Goal: Task Accomplishment & Management: Use online tool/utility

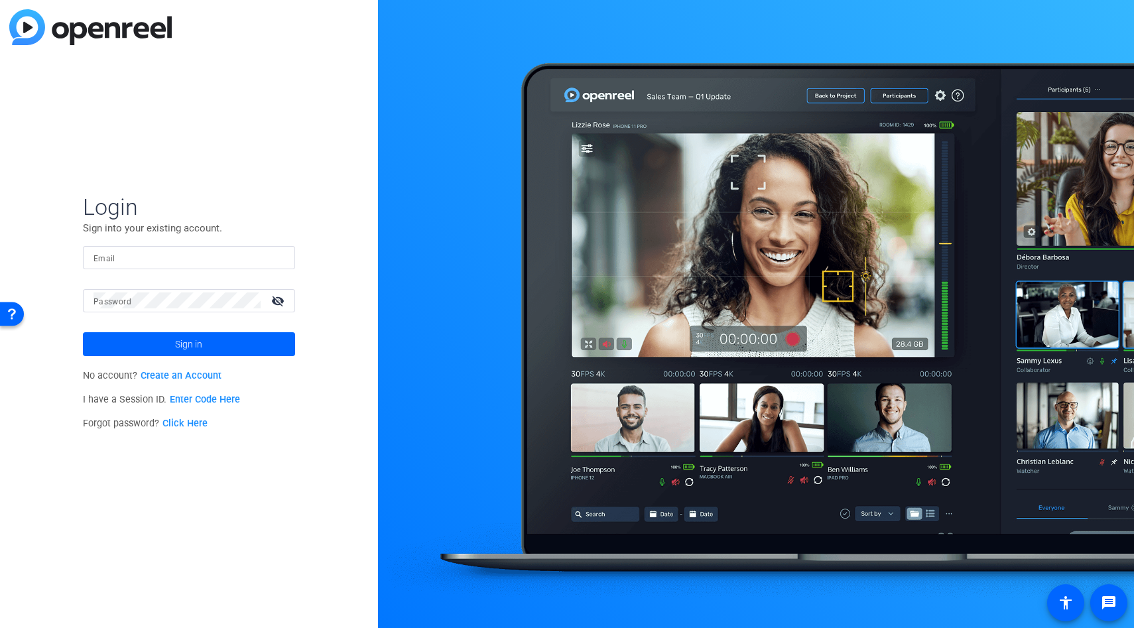
click at [37, 261] on div "Login Sign into your existing account. Email Password visibility_off Sign in No…" at bounding box center [189, 314] width 378 height 628
click at [109, 260] on mat-label "Email" at bounding box center [105, 258] width 22 height 9
click at [109, 260] on input "Email" at bounding box center [189, 257] width 191 height 16
click at [184, 257] on input "Email" at bounding box center [189, 257] width 191 height 16
type input "[EMAIL_ADDRESS][DOMAIN_NAME]"
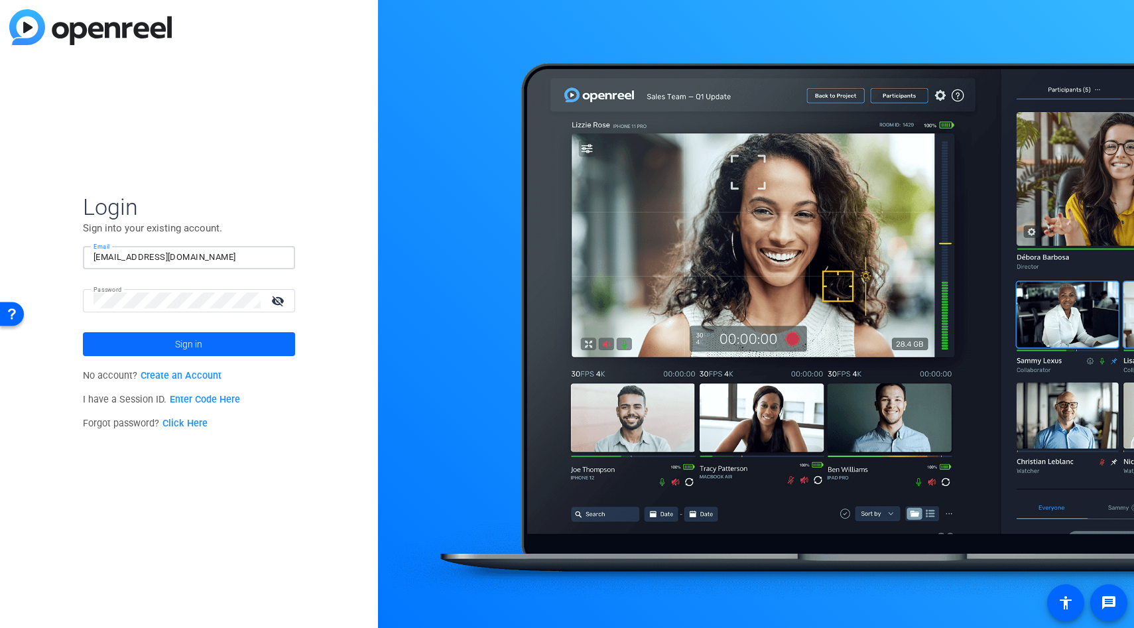
click at [204, 346] on span at bounding box center [189, 344] width 212 height 32
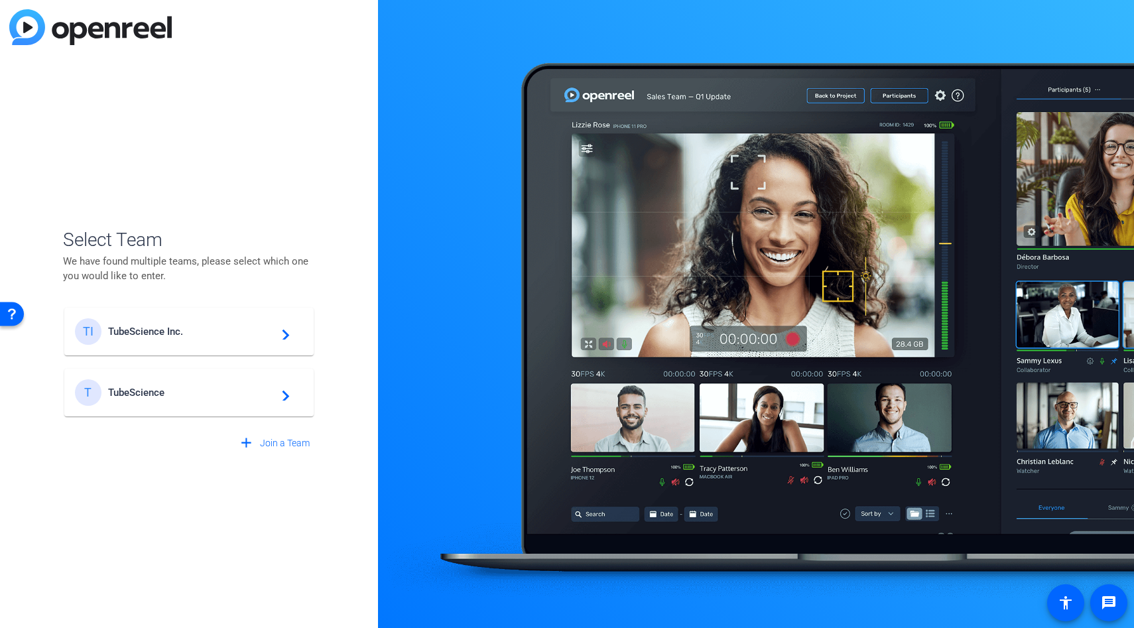
click at [192, 339] on div "TI TubeScience Inc. navigate_next" at bounding box center [189, 331] width 228 height 27
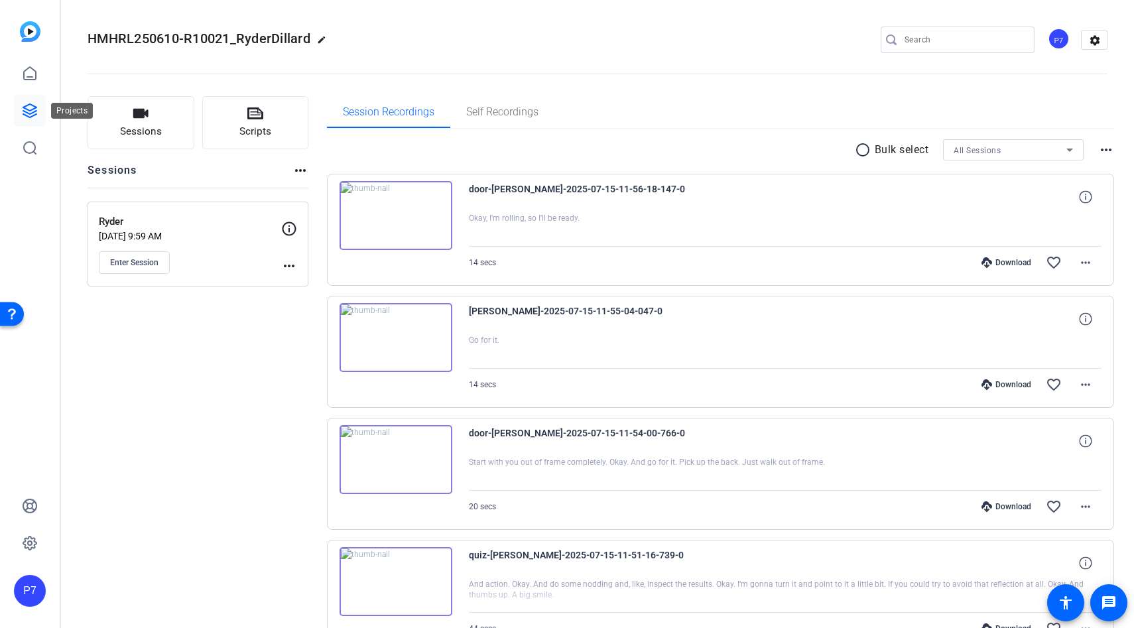
click at [34, 110] on icon at bounding box center [30, 111] width 16 height 16
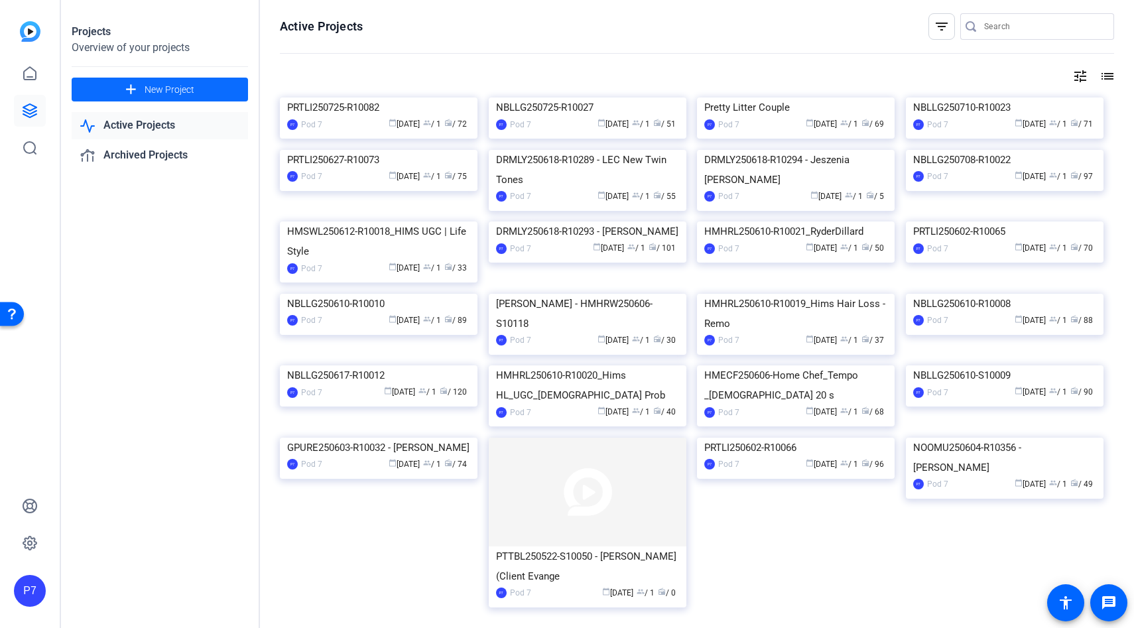
click at [157, 92] on span "New Project" at bounding box center [170, 90] width 50 height 14
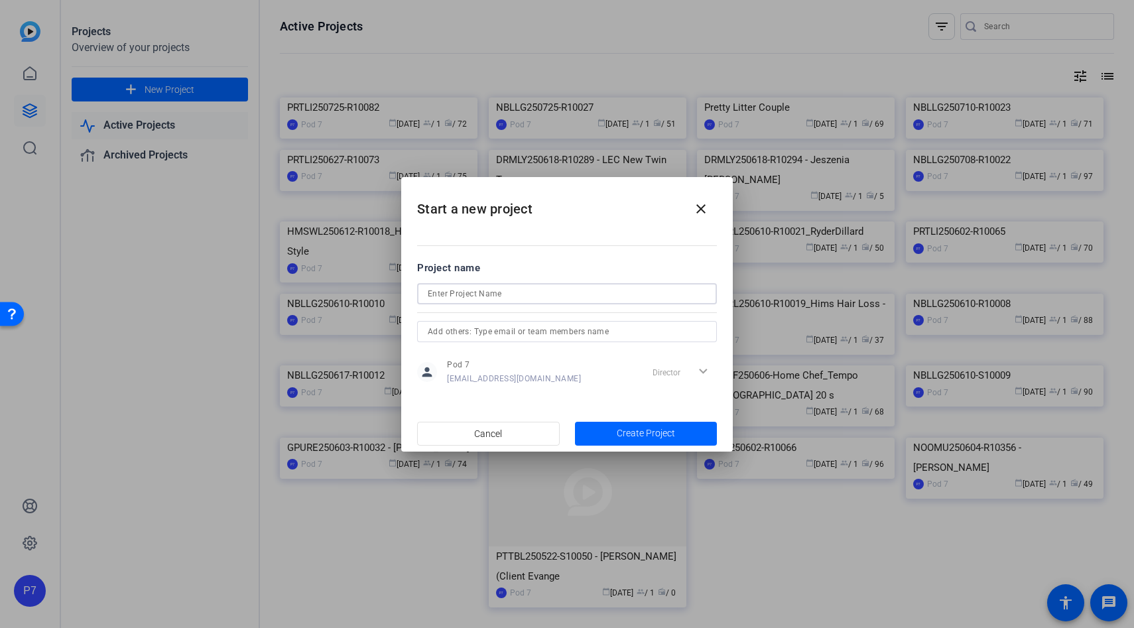
click at [478, 295] on input at bounding box center [567, 294] width 279 height 16
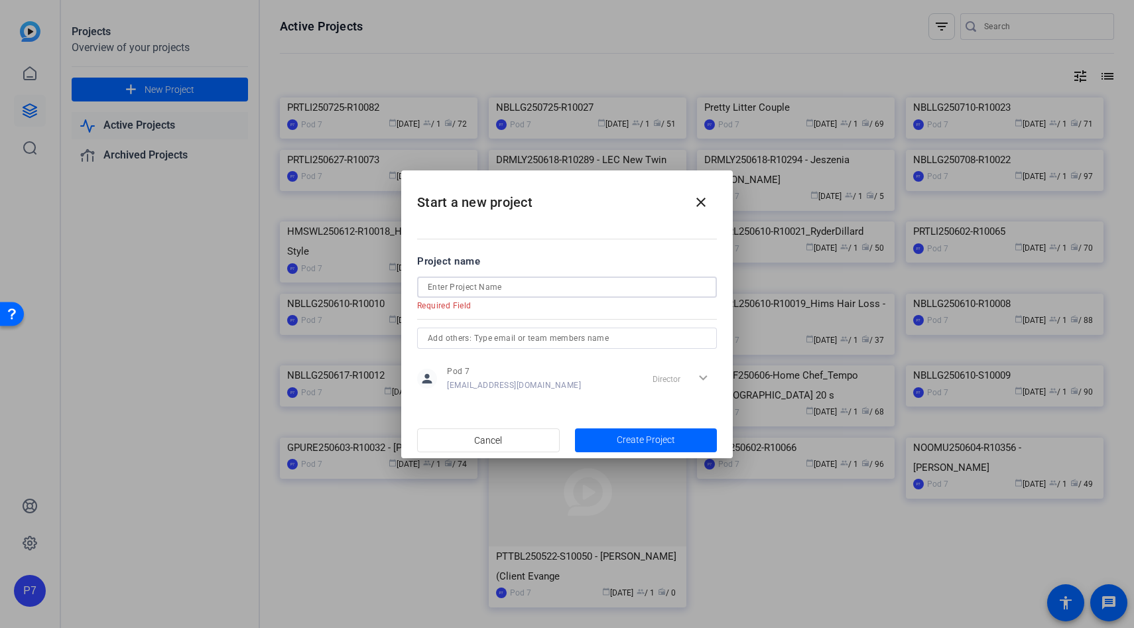
paste input "MNBRW250820-R22"
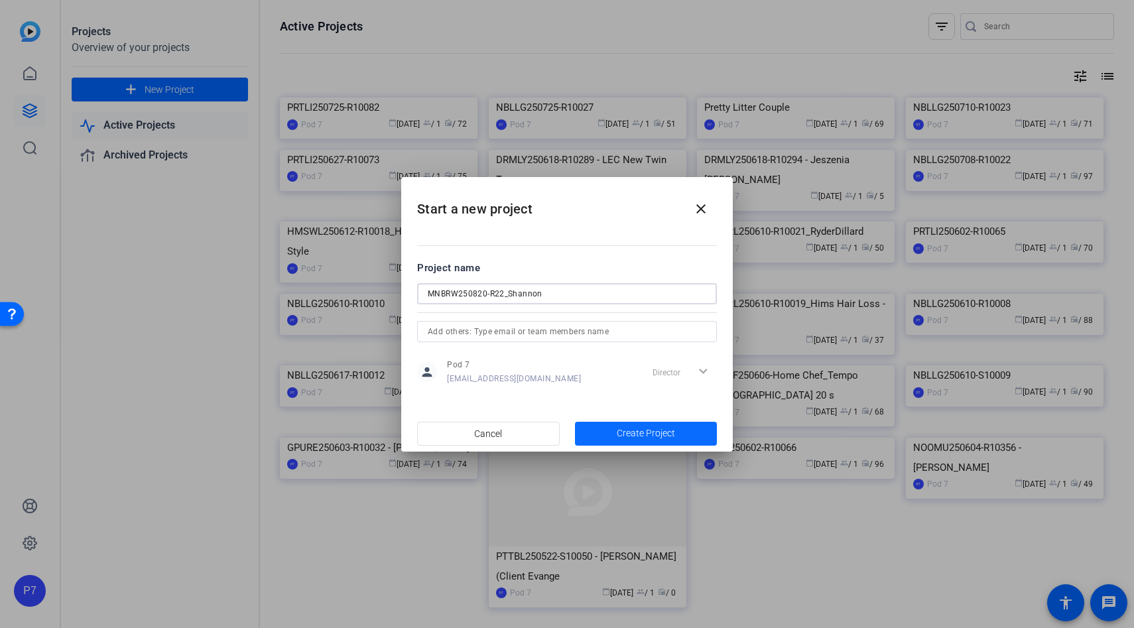
type input "MNBRW250820-R22_Shannon"
click at [614, 426] on span "button" at bounding box center [646, 434] width 143 height 32
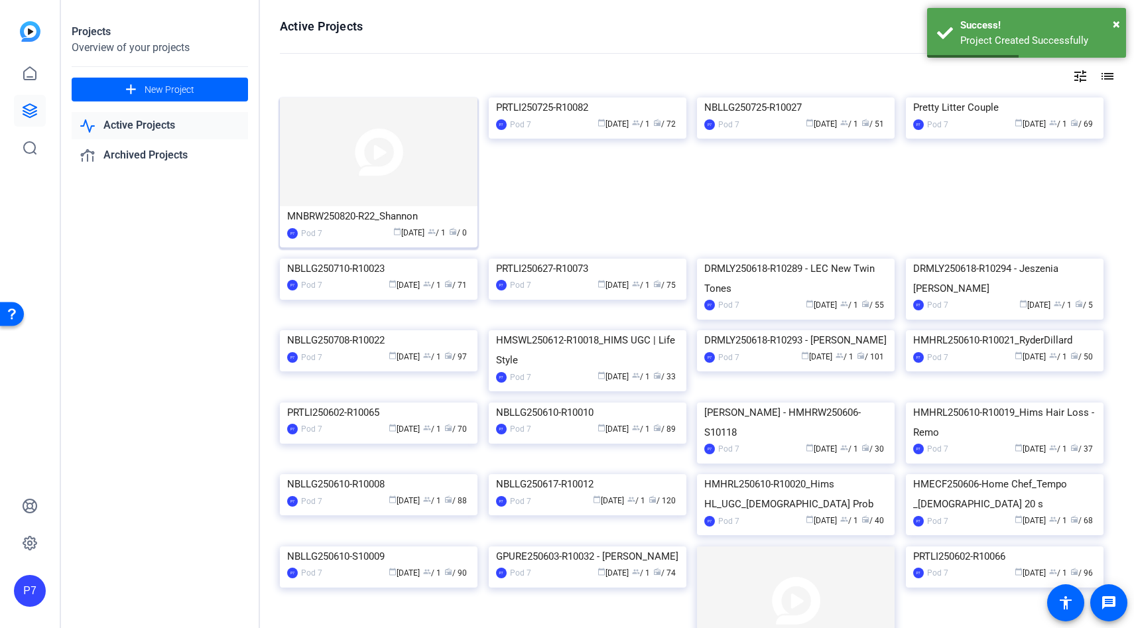
click at [366, 190] on img at bounding box center [379, 152] width 198 height 109
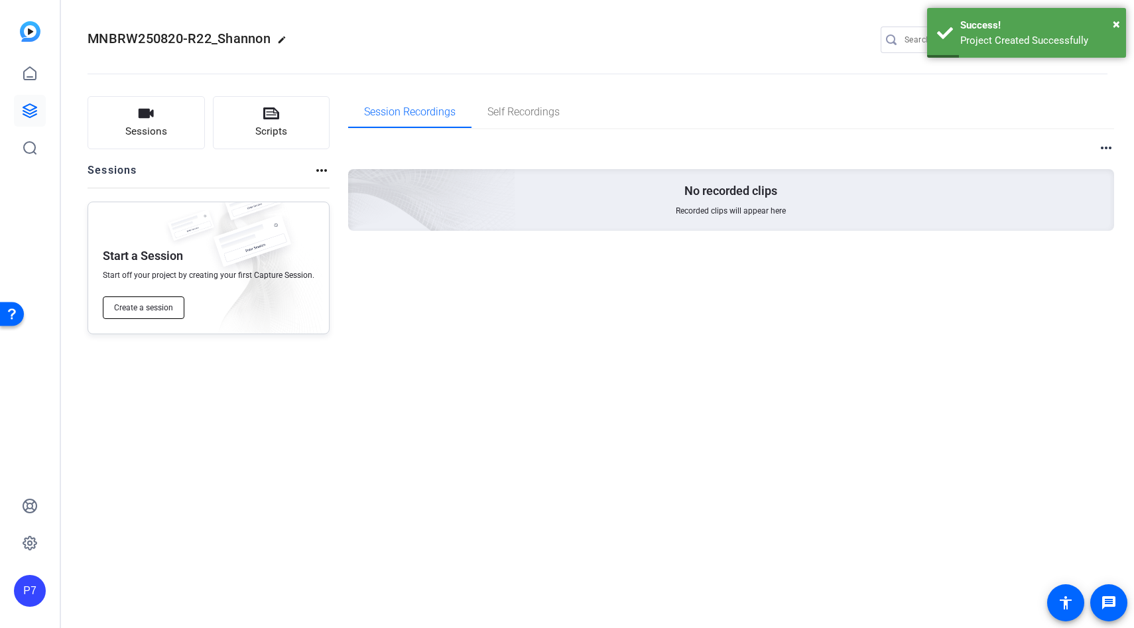
click at [122, 306] on span "Create a session" at bounding box center [143, 307] width 59 height 11
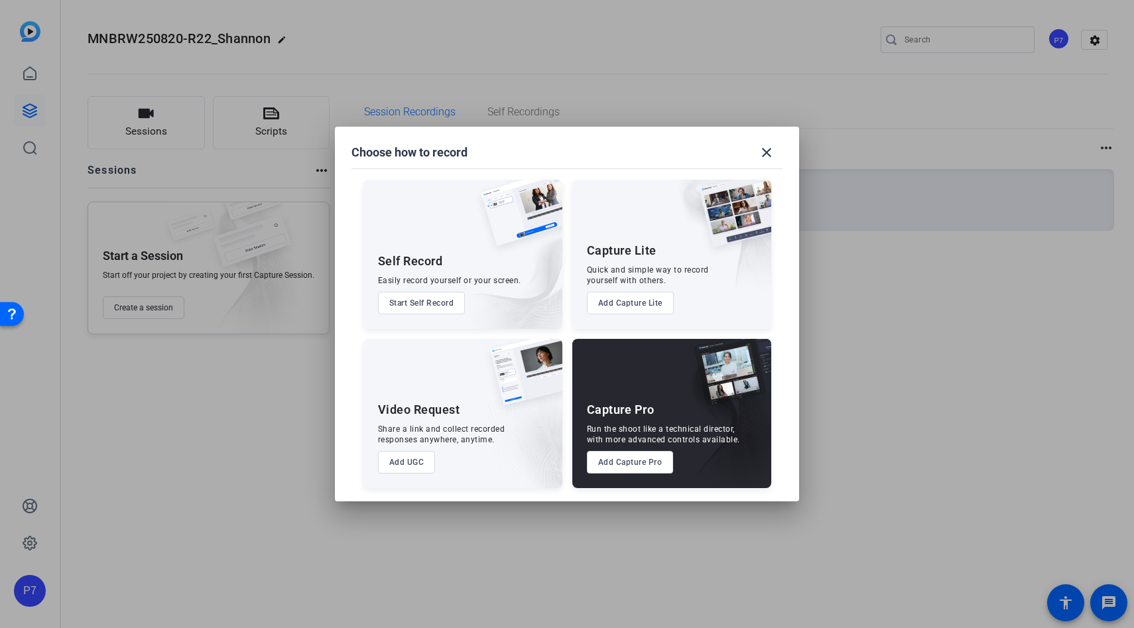
click at [644, 467] on button "Add Capture Pro" at bounding box center [630, 462] width 87 height 23
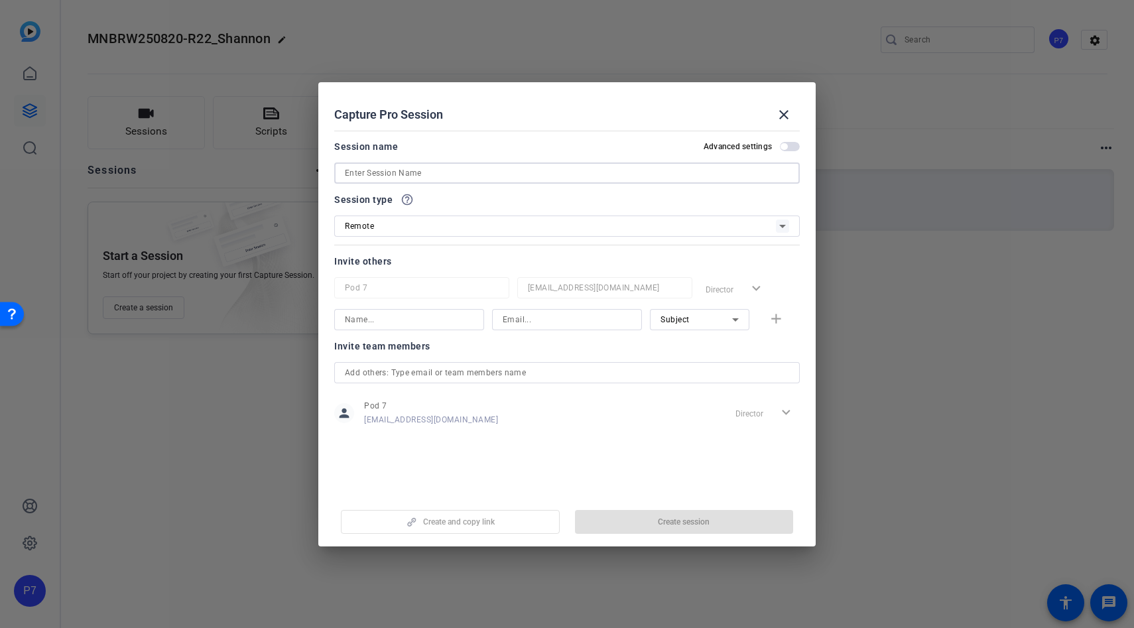
click at [404, 173] on input at bounding box center [567, 173] width 444 height 16
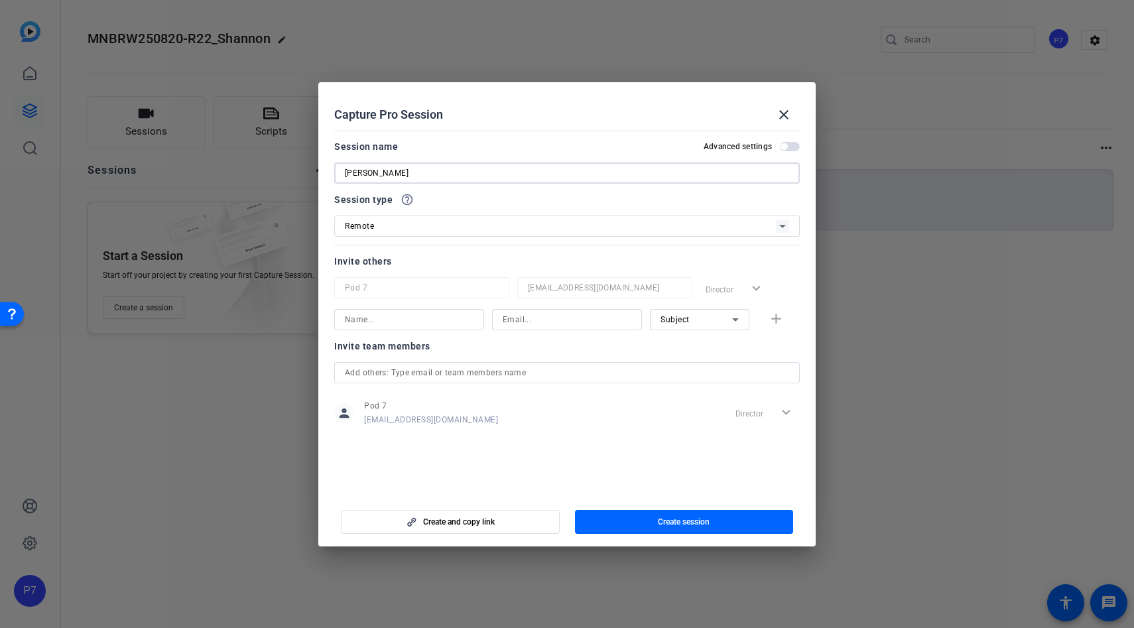
type input "[PERSON_NAME]"
click at [499, 152] on div "Session name Advanced settings" at bounding box center [567, 147] width 466 height 16
click at [783, 149] on span "button" at bounding box center [784, 146] width 7 height 7
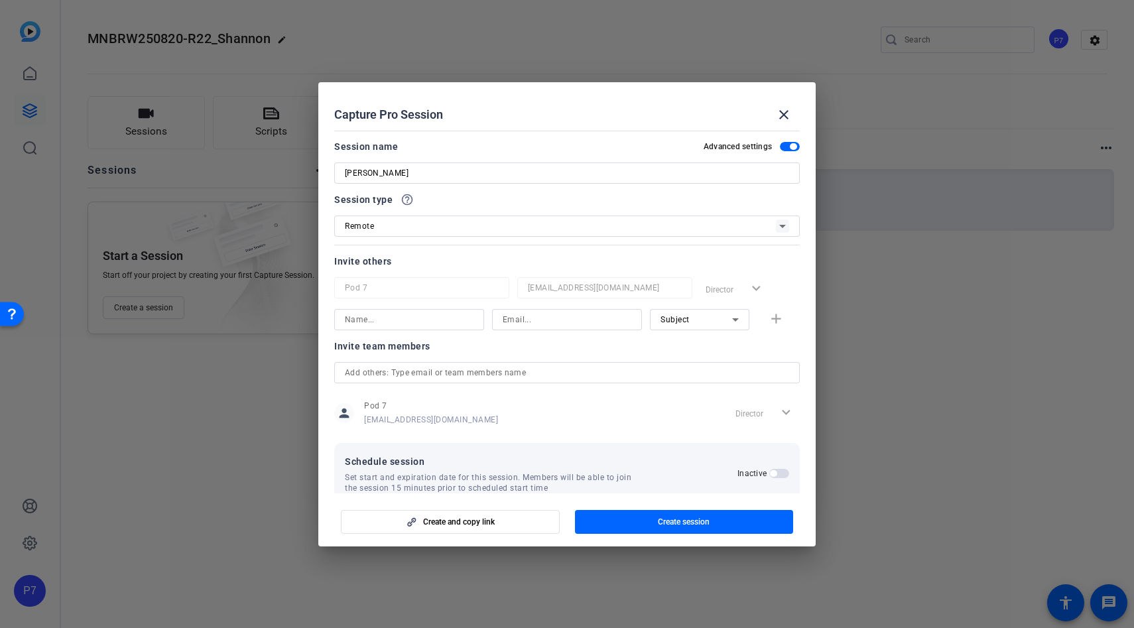
scroll to position [25, 0]
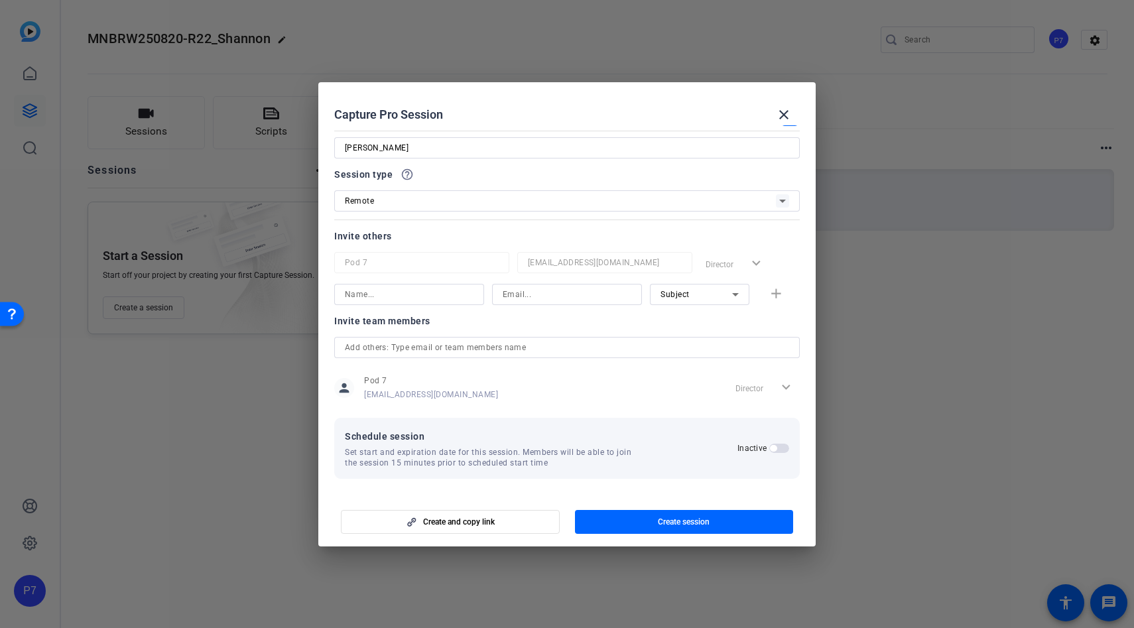
click at [772, 448] on span "button" at bounding box center [773, 448] width 7 height 7
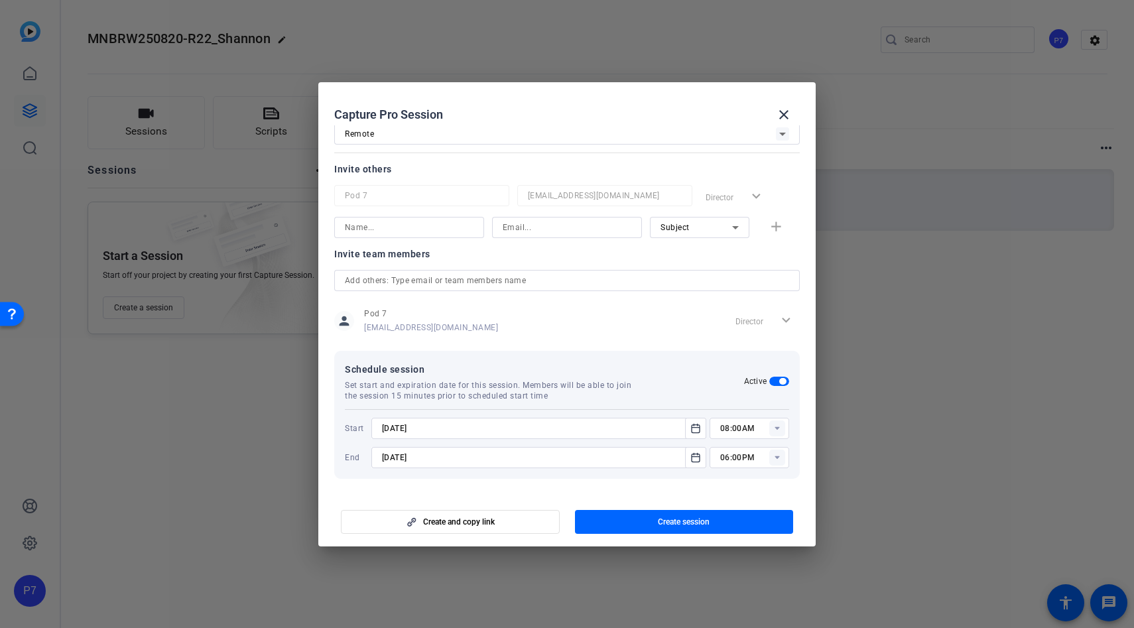
click at [742, 424] on input "08:00AM" at bounding box center [754, 429] width 69 height 16
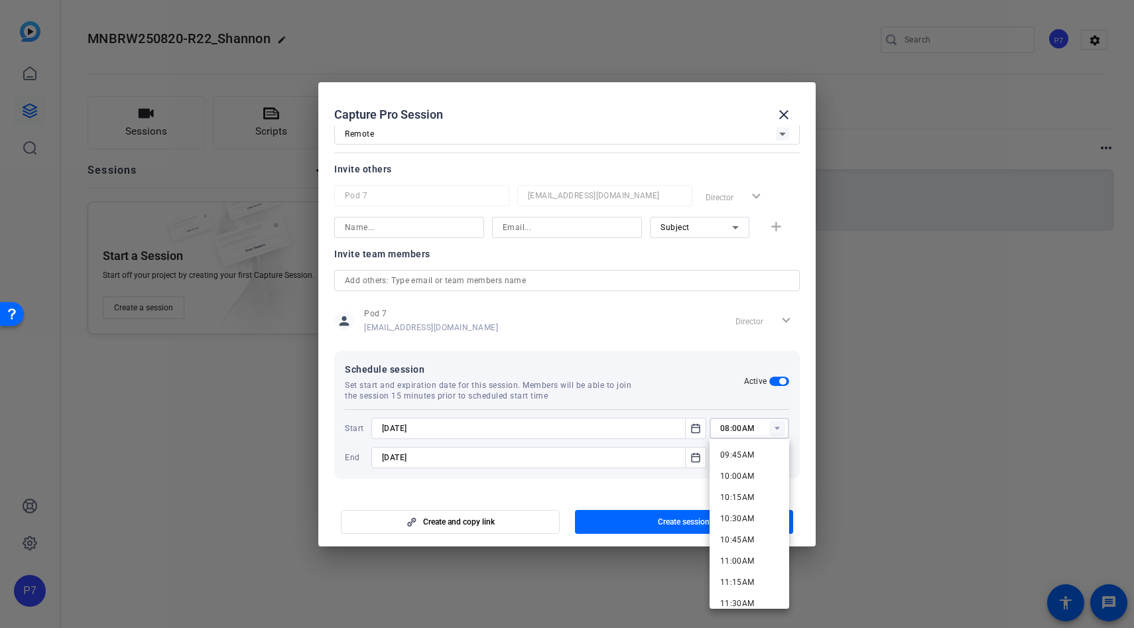
scroll to position [829, 0]
click at [740, 477] on span "10:00AM" at bounding box center [737, 474] width 34 height 9
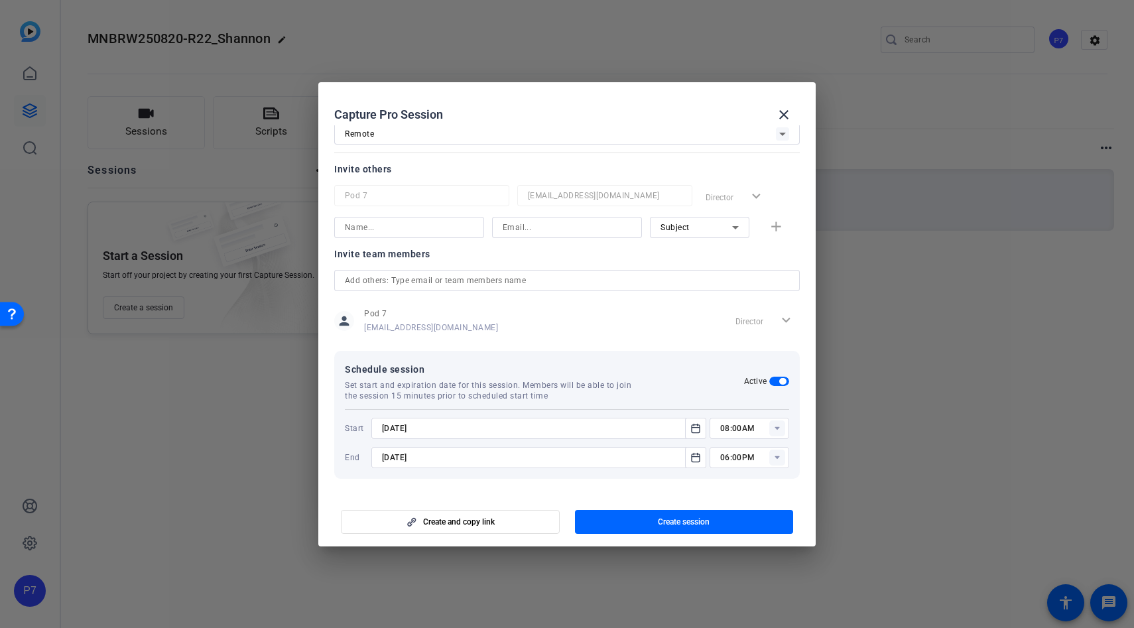
type input "10:00AM"
click at [543, 460] on input "9/4/2025" at bounding box center [532, 458] width 300 height 16
click at [694, 455] on icon "Open calendar" at bounding box center [695, 458] width 11 height 16
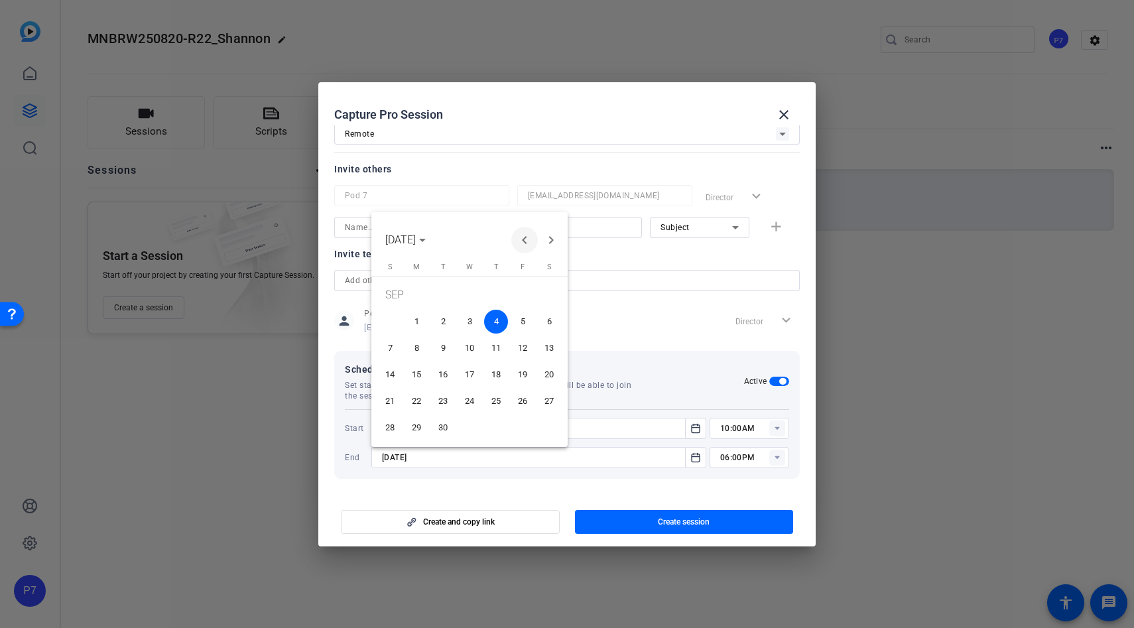
click at [525, 240] on span "Previous month" at bounding box center [524, 240] width 27 height 27
click at [492, 405] on span "28" at bounding box center [496, 405] width 24 height 24
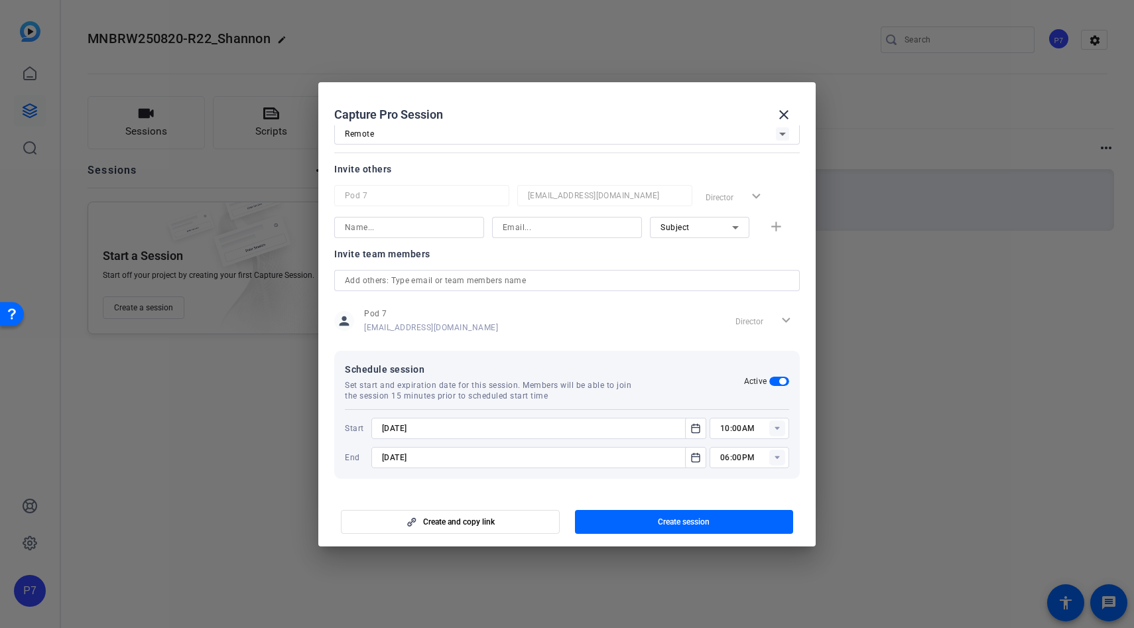
type input "8/28/2025"
click at [771, 456] on rect at bounding box center [777, 458] width 16 height 16
click at [734, 373] on span "04:00PM" at bounding box center [737, 371] width 34 height 9
type input "04:00PM"
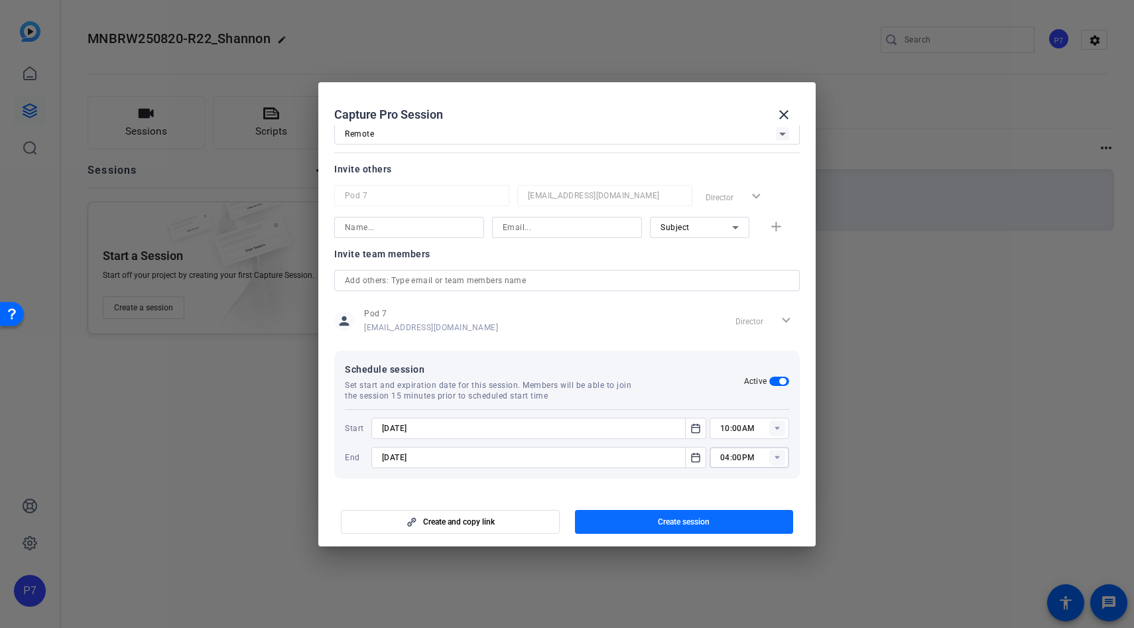
click at [671, 521] on span "Create session" at bounding box center [684, 522] width 52 height 11
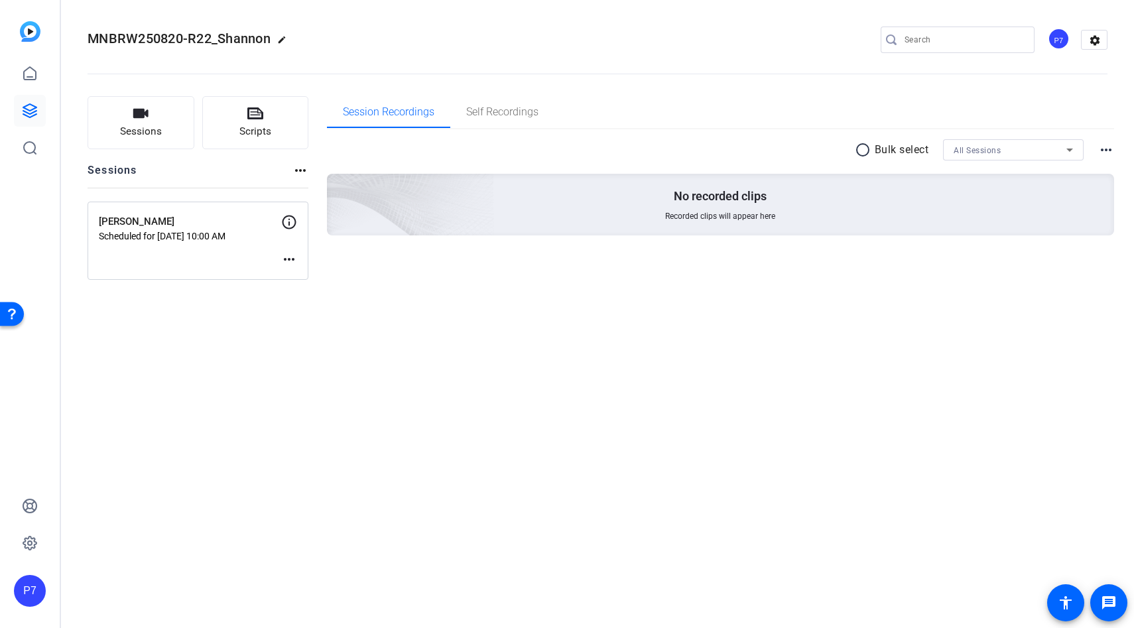
click at [289, 262] on mat-icon "more_horiz" at bounding box center [289, 259] width 16 height 16
click at [308, 281] on span "Edit Session" at bounding box center [322, 279] width 60 height 16
click at [308, 281] on div "Sessions Scripts Sessions more_horiz Shannon Moonbrew Scheduled for Aug 28, 202…" at bounding box center [597, 188] width 1073 height 217
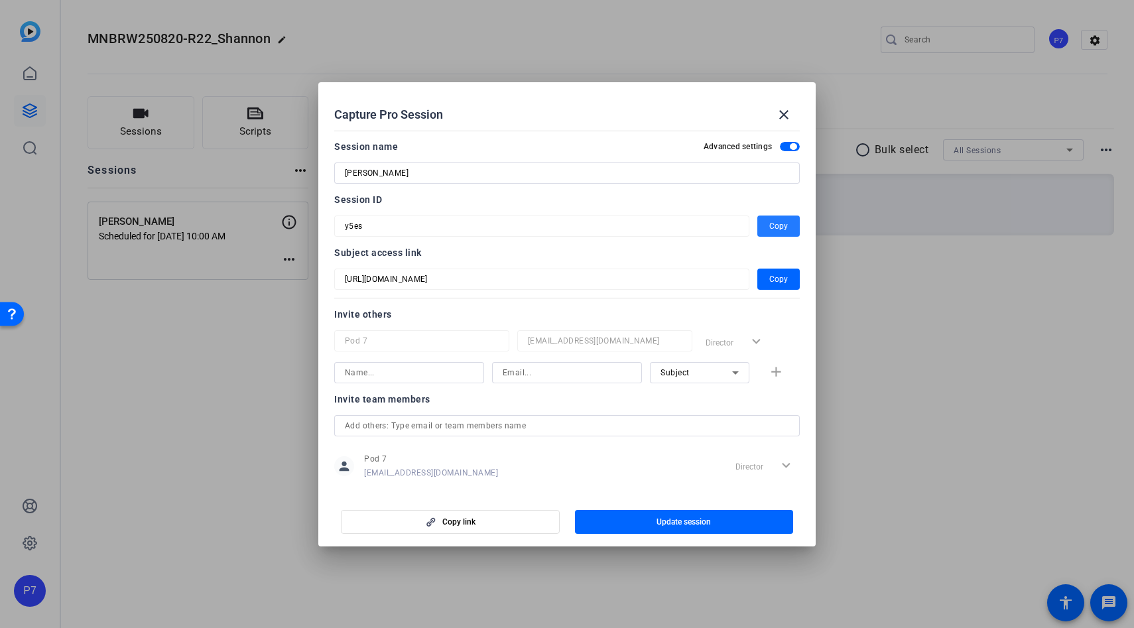
click at [777, 228] on span "Copy" at bounding box center [778, 226] width 19 height 16
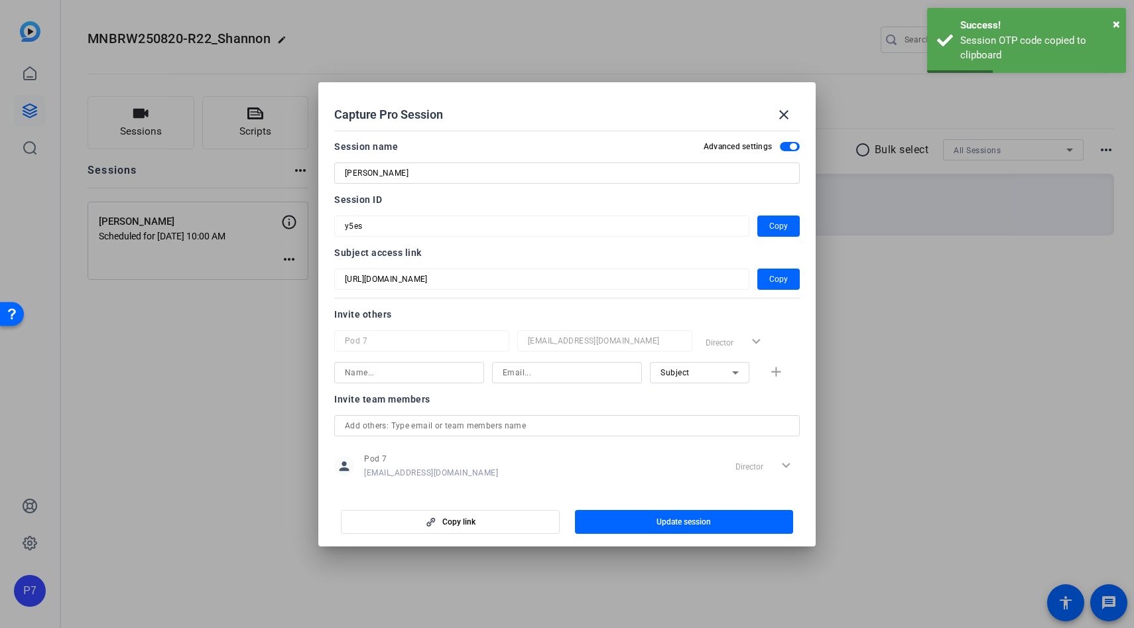
click at [879, 346] on div at bounding box center [567, 314] width 1134 height 628
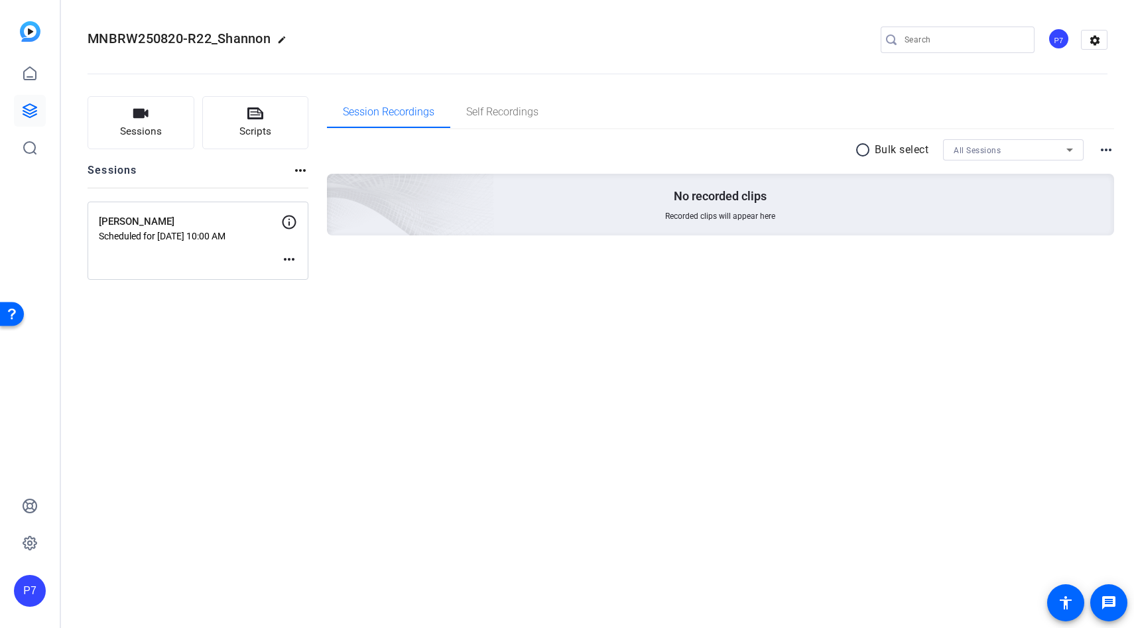
click at [292, 259] on mat-icon "more_horiz" at bounding box center [289, 259] width 16 height 16
click at [300, 275] on span "Edit Session" at bounding box center [322, 279] width 60 height 16
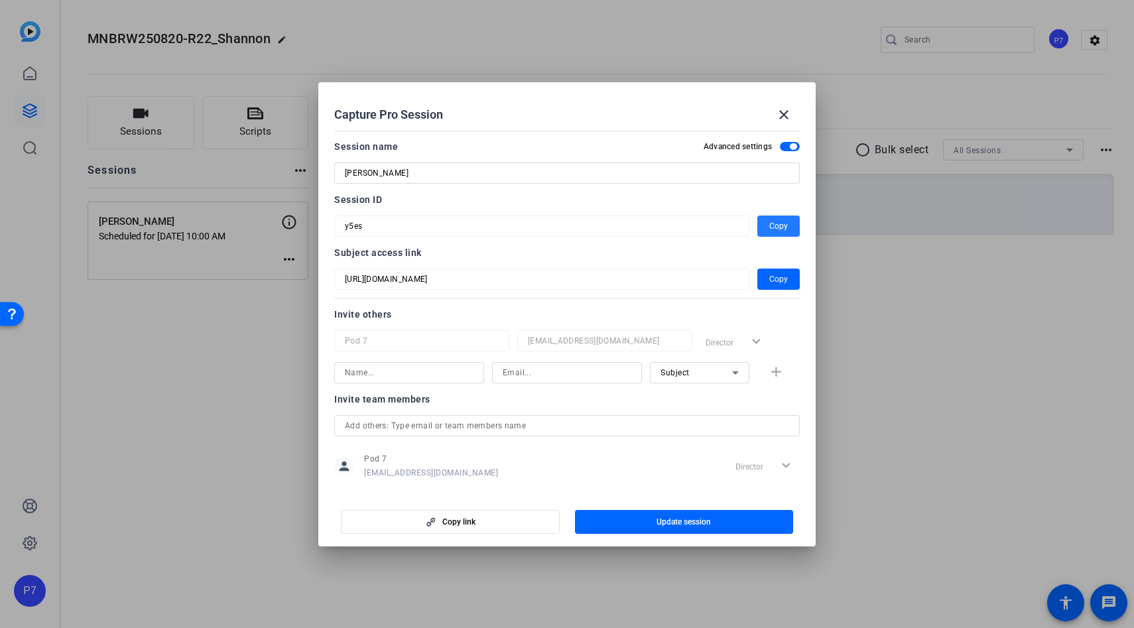
click at [778, 228] on span "Copy" at bounding box center [778, 226] width 19 height 16
click at [776, 115] on mat-icon "close" at bounding box center [784, 115] width 16 height 16
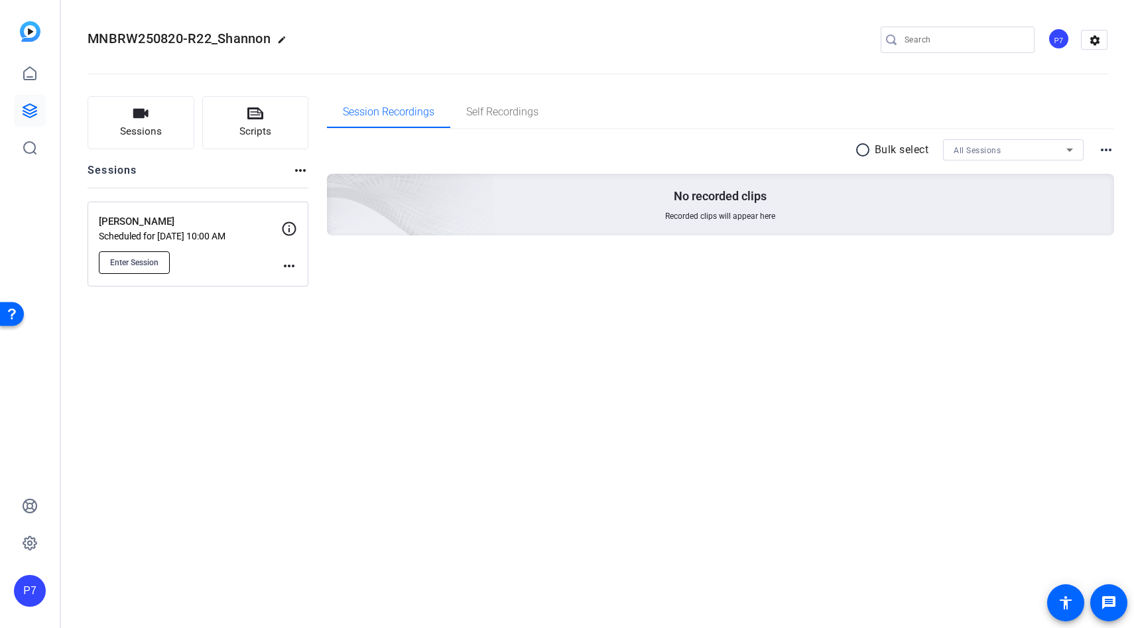
click at [131, 261] on span "Enter Session" at bounding box center [134, 262] width 48 height 11
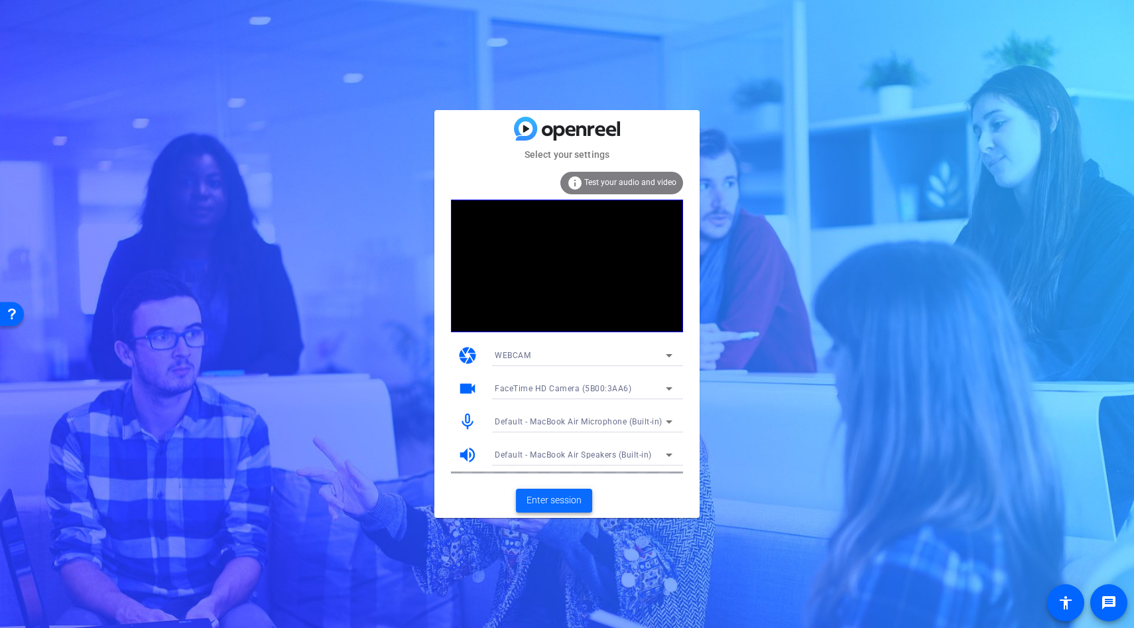
click at [568, 497] on span "Enter session" at bounding box center [554, 500] width 55 height 14
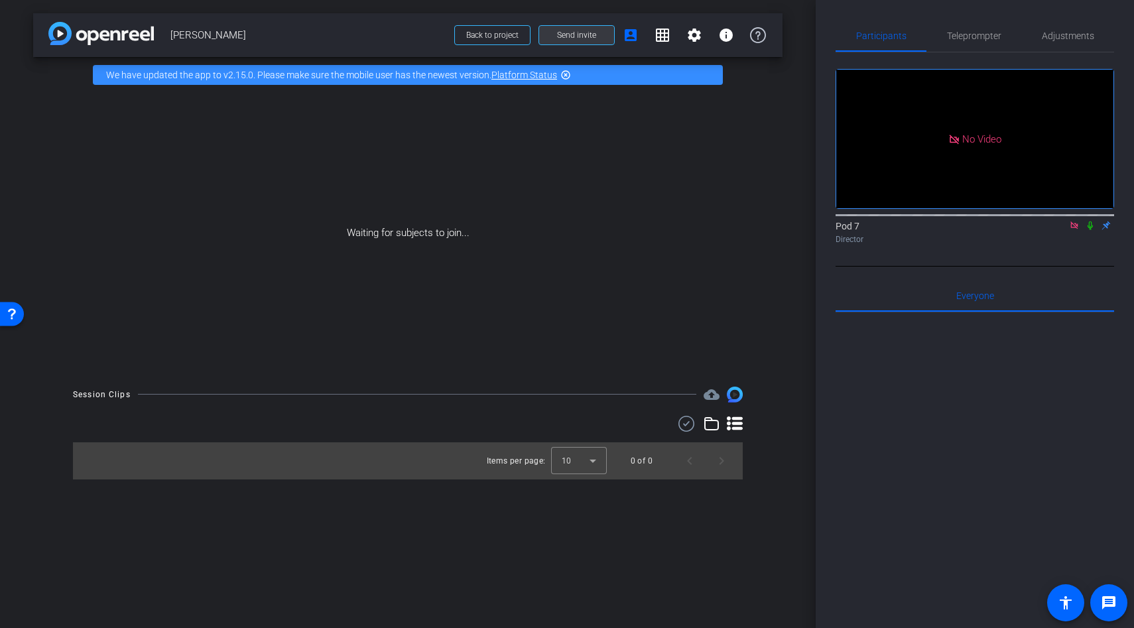
click at [576, 38] on span "Send invite" at bounding box center [576, 35] width 39 height 11
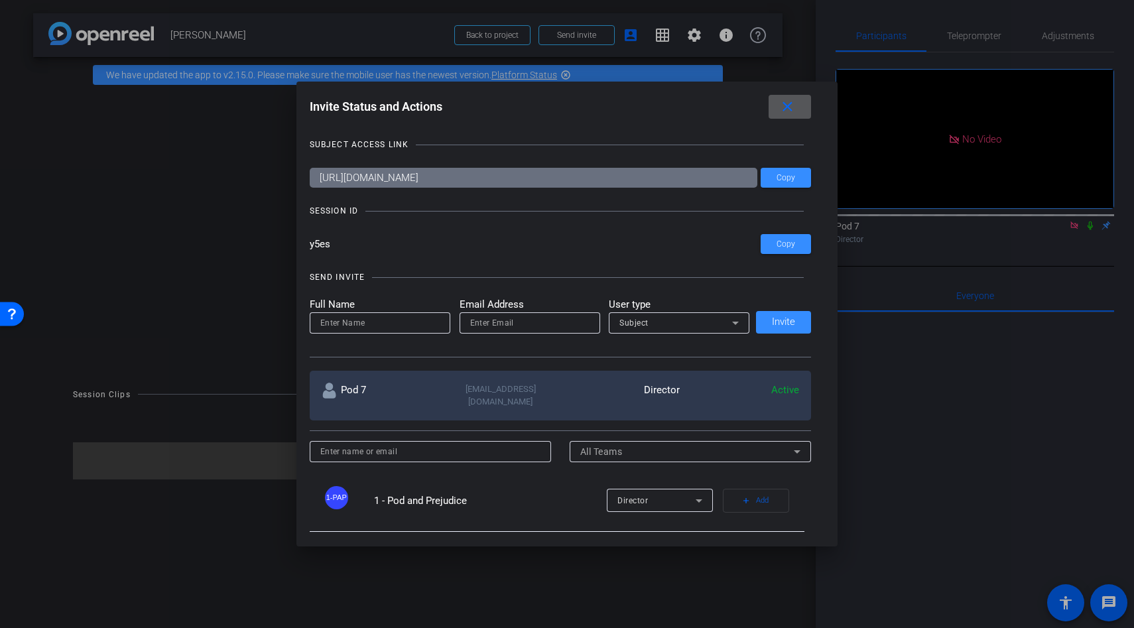
click at [783, 99] on mat-icon "close" at bounding box center [787, 107] width 17 height 17
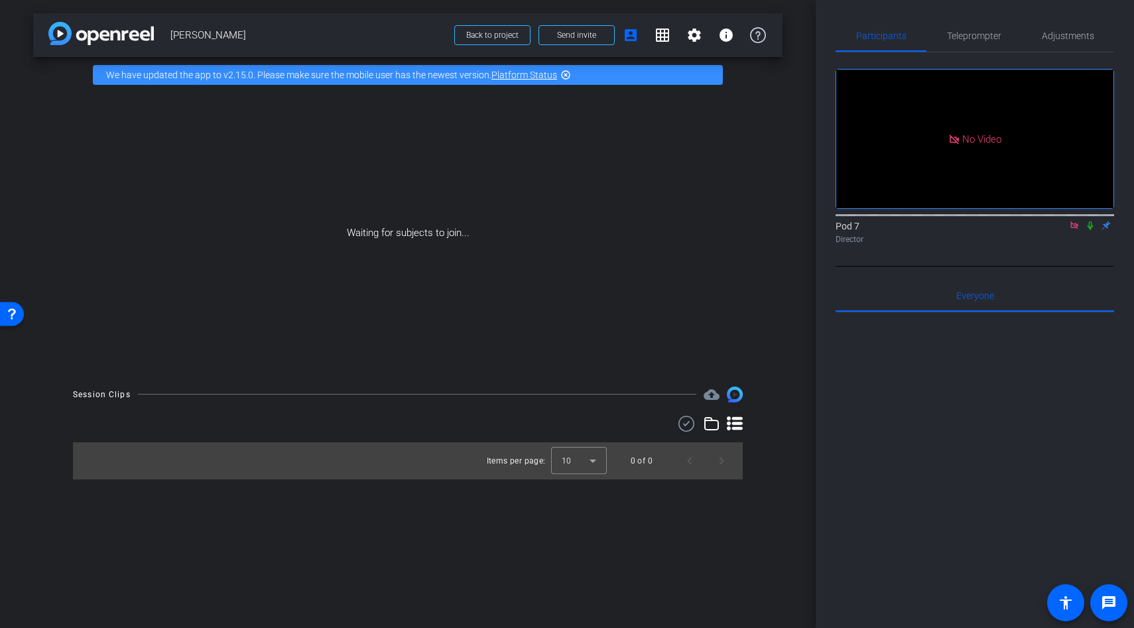
click at [1073, 229] on icon at bounding box center [1074, 225] width 7 height 7
click at [1058, 230] on icon at bounding box center [1058, 225] width 11 height 9
click at [683, 225] on div "Waiting for subjects to join..." at bounding box center [407, 233] width 749 height 281
click at [574, 26] on span at bounding box center [576, 35] width 75 height 32
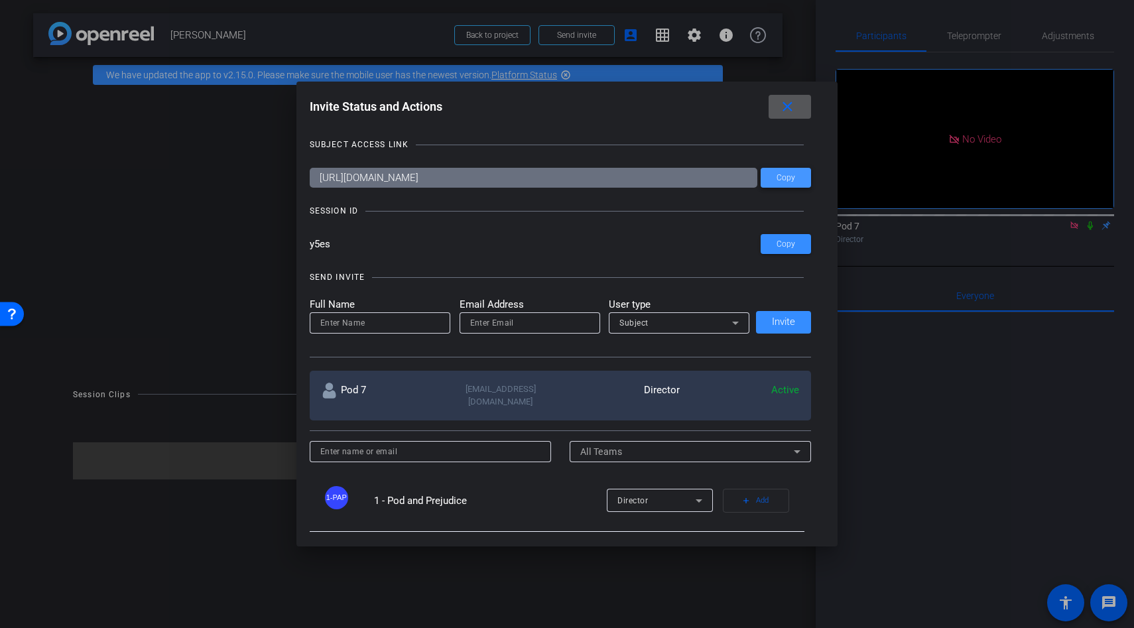
click at [779, 179] on span "Copy" at bounding box center [786, 178] width 19 height 10
click at [797, 109] on span at bounding box center [790, 107] width 42 height 32
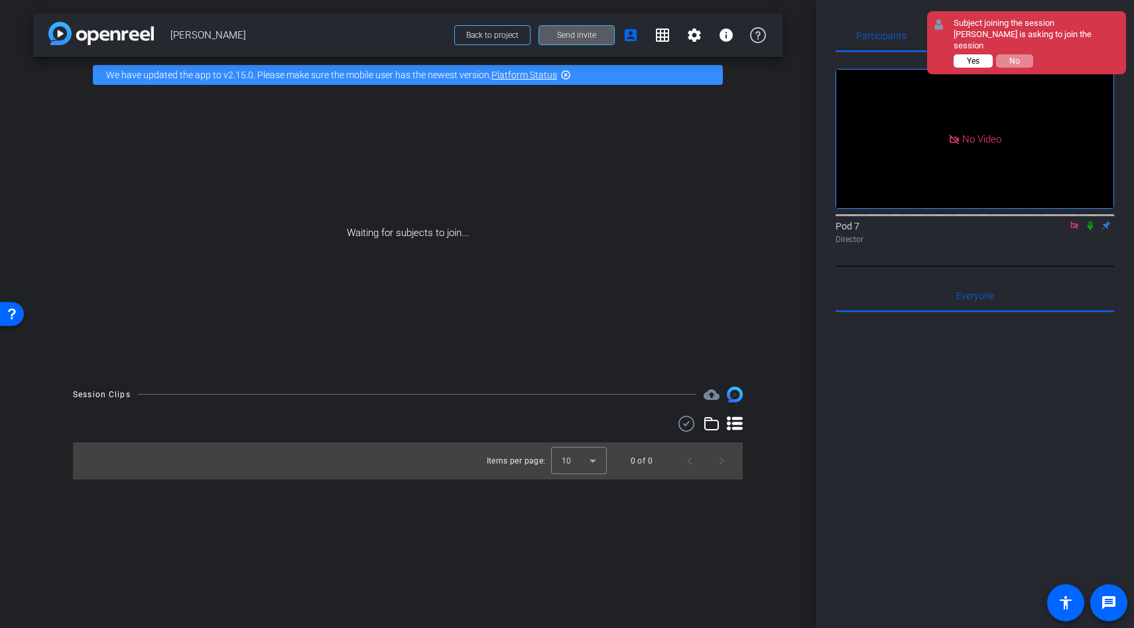
click at [976, 56] on span "Yes" at bounding box center [973, 60] width 13 height 9
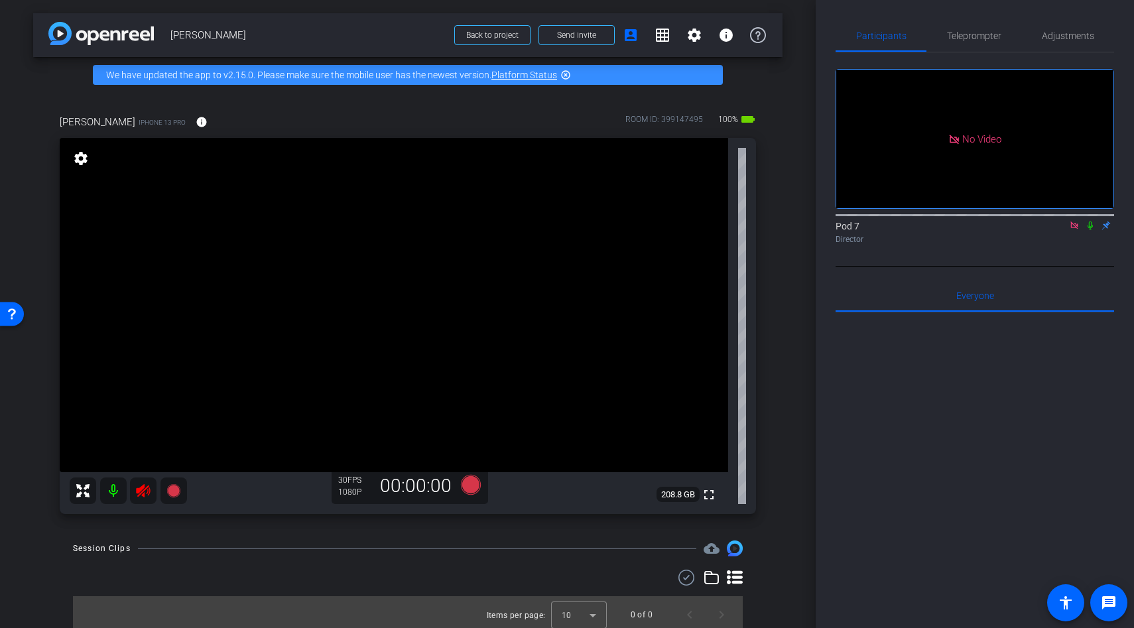
click at [140, 488] on icon at bounding box center [143, 490] width 14 height 13
click at [1049, 34] on span "Adjustments" at bounding box center [1068, 35] width 52 height 9
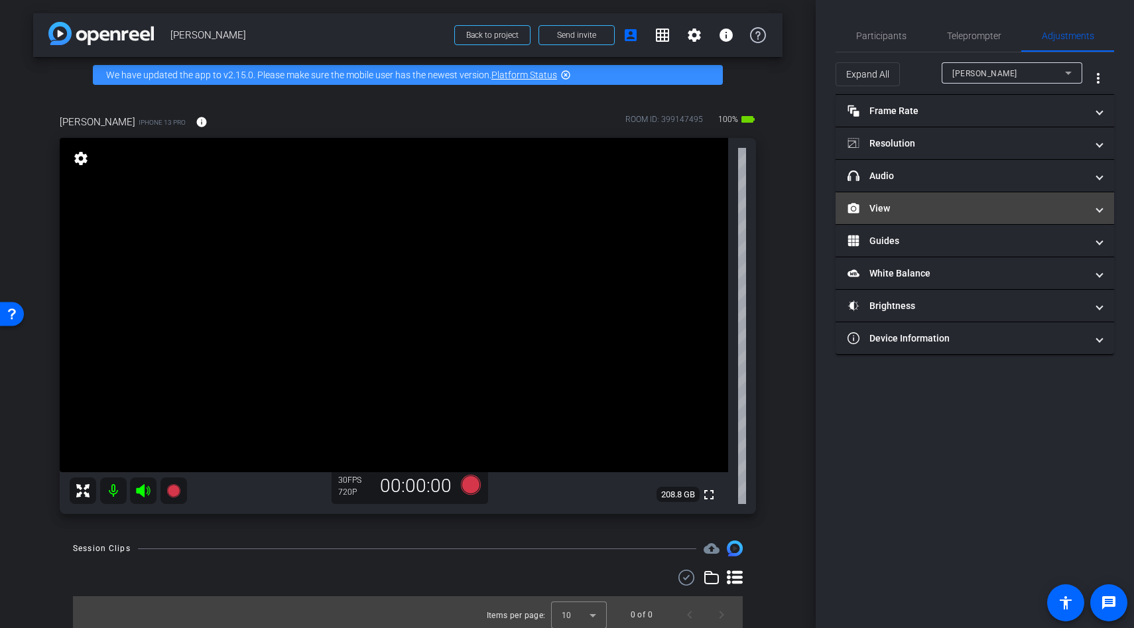
click at [897, 210] on mat-panel-title "View" at bounding box center [967, 209] width 239 height 14
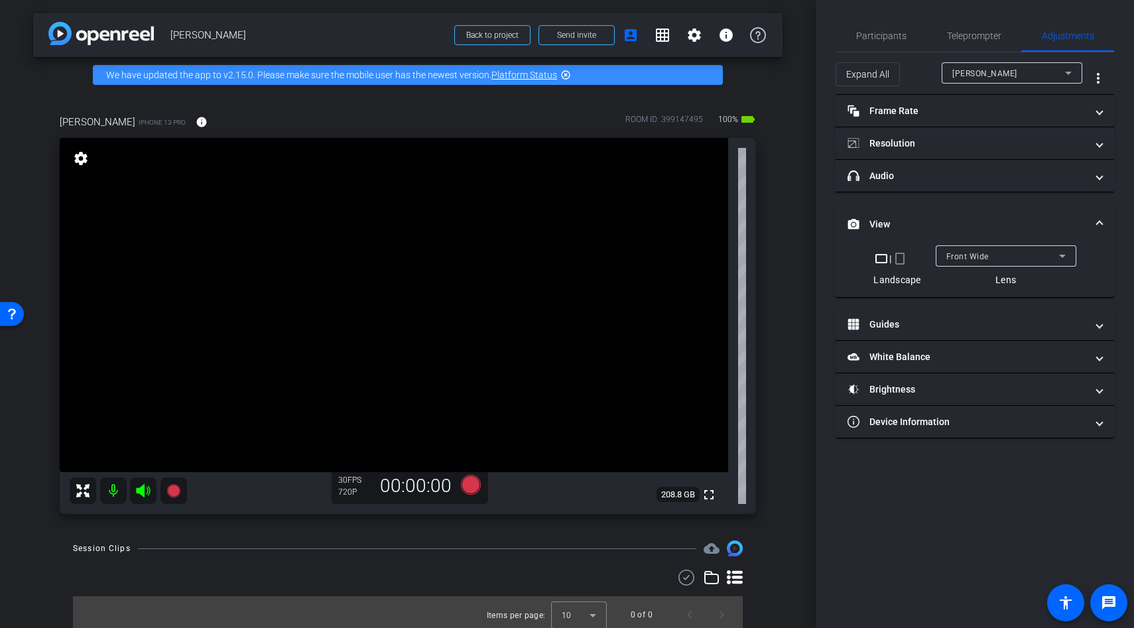
click at [899, 262] on mat-icon "crop_portrait" at bounding box center [900, 259] width 16 height 16
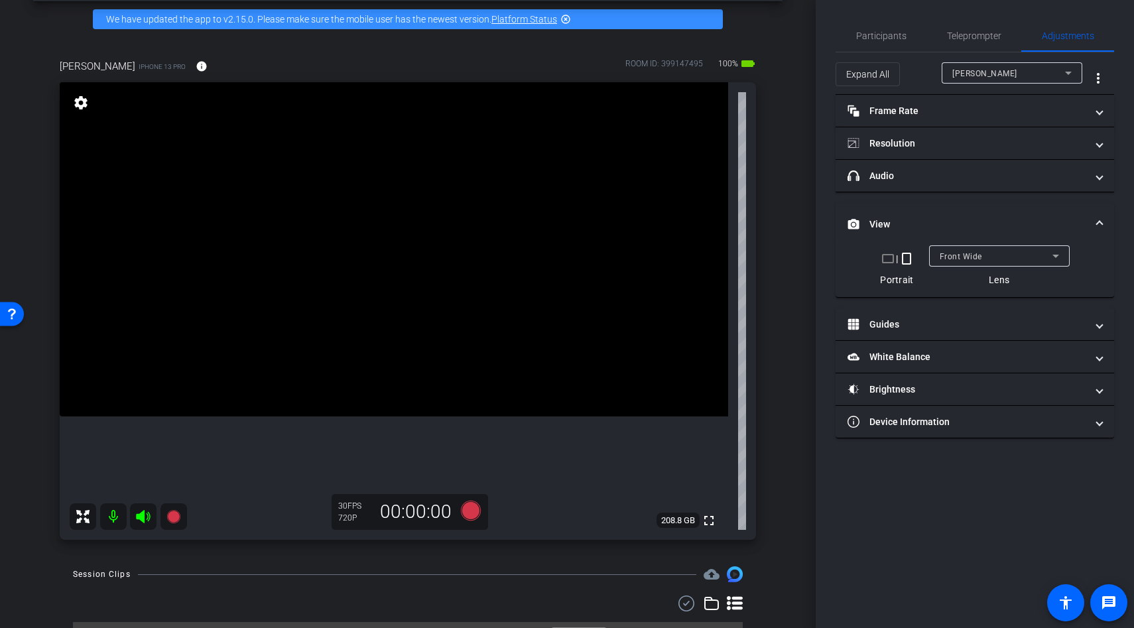
scroll to position [61, 0]
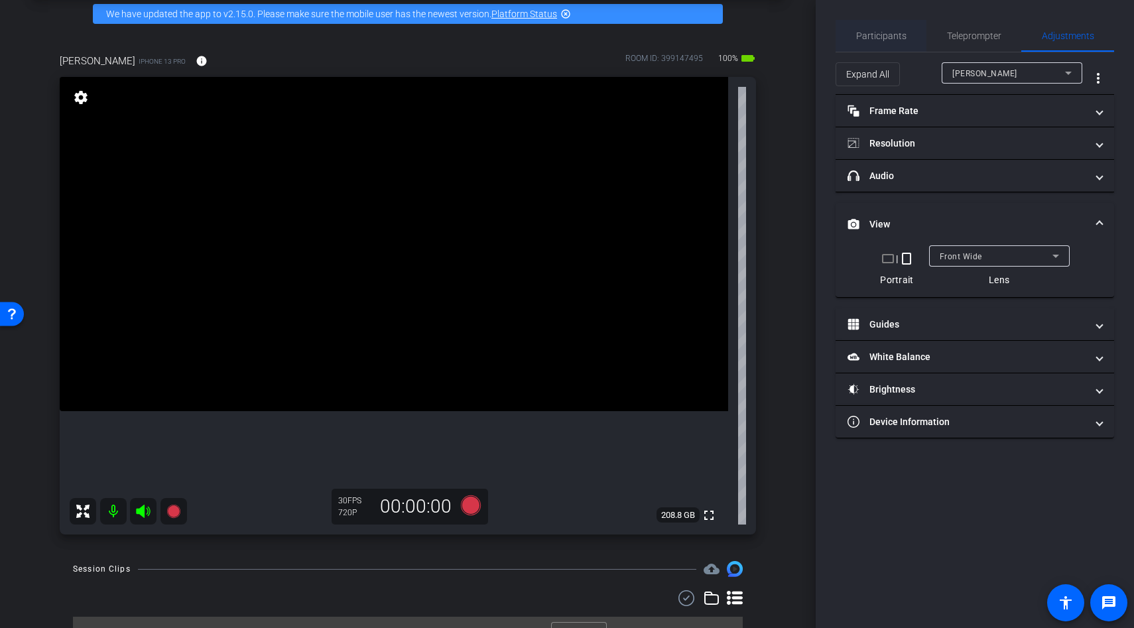
click at [890, 42] on span "Participants" at bounding box center [881, 36] width 50 height 32
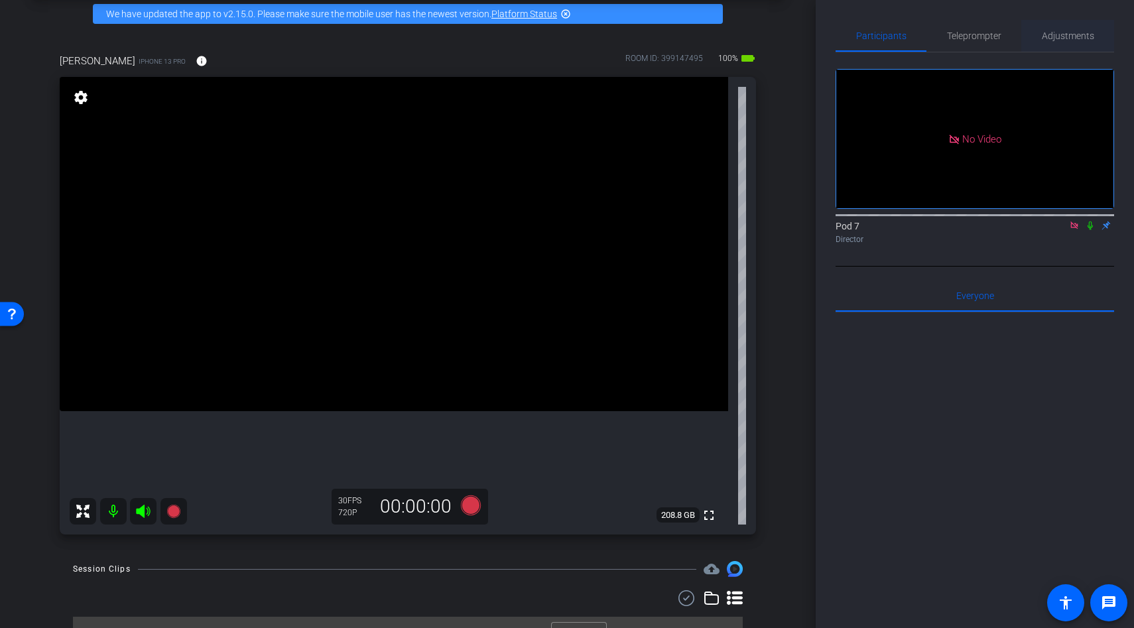
click at [1064, 33] on span "Adjustments" at bounding box center [1068, 35] width 52 height 9
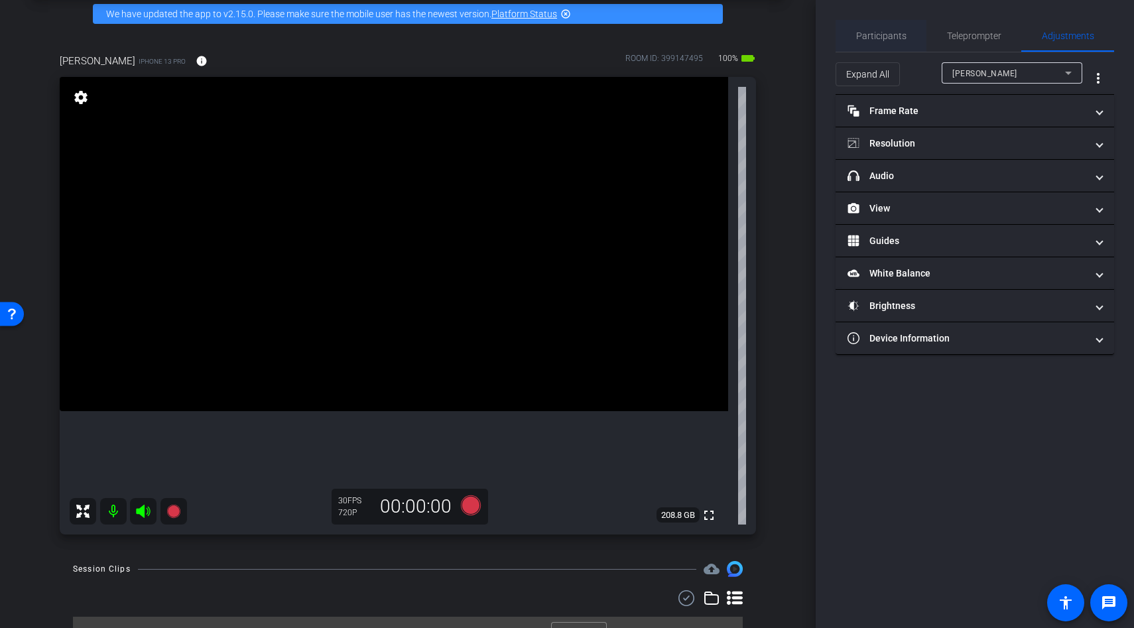
click at [899, 35] on span "Participants" at bounding box center [881, 35] width 50 height 9
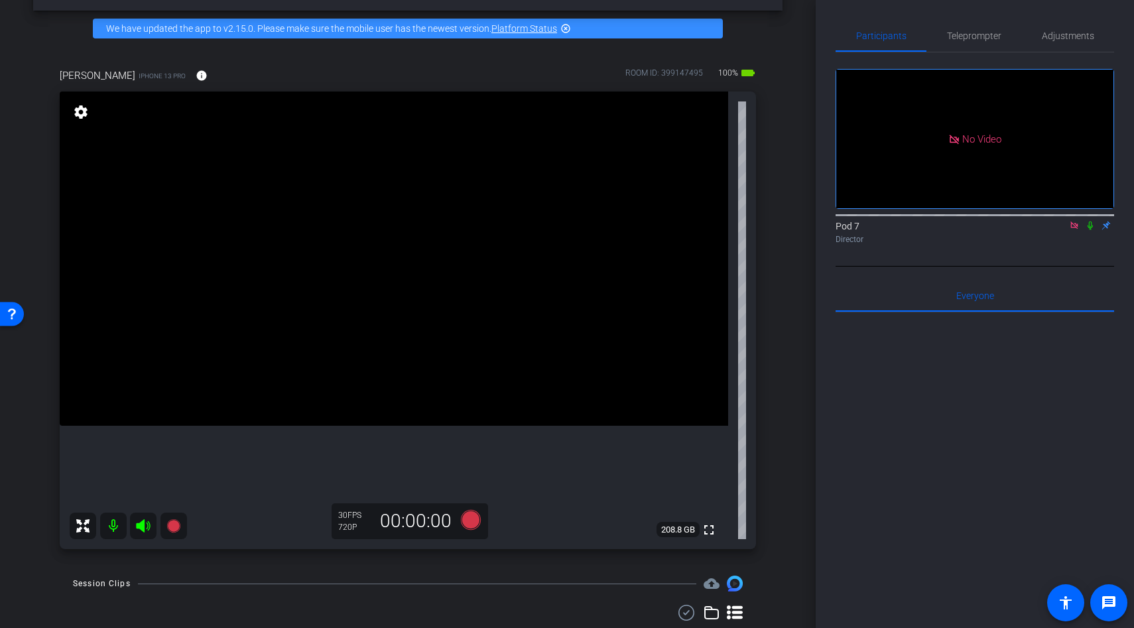
scroll to position [40, 0]
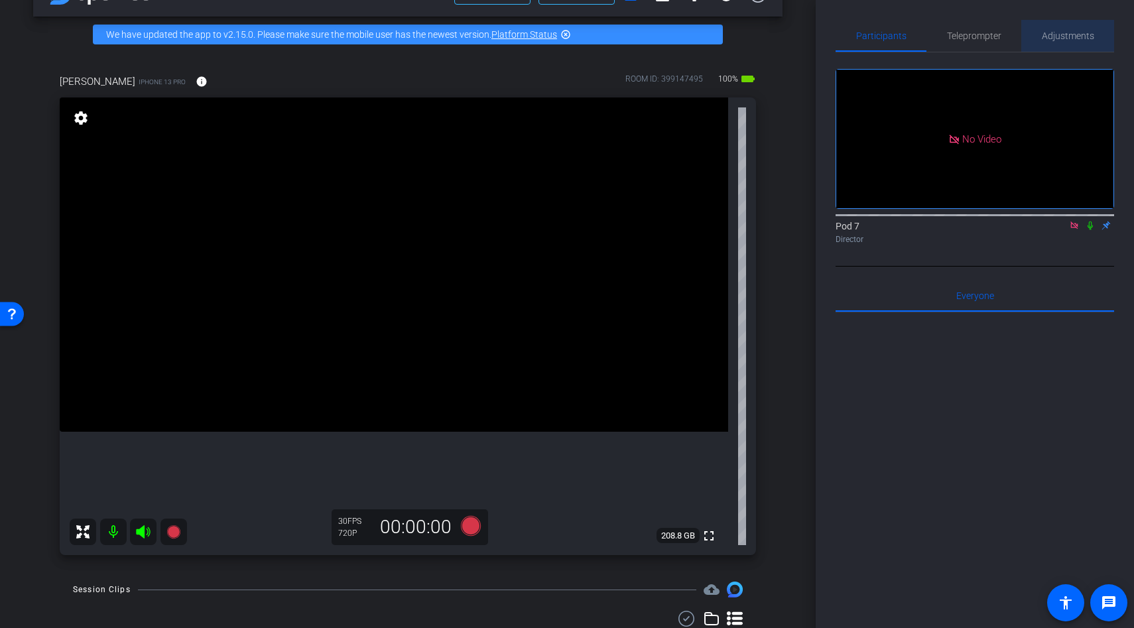
click at [1067, 25] on span "Adjustments" at bounding box center [1068, 36] width 52 height 32
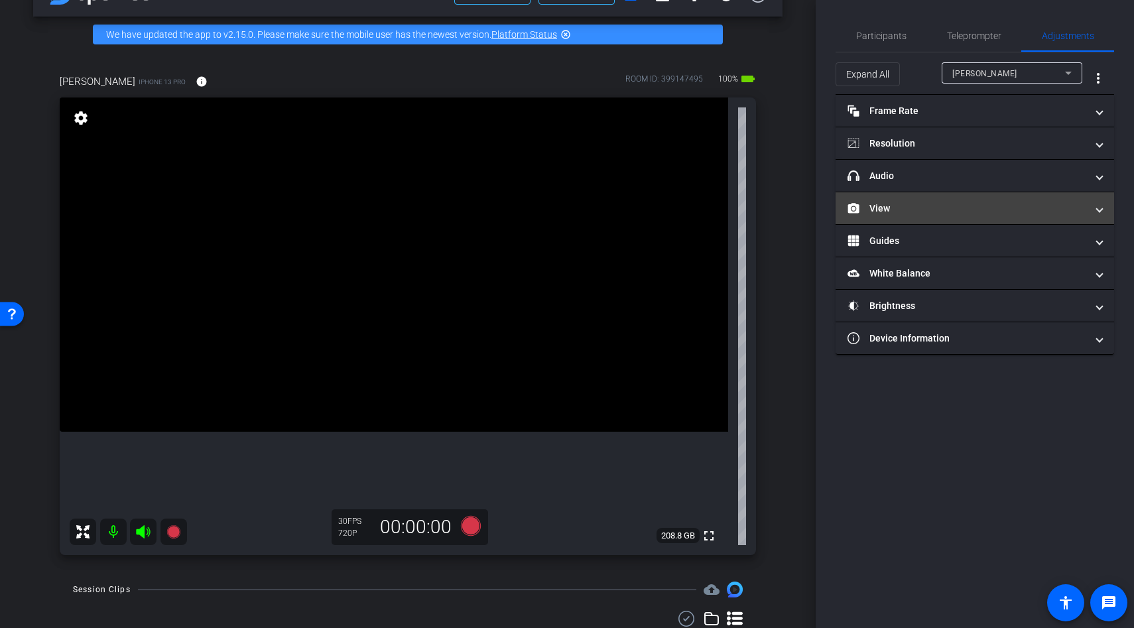
click at [915, 214] on mat-panel-title "View" at bounding box center [967, 209] width 239 height 14
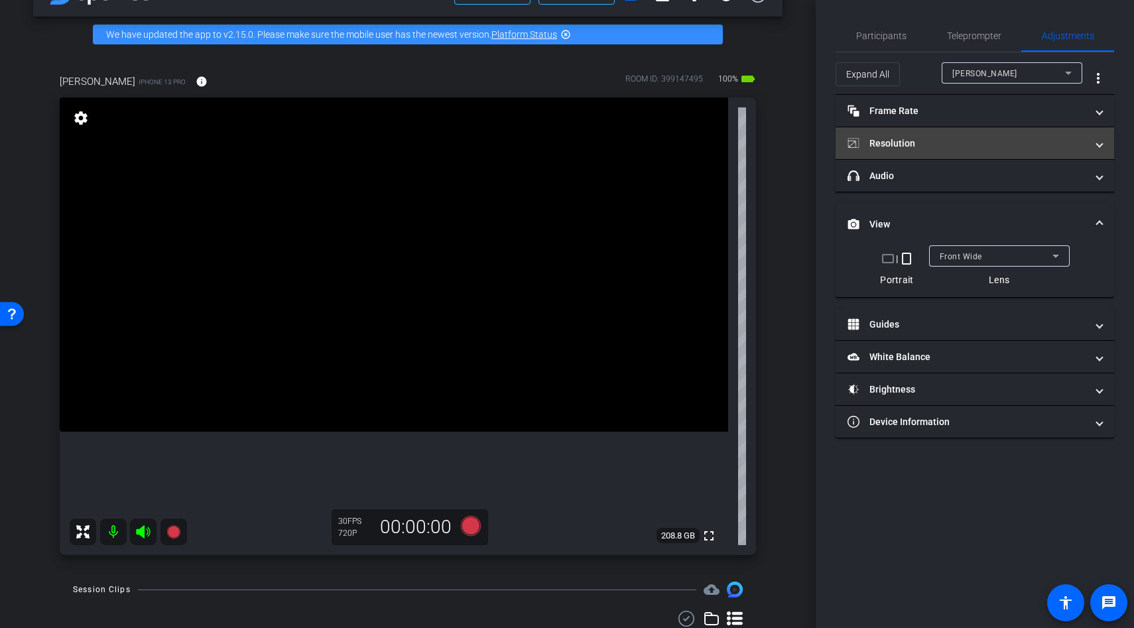
click at [907, 156] on mat-expansion-panel-header "Resolution" at bounding box center [975, 143] width 279 height 32
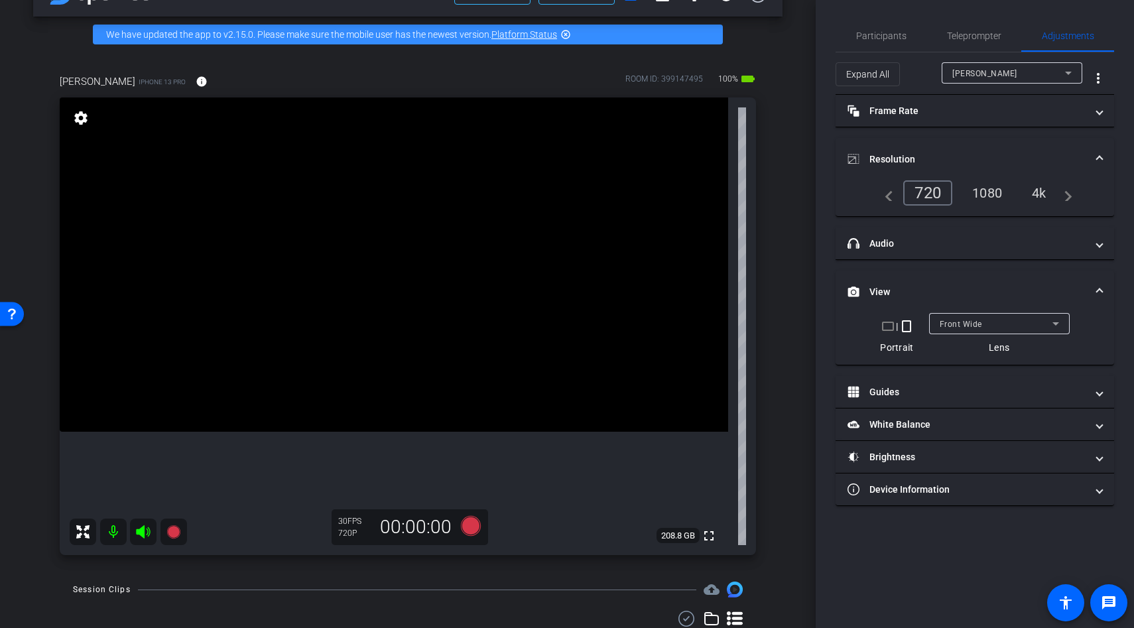
click at [983, 193] on div "1080" at bounding box center [987, 193] width 50 height 23
click at [972, 324] on span "Front Wide" at bounding box center [961, 324] width 42 height 9
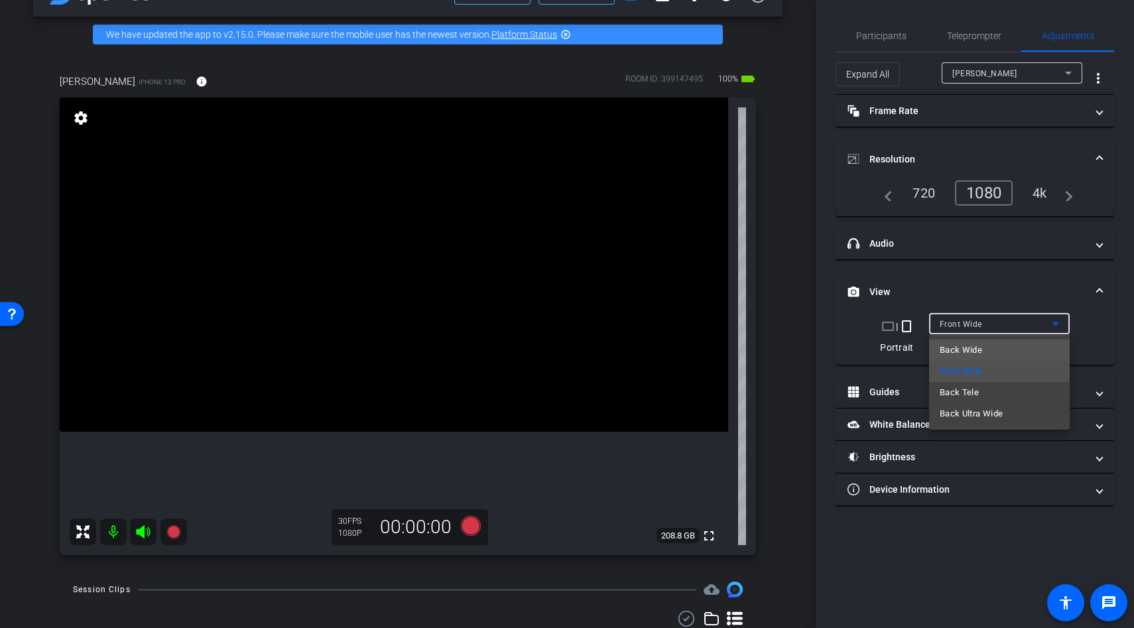
click at [974, 352] on span "Back Wide" at bounding box center [961, 350] width 42 height 16
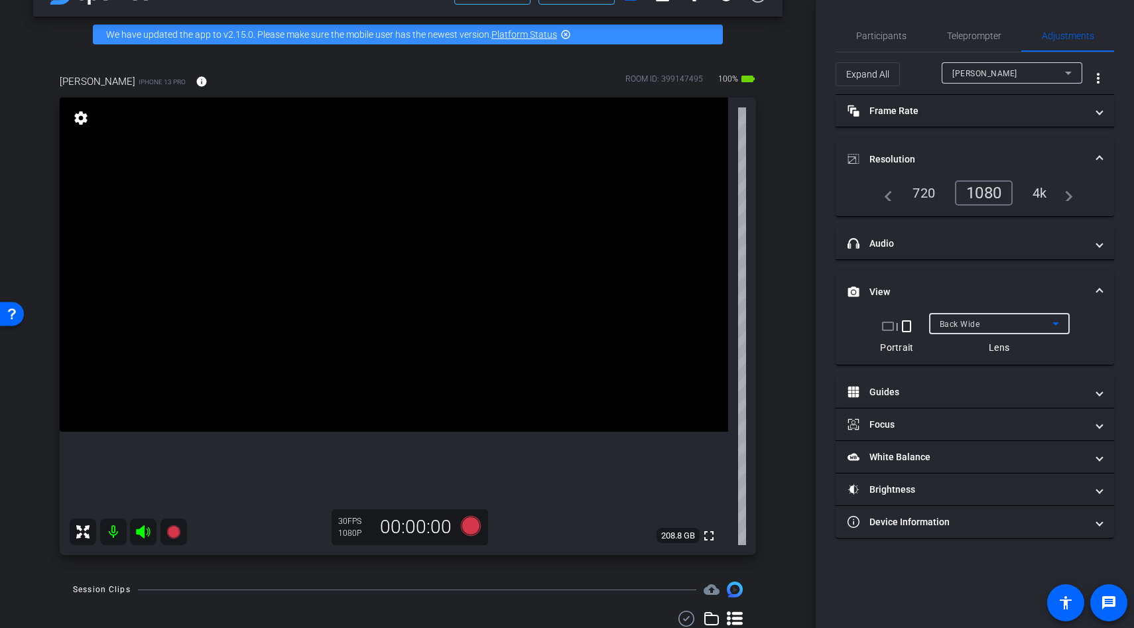
click at [401, 345] on video at bounding box center [394, 265] width 669 height 334
click at [975, 33] on span "Teleprompter" at bounding box center [974, 35] width 54 height 9
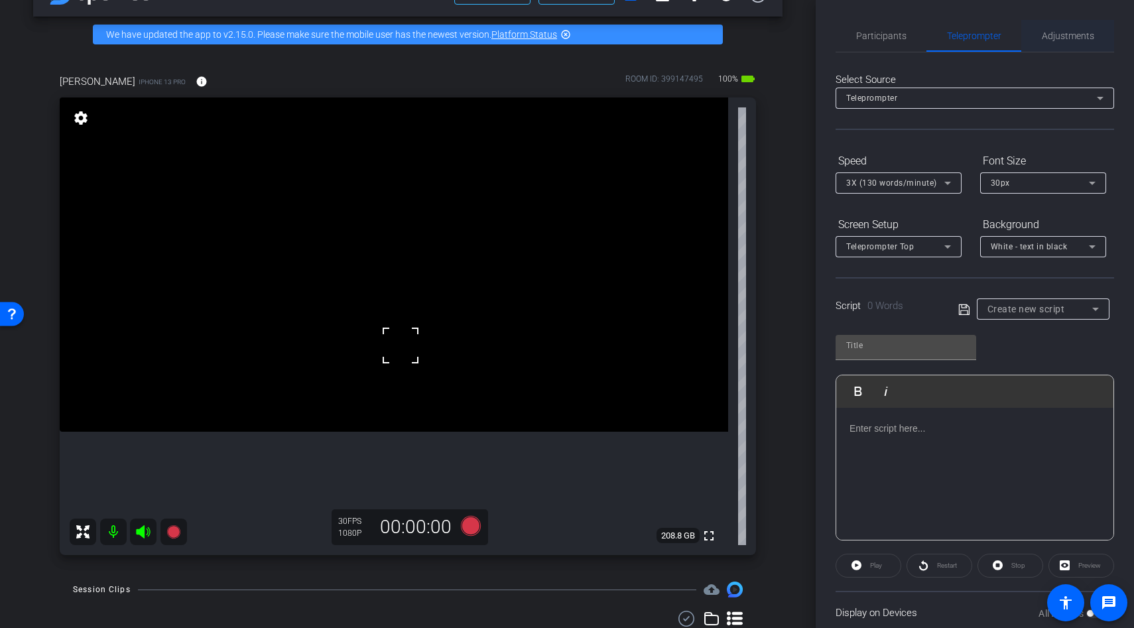
click at [1052, 38] on span "Adjustments" at bounding box center [1068, 35] width 52 height 9
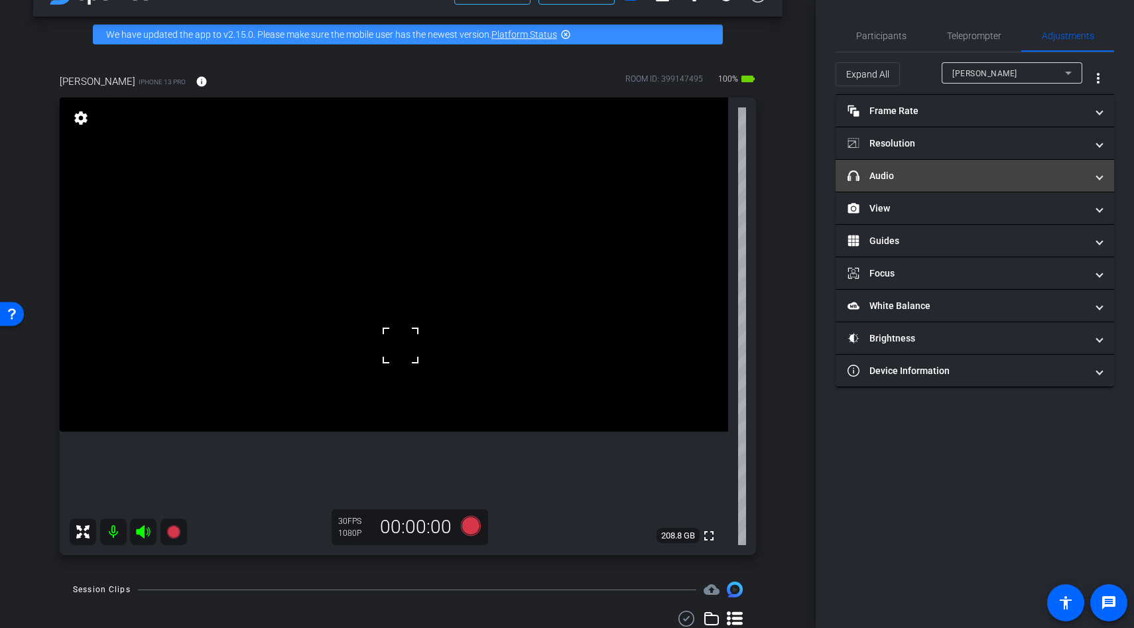
click at [896, 184] on mat-expansion-panel-header "headphone icon Audio" at bounding box center [975, 176] width 279 height 32
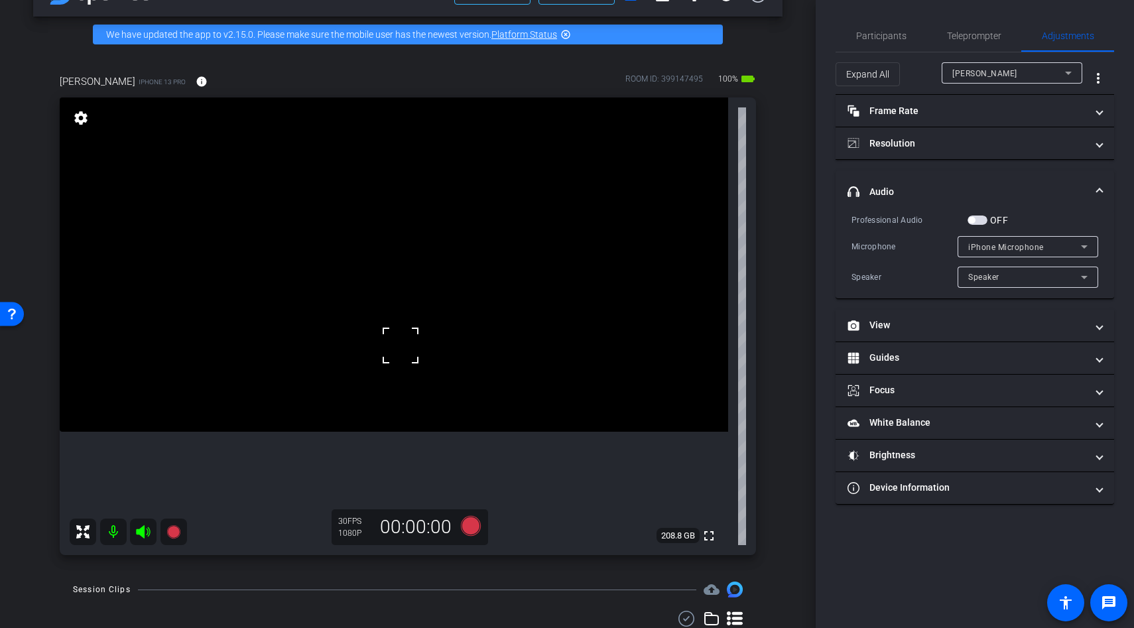
click at [977, 221] on span "button" at bounding box center [978, 220] width 20 height 9
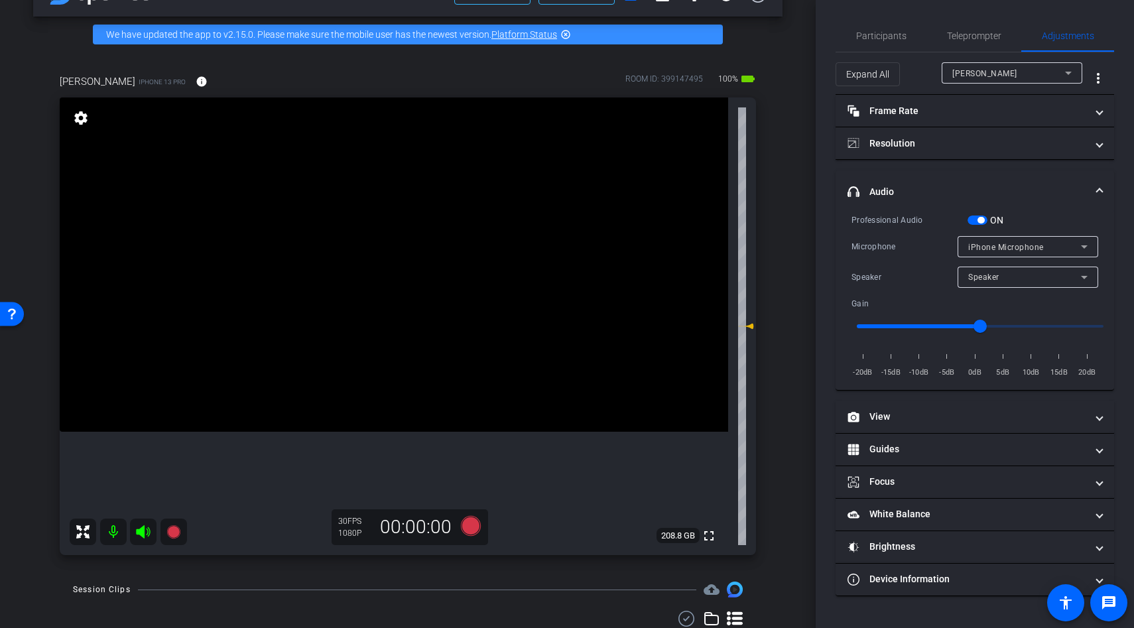
scroll to position [5, 0]
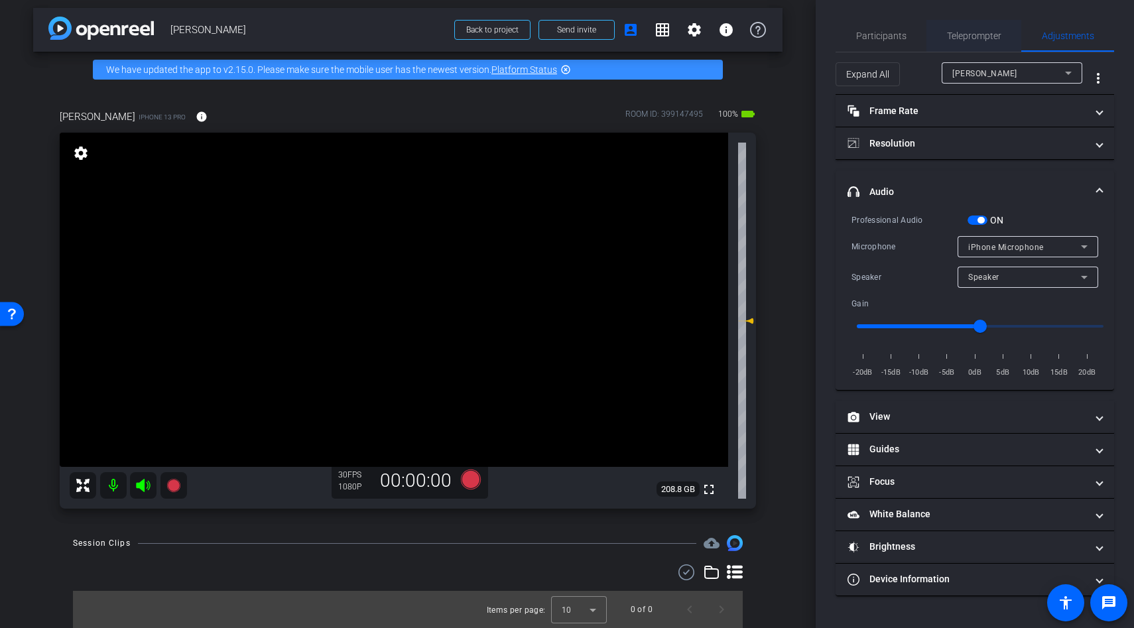
click at [974, 28] on span "Teleprompter" at bounding box center [974, 36] width 54 height 32
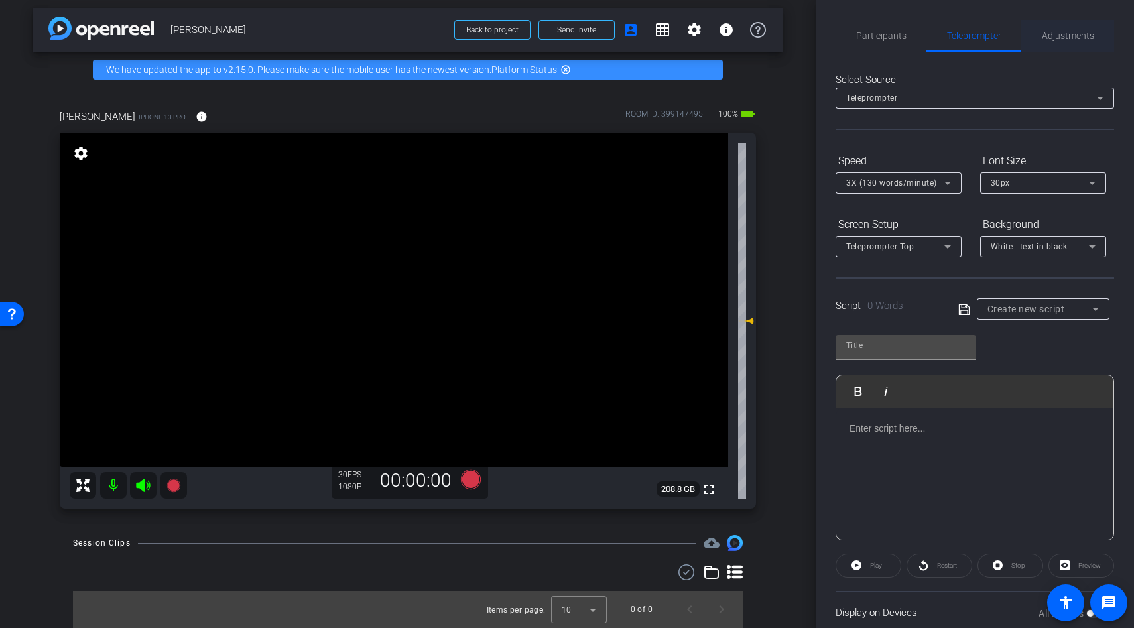
click at [1059, 34] on span "Adjustments" at bounding box center [1068, 35] width 52 height 9
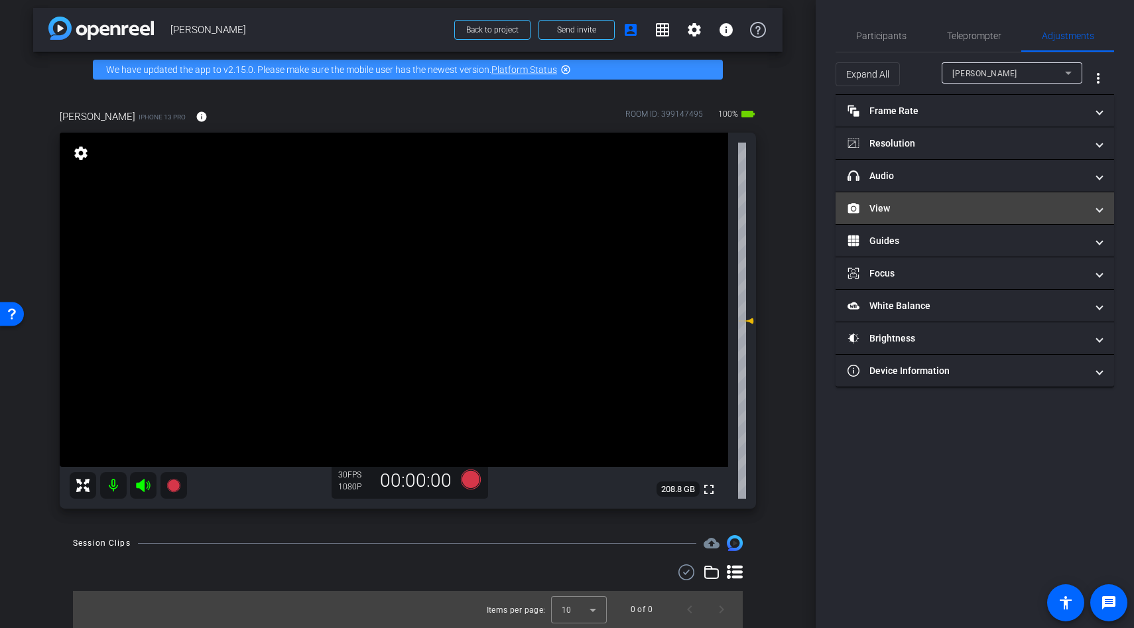
click at [897, 208] on mat-panel-title "View" at bounding box center [967, 209] width 239 height 14
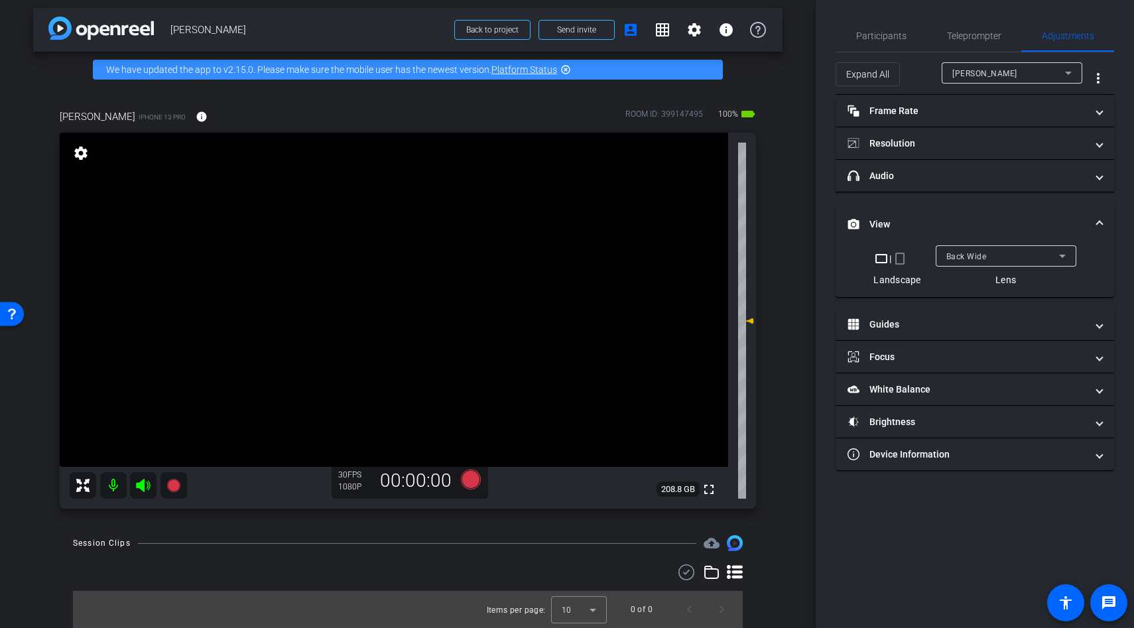
click at [902, 256] on mat-icon "crop_portrait" at bounding box center [900, 259] width 16 height 16
click at [903, 256] on mat-icon "crop_portrait" at bounding box center [900, 259] width 16 height 16
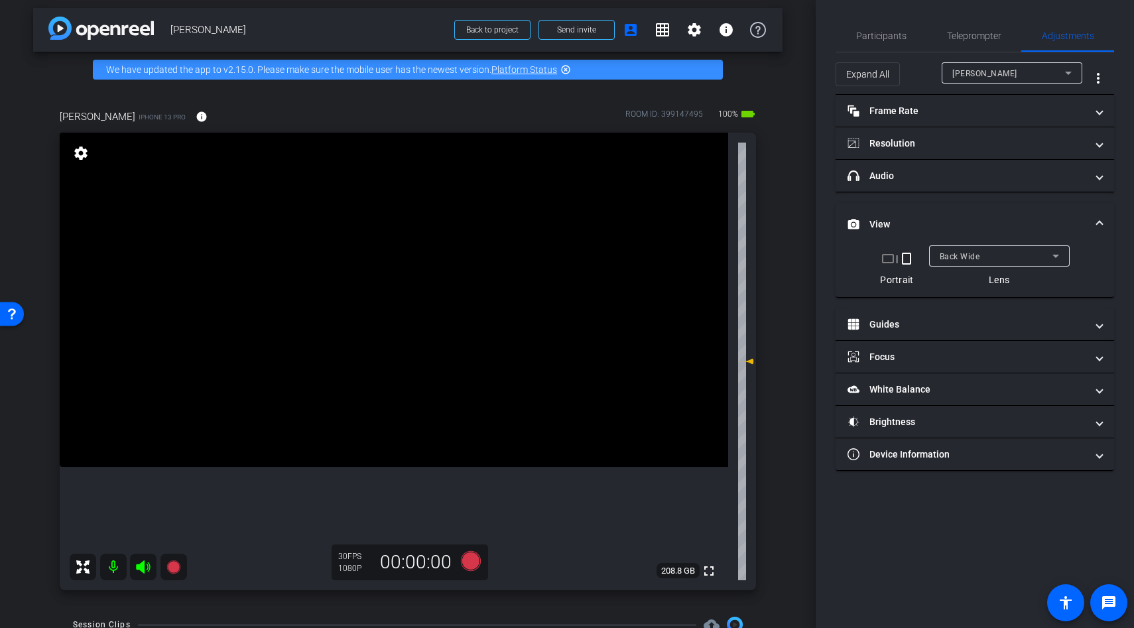
scroll to position [40, 0]
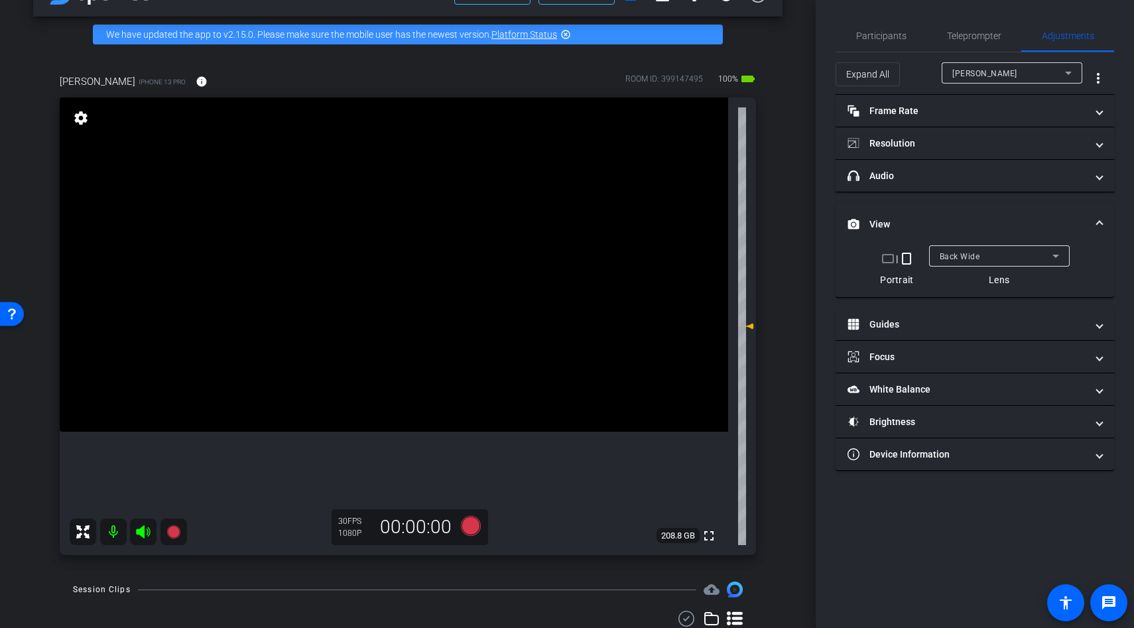
click at [315, 301] on video at bounding box center [394, 265] width 669 height 334
click at [348, 300] on video at bounding box center [394, 265] width 669 height 334
click at [348, 300] on div at bounding box center [347, 300] width 33 height 33
click at [458, 324] on video at bounding box center [394, 265] width 669 height 334
click at [393, 330] on video at bounding box center [394, 265] width 669 height 334
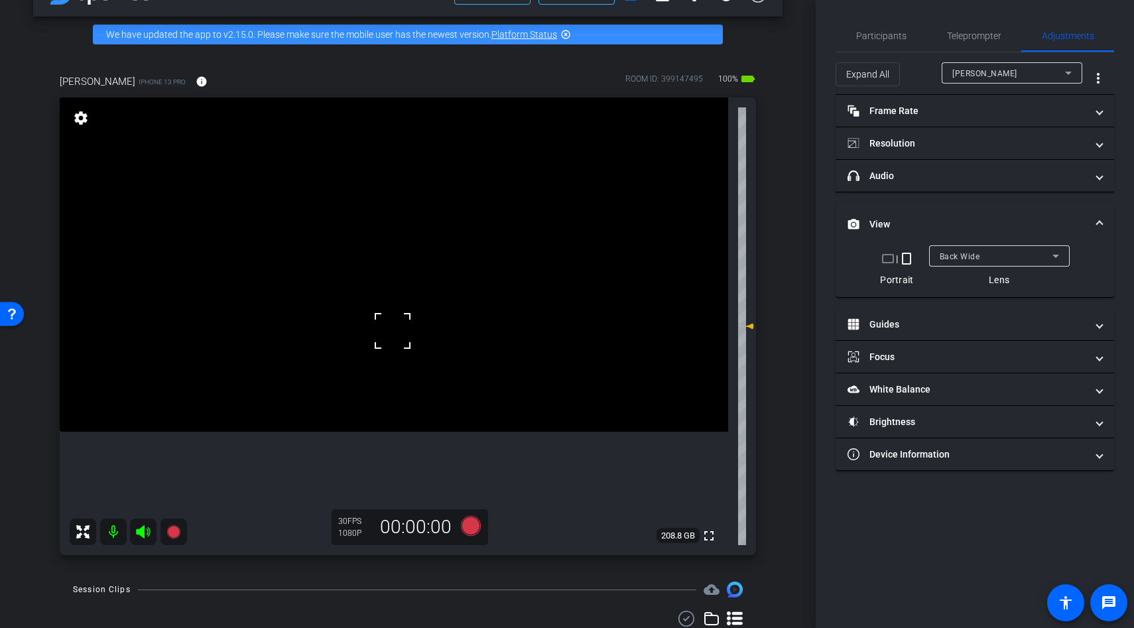
click at [393, 330] on div at bounding box center [392, 330] width 33 height 33
click at [389, 326] on div at bounding box center [392, 330] width 33 height 33
click at [462, 520] on icon at bounding box center [471, 526] width 32 height 24
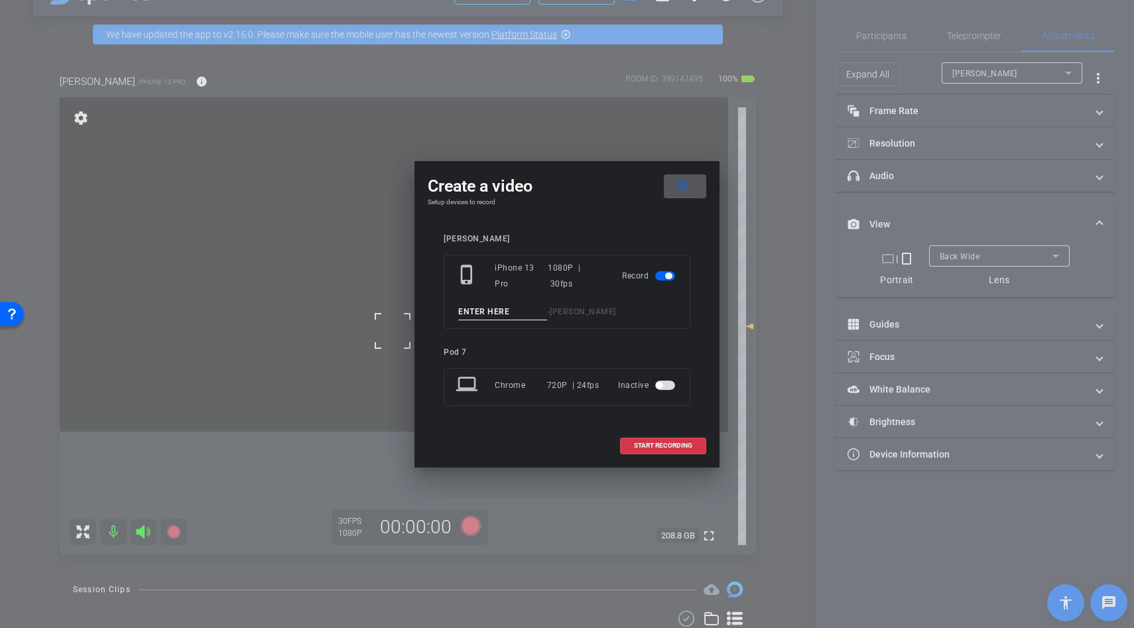
click at [464, 310] on input at bounding box center [502, 312] width 89 height 17
type input "b roll"
click at [652, 445] on span "START RECORDING" at bounding box center [663, 445] width 58 height 7
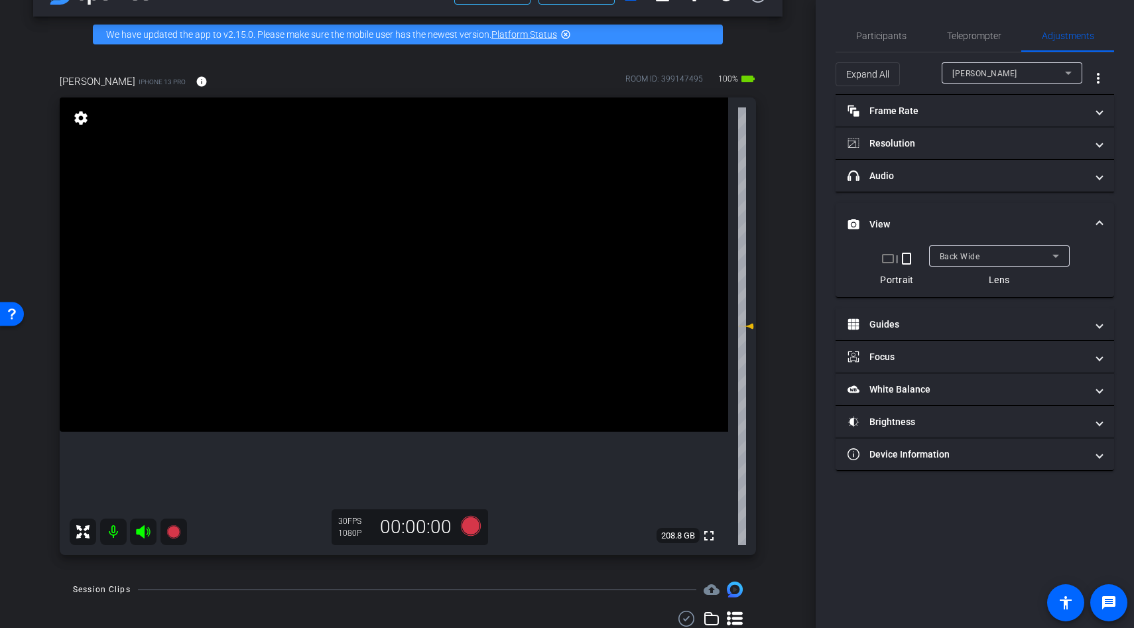
click at [381, 312] on video at bounding box center [394, 265] width 669 height 334
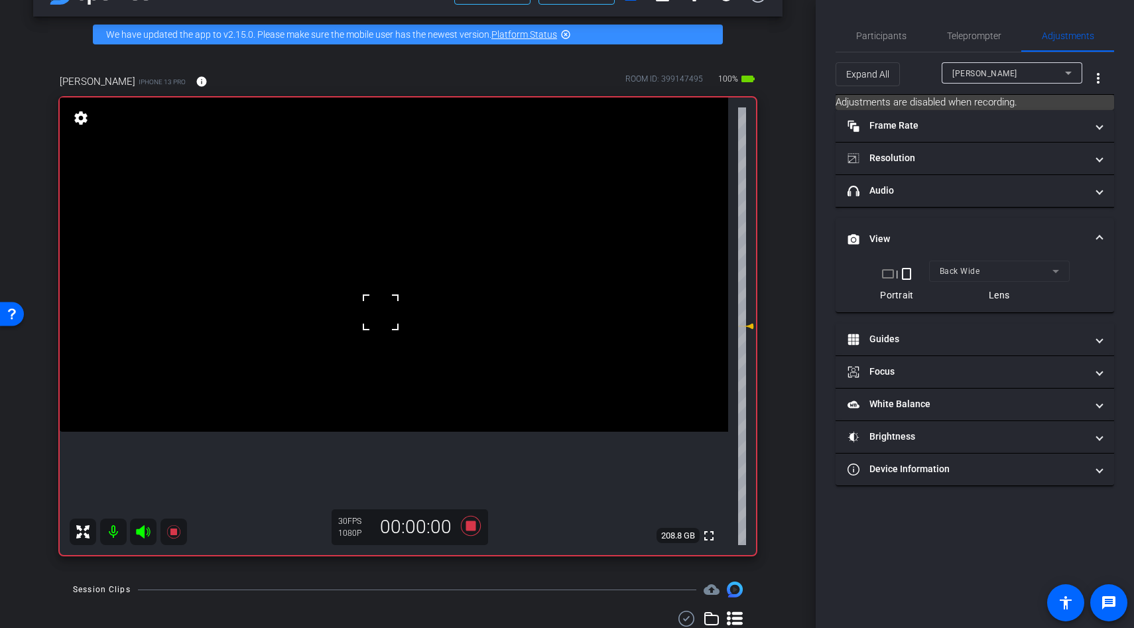
click at [381, 312] on div at bounding box center [380, 312] width 33 height 33
click at [396, 322] on div at bounding box center [380, 312] width 33 height 33
click at [396, 322] on video at bounding box center [394, 265] width 669 height 334
click at [396, 322] on div at bounding box center [395, 322] width 33 height 33
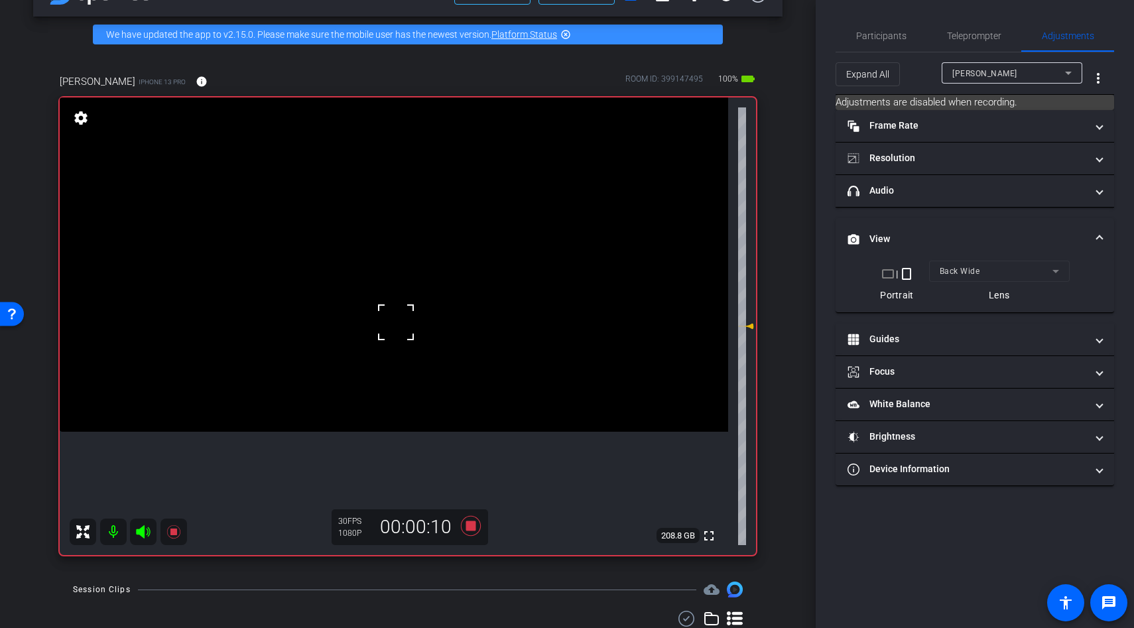
click at [452, 406] on video at bounding box center [394, 265] width 669 height 334
click at [441, 364] on video at bounding box center [394, 265] width 669 height 334
click at [381, 314] on video at bounding box center [394, 265] width 669 height 334
click at [432, 343] on video at bounding box center [394, 265] width 669 height 334
click at [409, 379] on video at bounding box center [394, 265] width 669 height 334
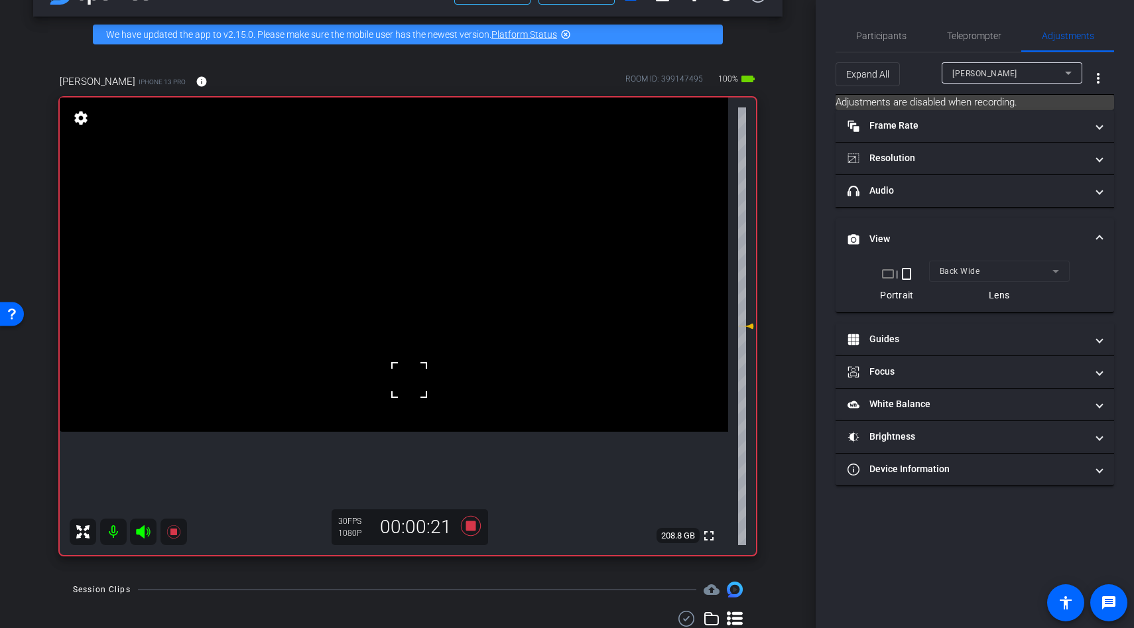
click at [409, 352] on video at bounding box center [394, 265] width 669 height 334
click at [409, 360] on video at bounding box center [394, 265] width 669 height 334
click at [413, 360] on div at bounding box center [408, 360] width 33 height 33
click at [392, 344] on span at bounding box center [392, 344] width 0 height 0
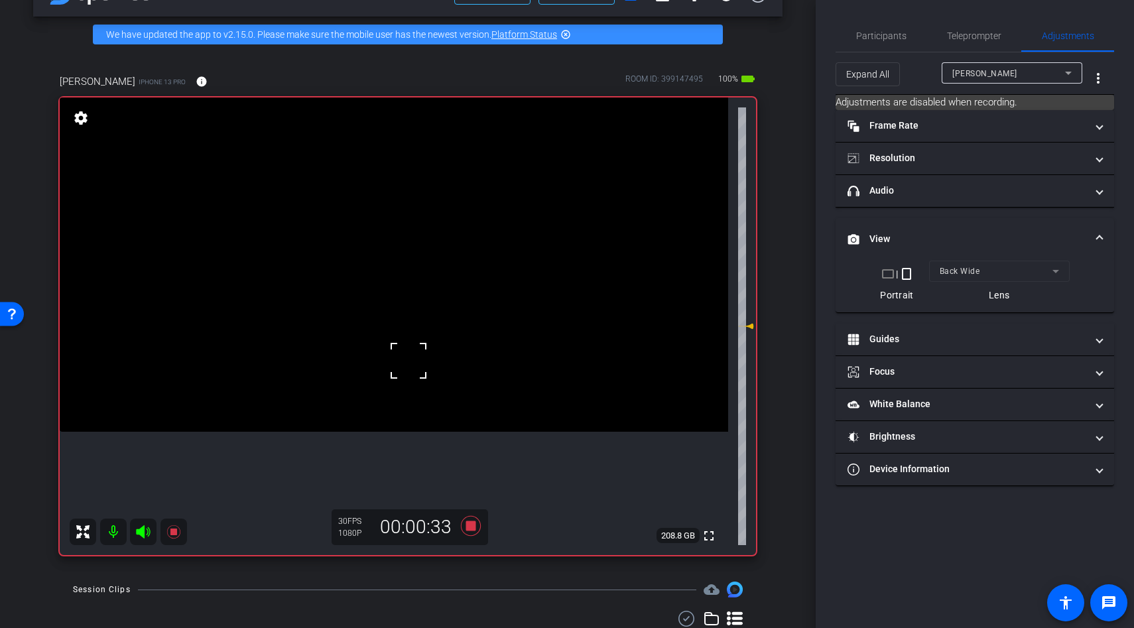
click at [423, 390] on video at bounding box center [394, 265] width 669 height 334
click at [410, 356] on video at bounding box center [394, 265] width 669 height 334
click at [472, 525] on icon at bounding box center [471, 526] width 20 height 20
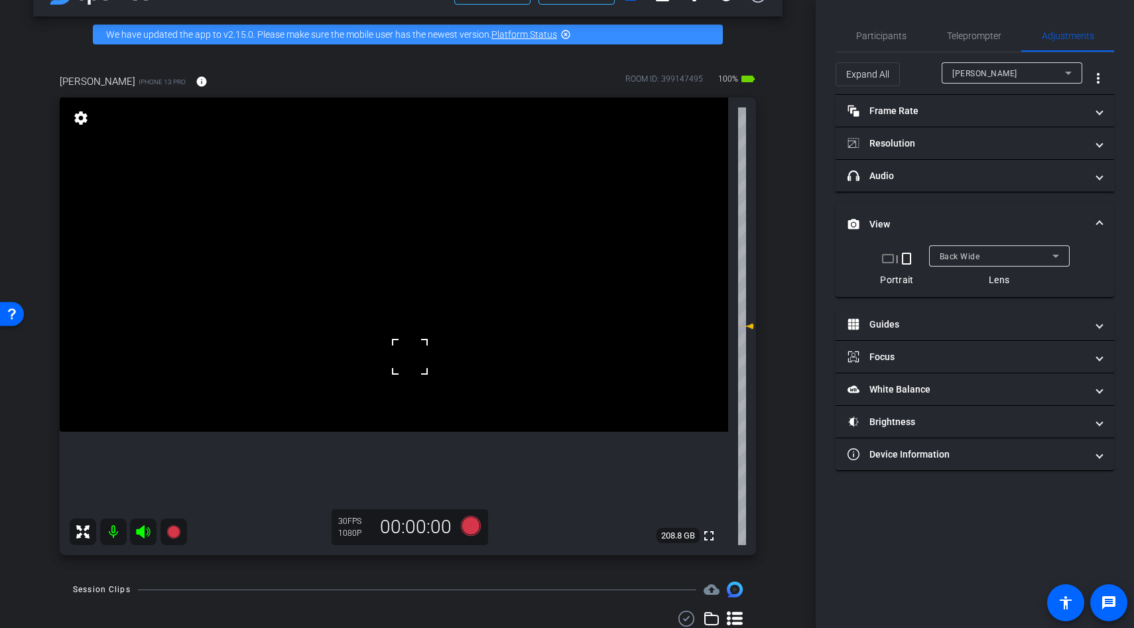
scroll to position [117, 0]
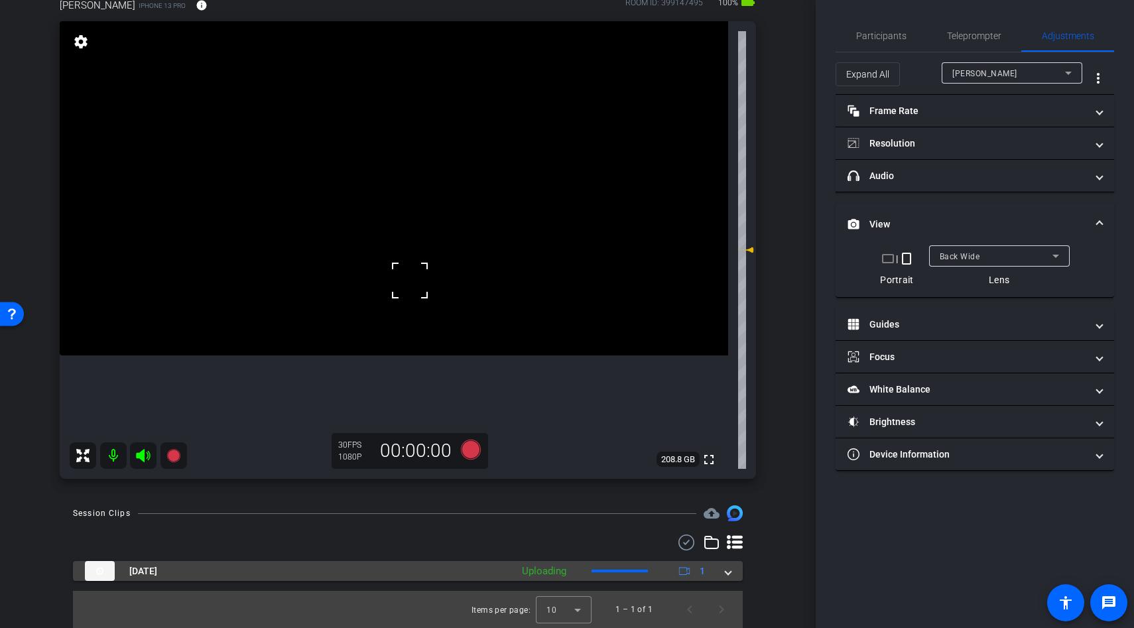
click at [729, 572] on span at bounding box center [728, 571] width 5 height 14
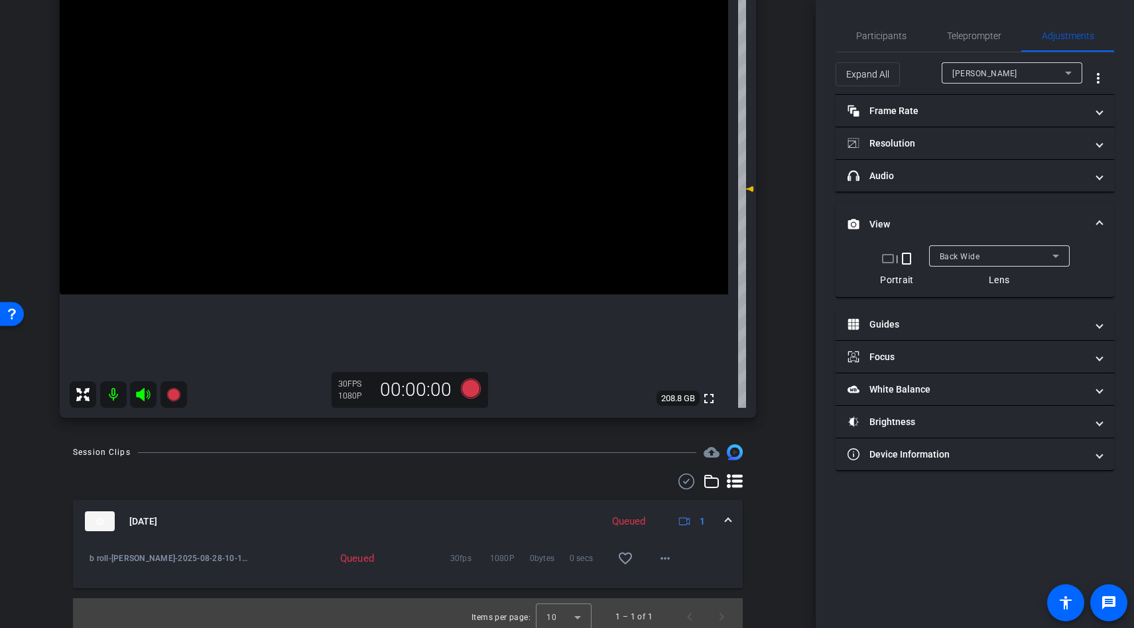
scroll to position [185, 0]
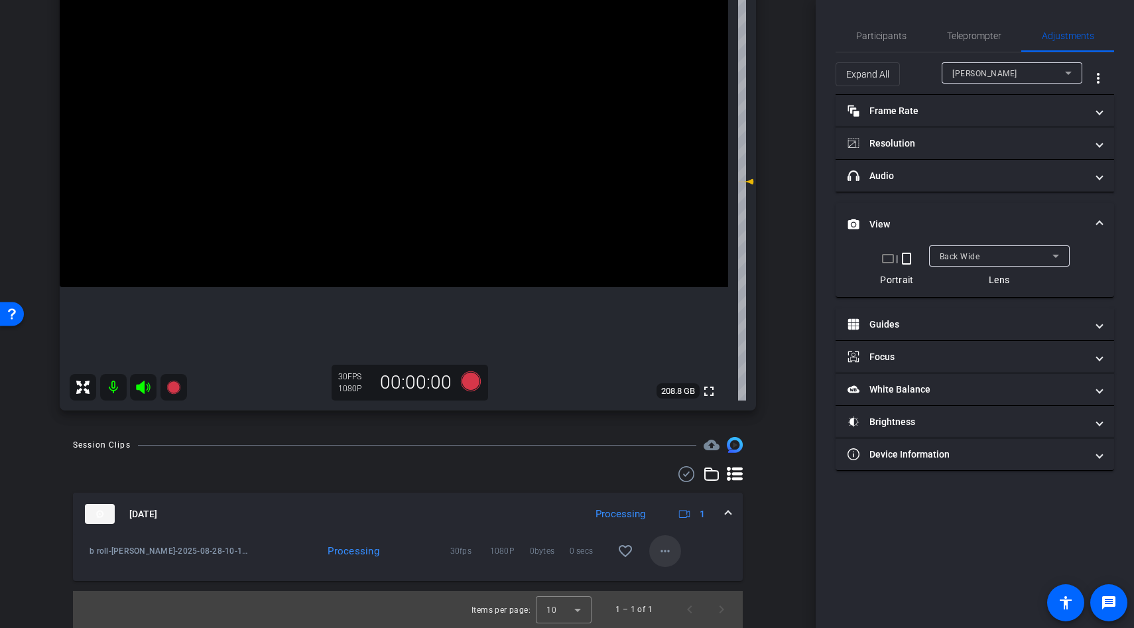
click at [658, 551] on mat-icon "more_horiz" at bounding box center [665, 551] width 16 height 16
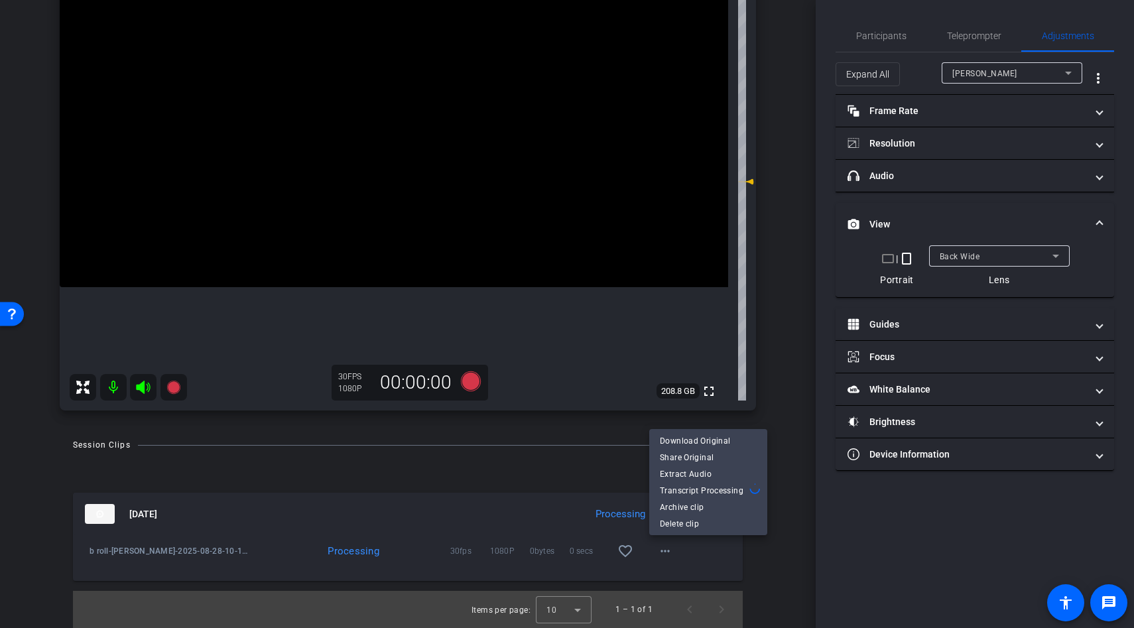
click at [784, 374] on div at bounding box center [567, 314] width 1134 height 628
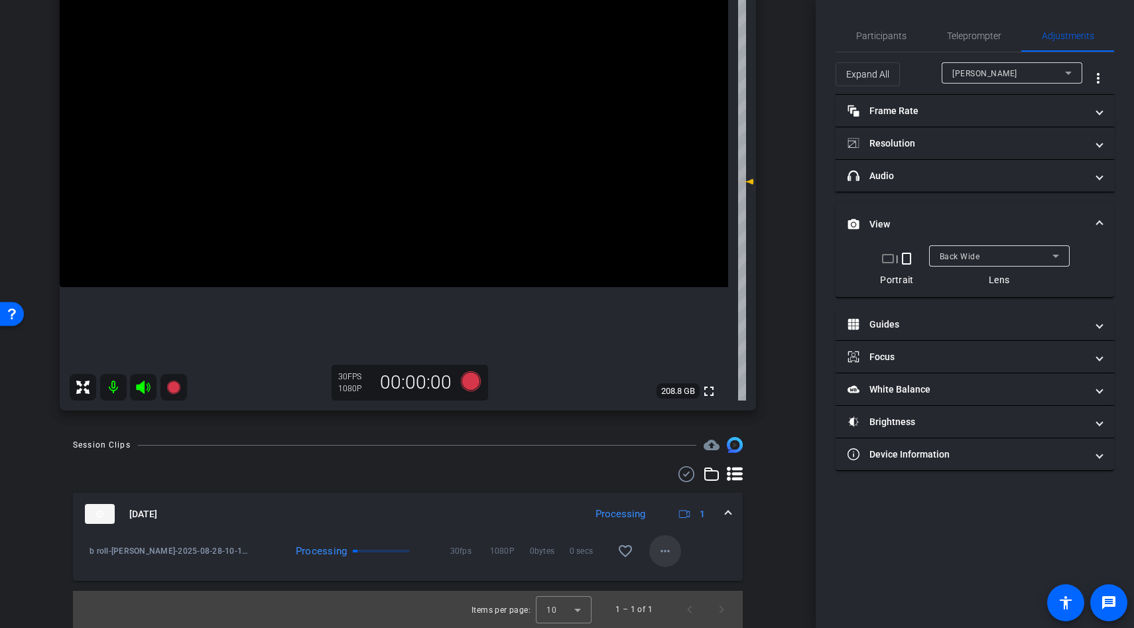
click at [666, 551] on mat-icon "more_horiz" at bounding box center [665, 551] width 16 height 16
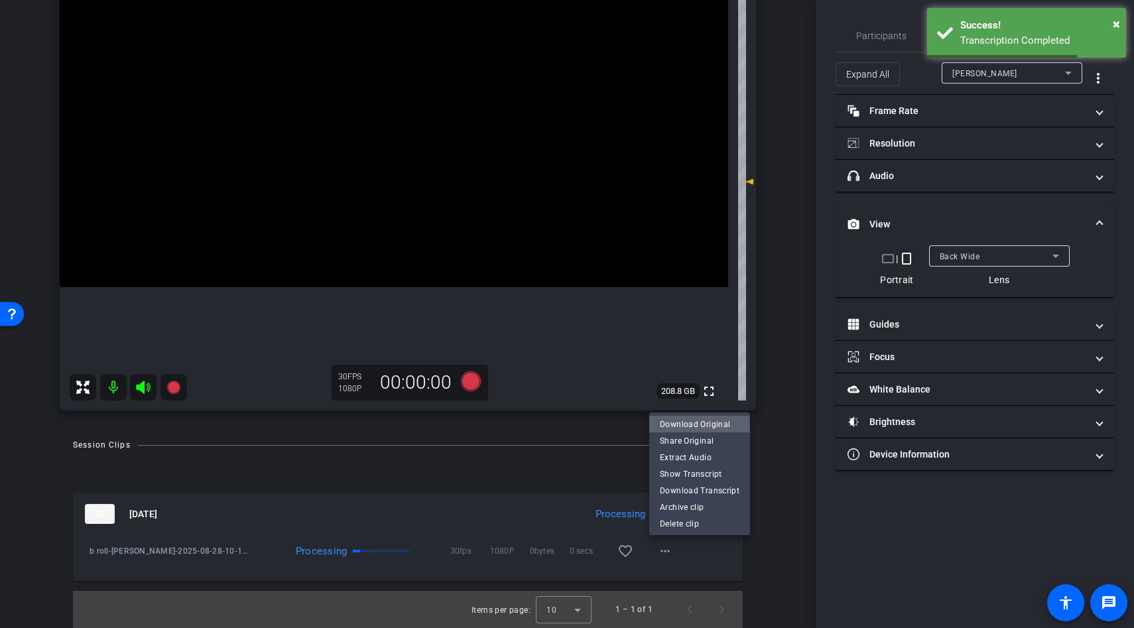
click at [677, 428] on span "Download Original" at bounding box center [700, 425] width 80 height 16
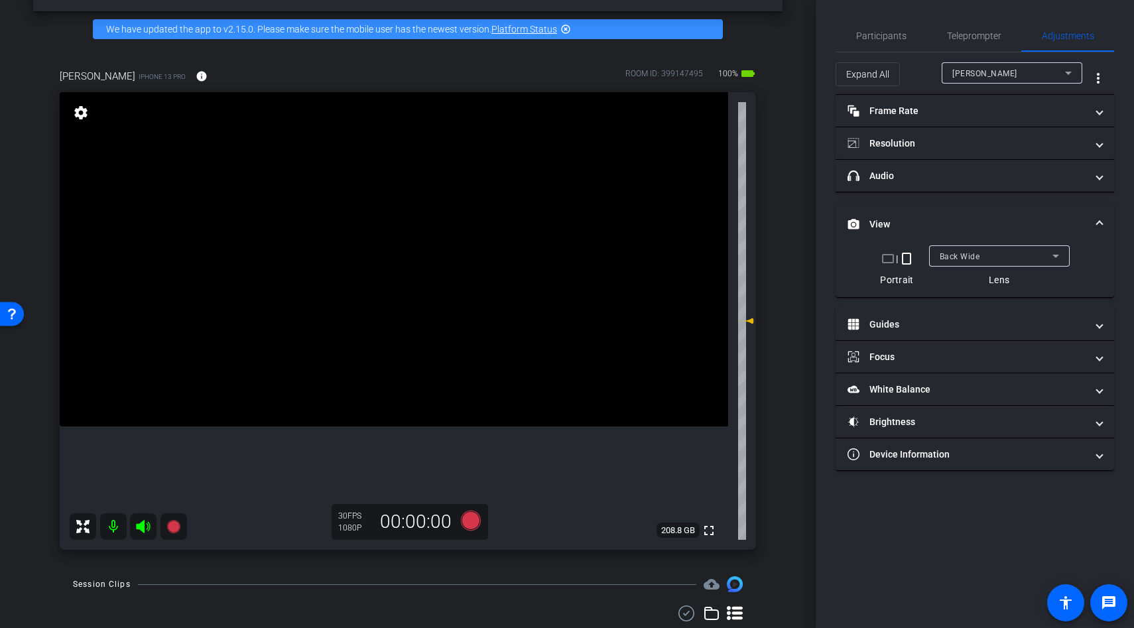
scroll to position [42, 0]
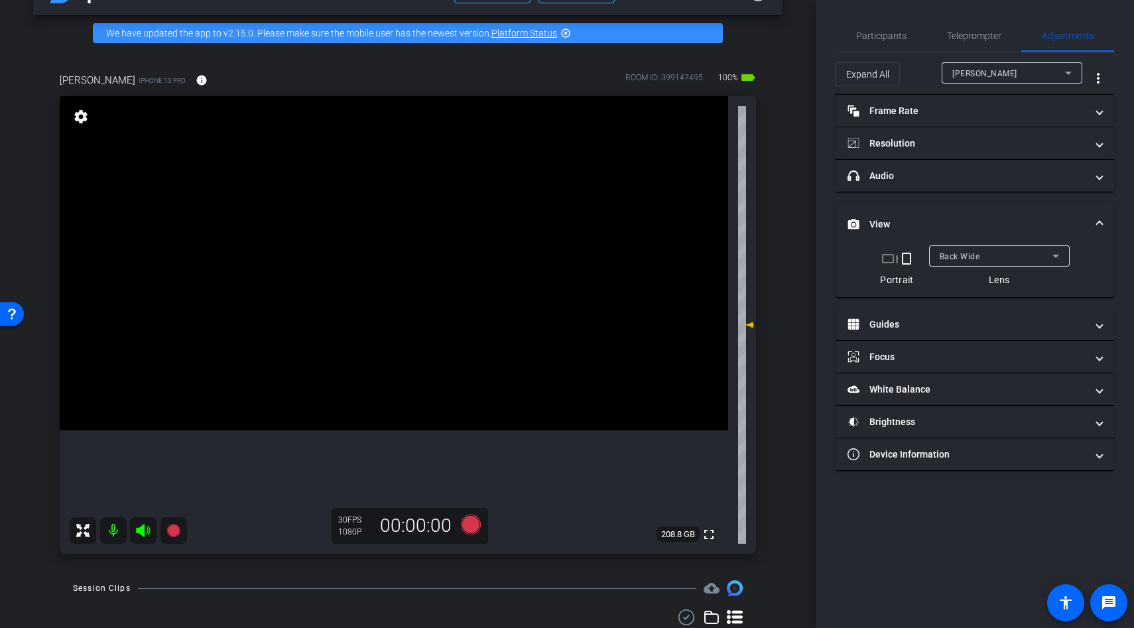
click at [401, 306] on video at bounding box center [394, 263] width 669 height 334
click at [401, 323] on video at bounding box center [394, 263] width 669 height 334
click at [392, 342] on video at bounding box center [394, 263] width 669 height 334
click at [469, 527] on icon at bounding box center [471, 525] width 20 height 20
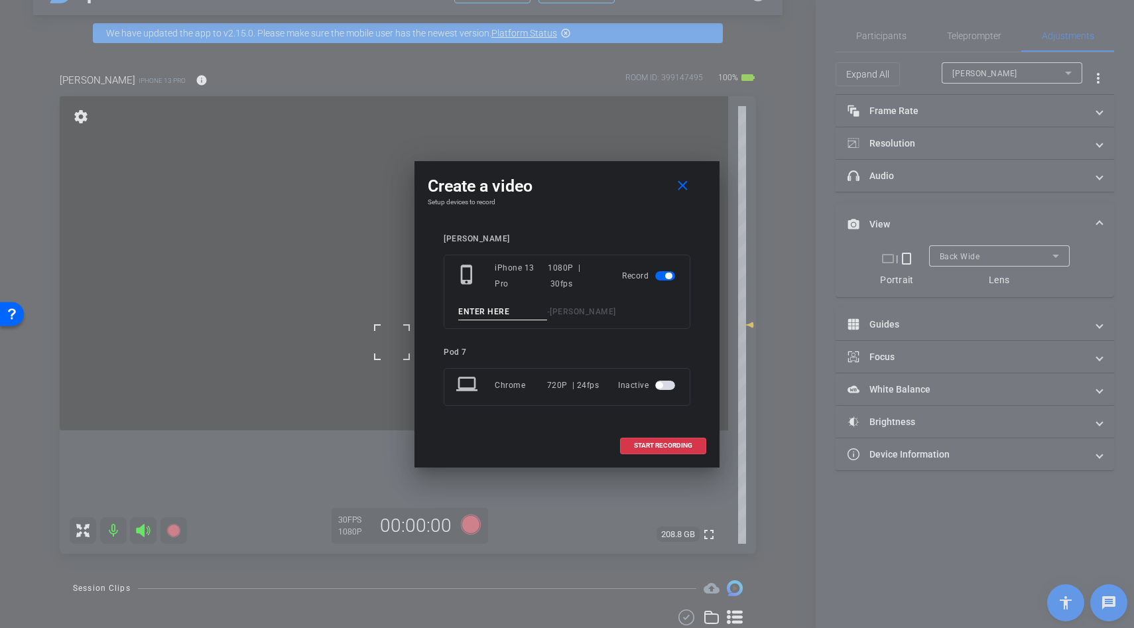
click at [467, 315] on input at bounding box center [502, 312] width 89 height 17
type input "broll"
click at [663, 450] on span at bounding box center [663, 446] width 85 height 32
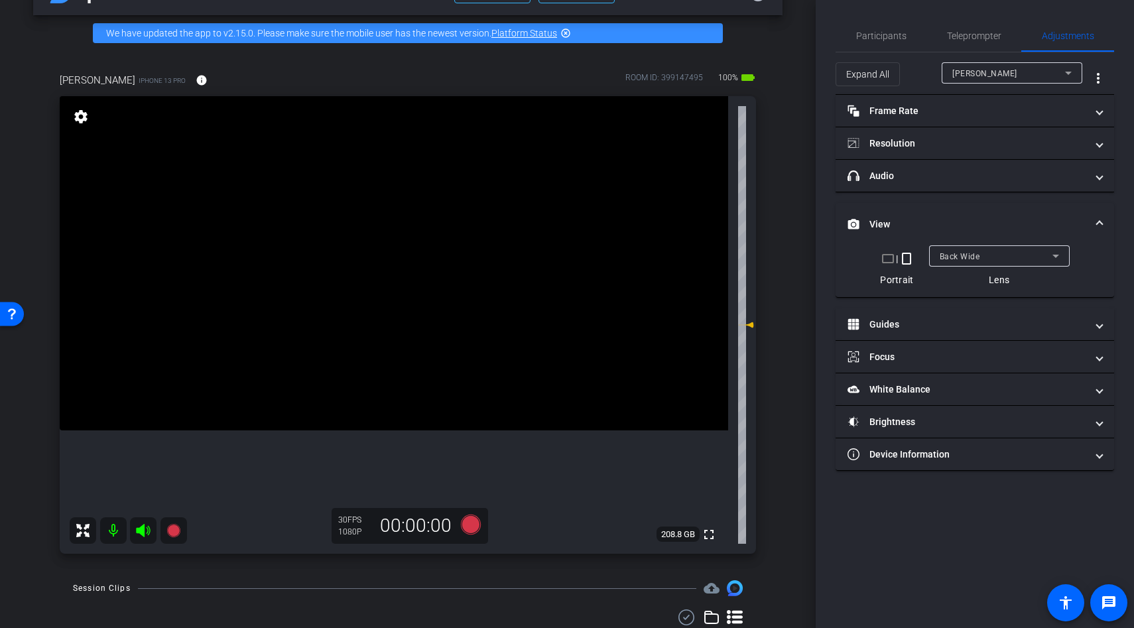
click at [398, 350] on video at bounding box center [394, 263] width 669 height 334
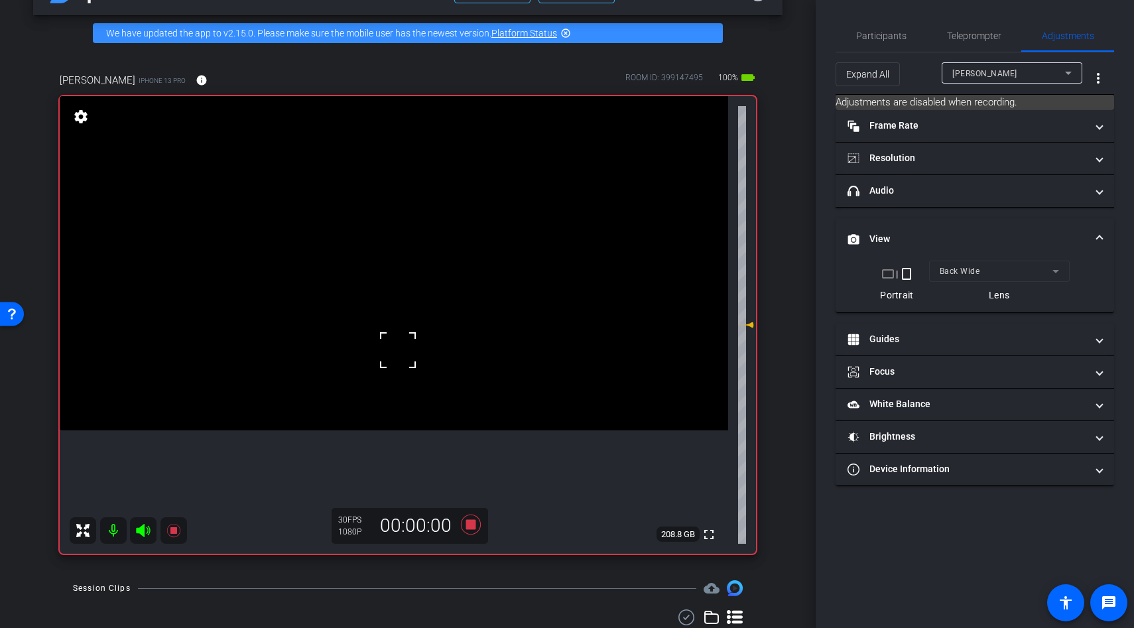
click at [398, 350] on div at bounding box center [397, 350] width 33 height 33
click at [401, 343] on video at bounding box center [394, 263] width 669 height 334
click at [401, 343] on div at bounding box center [400, 343] width 33 height 33
click at [401, 343] on div "fullscreen settings 208.8 GB" at bounding box center [408, 325] width 696 height 458
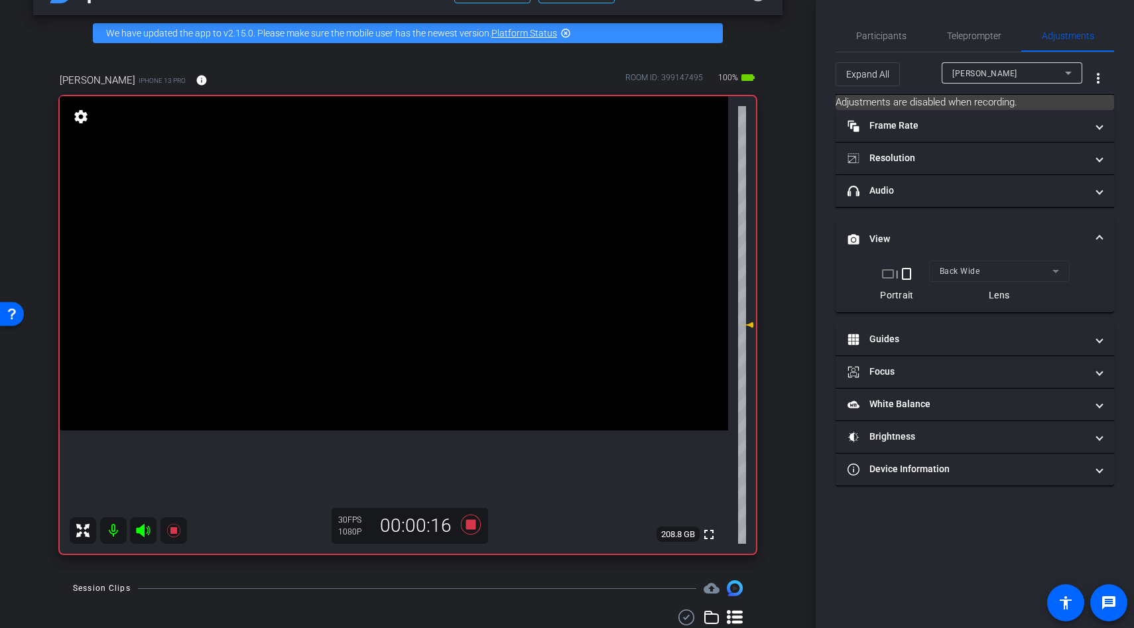
click at [403, 360] on video at bounding box center [394, 263] width 669 height 334
click at [400, 350] on div at bounding box center [403, 360] width 33 height 33
click at [470, 526] on icon at bounding box center [471, 525] width 20 height 20
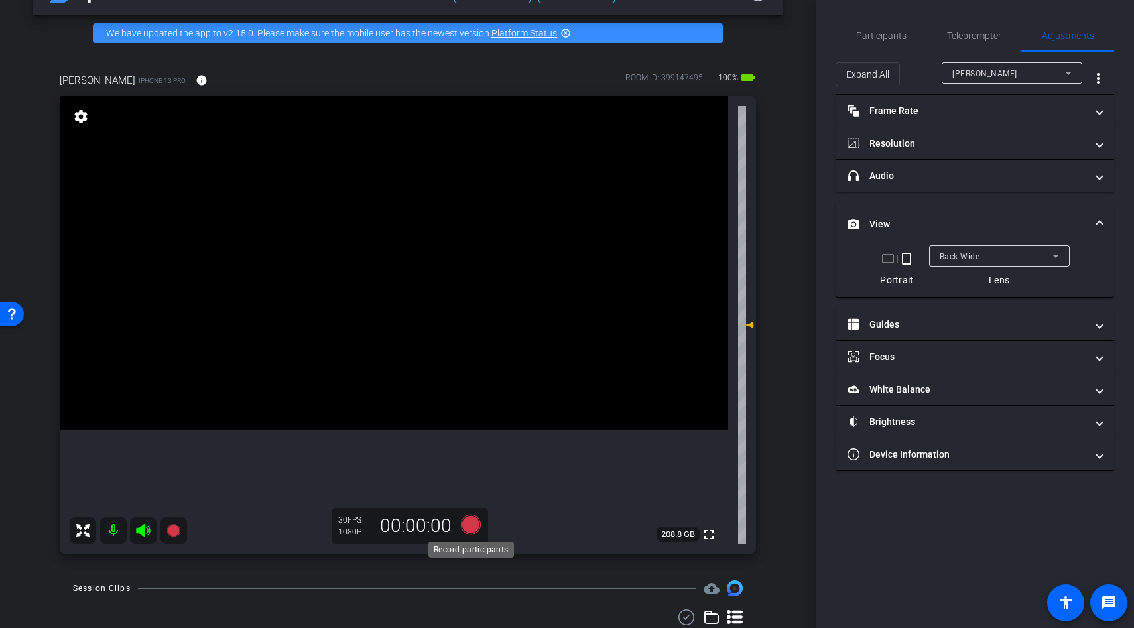
click at [472, 526] on icon at bounding box center [471, 525] width 20 height 20
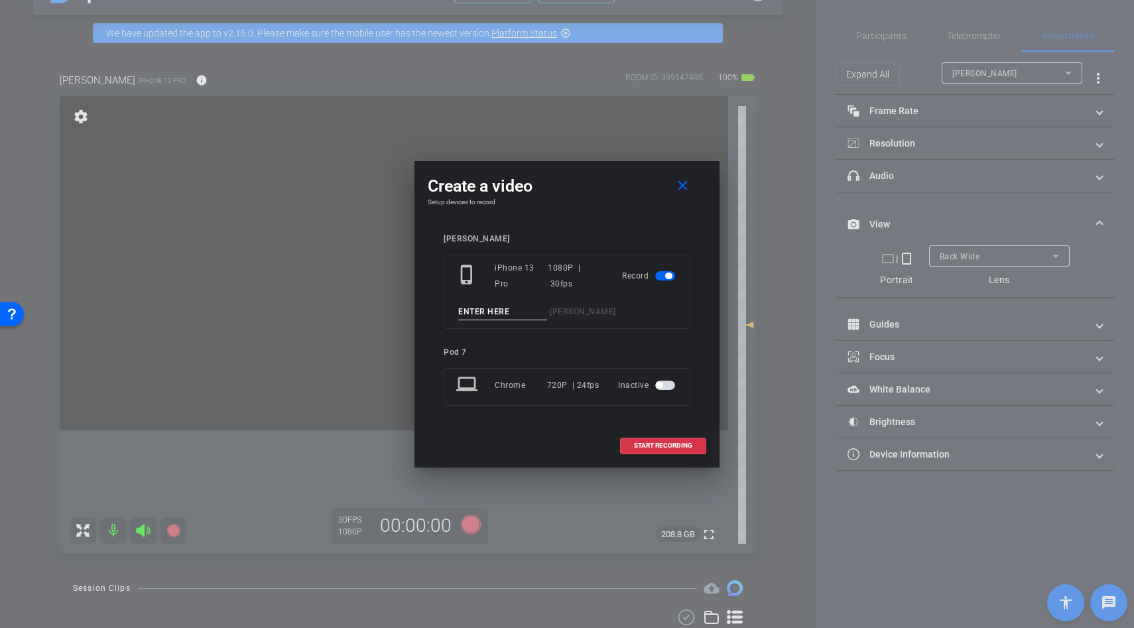
click at [493, 306] on input at bounding box center [502, 312] width 89 height 17
type input "b roll"
click at [652, 447] on span "START RECORDING" at bounding box center [663, 445] width 58 height 7
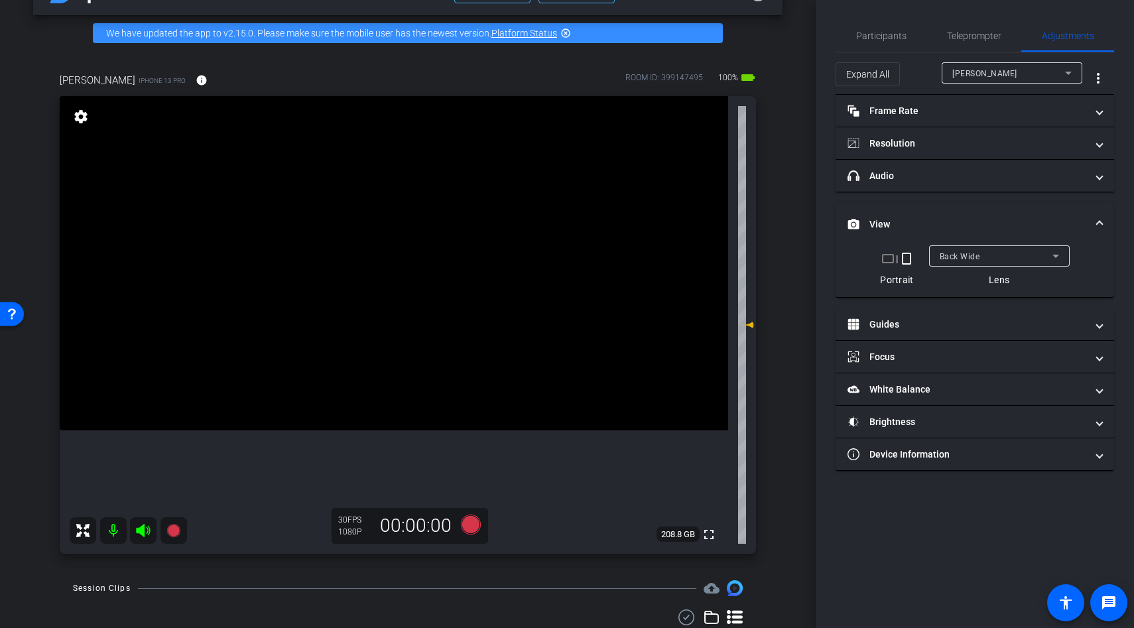
click at [395, 375] on video at bounding box center [394, 263] width 669 height 334
click at [395, 375] on div at bounding box center [403, 360] width 33 height 33
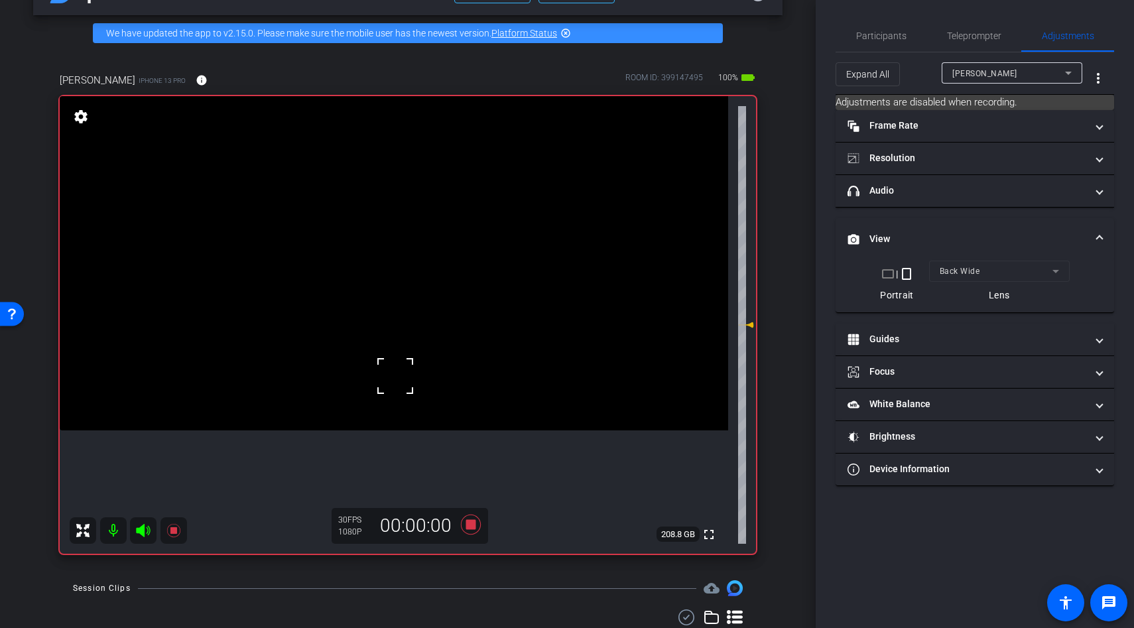
click at [388, 360] on div at bounding box center [395, 375] width 33 height 33
click at [388, 359] on div at bounding box center [395, 375] width 33 height 33
click at [407, 338] on video at bounding box center [394, 263] width 669 height 334
click at [407, 338] on div at bounding box center [406, 338] width 33 height 33
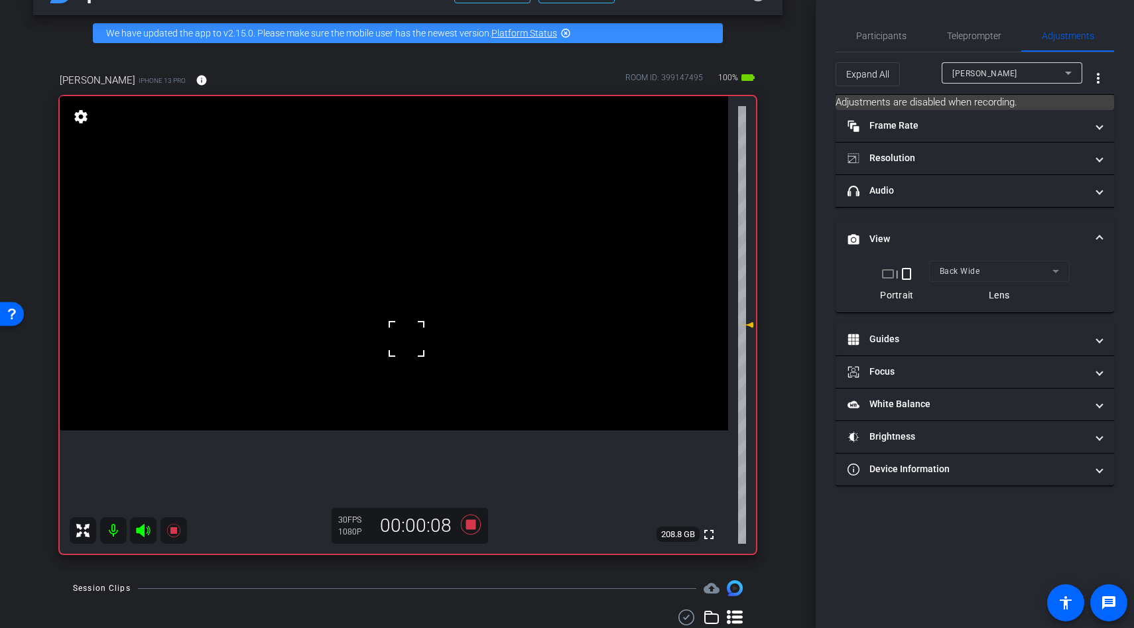
click at [407, 338] on div at bounding box center [406, 338] width 33 height 33
click at [405, 353] on video at bounding box center [394, 263] width 669 height 334
click at [405, 353] on div at bounding box center [406, 338] width 33 height 33
click at [395, 376] on video at bounding box center [394, 263] width 669 height 334
click at [409, 373] on div at bounding box center [394, 376] width 33 height 33
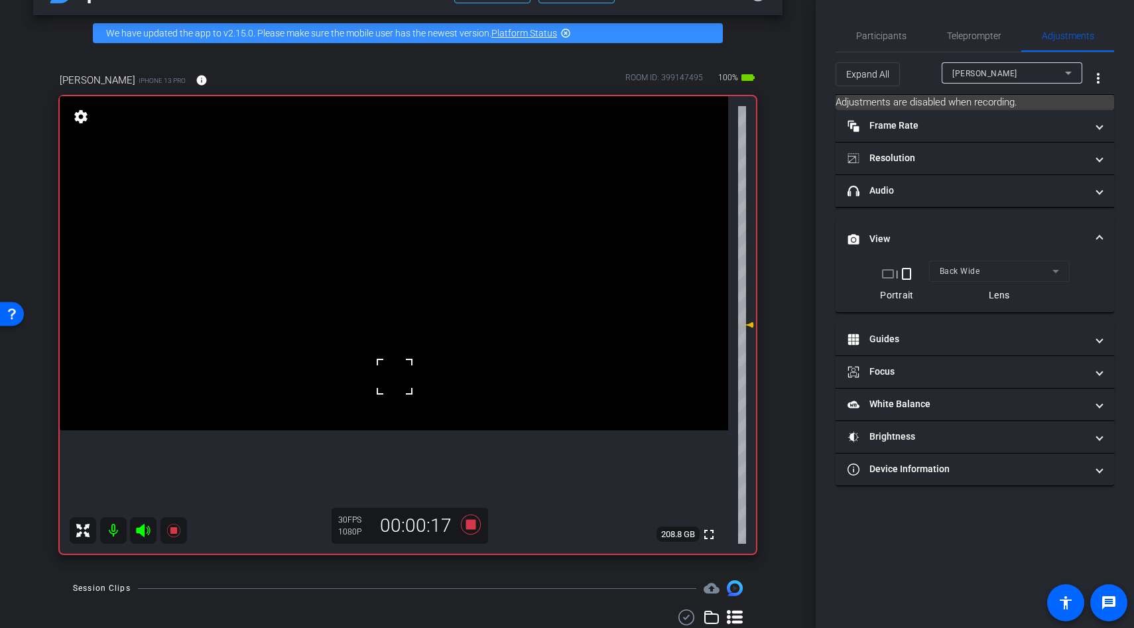
click at [449, 382] on video at bounding box center [394, 263] width 669 height 334
click at [397, 365] on video at bounding box center [394, 263] width 669 height 334
click at [397, 365] on div at bounding box center [397, 365] width 33 height 33
click at [407, 363] on div at bounding box center [397, 365] width 33 height 33
click at [407, 363] on video at bounding box center [394, 263] width 669 height 334
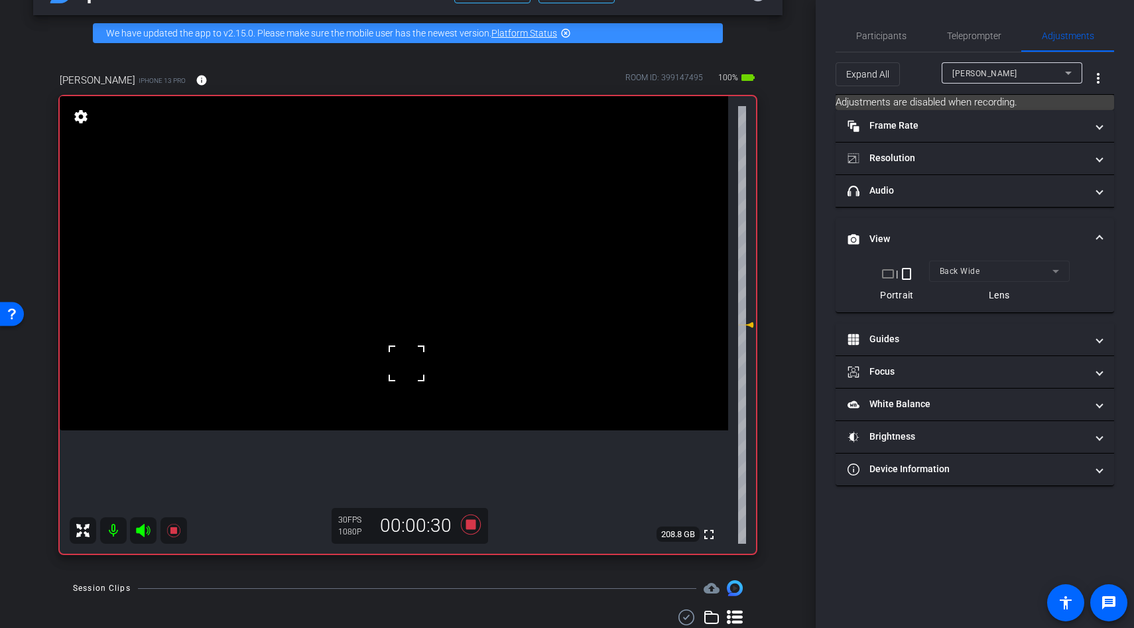
click at [409, 376] on div at bounding box center [406, 363] width 33 height 33
click at [413, 364] on div at bounding box center [406, 363] width 33 height 33
click at [413, 364] on video at bounding box center [394, 263] width 669 height 334
click at [413, 364] on div at bounding box center [413, 364] width 33 height 33
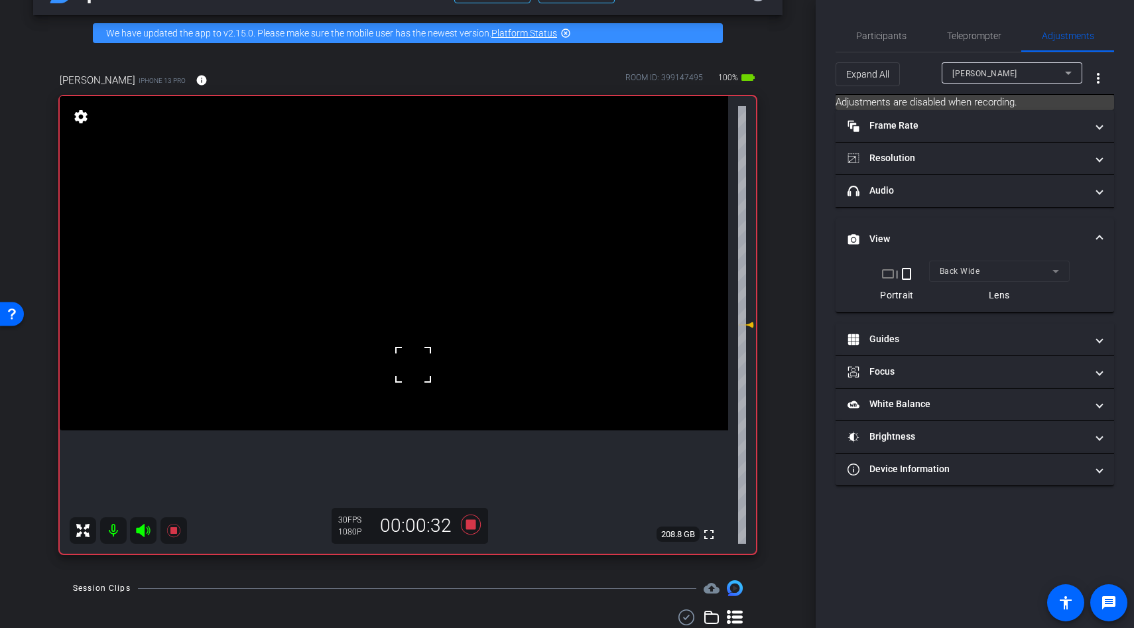
click at [413, 364] on div at bounding box center [413, 364] width 33 height 33
click at [408, 344] on video at bounding box center [394, 263] width 669 height 334
click at [374, 357] on video at bounding box center [394, 263] width 669 height 334
click at [374, 357] on div at bounding box center [374, 357] width 33 height 33
click at [387, 357] on div at bounding box center [374, 357] width 33 height 33
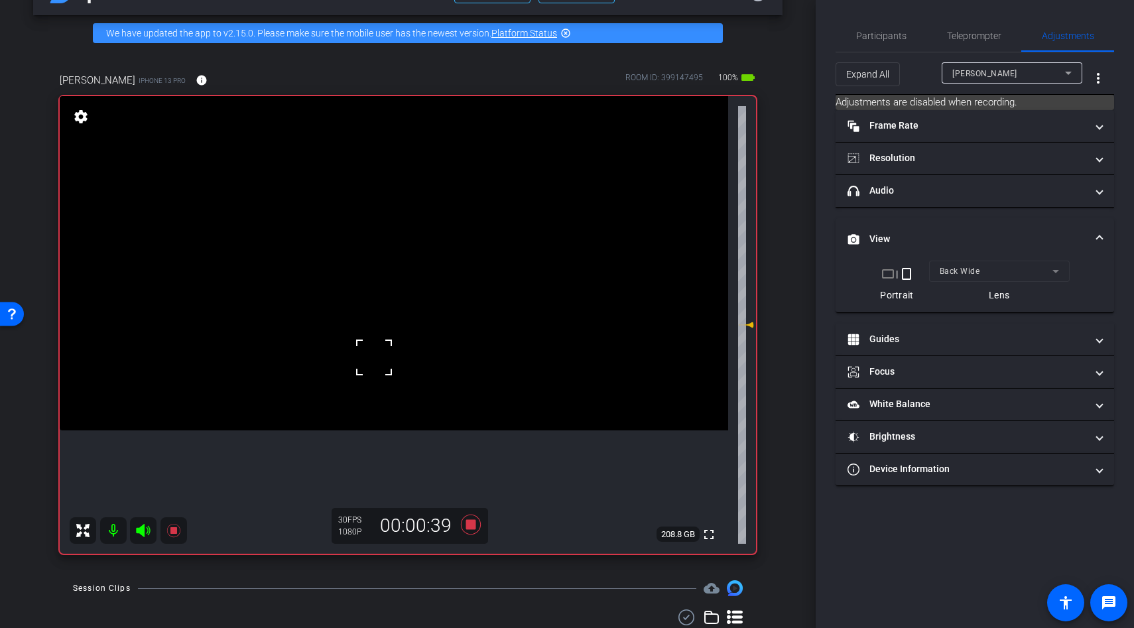
click at [387, 357] on div at bounding box center [374, 357] width 33 height 33
click at [410, 362] on video at bounding box center [394, 263] width 669 height 334
click at [410, 362] on div at bounding box center [409, 362] width 33 height 33
click at [401, 383] on video at bounding box center [394, 263] width 669 height 334
click at [425, 396] on video at bounding box center [394, 263] width 669 height 334
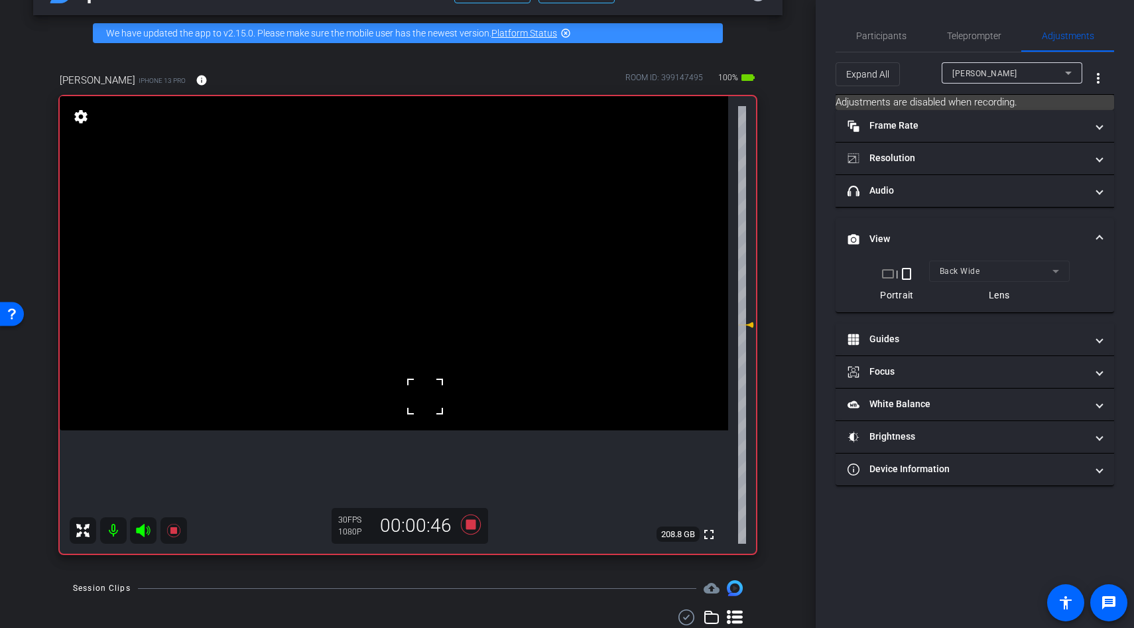
click at [425, 396] on div at bounding box center [425, 396] width 33 height 33
click at [470, 527] on icon at bounding box center [471, 525] width 20 height 20
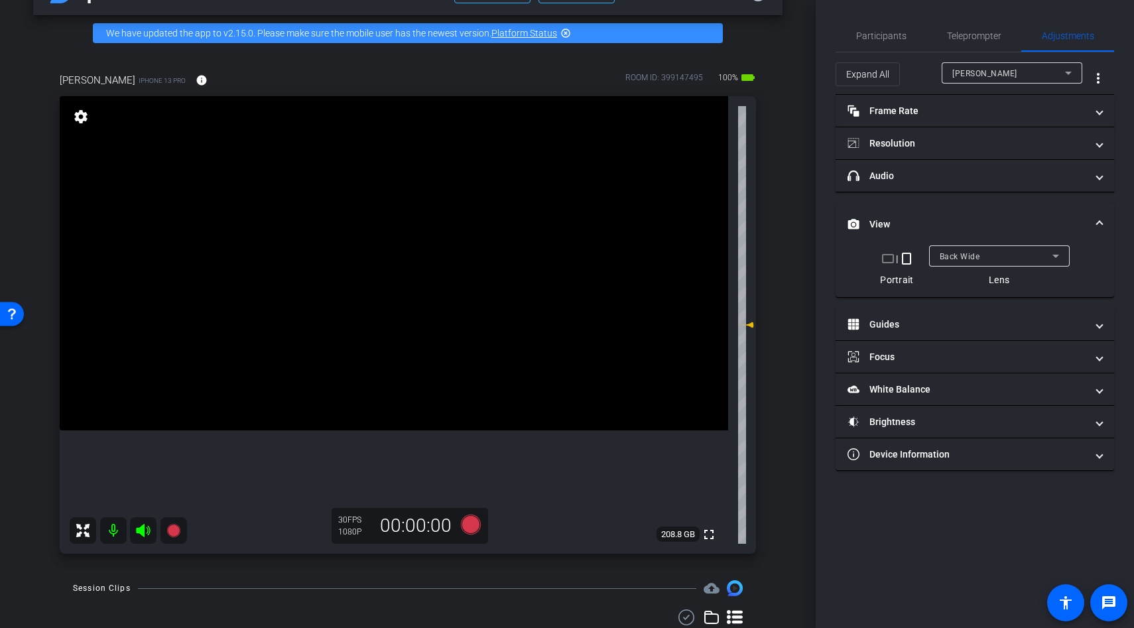
click at [391, 352] on video at bounding box center [394, 263] width 669 height 334
click at [409, 380] on div at bounding box center [425, 396] width 33 height 33
click at [466, 519] on icon at bounding box center [471, 525] width 20 height 20
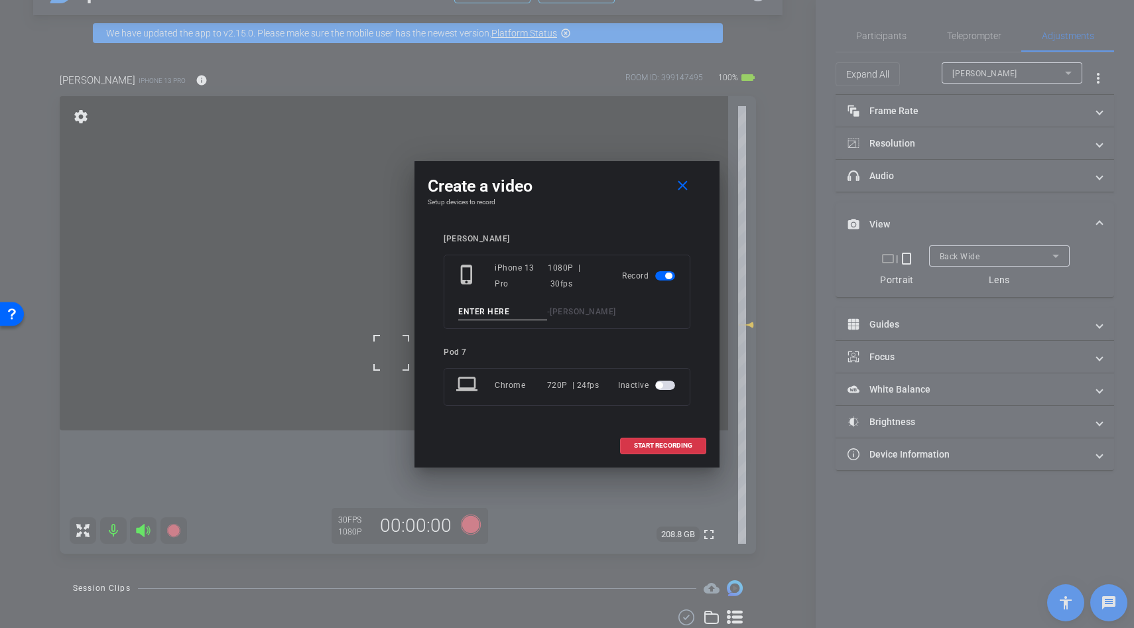
click at [478, 314] on input at bounding box center [502, 312] width 89 height 17
type input "b roll"
click at [675, 444] on span "START RECORDING" at bounding box center [663, 445] width 58 height 7
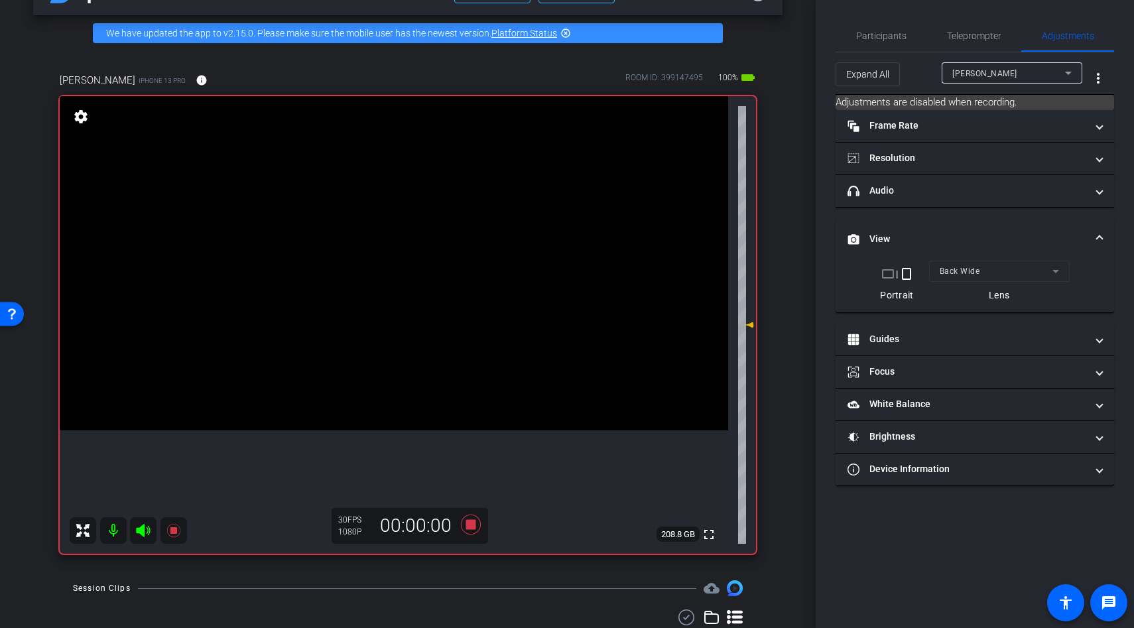
click at [403, 153] on video at bounding box center [394, 263] width 669 height 334
click at [405, 285] on video at bounding box center [394, 263] width 669 height 334
click at [400, 363] on video at bounding box center [394, 263] width 669 height 334
click at [400, 302] on div at bounding box center [404, 285] width 33 height 33
click at [400, 363] on div at bounding box center [399, 363] width 33 height 33
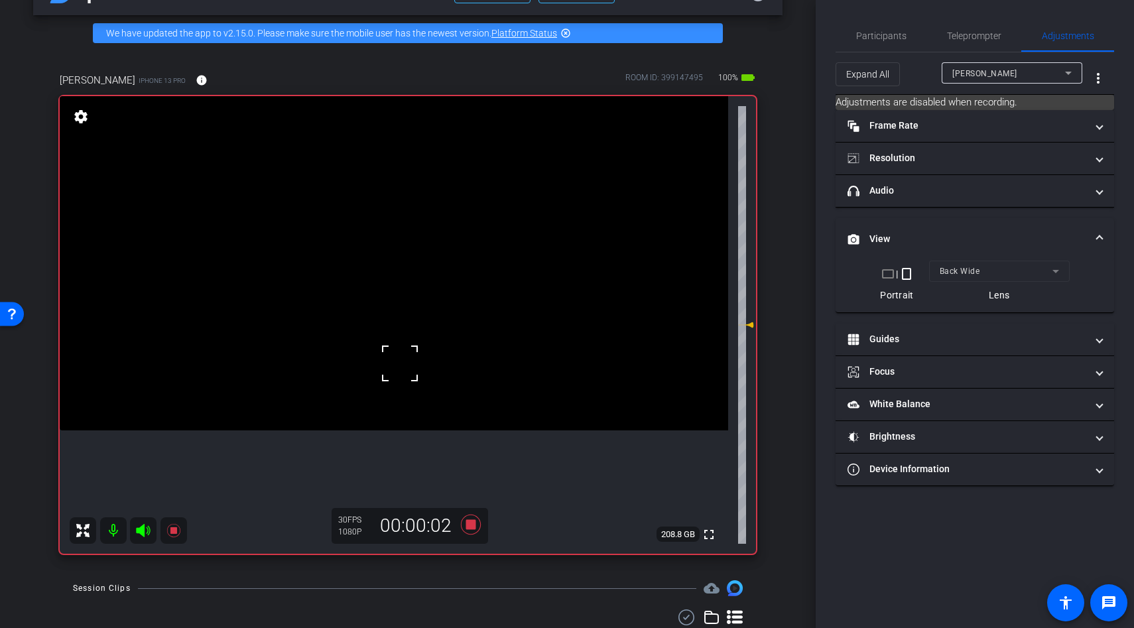
click at [395, 367] on div at bounding box center [399, 363] width 33 height 33
click at [373, 367] on video at bounding box center [394, 263] width 669 height 334
click at [373, 367] on div at bounding box center [373, 368] width 33 height 33
click at [399, 352] on video at bounding box center [394, 263] width 669 height 334
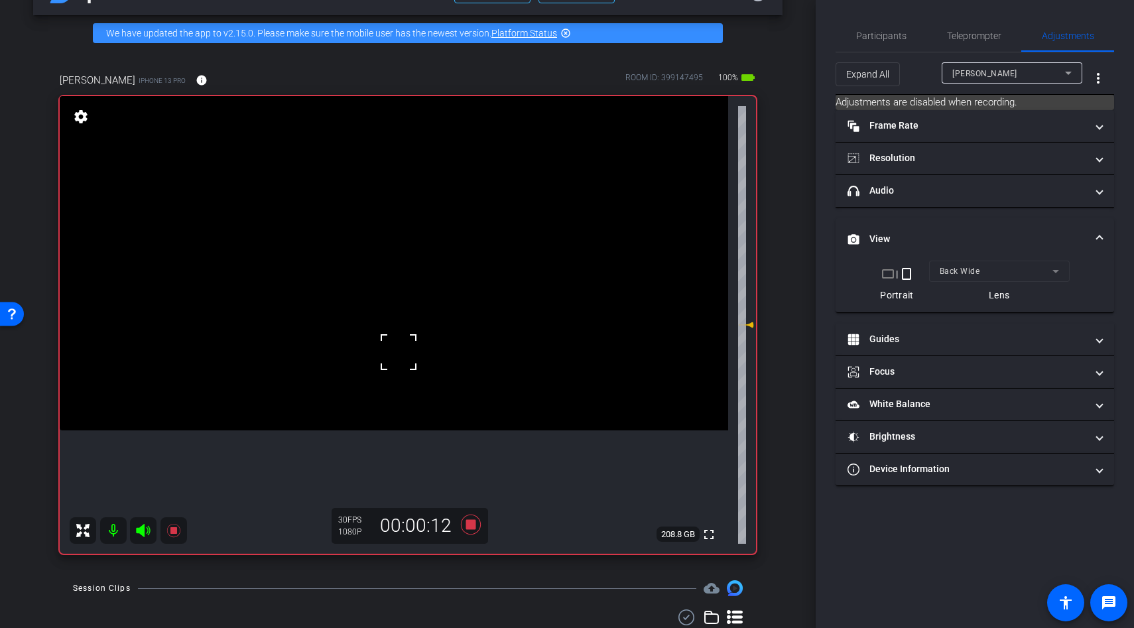
click at [401, 365] on div at bounding box center [398, 352] width 33 height 33
click at [413, 370] on video at bounding box center [394, 263] width 669 height 334
click at [394, 370] on video at bounding box center [394, 263] width 669 height 334
click at [418, 365] on video at bounding box center [394, 263] width 669 height 334
click at [423, 367] on div at bounding box center [417, 366] width 33 height 33
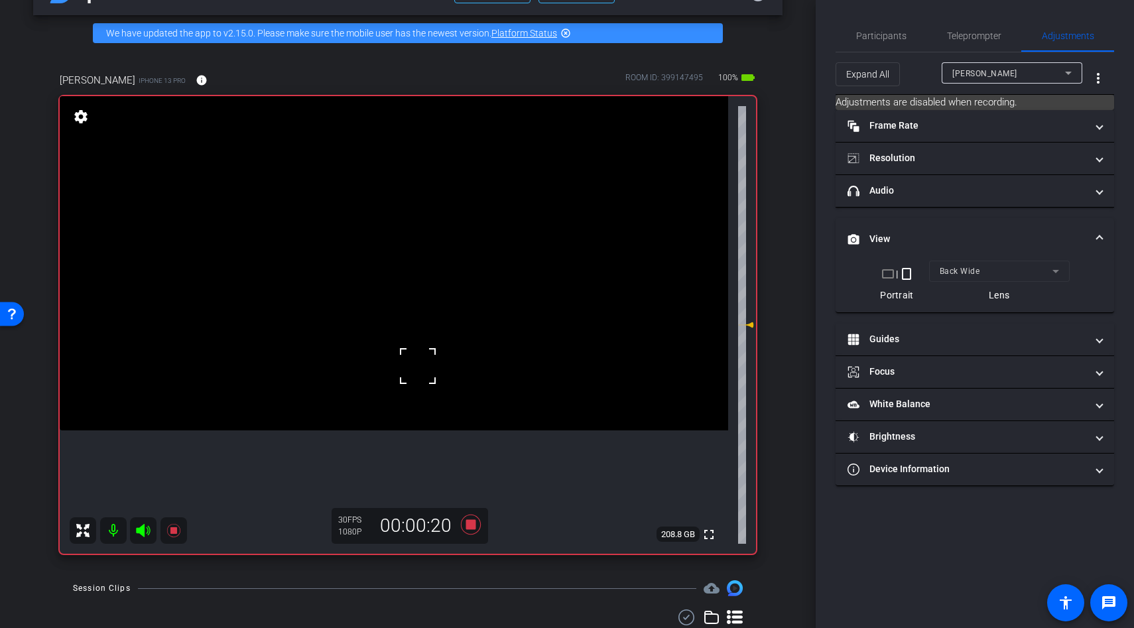
click at [407, 389] on video at bounding box center [394, 263] width 669 height 334
click at [415, 381] on div at bounding box center [406, 389] width 33 height 33
click at [411, 374] on div "fullscreen settings 208.8 GB" at bounding box center [408, 325] width 696 height 458
click at [405, 375] on video at bounding box center [394, 263] width 669 height 334
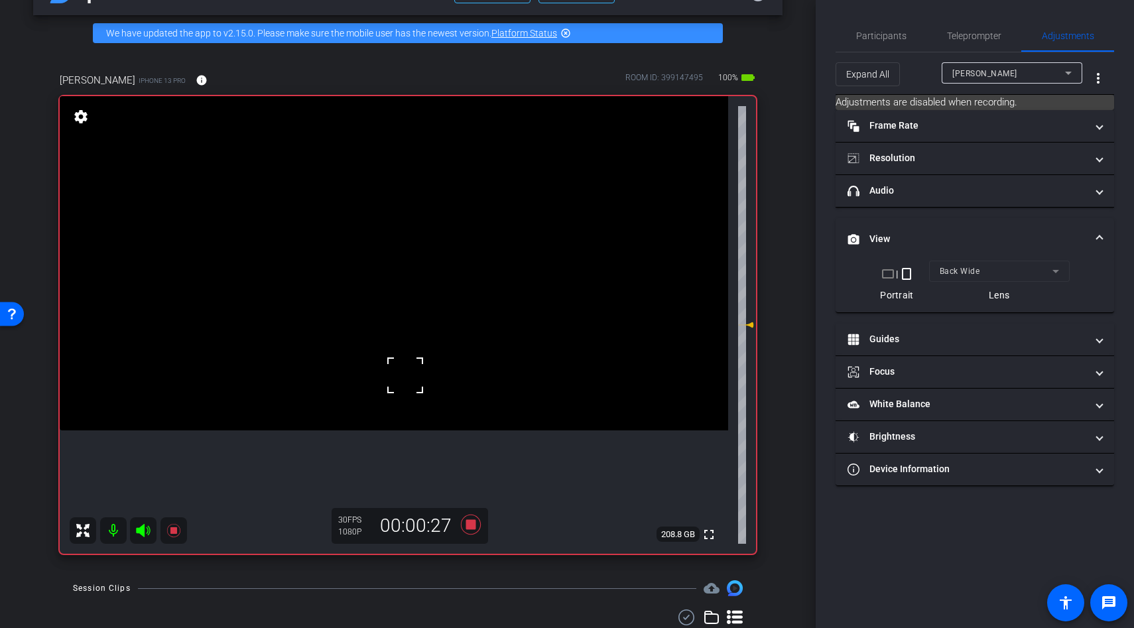
click at [407, 380] on div at bounding box center [405, 375] width 33 height 33
click at [418, 407] on video at bounding box center [394, 263] width 669 height 334
click at [418, 407] on div at bounding box center [417, 407] width 33 height 33
click at [414, 370] on video at bounding box center [394, 263] width 669 height 334
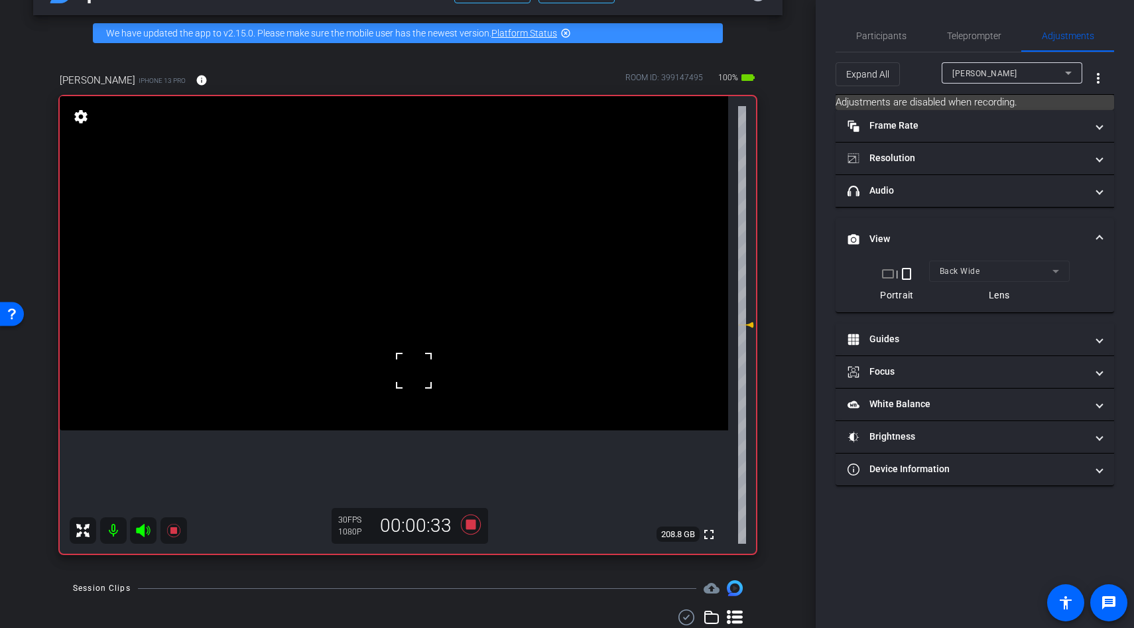
click at [374, 332] on video at bounding box center [394, 263] width 669 height 334
click at [468, 524] on icon at bounding box center [471, 525] width 20 height 20
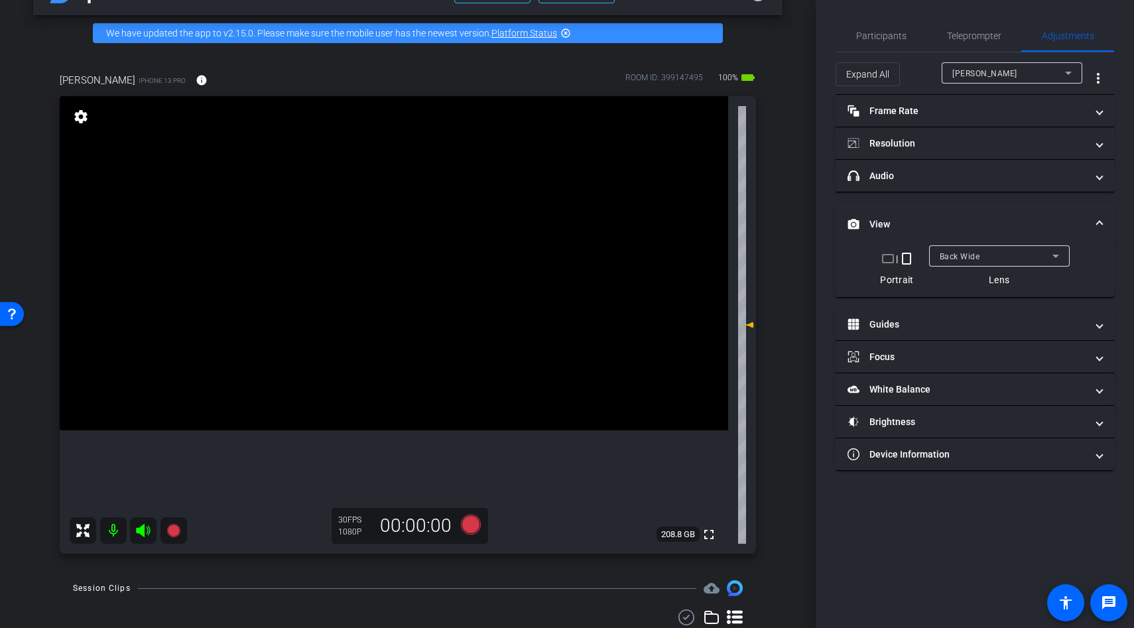
click at [454, 381] on video at bounding box center [394, 263] width 669 height 334
click at [421, 355] on video at bounding box center [394, 263] width 669 height 334
click at [407, 350] on div at bounding box center [421, 355] width 33 height 33
click at [470, 525] on icon at bounding box center [471, 525] width 20 height 20
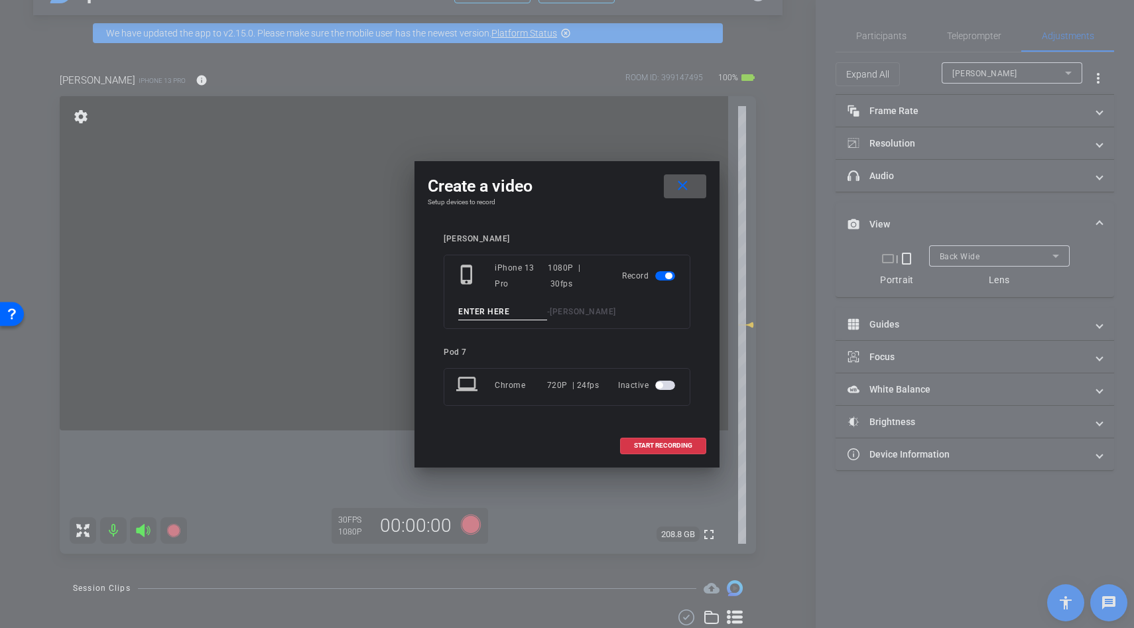
click at [477, 312] on input at bounding box center [502, 312] width 89 height 17
type input "b roll"
click at [651, 442] on span "START RECORDING" at bounding box center [663, 445] width 58 height 7
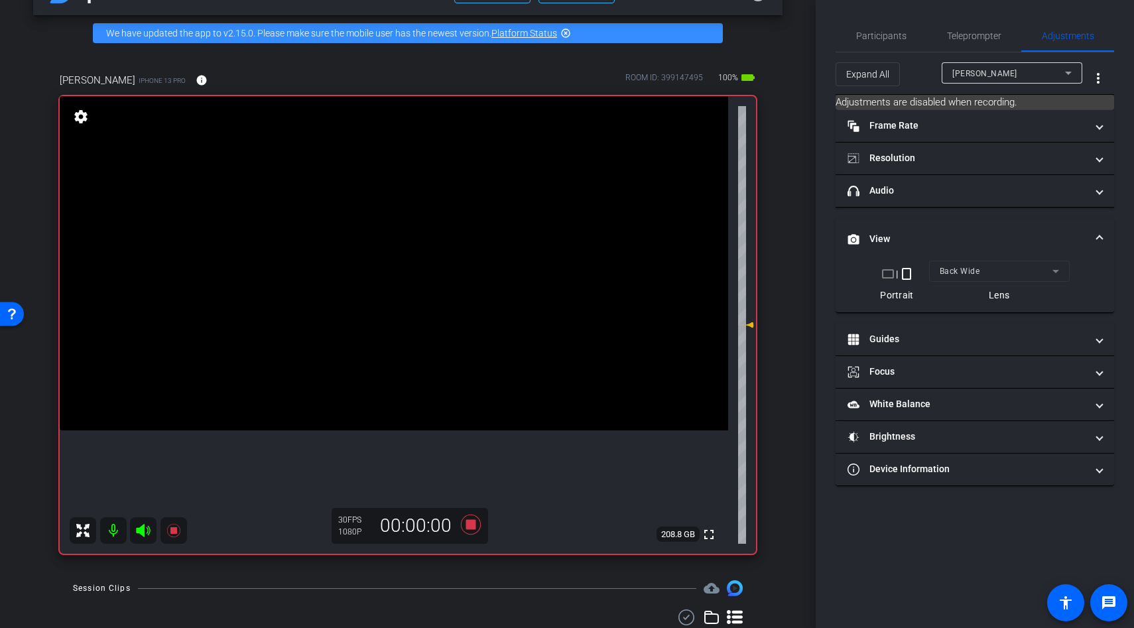
click at [405, 366] on video at bounding box center [394, 263] width 669 height 334
click at [405, 366] on div at bounding box center [421, 355] width 33 height 33
click at [405, 346] on video at bounding box center [394, 263] width 669 height 334
click at [397, 347] on div at bounding box center [404, 346] width 33 height 33
click at [395, 377] on video at bounding box center [394, 263] width 669 height 334
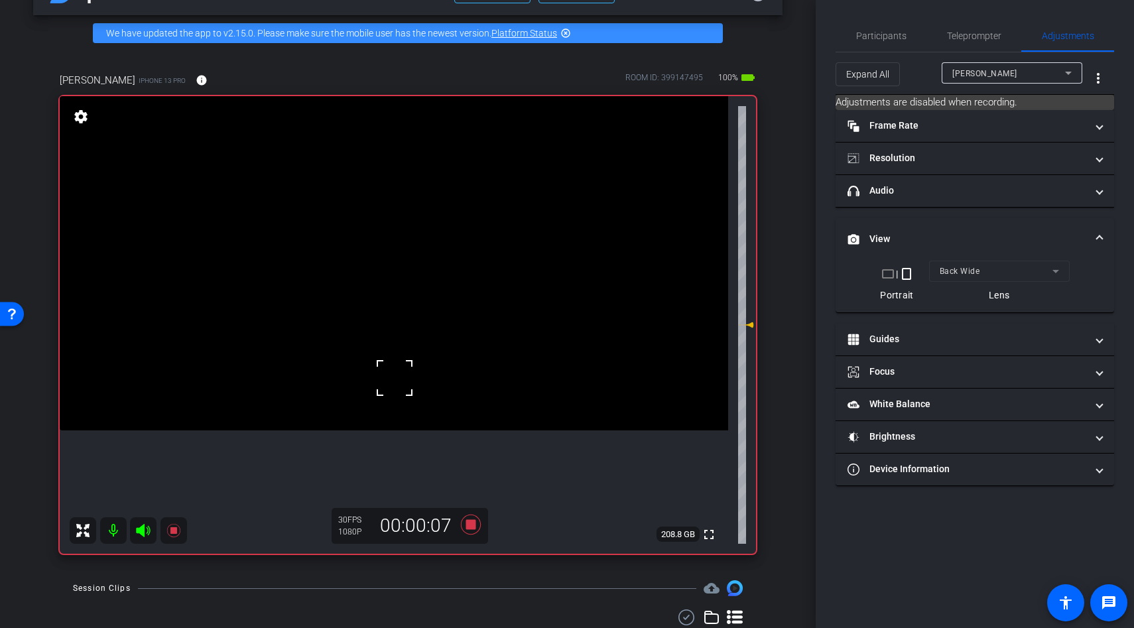
click at [397, 387] on div at bounding box center [394, 377] width 33 height 33
click at [386, 377] on video at bounding box center [394, 263] width 669 height 334
click at [386, 377] on div at bounding box center [394, 377] width 33 height 33
click at [386, 377] on div "fullscreen settings 208.8 GB" at bounding box center [408, 325] width 696 height 458
click at [387, 382] on video at bounding box center [394, 263] width 669 height 334
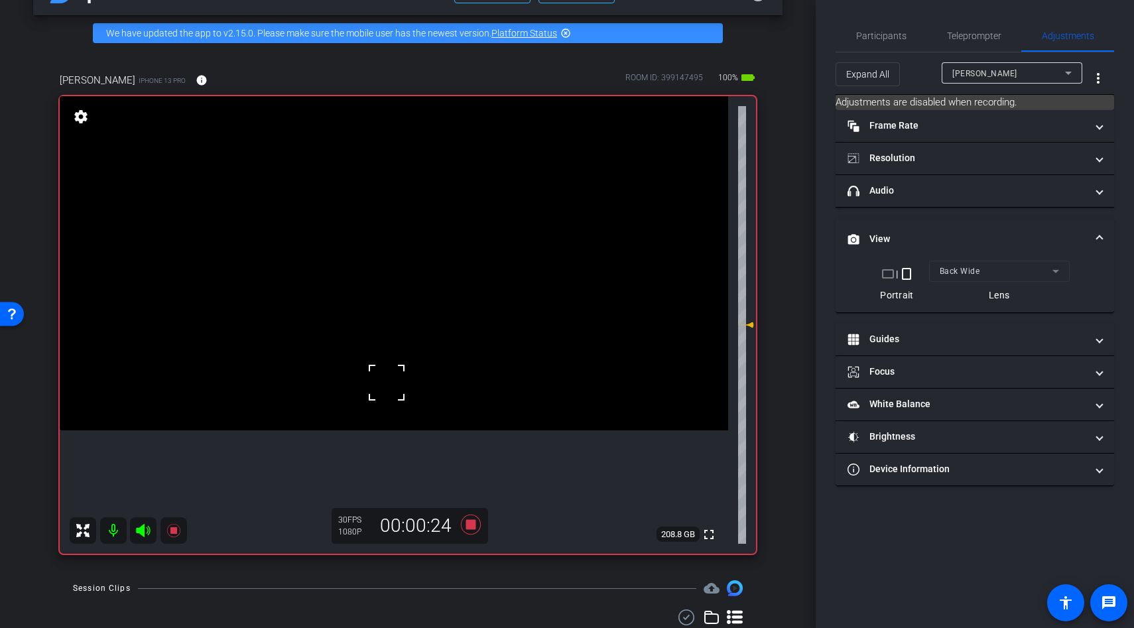
click at [379, 380] on div at bounding box center [386, 382] width 33 height 33
click at [472, 523] on icon at bounding box center [471, 525] width 20 height 20
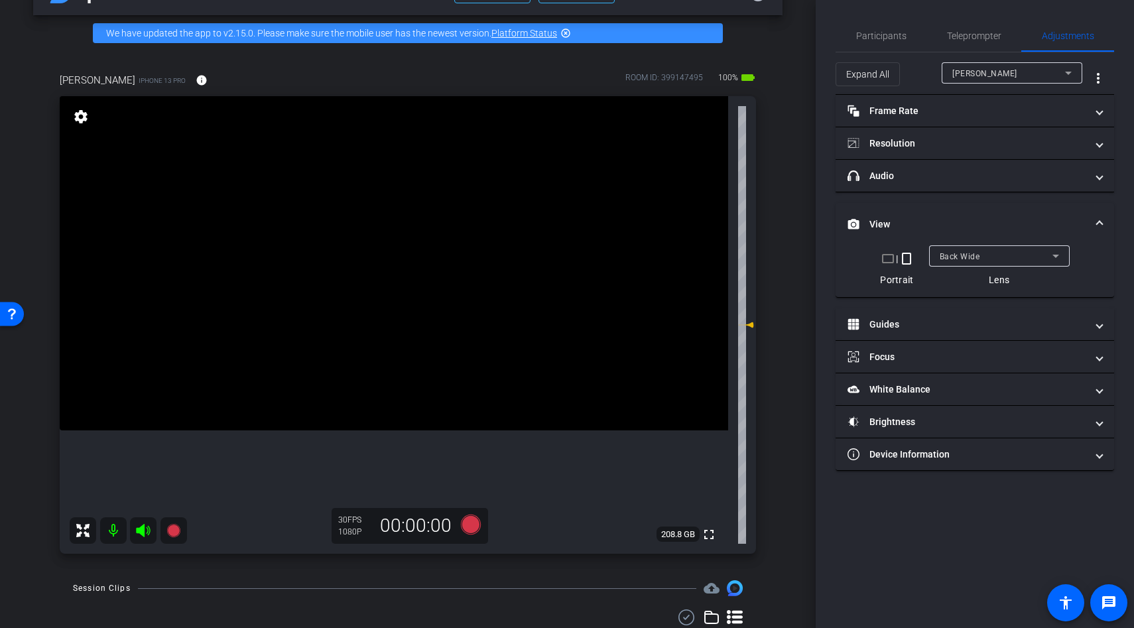
drag, startPoint x: 654, startPoint y: 9, endPoint x: 631, endPoint y: 38, distance: 36.9
click at [385, 247] on video at bounding box center [394, 263] width 669 height 334
click at [385, 247] on div at bounding box center [385, 247] width 33 height 33
click at [397, 332] on video at bounding box center [394, 263] width 669 height 334
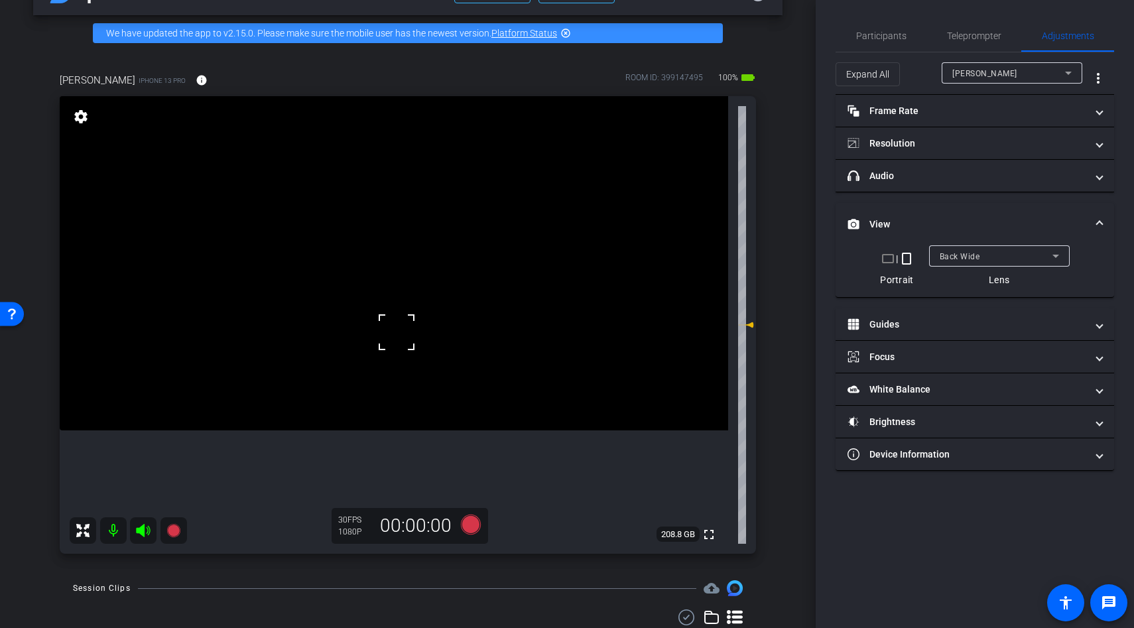
click at [423, 304] on video at bounding box center [394, 263] width 669 height 334
click at [441, 298] on video at bounding box center [394, 263] width 669 height 334
click at [450, 348] on video at bounding box center [394, 263] width 669 height 334
click at [336, 336] on video at bounding box center [394, 263] width 669 height 334
click at [473, 529] on icon at bounding box center [471, 525] width 20 height 20
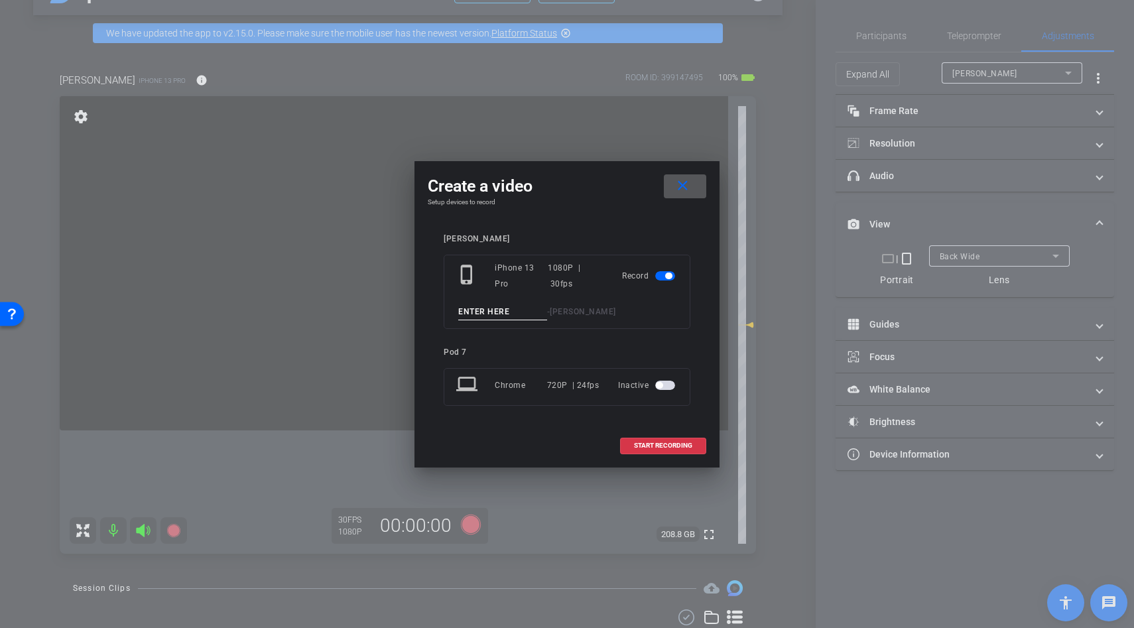
click at [476, 307] on input at bounding box center [502, 312] width 89 height 17
type input "b roll"
click at [648, 446] on span "START RECORDING" at bounding box center [663, 445] width 58 height 7
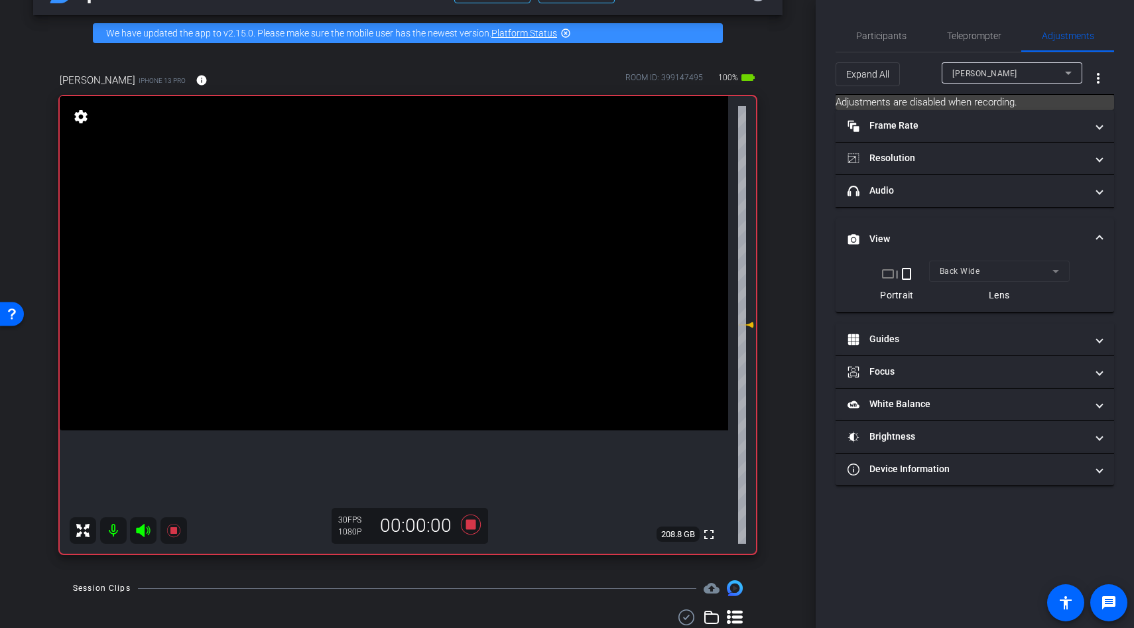
click at [468, 383] on video at bounding box center [394, 263] width 669 height 334
click at [456, 381] on div at bounding box center [468, 383] width 33 height 33
click at [352, 381] on video at bounding box center [394, 263] width 669 height 334
click at [452, 381] on div at bounding box center [468, 383] width 33 height 33
click at [370, 381] on video at bounding box center [394, 263] width 669 height 334
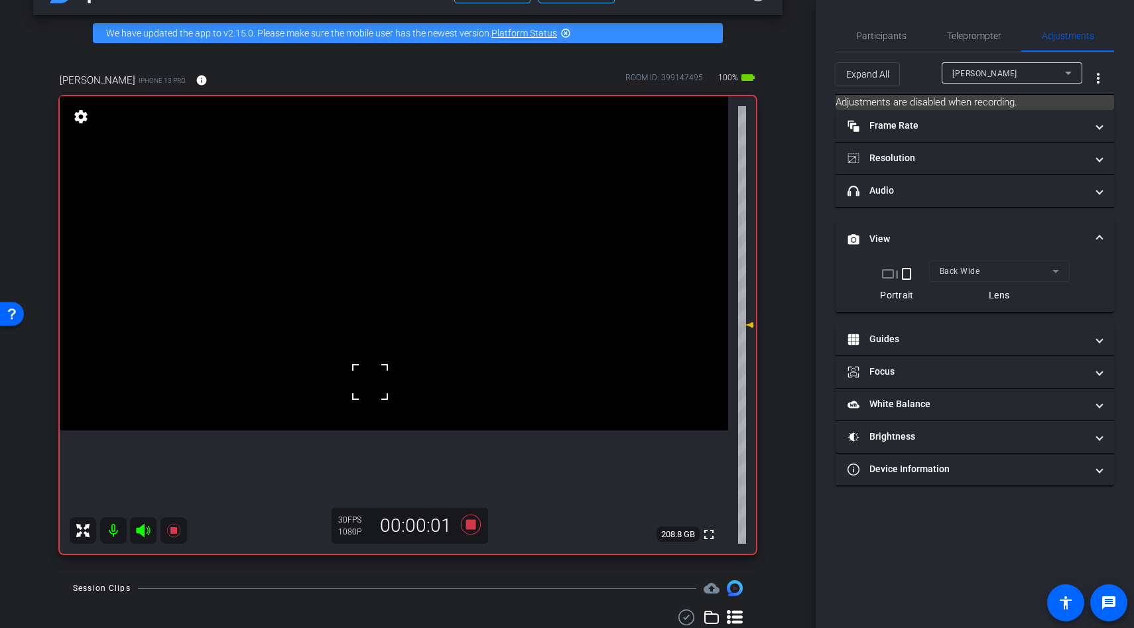
click at [370, 381] on div at bounding box center [370, 381] width 33 height 33
click at [385, 389] on div at bounding box center [370, 381] width 33 height 33
click at [482, 413] on video at bounding box center [394, 263] width 669 height 334
click at [482, 413] on div at bounding box center [481, 413] width 33 height 33
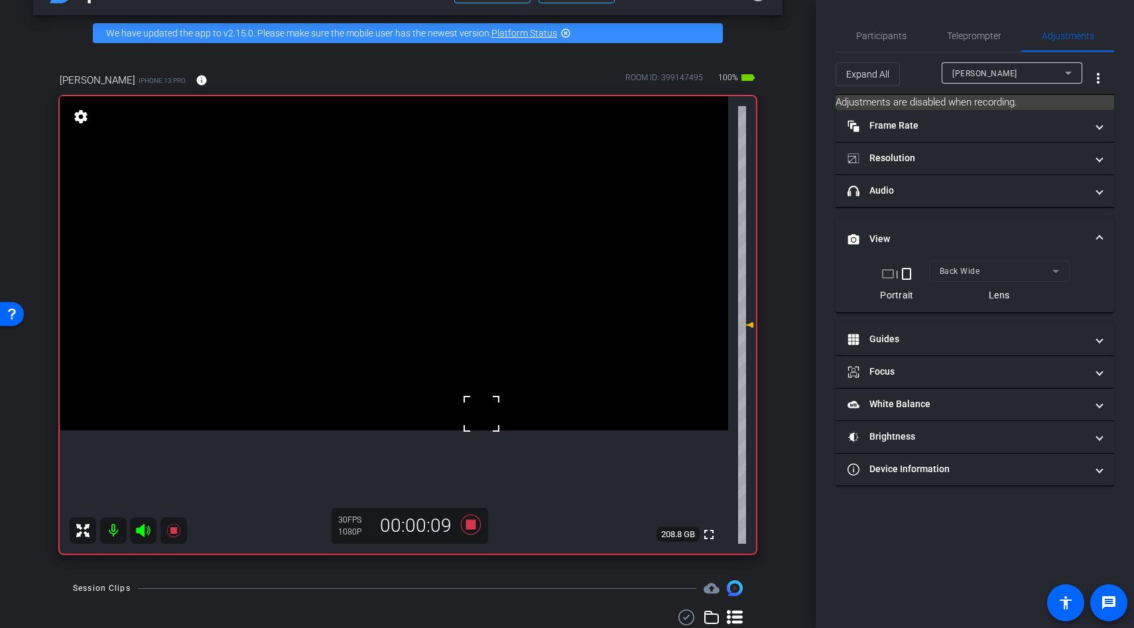
click at [458, 398] on video at bounding box center [394, 263] width 669 height 334
click at [431, 403] on video at bounding box center [394, 263] width 669 height 334
click at [422, 409] on div at bounding box center [431, 403] width 33 height 33
click at [424, 403] on div at bounding box center [431, 403] width 33 height 33
click at [426, 399] on video at bounding box center [394, 263] width 669 height 334
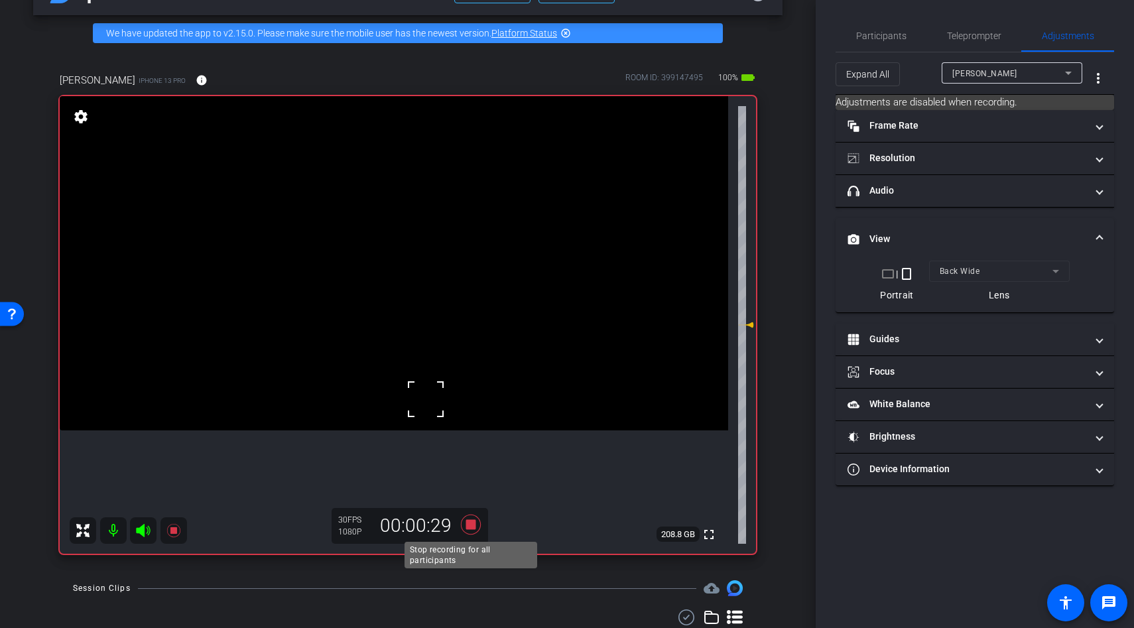
click at [471, 523] on icon at bounding box center [471, 525] width 20 height 20
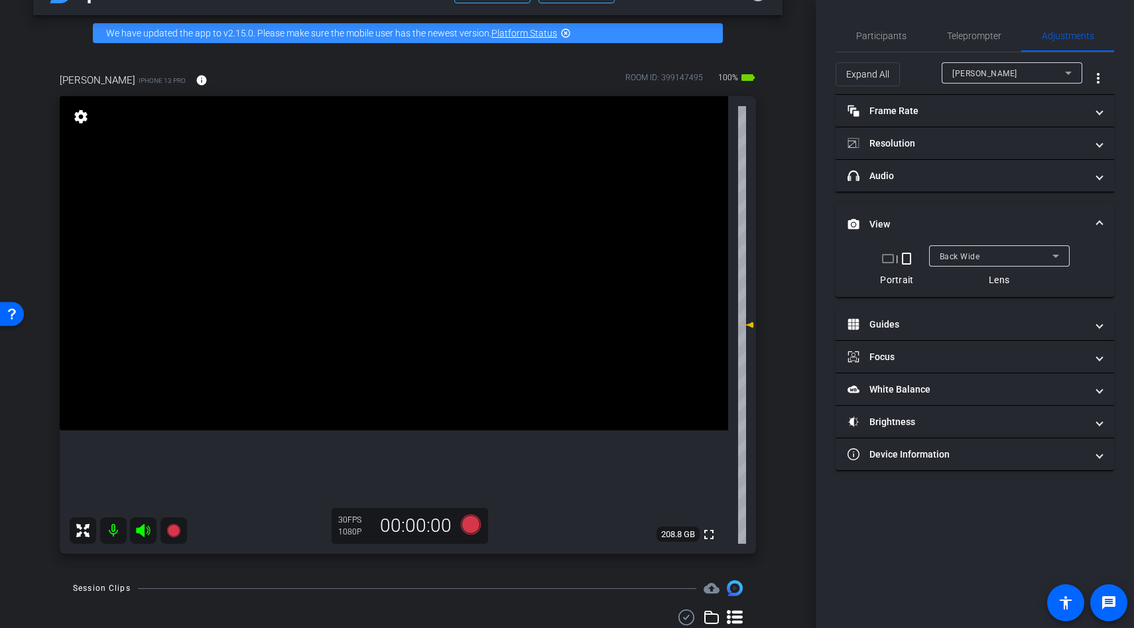
click at [406, 394] on video at bounding box center [394, 263] width 669 height 334
click at [406, 394] on div at bounding box center [405, 394] width 33 height 33
click at [424, 377] on video at bounding box center [394, 263] width 669 height 334
click at [413, 362] on video at bounding box center [394, 263] width 669 height 334
click at [413, 362] on div at bounding box center [412, 362] width 33 height 33
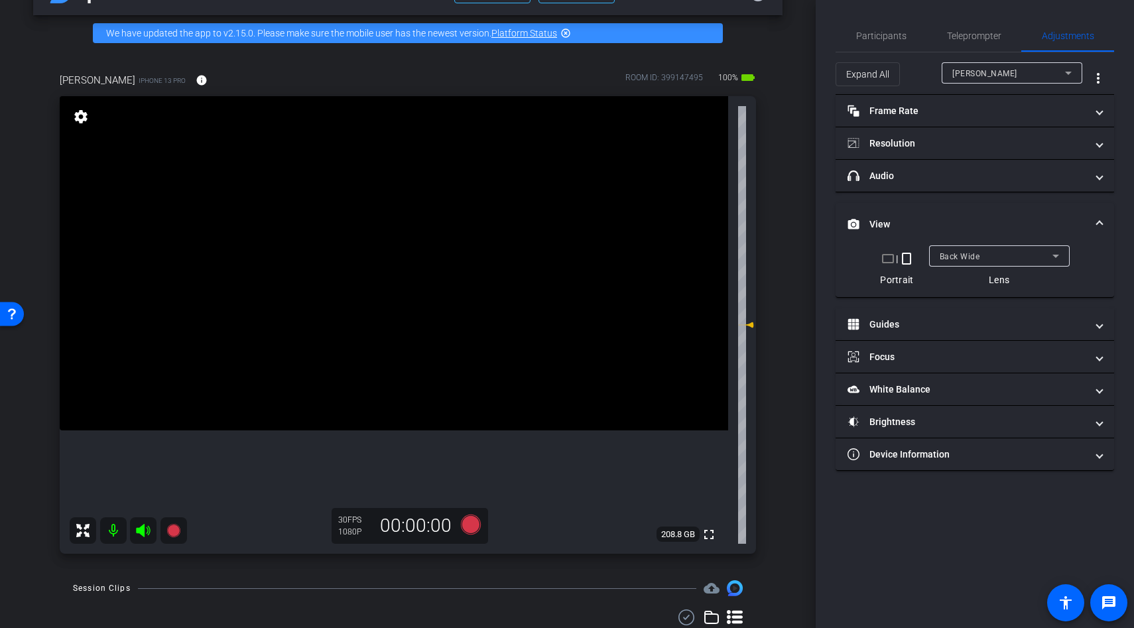
click at [387, 354] on video at bounding box center [394, 263] width 669 height 334
click at [385, 318] on video at bounding box center [394, 263] width 669 height 334
click at [384, 283] on video at bounding box center [394, 263] width 669 height 334
click at [401, 302] on video at bounding box center [394, 263] width 669 height 334
click at [415, 301] on div at bounding box center [401, 303] width 33 height 33
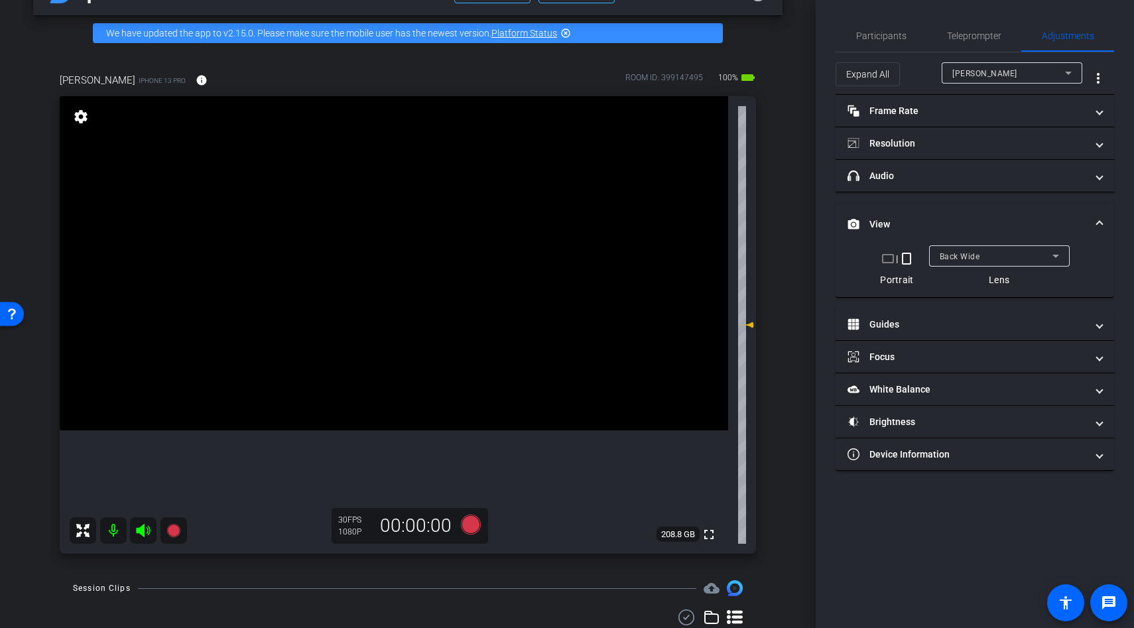
click at [356, 311] on video at bounding box center [394, 263] width 669 height 334
click at [397, 326] on video at bounding box center [394, 263] width 669 height 334
click at [405, 326] on div at bounding box center [396, 326] width 33 height 33
click at [467, 535] on icon at bounding box center [471, 525] width 32 height 24
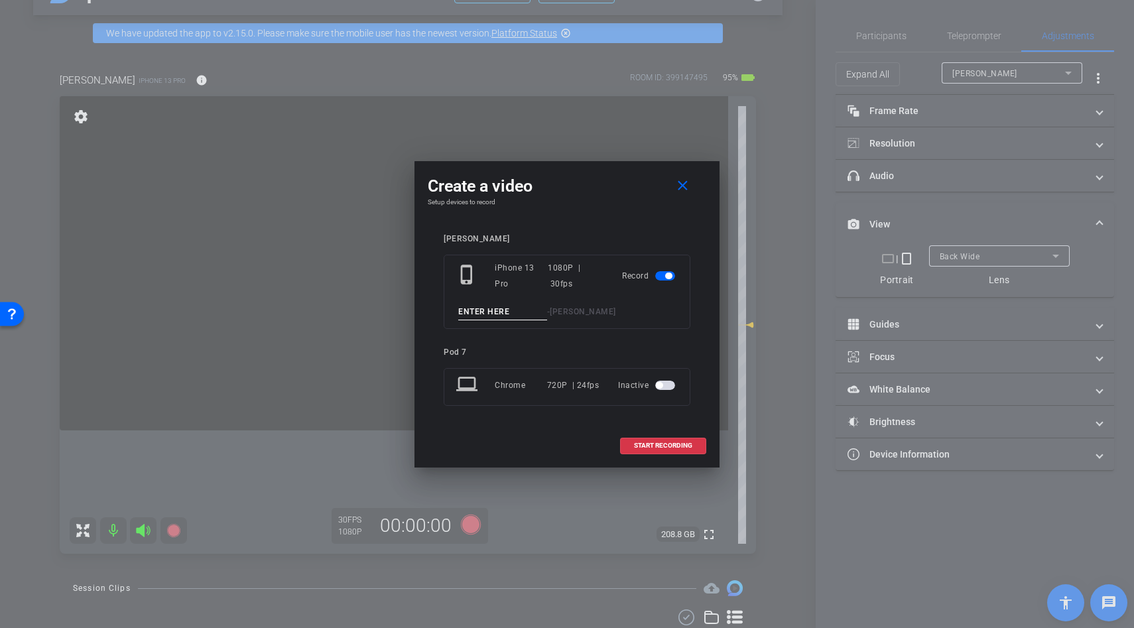
click at [480, 312] on input at bounding box center [502, 312] width 89 height 17
type input "b roll"
click at [667, 447] on span "START RECORDING" at bounding box center [663, 445] width 58 height 7
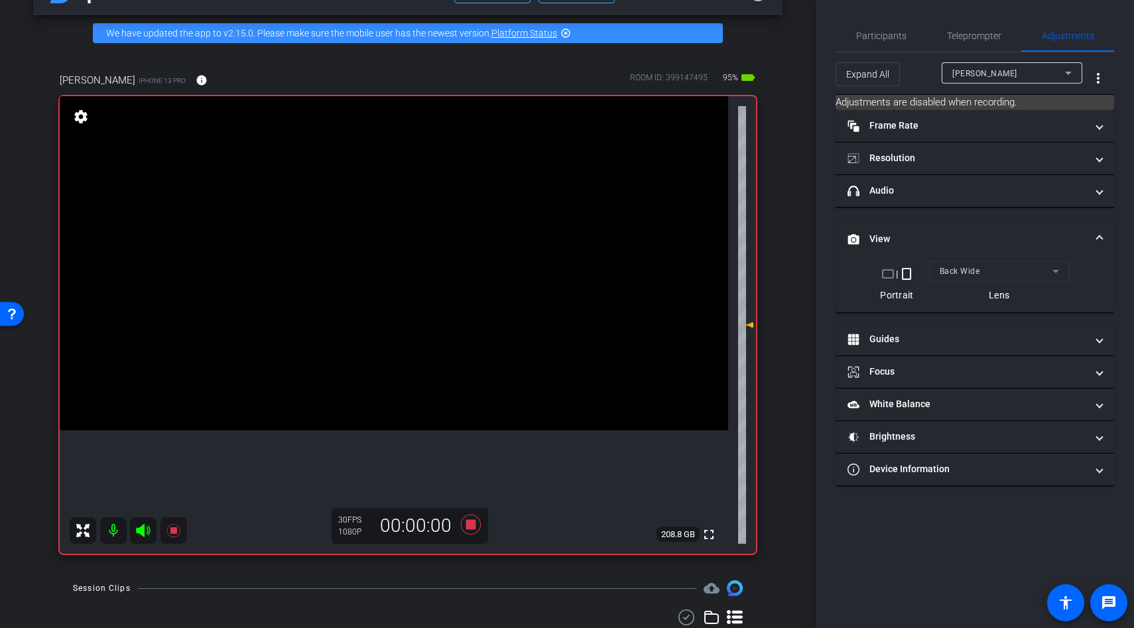
click at [365, 308] on video at bounding box center [394, 263] width 669 height 334
click at [380, 310] on div at bounding box center [396, 326] width 33 height 33
click at [383, 293] on video at bounding box center [394, 263] width 669 height 334
click at [383, 293] on div at bounding box center [382, 293] width 33 height 33
click at [396, 380] on video at bounding box center [394, 263] width 669 height 334
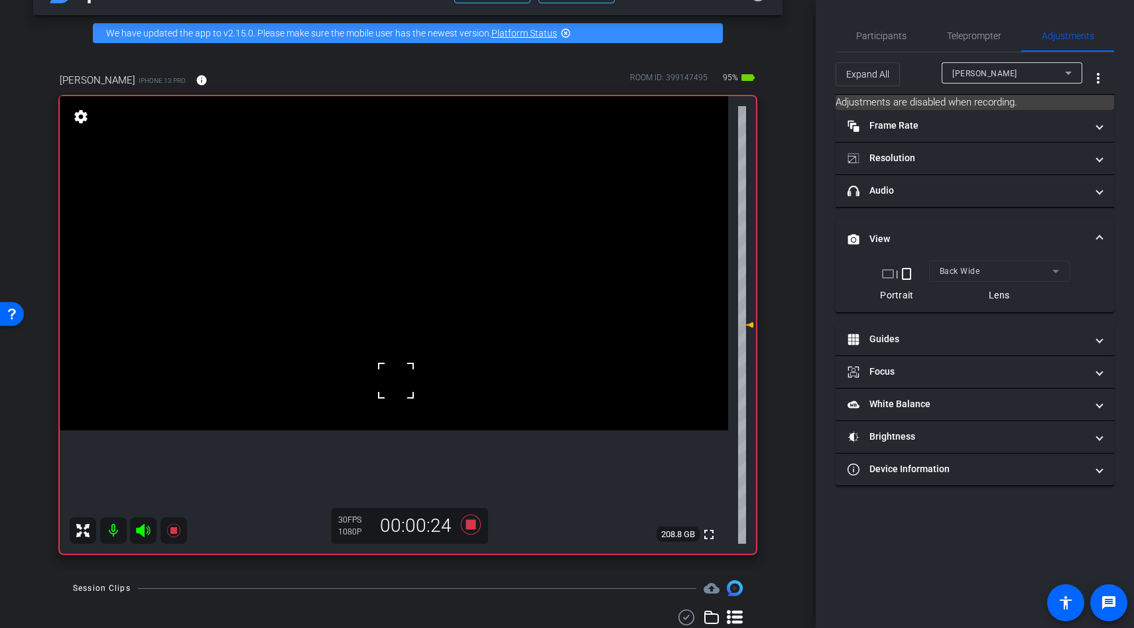
click at [398, 399] on video at bounding box center [394, 263] width 669 height 334
click at [382, 338] on video at bounding box center [394, 263] width 669 height 334
click at [378, 316] on video at bounding box center [394, 263] width 669 height 334
click at [395, 279] on video at bounding box center [394, 263] width 669 height 334
click at [395, 279] on div at bounding box center [394, 279] width 33 height 33
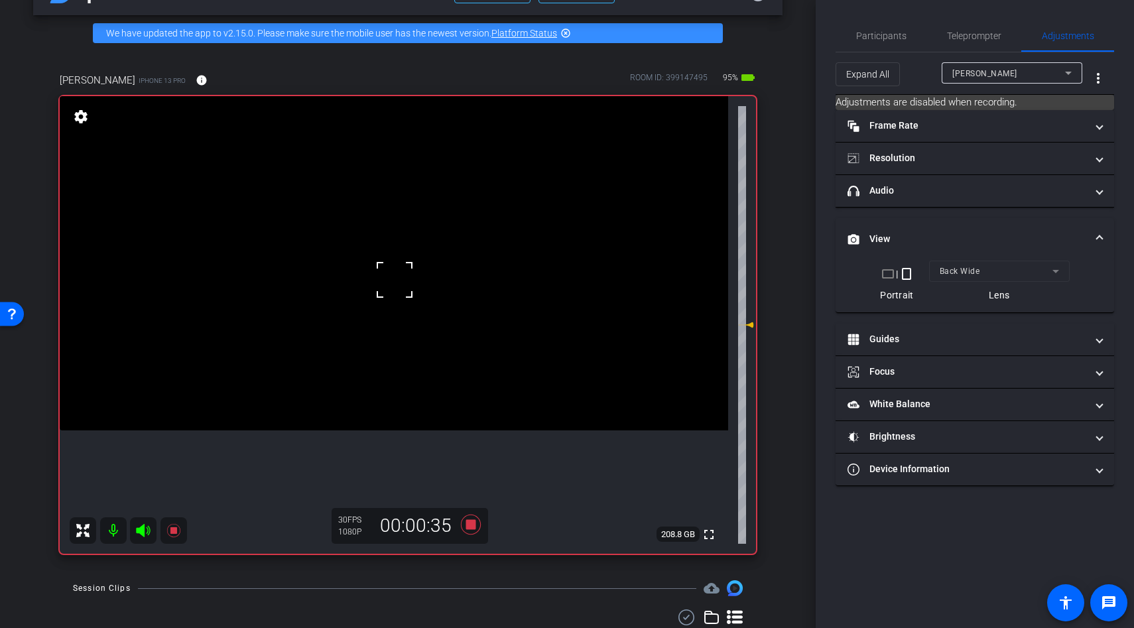
click at [403, 265] on div at bounding box center [394, 279] width 33 height 33
click at [378, 263] on span at bounding box center [378, 263] width 0 height 0
click at [406, 314] on video at bounding box center [394, 263] width 669 height 334
click at [410, 335] on video at bounding box center [394, 263] width 669 height 334
click at [406, 329] on video at bounding box center [394, 263] width 669 height 334
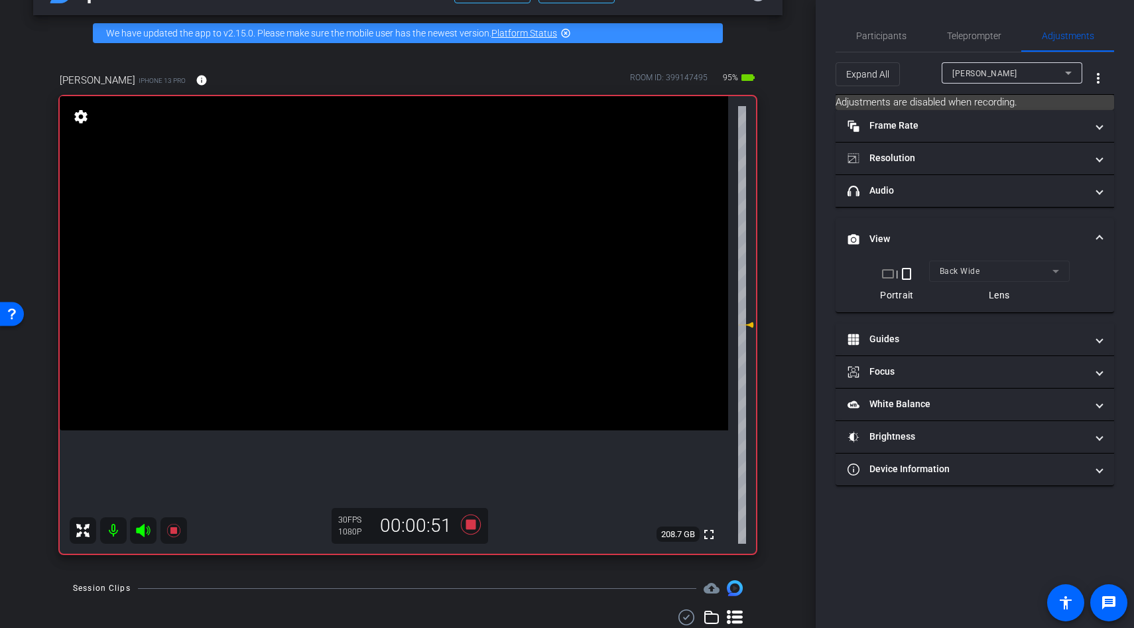
click at [406, 329] on div at bounding box center [409, 335] width 33 height 33
click at [406, 329] on div at bounding box center [405, 329] width 33 height 33
click at [393, 387] on video at bounding box center [394, 263] width 669 height 334
click at [470, 527] on icon at bounding box center [471, 525] width 20 height 20
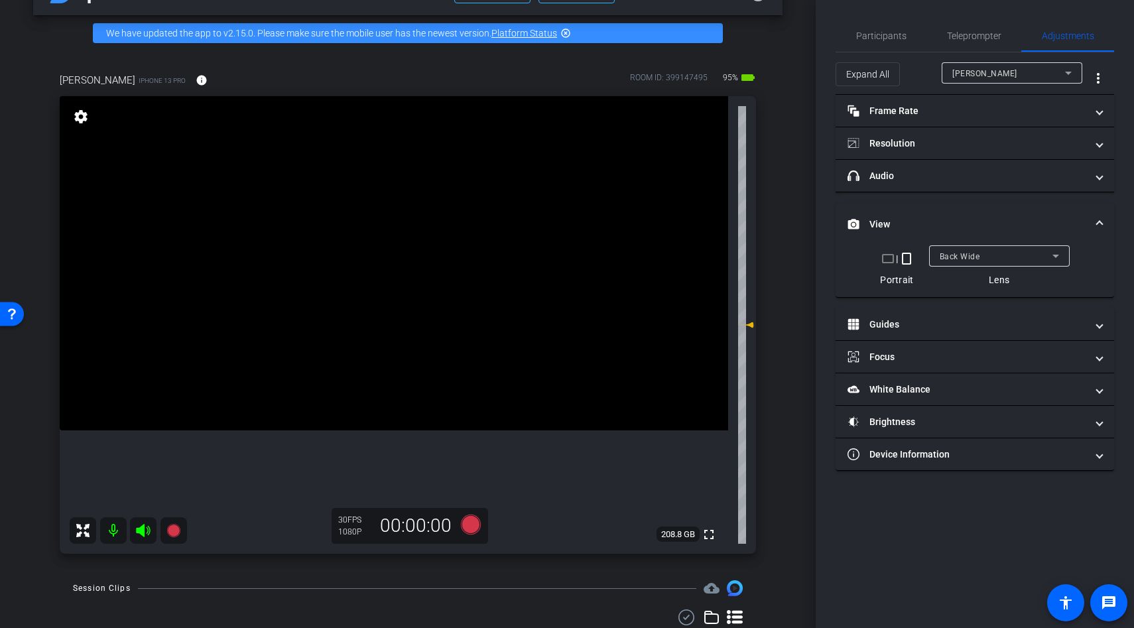
click at [409, 329] on video at bounding box center [394, 263] width 669 height 334
click at [385, 312] on video at bounding box center [394, 263] width 669 height 334
click at [385, 312] on div at bounding box center [385, 312] width 33 height 33
click at [387, 329] on video at bounding box center [394, 263] width 669 height 334
click at [406, 323] on video at bounding box center [394, 263] width 669 height 334
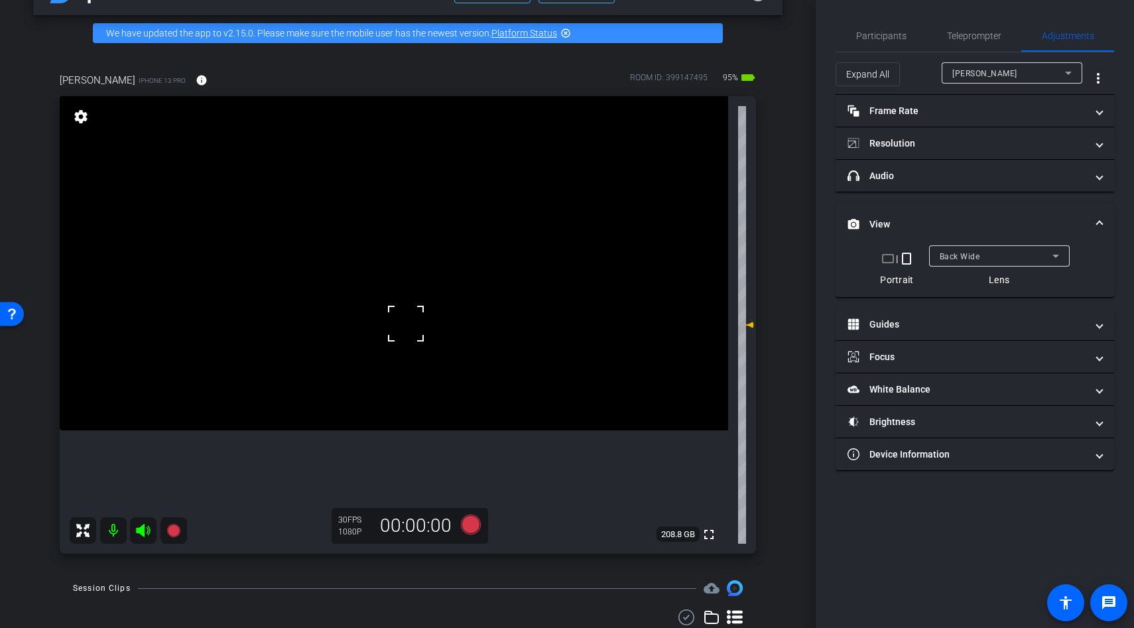
click at [401, 314] on div at bounding box center [405, 323] width 33 height 33
click at [472, 529] on icon at bounding box center [471, 525] width 20 height 20
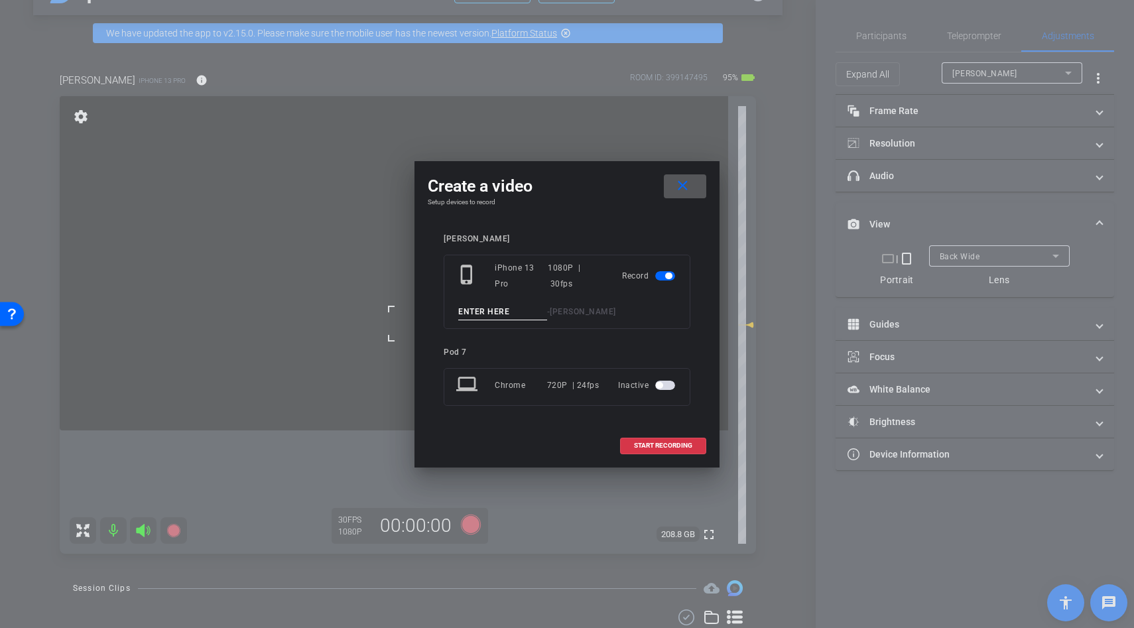
click at [476, 314] on input at bounding box center [502, 312] width 89 height 17
type input "b roll"
click at [681, 448] on span "START RECORDING" at bounding box center [663, 445] width 58 height 7
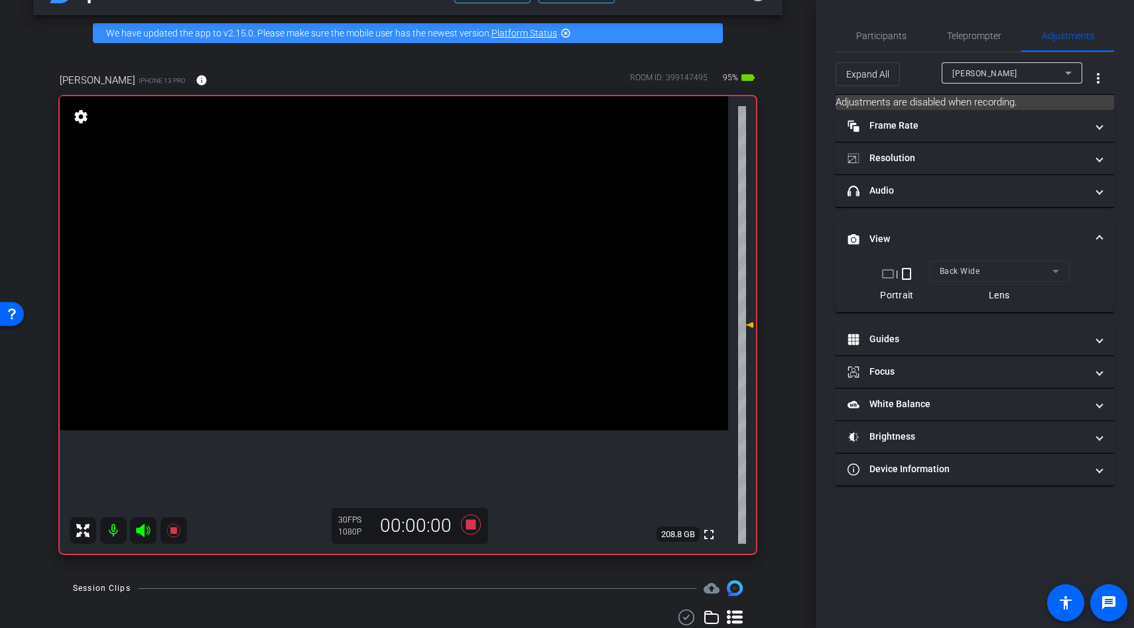
click at [401, 255] on video at bounding box center [394, 263] width 669 height 334
click at [394, 253] on div at bounding box center [400, 255] width 33 height 33
click at [393, 282] on video at bounding box center [394, 263] width 669 height 334
click at [393, 282] on div at bounding box center [392, 282] width 33 height 33
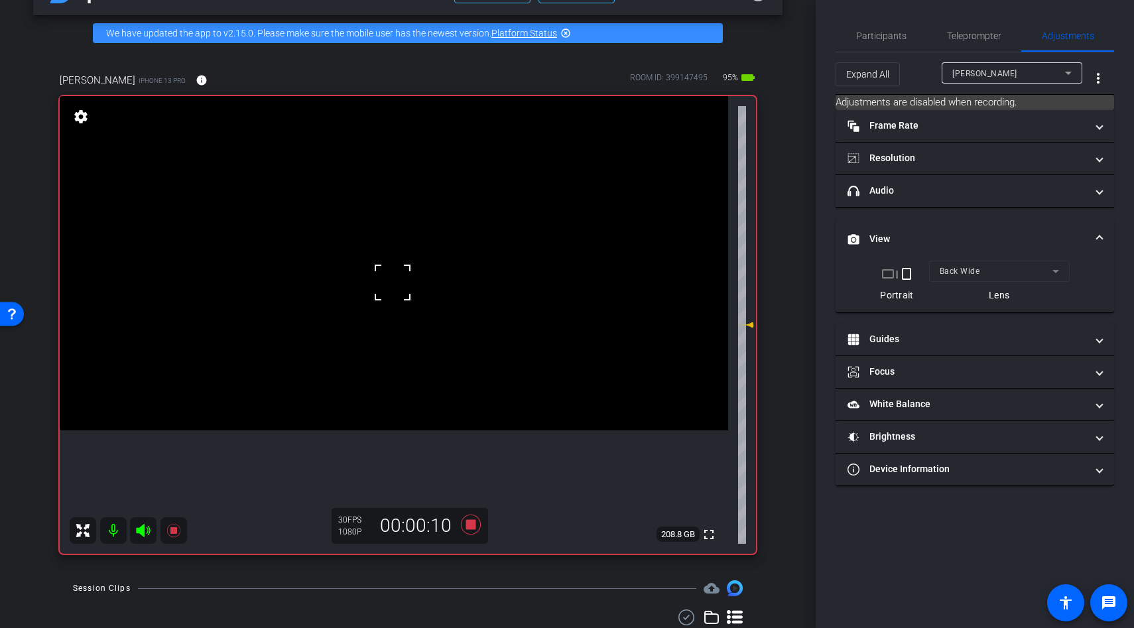
click at [393, 282] on div at bounding box center [392, 282] width 33 height 33
click at [401, 281] on video at bounding box center [394, 263] width 669 height 334
click at [401, 281] on div at bounding box center [392, 282] width 33 height 33
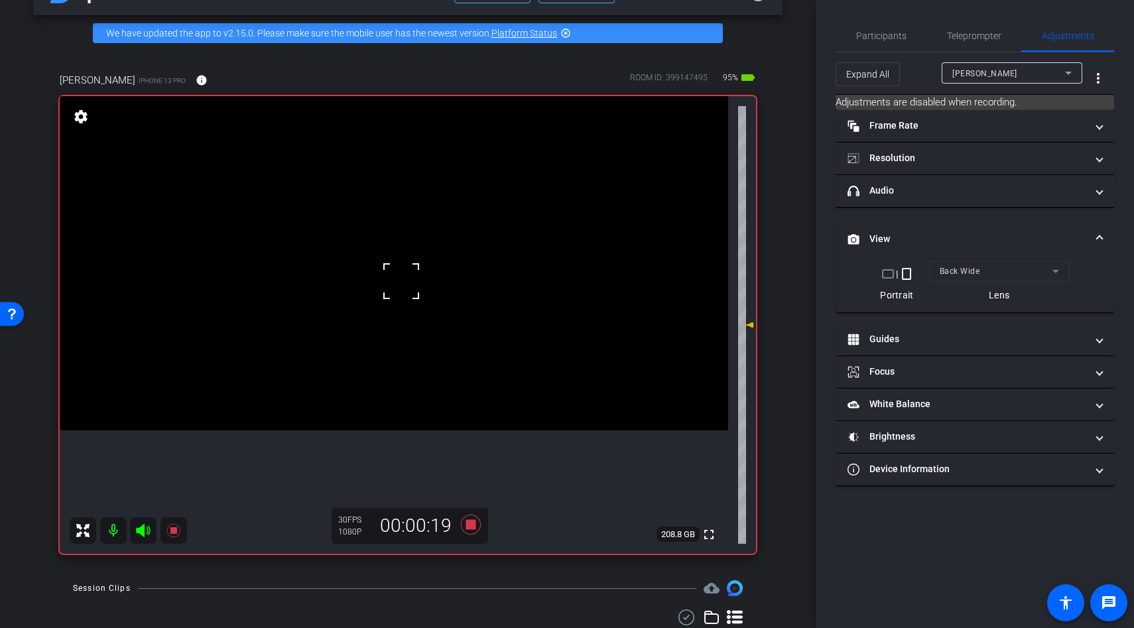
click at [396, 286] on div at bounding box center [401, 281] width 33 height 33
click at [395, 275] on video at bounding box center [394, 263] width 669 height 334
click at [399, 280] on video at bounding box center [394, 263] width 669 height 334
click at [388, 295] on div at bounding box center [398, 280] width 33 height 33
click at [385, 324] on video at bounding box center [394, 263] width 669 height 334
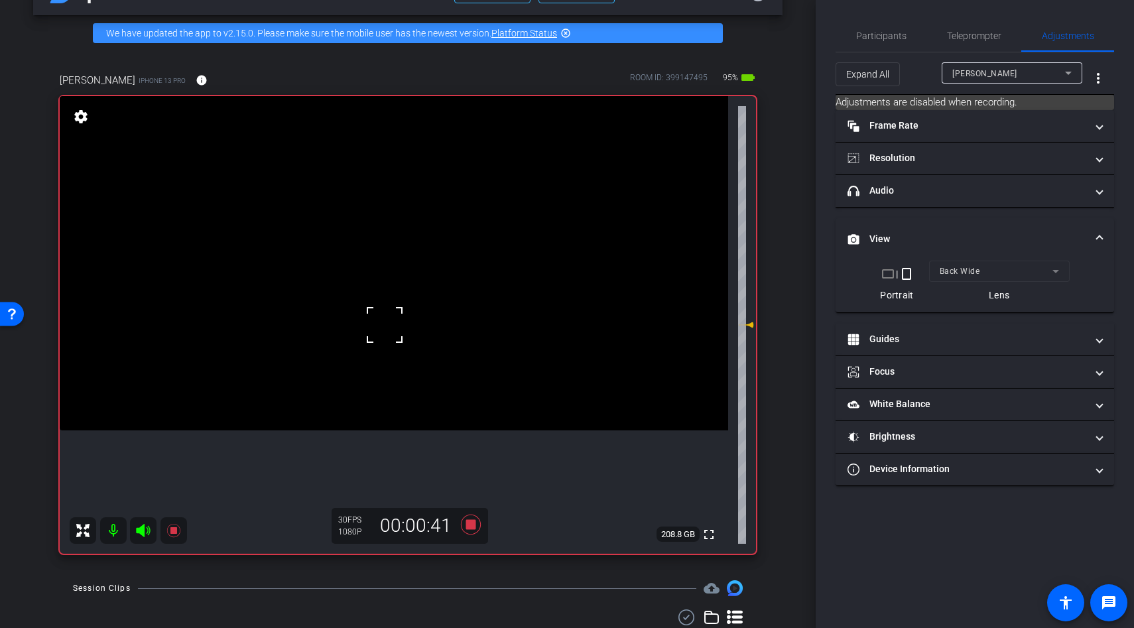
click at [387, 296] on video at bounding box center [394, 263] width 669 height 334
click at [387, 296] on div at bounding box center [386, 297] width 33 height 33
click at [381, 296] on div at bounding box center [386, 297] width 33 height 33
click at [478, 524] on icon at bounding box center [471, 525] width 32 height 24
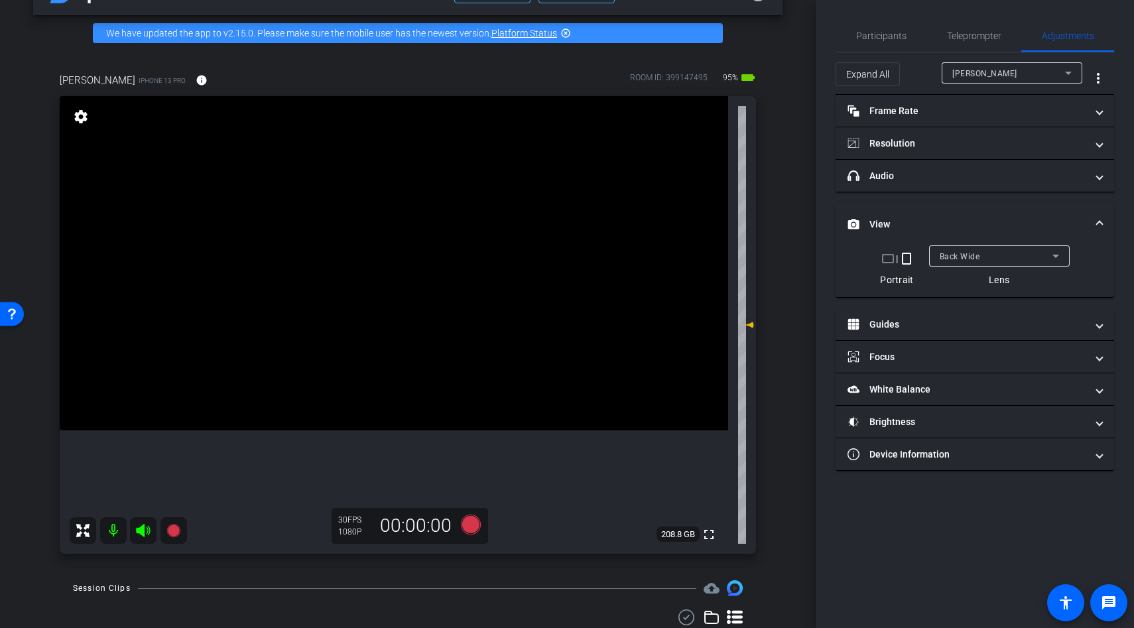
click at [453, 371] on video at bounding box center [394, 263] width 669 height 334
click at [476, 521] on icon at bounding box center [471, 525] width 20 height 20
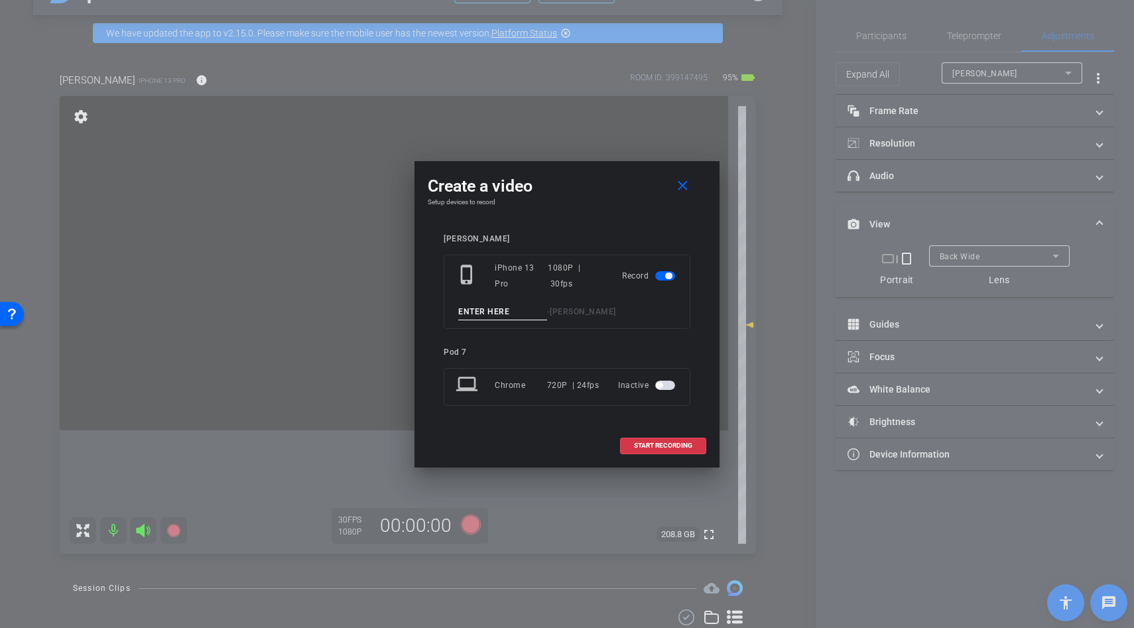
click at [486, 318] on input at bounding box center [502, 312] width 89 height 17
type input "b roll"
click at [650, 430] on span at bounding box center [663, 446] width 85 height 32
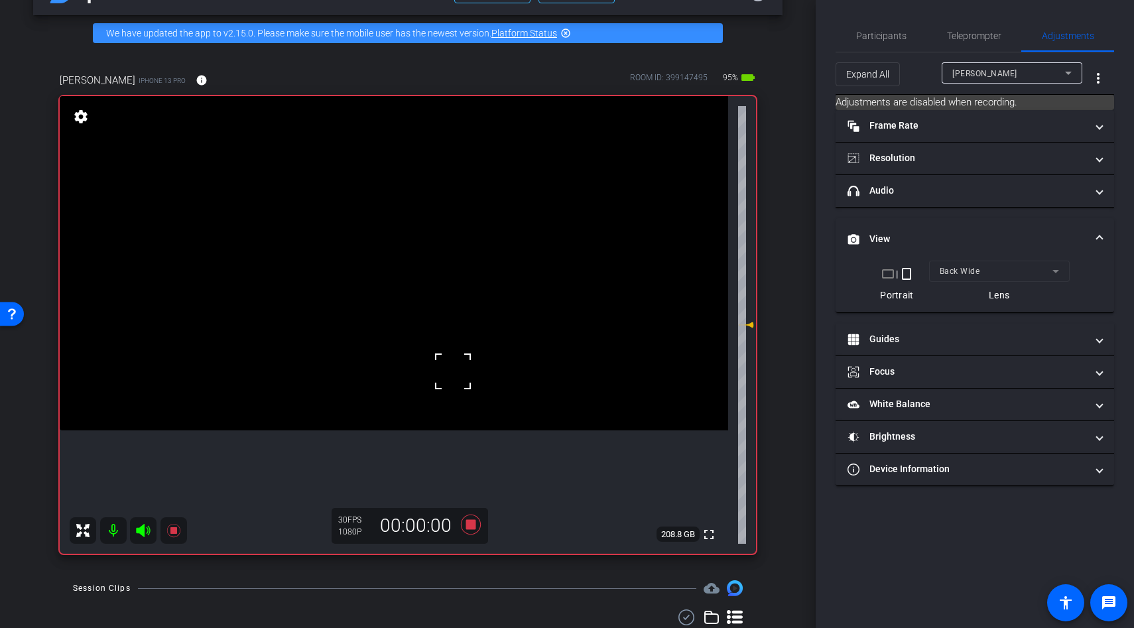
click at [424, 329] on video at bounding box center [394, 263] width 669 height 334
click at [424, 329] on div at bounding box center [424, 329] width 33 height 33
click at [402, 296] on video at bounding box center [394, 263] width 669 height 334
click at [403, 277] on video at bounding box center [394, 263] width 669 height 334
click at [399, 294] on video at bounding box center [394, 263] width 669 height 334
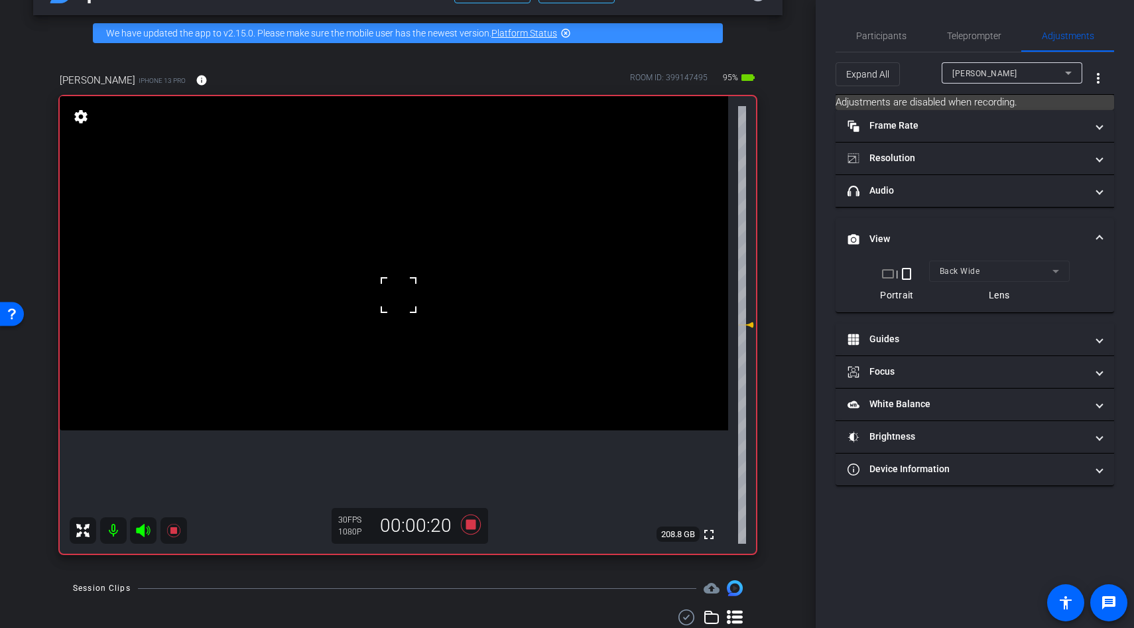
click at [389, 291] on div at bounding box center [398, 295] width 33 height 33
click at [389, 291] on video at bounding box center [394, 263] width 669 height 334
click at [389, 291] on div at bounding box center [398, 295] width 33 height 33
click at [399, 293] on div at bounding box center [388, 291] width 33 height 33
click at [388, 316] on video at bounding box center [394, 263] width 669 height 334
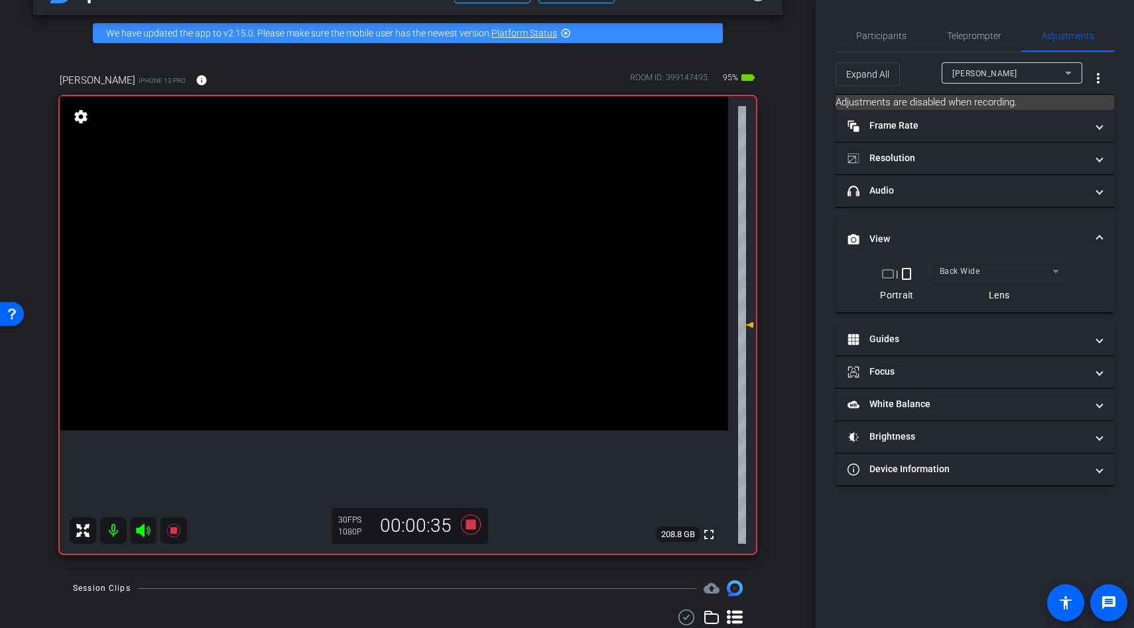
click at [388, 308] on div at bounding box center [388, 291] width 33 height 33
click at [388, 316] on div at bounding box center [387, 316] width 33 height 33
click at [383, 297] on video at bounding box center [394, 263] width 669 height 334
click at [376, 296] on div at bounding box center [383, 297] width 33 height 33
click at [470, 525] on icon at bounding box center [471, 525] width 20 height 20
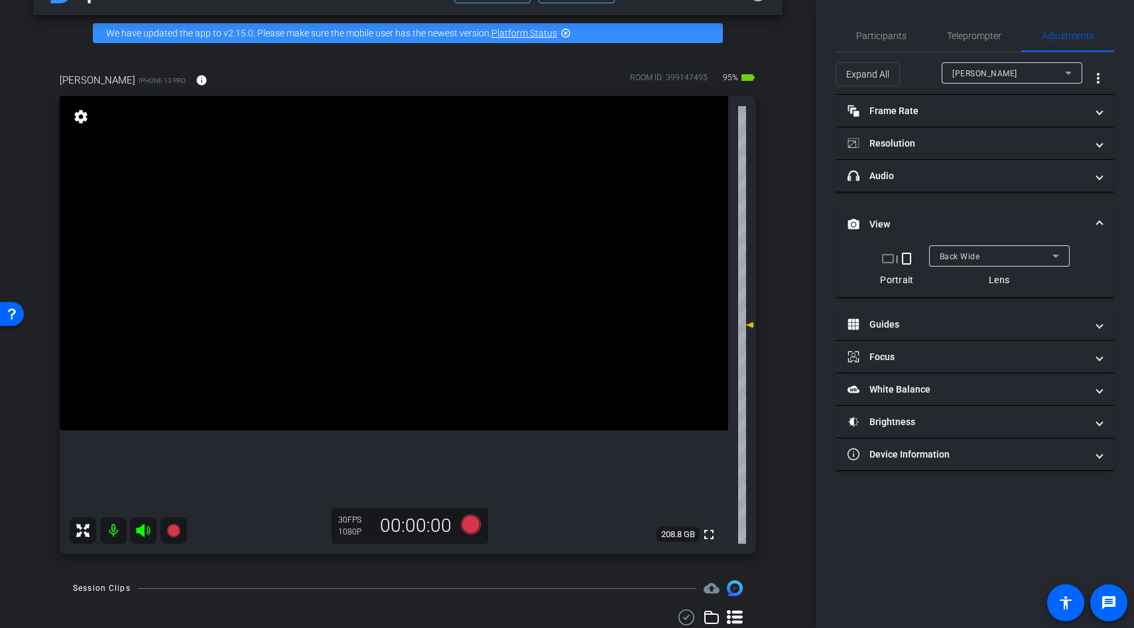
click at [428, 261] on video at bounding box center [394, 263] width 669 height 334
click at [398, 308] on video at bounding box center [394, 263] width 669 height 334
click at [398, 308] on div at bounding box center [397, 308] width 33 height 33
click at [377, 273] on video at bounding box center [394, 263] width 669 height 334
click at [369, 369] on video at bounding box center [394, 263] width 669 height 334
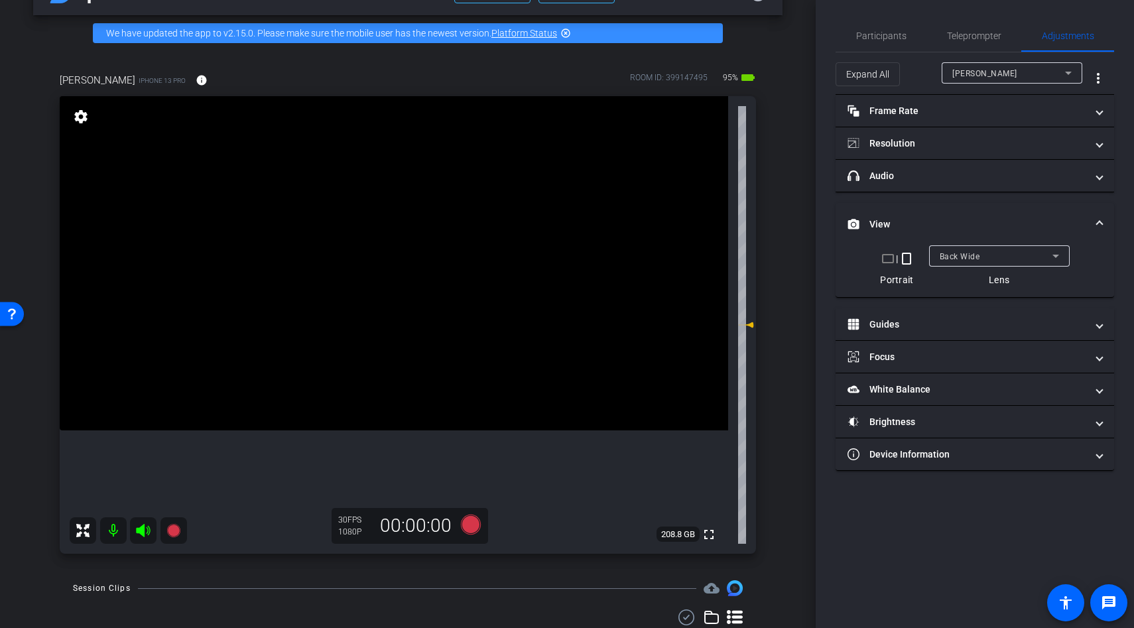
click at [369, 291] on div at bounding box center [377, 273] width 33 height 33
click at [369, 369] on div at bounding box center [369, 370] width 33 height 33
click at [400, 318] on video at bounding box center [394, 263] width 669 height 334
click at [358, 370] on video at bounding box center [394, 263] width 669 height 334
click at [396, 383] on video at bounding box center [394, 263] width 669 height 334
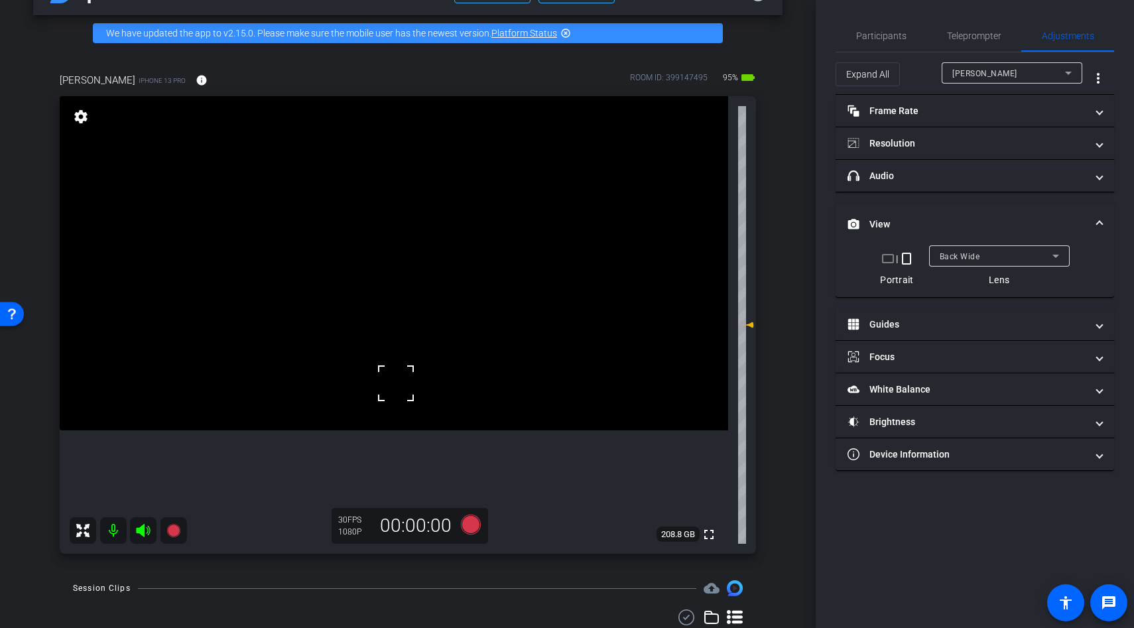
click at [394, 364] on video at bounding box center [394, 263] width 669 height 334
click at [389, 348] on div at bounding box center [393, 364] width 33 height 33
click at [376, 325] on video at bounding box center [394, 263] width 669 height 334
click at [473, 525] on icon at bounding box center [471, 525] width 20 height 20
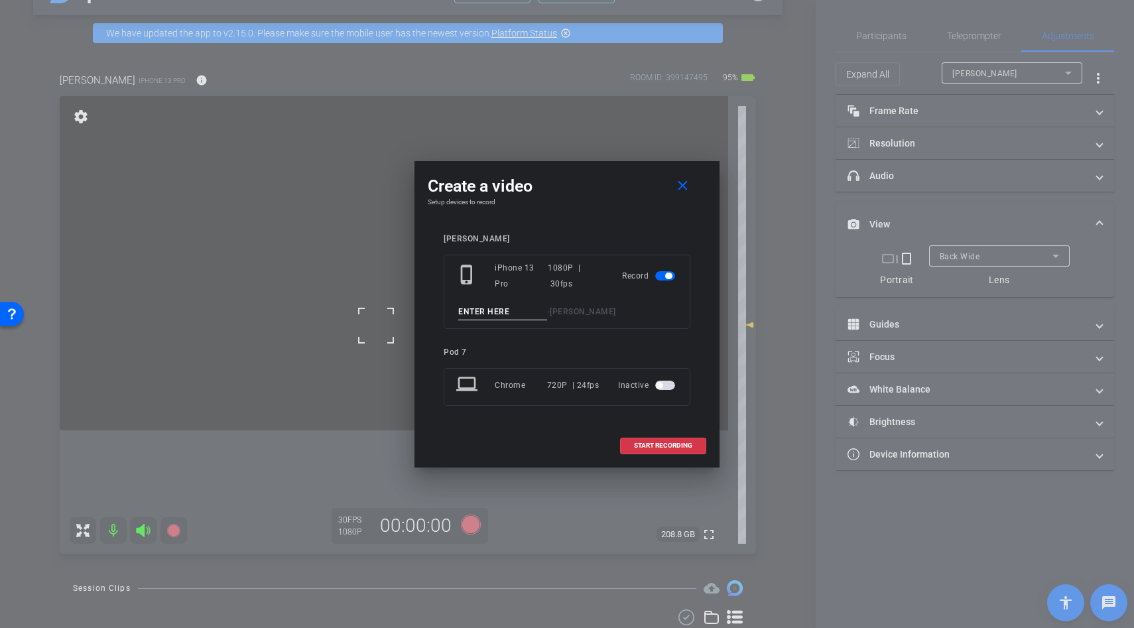
click at [478, 310] on input at bounding box center [502, 312] width 89 height 17
type input "b roll"
click at [671, 452] on span at bounding box center [663, 446] width 85 height 32
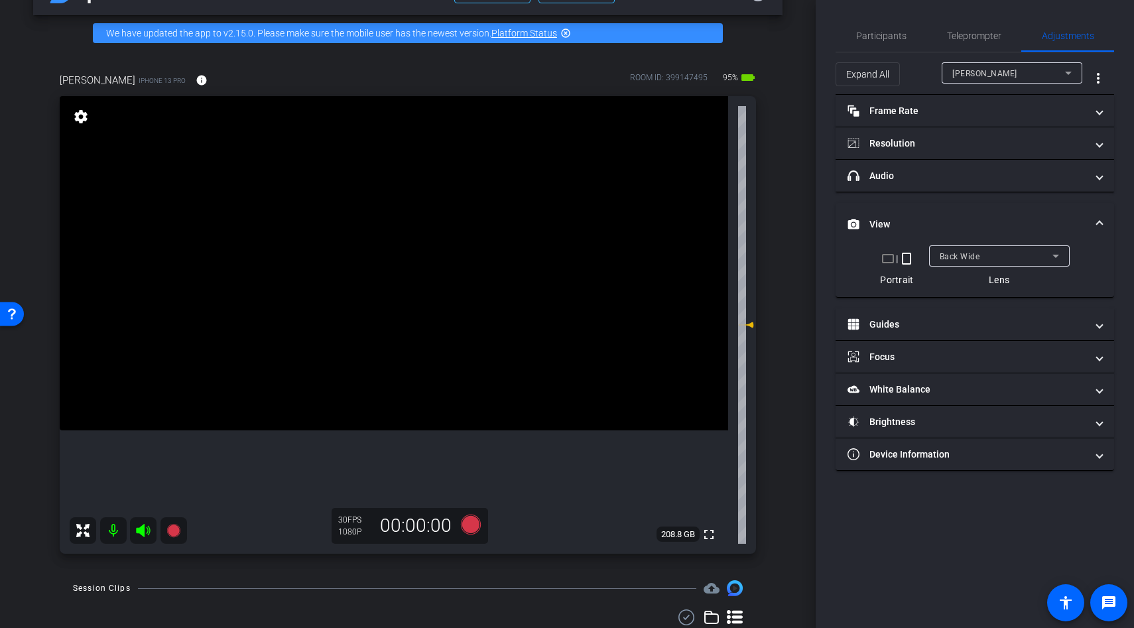
click at [378, 340] on video at bounding box center [394, 263] width 669 height 334
click at [377, 340] on div at bounding box center [377, 340] width 33 height 33
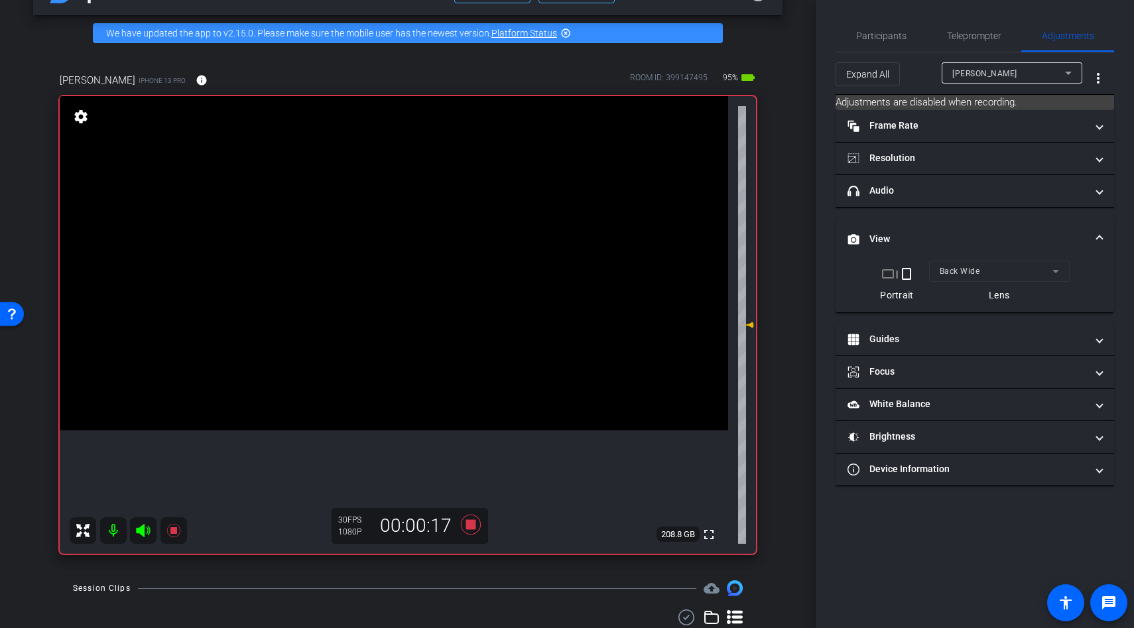
click at [377, 340] on video at bounding box center [394, 263] width 669 height 334
click at [377, 340] on div at bounding box center [377, 340] width 33 height 33
click at [379, 342] on video at bounding box center [394, 263] width 669 height 334
click at [389, 365] on video at bounding box center [394, 263] width 669 height 334
click at [389, 365] on div at bounding box center [388, 366] width 33 height 33
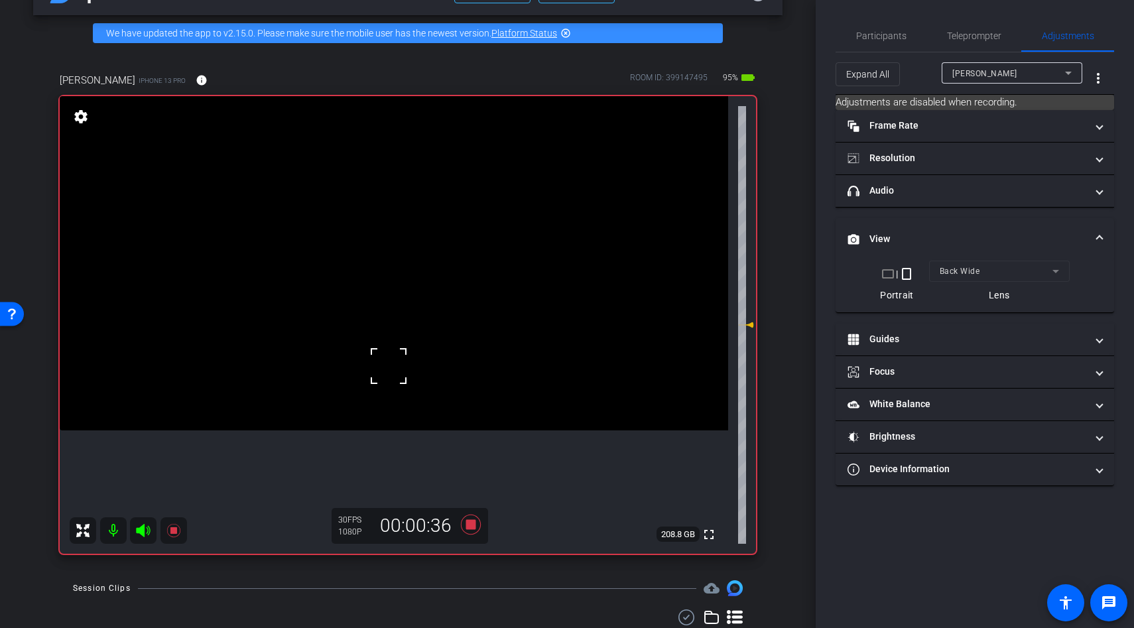
click at [388, 381] on div "fullscreen settings 208.8 GB" at bounding box center [408, 325] width 696 height 458
click at [391, 363] on video at bounding box center [394, 263] width 669 height 334
click at [393, 361] on div at bounding box center [391, 363] width 33 height 33
click at [397, 363] on video at bounding box center [394, 263] width 669 height 334
click at [388, 416] on video at bounding box center [394, 263] width 669 height 334
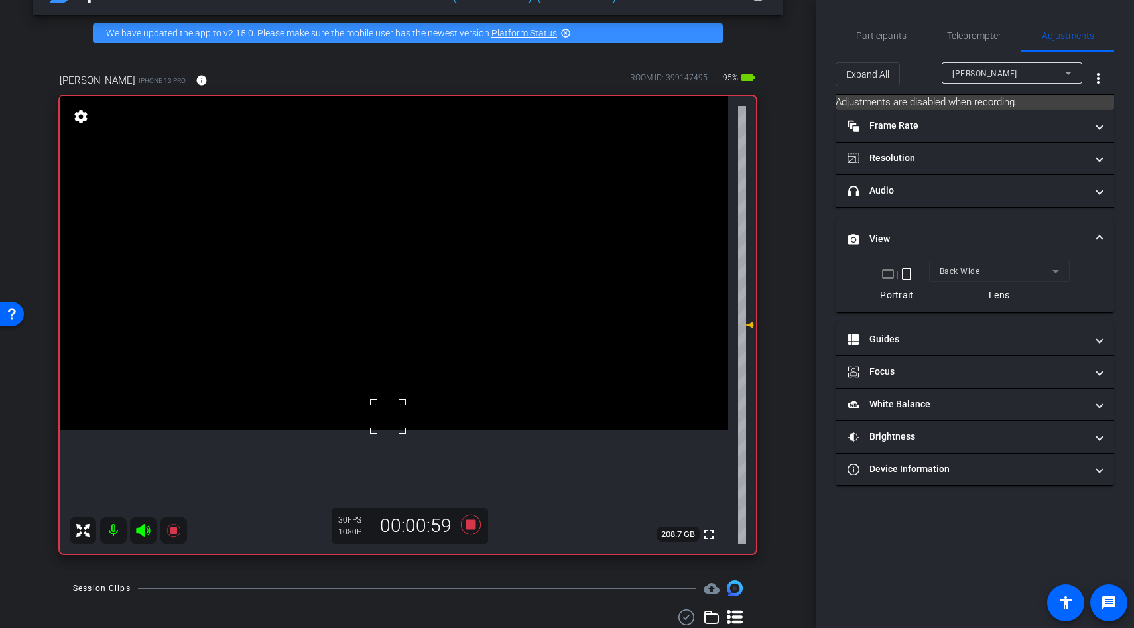
click at [388, 416] on div at bounding box center [387, 416] width 33 height 33
click at [472, 523] on icon at bounding box center [471, 525] width 20 height 20
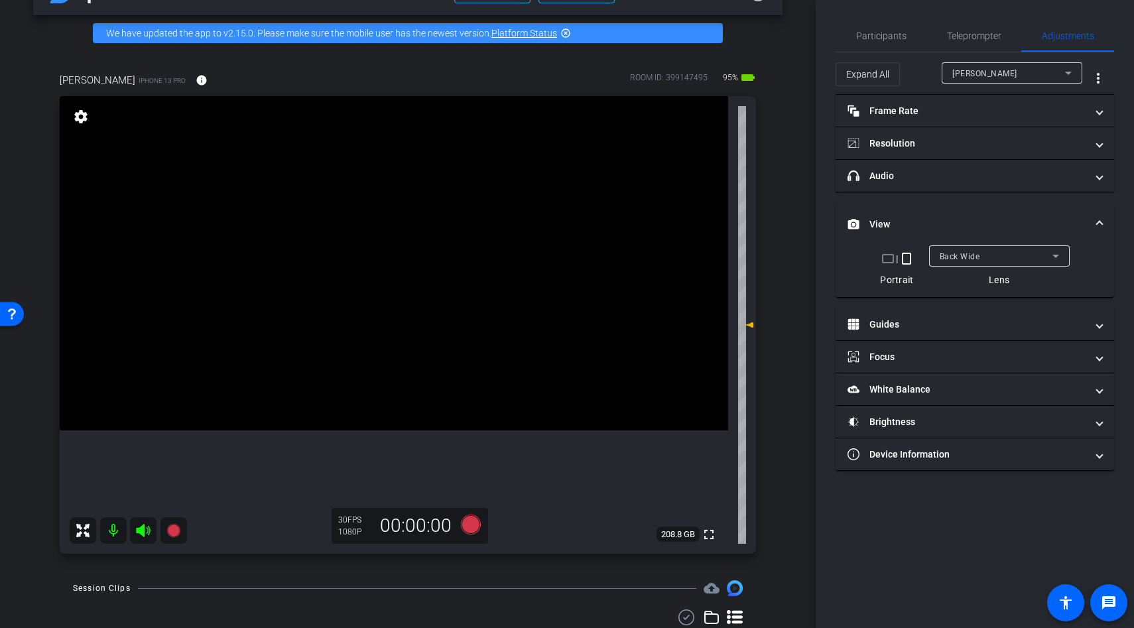
click at [352, 402] on video at bounding box center [394, 263] width 669 height 334
click at [352, 402] on div at bounding box center [352, 402] width 33 height 33
click at [472, 521] on icon at bounding box center [471, 525] width 20 height 20
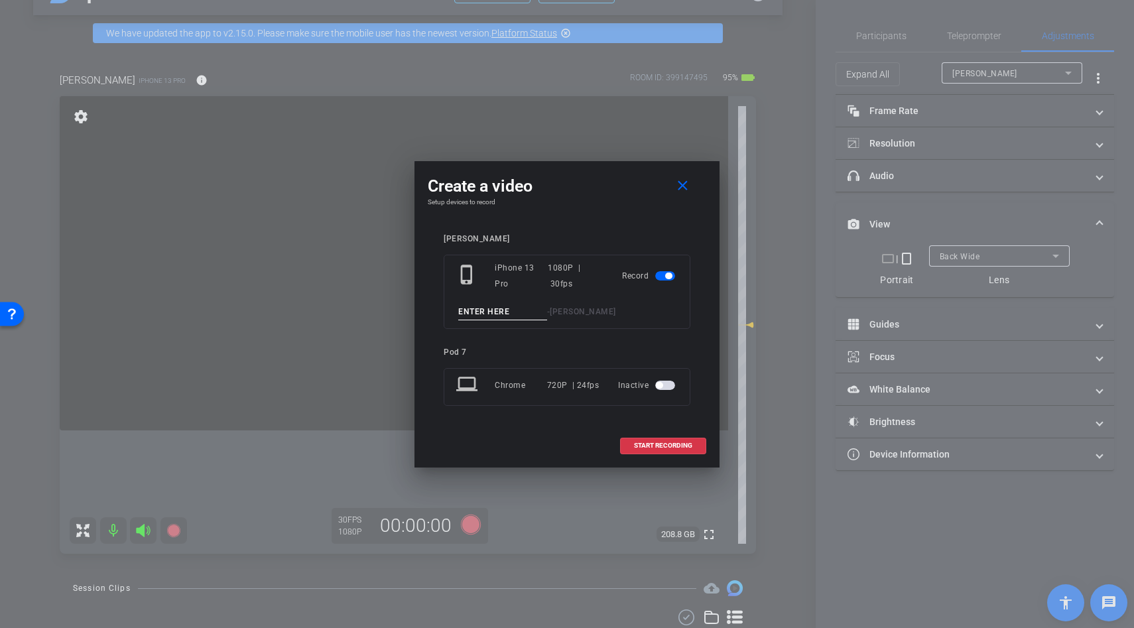
click at [474, 318] on input at bounding box center [502, 312] width 89 height 17
type input "b roll"
click at [652, 450] on span at bounding box center [663, 446] width 85 height 32
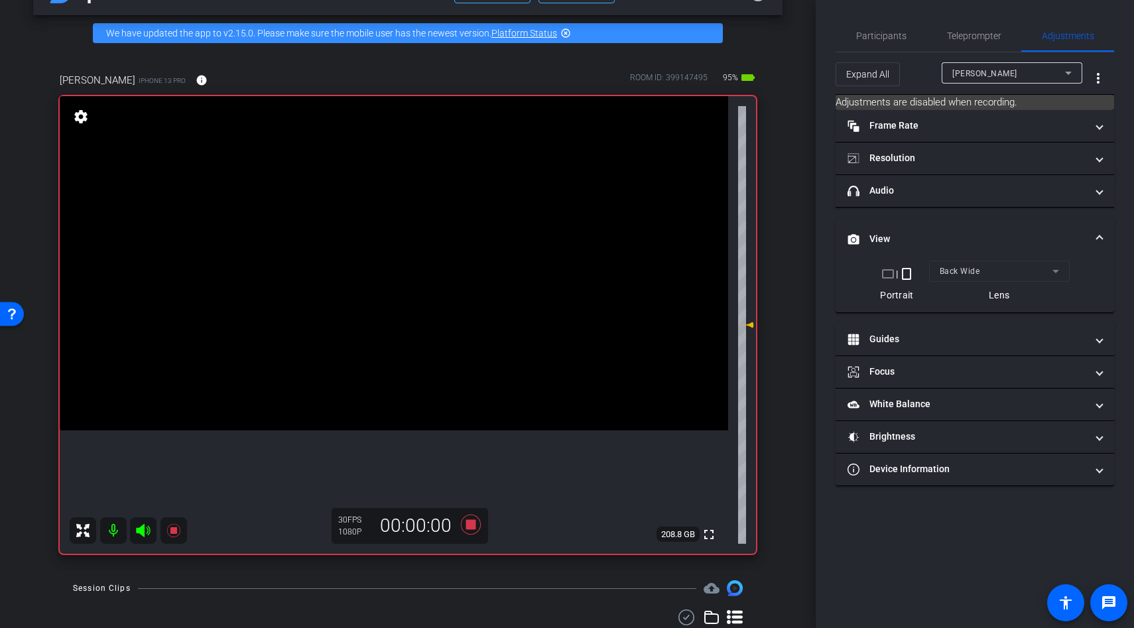
click at [371, 337] on video at bounding box center [394, 263] width 669 height 334
click at [369, 386] on div at bounding box center [352, 402] width 33 height 33
click at [371, 337] on div at bounding box center [370, 337] width 33 height 33
click at [415, 378] on video at bounding box center [394, 263] width 669 height 334
click at [415, 378] on div at bounding box center [415, 378] width 33 height 33
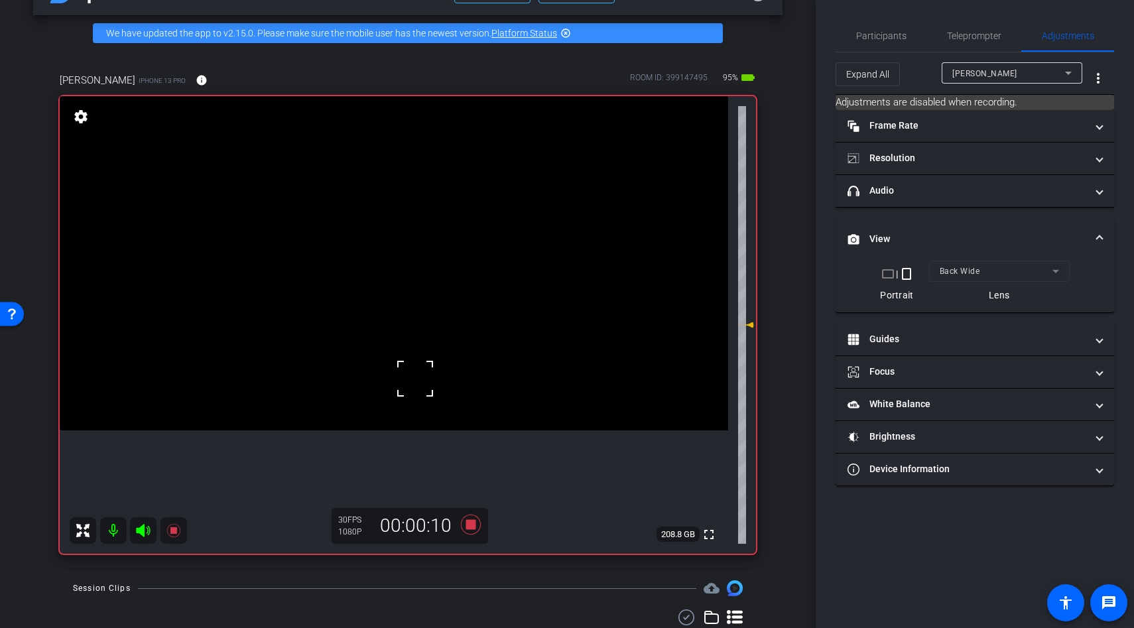
click at [415, 378] on div at bounding box center [415, 378] width 33 height 33
click at [472, 525] on icon at bounding box center [471, 525] width 20 height 20
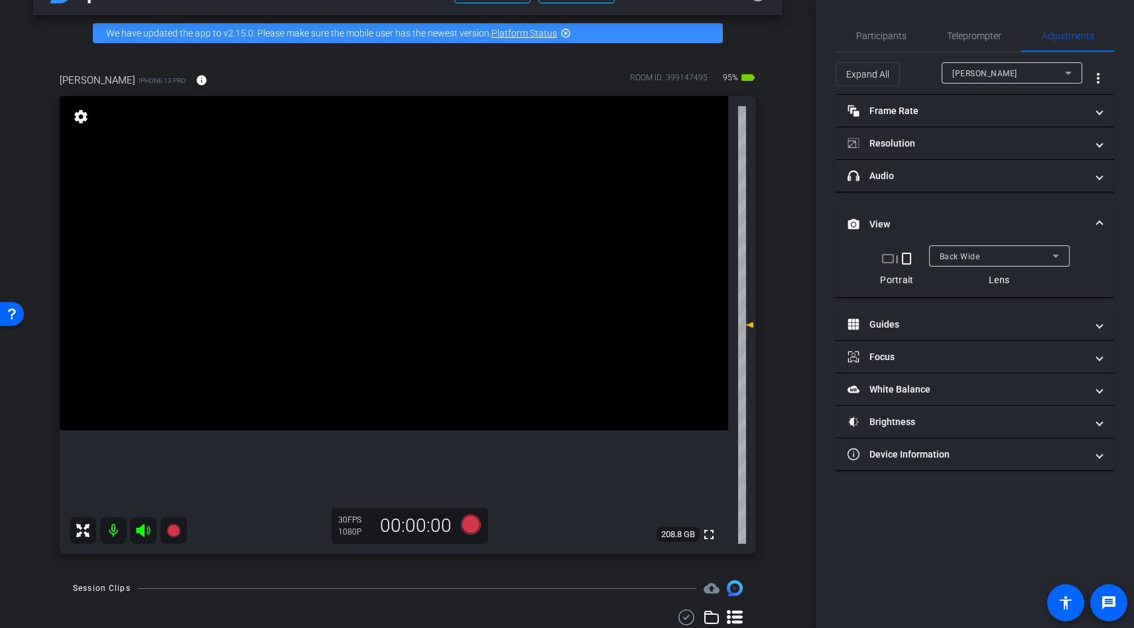
click at [399, 335] on video at bounding box center [394, 263] width 669 height 334
click at [399, 362] on div at bounding box center [415, 378] width 33 height 33
click at [399, 335] on video at bounding box center [394, 263] width 669 height 334
click at [399, 335] on div at bounding box center [399, 335] width 33 height 33
click at [470, 523] on icon at bounding box center [471, 525] width 20 height 20
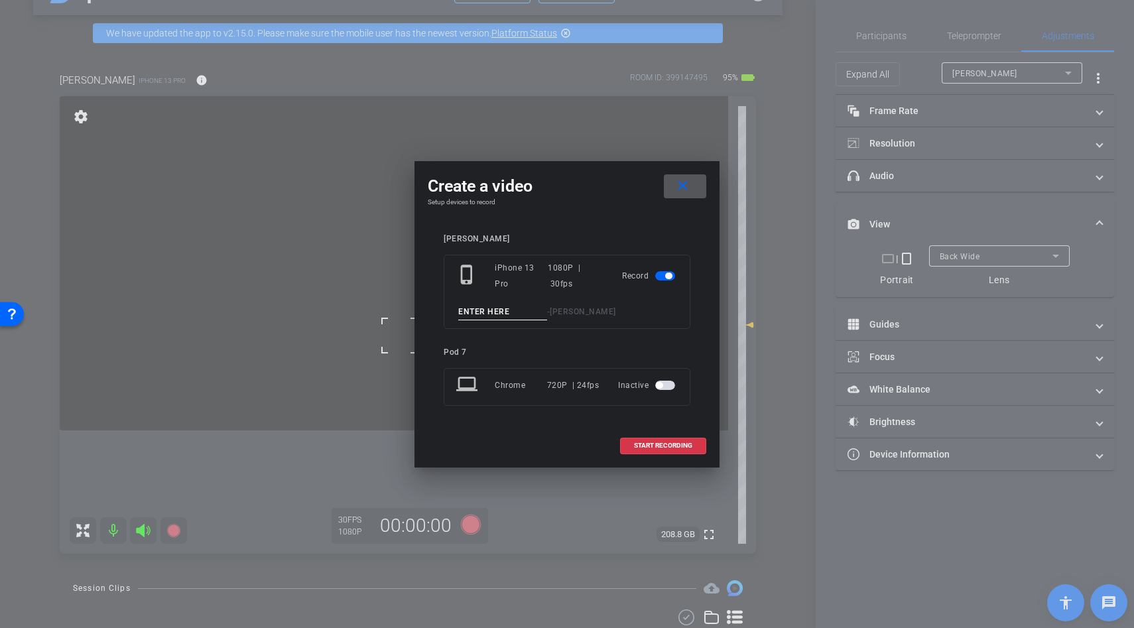
click at [473, 316] on input at bounding box center [502, 312] width 89 height 17
type input "b roll"
click at [653, 445] on span "START RECORDING" at bounding box center [663, 445] width 58 height 7
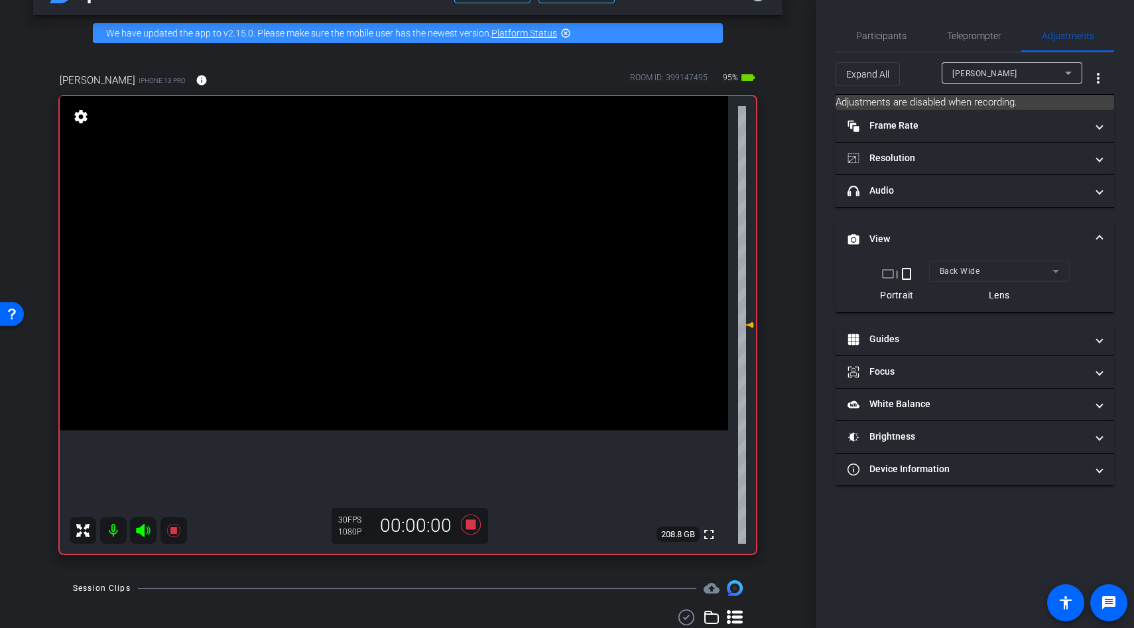
click at [426, 348] on video at bounding box center [394, 263] width 669 height 334
click at [426, 348] on div at bounding box center [425, 348] width 33 height 33
click at [399, 369] on video at bounding box center [394, 263] width 669 height 334
click at [399, 369] on div at bounding box center [398, 369] width 33 height 33
click at [394, 355] on div at bounding box center [398, 369] width 33 height 33
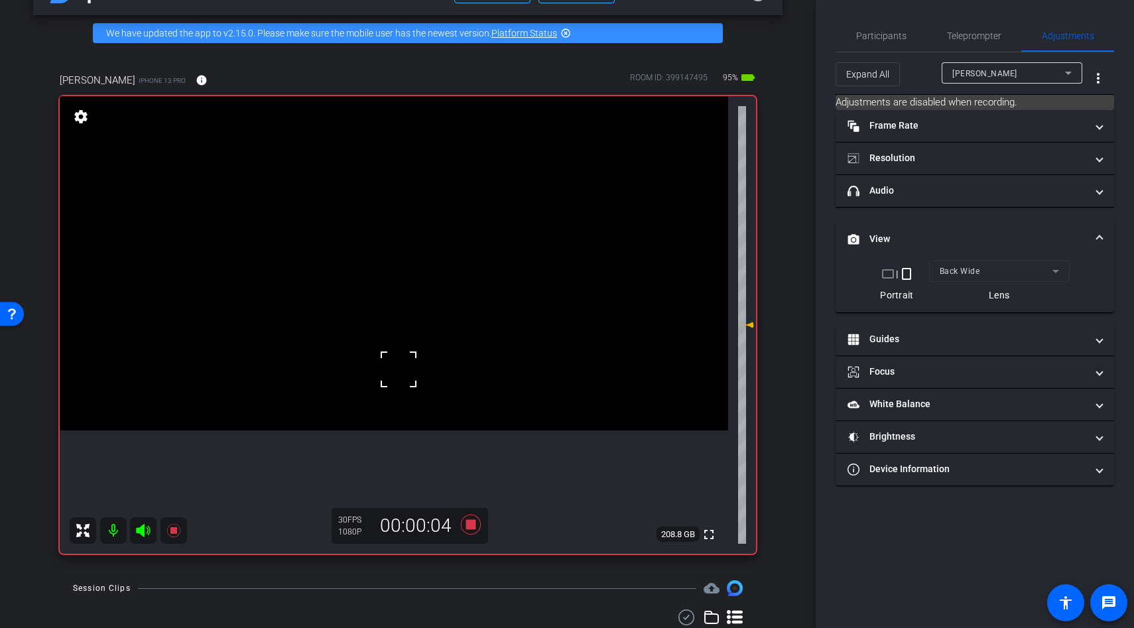
click at [394, 355] on div at bounding box center [398, 369] width 33 height 33
click at [394, 355] on video at bounding box center [394, 263] width 669 height 334
click at [394, 355] on div at bounding box center [398, 369] width 33 height 33
click at [394, 355] on div "fullscreen settings 208.8 GB" at bounding box center [408, 325] width 696 height 458
click at [394, 355] on video at bounding box center [394, 263] width 669 height 334
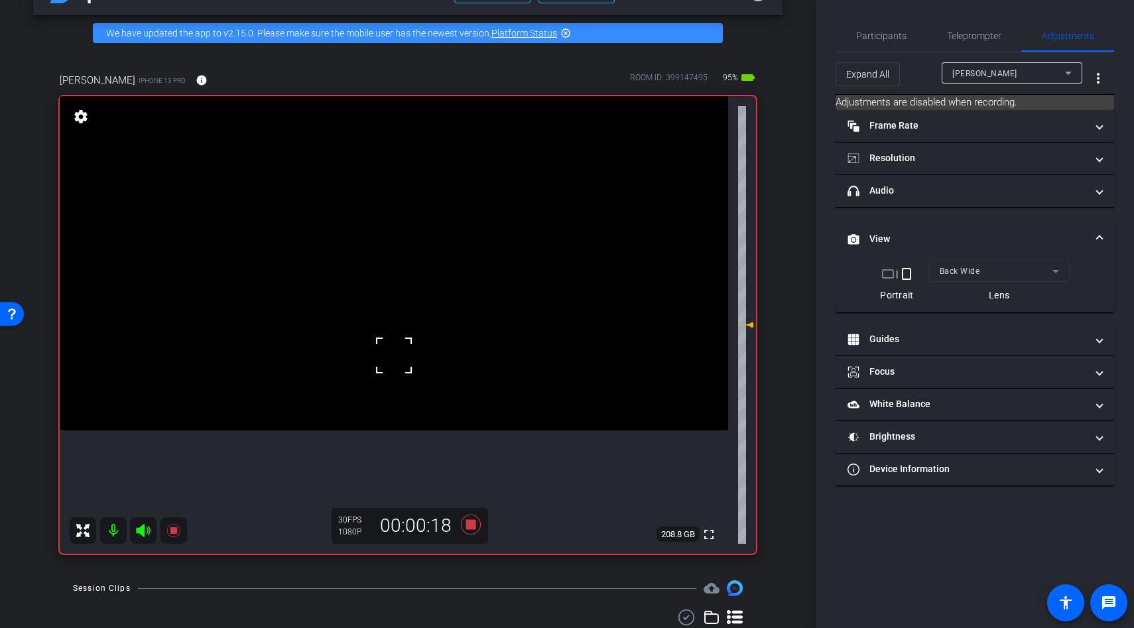
click at [394, 355] on div at bounding box center [393, 355] width 33 height 33
click at [394, 355] on video at bounding box center [394, 263] width 669 height 334
click at [394, 355] on div at bounding box center [393, 355] width 33 height 33
click at [392, 358] on div at bounding box center [393, 355] width 33 height 33
click at [399, 340] on video at bounding box center [394, 263] width 669 height 334
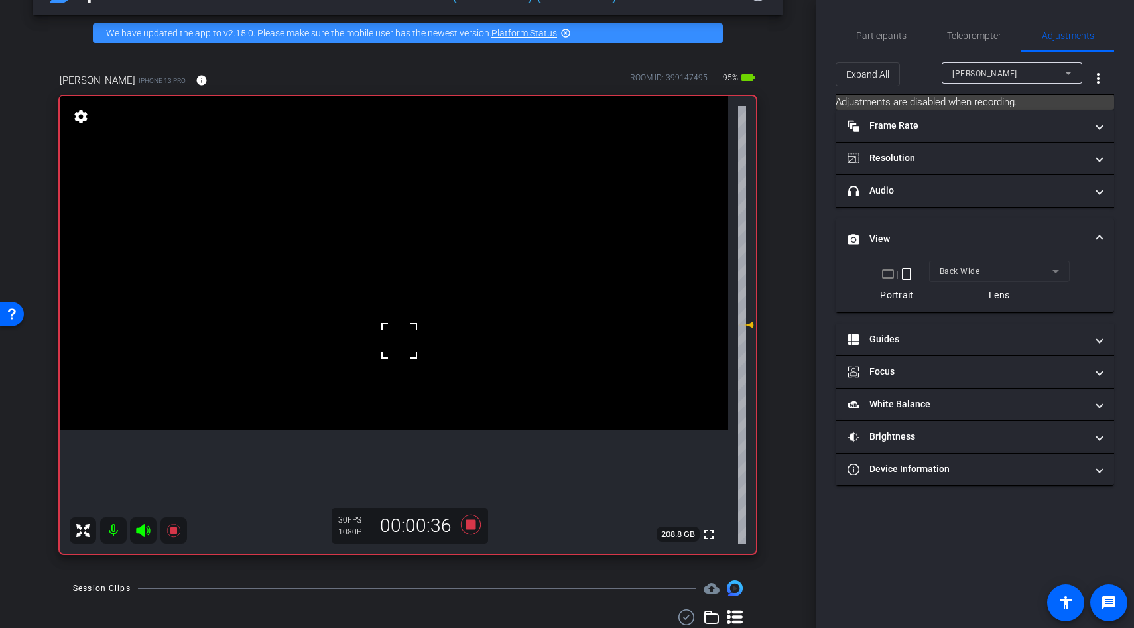
click at [399, 340] on div at bounding box center [399, 340] width 33 height 33
click at [399, 340] on video at bounding box center [394, 263] width 669 height 334
click at [399, 340] on div at bounding box center [399, 340] width 33 height 33
click at [399, 340] on video at bounding box center [394, 263] width 669 height 334
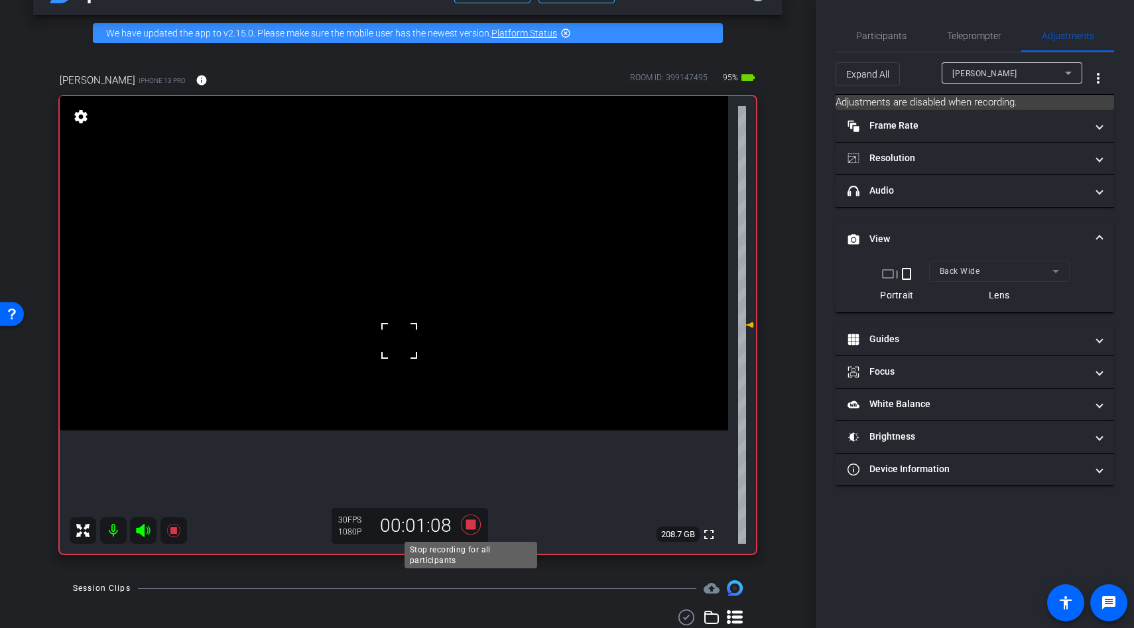
click at [468, 523] on icon at bounding box center [471, 525] width 20 height 20
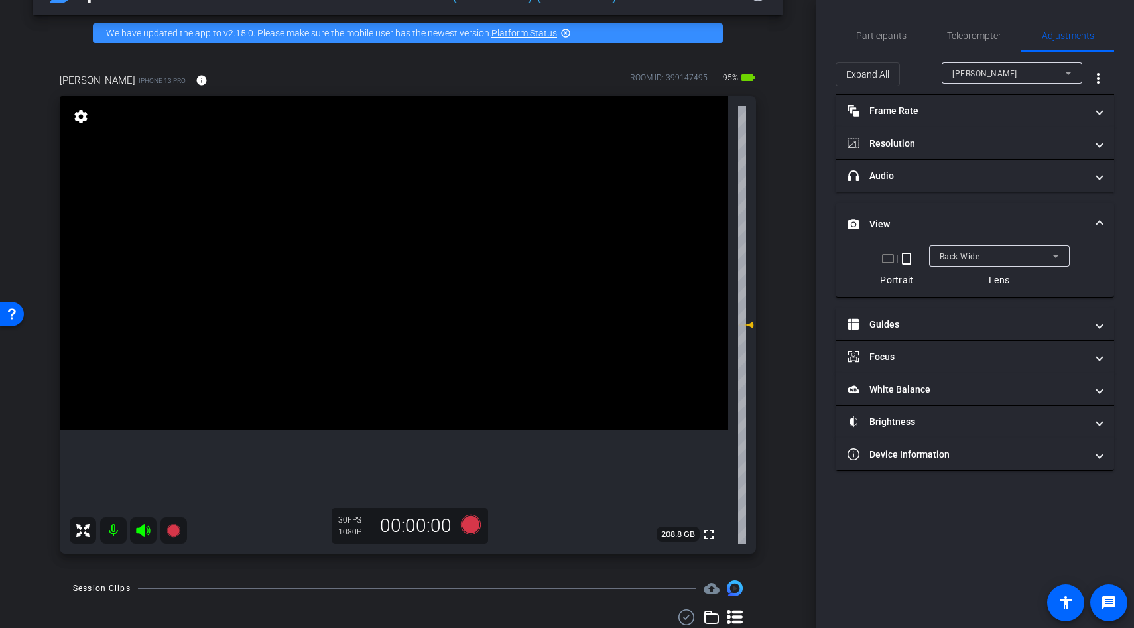
click at [426, 253] on video at bounding box center [394, 263] width 669 height 334
click at [423, 292] on video at bounding box center [394, 263] width 669 height 334
click at [467, 522] on icon at bounding box center [471, 525] width 20 height 20
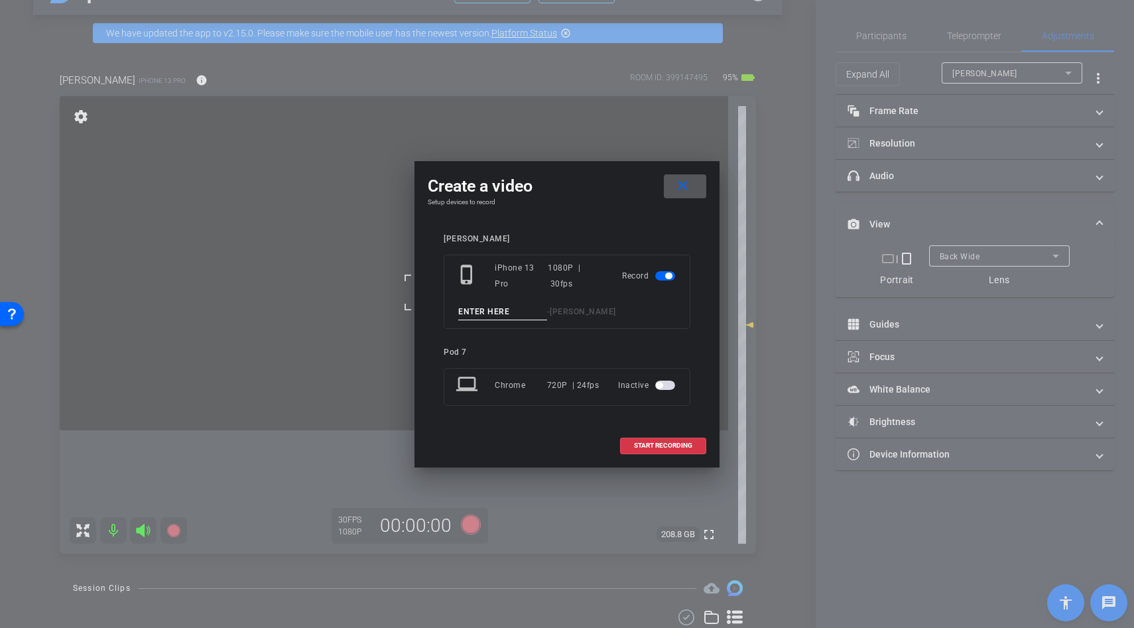
click at [477, 313] on input at bounding box center [502, 312] width 89 height 17
type input "b roll"
click at [660, 453] on span at bounding box center [663, 446] width 85 height 32
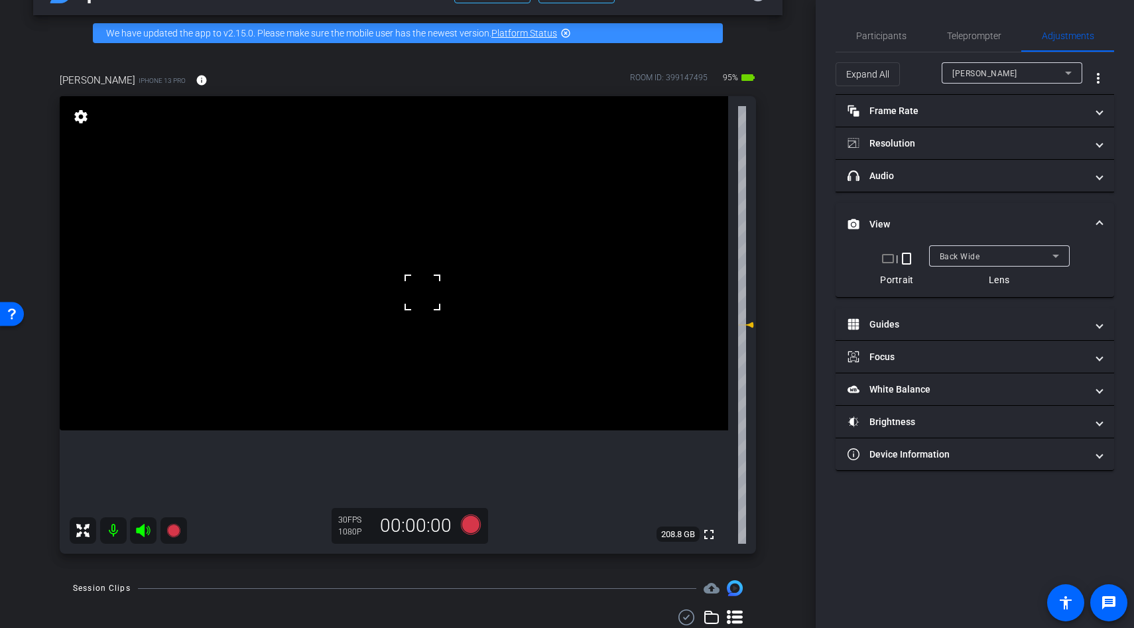
click at [379, 281] on video at bounding box center [394, 263] width 669 height 334
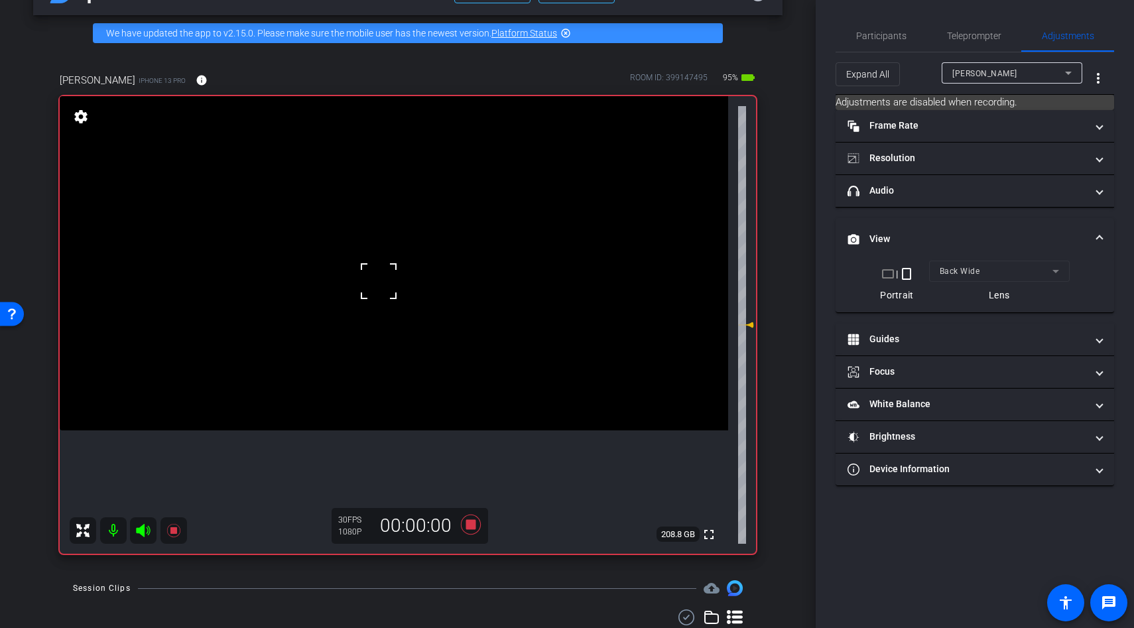
click at [379, 281] on div at bounding box center [378, 281] width 33 height 33
click at [392, 282] on div at bounding box center [378, 281] width 33 height 33
click at [403, 292] on video at bounding box center [394, 263] width 669 height 334
click at [395, 292] on div at bounding box center [378, 281] width 33 height 33
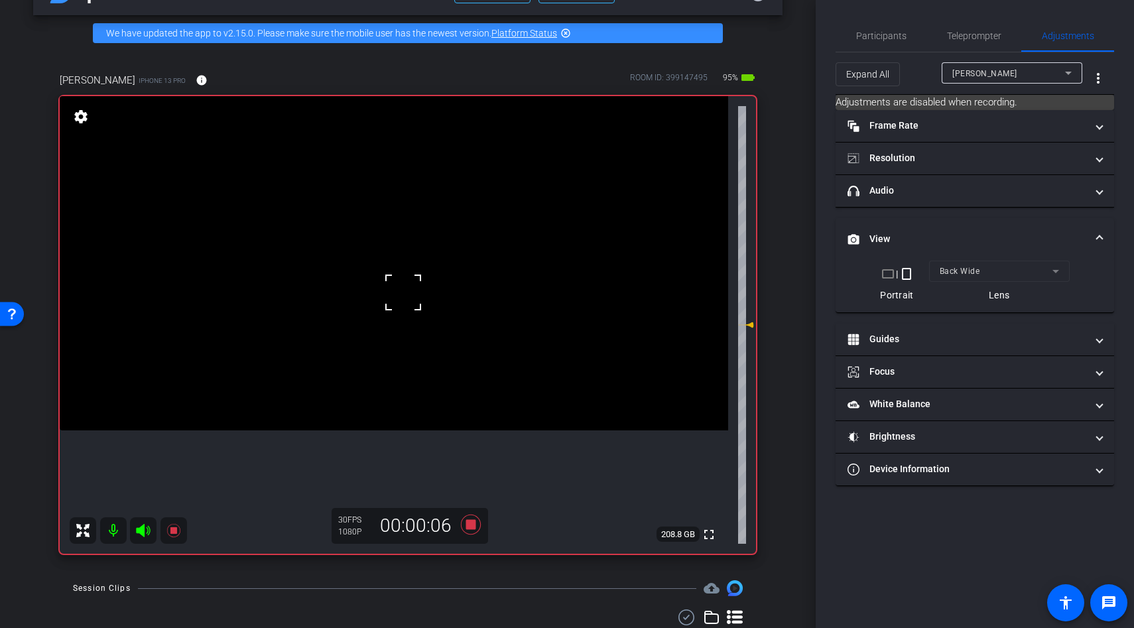
click at [399, 315] on video at bounding box center [394, 263] width 669 height 334
click at [399, 315] on div at bounding box center [398, 315] width 33 height 33
click at [468, 523] on icon at bounding box center [471, 525] width 20 height 20
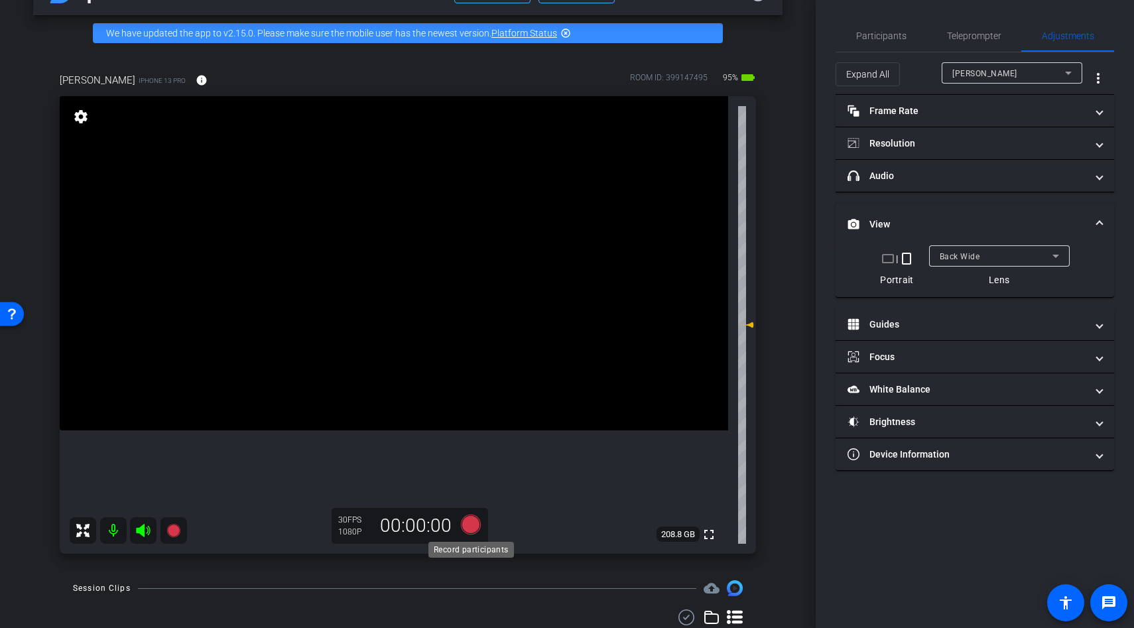
click at [473, 524] on icon at bounding box center [471, 525] width 20 height 20
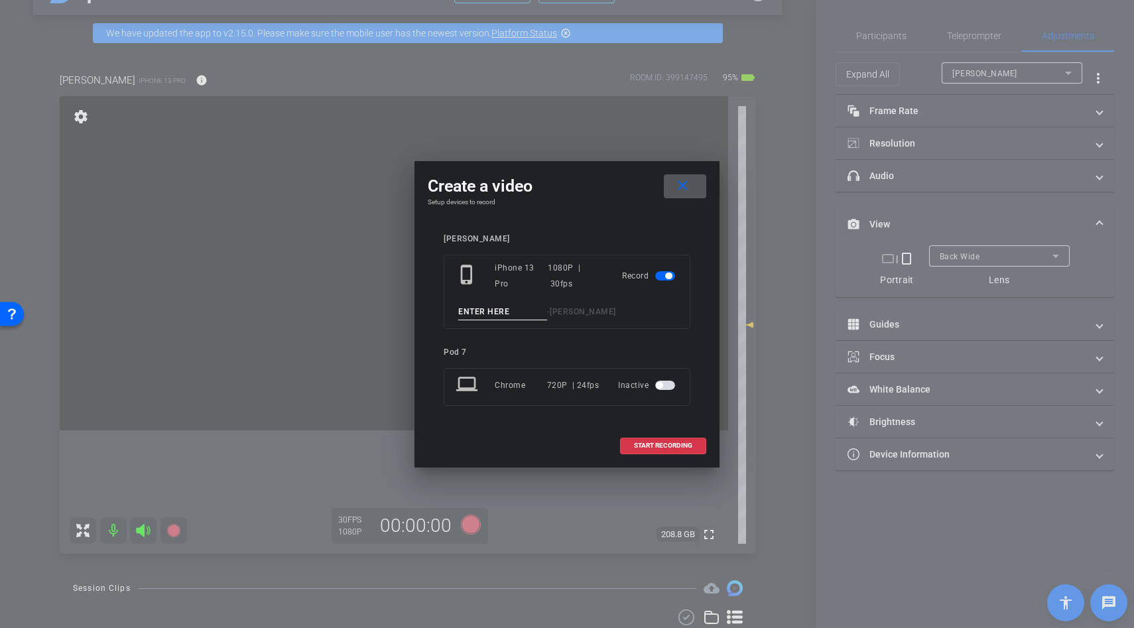
click at [468, 310] on input at bounding box center [502, 312] width 89 height 17
type input "b roll"
click at [661, 452] on span at bounding box center [663, 446] width 85 height 32
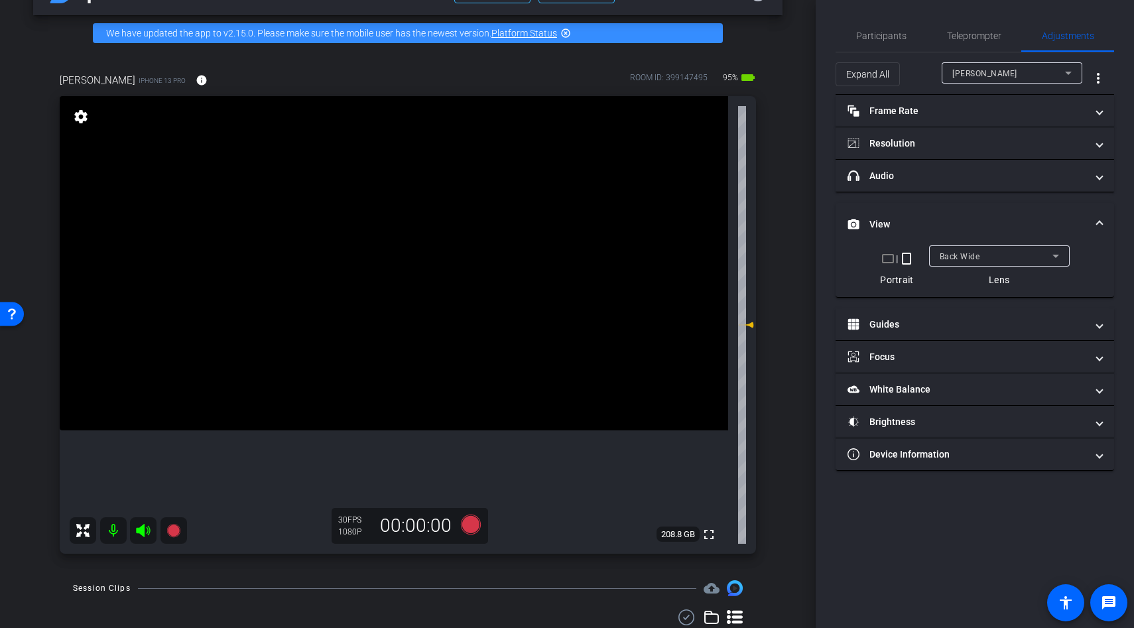
click at [365, 310] on video at bounding box center [394, 263] width 669 height 334
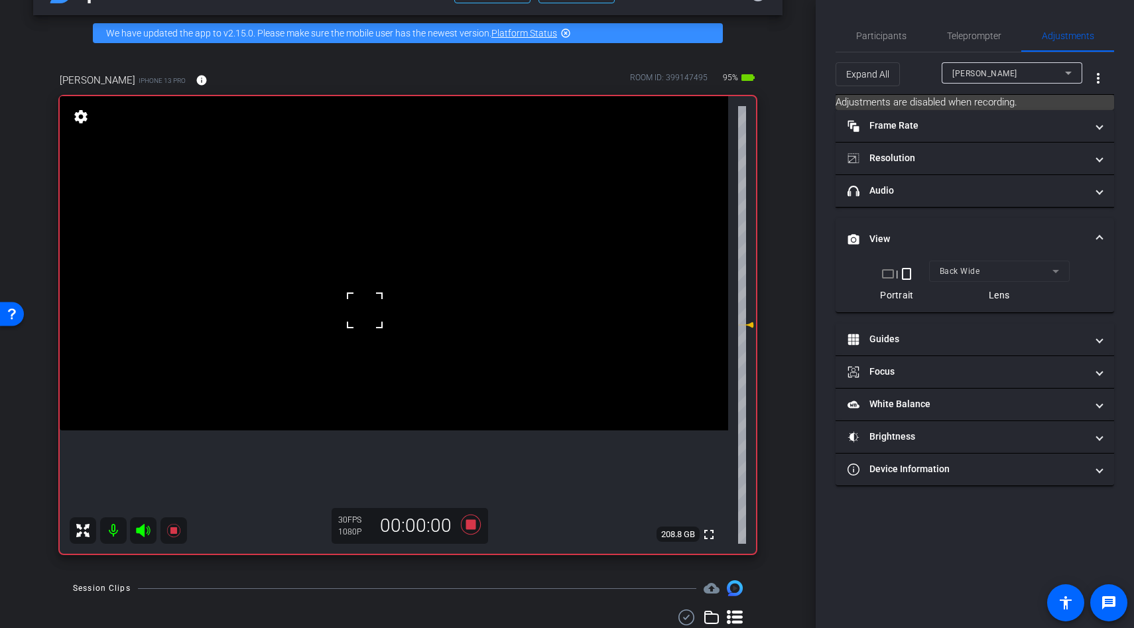
click at [365, 310] on div at bounding box center [364, 310] width 33 height 33
click at [472, 527] on icon at bounding box center [471, 525] width 20 height 20
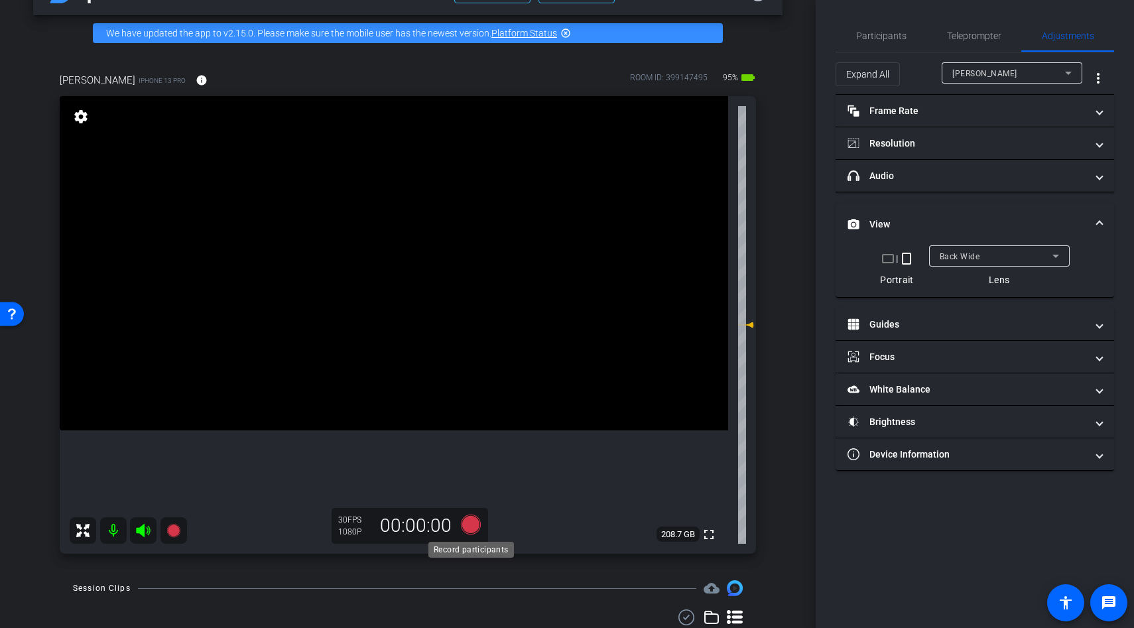
click at [474, 523] on icon at bounding box center [471, 525] width 20 height 20
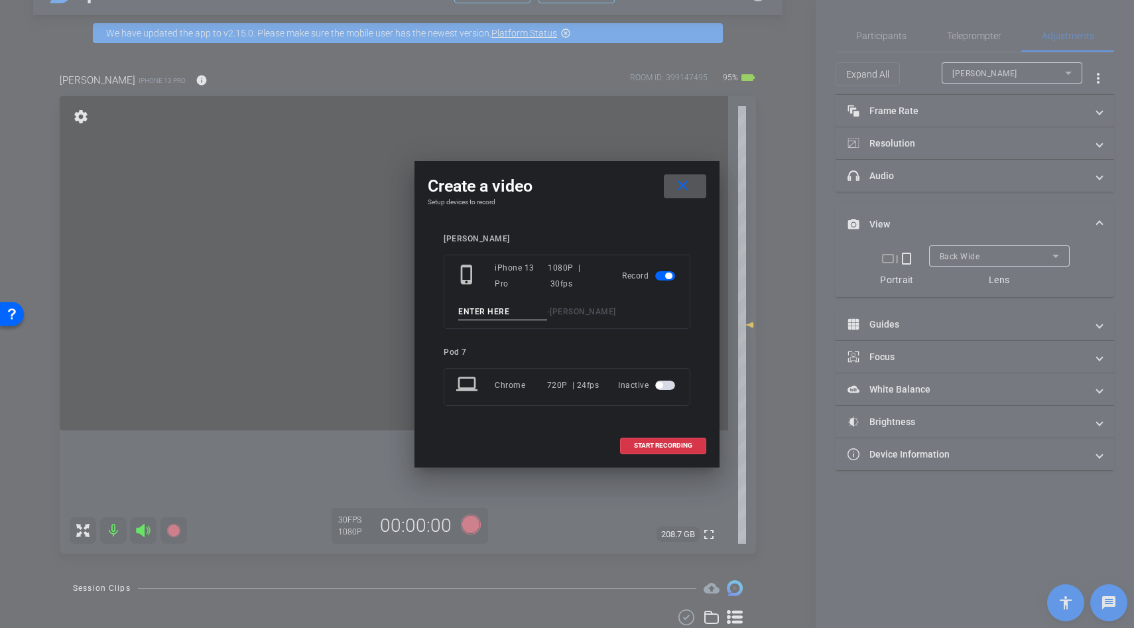
click at [485, 318] on input at bounding box center [502, 312] width 89 height 17
type input "b roll"
click at [652, 444] on span "START RECORDING" at bounding box center [663, 445] width 58 height 7
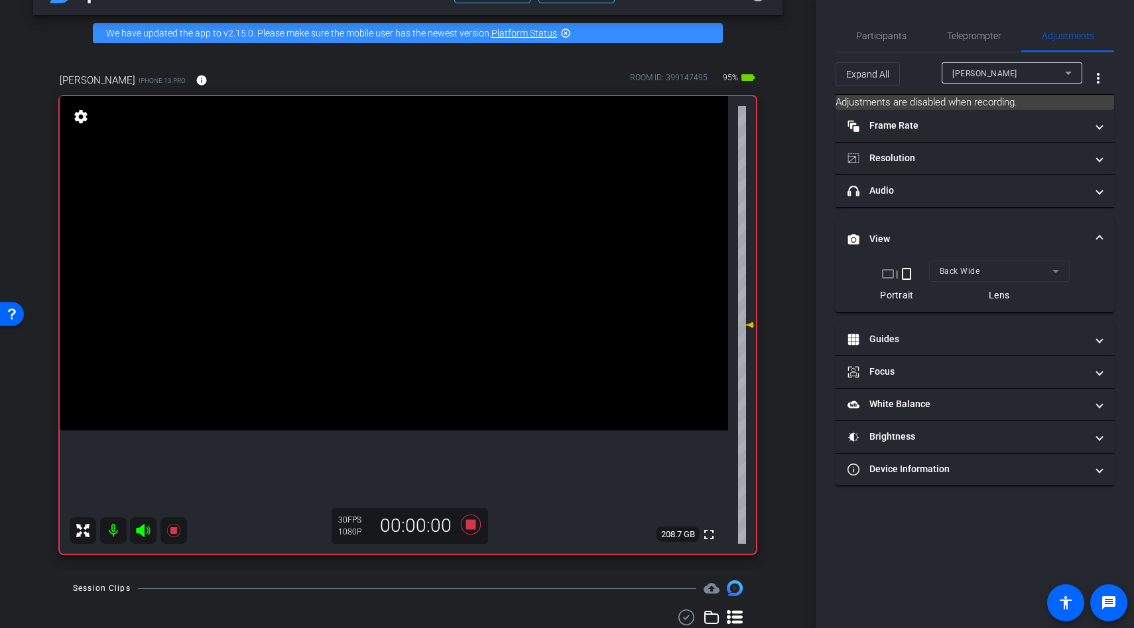
click at [366, 302] on video at bounding box center [394, 263] width 669 height 334
click at [366, 302] on div at bounding box center [364, 310] width 33 height 33
click at [389, 268] on video at bounding box center [394, 263] width 669 height 334
click at [367, 354] on video at bounding box center [394, 263] width 669 height 334
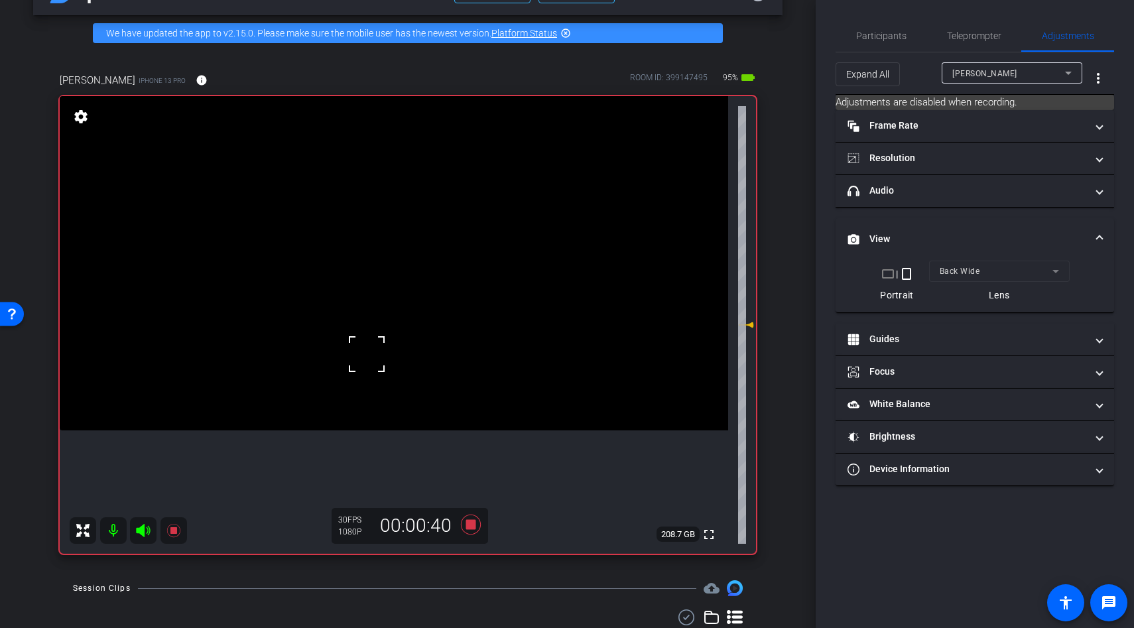
click at [366, 338] on div at bounding box center [366, 354] width 33 height 33
click at [470, 523] on icon at bounding box center [471, 525] width 20 height 20
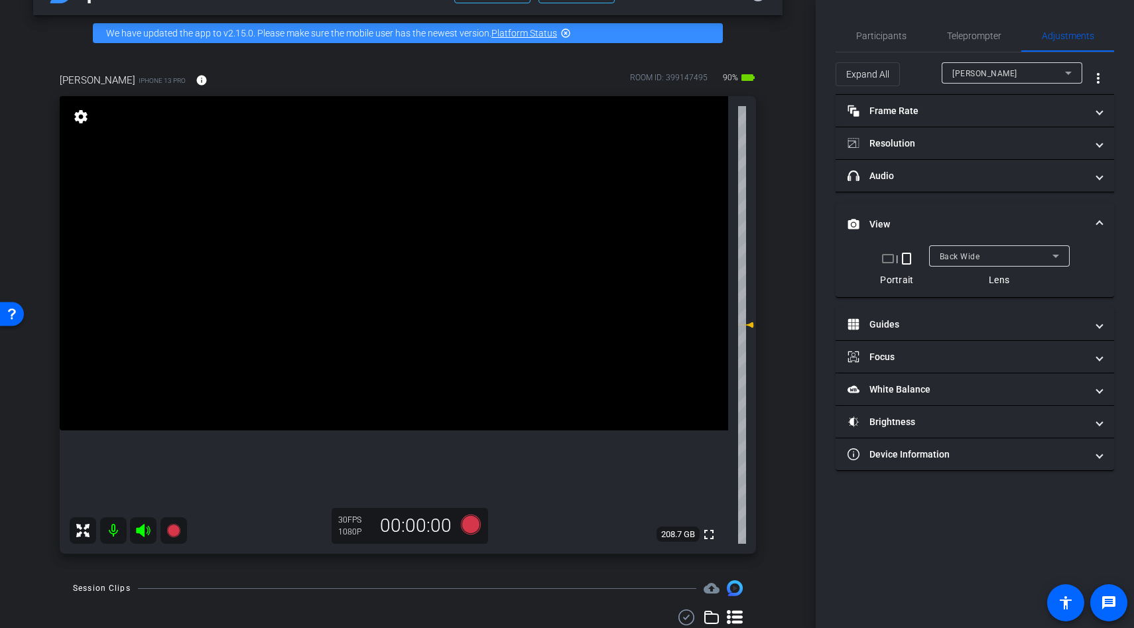
click at [373, 335] on video at bounding box center [394, 263] width 669 height 334
click at [365, 298] on video at bounding box center [394, 263] width 669 height 334
click at [395, 382] on video at bounding box center [394, 263] width 669 height 334
click at [397, 401] on video at bounding box center [394, 263] width 669 height 334
click at [403, 411] on div at bounding box center [397, 401] width 33 height 33
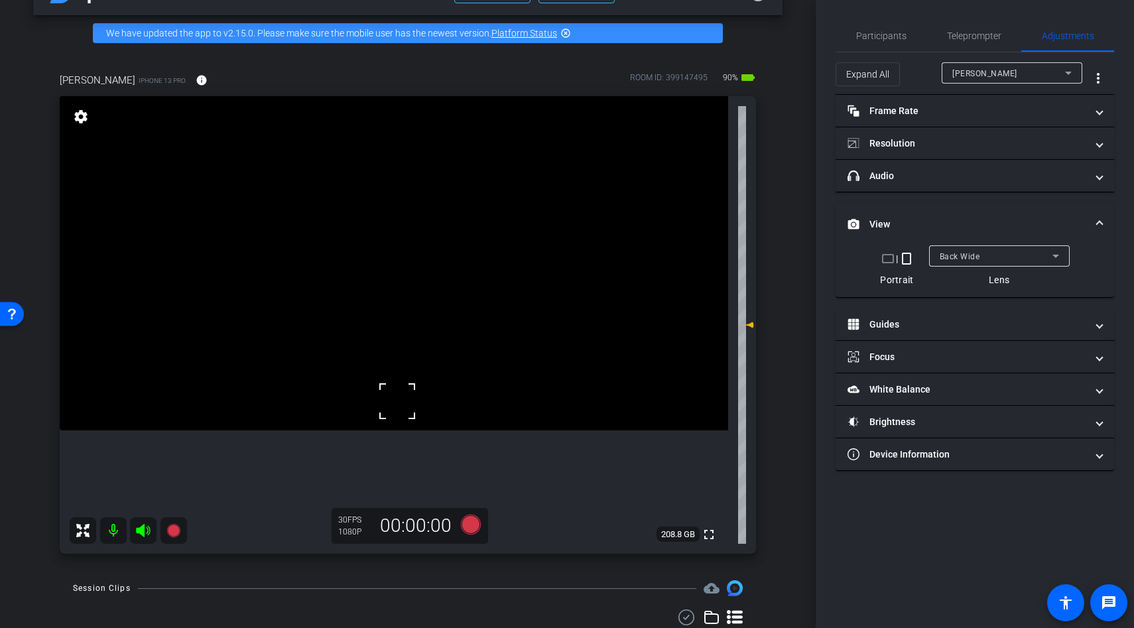
click at [403, 411] on div at bounding box center [397, 401] width 33 height 33
click at [399, 401] on div at bounding box center [397, 401] width 33 height 33
click at [467, 520] on icon at bounding box center [471, 525] width 20 height 20
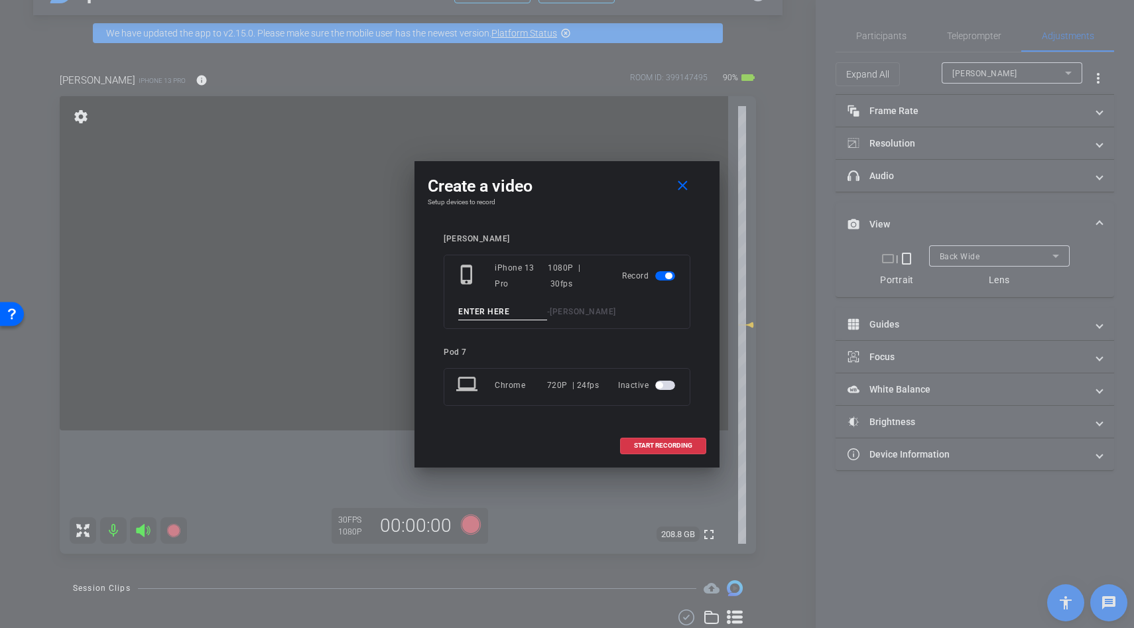
click at [470, 318] on input at bounding box center [502, 312] width 89 height 17
type input "b roll"
click at [655, 446] on span "START RECORDING" at bounding box center [663, 445] width 58 height 7
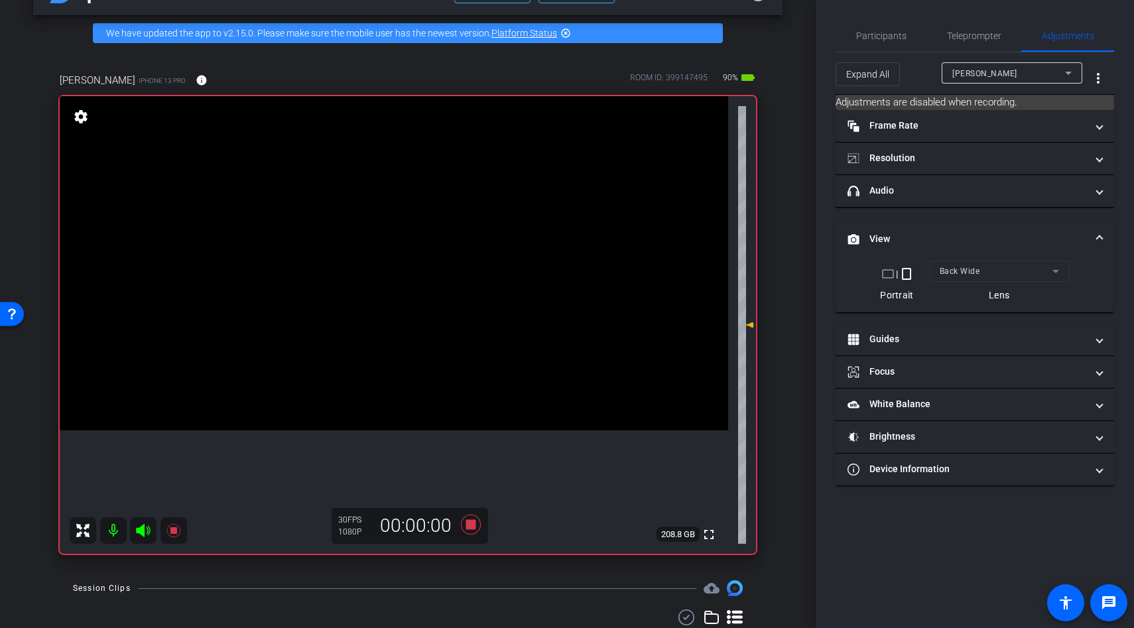
click at [391, 401] on video at bounding box center [394, 263] width 669 height 334
click at [391, 401] on div at bounding box center [397, 401] width 33 height 33
click at [391, 401] on div at bounding box center [391, 401] width 33 height 33
click at [391, 401] on video at bounding box center [394, 263] width 669 height 334
click at [421, 413] on video at bounding box center [394, 263] width 669 height 334
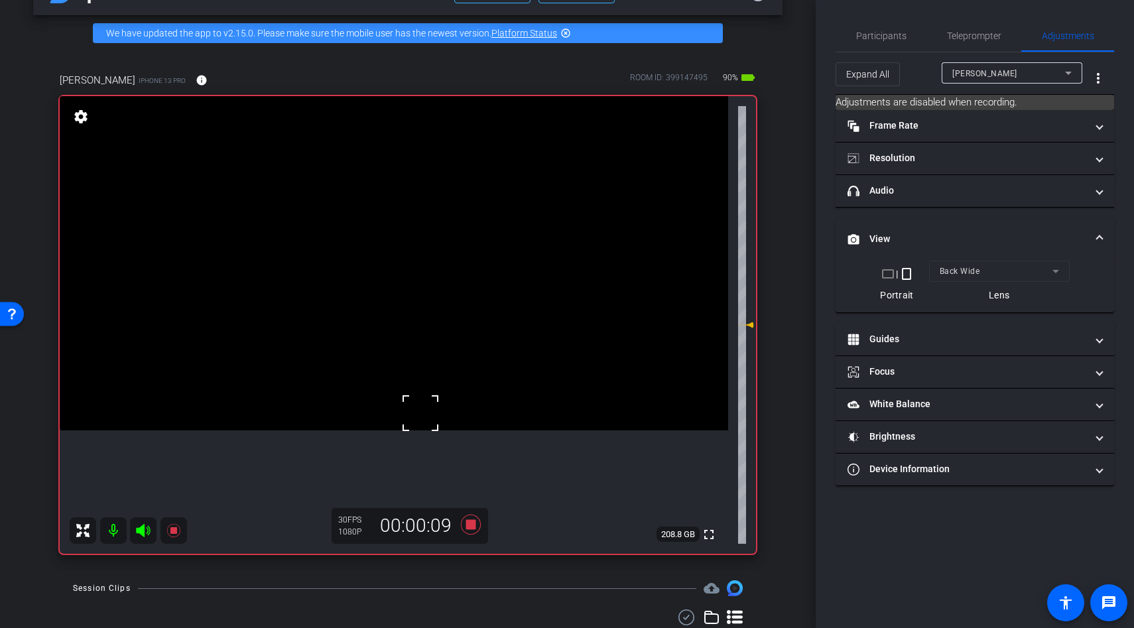
click at [409, 367] on video at bounding box center [394, 263] width 669 height 334
click at [409, 367] on div at bounding box center [409, 367] width 33 height 33
click at [401, 373] on video at bounding box center [394, 263] width 669 height 334
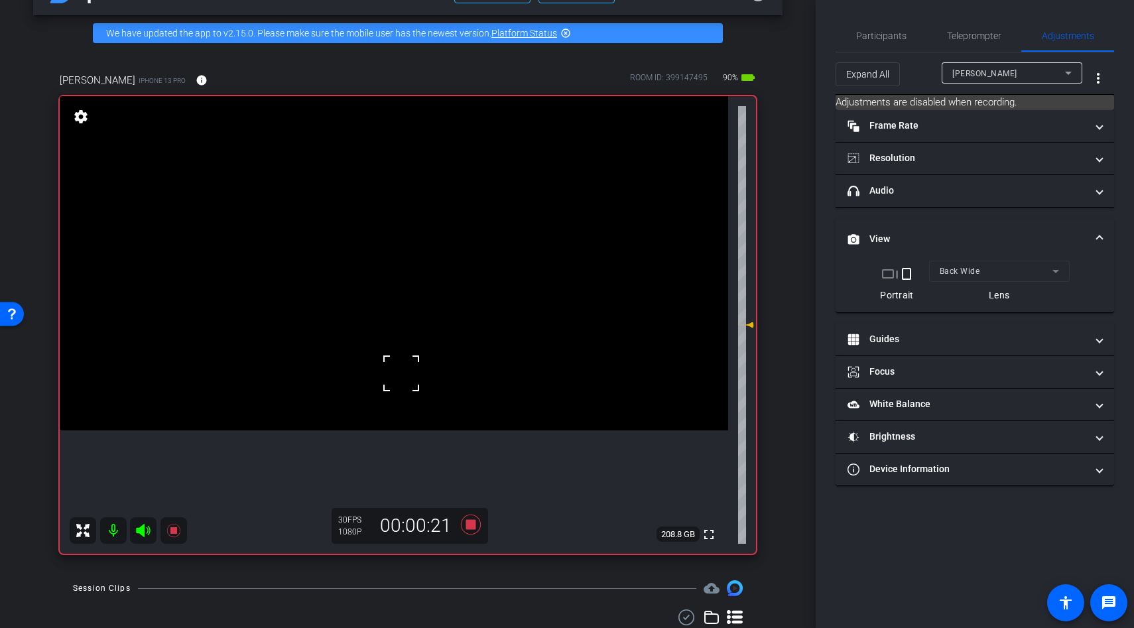
click at [395, 383] on div at bounding box center [401, 373] width 33 height 33
click at [393, 417] on video at bounding box center [394, 263] width 669 height 334
click at [399, 365] on video at bounding box center [394, 263] width 669 height 334
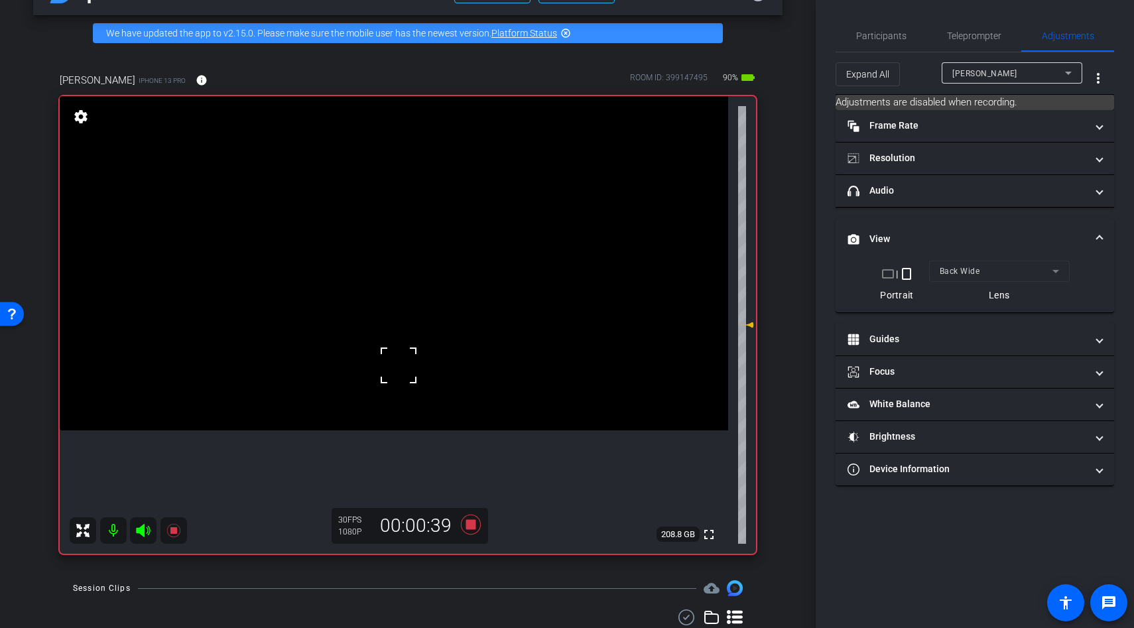
click at [399, 365] on div at bounding box center [398, 365] width 33 height 33
click at [395, 380] on video at bounding box center [394, 263] width 669 height 334
click at [395, 380] on div at bounding box center [394, 380] width 33 height 33
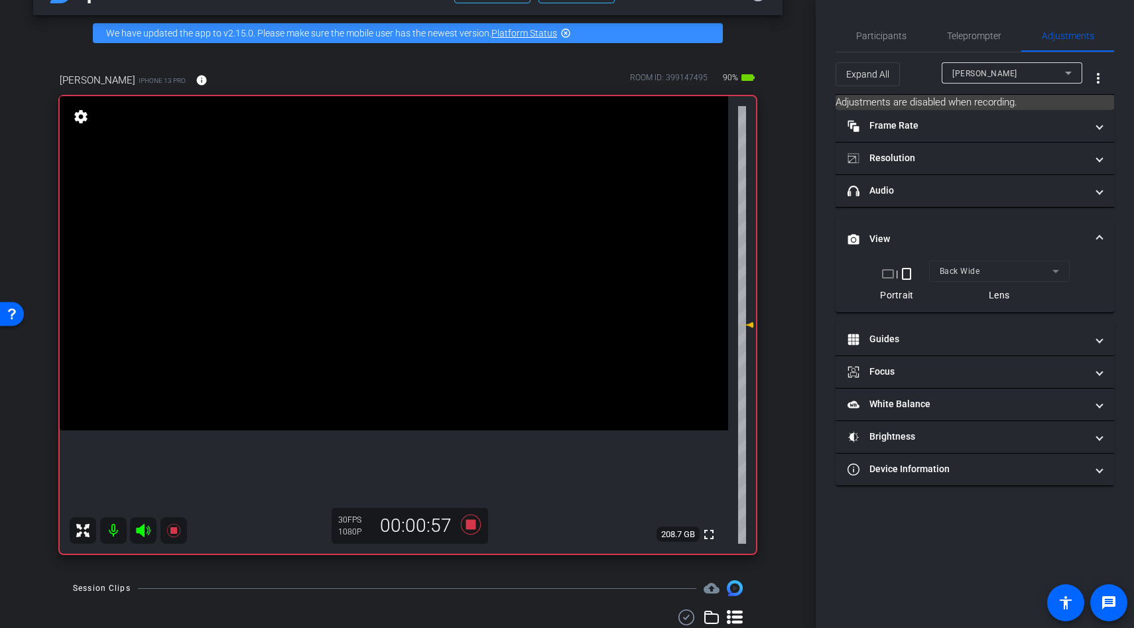
click at [395, 380] on video at bounding box center [394, 263] width 669 height 334
click at [393, 393] on video at bounding box center [394, 263] width 669 height 334
click at [385, 401] on div at bounding box center [393, 393] width 33 height 33
click at [409, 358] on video at bounding box center [394, 263] width 669 height 334
click at [405, 395] on video at bounding box center [394, 263] width 669 height 334
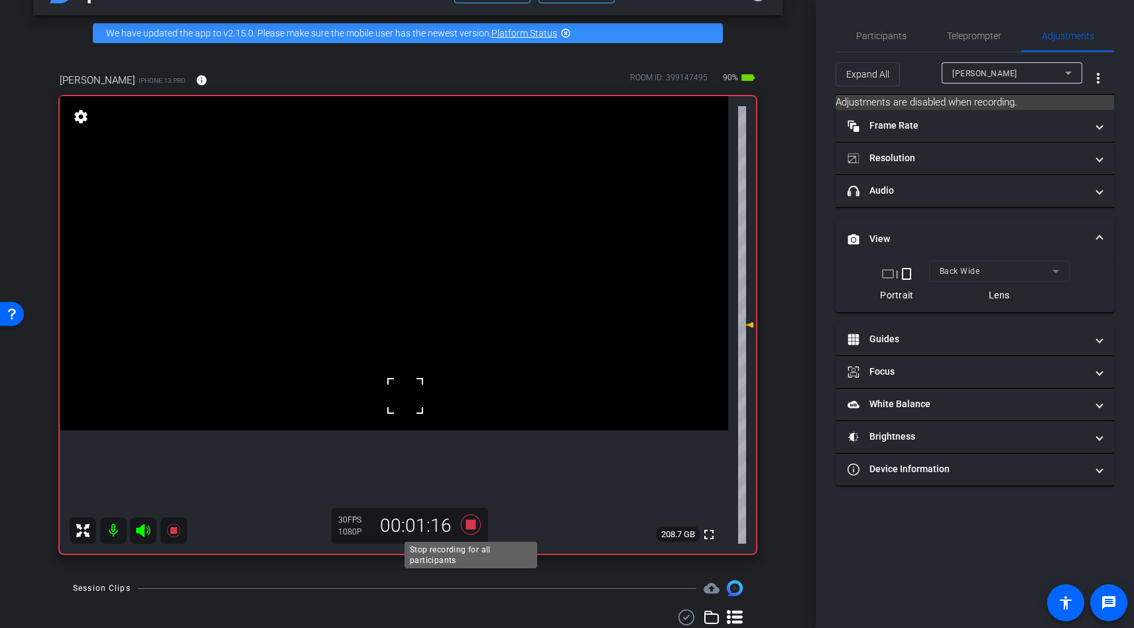
click at [472, 523] on icon at bounding box center [471, 525] width 20 height 20
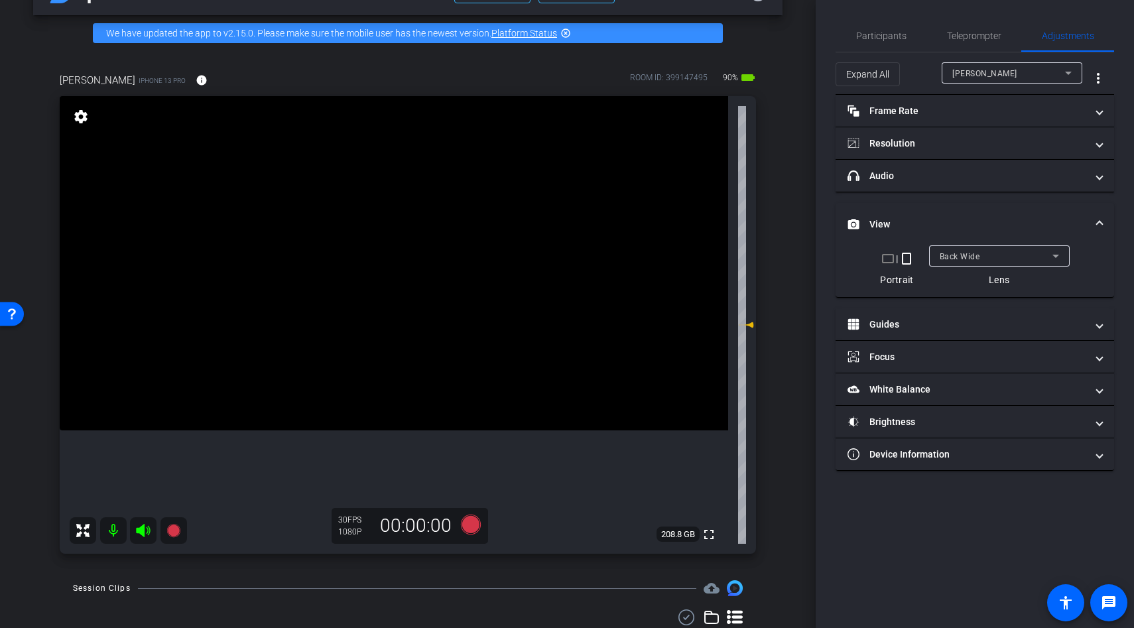
click at [389, 377] on video at bounding box center [394, 263] width 669 height 334
click at [413, 246] on video at bounding box center [394, 263] width 669 height 334
click at [407, 399] on video at bounding box center [394, 263] width 669 height 334
click at [407, 399] on div at bounding box center [407, 399] width 33 height 33
click at [375, 415] on video at bounding box center [394, 263] width 669 height 334
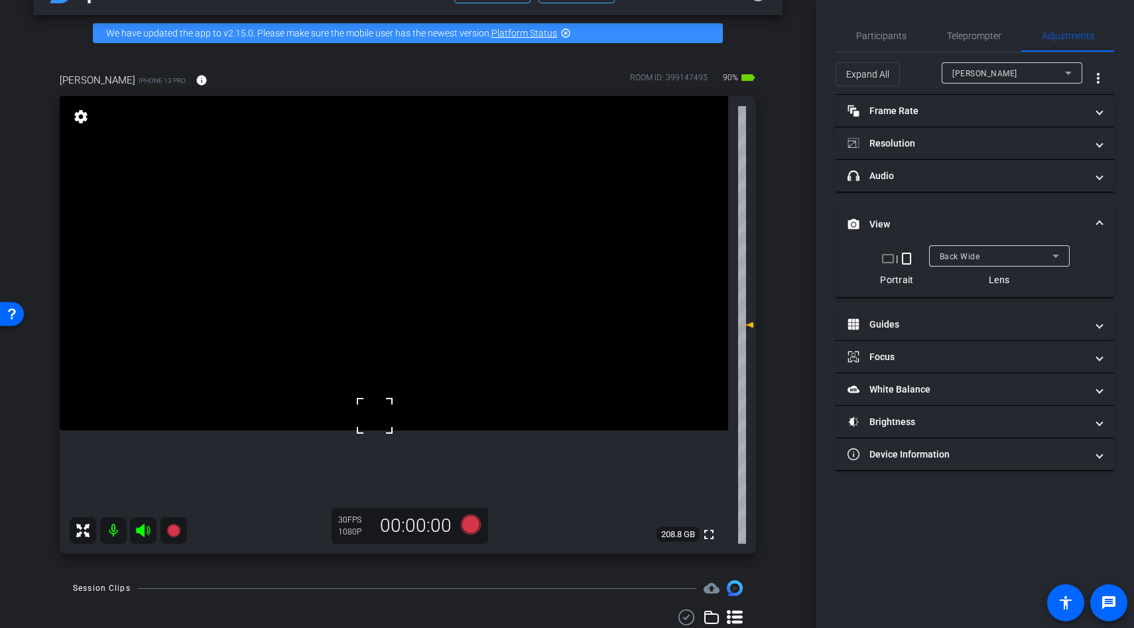
click at [388, 381] on video at bounding box center [394, 263] width 669 height 334
click at [388, 381] on div at bounding box center [387, 381] width 33 height 33
click at [389, 401] on video at bounding box center [394, 263] width 669 height 334
click at [389, 401] on div at bounding box center [389, 401] width 33 height 33
click at [383, 387] on div at bounding box center [389, 401] width 33 height 33
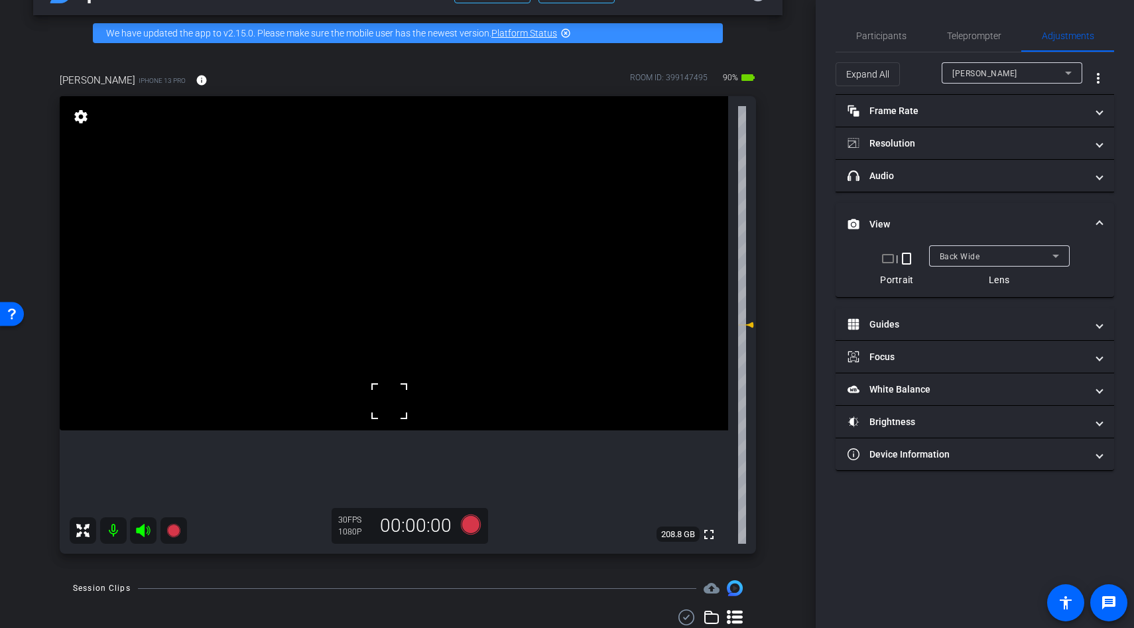
click at [383, 387] on div at bounding box center [389, 401] width 33 height 33
click at [905, 111] on mat-panel-title "Frame Rate Frame Rate" at bounding box center [967, 111] width 239 height 14
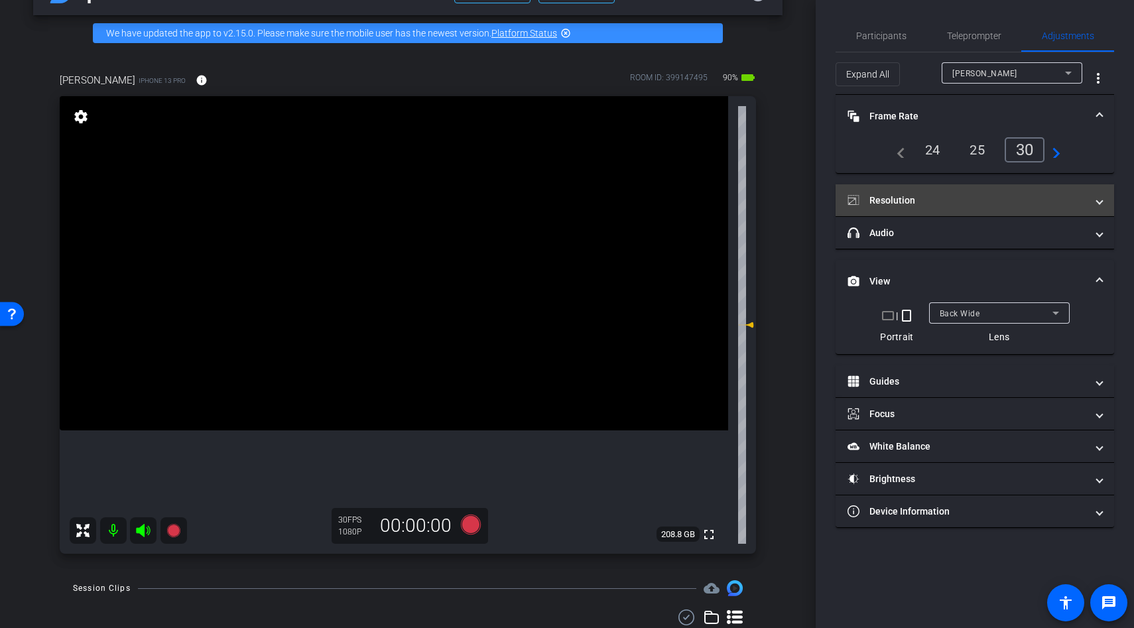
click at [898, 198] on mat-panel-title "Resolution" at bounding box center [967, 201] width 239 height 14
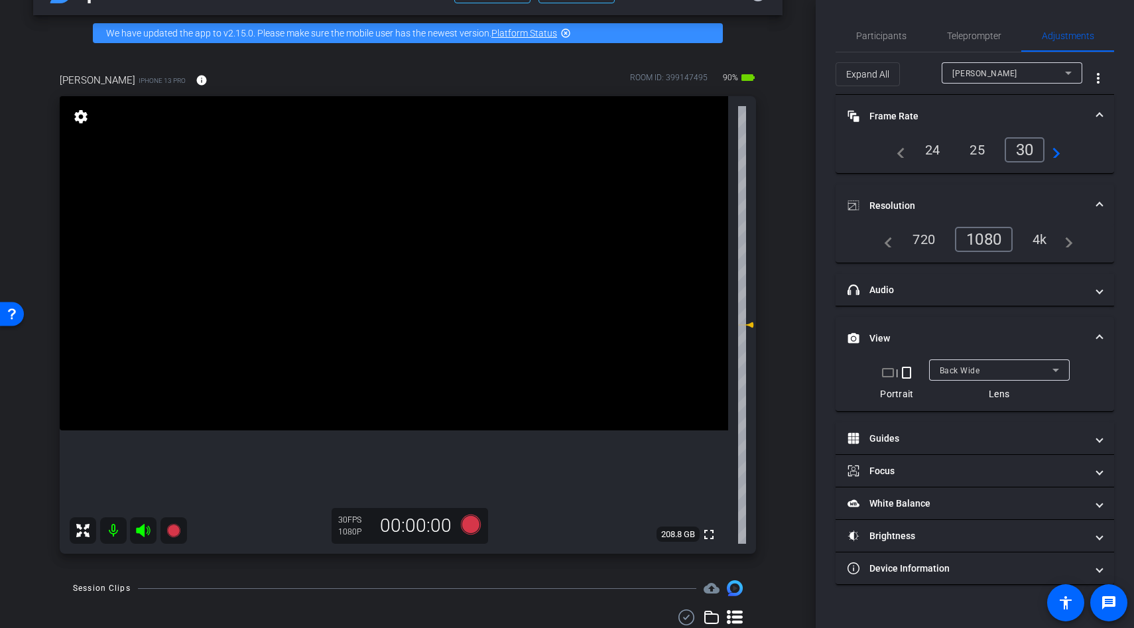
click at [1043, 237] on div "4k" at bounding box center [1040, 239] width 34 height 23
click at [399, 381] on video at bounding box center [394, 263] width 669 height 334
click at [389, 393] on div at bounding box center [398, 381] width 33 height 33
click at [472, 521] on icon at bounding box center [471, 525] width 20 height 20
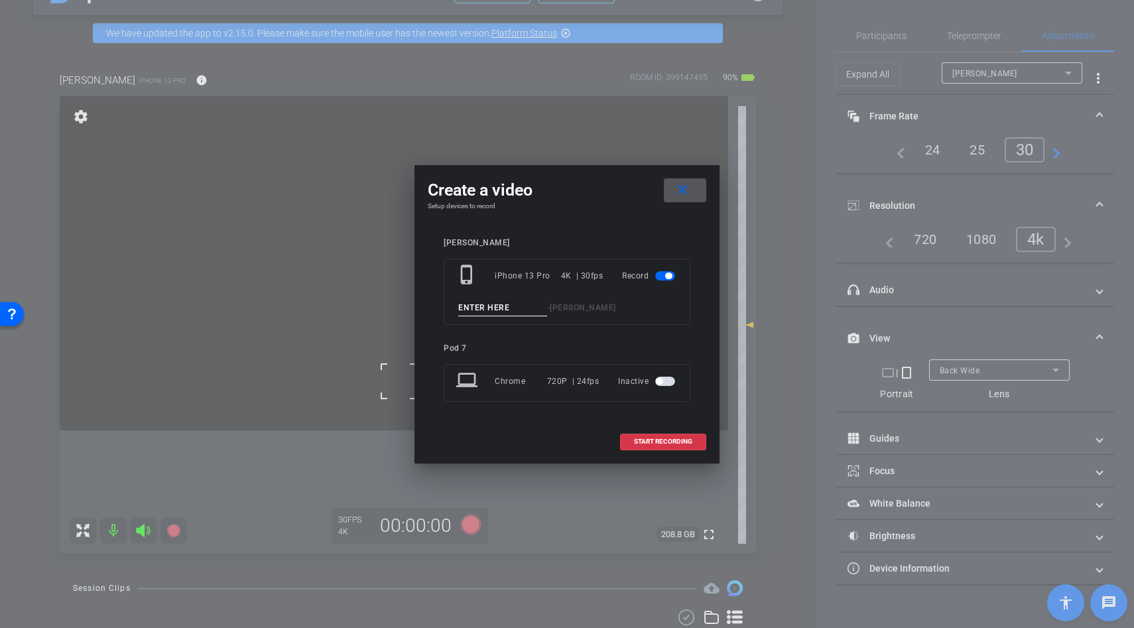
click at [478, 316] on input at bounding box center [502, 308] width 89 height 17
type input "b roll"
click at [643, 422] on div "shannon phone_iphone iPhone 13 Pro 4K | 30fps Record b roll - Shannon Moonbrew …" at bounding box center [567, 329] width 279 height 209
click at [643, 436] on span at bounding box center [663, 442] width 85 height 32
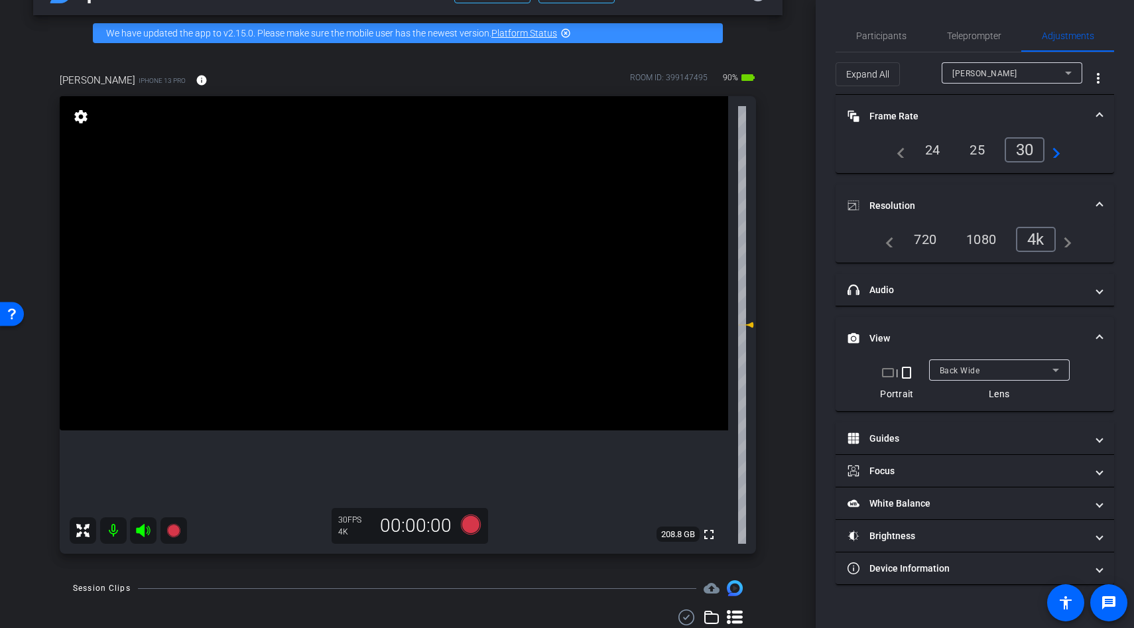
click at [380, 394] on video at bounding box center [394, 263] width 669 height 334
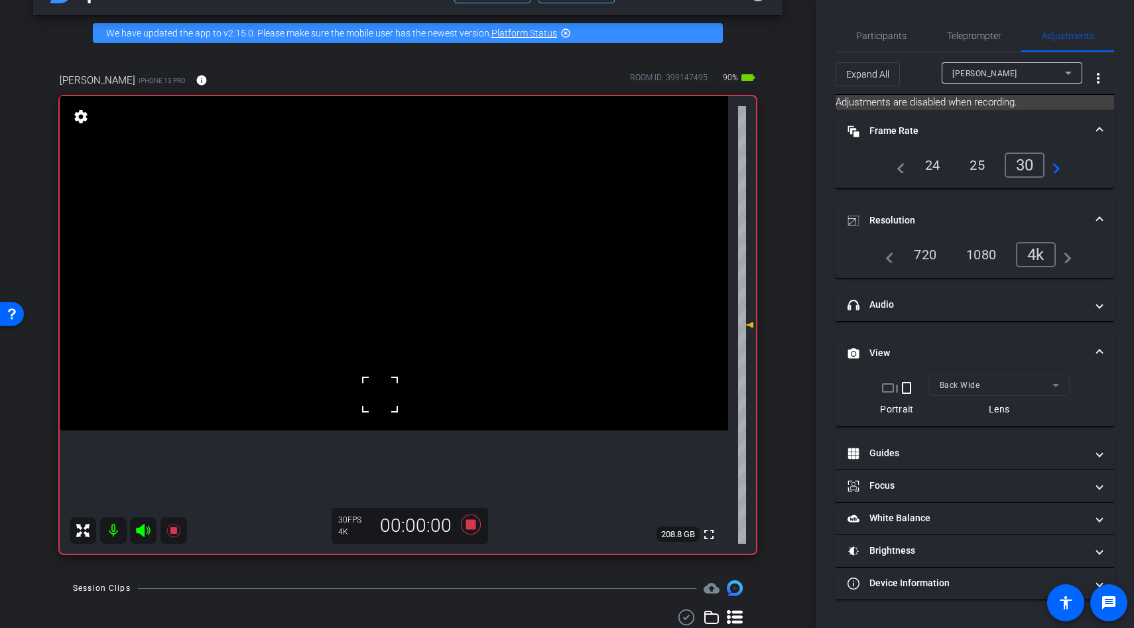
click at [380, 394] on div at bounding box center [379, 394] width 33 height 33
click at [403, 378] on video at bounding box center [394, 263] width 669 height 334
click at [371, 371] on video at bounding box center [394, 263] width 669 height 334
click at [371, 371] on div at bounding box center [370, 371] width 33 height 33
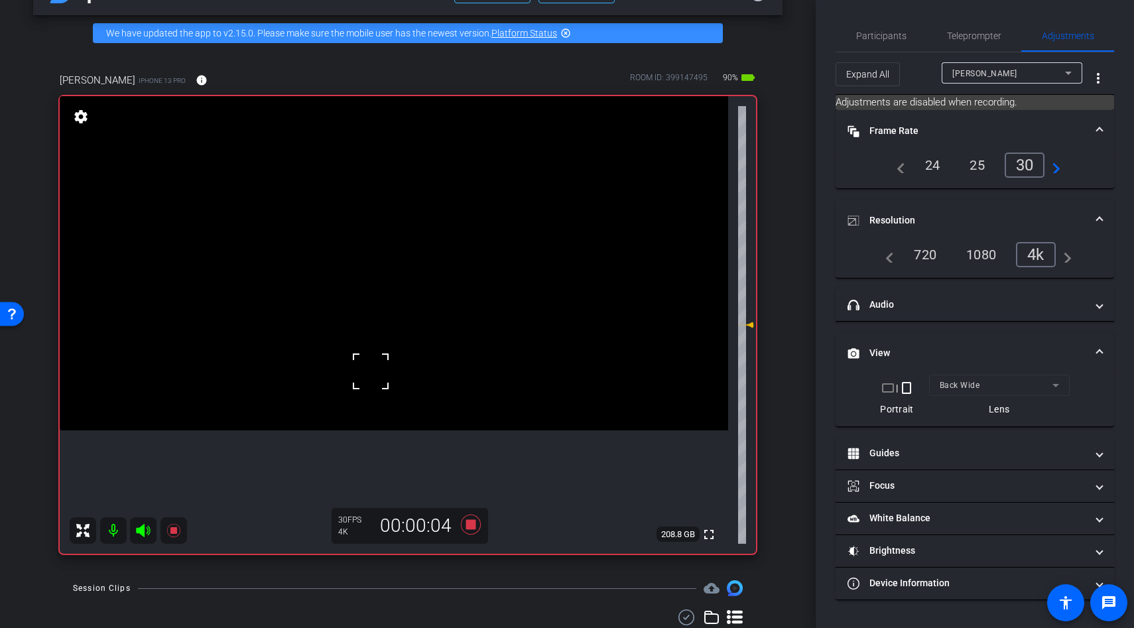
click at [377, 348] on video at bounding box center [394, 263] width 669 height 334
click at [377, 348] on div at bounding box center [377, 348] width 33 height 33
click at [405, 317] on video at bounding box center [394, 263] width 669 height 334
click at [405, 317] on div at bounding box center [405, 317] width 33 height 33
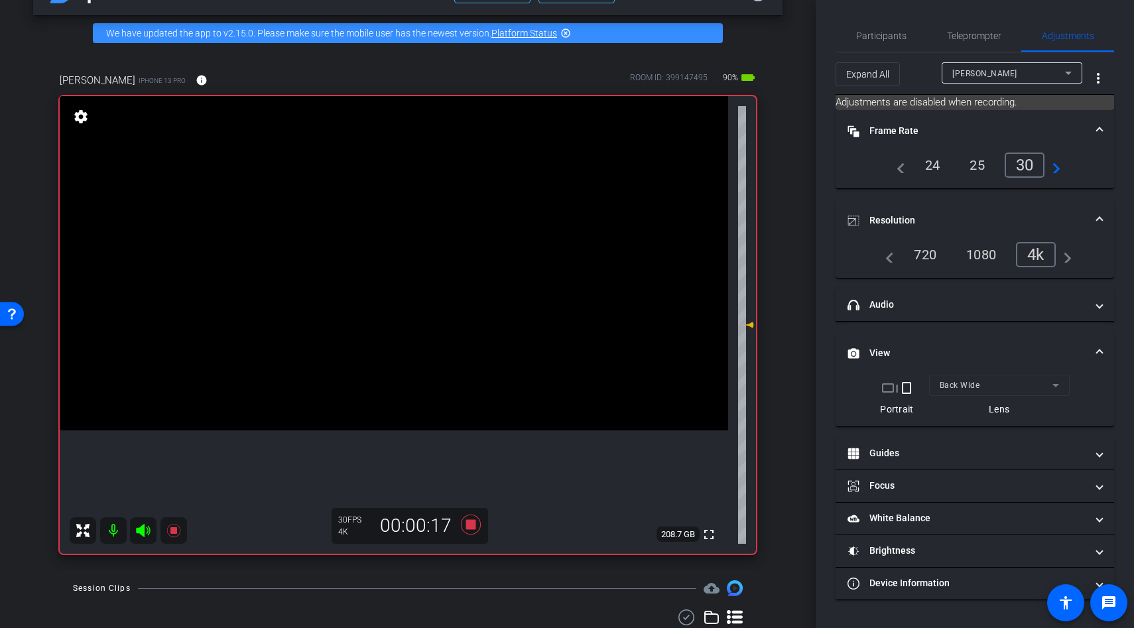
click at [405, 317] on video at bounding box center [394, 263] width 669 height 334
click at [405, 317] on div at bounding box center [405, 317] width 33 height 33
click at [374, 332] on video at bounding box center [394, 263] width 669 height 334
click at [407, 361] on video at bounding box center [394, 263] width 669 height 334
click at [407, 361] on div at bounding box center [407, 362] width 33 height 33
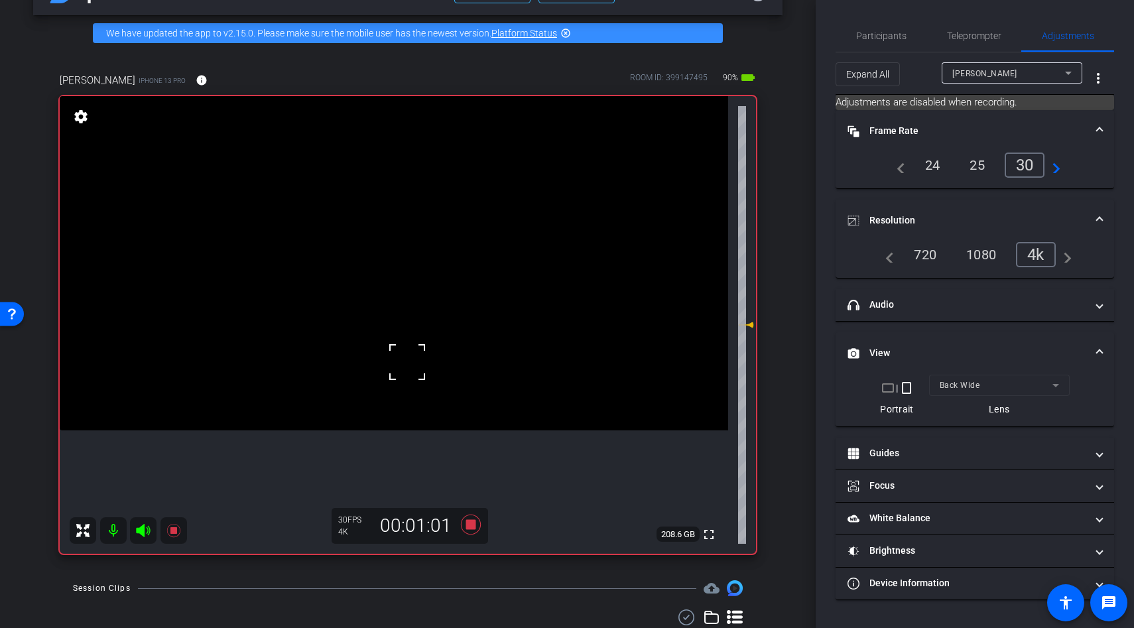
click at [397, 368] on div at bounding box center [407, 362] width 33 height 33
click at [390, 341] on video at bounding box center [394, 263] width 669 height 334
click at [377, 338] on video at bounding box center [394, 263] width 669 height 334
click at [384, 356] on video at bounding box center [394, 263] width 669 height 334
click at [381, 393] on video at bounding box center [394, 263] width 669 height 334
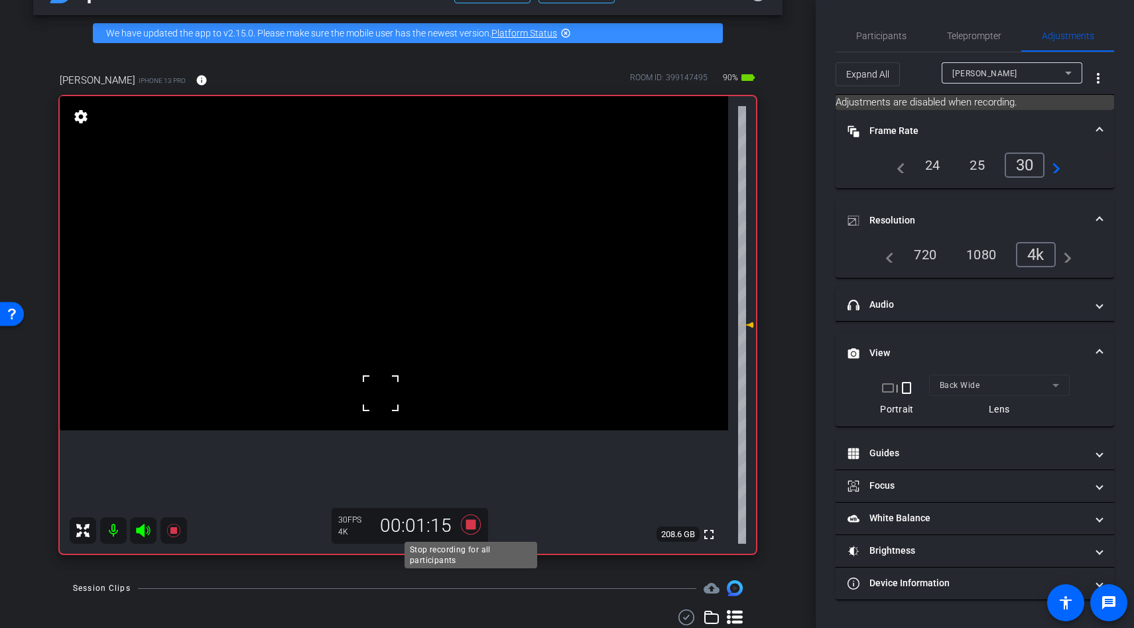
click at [467, 522] on icon at bounding box center [471, 525] width 20 height 20
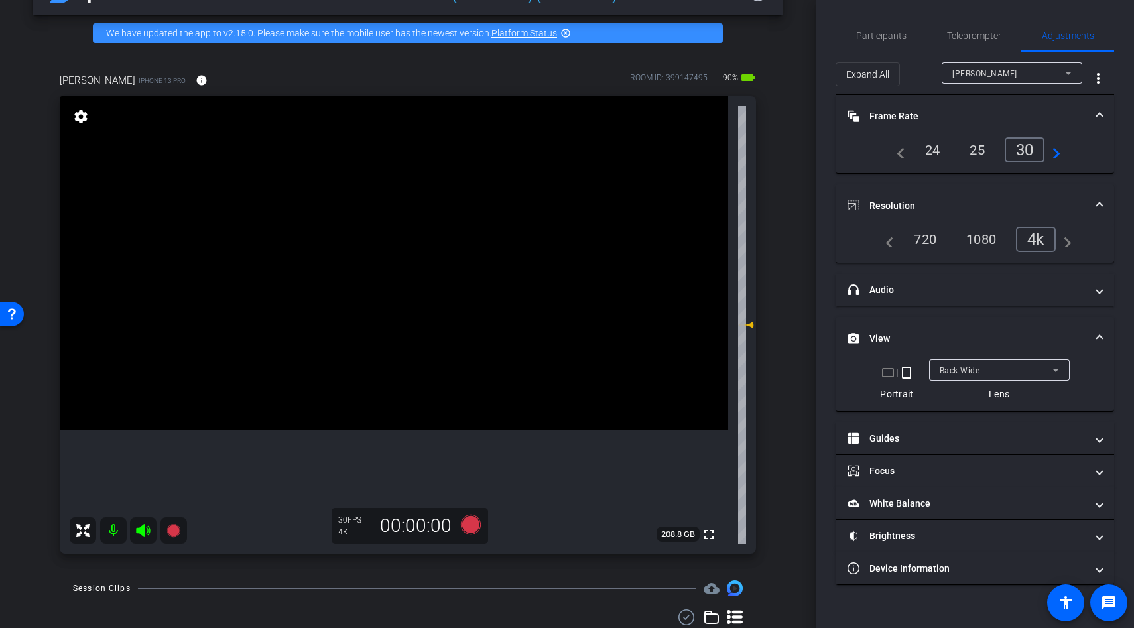
click at [442, 369] on video at bounding box center [394, 263] width 669 height 334
click at [426, 362] on div at bounding box center [441, 369] width 33 height 33
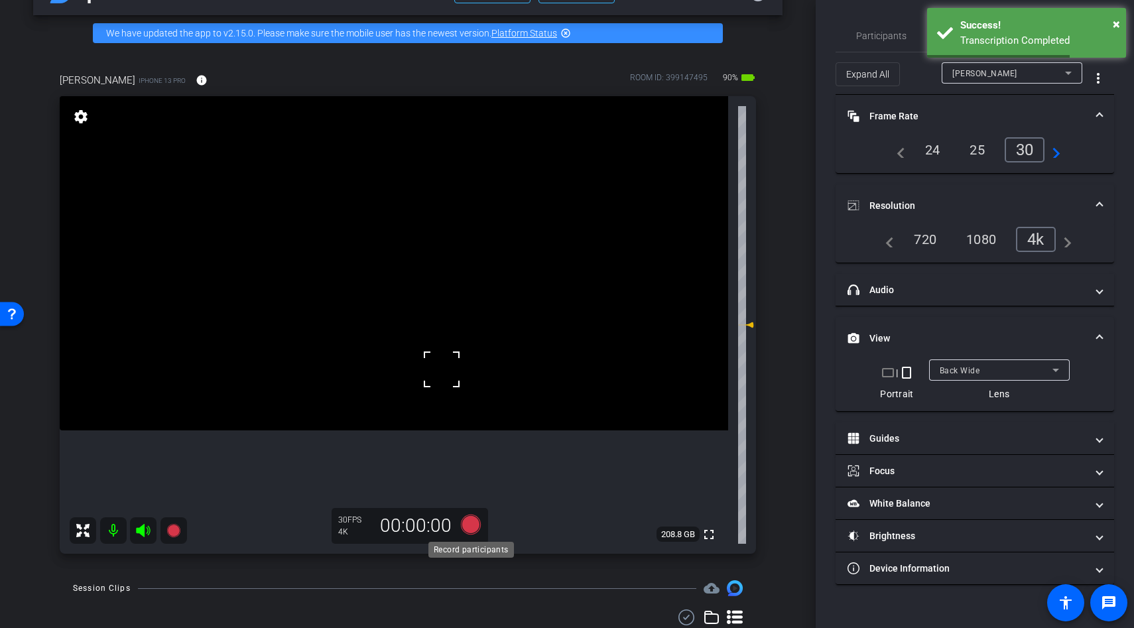
click at [468, 517] on icon at bounding box center [471, 525] width 20 height 20
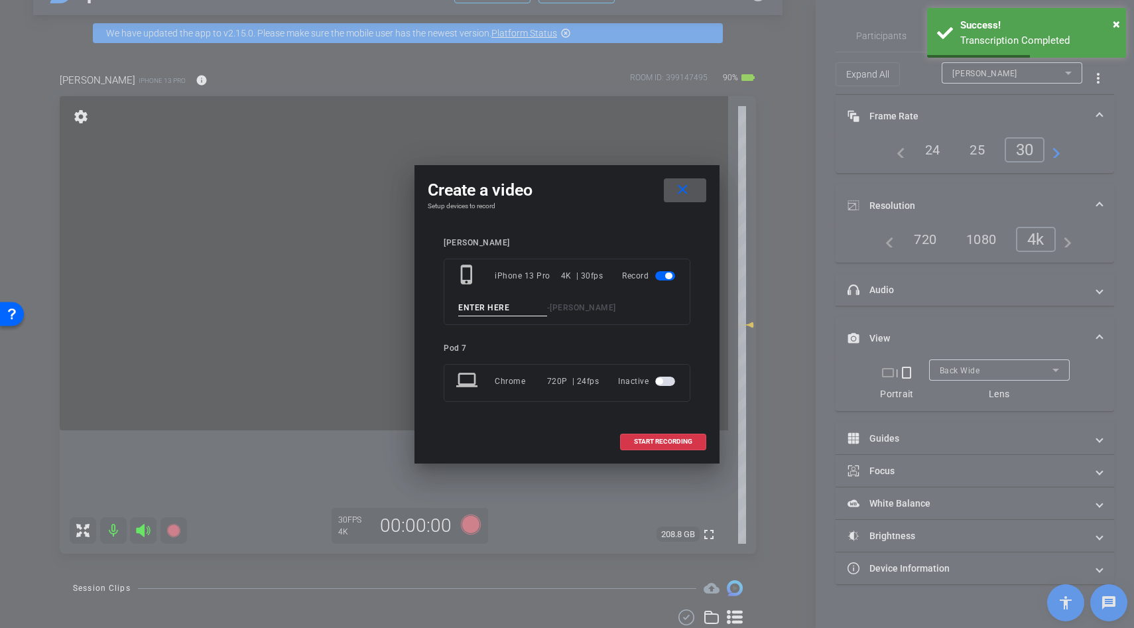
click at [475, 316] on div "phone_iphone iPhone 13 Pro 4K | 30fps Record - Shannon Moonbrew" at bounding box center [567, 292] width 247 height 66
click at [475, 306] on input at bounding box center [502, 308] width 89 height 17
type input "b roll"
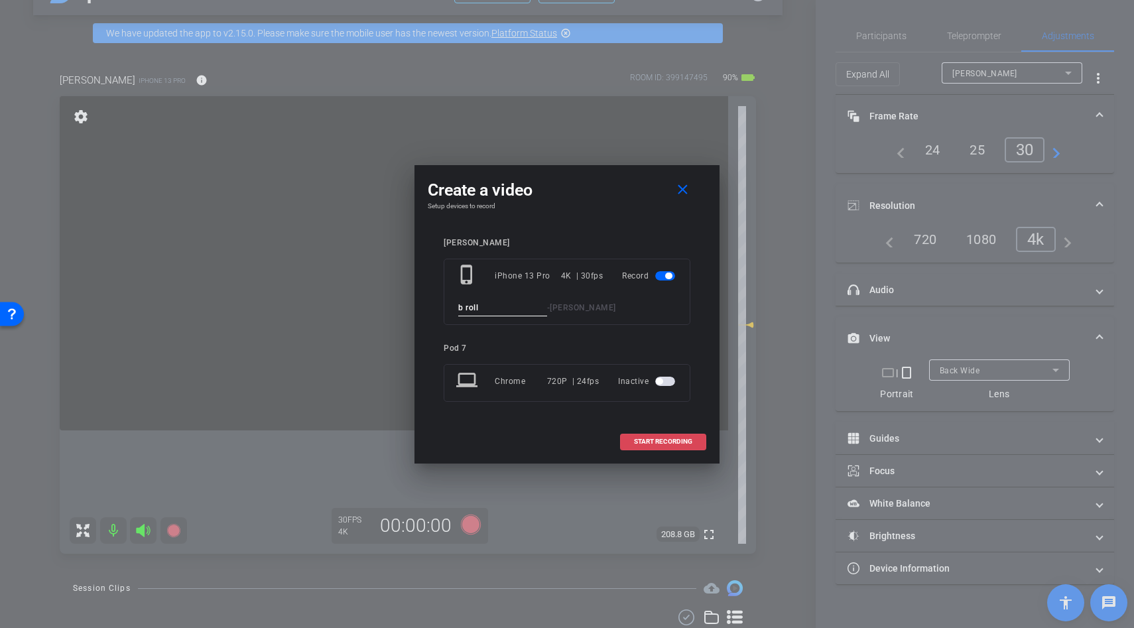
click at [658, 438] on span "START RECORDING" at bounding box center [663, 441] width 58 height 7
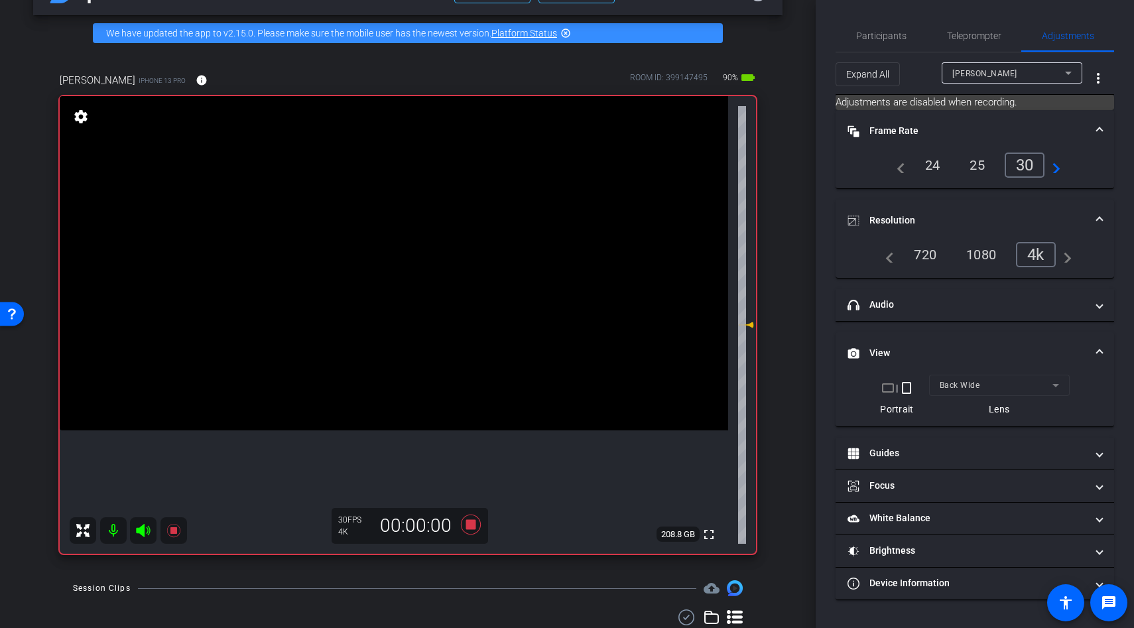
click at [397, 363] on video at bounding box center [394, 263] width 669 height 334
click at [425, 363] on div at bounding box center [441, 369] width 33 height 33
click at [383, 333] on video at bounding box center [394, 263] width 669 height 334
click at [383, 333] on div at bounding box center [382, 333] width 33 height 33
click at [389, 339] on div at bounding box center [382, 333] width 33 height 33
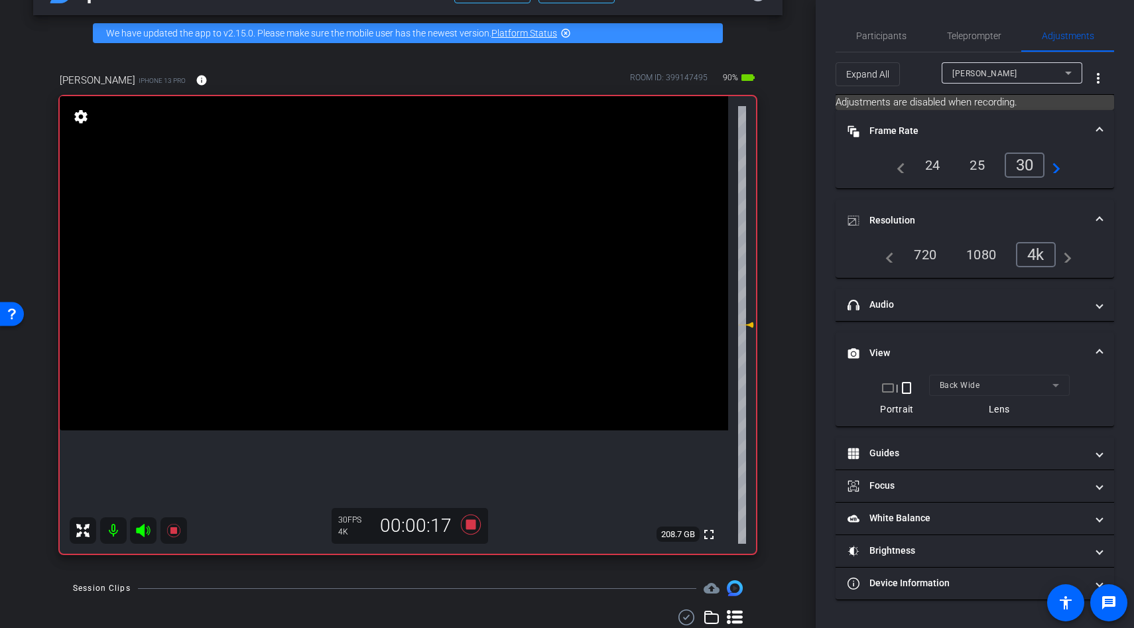
click at [389, 339] on video at bounding box center [394, 263] width 669 height 334
click at [389, 339] on div at bounding box center [389, 339] width 33 height 33
click at [387, 335] on video at bounding box center [394, 263] width 669 height 334
click at [405, 375] on video at bounding box center [394, 263] width 669 height 334
click at [474, 521] on icon at bounding box center [471, 525] width 20 height 20
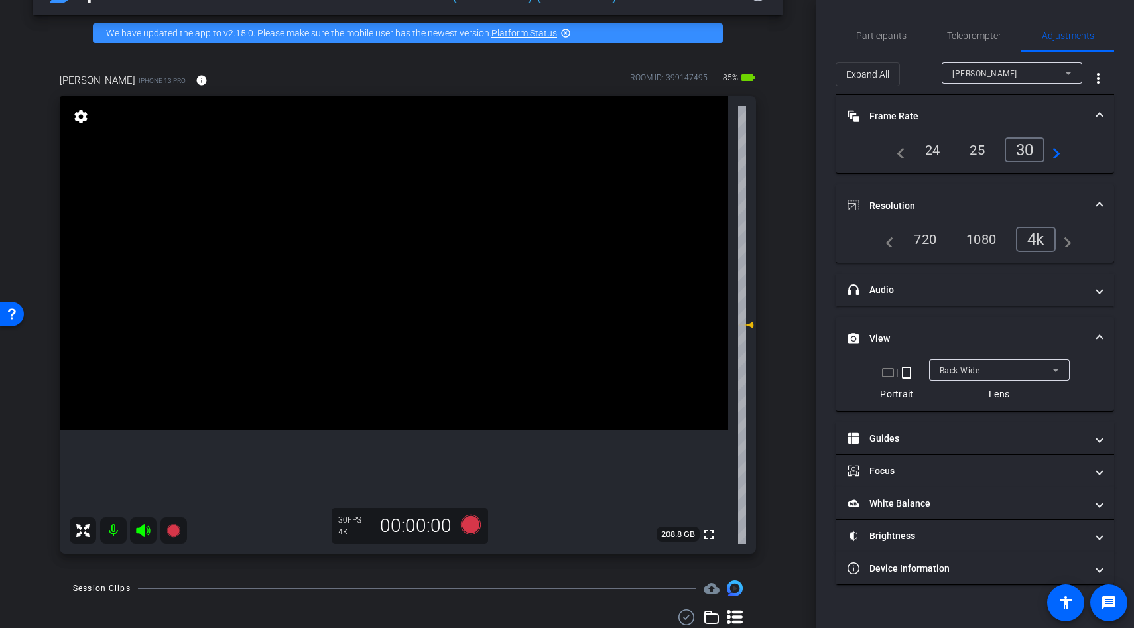
click at [474, 411] on video at bounding box center [394, 263] width 669 height 334
click at [378, 430] on video at bounding box center [394, 263] width 669 height 334
click at [392, 430] on video at bounding box center [394, 263] width 669 height 334
click at [392, 432] on div at bounding box center [391, 433] width 33 height 33
click at [375, 417] on span at bounding box center [375, 417] width 0 height 0
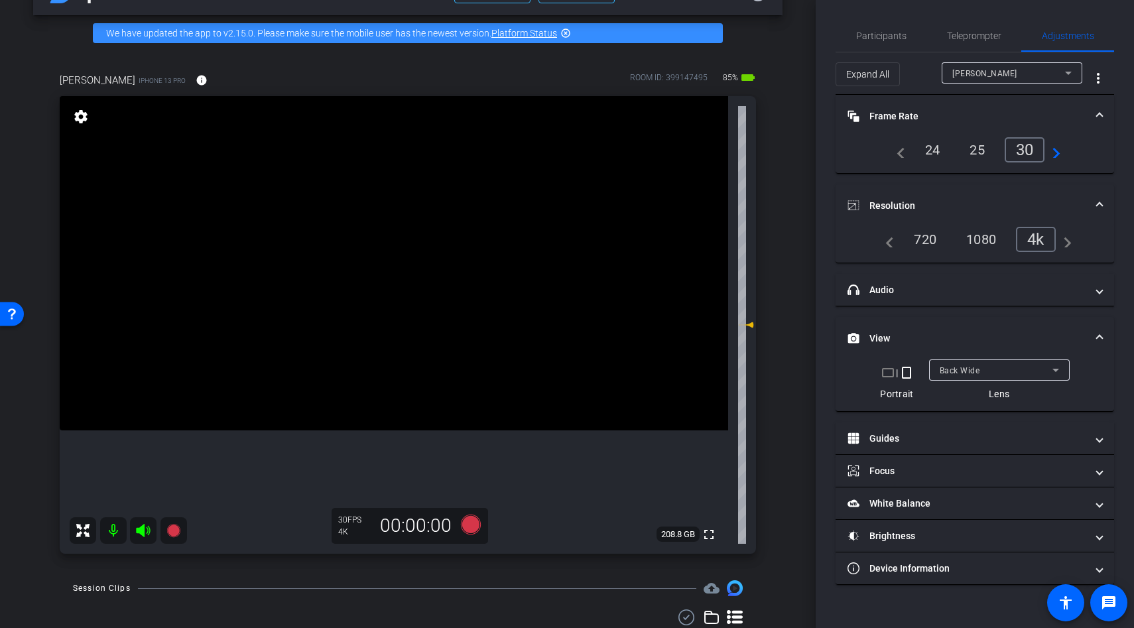
click at [369, 316] on video at bounding box center [394, 263] width 669 height 334
click at [369, 316] on div at bounding box center [368, 316] width 33 height 33
click at [379, 318] on div at bounding box center [368, 316] width 33 height 33
click at [385, 320] on video at bounding box center [394, 263] width 669 height 334
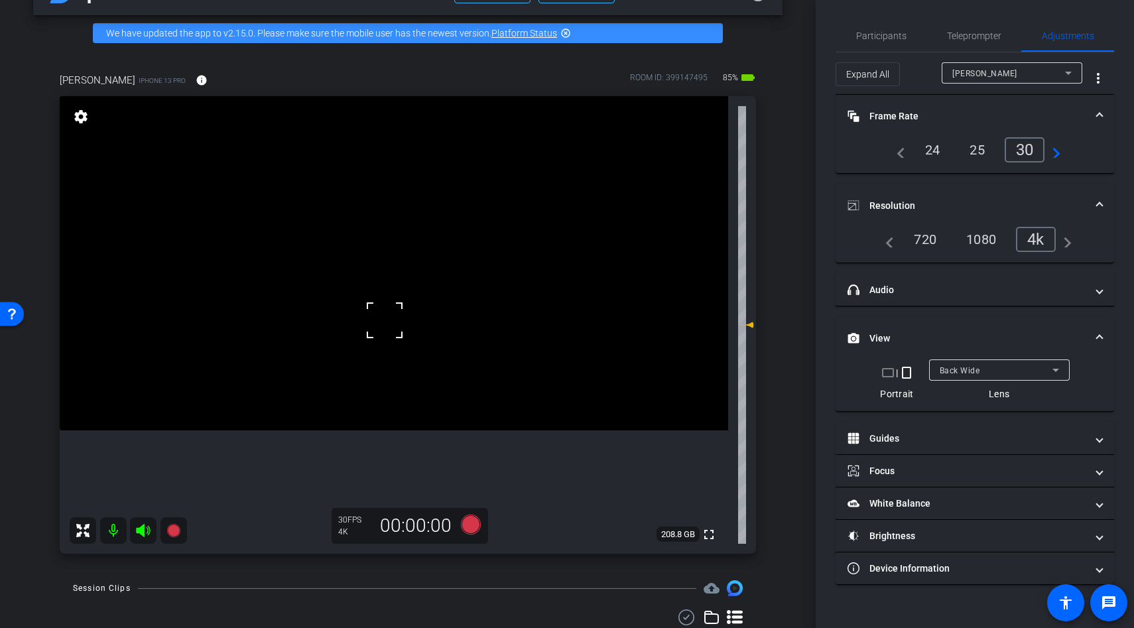
click at [385, 320] on div at bounding box center [384, 320] width 33 height 33
click at [391, 376] on video at bounding box center [394, 263] width 669 height 334
click at [466, 521] on icon at bounding box center [471, 525] width 20 height 20
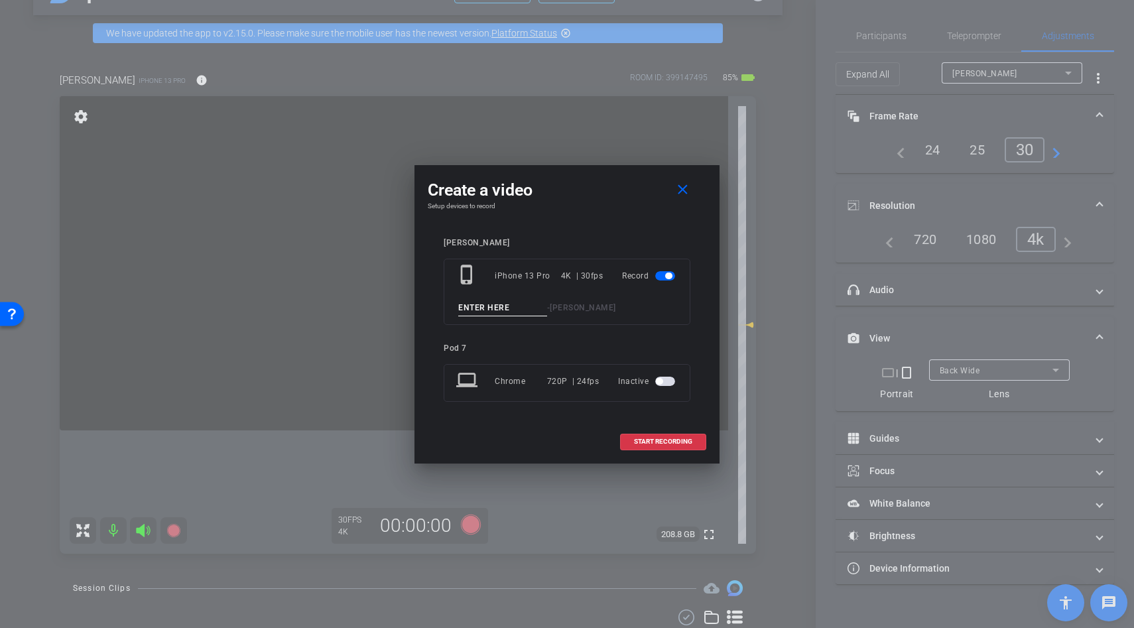
click at [474, 312] on input at bounding box center [502, 308] width 89 height 17
type input "b roll"
click at [629, 429] on span at bounding box center [663, 442] width 85 height 32
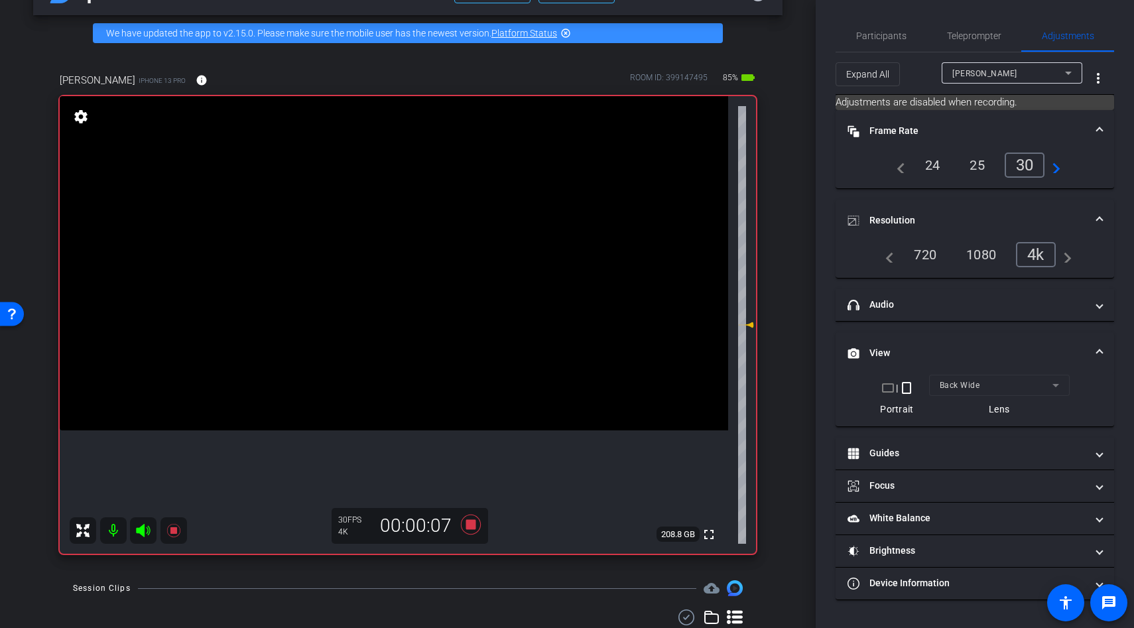
click at [380, 339] on video at bounding box center [394, 263] width 669 height 334
click at [389, 338] on video at bounding box center [394, 263] width 669 height 334
click at [395, 363] on video at bounding box center [394, 263] width 669 height 334
click at [399, 430] on video at bounding box center [394, 263] width 669 height 334
click at [417, 430] on video at bounding box center [394, 263] width 669 height 334
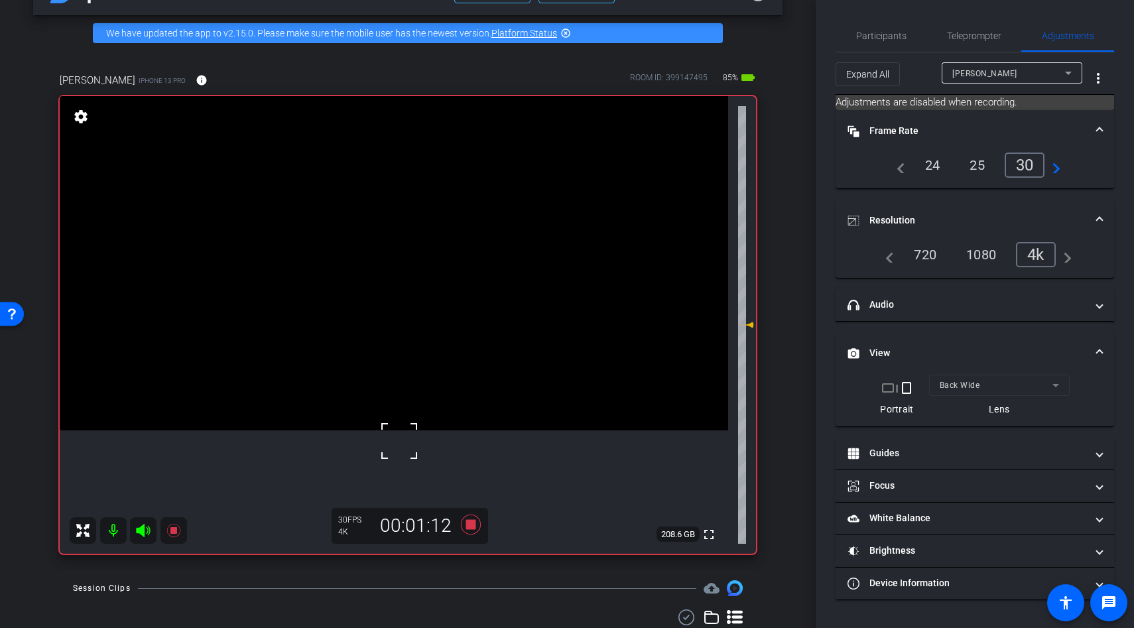
click at [416, 451] on div at bounding box center [399, 440] width 33 height 33
click at [468, 525] on icon at bounding box center [471, 525] width 20 height 20
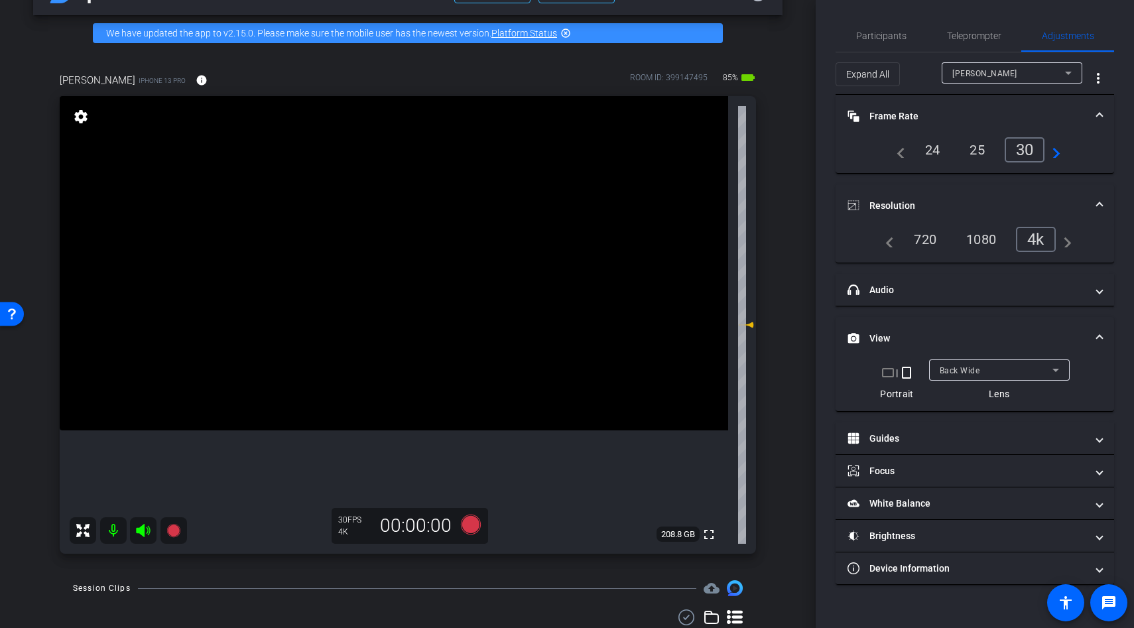
click at [389, 349] on video at bounding box center [394, 263] width 669 height 334
click at [471, 517] on icon at bounding box center [471, 525] width 20 height 20
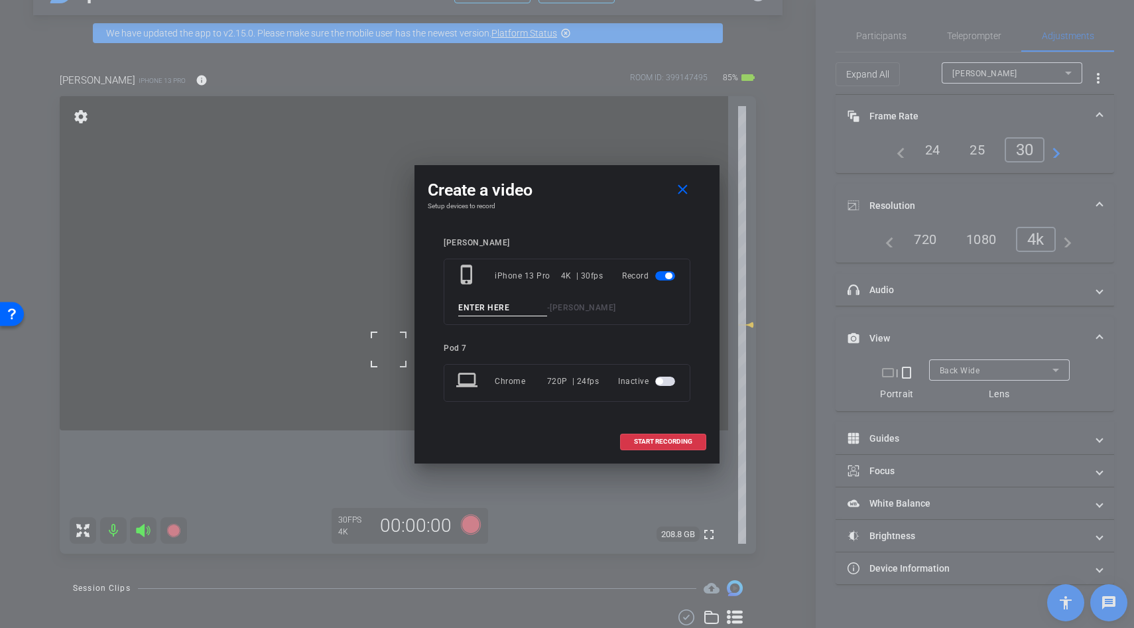
click at [492, 310] on input at bounding box center [502, 308] width 89 height 17
type input "b roll"
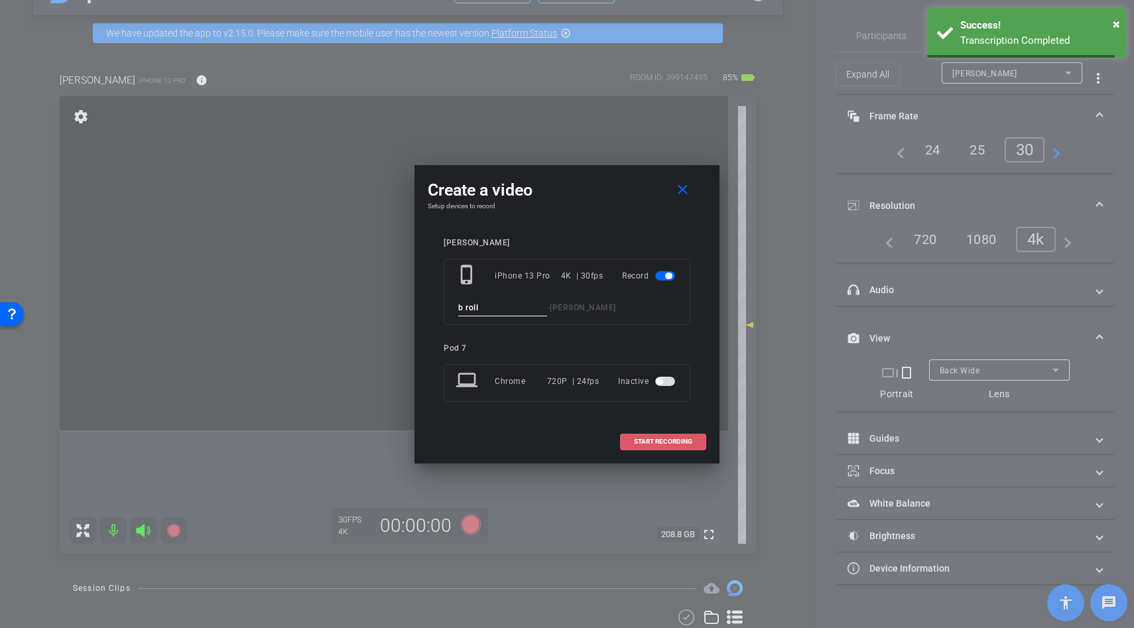
click at [621, 433] on span at bounding box center [663, 442] width 85 height 32
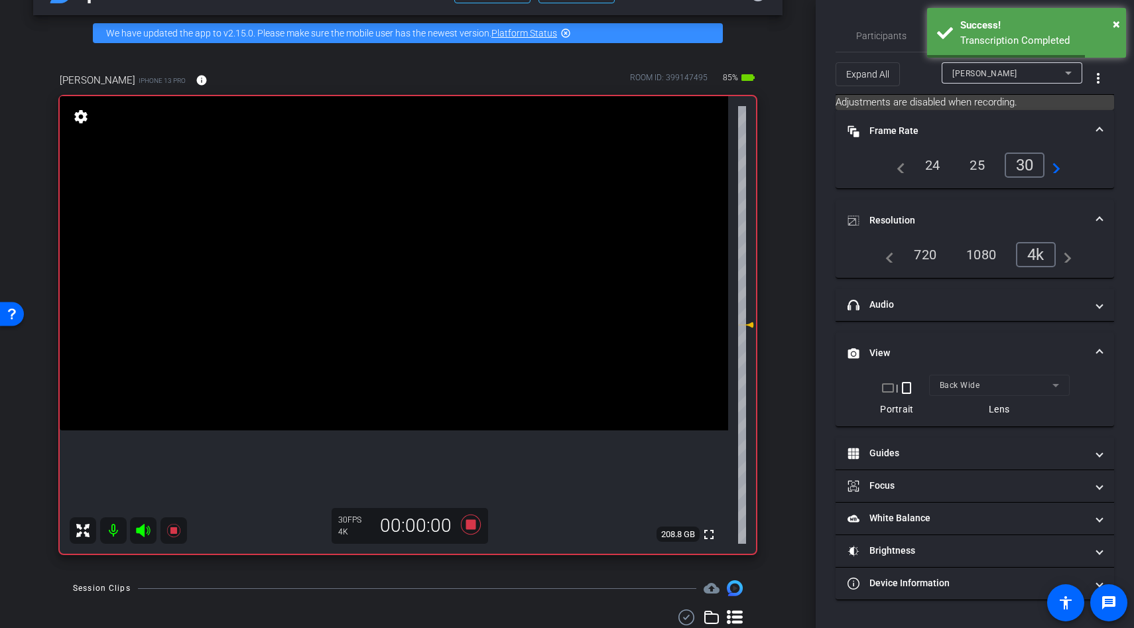
click at [302, 279] on video at bounding box center [394, 263] width 669 height 334
click at [302, 279] on div at bounding box center [301, 279] width 33 height 33
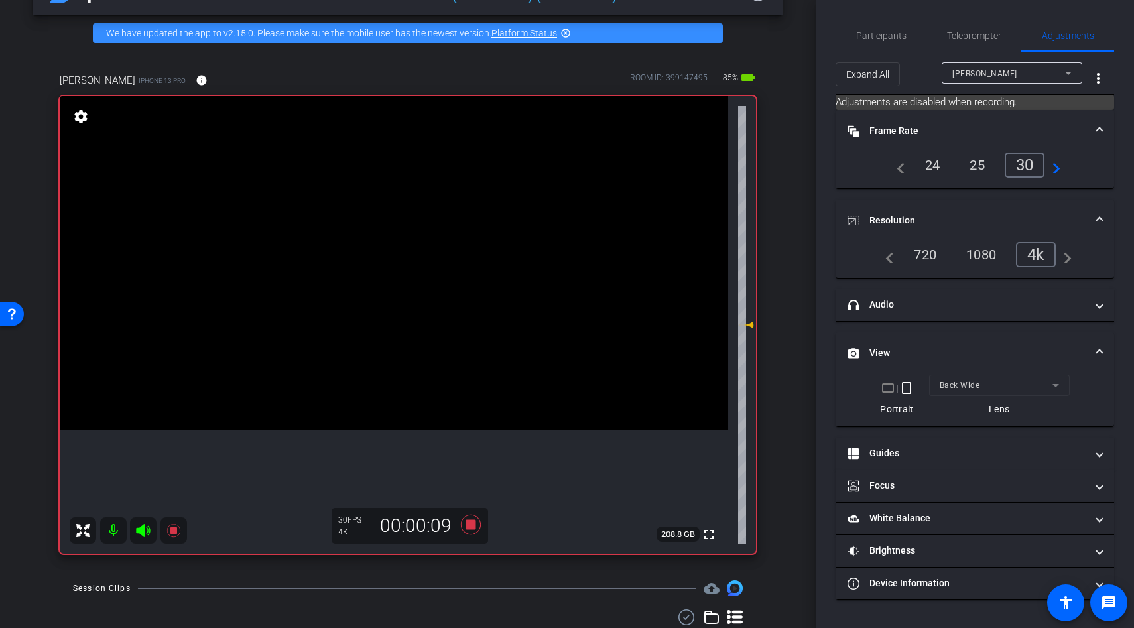
click at [352, 430] on video at bounding box center [394, 263] width 669 height 334
click at [352, 433] on div at bounding box center [351, 433] width 33 height 33
click at [364, 426] on div at bounding box center [351, 433] width 33 height 33
click at [381, 416] on video at bounding box center [394, 263] width 669 height 334
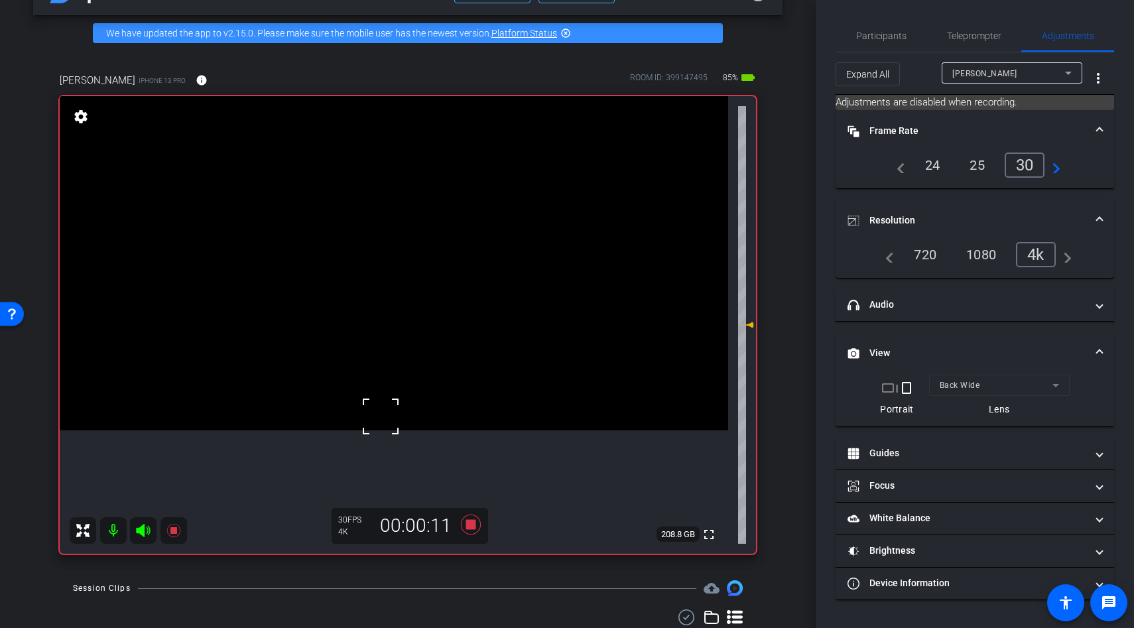
click at [381, 416] on div at bounding box center [380, 416] width 33 height 33
click at [383, 417] on video at bounding box center [394, 263] width 669 height 334
click at [379, 300] on video at bounding box center [394, 263] width 669 height 334
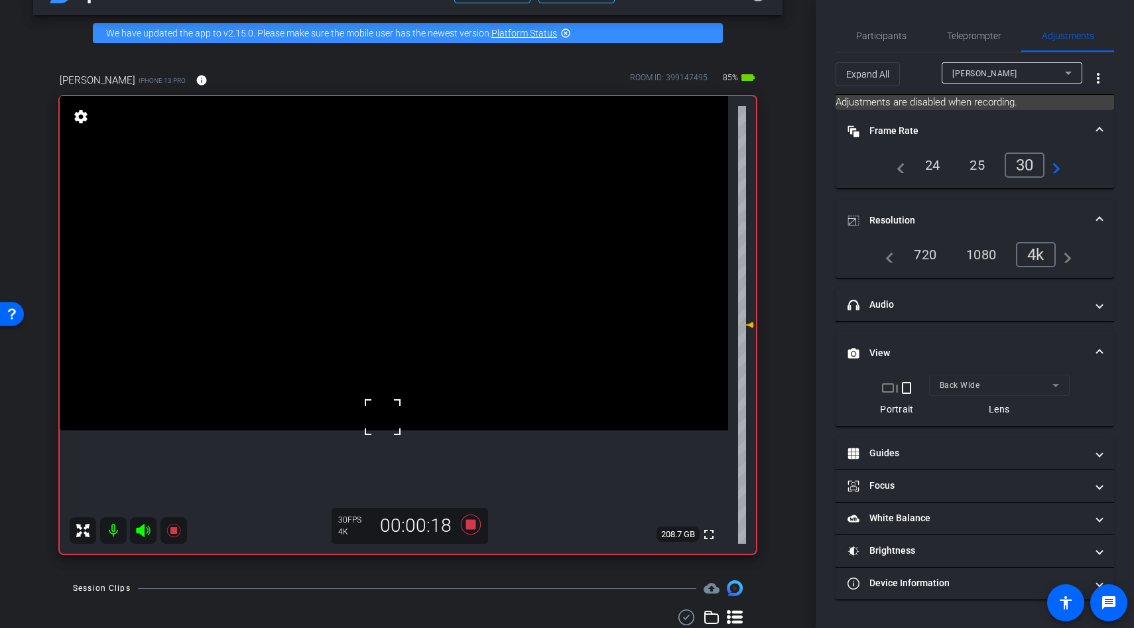
click at [379, 401] on div at bounding box center [382, 417] width 33 height 33
click at [379, 300] on div at bounding box center [378, 301] width 33 height 33
click at [378, 294] on div at bounding box center [378, 301] width 33 height 33
click at [386, 344] on video at bounding box center [394, 263] width 669 height 334
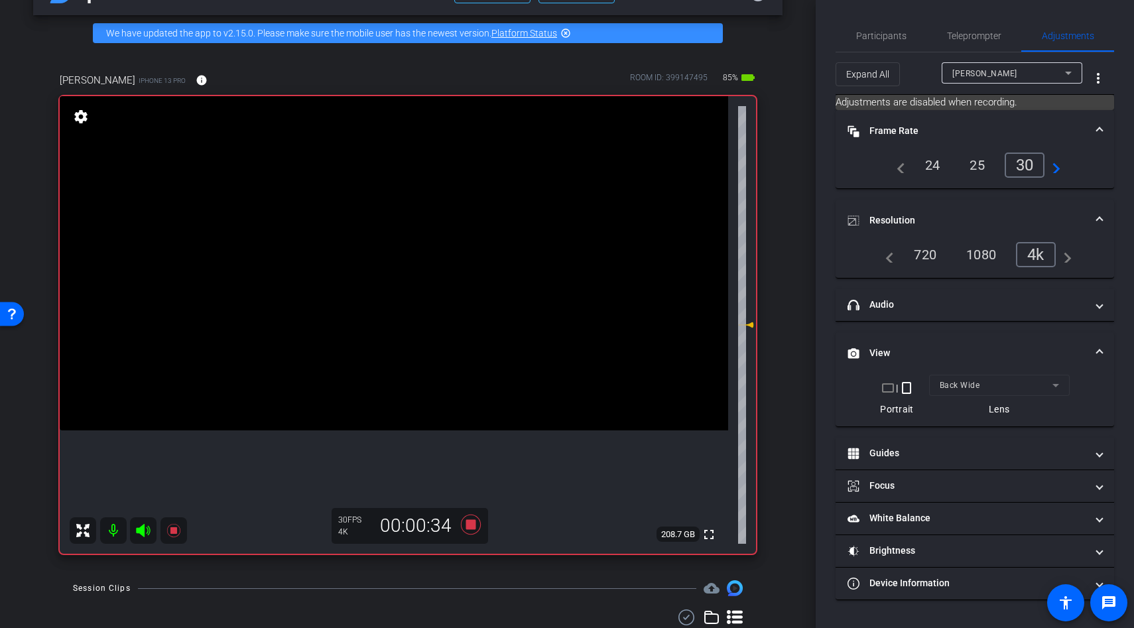
click at [386, 344] on video at bounding box center [394, 263] width 669 height 334
click at [386, 344] on div at bounding box center [385, 344] width 33 height 33
click at [411, 349] on video at bounding box center [394, 263] width 669 height 334
click at [411, 349] on div at bounding box center [411, 349] width 33 height 33
click at [403, 312] on video at bounding box center [394, 263] width 669 height 334
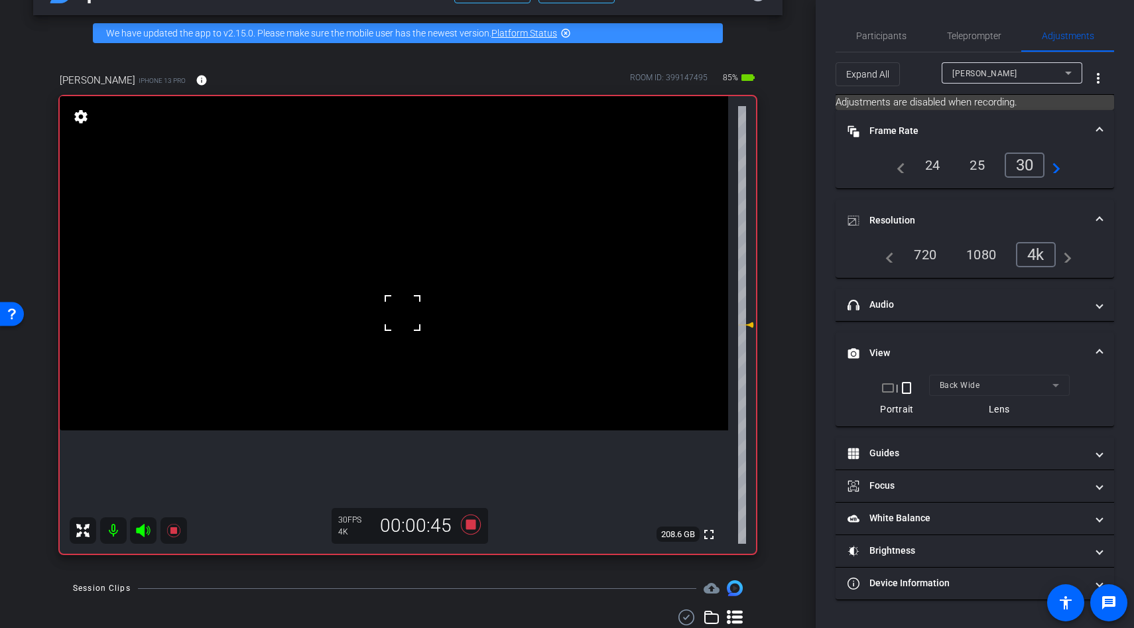
click at [403, 312] on div at bounding box center [402, 312] width 33 height 33
click at [395, 343] on video at bounding box center [394, 263] width 669 height 334
click at [395, 343] on div at bounding box center [395, 343] width 33 height 33
click at [387, 339] on video at bounding box center [394, 263] width 669 height 334
click at [391, 339] on video at bounding box center [394, 263] width 669 height 334
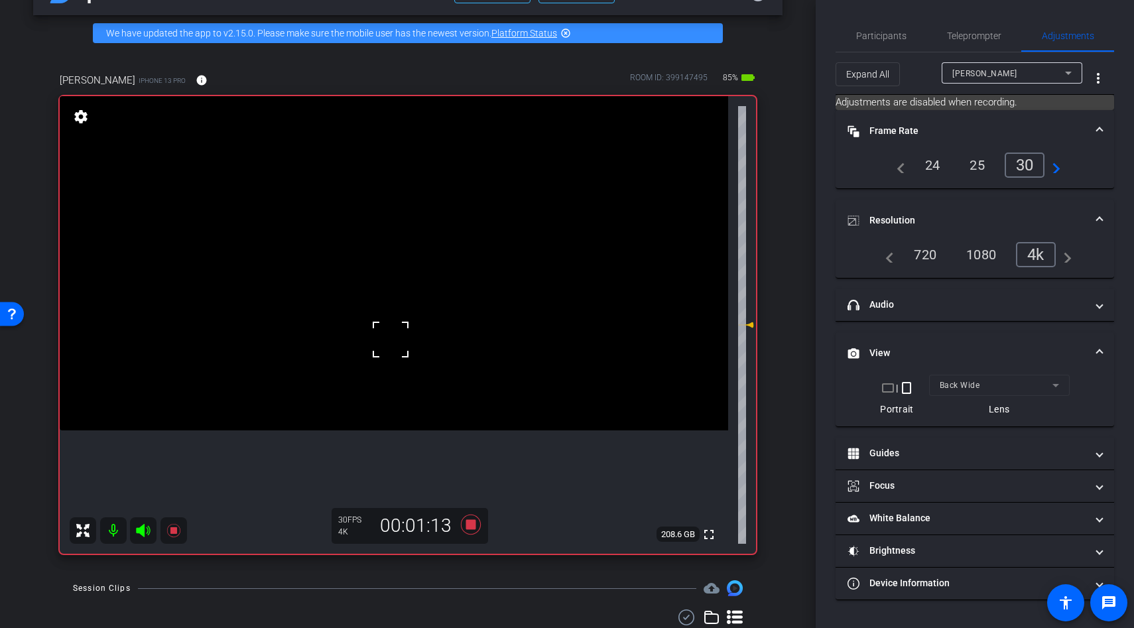
click at [381, 308] on video at bounding box center [394, 263] width 669 height 334
click at [383, 313] on div at bounding box center [380, 309] width 33 height 33
click at [363, 283] on video at bounding box center [394, 263] width 669 height 334
click at [370, 300] on video at bounding box center [394, 263] width 669 height 334
click at [370, 300] on div at bounding box center [370, 301] width 33 height 33
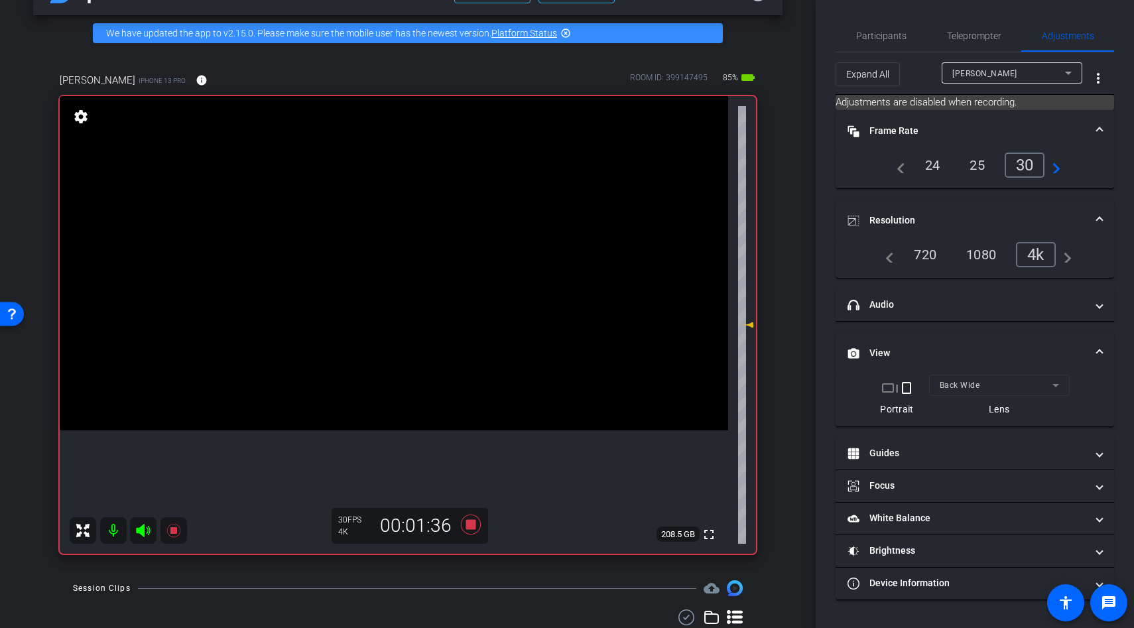
click at [381, 281] on video at bounding box center [394, 263] width 669 height 334
click at [389, 269] on div at bounding box center [380, 281] width 33 height 33
click at [467, 523] on icon at bounding box center [471, 525] width 20 height 20
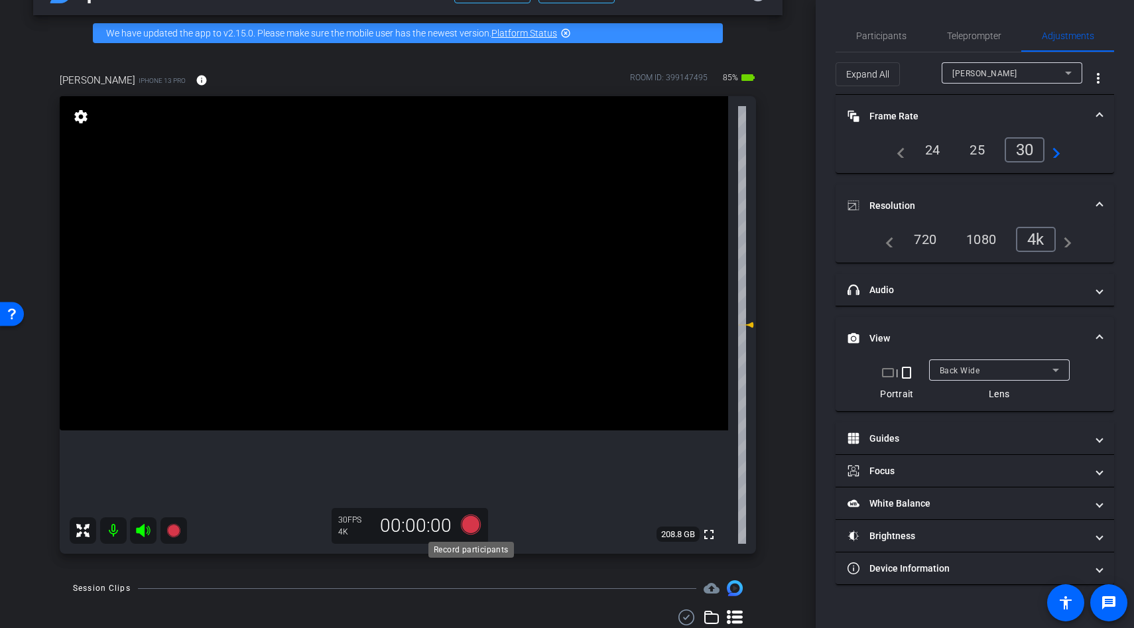
click at [460, 525] on icon at bounding box center [471, 525] width 32 height 24
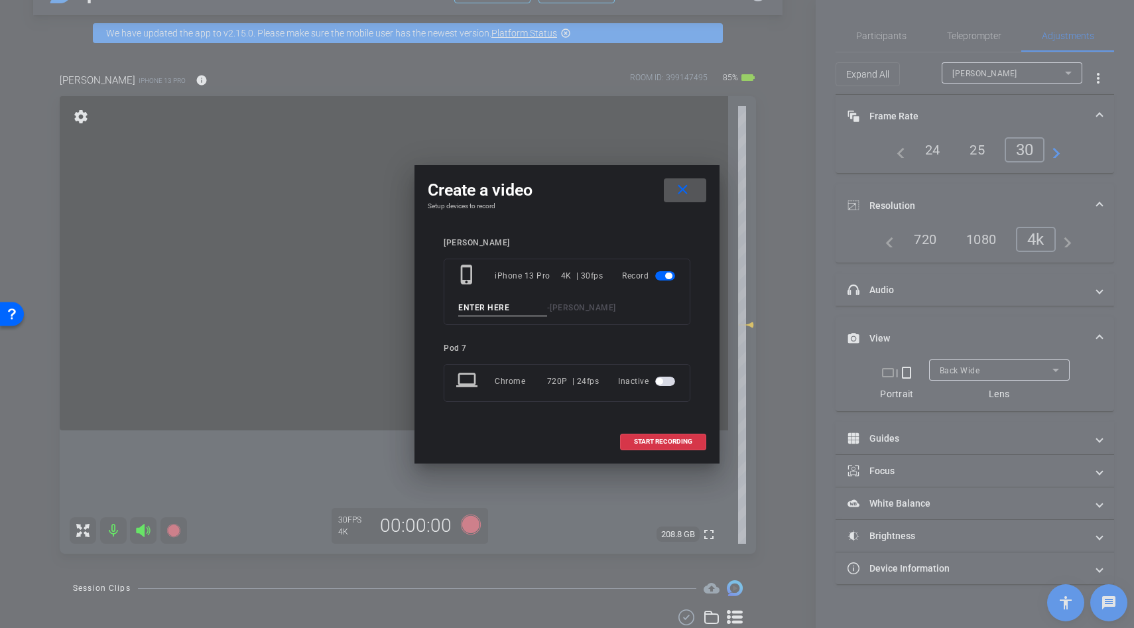
click at [506, 318] on div "phone_iphone iPhone 13 Pro 4K | 30fps Record - Shannon Moonbrew" at bounding box center [567, 292] width 247 height 66
click at [501, 305] on input at bounding box center [502, 308] width 89 height 17
type input "b roll"
click at [646, 439] on span "START RECORDING" at bounding box center [663, 441] width 58 height 7
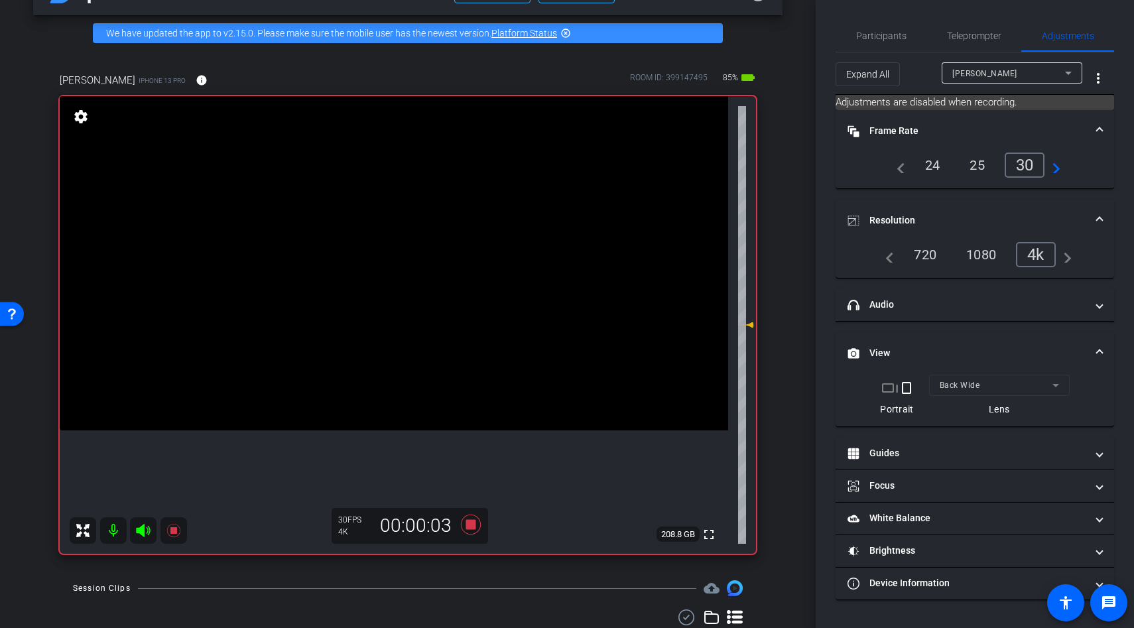
click at [385, 306] on video at bounding box center [394, 263] width 669 height 334
click at [394, 267] on video at bounding box center [394, 263] width 669 height 334
click at [405, 331] on video at bounding box center [394, 263] width 669 height 334
click at [405, 331] on div at bounding box center [404, 331] width 33 height 33
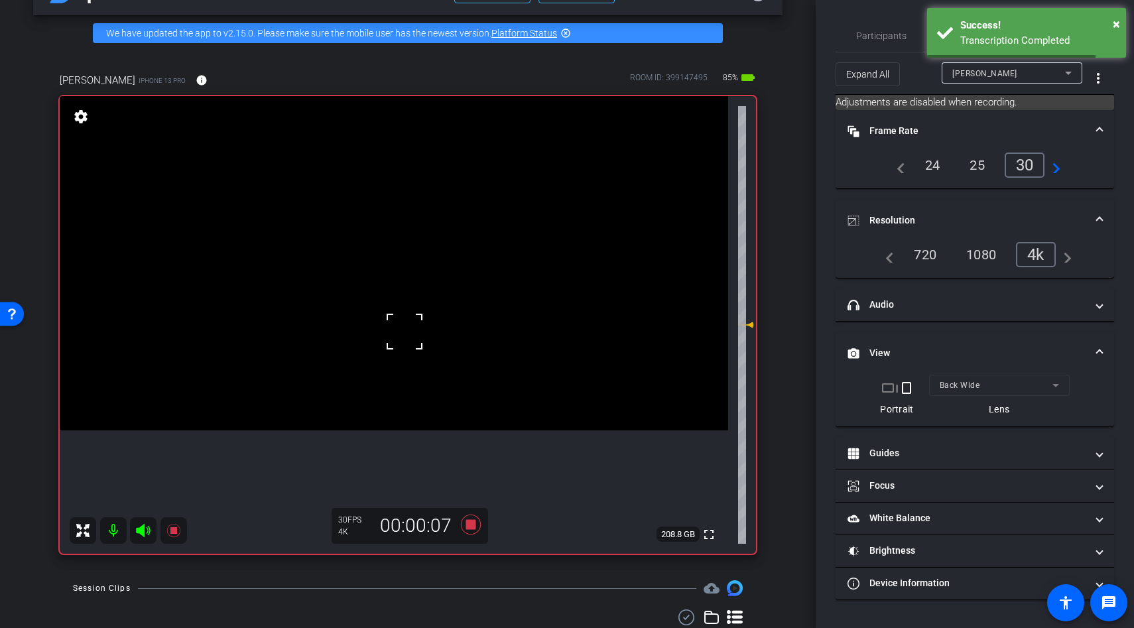
click at [405, 331] on div at bounding box center [404, 331] width 33 height 33
click at [468, 519] on icon at bounding box center [471, 525] width 20 height 20
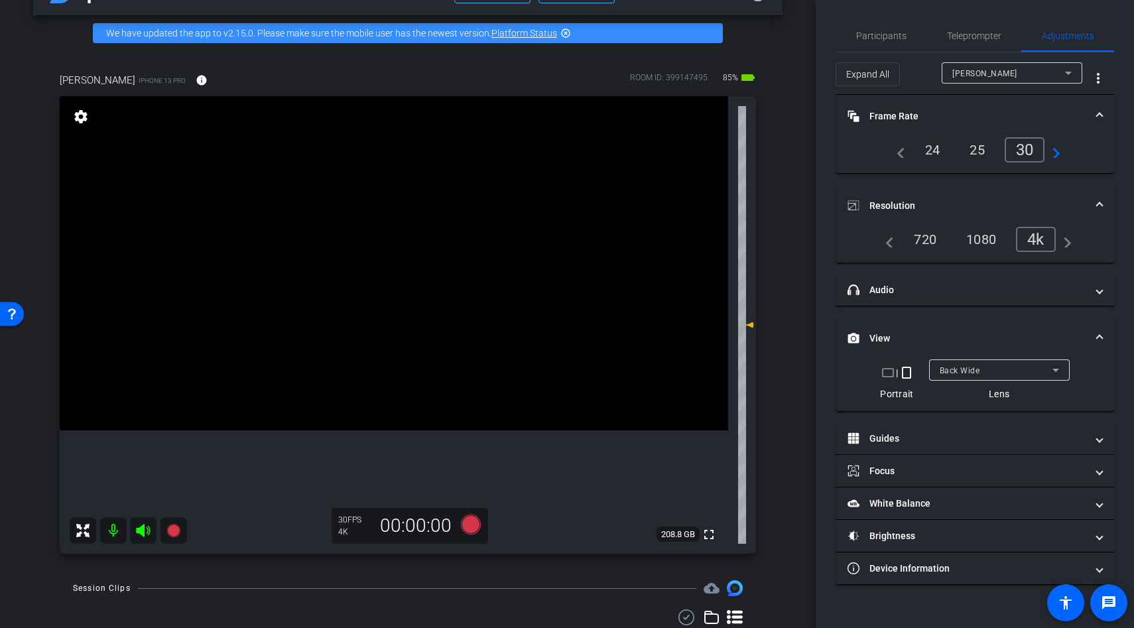
click at [418, 346] on video at bounding box center [394, 263] width 669 height 334
click at [401, 332] on div at bounding box center [417, 346] width 33 height 33
click at [472, 522] on icon at bounding box center [471, 525] width 20 height 20
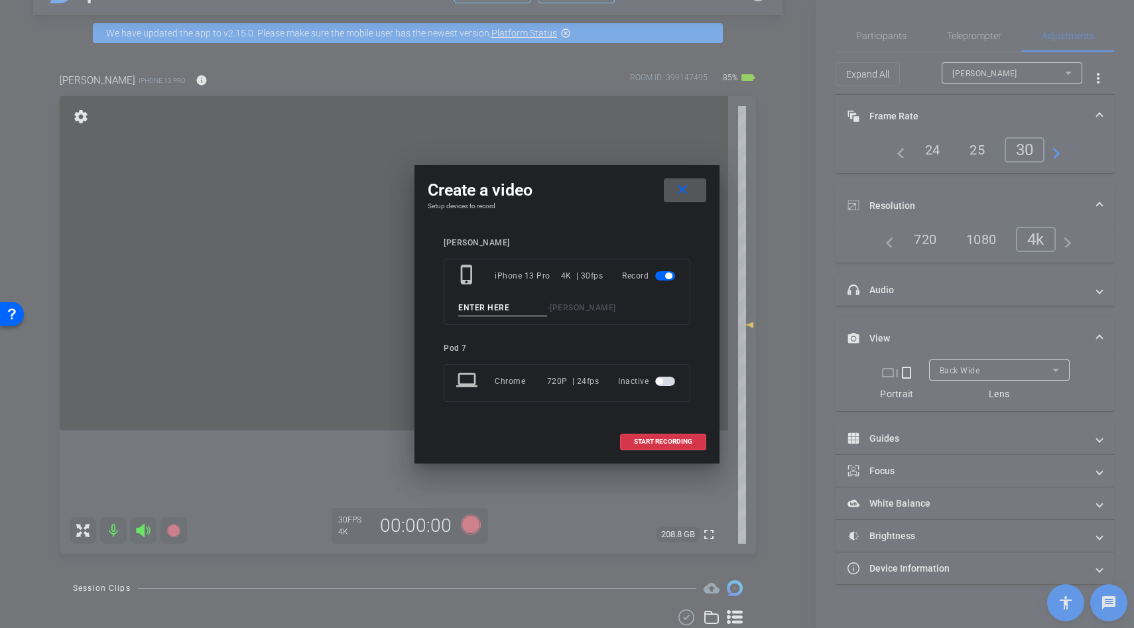
click at [478, 312] on input at bounding box center [502, 308] width 89 height 17
type input "b roll"
click at [667, 438] on span "START RECORDING" at bounding box center [663, 441] width 58 height 7
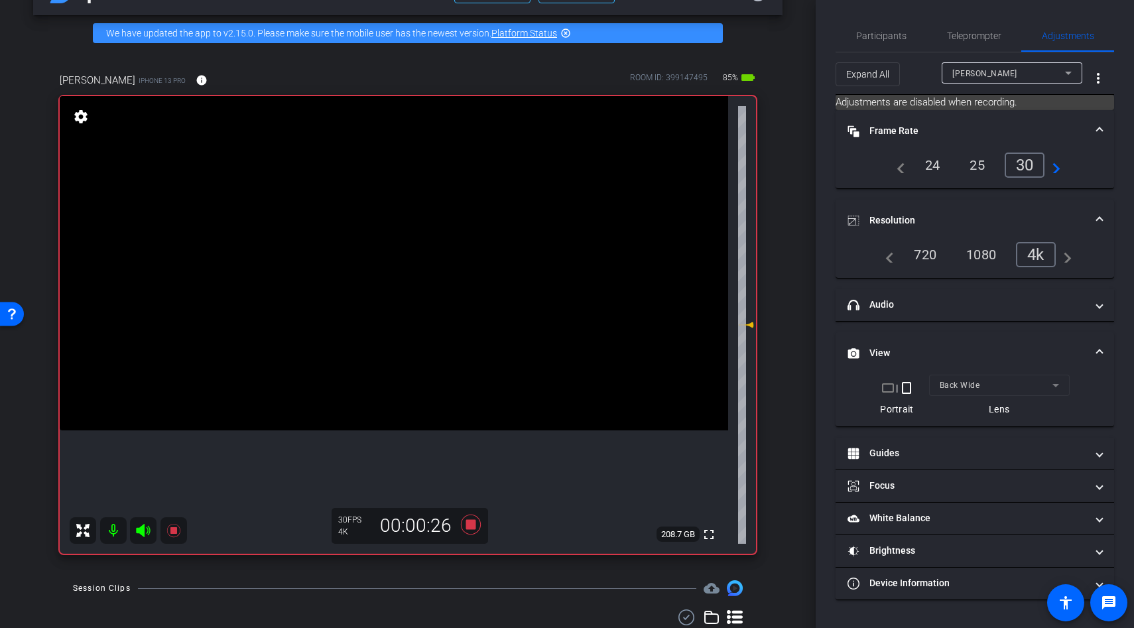
click at [422, 406] on video at bounding box center [394, 263] width 669 height 334
click at [422, 406] on div at bounding box center [421, 406] width 33 height 33
click at [426, 372] on video at bounding box center [394, 263] width 669 height 334
click at [426, 372] on div at bounding box center [426, 372] width 33 height 33
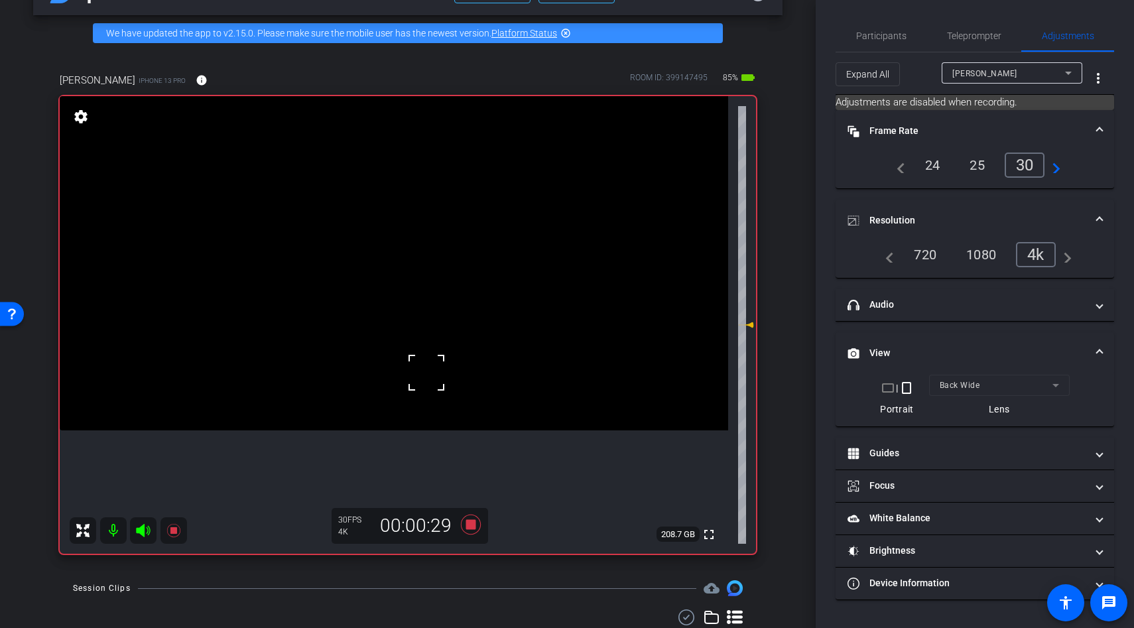
click at [408, 334] on video at bounding box center [394, 263] width 669 height 334
click at [408, 334] on div at bounding box center [407, 334] width 33 height 33
click at [402, 306] on video at bounding box center [394, 263] width 669 height 334
click at [402, 306] on div at bounding box center [401, 306] width 33 height 33
click at [387, 312] on div at bounding box center [401, 306] width 33 height 33
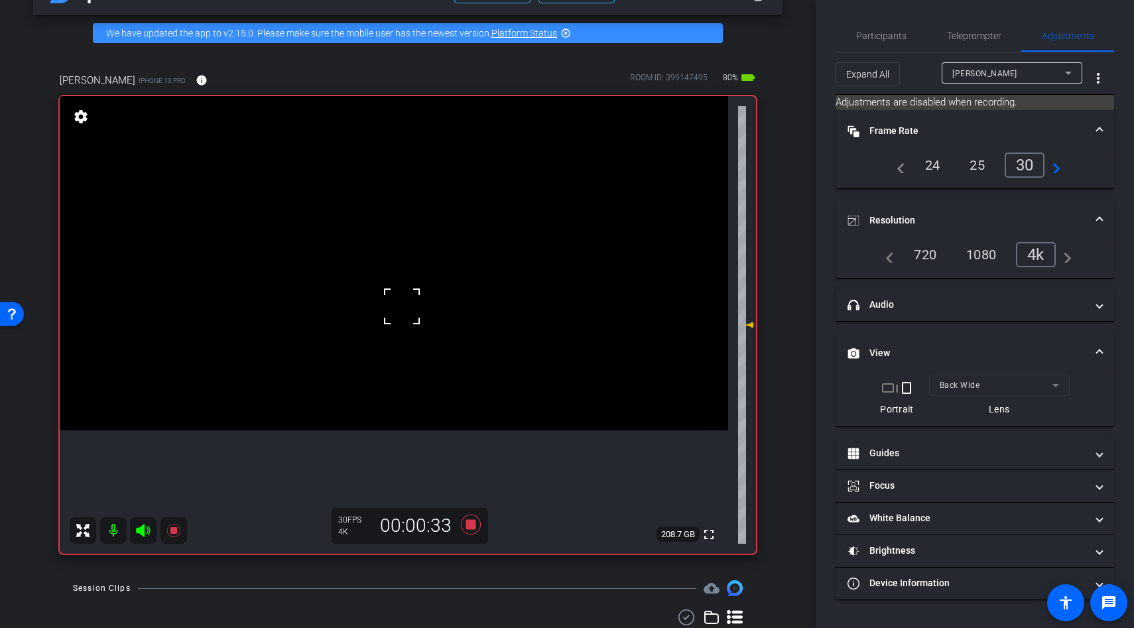
click at [390, 367] on video at bounding box center [394, 263] width 669 height 334
click at [390, 367] on div at bounding box center [389, 368] width 33 height 33
click at [395, 316] on video at bounding box center [394, 263] width 669 height 334
click at [395, 352] on div at bounding box center [389, 368] width 33 height 33
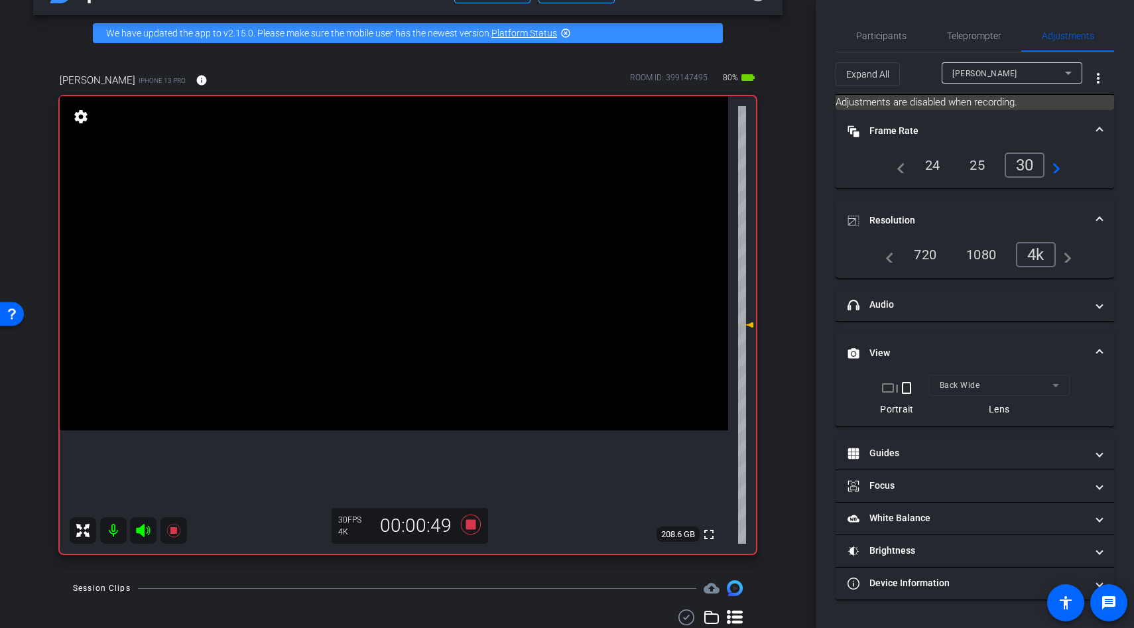
click at [405, 310] on video at bounding box center [394, 263] width 669 height 334
click at [405, 310] on div at bounding box center [404, 310] width 33 height 33
click at [409, 280] on video at bounding box center [394, 263] width 669 height 334
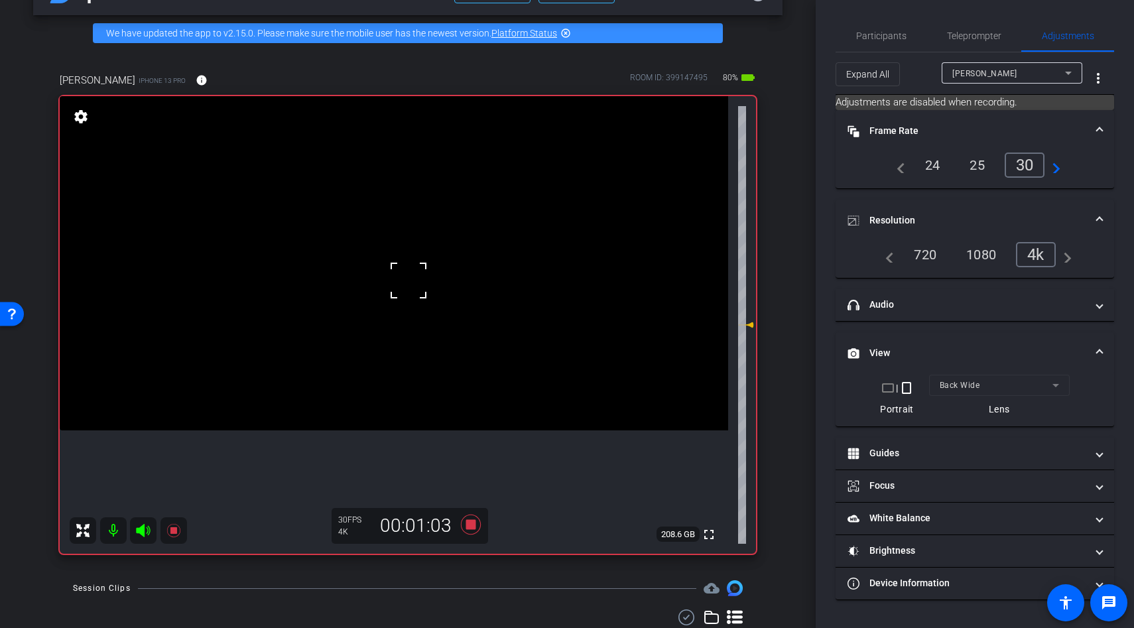
click at [393, 316] on video at bounding box center [394, 263] width 669 height 334
click at [393, 316] on div at bounding box center [392, 316] width 33 height 33
click at [393, 316] on video at bounding box center [394, 263] width 669 height 334
click at [403, 326] on div at bounding box center [392, 316] width 33 height 33
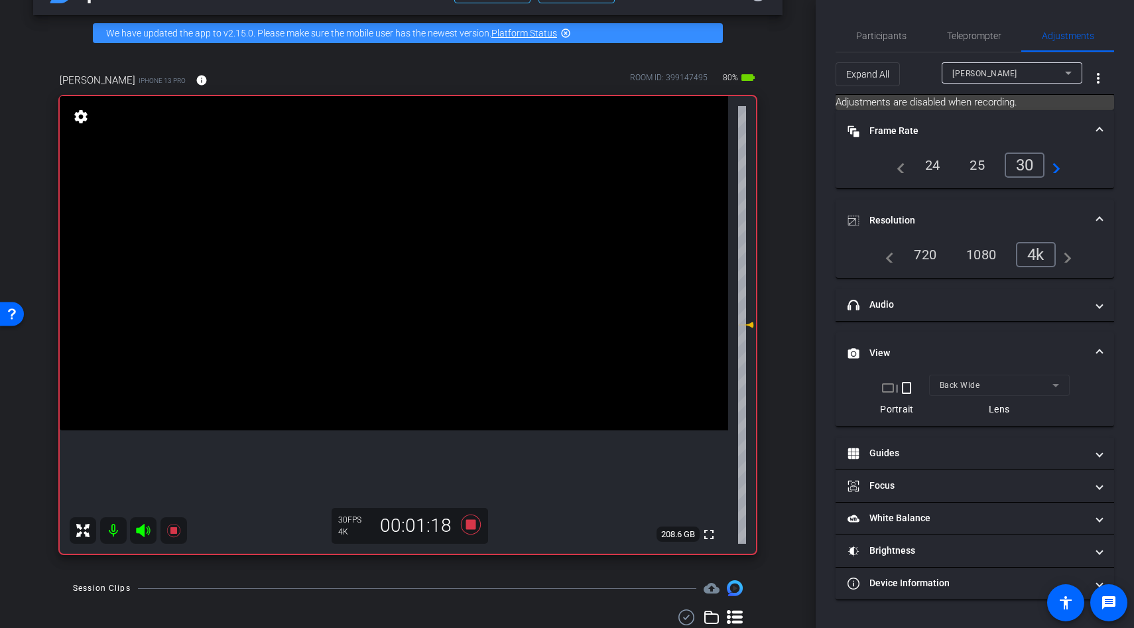
click at [394, 304] on video at bounding box center [394, 263] width 669 height 334
click at [394, 304] on div at bounding box center [393, 304] width 33 height 33
click at [395, 322] on video at bounding box center [394, 263] width 669 height 334
click at [395, 322] on div at bounding box center [395, 322] width 33 height 33
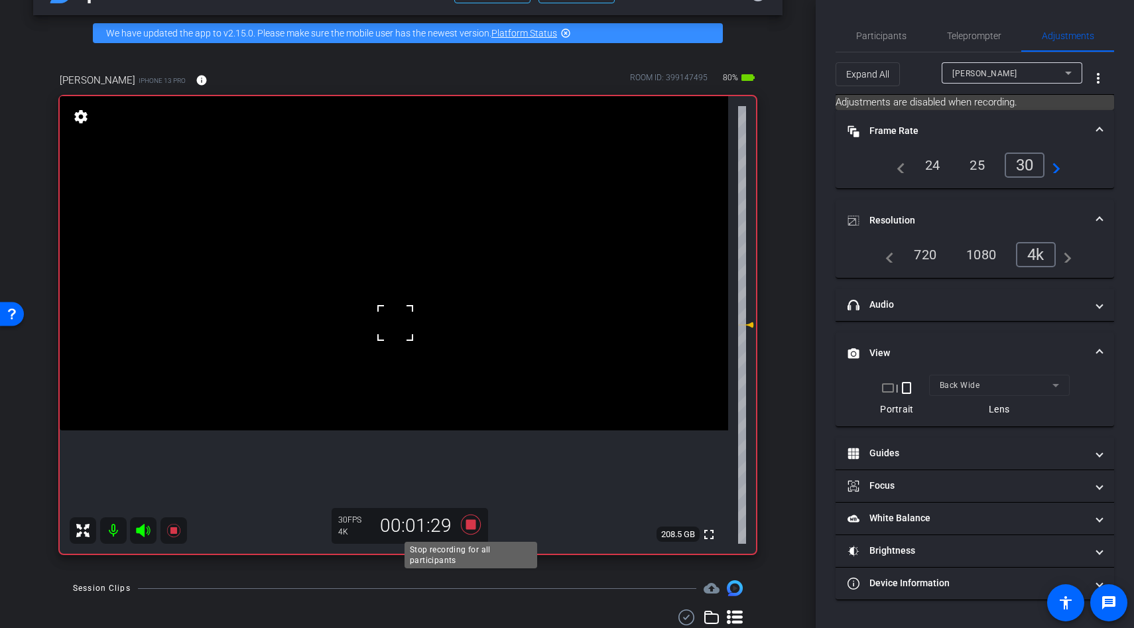
click at [470, 523] on icon at bounding box center [471, 525] width 20 height 20
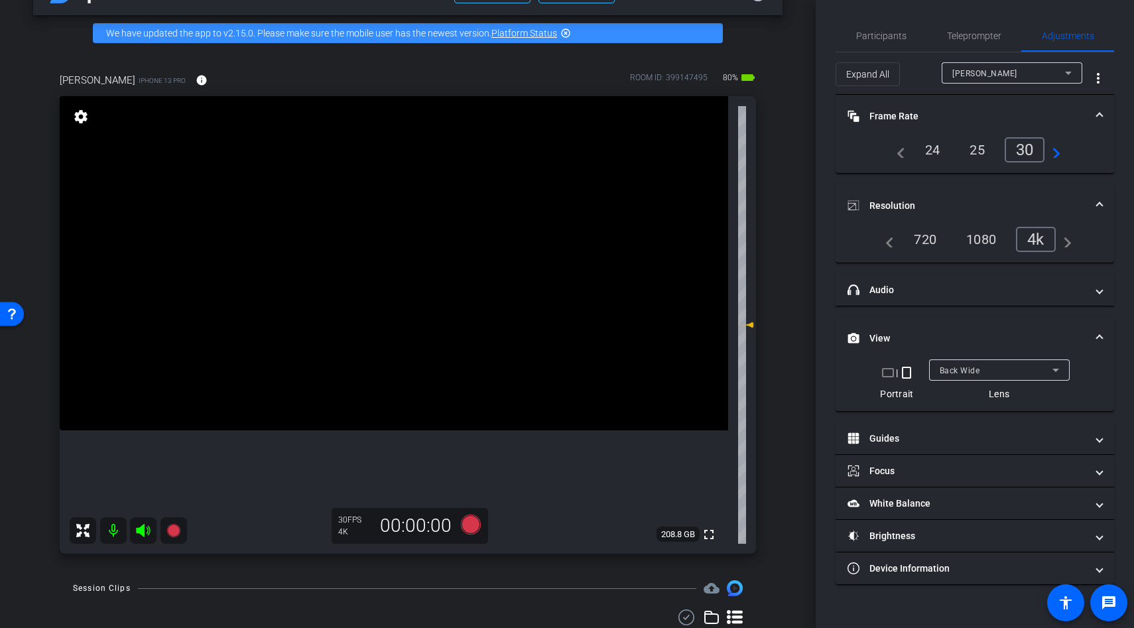
click at [458, 224] on video at bounding box center [394, 263] width 669 height 334
click at [452, 255] on video at bounding box center [394, 263] width 669 height 334
click at [474, 523] on icon at bounding box center [471, 525] width 20 height 20
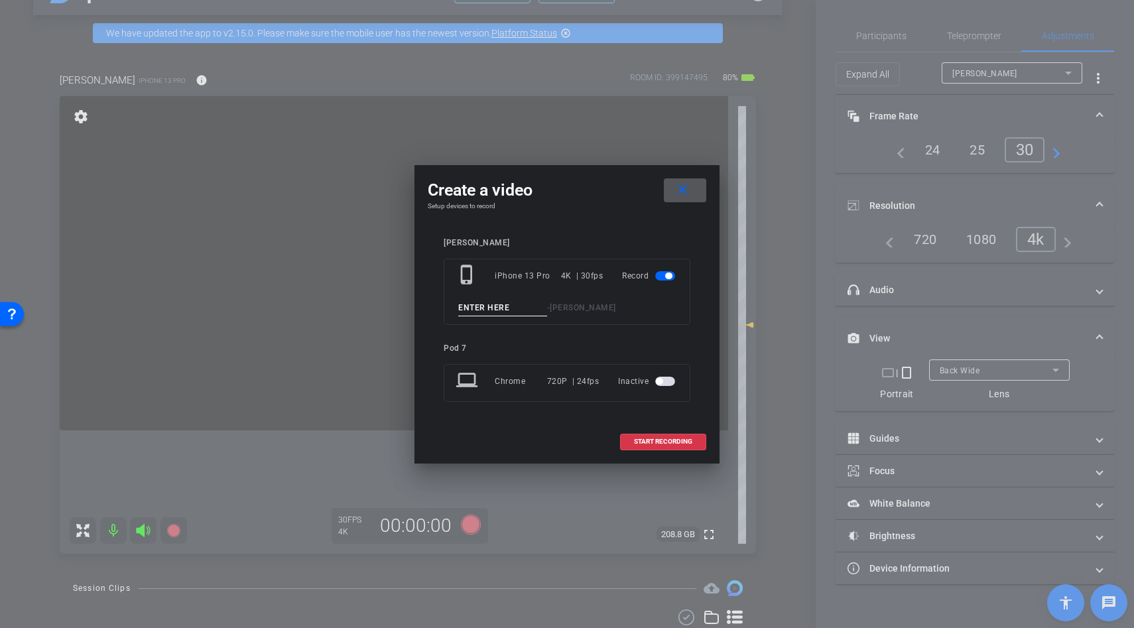
click at [497, 304] on input at bounding box center [502, 308] width 89 height 17
type input "b roll"
click at [681, 442] on span "START RECORDING" at bounding box center [663, 441] width 58 height 7
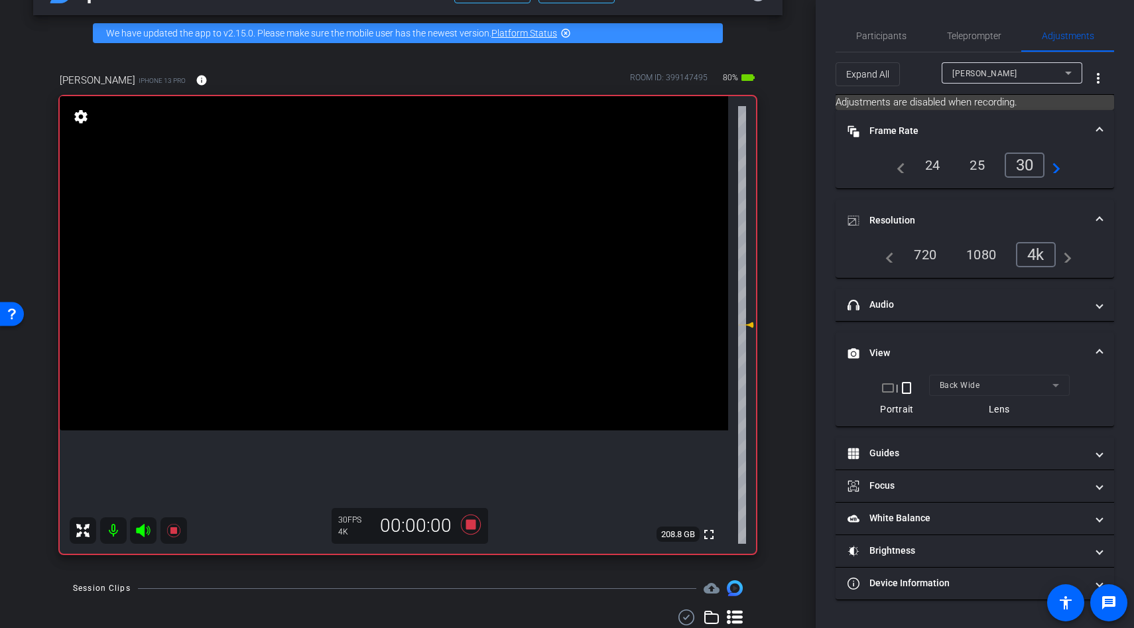
click at [430, 231] on video at bounding box center [394, 263] width 669 height 334
click at [430, 231] on div at bounding box center [429, 231] width 33 height 33
click at [419, 301] on video at bounding box center [394, 263] width 669 height 334
click at [397, 322] on video at bounding box center [394, 263] width 669 height 334
click at [402, 318] on div at bounding box center [418, 301] width 33 height 33
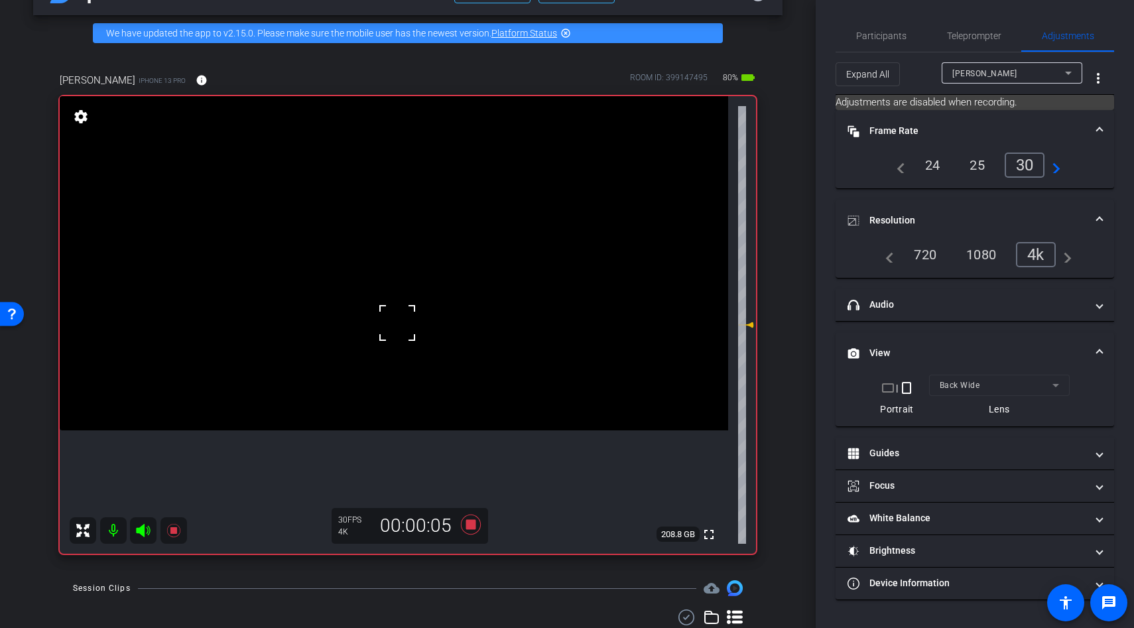
click at [397, 322] on div at bounding box center [397, 322] width 33 height 33
click at [388, 241] on video at bounding box center [394, 263] width 669 height 334
click at [376, 239] on div at bounding box center [387, 241] width 33 height 33
click at [394, 325] on video at bounding box center [394, 263] width 669 height 334
click at [397, 350] on video at bounding box center [394, 263] width 669 height 334
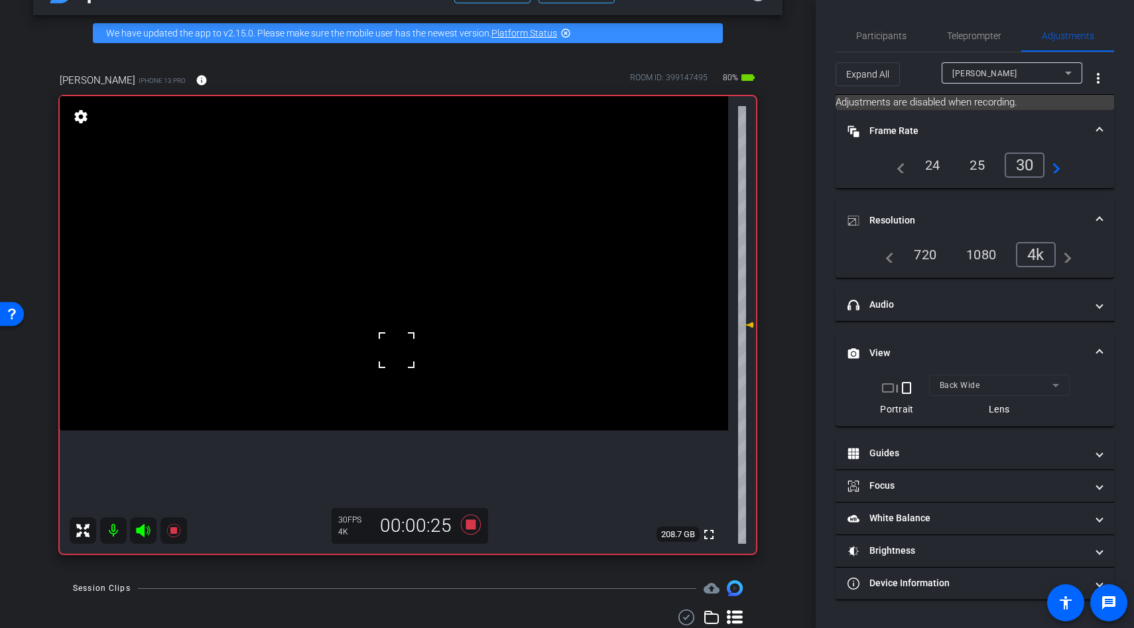
click at [397, 350] on div at bounding box center [396, 350] width 33 height 33
click at [397, 350] on video at bounding box center [394, 263] width 669 height 334
click at [397, 350] on div "fullscreen settings 208.7 GB" at bounding box center [408, 325] width 696 height 458
click at [397, 350] on video at bounding box center [394, 263] width 669 height 334
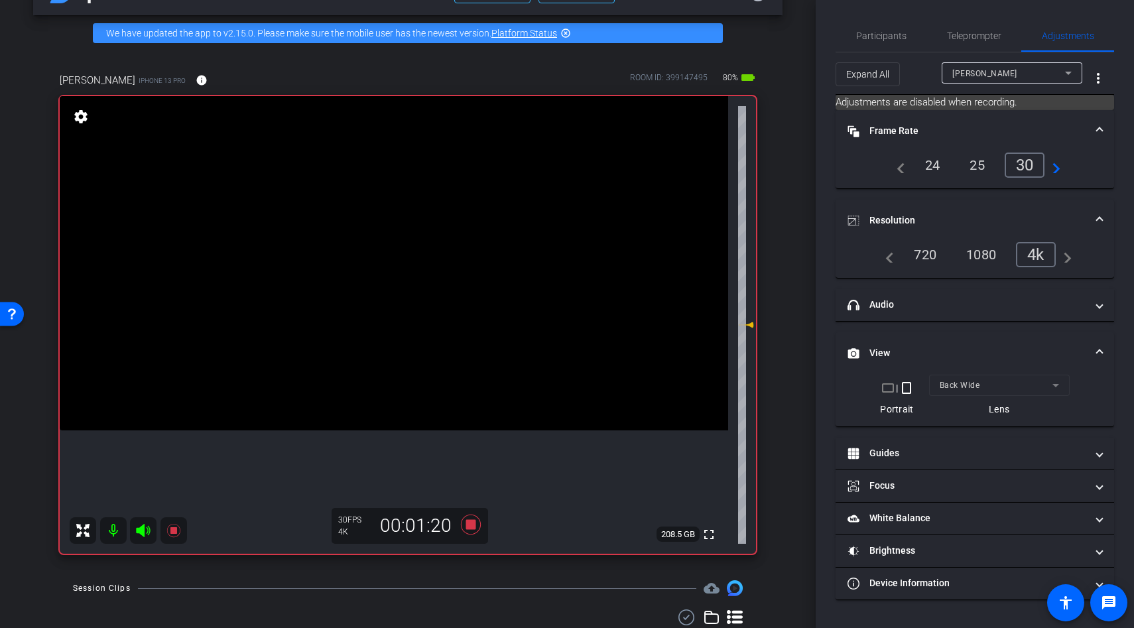
click at [389, 309] on video at bounding box center [394, 263] width 669 height 334
click at [389, 334] on div at bounding box center [396, 350] width 33 height 33
click at [379, 309] on video at bounding box center [394, 263] width 669 height 334
click at [477, 524] on icon at bounding box center [471, 525] width 32 height 24
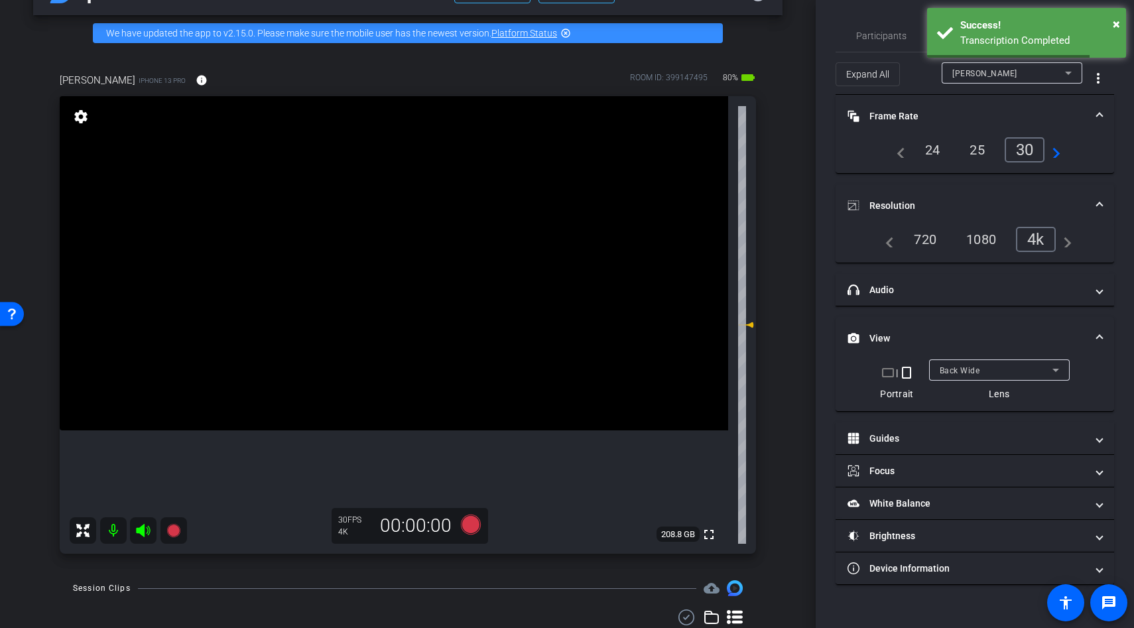
click at [409, 325] on video at bounding box center [394, 263] width 669 height 334
click at [409, 325] on div at bounding box center [408, 325] width 33 height 33
click at [470, 521] on icon at bounding box center [471, 525] width 20 height 20
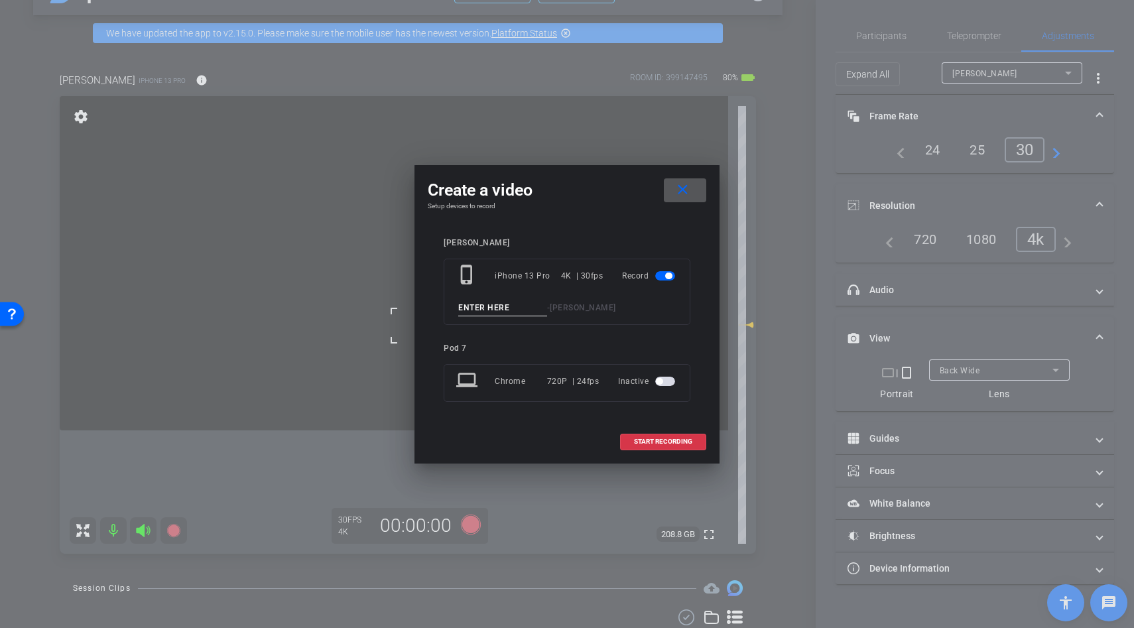
click at [486, 303] on input at bounding box center [502, 308] width 89 height 17
type input "b"
type input "makingdrink"
click at [663, 442] on span "START RECORDING" at bounding box center [663, 441] width 58 height 7
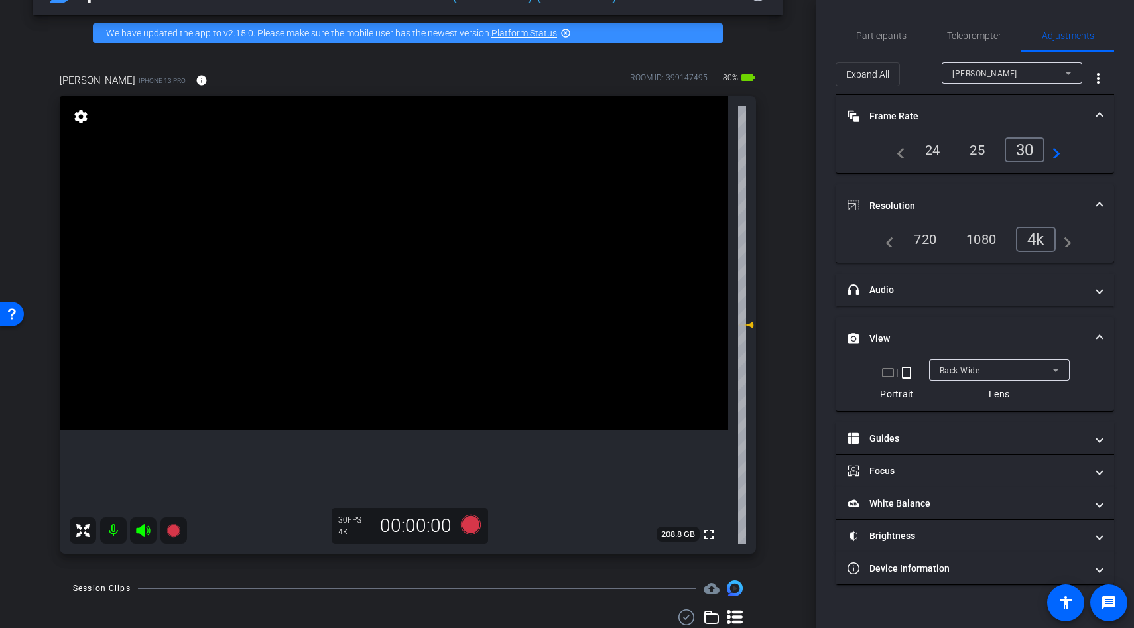
click at [467, 244] on video at bounding box center [394, 263] width 669 height 334
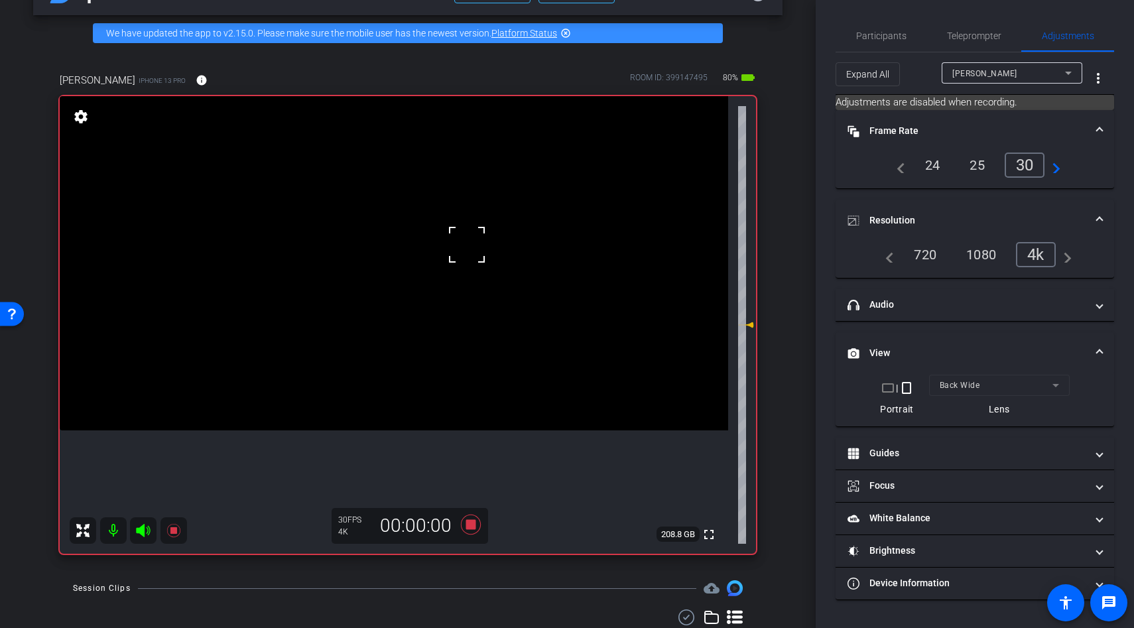
click at [467, 244] on div at bounding box center [466, 244] width 33 height 33
click at [421, 287] on video at bounding box center [394, 263] width 669 height 334
click at [421, 287] on div at bounding box center [421, 287] width 33 height 33
click at [352, 226] on video at bounding box center [394, 263] width 669 height 334
click at [405, 271] on div at bounding box center [421, 287] width 33 height 33
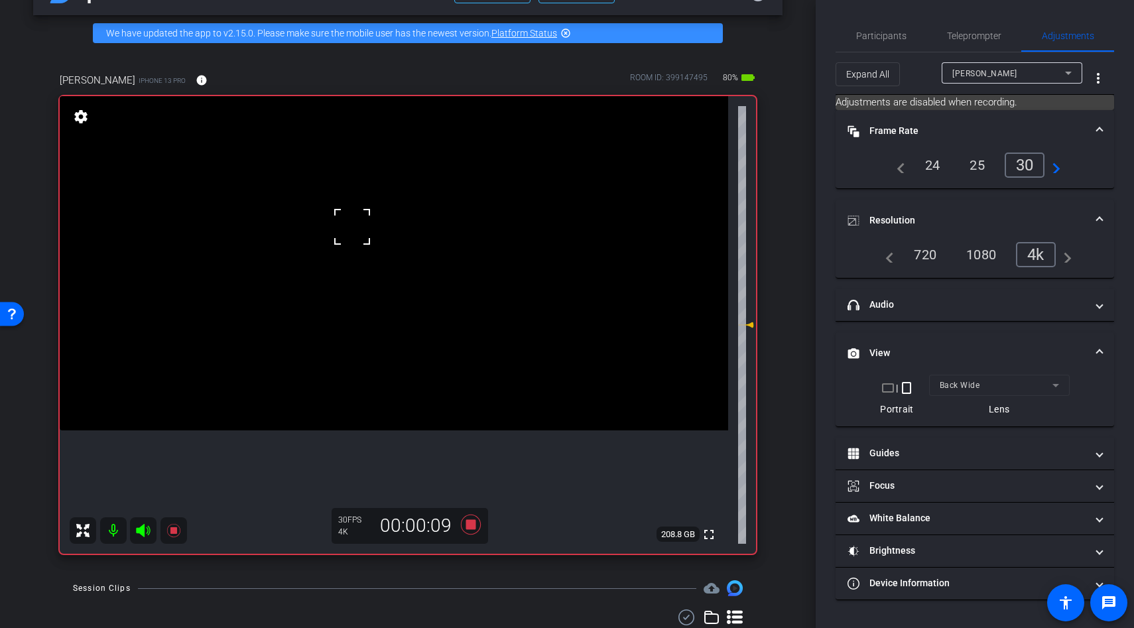
click at [392, 275] on video at bounding box center [394, 263] width 669 height 334
click at [392, 275] on div at bounding box center [391, 275] width 33 height 33
click at [414, 272] on video at bounding box center [394, 263] width 669 height 334
click at [414, 272] on div at bounding box center [413, 272] width 33 height 33
click at [414, 272] on video at bounding box center [394, 263] width 669 height 334
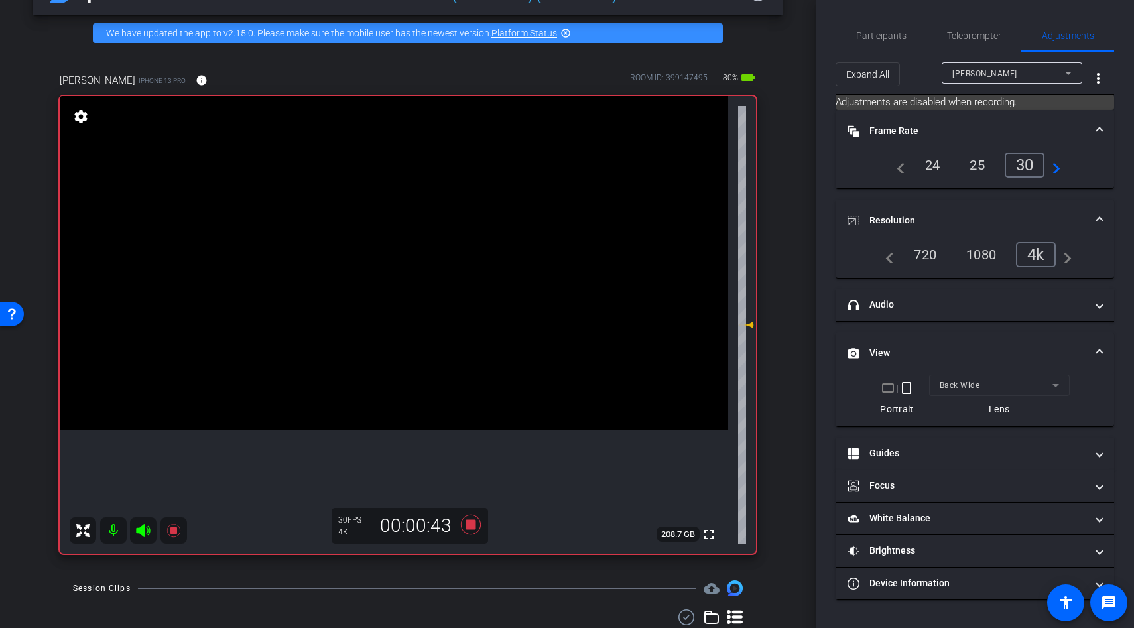
click at [399, 277] on video at bounding box center [394, 263] width 669 height 334
click at [399, 277] on div at bounding box center [413, 272] width 33 height 33
click at [399, 298] on video at bounding box center [394, 263] width 669 height 334
click at [399, 298] on div at bounding box center [398, 298] width 33 height 33
click at [393, 318] on video at bounding box center [394, 263] width 669 height 334
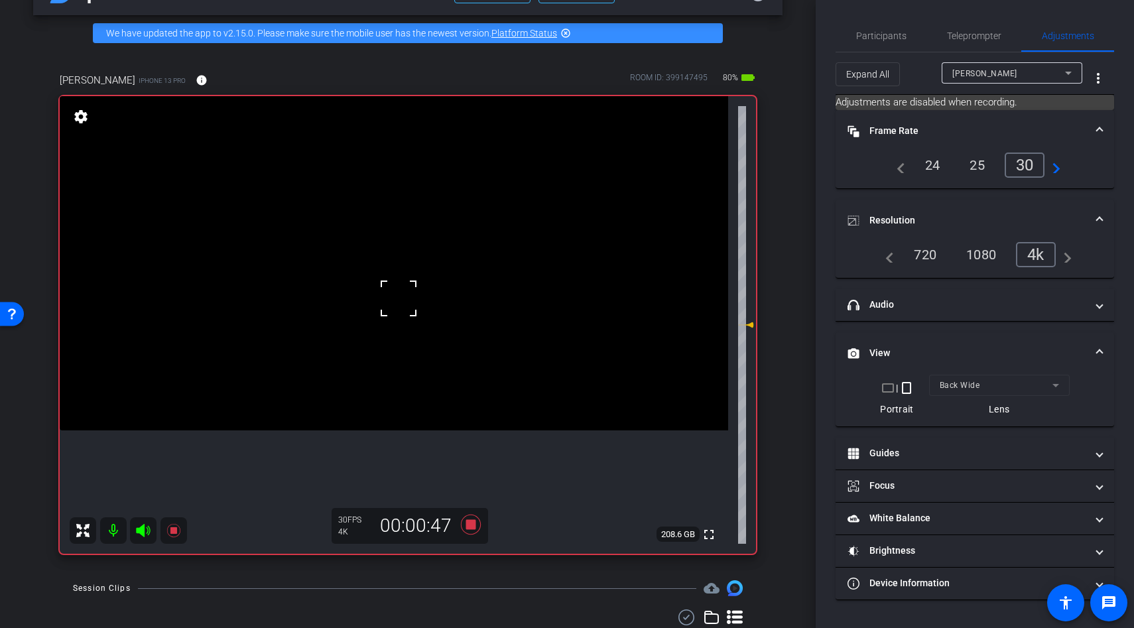
click at [393, 315] on div at bounding box center [398, 298] width 33 height 33
drag, startPoint x: 416, startPoint y: 407, endPoint x: 416, endPoint y: 336, distance: 71.0
click at [416, 403] on video at bounding box center [394, 263] width 669 height 334
click at [413, 317] on video at bounding box center [394, 263] width 669 height 334
click at [413, 317] on div at bounding box center [412, 317] width 33 height 33
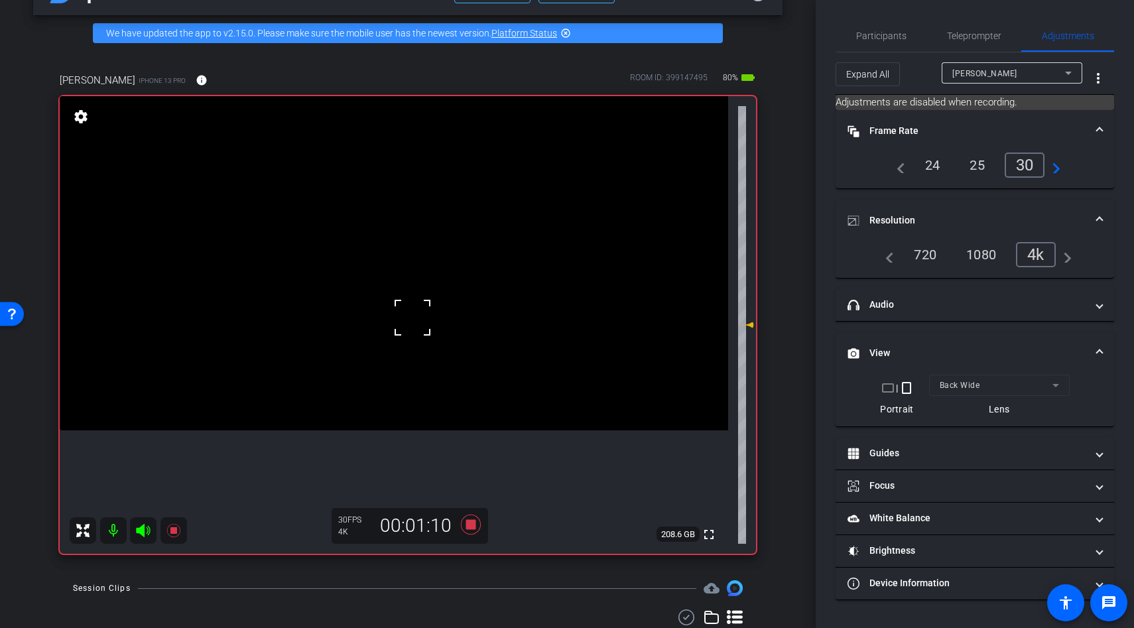
click at [413, 317] on div at bounding box center [412, 317] width 33 height 33
click at [391, 289] on video at bounding box center [394, 263] width 669 height 334
click at [470, 527] on icon at bounding box center [471, 525] width 20 height 20
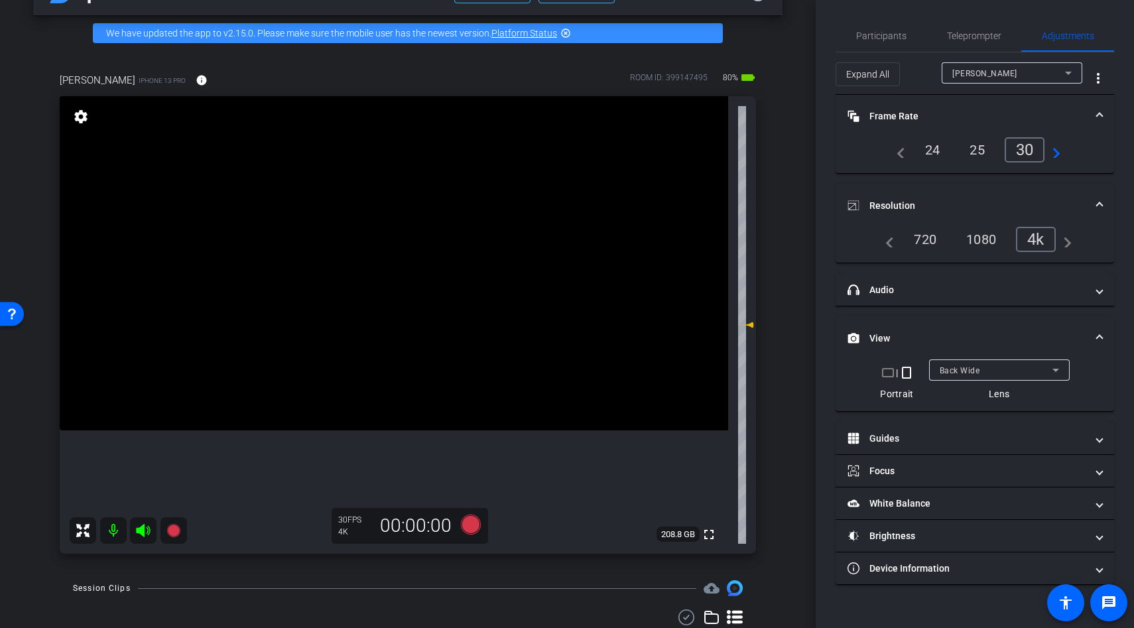
click at [396, 331] on video at bounding box center [394, 263] width 669 height 334
click at [396, 331] on div at bounding box center [395, 331] width 33 height 33
click at [474, 526] on icon at bounding box center [471, 525] width 20 height 20
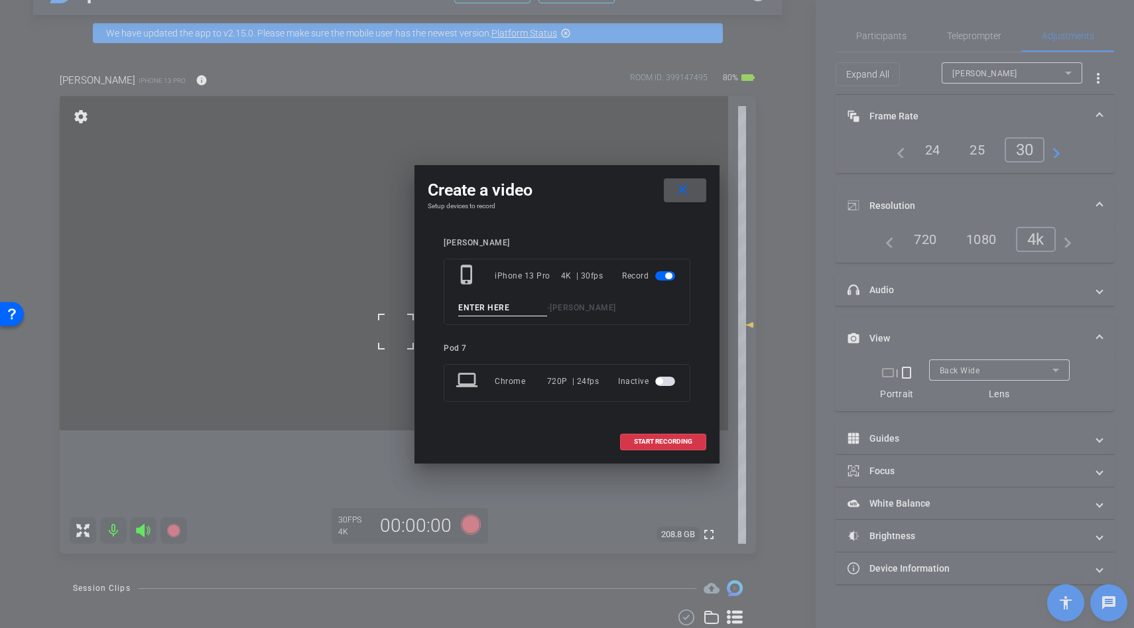
click at [499, 309] on input at bounding box center [502, 308] width 89 height 17
type input "b roll"
click at [660, 443] on span "START RECORDING" at bounding box center [663, 441] width 58 height 7
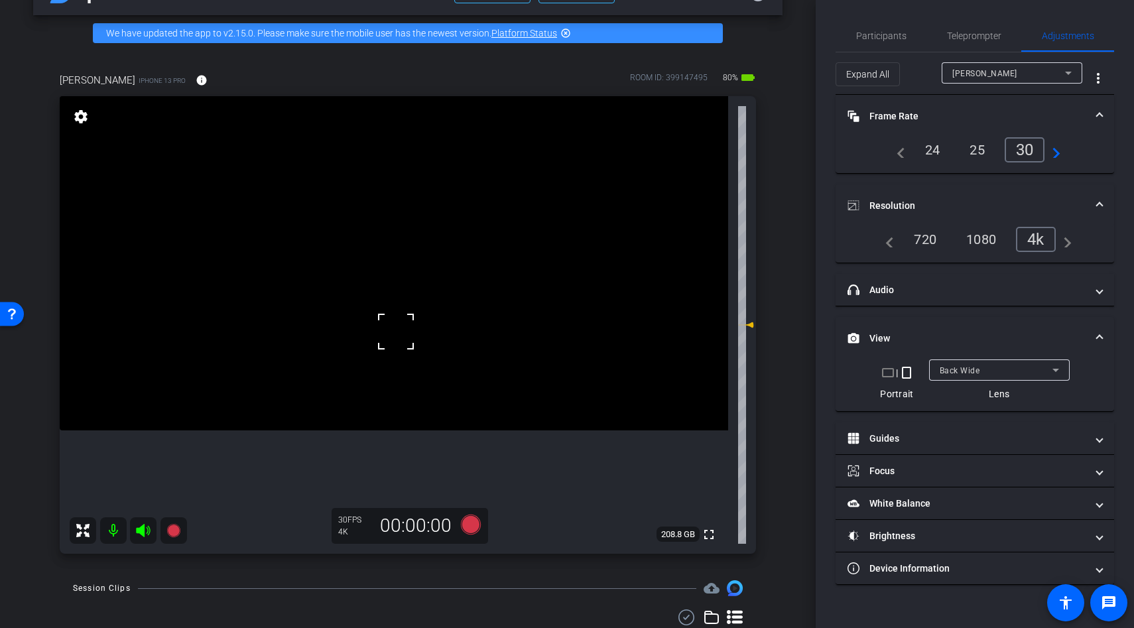
click at [379, 330] on div "fullscreen settings 208.8 GB" at bounding box center [408, 325] width 696 height 458
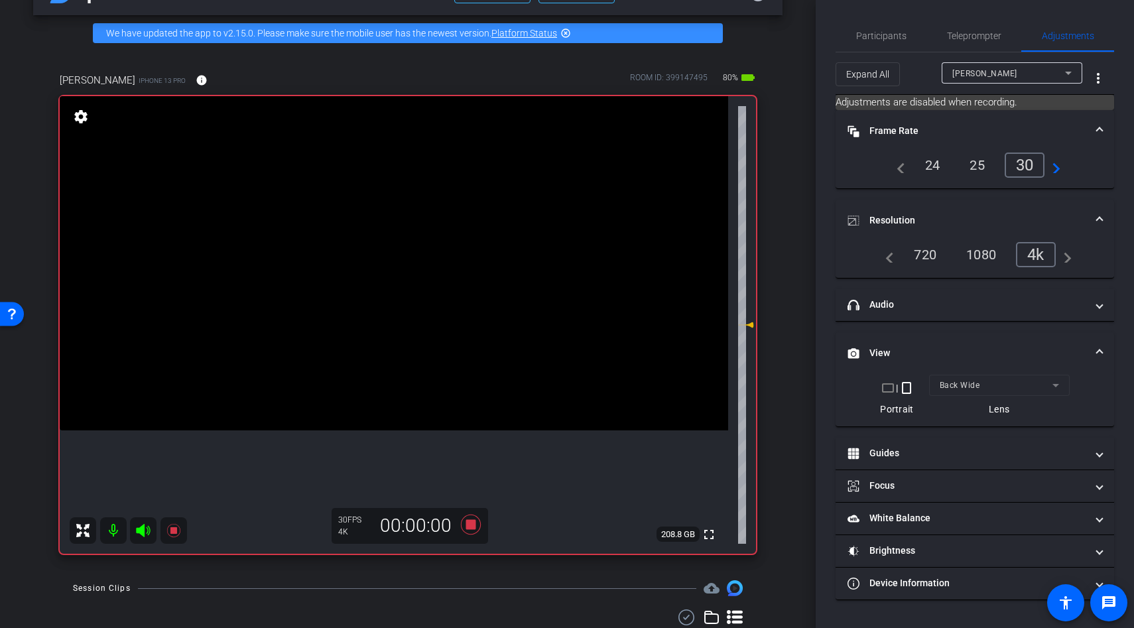
click at [379, 330] on video at bounding box center [394, 263] width 669 height 334
click at [388, 332] on div at bounding box center [378, 330] width 33 height 33
click at [395, 324] on div "fullscreen settings 208.8 GB" at bounding box center [408, 325] width 696 height 458
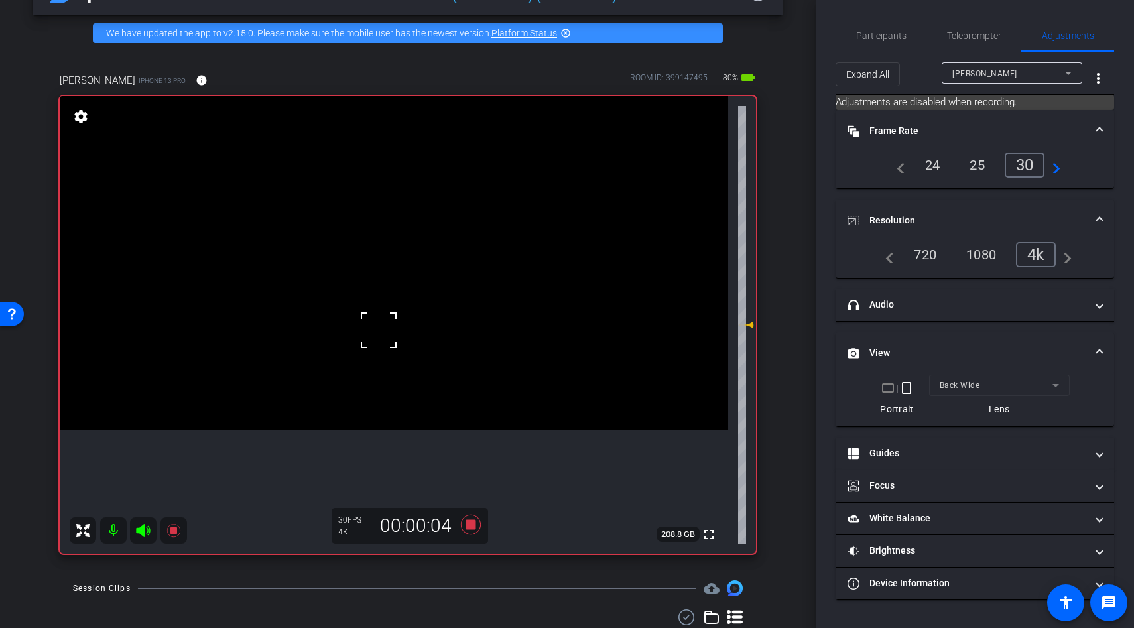
click at [395, 324] on video at bounding box center [394, 263] width 669 height 334
click at [386, 326] on video at bounding box center [394, 263] width 669 height 334
click at [474, 531] on icon at bounding box center [471, 525] width 32 height 24
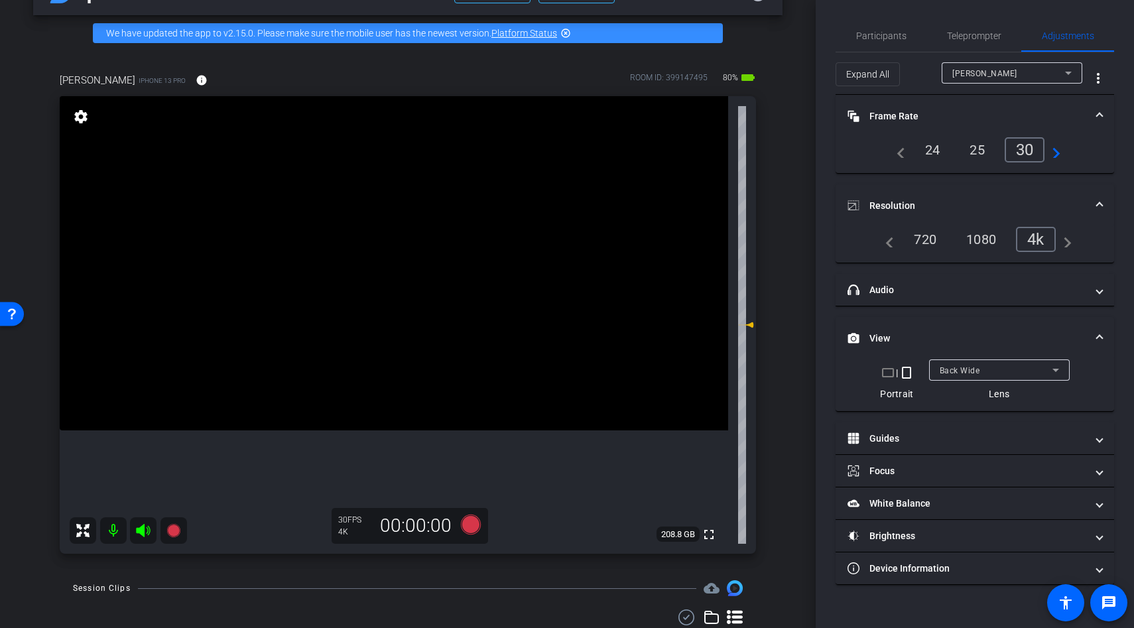
click at [354, 251] on video at bounding box center [394, 263] width 669 height 334
click at [431, 311] on video at bounding box center [394, 263] width 669 height 334
click at [435, 403] on video at bounding box center [394, 263] width 669 height 334
click at [447, 420] on video at bounding box center [394, 263] width 669 height 334
click at [447, 420] on div at bounding box center [435, 403] width 33 height 33
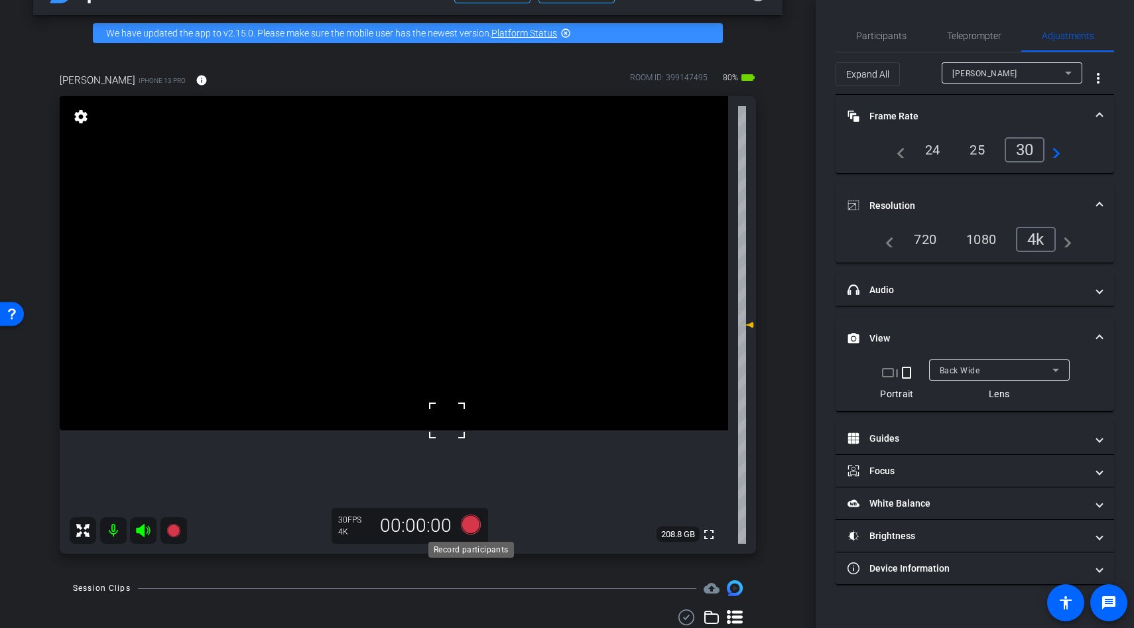
click at [469, 525] on icon at bounding box center [471, 525] width 20 height 20
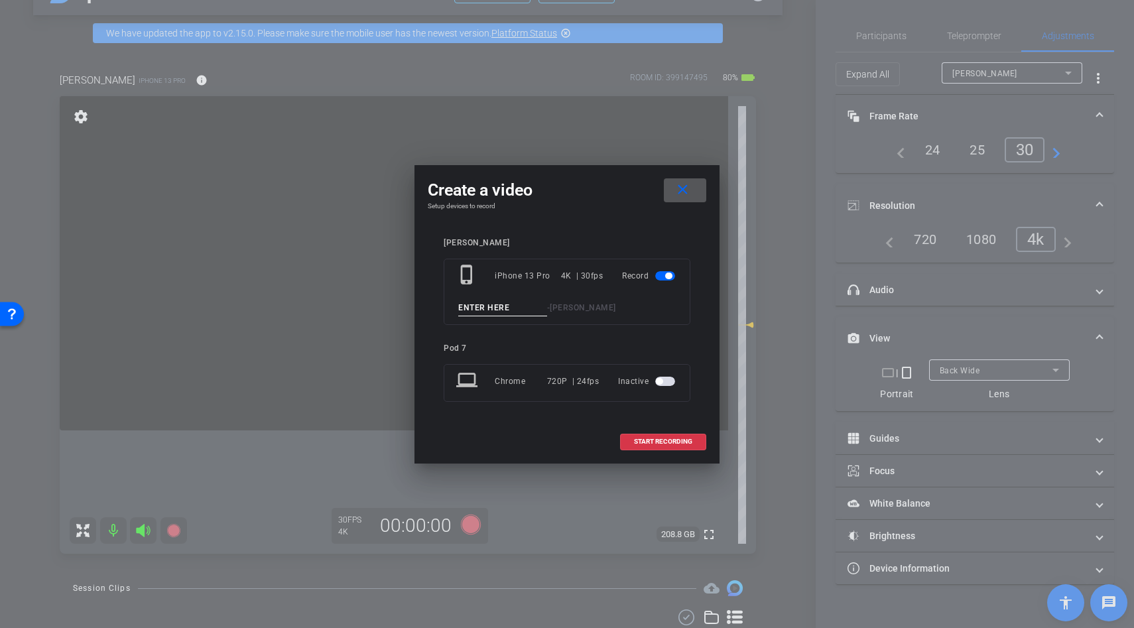
click at [466, 311] on input at bounding box center [502, 308] width 89 height 17
type input "b roll"
click at [672, 443] on span "START RECORDING" at bounding box center [663, 441] width 58 height 7
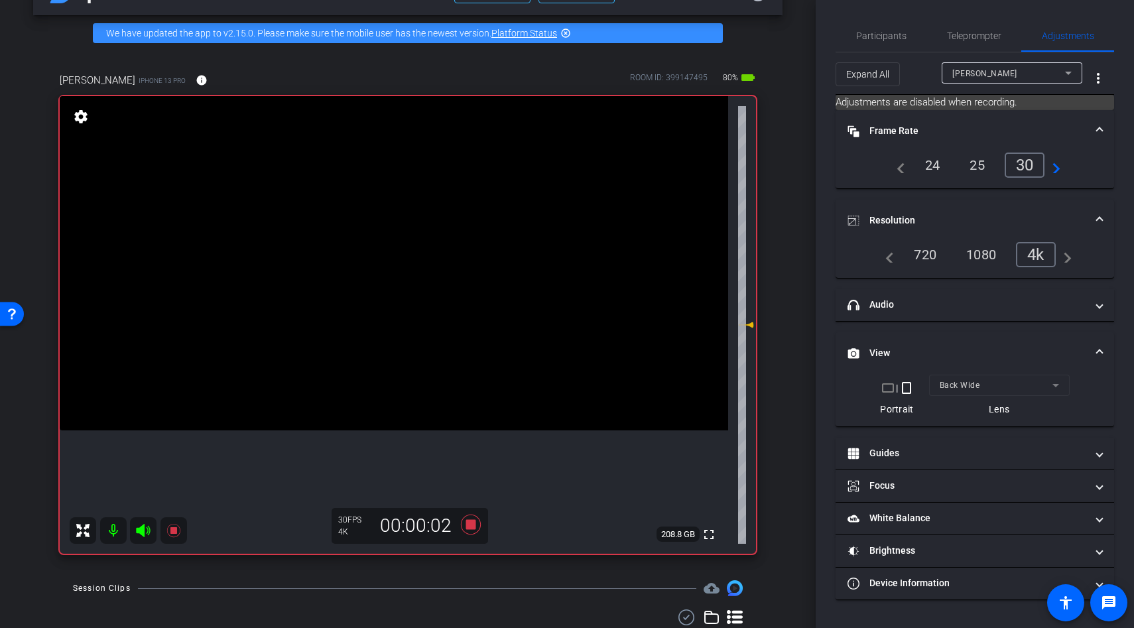
click at [364, 364] on video at bounding box center [394, 263] width 669 height 334
click at [402, 400] on video at bounding box center [394, 263] width 669 height 334
click at [402, 400] on div at bounding box center [401, 400] width 33 height 33
click at [406, 371] on video at bounding box center [394, 263] width 669 height 334
click at [406, 384] on div at bounding box center [401, 400] width 33 height 33
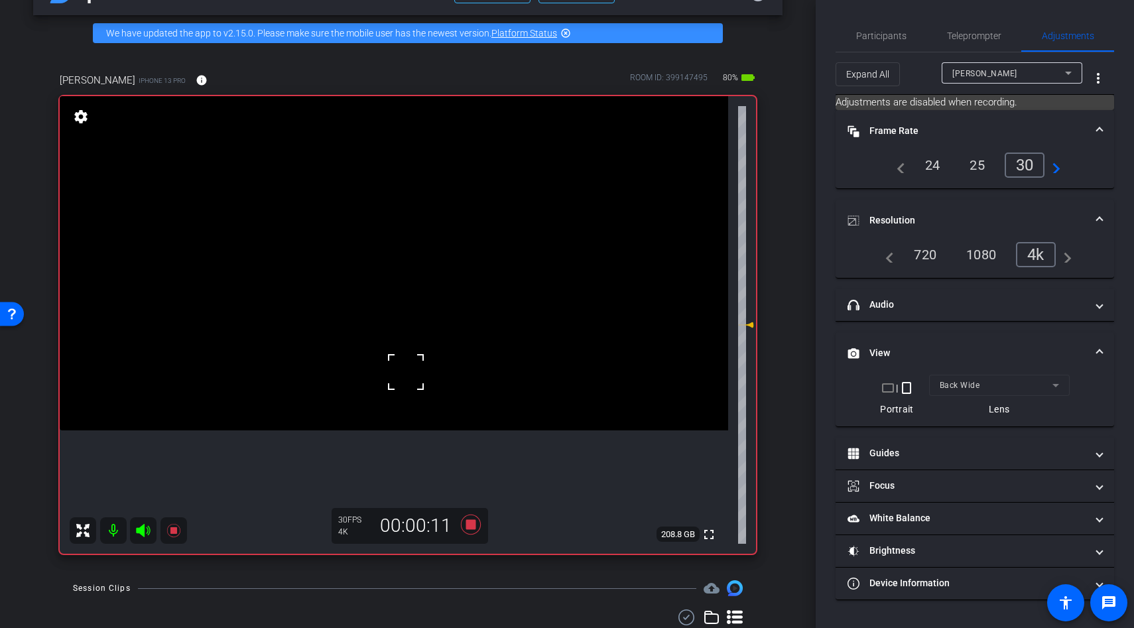
click at [397, 388] on video at bounding box center [394, 263] width 669 height 334
click at [397, 388] on div at bounding box center [397, 388] width 33 height 33
click at [416, 415] on video at bounding box center [394, 263] width 669 height 334
click at [414, 405] on div at bounding box center [397, 388] width 33 height 33
click at [470, 521] on icon at bounding box center [471, 525] width 20 height 20
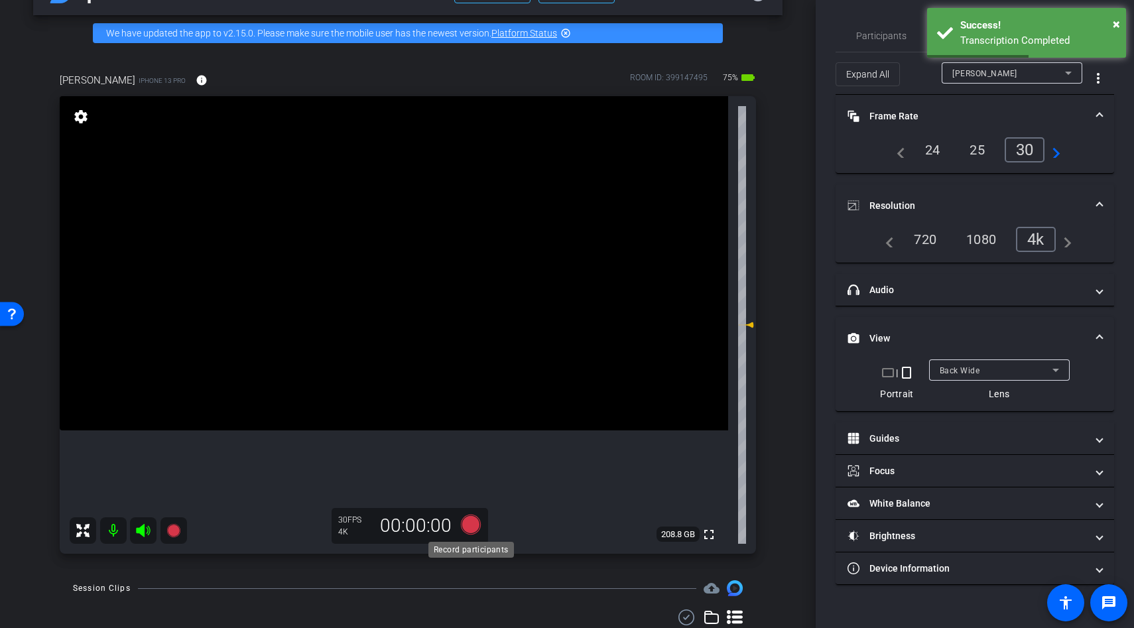
click at [472, 525] on icon at bounding box center [471, 525] width 20 height 20
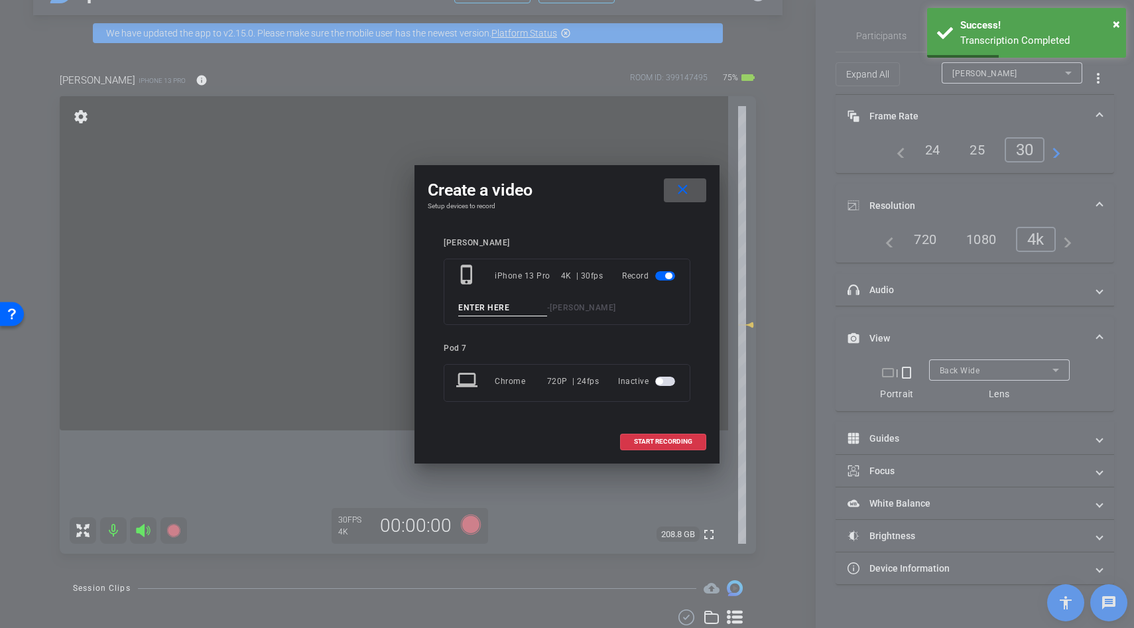
click at [475, 312] on input at bounding box center [502, 308] width 89 height 17
type input "b roll"
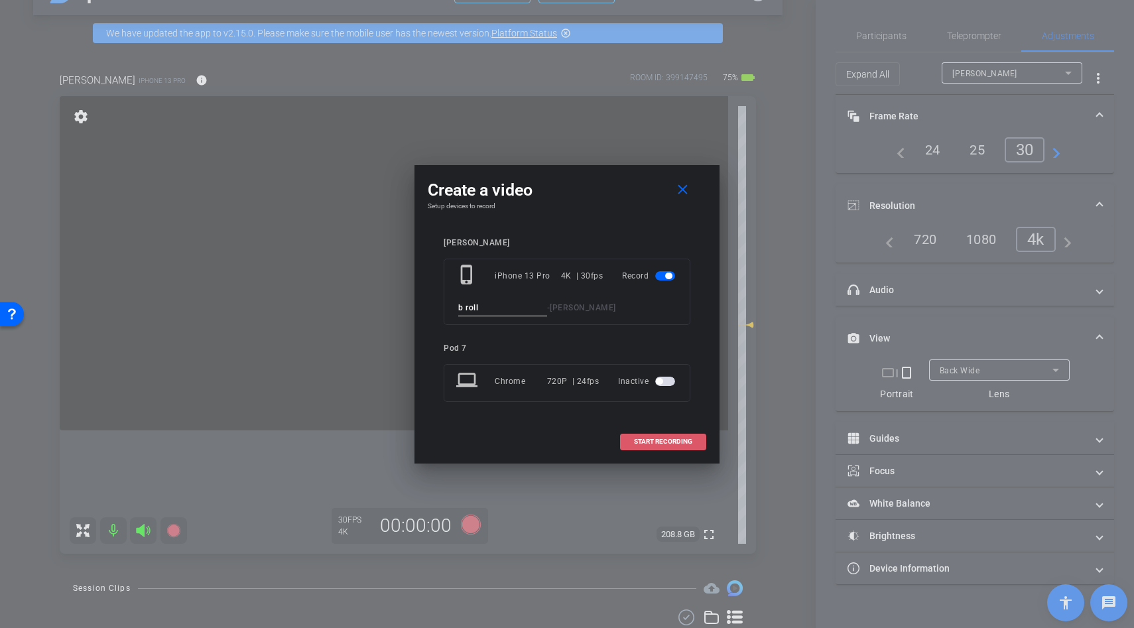
click at [632, 442] on span at bounding box center [663, 442] width 85 height 32
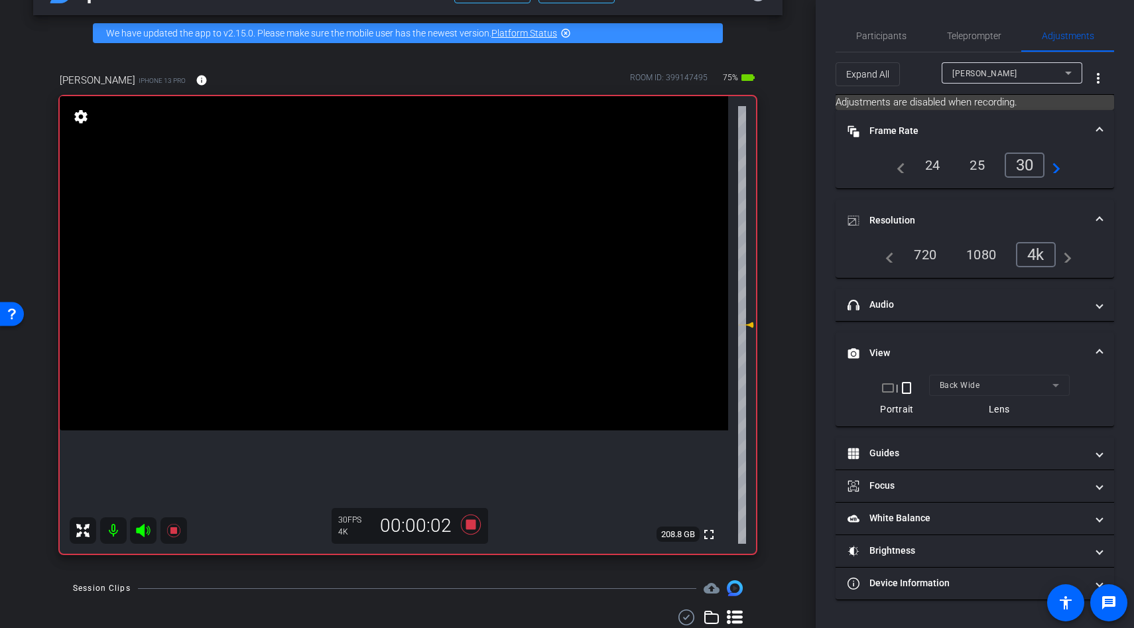
click at [343, 393] on video at bounding box center [394, 263] width 669 height 334
click at [343, 393] on div at bounding box center [342, 393] width 33 height 33
click at [419, 350] on video at bounding box center [394, 263] width 669 height 334
click at [399, 358] on video at bounding box center [394, 263] width 669 height 334
click at [430, 377] on video at bounding box center [394, 263] width 669 height 334
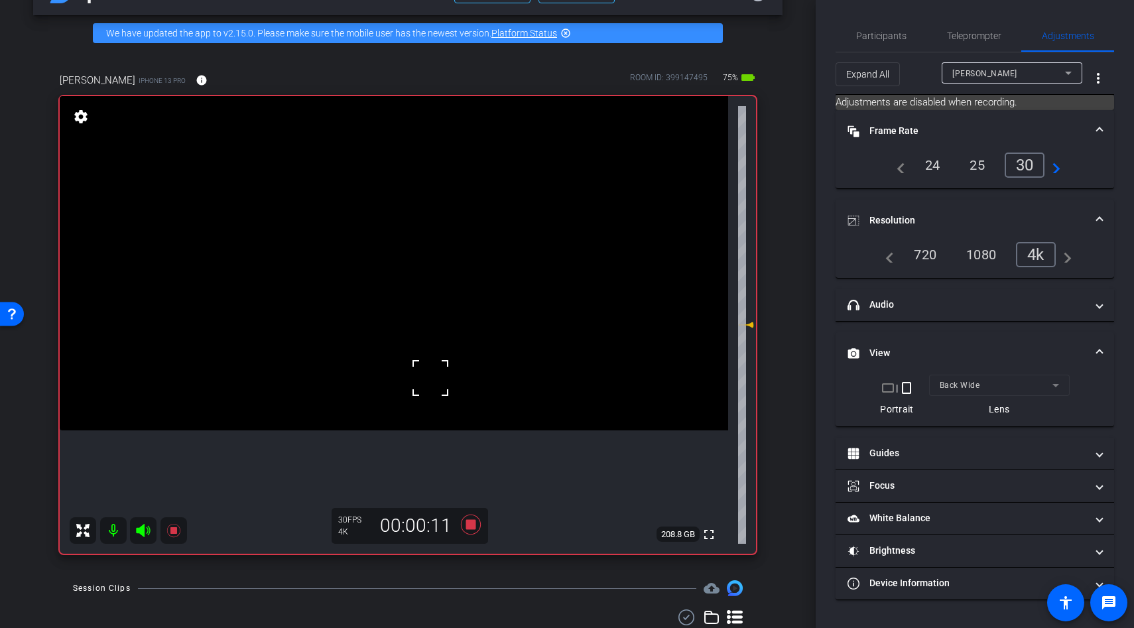
click at [405, 401] on video at bounding box center [394, 263] width 669 height 334
click at [430, 391] on video at bounding box center [394, 263] width 669 height 334
click at [446, 377] on div at bounding box center [429, 391] width 33 height 33
click at [470, 525] on icon at bounding box center [471, 525] width 20 height 20
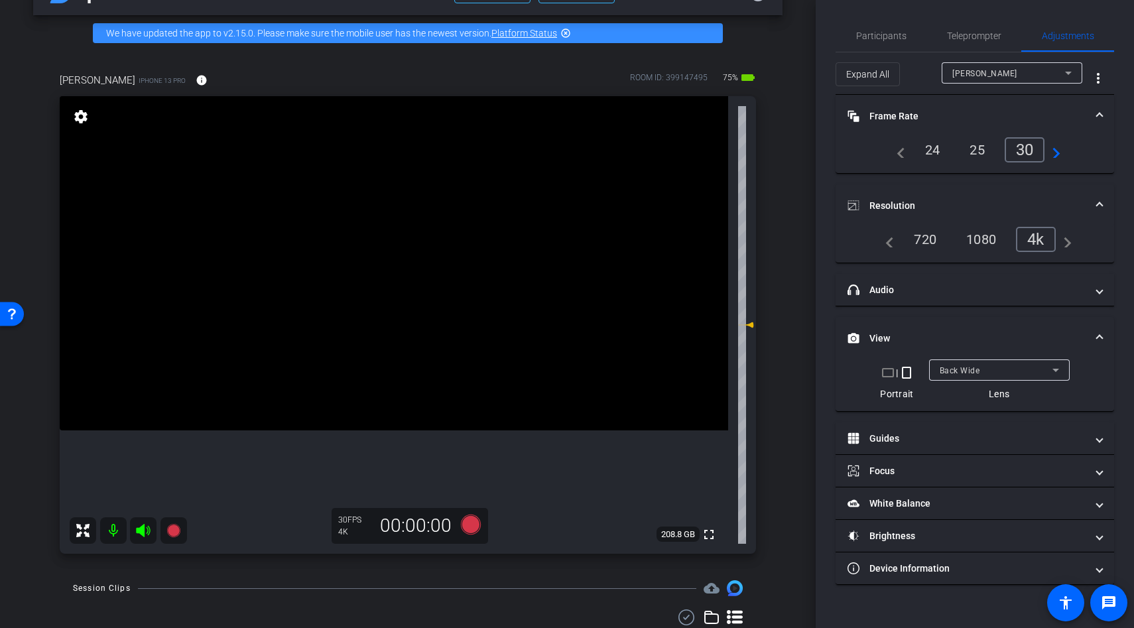
click at [463, 353] on video at bounding box center [394, 263] width 669 height 334
click at [346, 331] on video at bounding box center [394, 263] width 669 height 334
click at [346, 331] on div at bounding box center [345, 331] width 33 height 33
click at [470, 529] on icon at bounding box center [471, 525] width 20 height 20
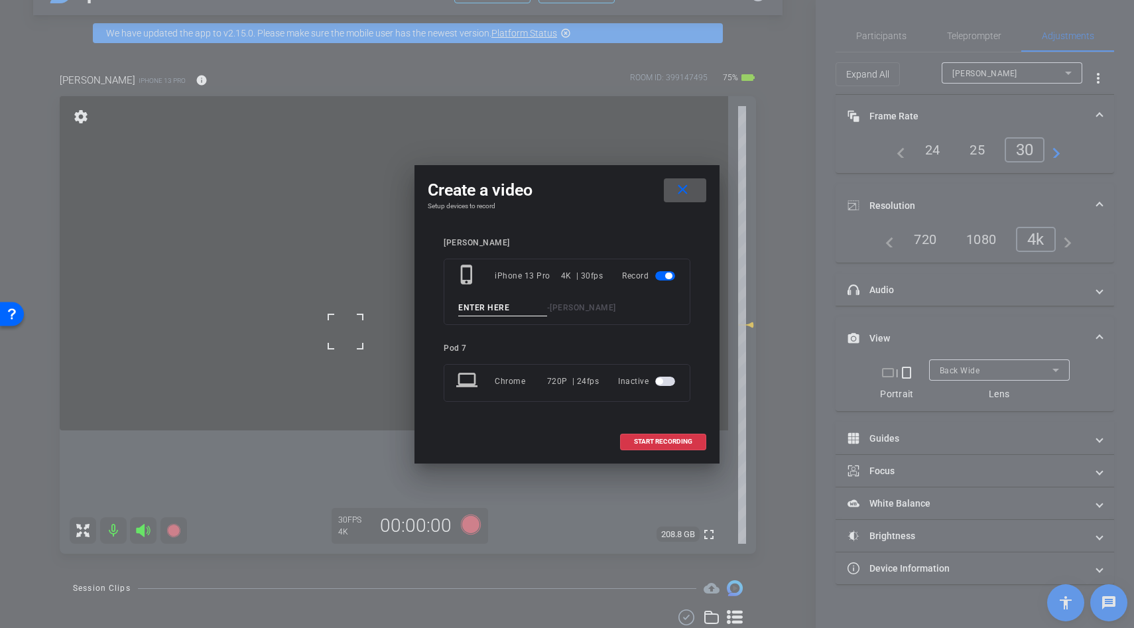
click at [466, 304] on input at bounding box center [502, 308] width 89 height 17
type input "b roll"
click at [664, 455] on span at bounding box center [663, 442] width 85 height 32
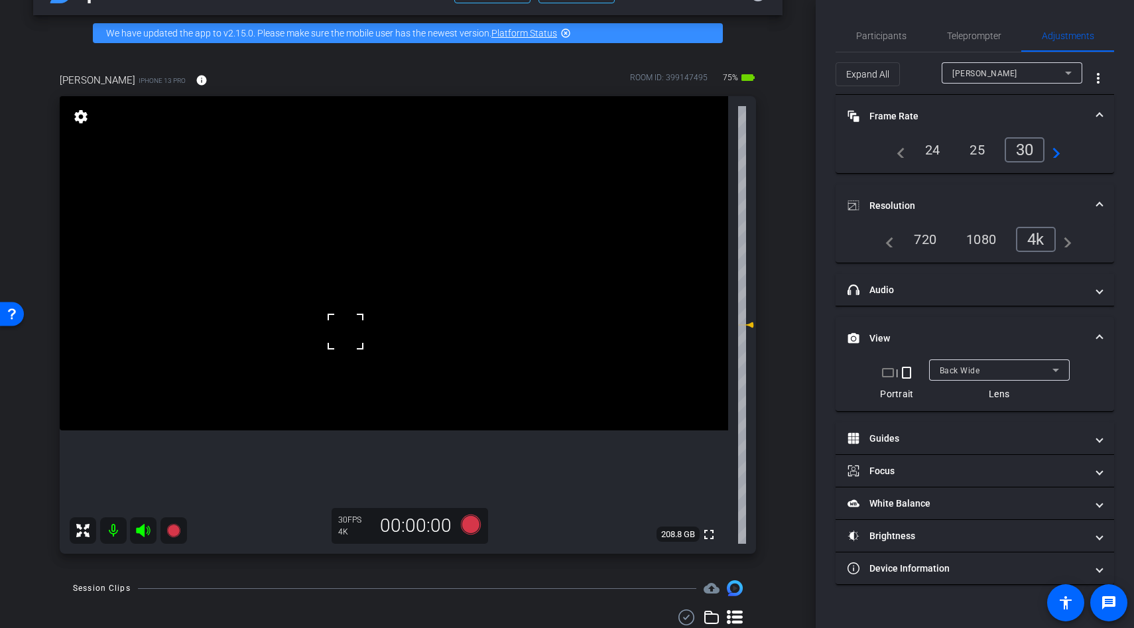
click at [401, 344] on video at bounding box center [394, 263] width 669 height 334
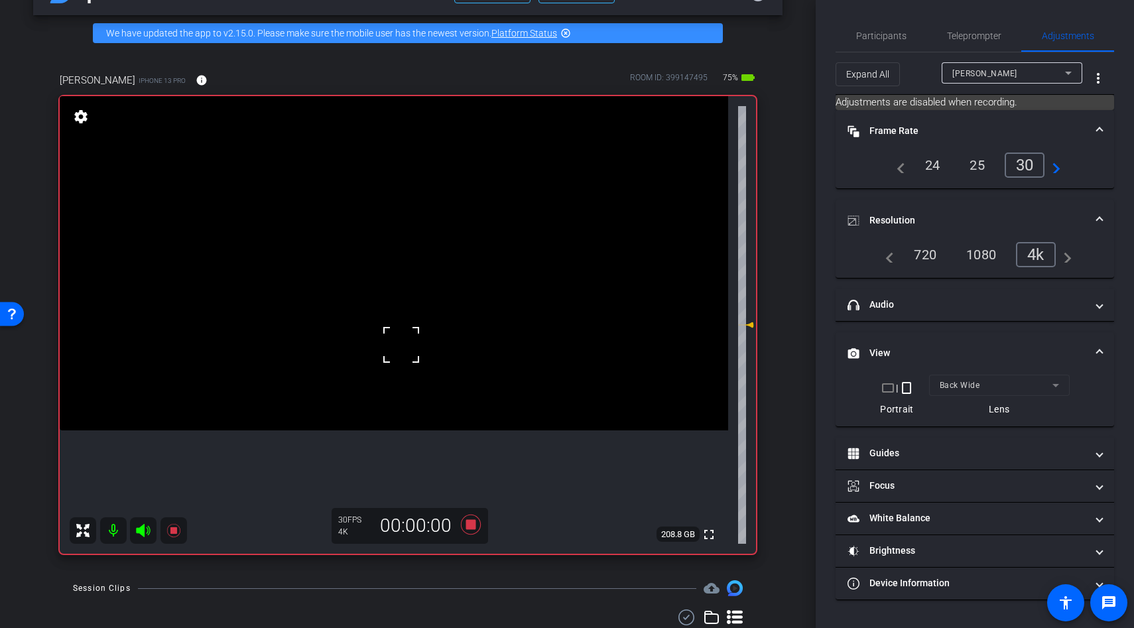
click at [401, 344] on div at bounding box center [401, 344] width 33 height 33
click at [404, 364] on video at bounding box center [394, 263] width 669 height 334
click at [407, 393] on video at bounding box center [394, 263] width 669 height 334
click at [393, 384] on div at bounding box center [407, 393] width 33 height 33
click at [448, 397] on video at bounding box center [394, 263] width 669 height 334
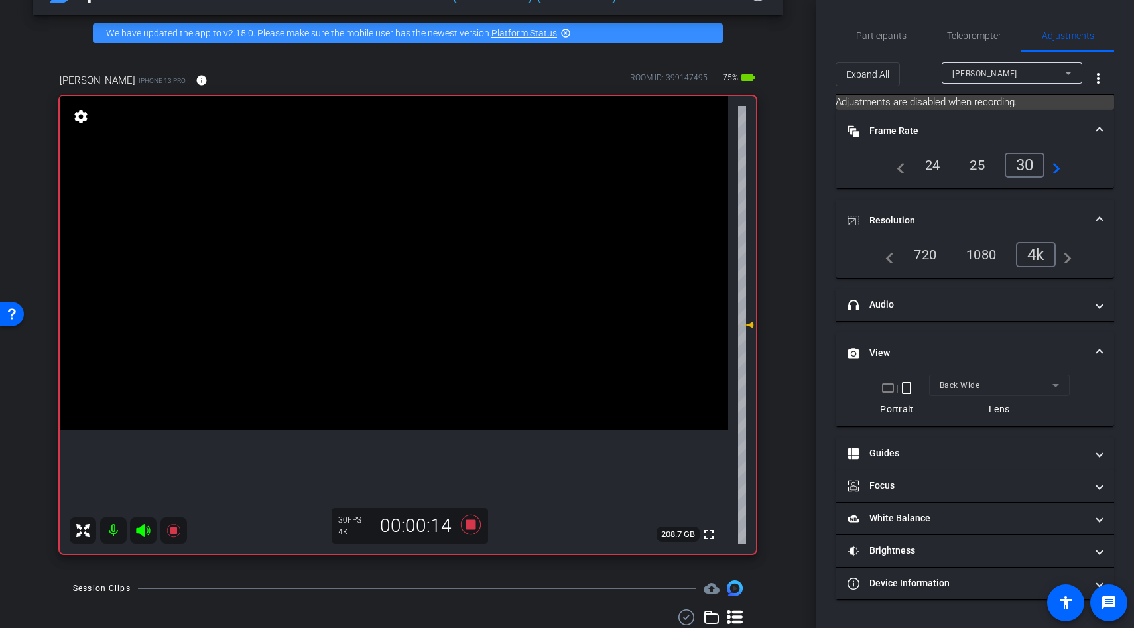
click at [387, 395] on video at bounding box center [394, 263] width 669 height 334
click at [432, 395] on div at bounding box center [448, 397] width 33 height 33
click at [439, 430] on video at bounding box center [394, 263] width 669 height 334
click at [439, 442] on div at bounding box center [439, 442] width 33 height 33
click at [412, 430] on video at bounding box center [394, 263] width 669 height 334
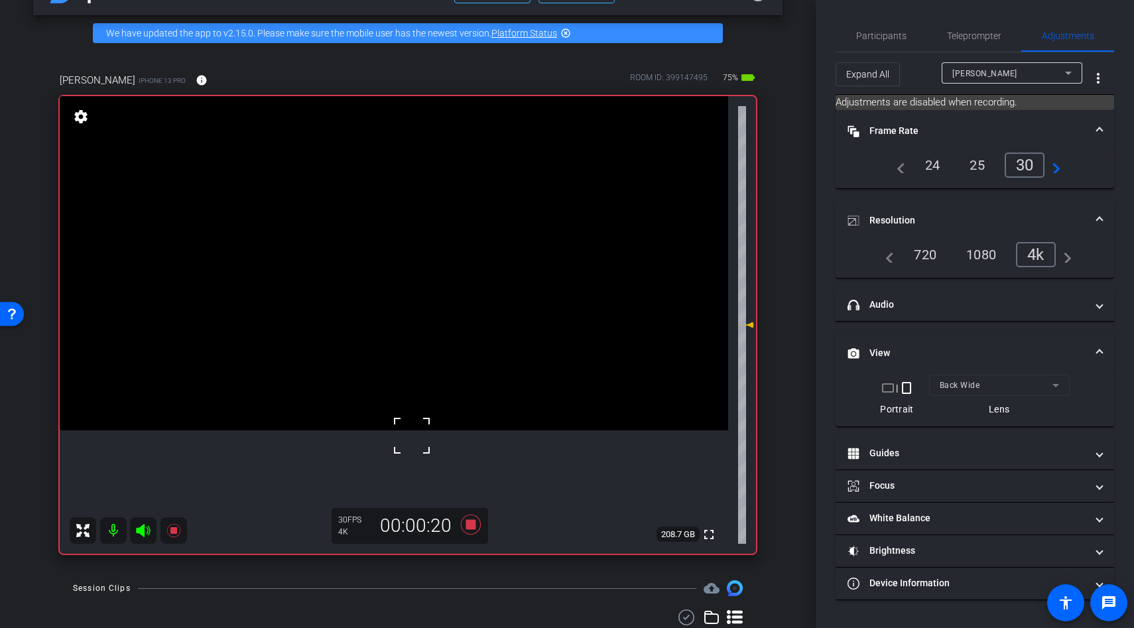
click at [412, 435] on div at bounding box center [411, 435] width 33 height 33
click at [424, 398] on video at bounding box center [394, 263] width 669 height 334
click at [468, 528] on icon at bounding box center [471, 525] width 20 height 20
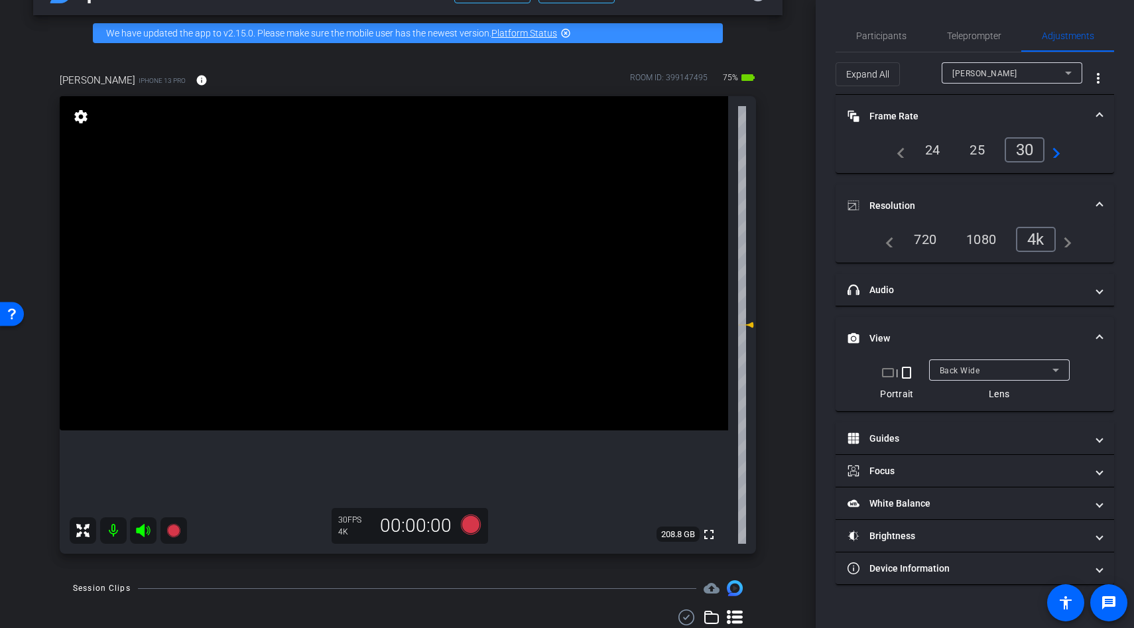
click at [450, 308] on video at bounding box center [394, 263] width 669 height 334
click at [433, 292] on span at bounding box center [433, 292] width 0 height 0
click at [456, 340] on video at bounding box center [394, 263] width 669 height 334
click at [441, 346] on video at bounding box center [394, 263] width 669 height 334
click at [430, 340] on div at bounding box center [440, 346] width 33 height 33
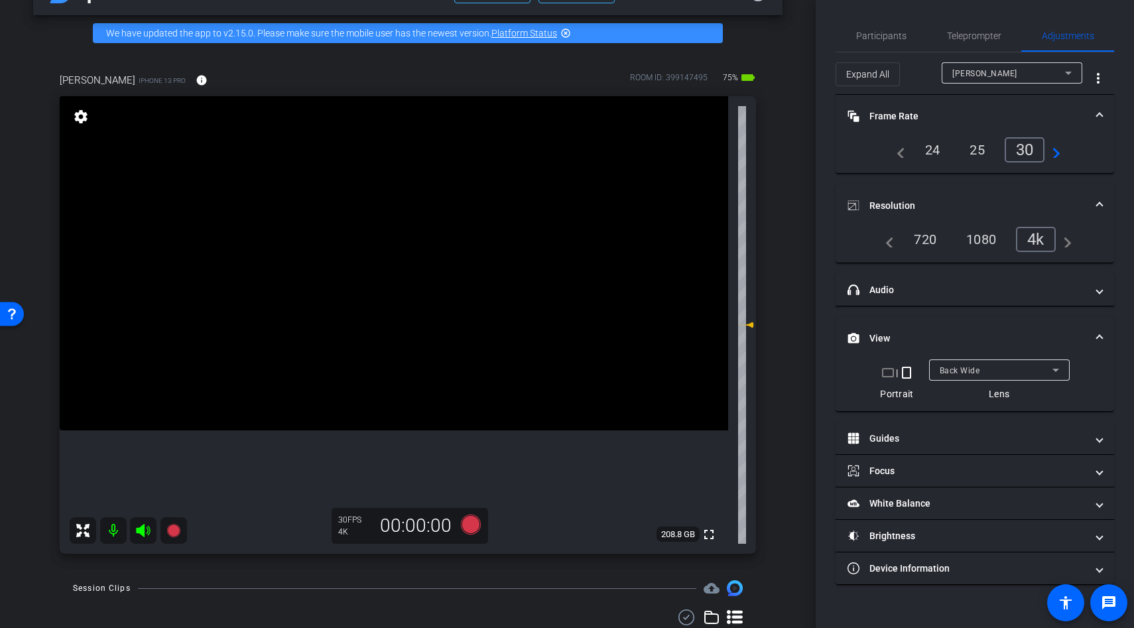
click at [430, 340] on video at bounding box center [394, 263] width 669 height 334
click at [430, 340] on div at bounding box center [429, 340] width 33 height 33
click at [397, 375] on video at bounding box center [394, 263] width 669 height 334
click at [397, 375] on div at bounding box center [396, 375] width 33 height 33
click at [473, 523] on icon at bounding box center [471, 525] width 20 height 20
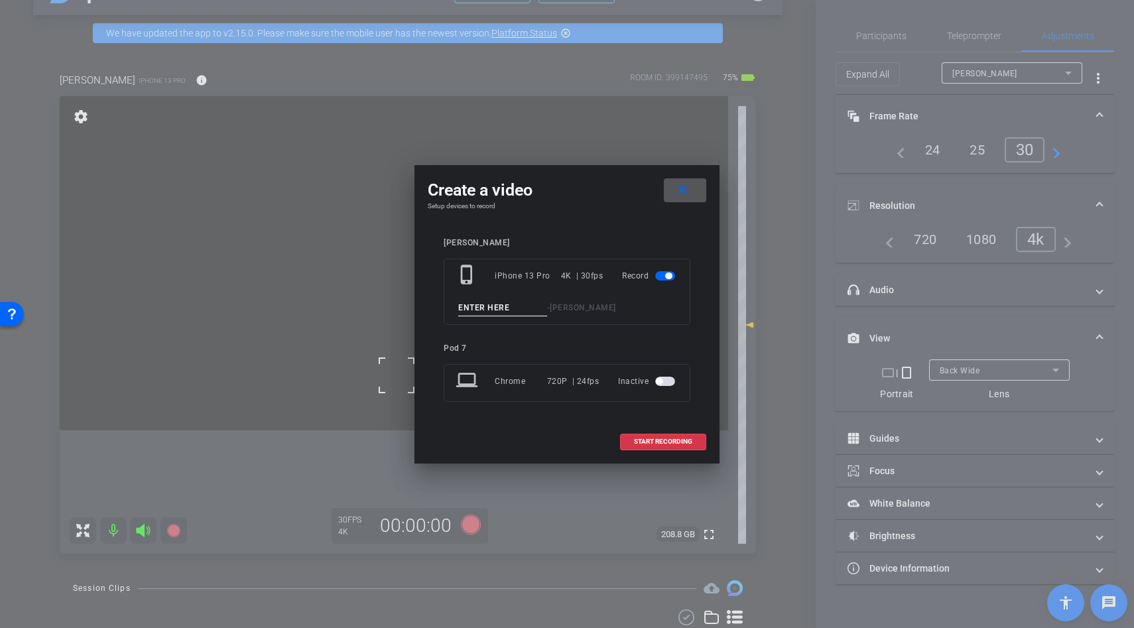
click at [477, 310] on input at bounding box center [502, 308] width 89 height 17
type input "b rolll"
click at [676, 432] on span at bounding box center [663, 442] width 85 height 32
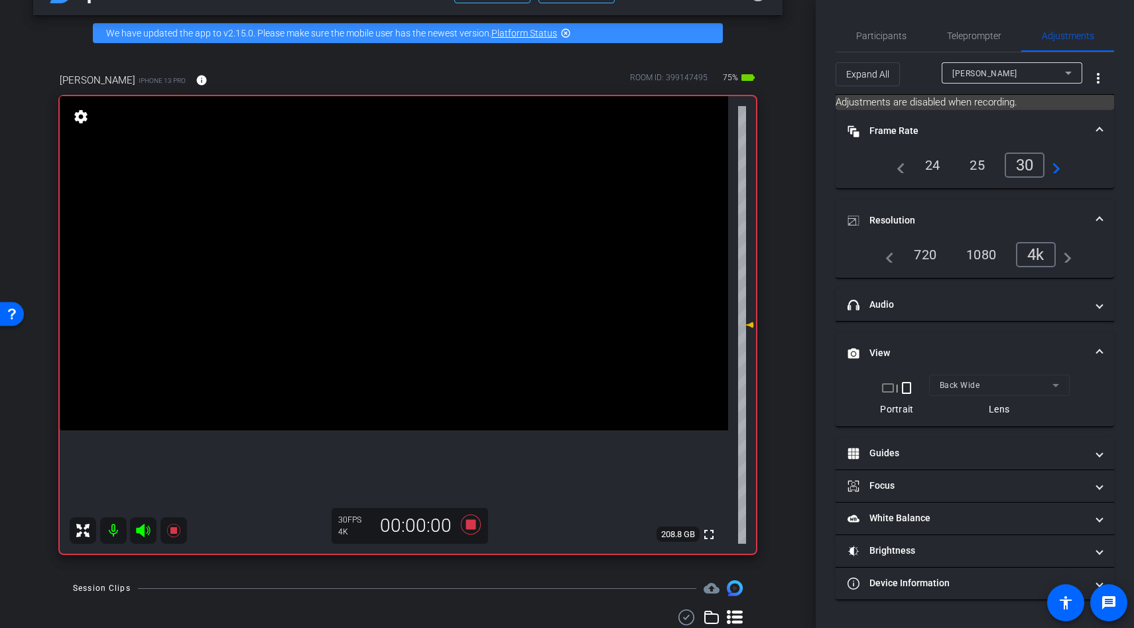
click at [371, 346] on video at bounding box center [394, 263] width 669 height 334
click at [476, 529] on icon at bounding box center [471, 525] width 32 height 24
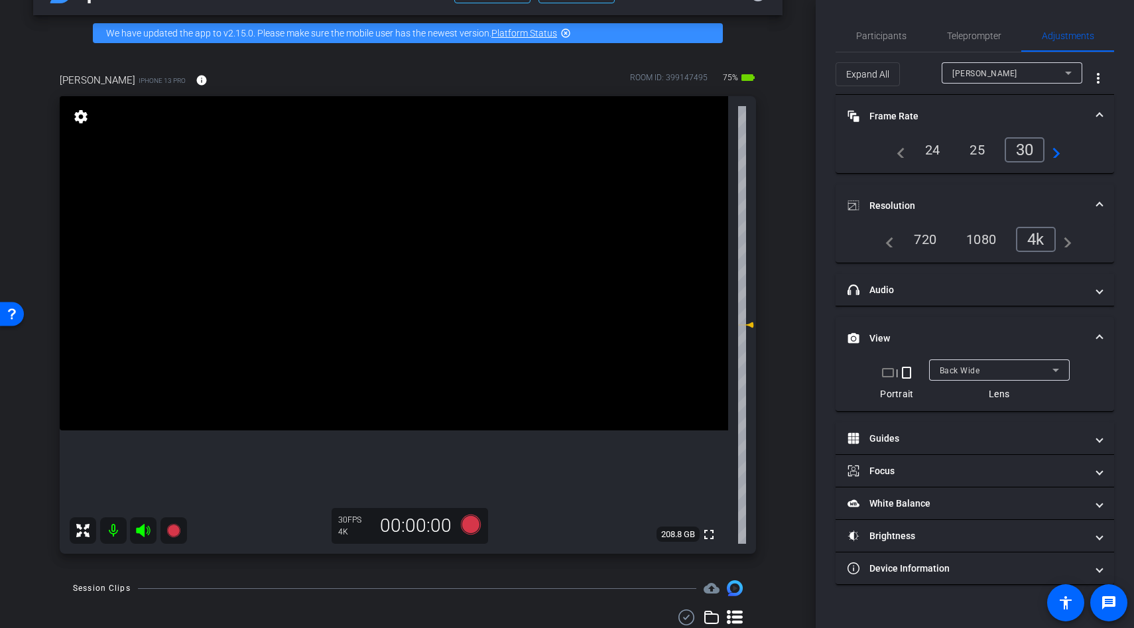
click at [474, 382] on video at bounding box center [394, 263] width 669 height 334
click at [468, 406] on video at bounding box center [394, 263] width 669 height 334
click at [468, 399] on div at bounding box center [473, 382] width 33 height 33
click at [466, 380] on video at bounding box center [394, 263] width 669 height 334
click at [466, 390] on div at bounding box center [467, 406] width 33 height 33
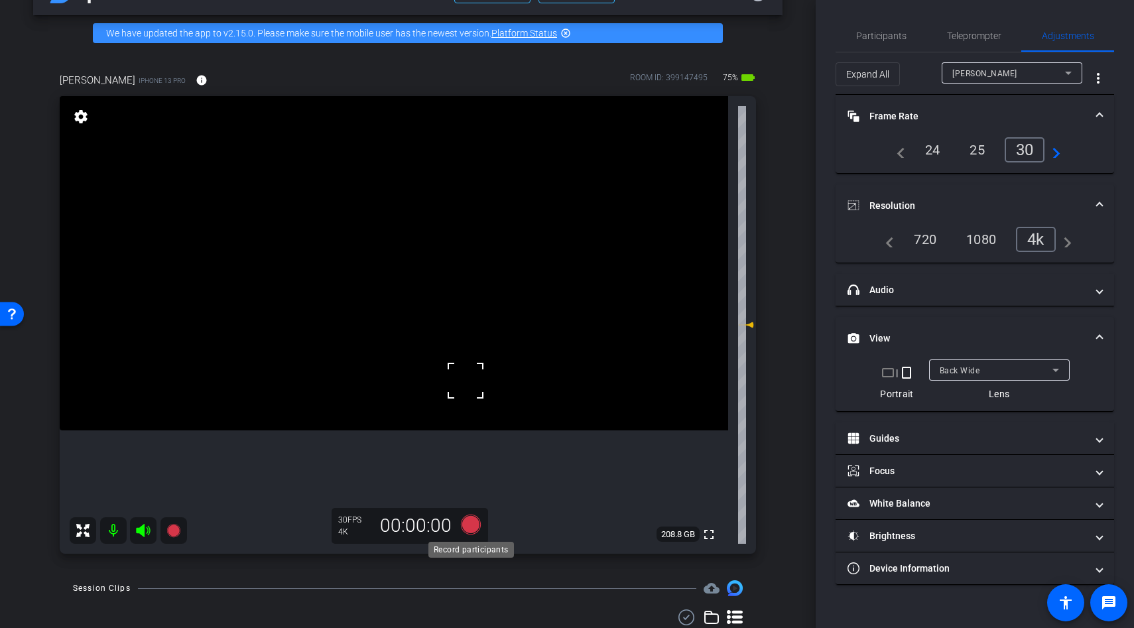
click at [468, 522] on icon at bounding box center [471, 525] width 20 height 20
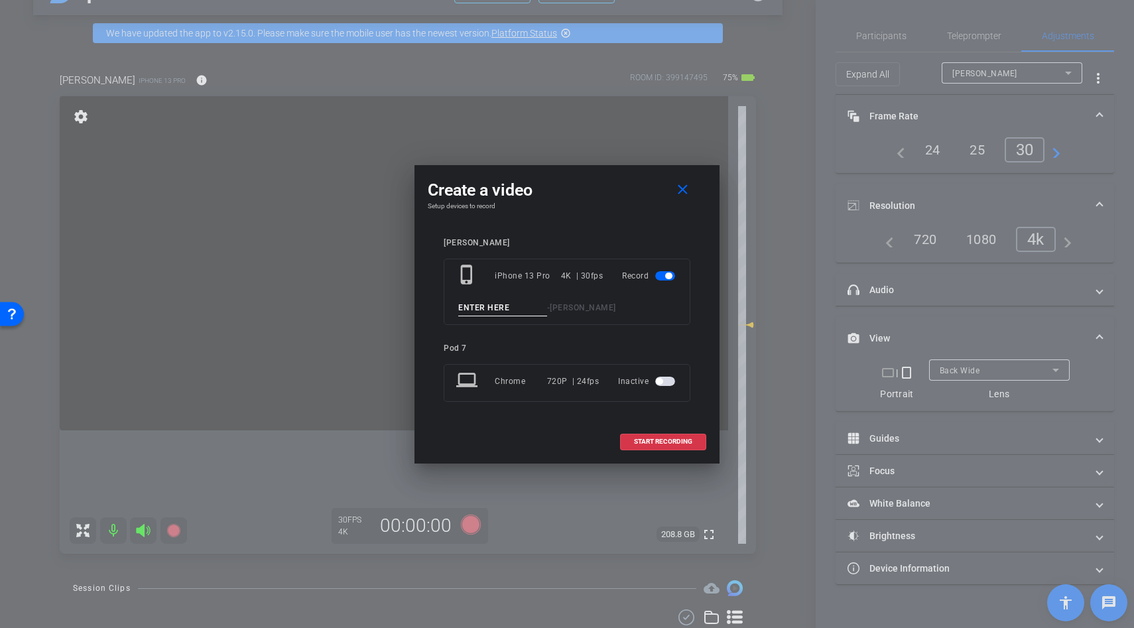
click at [501, 302] on input at bounding box center [502, 308] width 89 height 17
type input "b roll"
click at [648, 443] on span "START RECORDING" at bounding box center [663, 441] width 58 height 7
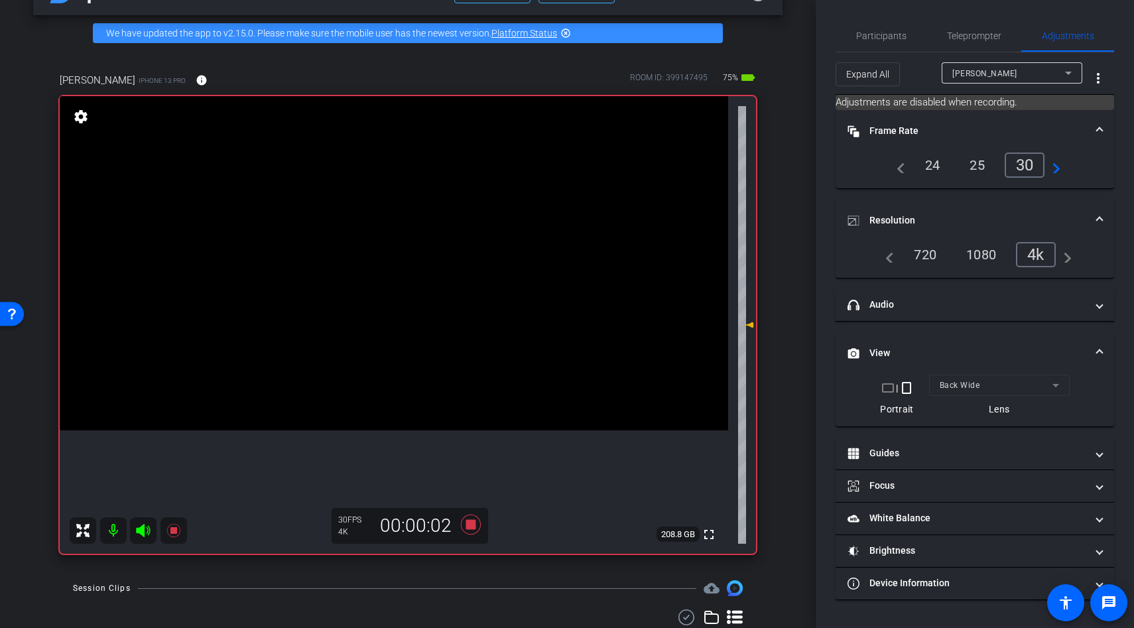
click at [428, 347] on video at bounding box center [394, 263] width 669 height 334
click at [449, 364] on div at bounding box center [465, 380] width 33 height 33
click at [368, 336] on video at bounding box center [394, 263] width 669 height 334
click at [368, 336] on div at bounding box center [368, 336] width 33 height 33
click at [352, 320] on span at bounding box center [352, 320] width 0 height 0
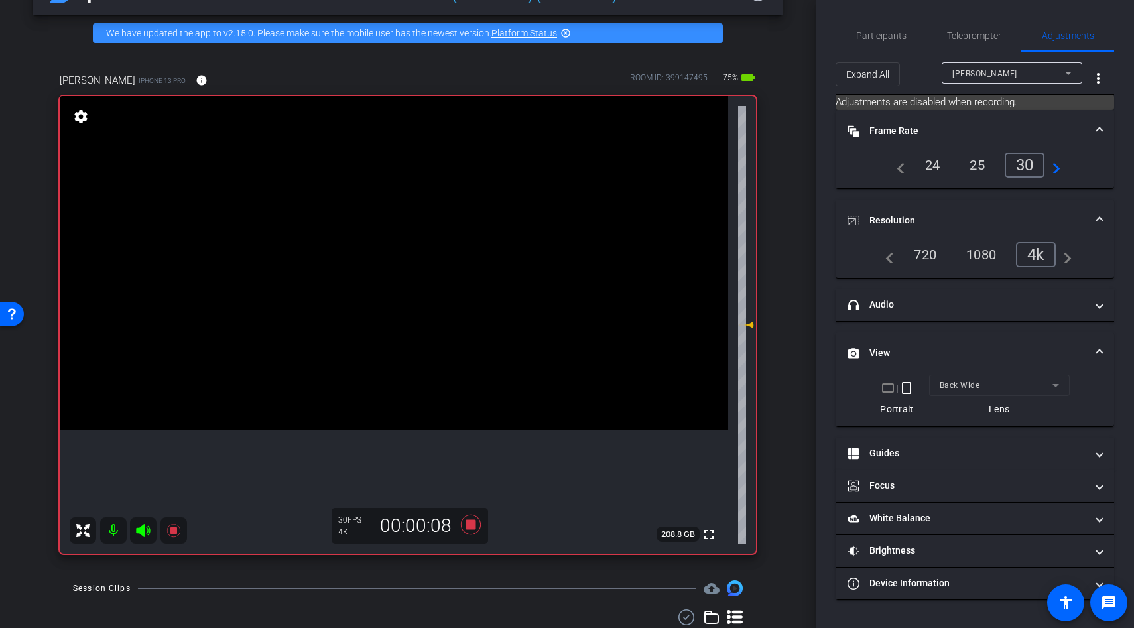
click at [438, 416] on video at bounding box center [394, 263] width 669 height 334
click at [438, 416] on div at bounding box center [437, 416] width 33 height 33
click at [415, 416] on video at bounding box center [394, 263] width 669 height 334
click at [368, 401] on video at bounding box center [394, 263] width 669 height 334
click at [430, 388] on video at bounding box center [394, 263] width 669 height 334
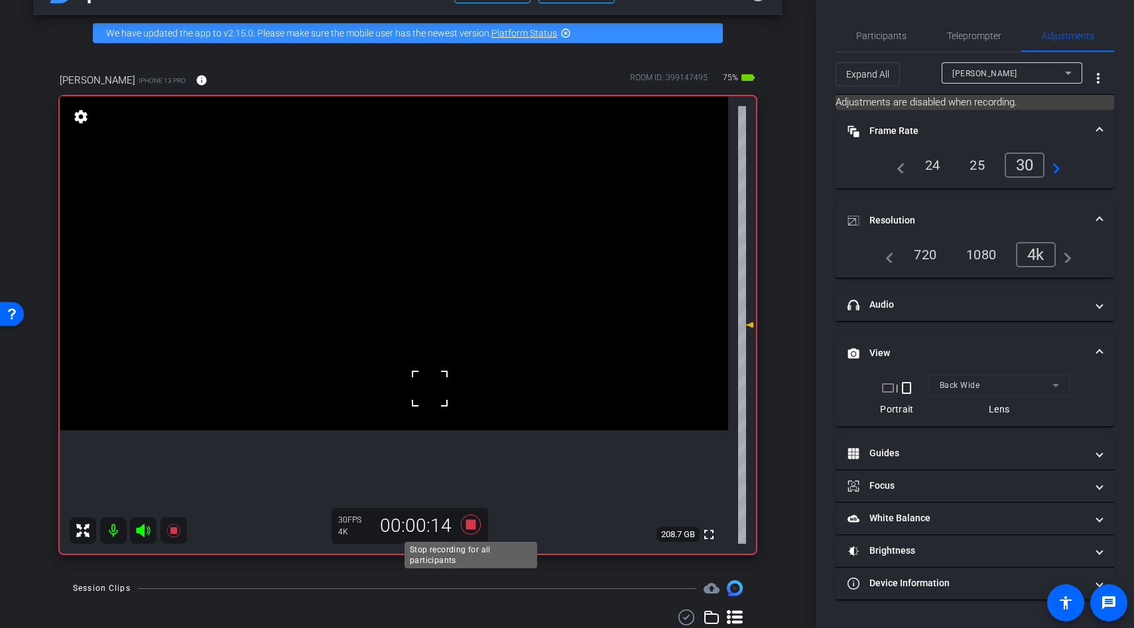
click at [471, 519] on icon at bounding box center [471, 525] width 20 height 20
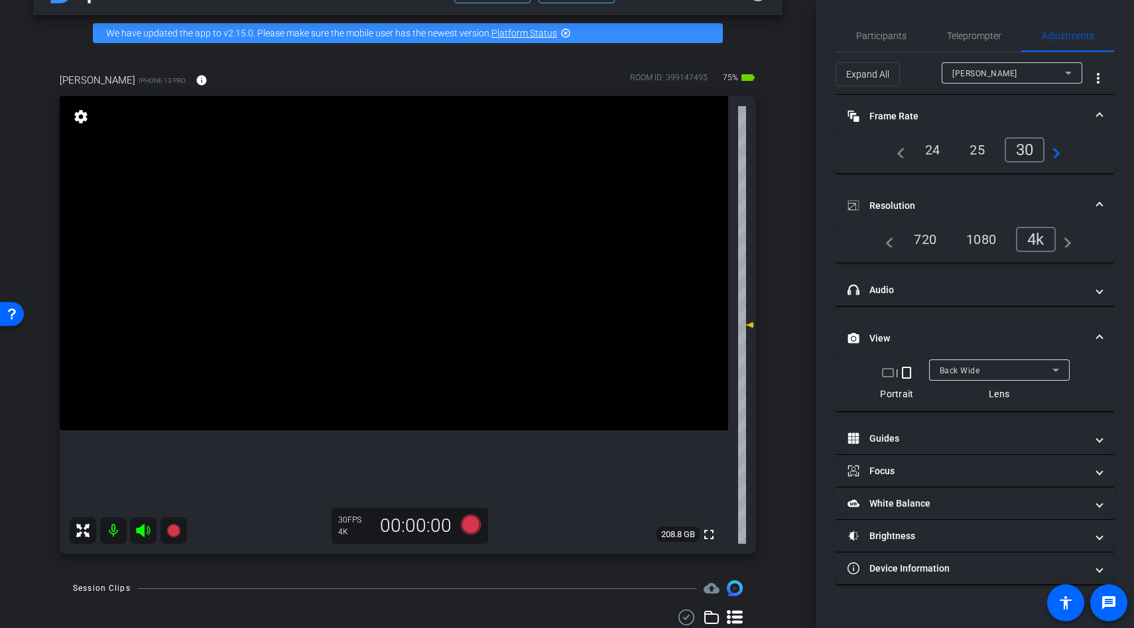
click at [403, 423] on video at bounding box center [394, 263] width 669 height 334
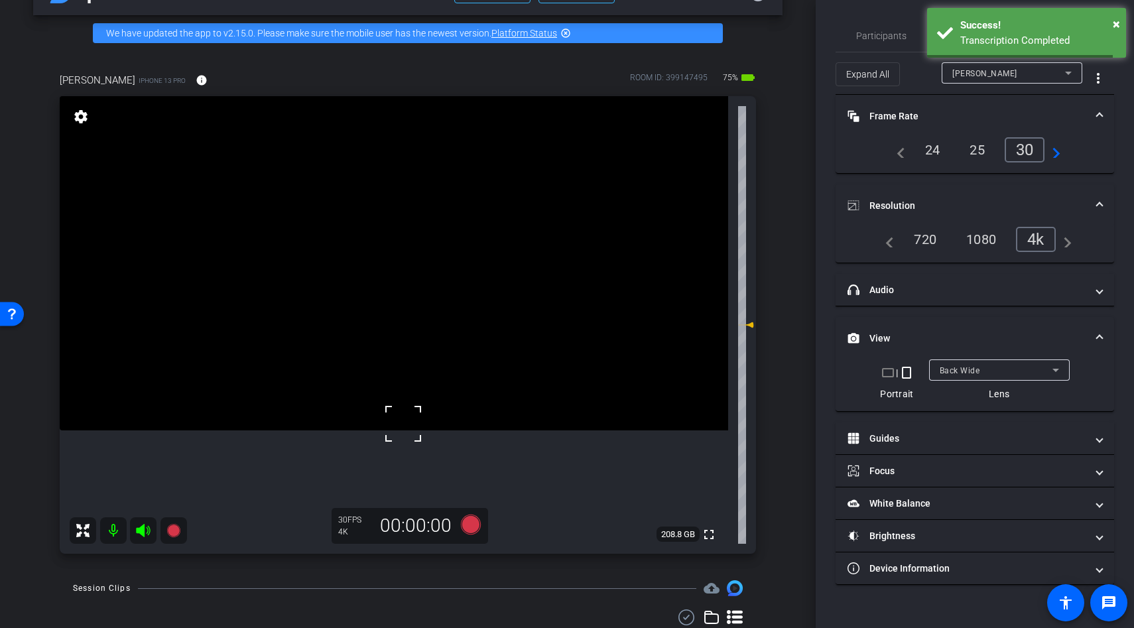
click at [419, 422] on div at bounding box center [403, 423] width 33 height 33
click at [471, 522] on icon at bounding box center [471, 525] width 20 height 20
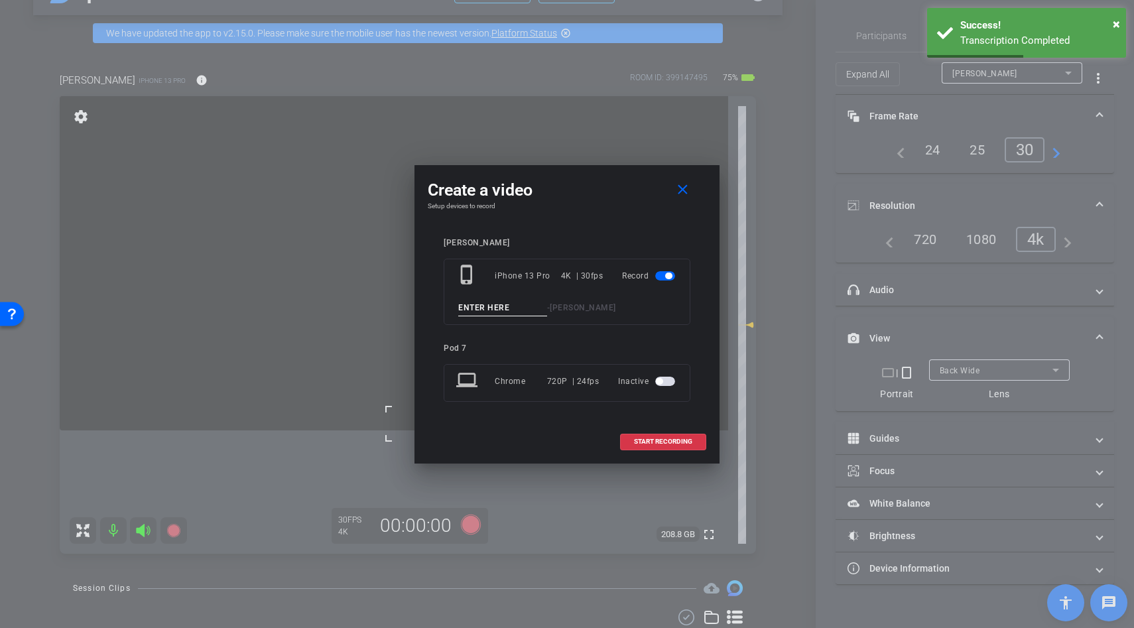
click at [492, 312] on input at bounding box center [502, 308] width 89 height 17
type input "b roll"
click at [673, 441] on span "START RECORDING" at bounding box center [663, 441] width 58 height 7
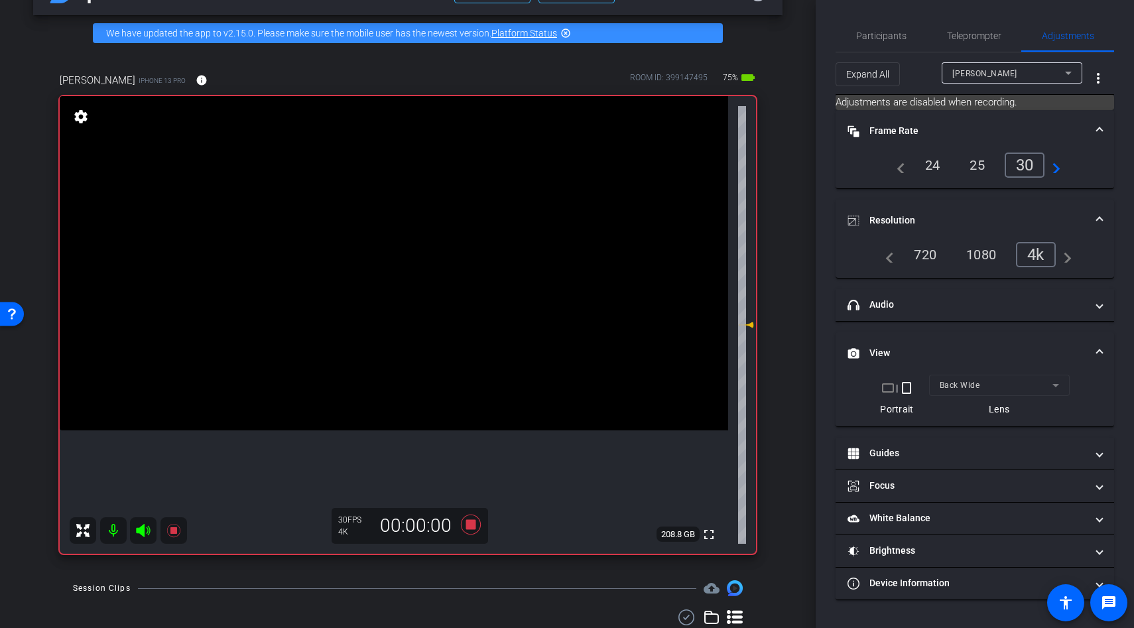
click at [392, 365] on video at bounding box center [394, 263] width 669 height 334
click at [392, 365] on div at bounding box center [391, 366] width 33 height 33
click at [379, 387] on video at bounding box center [394, 263] width 669 height 334
click at [379, 387] on div at bounding box center [378, 387] width 33 height 33
click at [385, 363] on video at bounding box center [394, 263] width 669 height 334
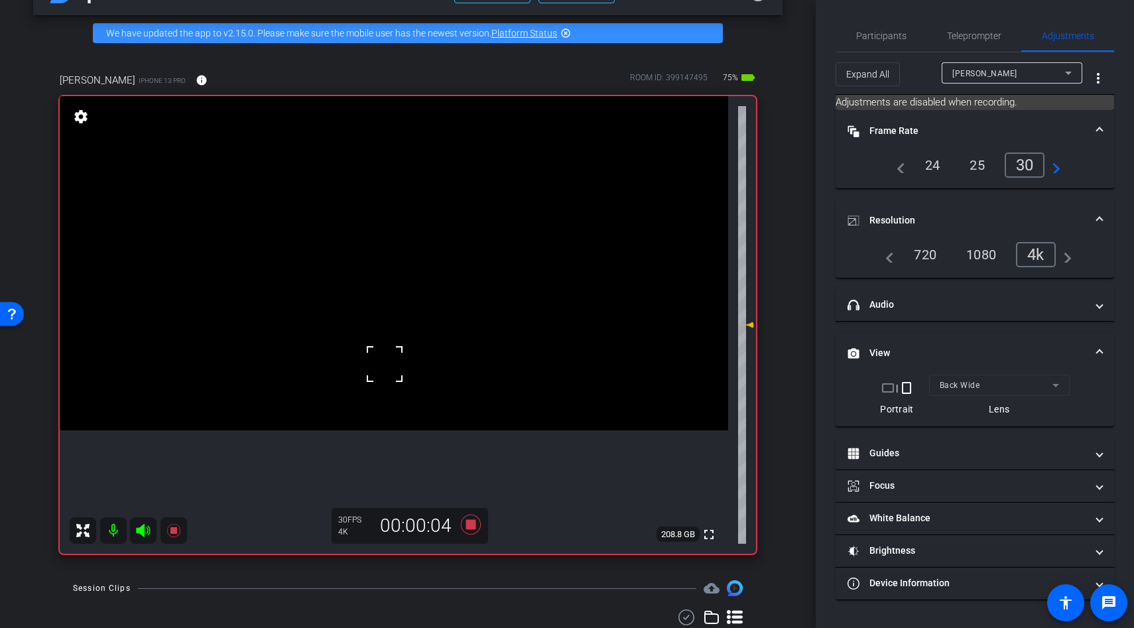
click at [385, 363] on div at bounding box center [384, 364] width 33 height 33
click at [408, 387] on video at bounding box center [394, 263] width 669 height 334
click at [408, 387] on div at bounding box center [407, 387] width 33 height 33
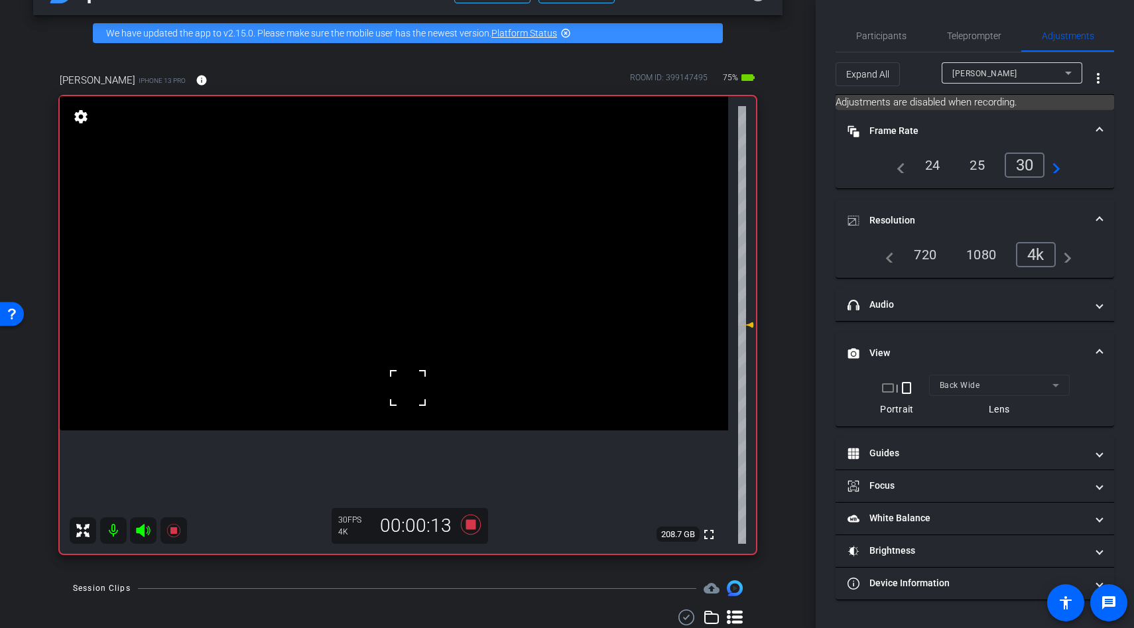
click at [391, 361] on video at bounding box center [394, 263] width 669 height 334
click at [472, 522] on icon at bounding box center [471, 525] width 20 height 20
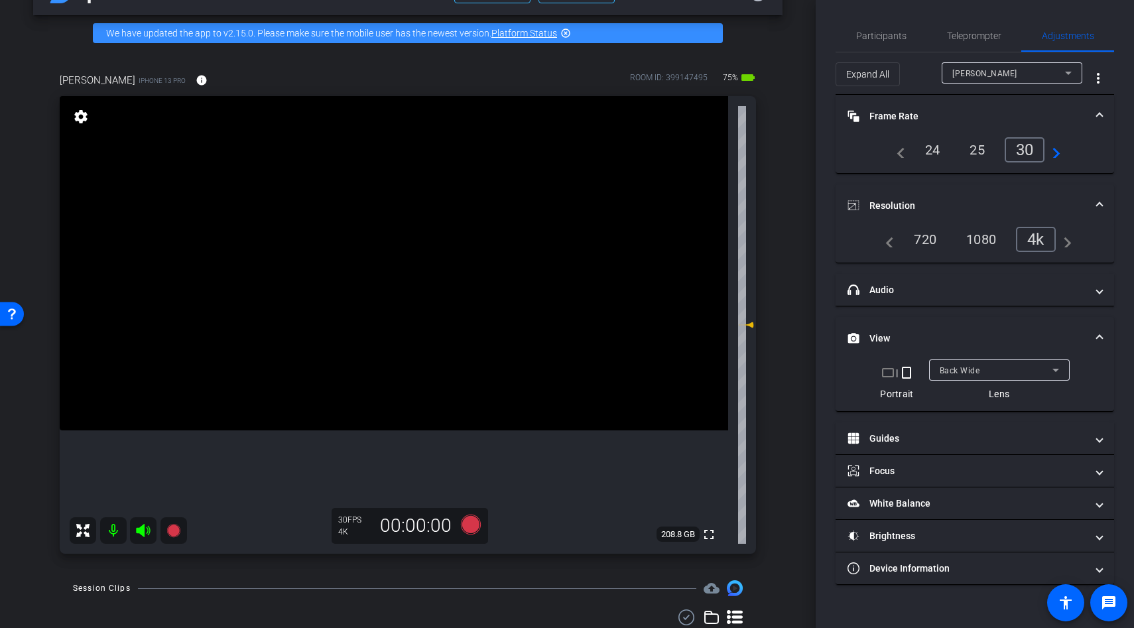
click at [450, 333] on video at bounding box center [394, 263] width 669 height 334
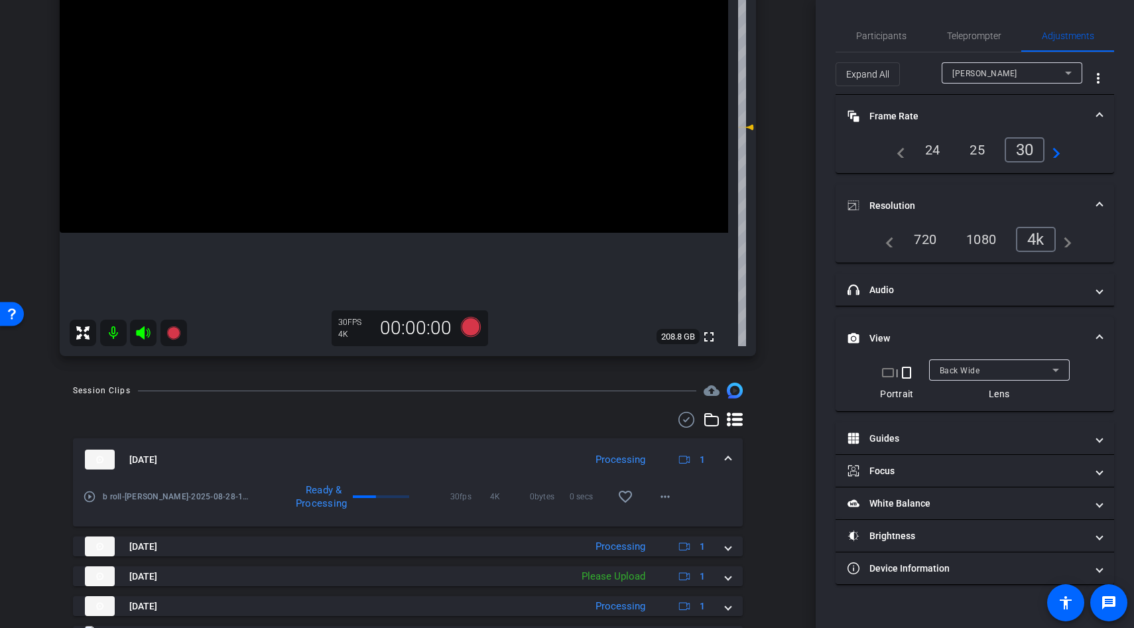
scroll to position [454, 0]
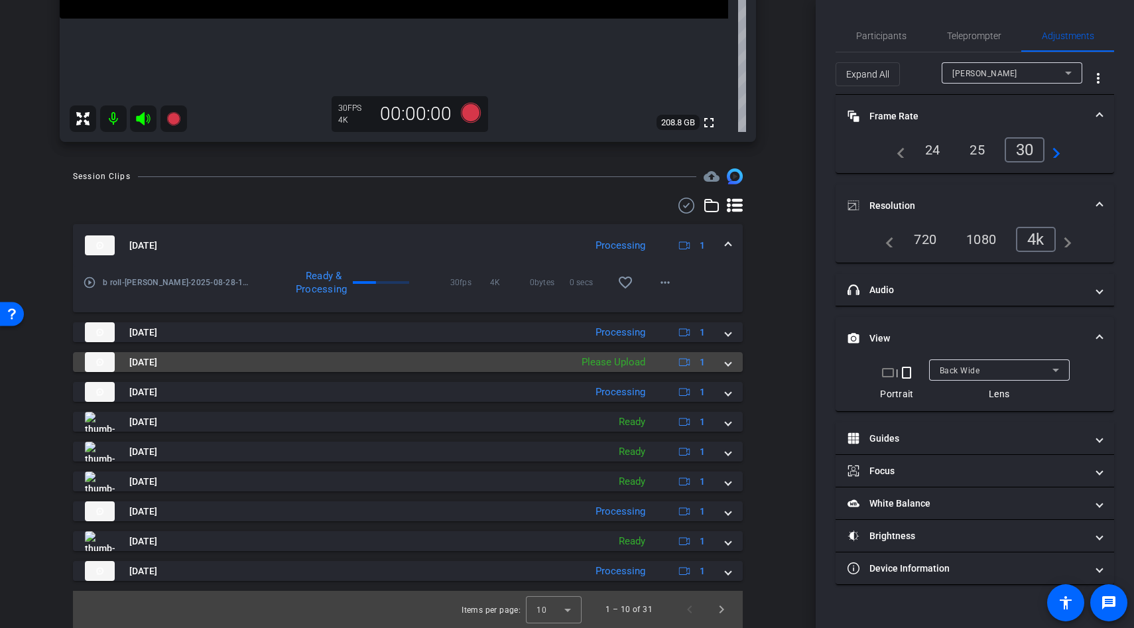
click at [612, 368] on div "Please Upload" at bounding box center [613, 362] width 77 height 15
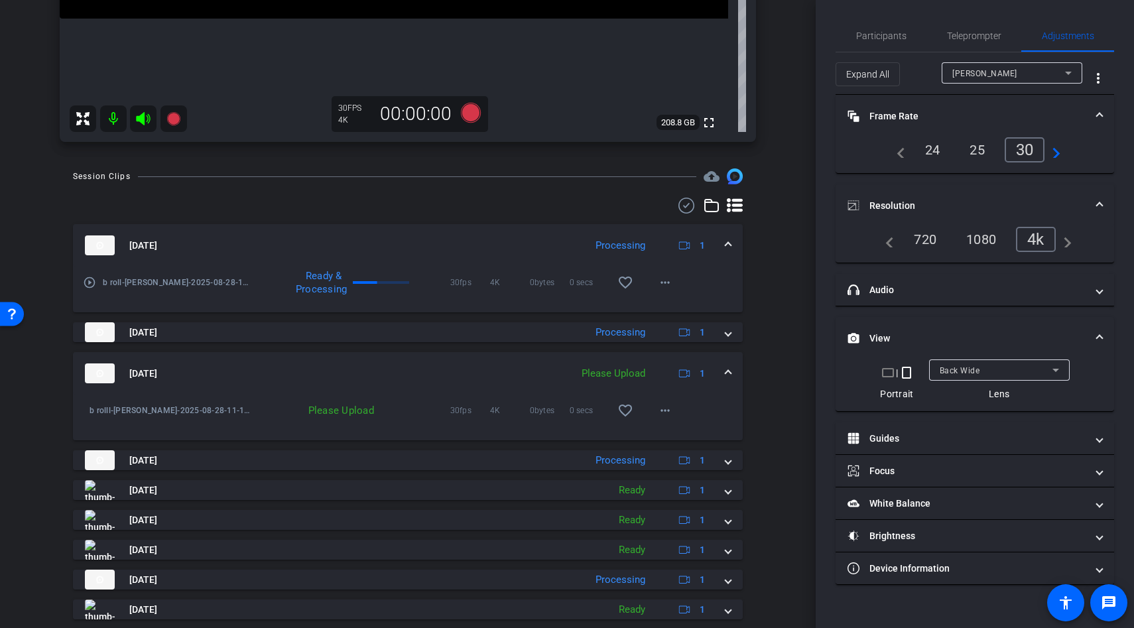
scroll to position [522, 0]
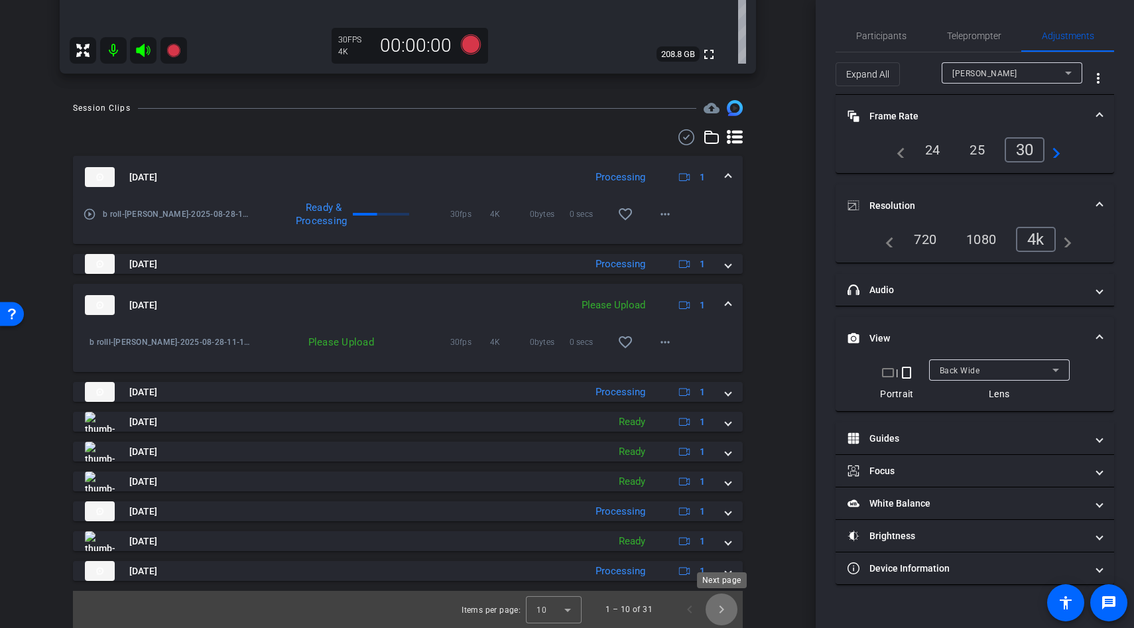
click at [716, 610] on span "Next page" at bounding box center [722, 610] width 32 height 32
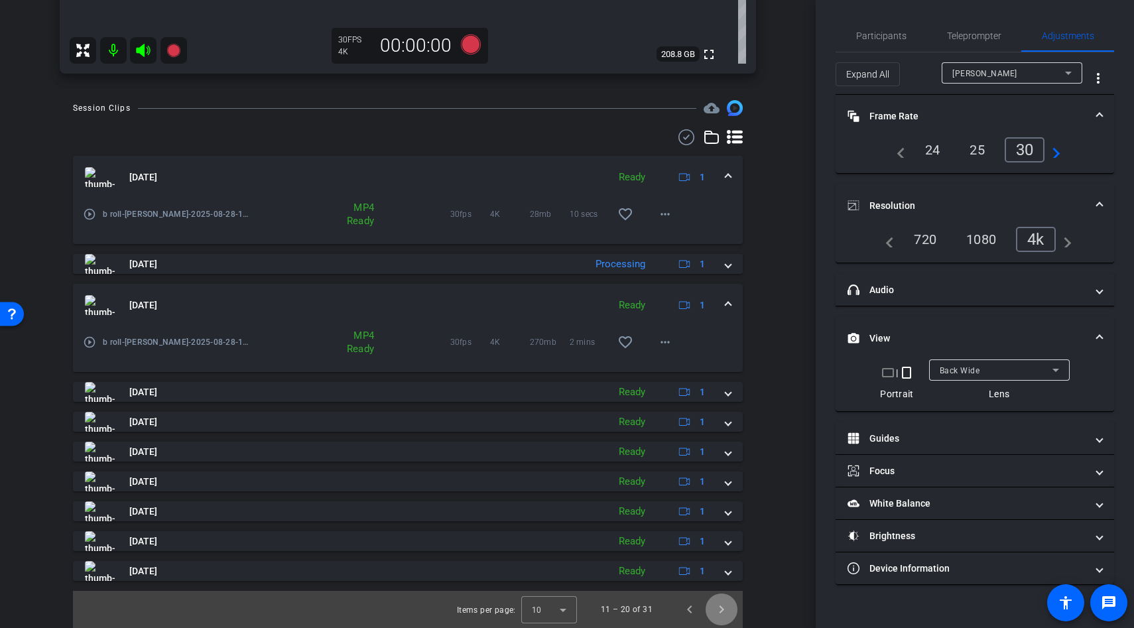
click at [716, 610] on span "Next page" at bounding box center [722, 610] width 32 height 32
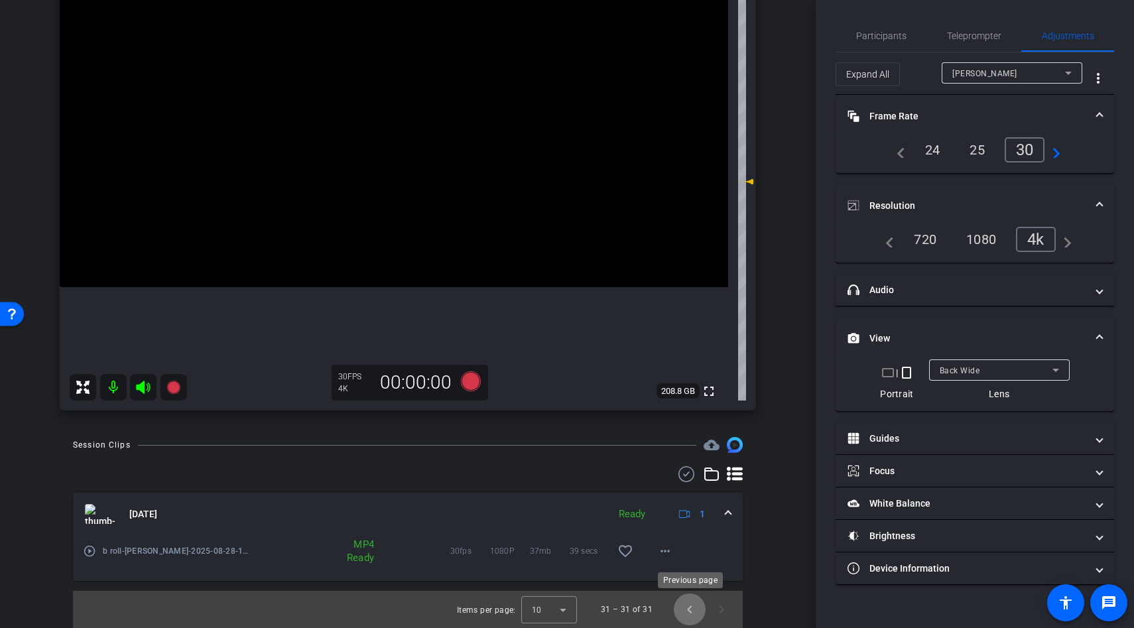
click at [688, 602] on span "Previous page" at bounding box center [690, 610] width 32 height 32
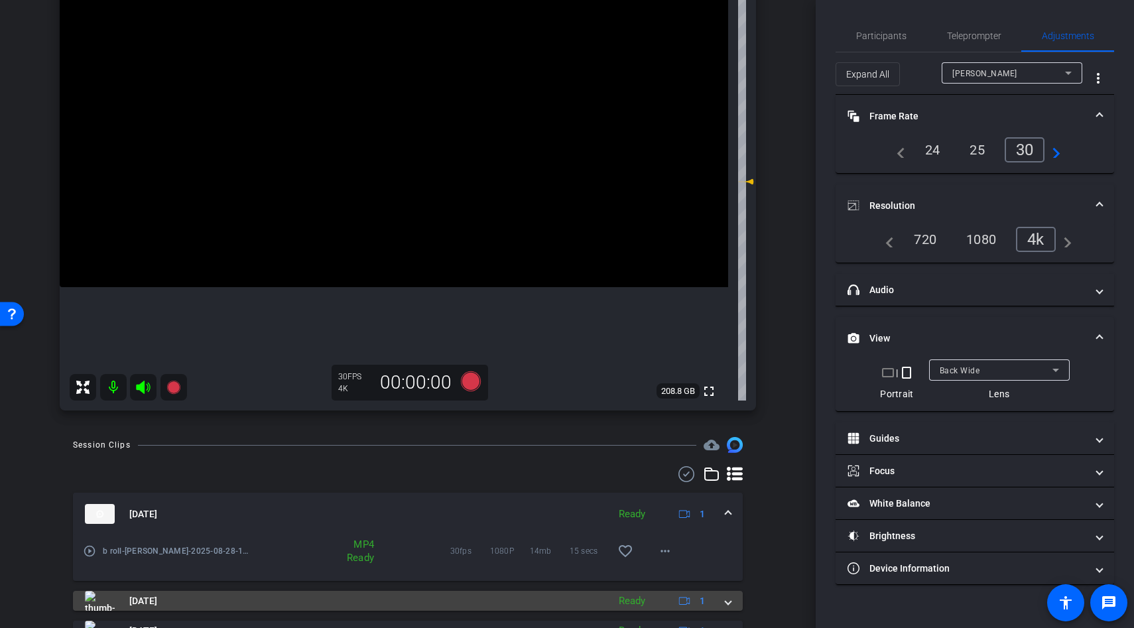
click at [688, 603] on icon at bounding box center [684, 602] width 11 height 8
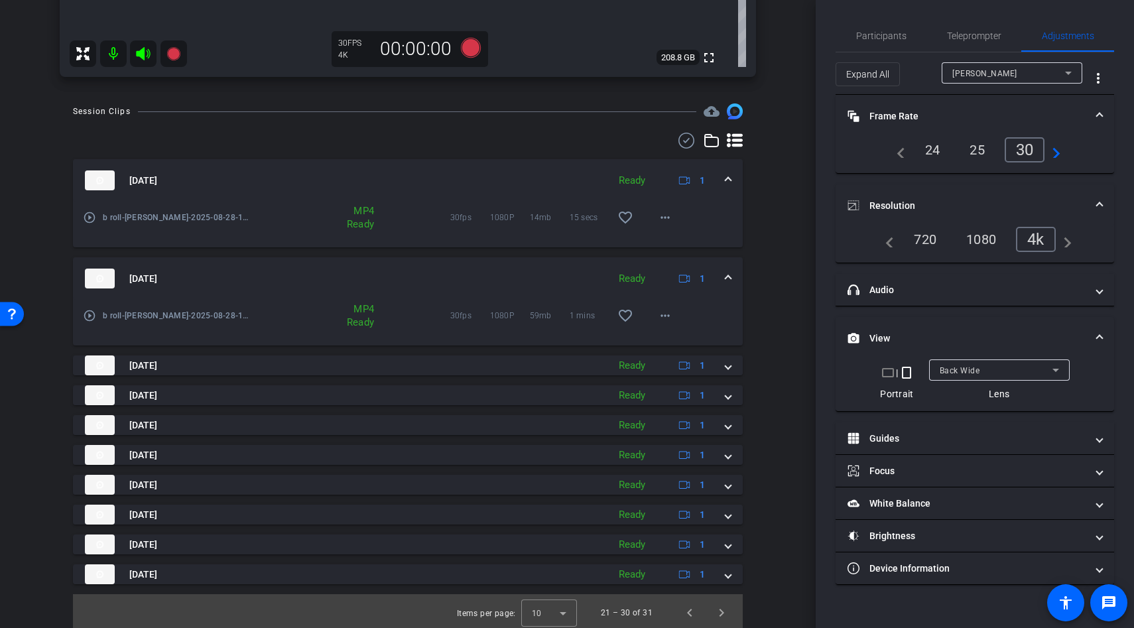
scroll to position [522, 0]
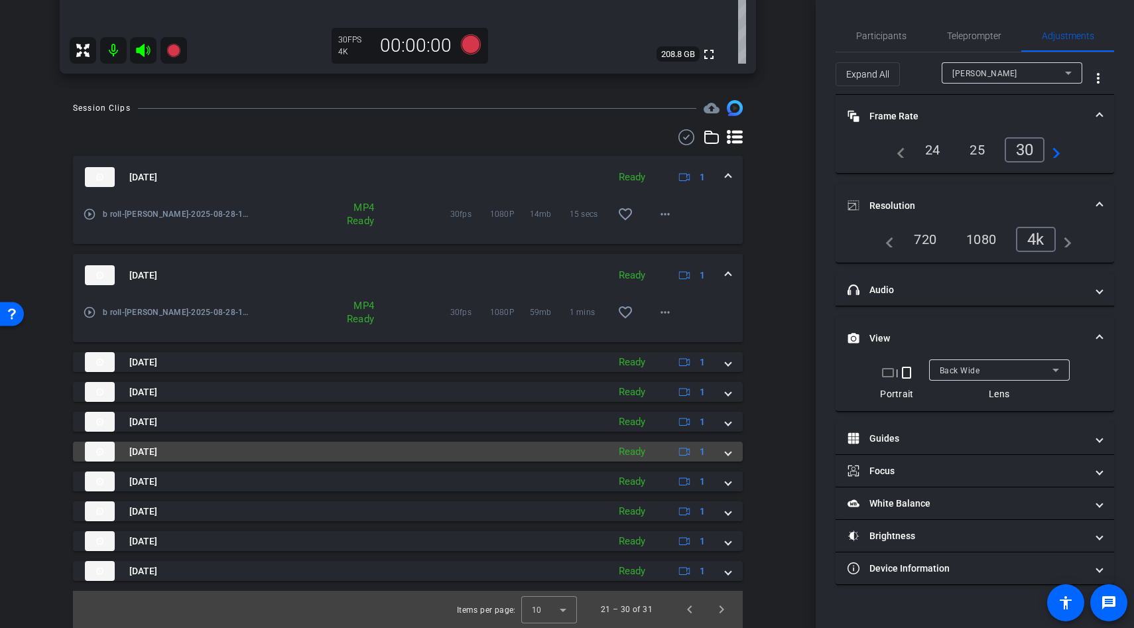
click at [400, 458] on mat-panel-title "[DATE]" at bounding box center [343, 452] width 517 height 20
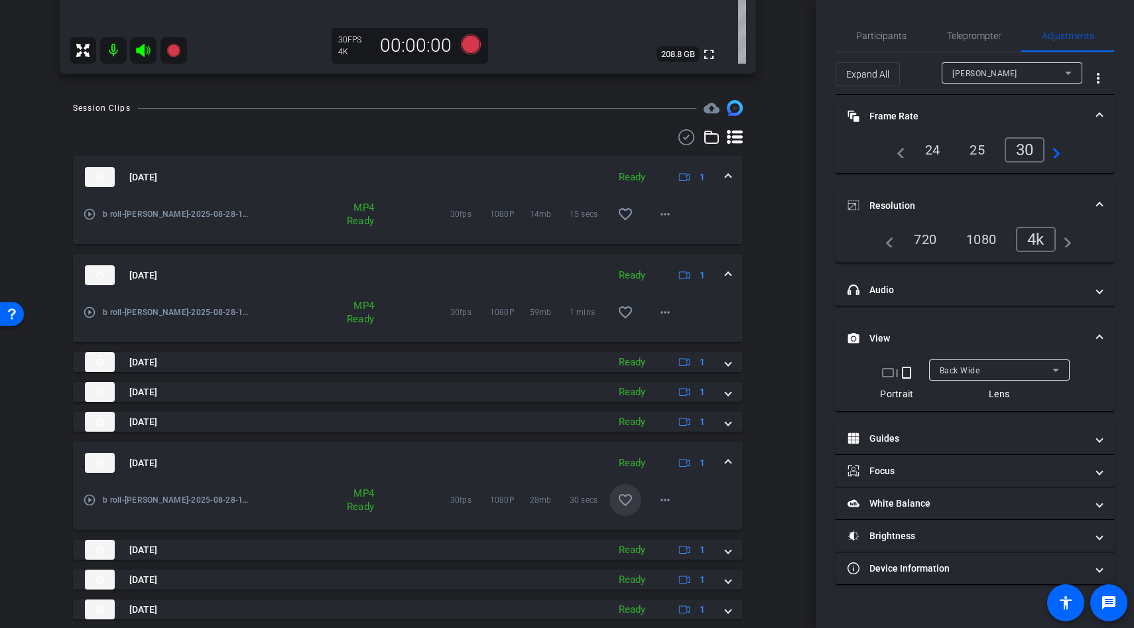
scroll to position [0, 0]
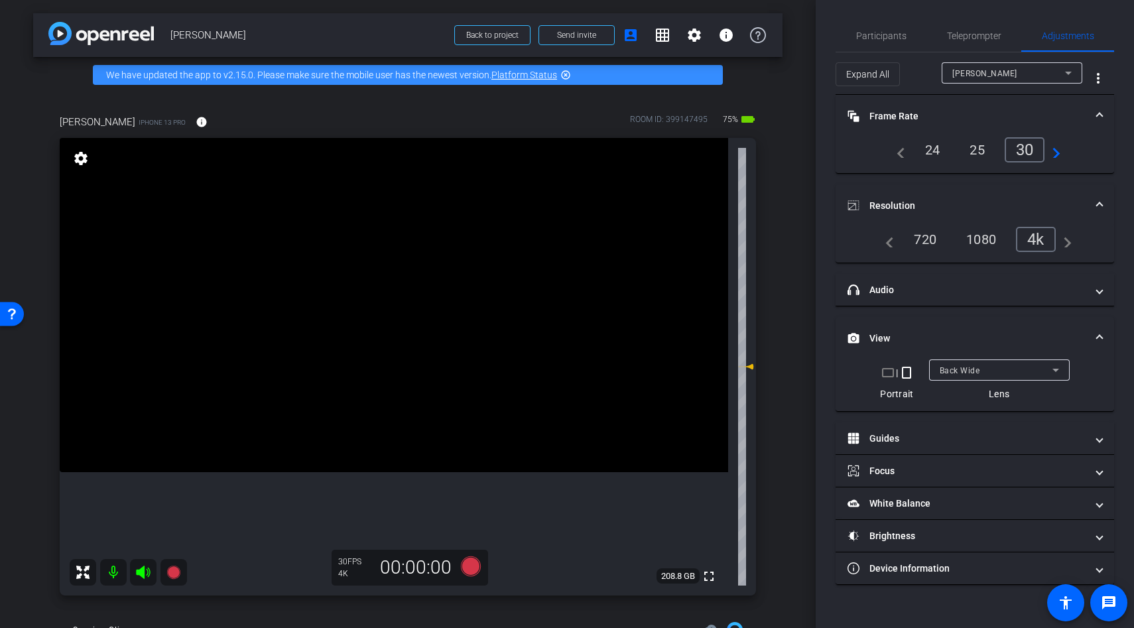
click at [401, 409] on video at bounding box center [394, 305] width 669 height 334
click at [415, 415] on div at bounding box center [400, 409] width 33 height 33
click at [431, 428] on video at bounding box center [394, 305] width 669 height 334
click at [462, 564] on icon at bounding box center [471, 566] width 32 height 24
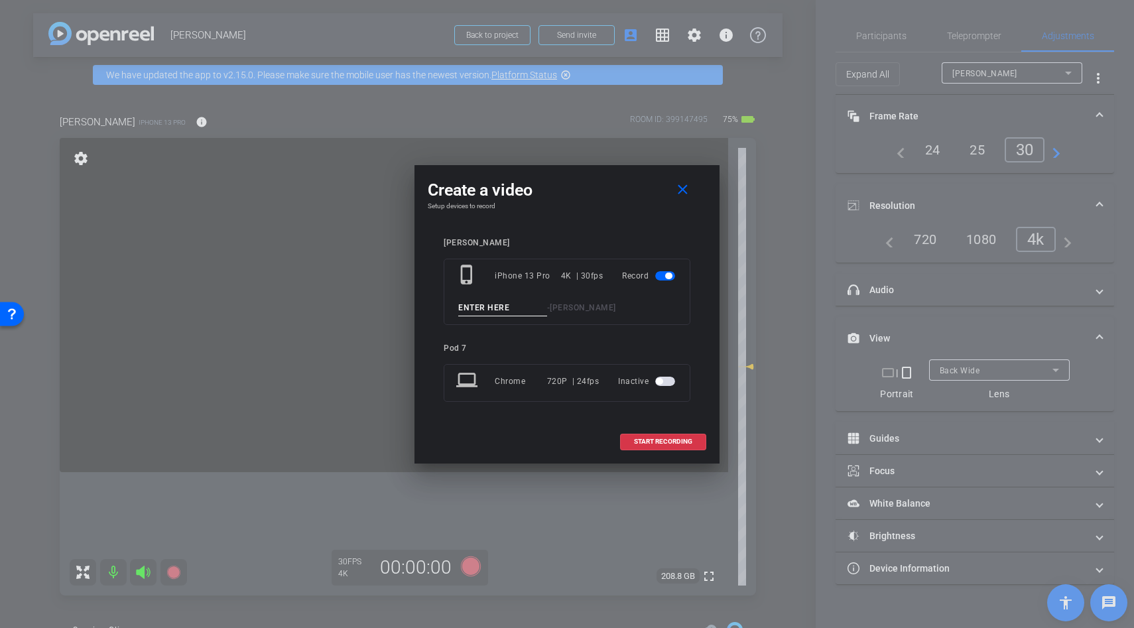
click at [480, 308] on input at bounding box center [502, 308] width 89 height 17
type input "b"
type input "making drink"
click at [653, 444] on span "START RECORDING" at bounding box center [663, 441] width 58 height 7
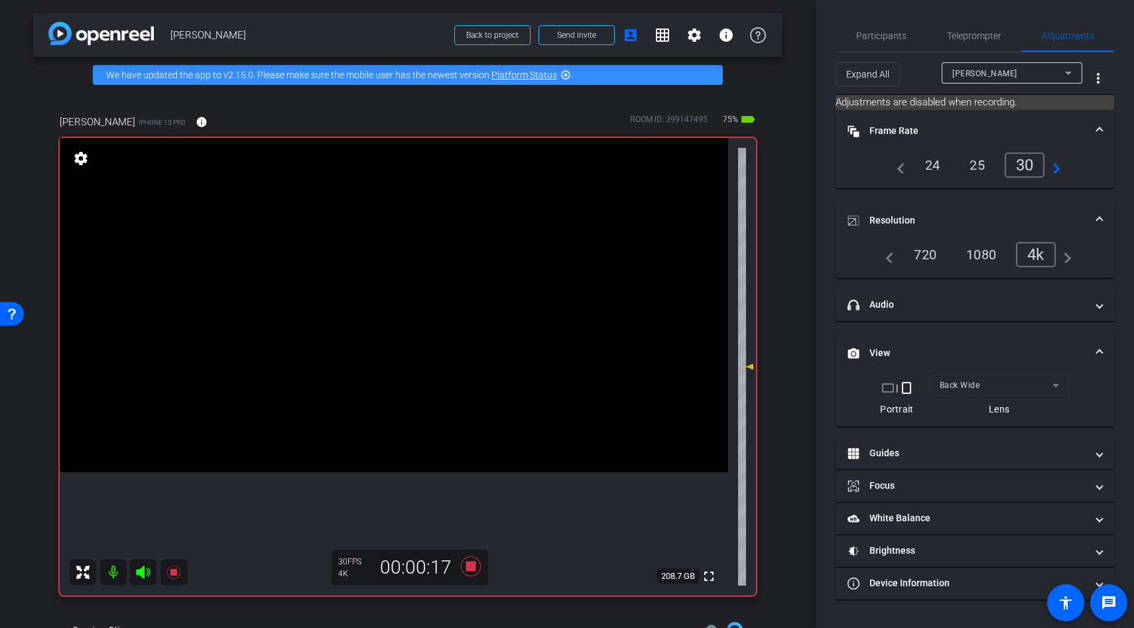
click at [442, 401] on video at bounding box center [394, 305] width 669 height 334
click at [417, 417] on video at bounding box center [394, 305] width 669 height 334
click at [382, 341] on video at bounding box center [394, 305] width 669 height 334
click at [383, 352] on video at bounding box center [394, 305] width 669 height 334
click at [385, 354] on video at bounding box center [394, 305] width 669 height 334
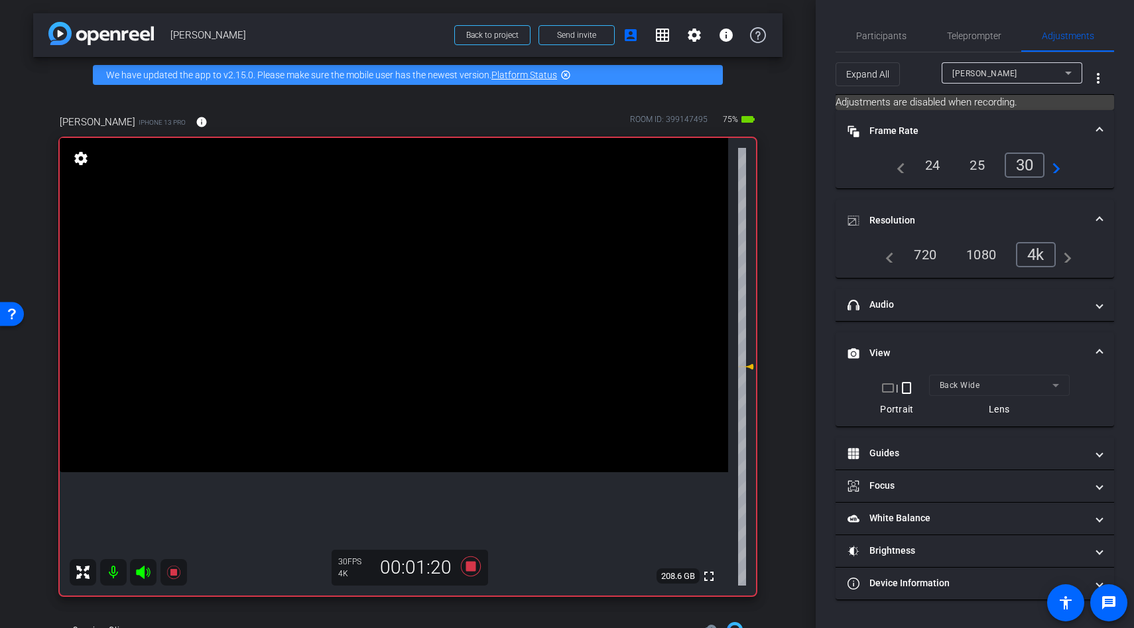
click at [379, 356] on video at bounding box center [394, 305] width 669 height 334
click at [379, 356] on div at bounding box center [379, 355] width 33 height 33
click at [383, 346] on video at bounding box center [394, 305] width 669 height 334
click at [373, 350] on div at bounding box center [383, 346] width 33 height 33
click at [368, 344] on div at bounding box center [383, 346] width 33 height 33
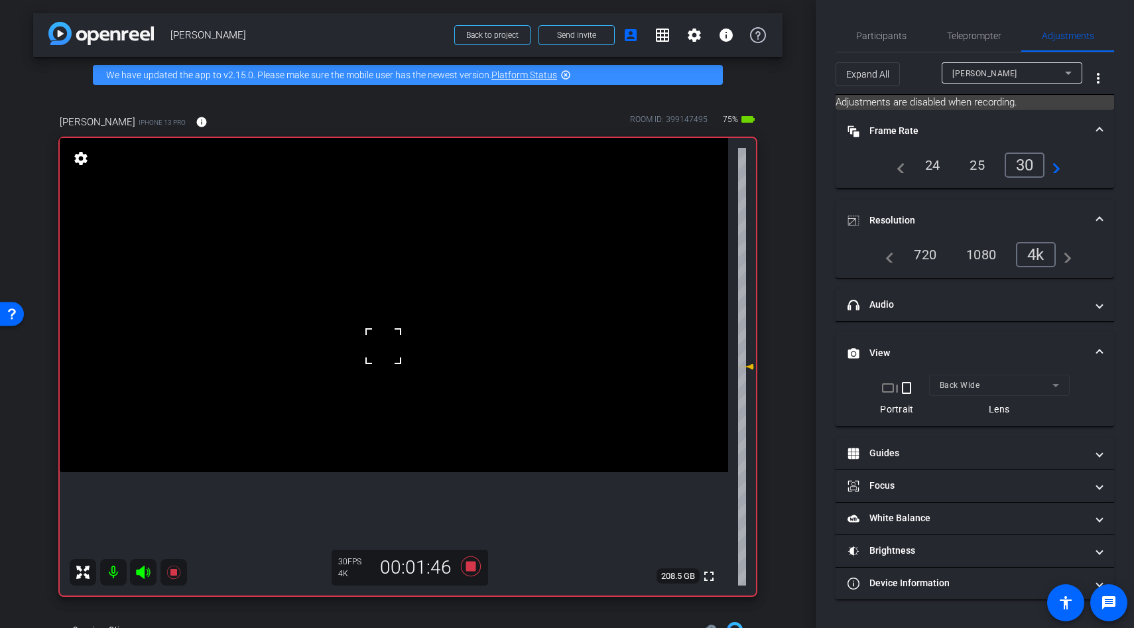
click at [368, 344] on div at bounding box center [383, 346] width 33 height 33
click at [380, 346] on video at bounding box center [394, 305] width 669 height 334
click at [380, 346] on div at bounding box center [379, 345] width 33 height 33
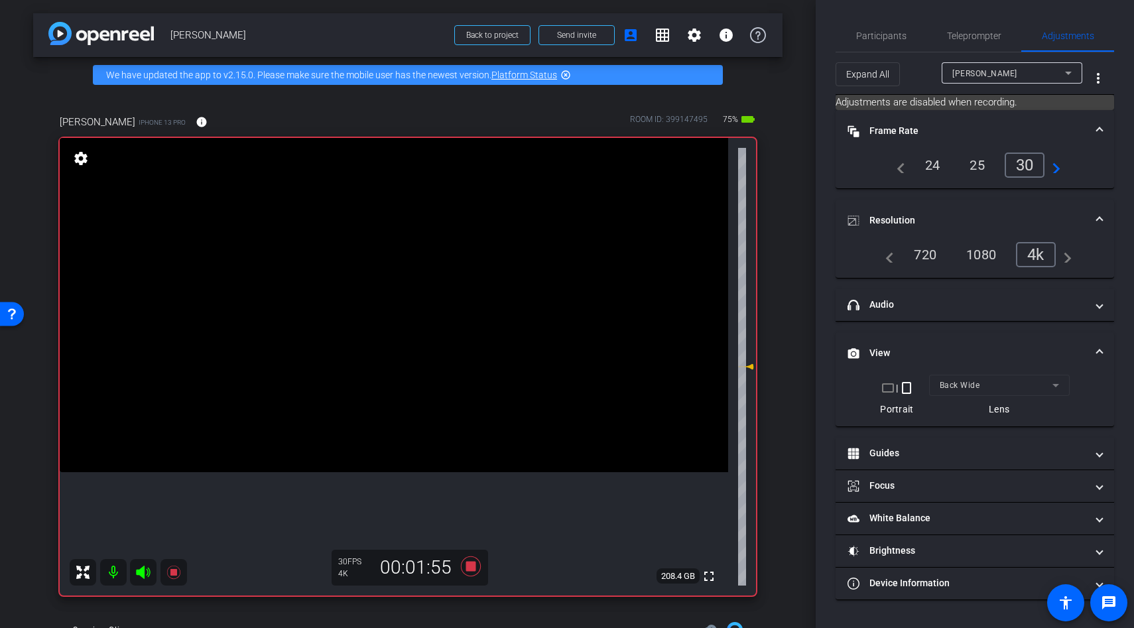
click at [380, 346] on video at bounding box center [394, 305] width 669 height 334
click at [380, 346] on div at bounding box center [379, 345] width 33 height 33
click at [381, 342] on div at bounding box center [379, 345] width 33 height 33
click at [355, 326] on video at bounding box center [394, 305] width 669 height 334
click at [338, 356] on video at bounding box center [394, 305] width 669 height 334
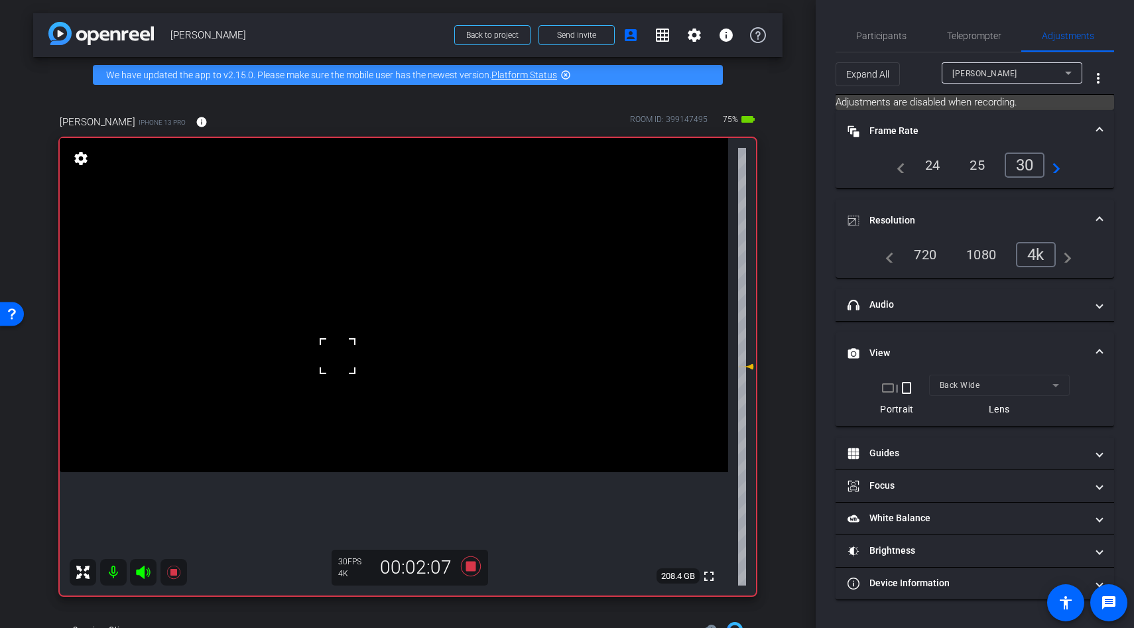
click at [348, 387] on video at bounding box center [394, 305] width 669 height 334
click at [356, 397] on div at bounding box center [348, 386] width 33 height 33
click at [375, 399] on video at bounding box center [394, 305] width 669 height 334
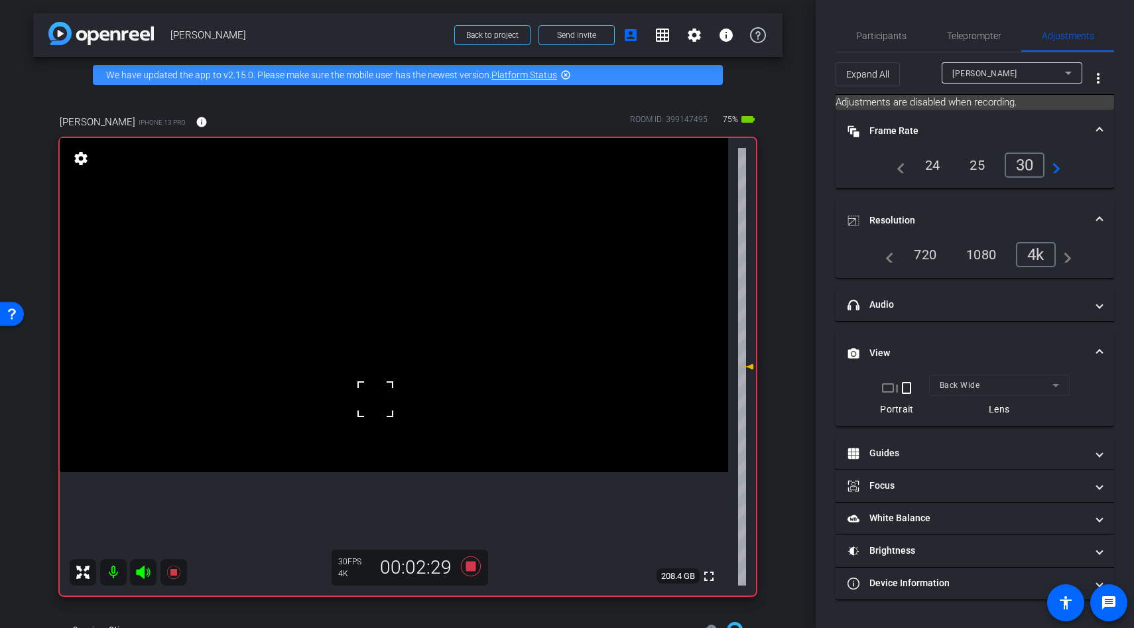
click at [392, 427] on video at bounding box center [394, 305] width 669 height 334
click at [403, 430] on div at bounding box center [391, 427] width 33 height 33
click at [403, 430] on video at bounding box center [394, 305] width 669 height 334
click at [403, 430] on div at bounding box center [403, 429] width 33 height 33
click at [387, 411] on video at bounding box center [394, 305] width 669 height 334
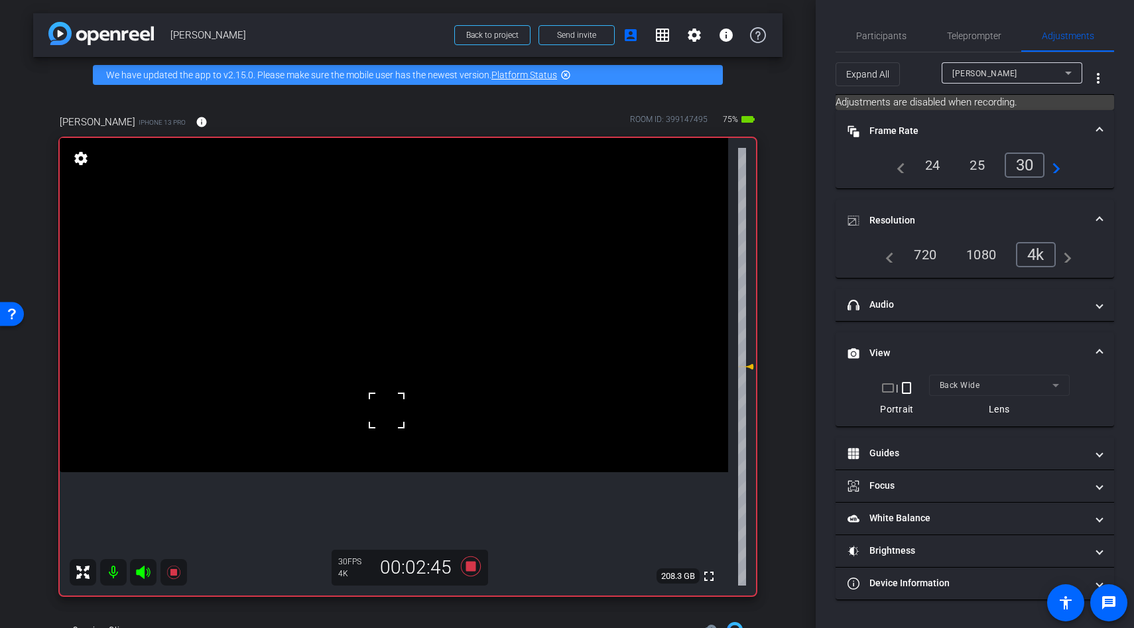
click at [371, 387] on video at bounding box center [394, 305] width 669 height 334
click at [386, 372] on div at bounding box center [370, 387] width 33 height 33
click at [380, 409] on video at bounding box center [394, 305] width 669 height 334
click at [380, 409] on div at bounding box center [379, 408] width 33 height 33
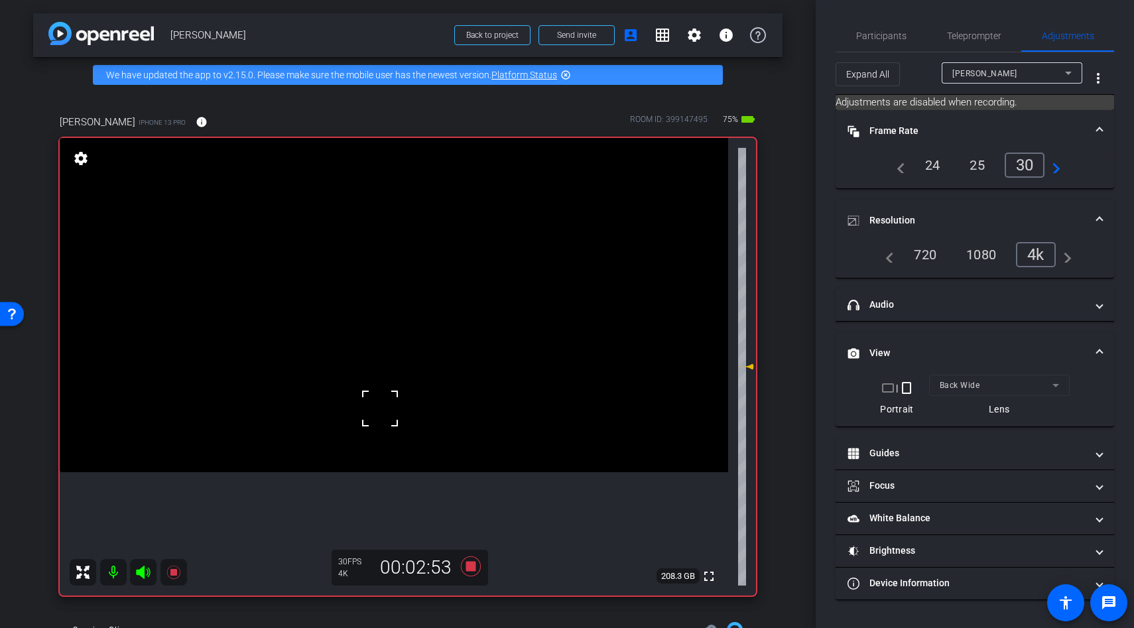
click at [380, 409] on div at bounding box center [379, 408] width 33 height 33
click at [367, 404] on video at bounding box center [394, 305] width 669 height 334
click at [470, 565] on icon at bounding box center [471, 566] width 20 height 20
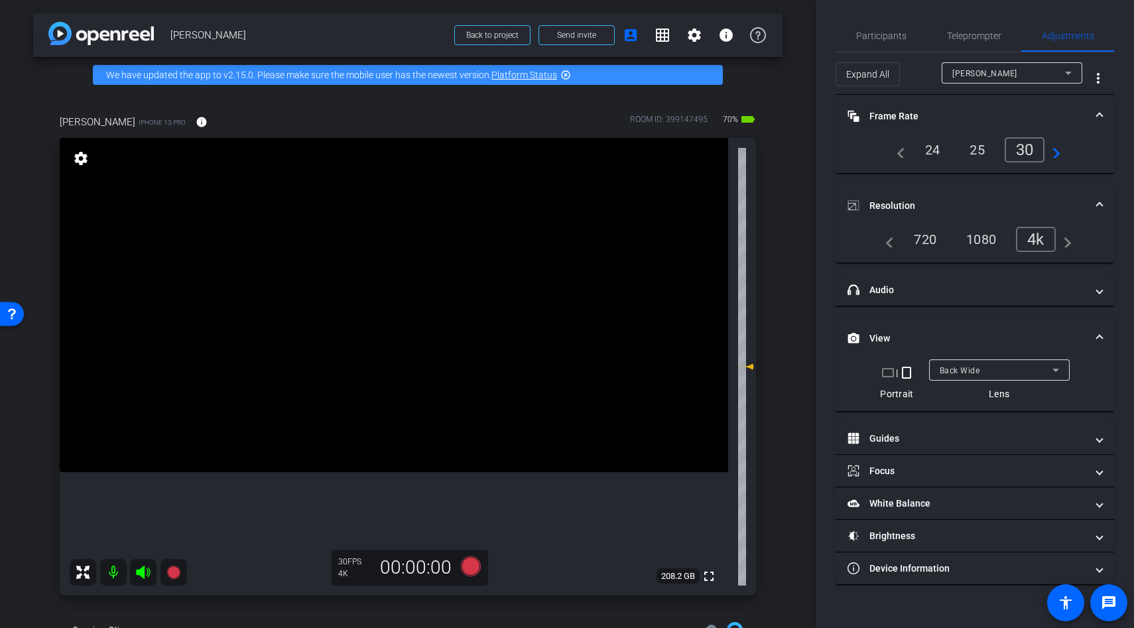
click at [395, 436] on video at bounding box center [394, 305] width 669 height 334
click at [399, 413] on video at bounding box center [394, 305] width 669 height 334
click at [394, 411] on div at bounding box center [398, 412] width 33 height 33
click at [976, 377] on div "Back Wide" at bounding box center [996, 370] width 113 height 17
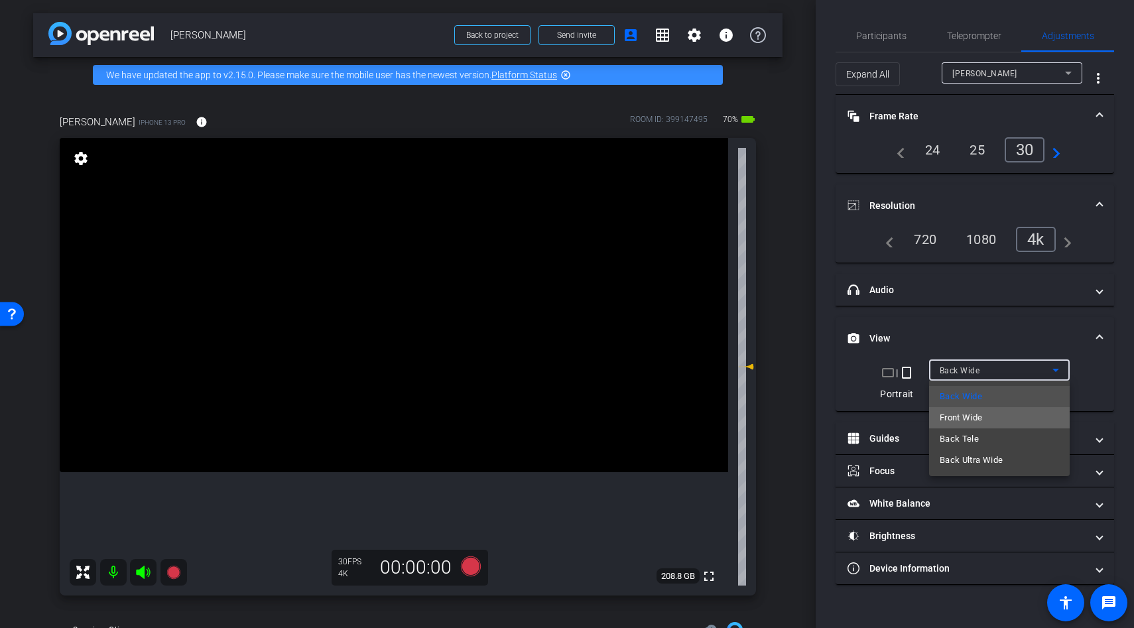
click at [960, 418] on span "Front Wide" at bounding box center [961, 418] width 43 height 16
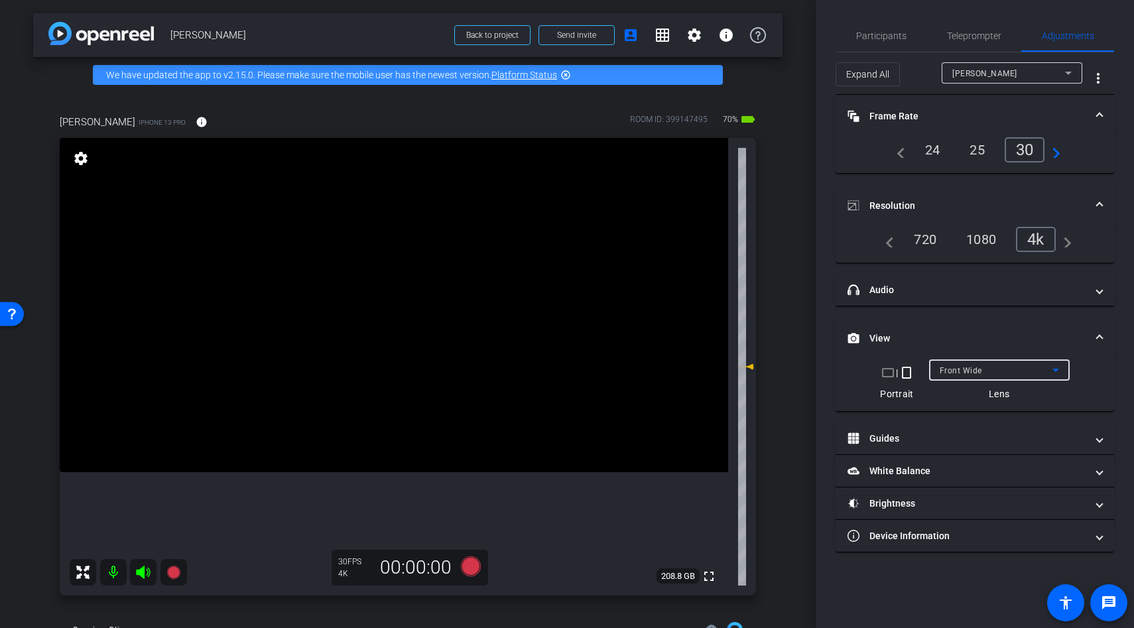
click at [967, 371] on span "Front Wide" at bounding box center [961, 370] width 42 height 9
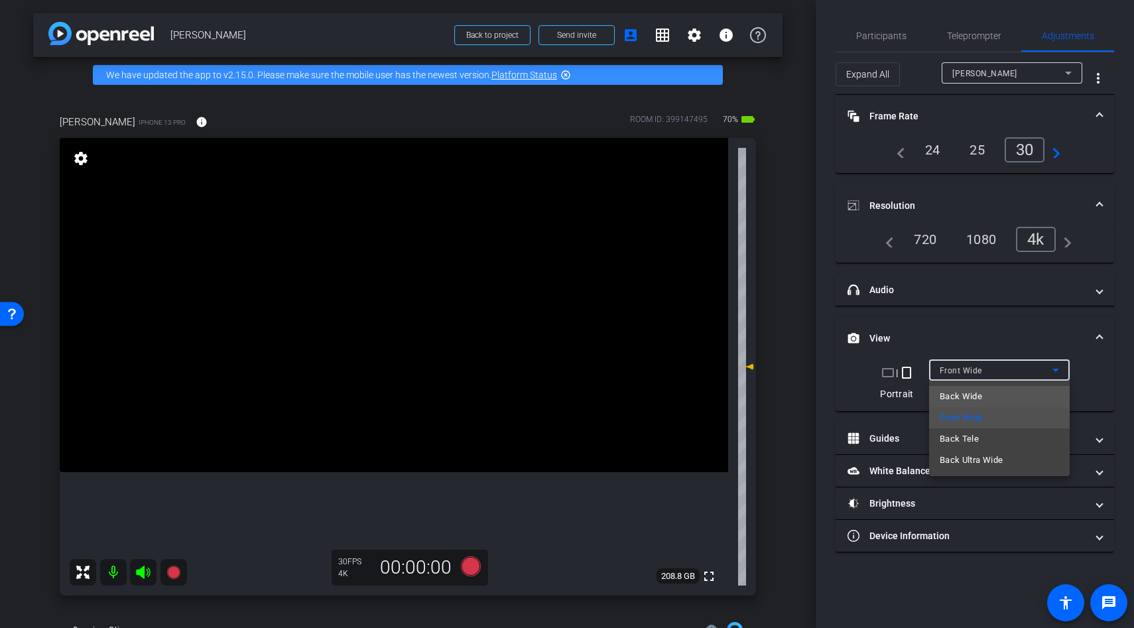
click at [962, 395] on span "Back Wide" at bounding box center [961, 397] width 42 height 16
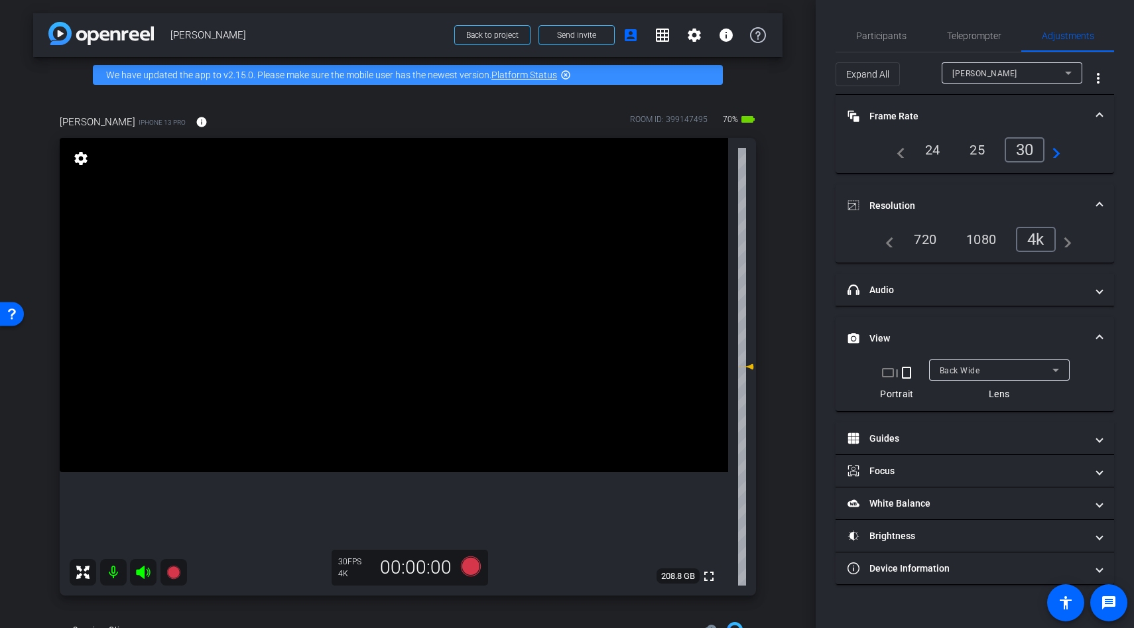
click at [409, 374] on video at bounding box center [394, 305] width 669 height 334
click at [391, 377] on video at bounding box center [394, 305] width 669 height 334
click at [391, 429] on video at bounding box center [394, 305] width 669 height 334
click at [391, 429] on div at bounding box center [391, 429] width 33 height 33
click at [364, 401] on video at bounding box center [394, 305] width 669 height 334
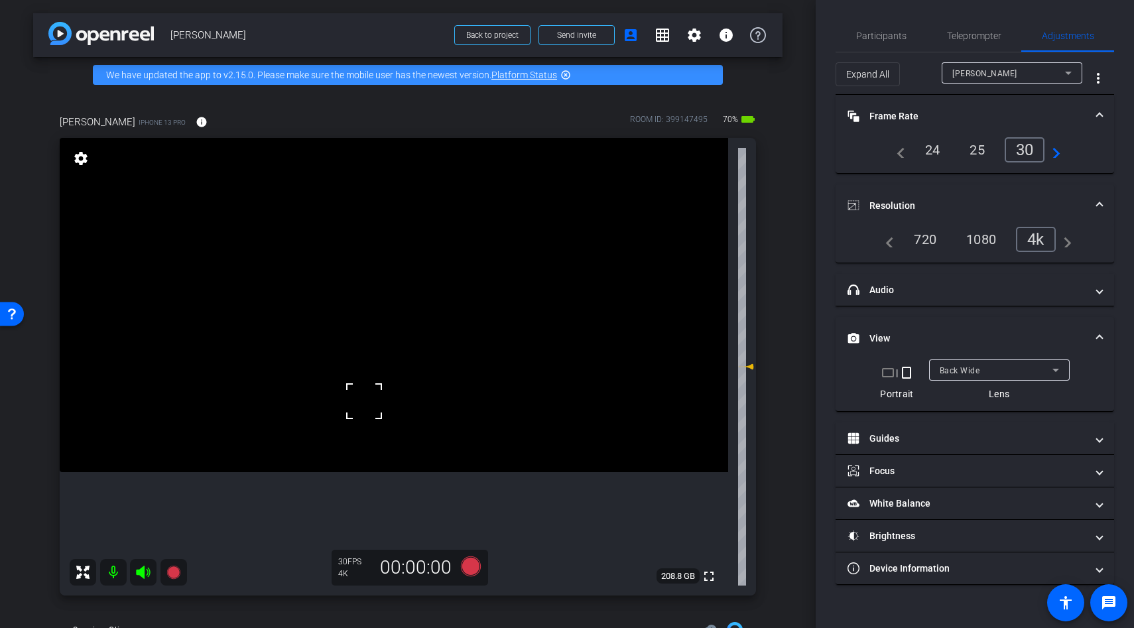
click at [399, 432] on video at bounding box center [394, 305] width 669 height 334
click at [348, 433] on video at bounding box center [394, 305] width 669 height 334
click at [464, 558] on icon at bounding box center [471, 566] width 32 height 24
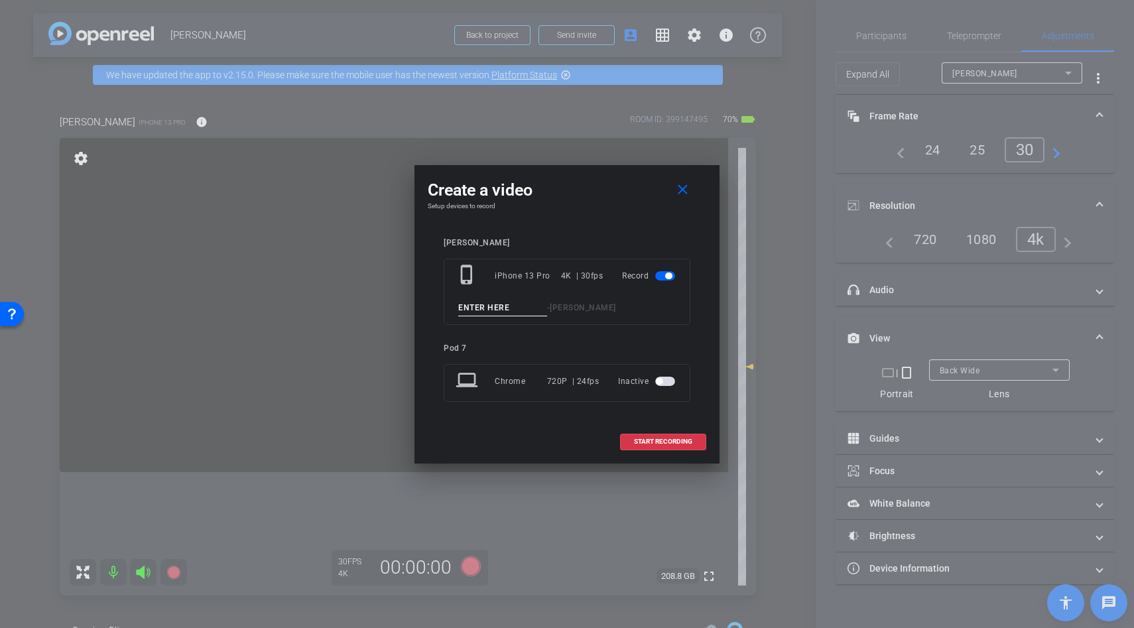
click at [478, 306] on input at bounding box center [502, 308] width 89 height 17
type input "b roll"
click at [652, 438] on span "START RECORDING" at bounding box center [663, 441] width 58 height 7
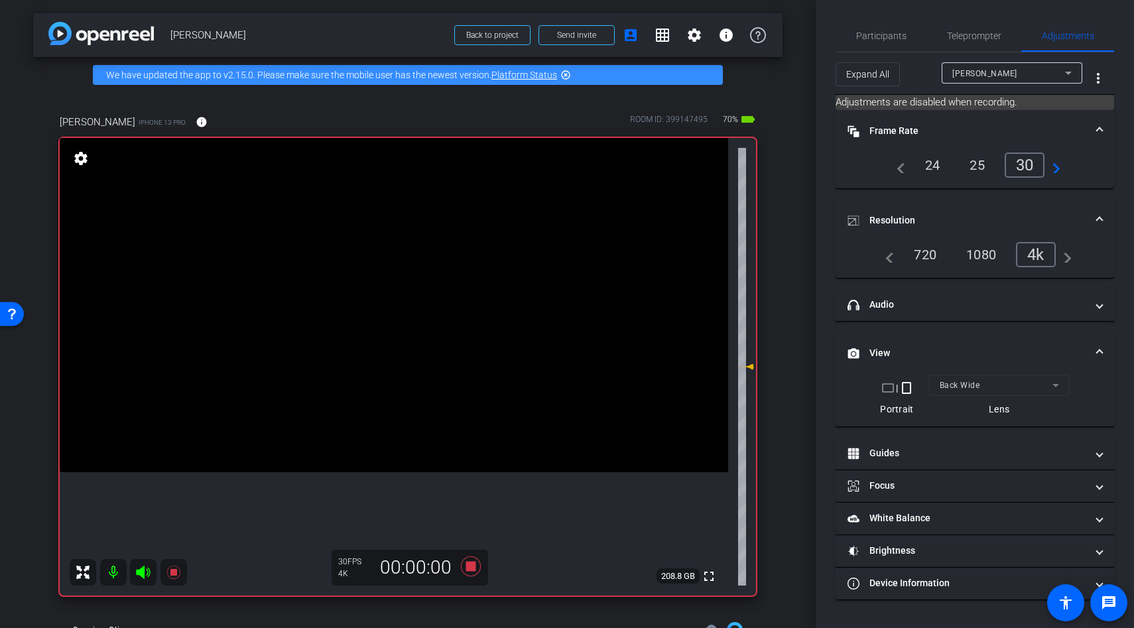
click at [356, 308] on video at bounding box center [394, 305] width 669 height 334
click at [356, 308] on div at bounding box center [355, 308] width 33 height 33
click at [405, 366] on video at bounding box center [394, 305] width 669 height 334
click at [391, 289] on video at bounding box center [394, 305] width 669 height 334
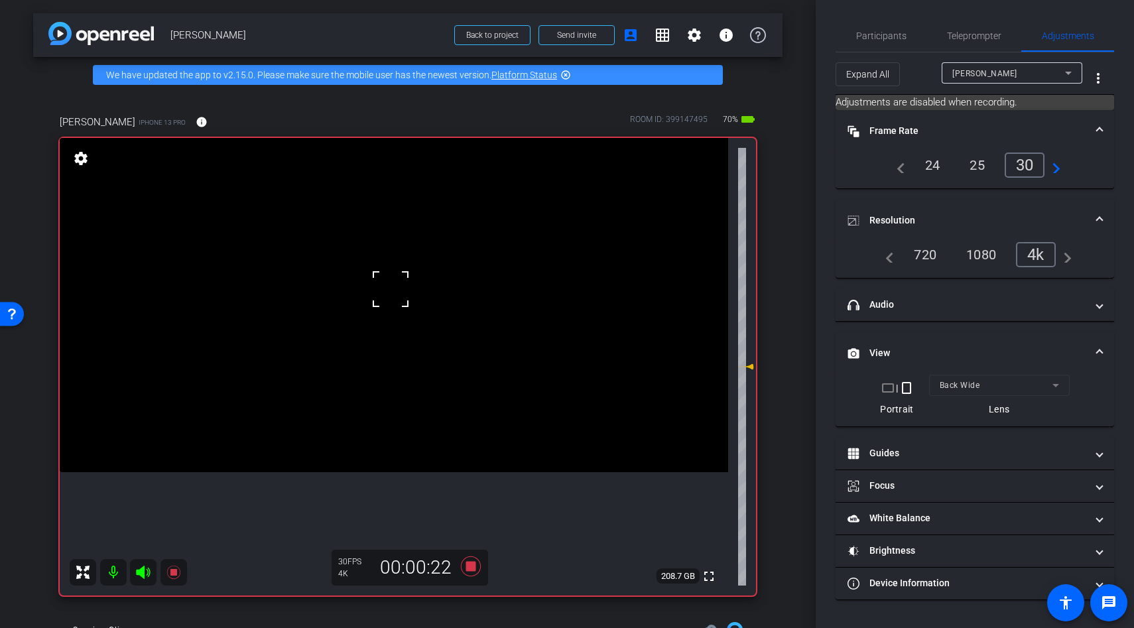
click at [393, 314] on video at bounding box center [394, 305] width 669 height 334
click at [425, 330] on video at bounding box center [394, 305] width 669 height 334
click at [425, 330] on div at bounding box center [425, 329] width 33 height 33
click at [430, 336] on div at bounding box center [425, 329] width 33 height 33
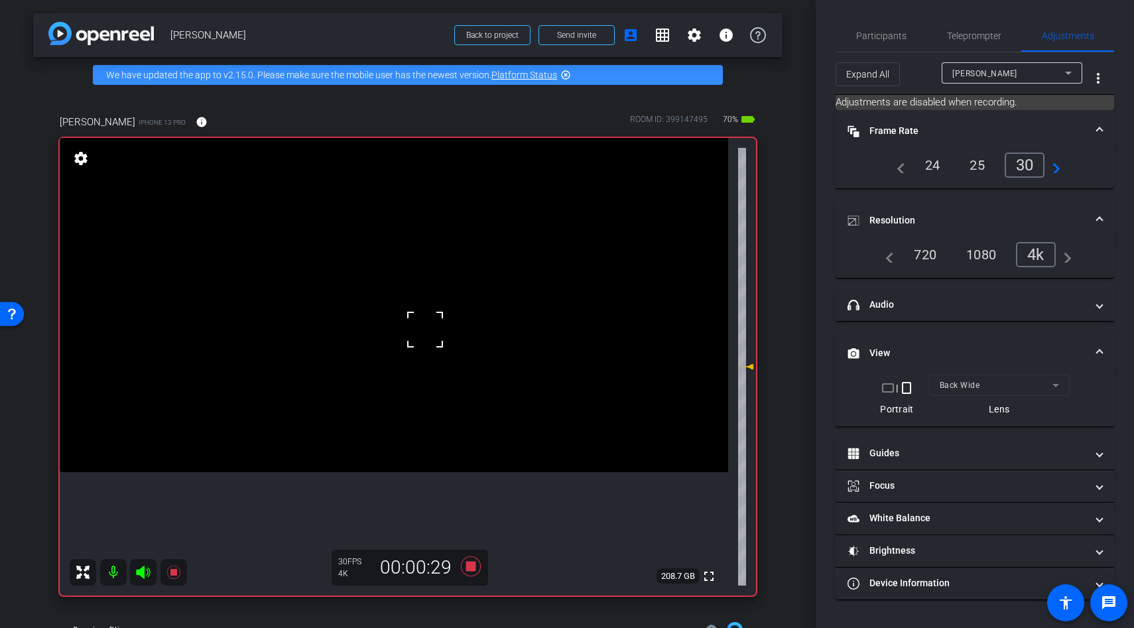
click at [430, 336] on div at bounding box center [425, 329] width 33 height 33
click at [440, 332] on div at bounding box center [425, 329] width 33 height 33
click at [434, 332] on video at bounding box center [394, 305] width 669 height 334
click at [434, 332] on div at bounding box center [433, 331] width 33 height 33
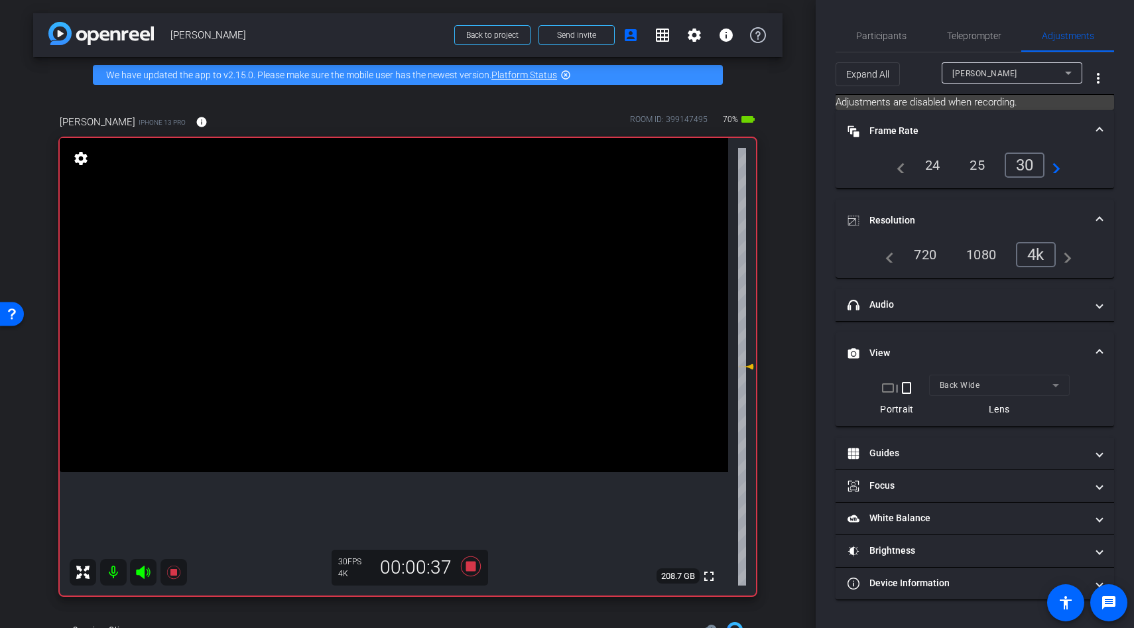
click at [410, 348] on video at bounding box center [394, 305] width 669 height 334
click at [417, 348] on div at bounding box center [433, 331] width 33 height 33
click at [412, 350] on div at bounding box center [409, 347] width 33 height 33
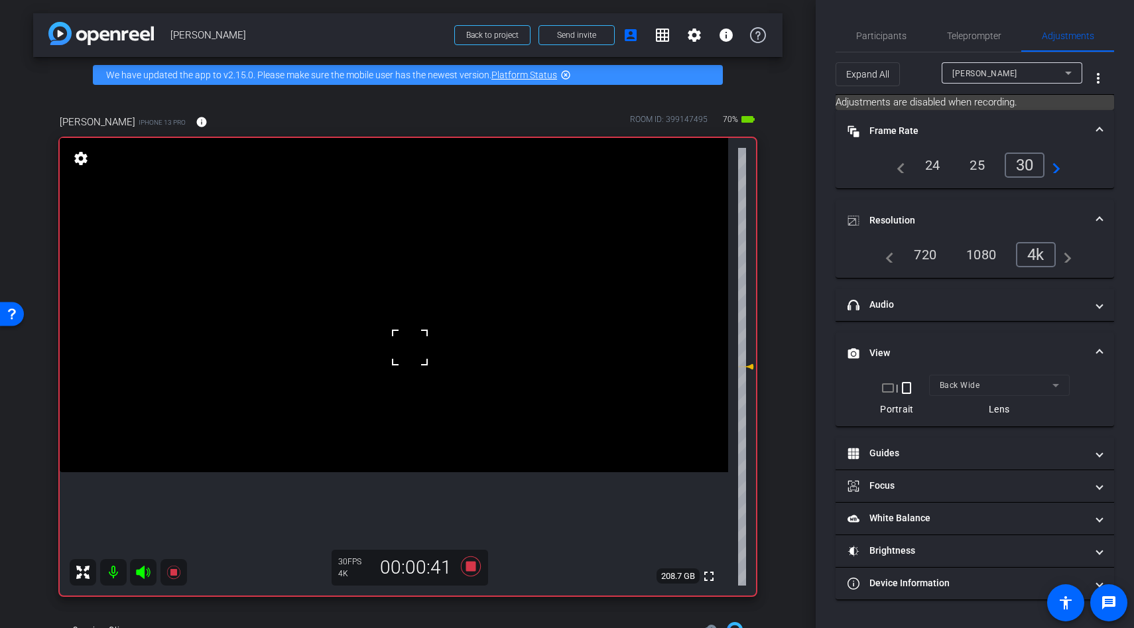
click at [412, 350] on div at bounding box center [409, 347] width 33 height 33
click at [408, 350] on video at bounding box center [394, 305] width 669 height 334
click at [408, 350] on div at bounding box center [409, 347] width 33 height 33
click at [408, 350] on div at bounding box center [407, 349] width 33 height 33
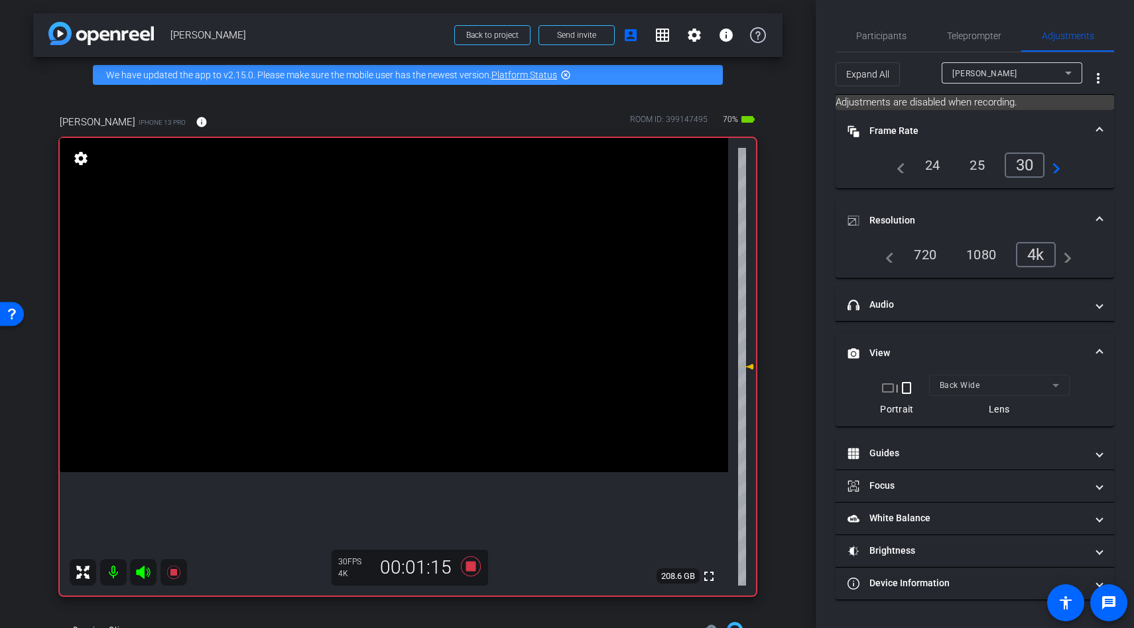
click at [408, 350] on video at bounding box center [394, 305] width 669 height 334
click at [408, 350] on div at bounding box center [407, 349] width 33 height 33
click at [403, 356] on div at bounding box center [407, 349] width 33 height 33
click at [411, 384] on video at bounding box center [394, 305] width 669 height 334
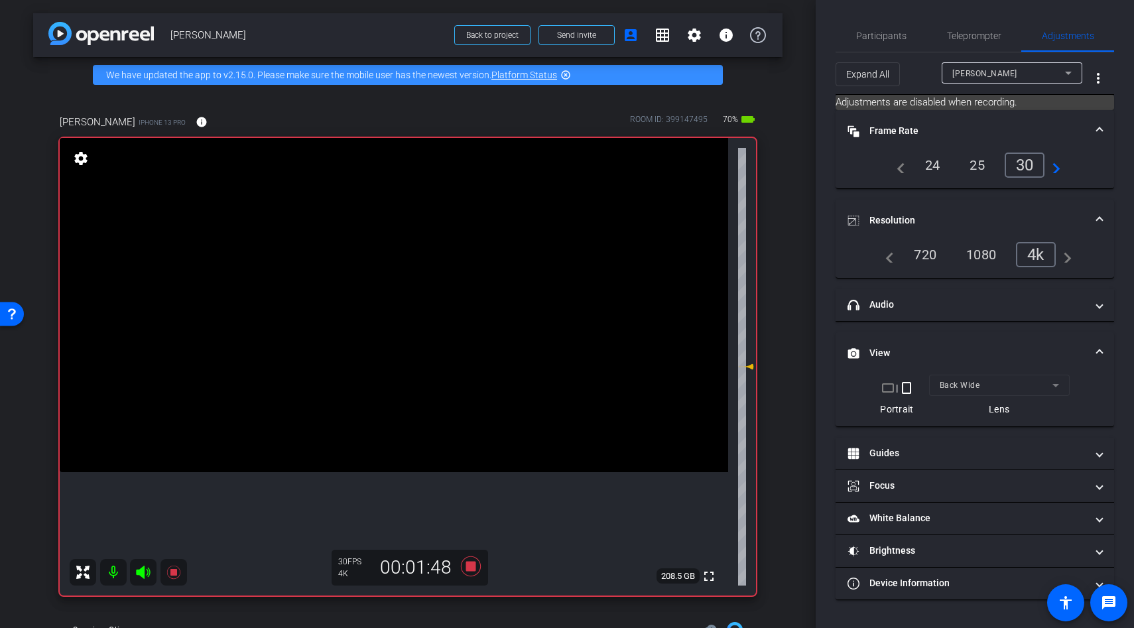
click at [393, 383] on video at bounding box center [394, 305] width 669 height 334
click at [395, 383] on div at bounding box center [411, 383] width 33 height 33
click at [394, 383] on video at bounding box center [394, 305] width 669 height 334
click at [394, 383] on div at bounding box center [393, 382] width 33 height 33
click at [394, 383] on video at bounding box center [394, 305] width 669 height 334
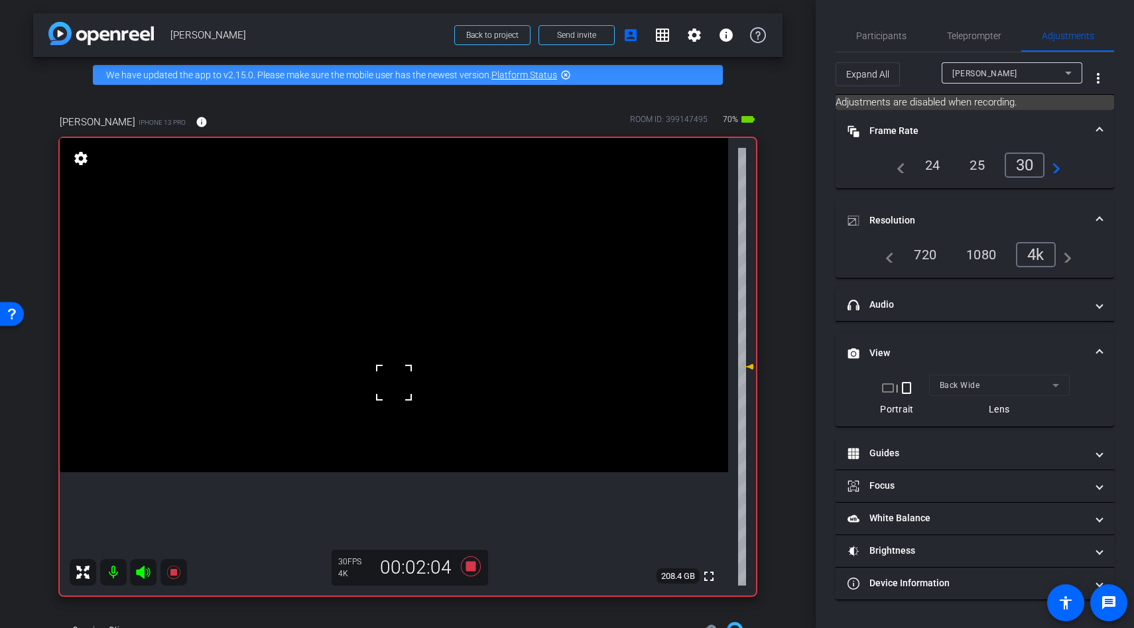
click at [394, 383] on div at bounding box center [393, 382] width 33 height 33
click at [423, 334] on video at bounding box center [394, 305] width 669 height 334
click at [423, 334] on div at bounding box center [423, 333] width 33 height 33
click at [409, 330] on video at bounding box center [394, 305] width 669 height 334
click at [409, 330] on div at bounding box center [423, 333] width 33 height 33
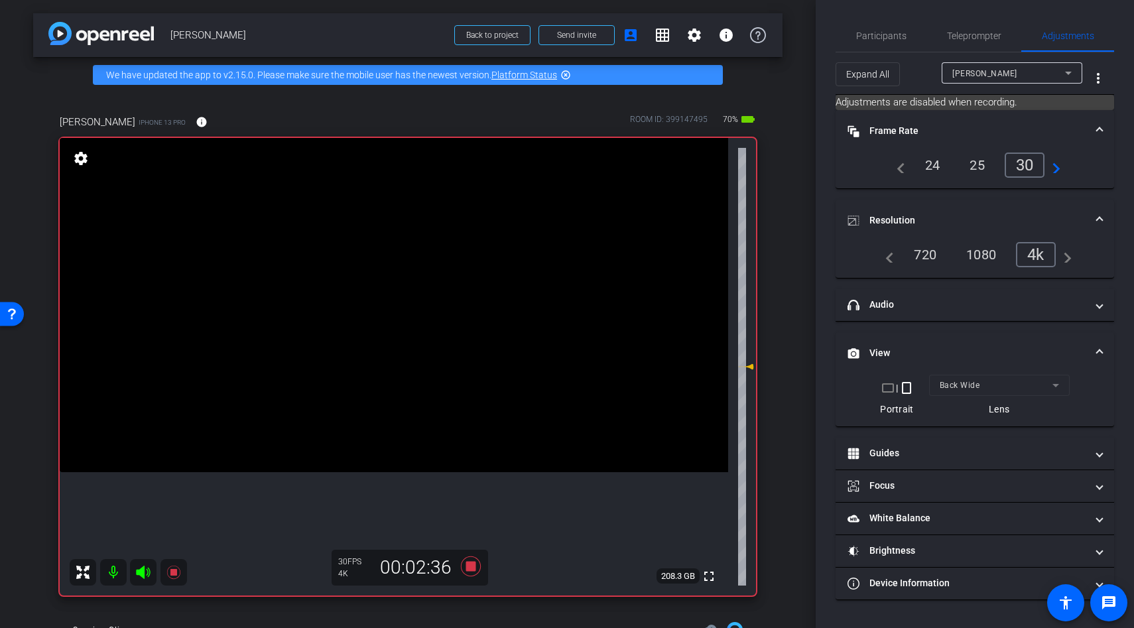
click at [384, 439] on video at bounding box center [394, 305] width 669 height 334
click at [384, 439] on div at bounding box center [383, 439] width 33 height 33
click at [384, 439] on video at bounding box center [394, 305] width 669 height 334
click at [384, 439] on div at bounding box center [383, 439] width 33 height 33
click at [470, 568] on icon at bounding box center [471, 566] width 20 height 20
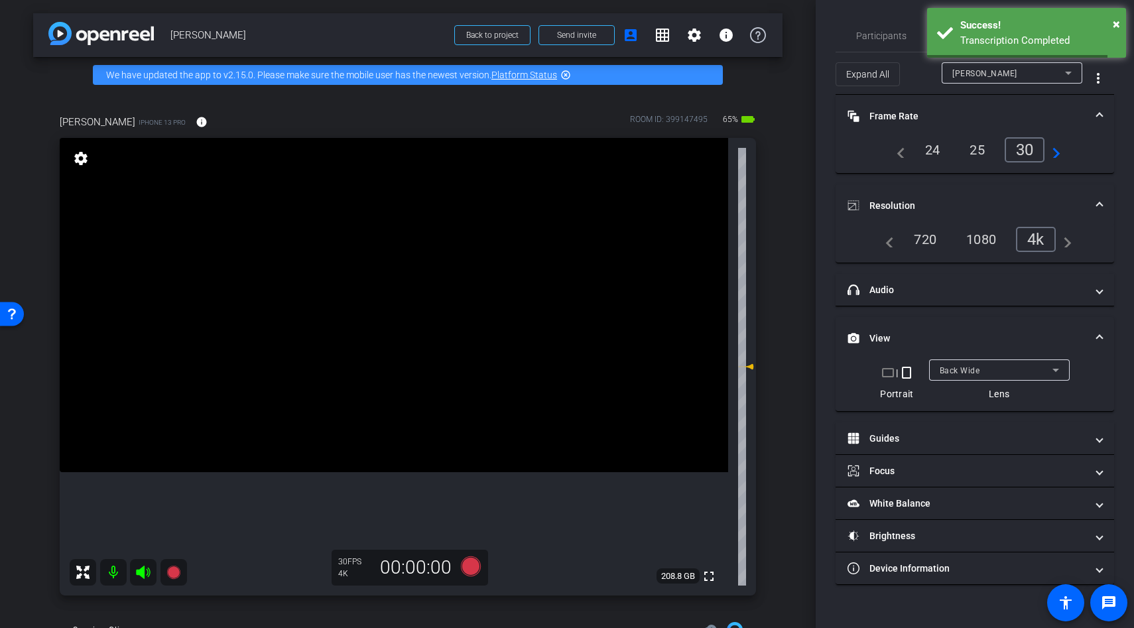
click at [396, 387] on video at bounding box center [394, 305] width 669 height 334
click at [396, 423] on div at bounding box center [383, 439] width 33 height 33
click at [395, 362] on video at bounding box center [394, 305] width 669 height 334
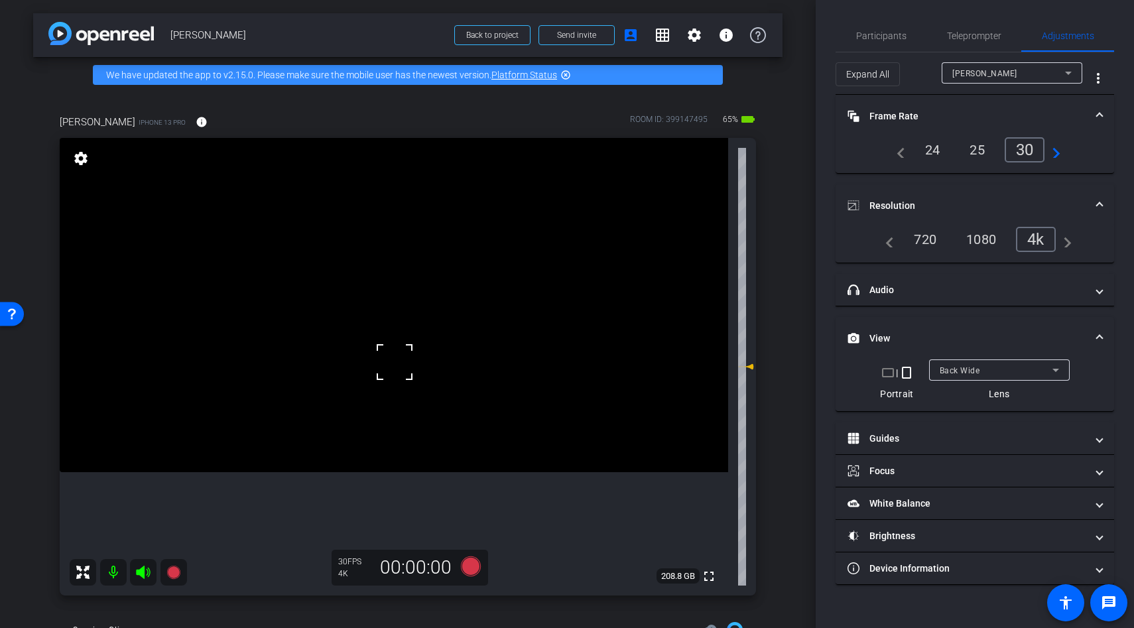
click at [378, 346] on span at bounding box center [378, 346] width 0 height 0
click at [373, 398] on video at bounding box center [394, 305] width 669 height 334
click at [378, 379] on div at bounding box center [394, 362] width 33 height 33
click at [415, 451] on video at bounding box center [394, 305] width 669 height 334
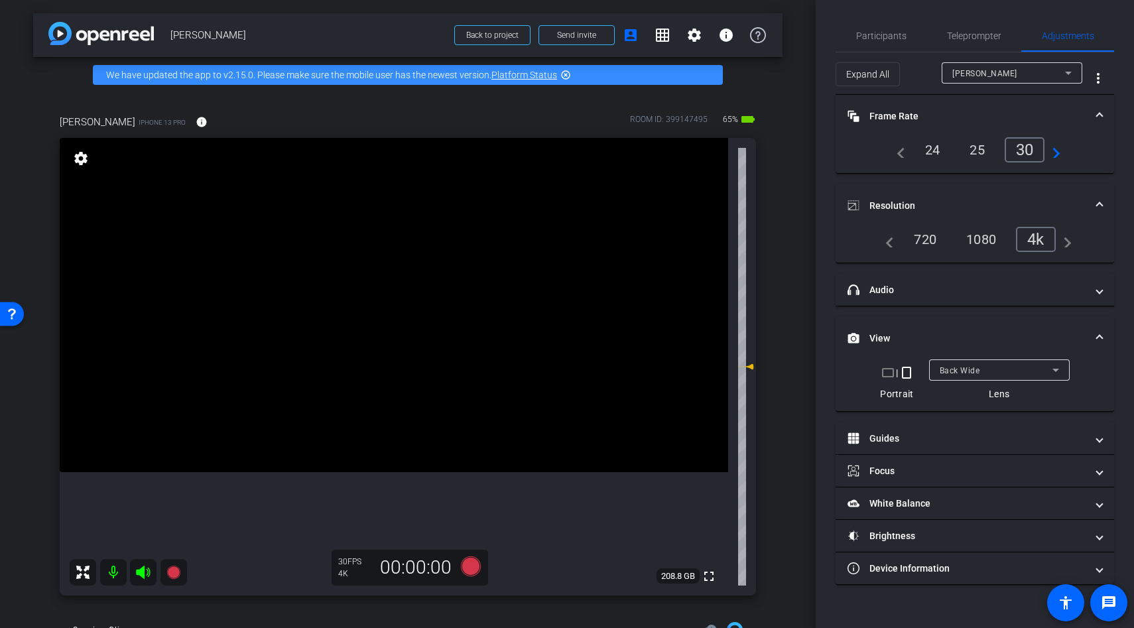
click at [389, 415] on div at bounding box center [372, 397] width 33 height 33
click at [387, 355] on video at bounding box center [394, 305] width 669 height 334
click at [401, 362] on video at bounding box center [394, 305] width 669 height 334
click at [463, 571] on icon at bounding box center [471, 566] width 20 height 20
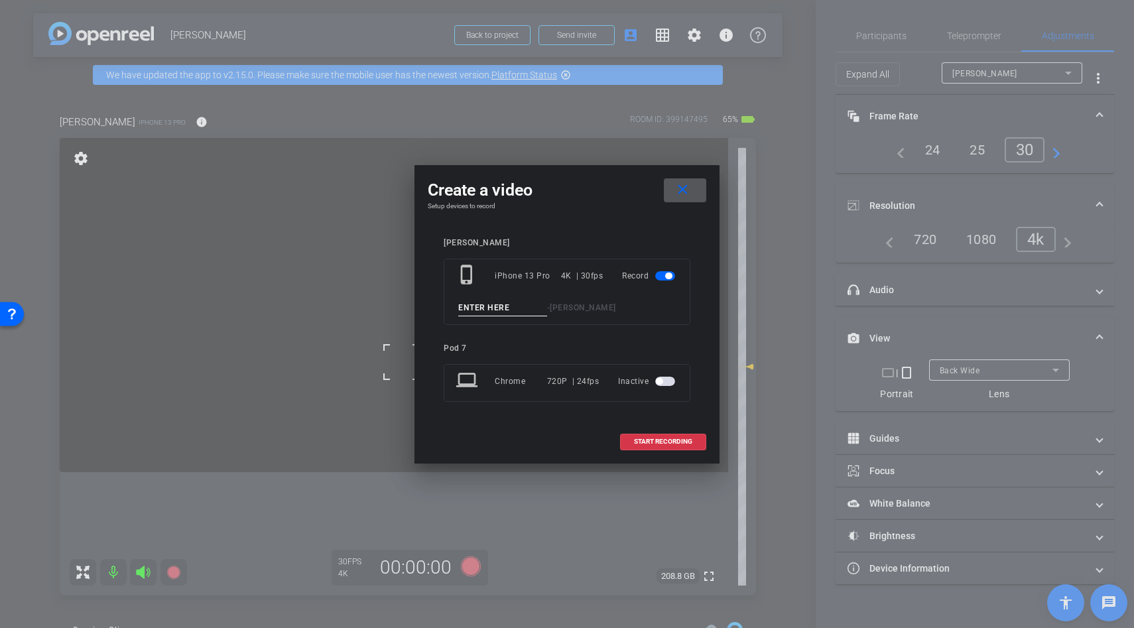
click at [503, 306] on input at bounding box center [502, 308] width 89 height 17
type input "making drink"
click at [657, 436] on span at bounding box center [663, 442] width 85 height 32
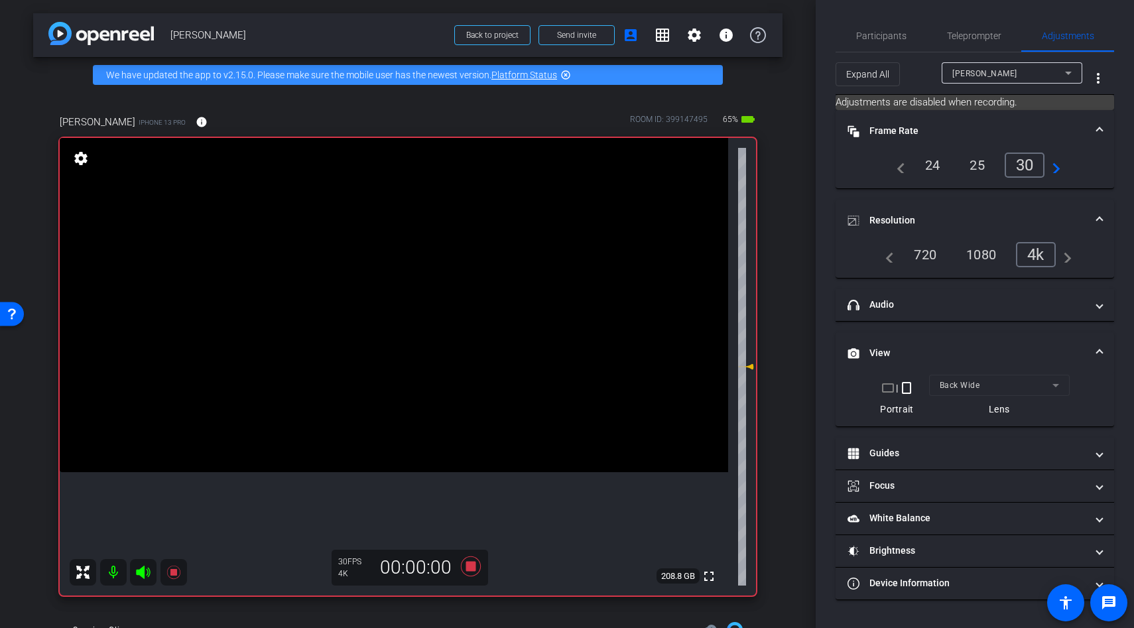
click at [417, 379] on video at bounding box center [394, 305] width 669 height 334
click at [417, 379] on div at bounding box center [401, 362] width 33 height 33
click at [417, 379] on div at bounding box center [417, 379] width 33 height 33
click at [400, 352] on video at bounding box center [394, 305] width 669 height 334
click at [403, 395] on video at bounding box center [394, 305] width 669 height 334
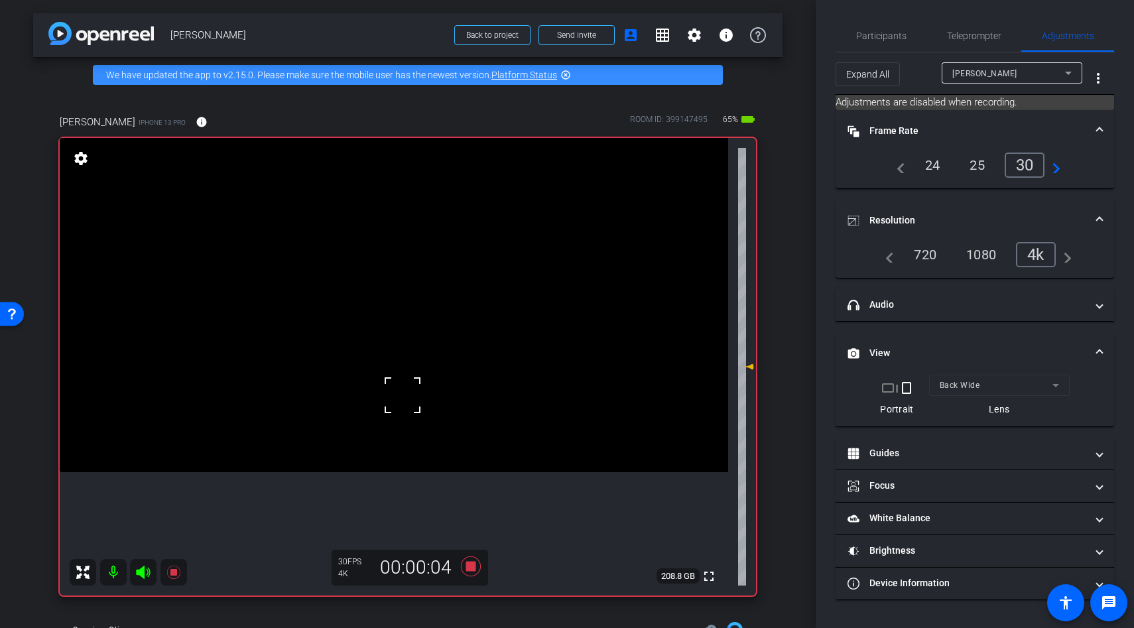
click at [403, 398] on div at bounding box center [402, 395] width 33 height 33
click at [403, 398] on video at bounding box center [394, 305] width 669 height 334
click at [403, 398] on div at bounding box center [403, 397] width 33 height 33
click at [387, 281] on video at bounding box center [394, 305] width 669 height 334
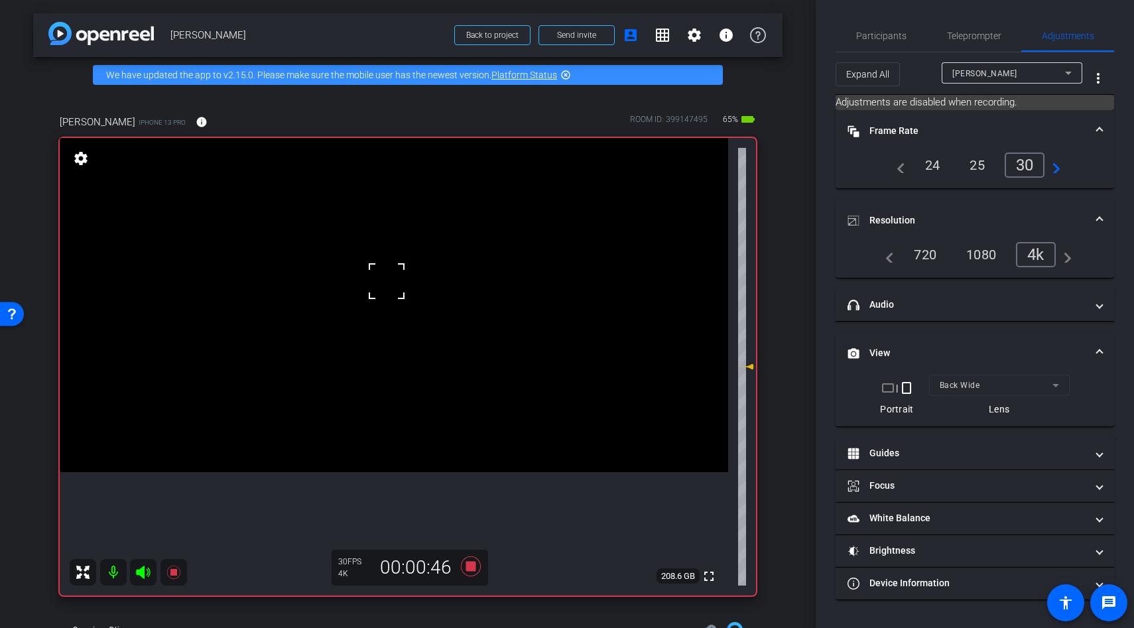
click at [387, 281] on div at bounding box center [386, 281] width 33 height 33
click at [472, 570] on icon at bounding box center [471, 566] width 20 height 20
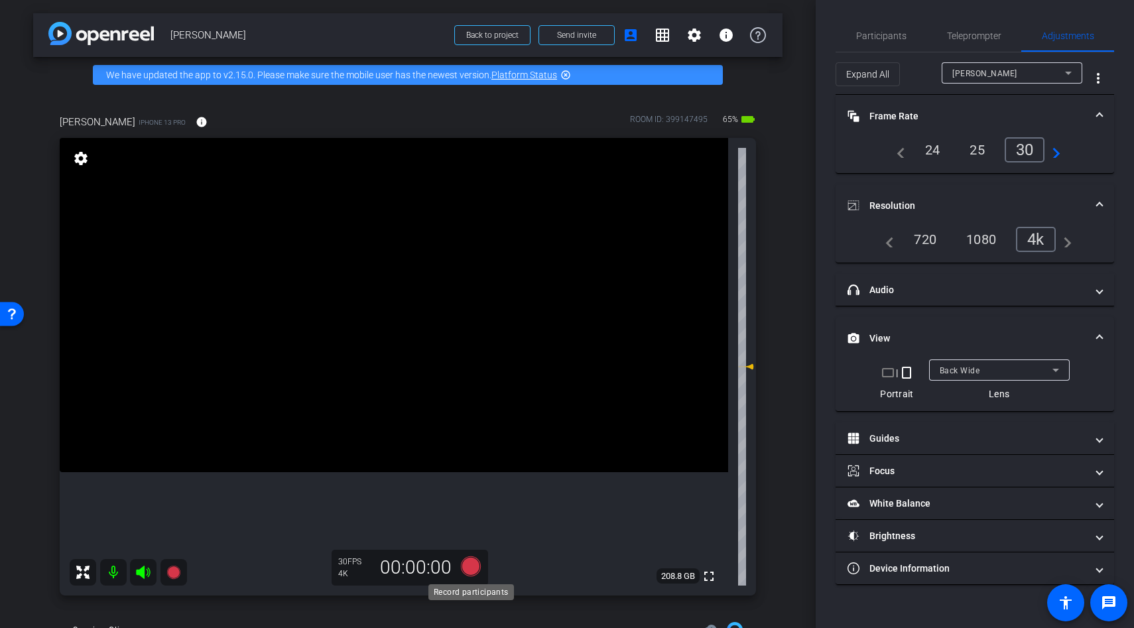
click at [474, 571] on icon at bounding box center [471, 566] width 20 height 20
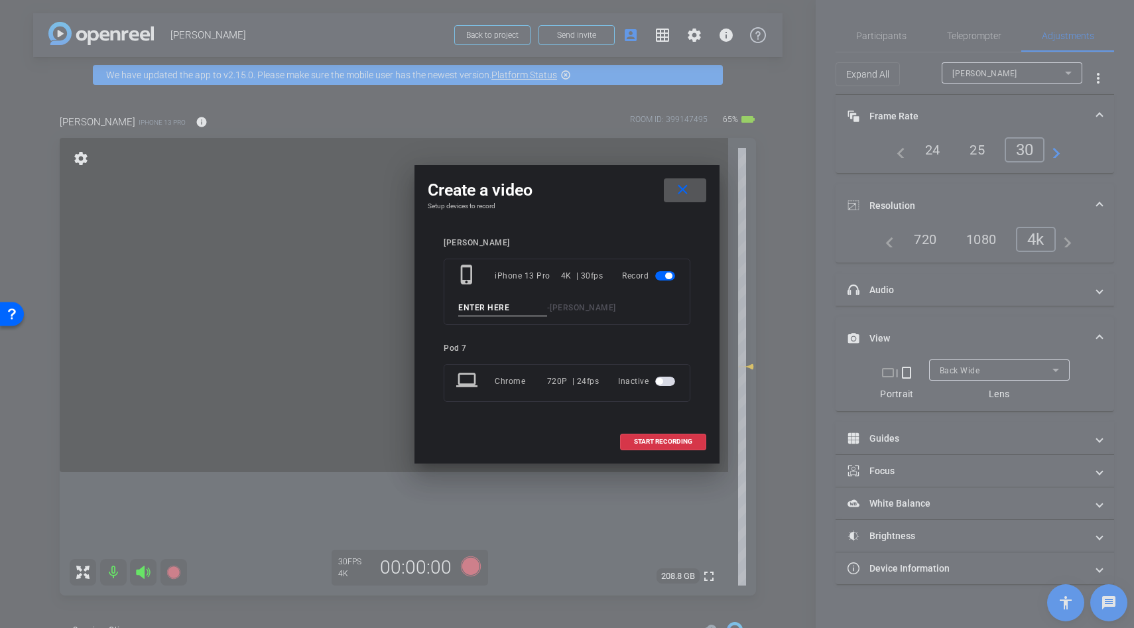
click at [499, 308] on input at bounding box center [502, 308] width 89 height 17
type input "b"
type input "making drink"
click at [631, 436] on span at bounding box center [663, 442] width 85 height 32
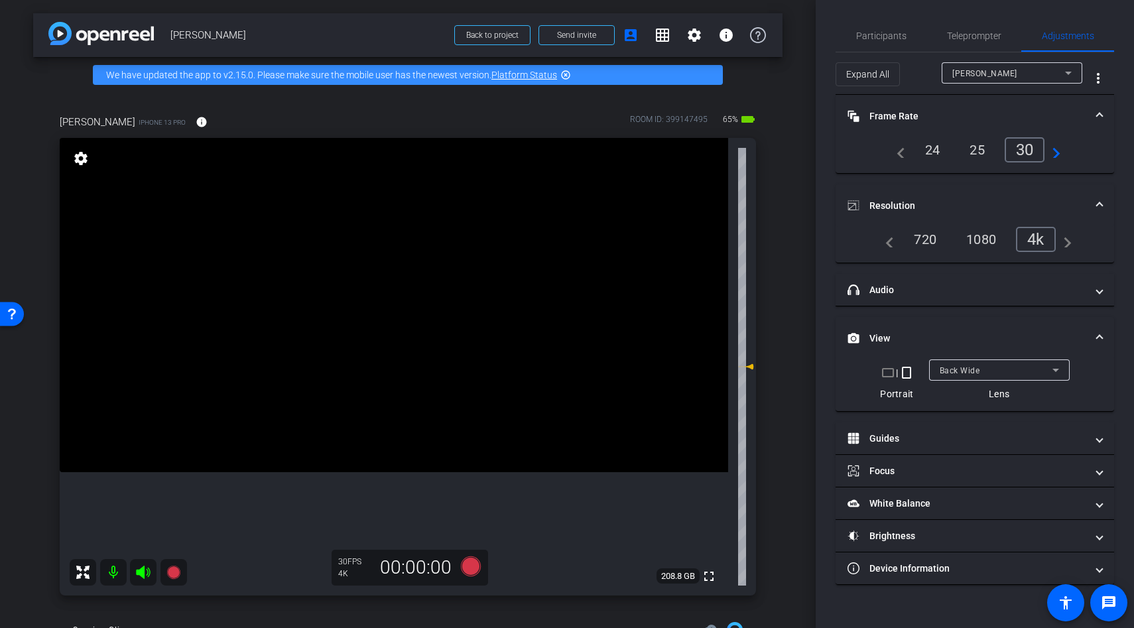
click at [385, 370] on video at bounding box center [394, 305] width 669 height 334
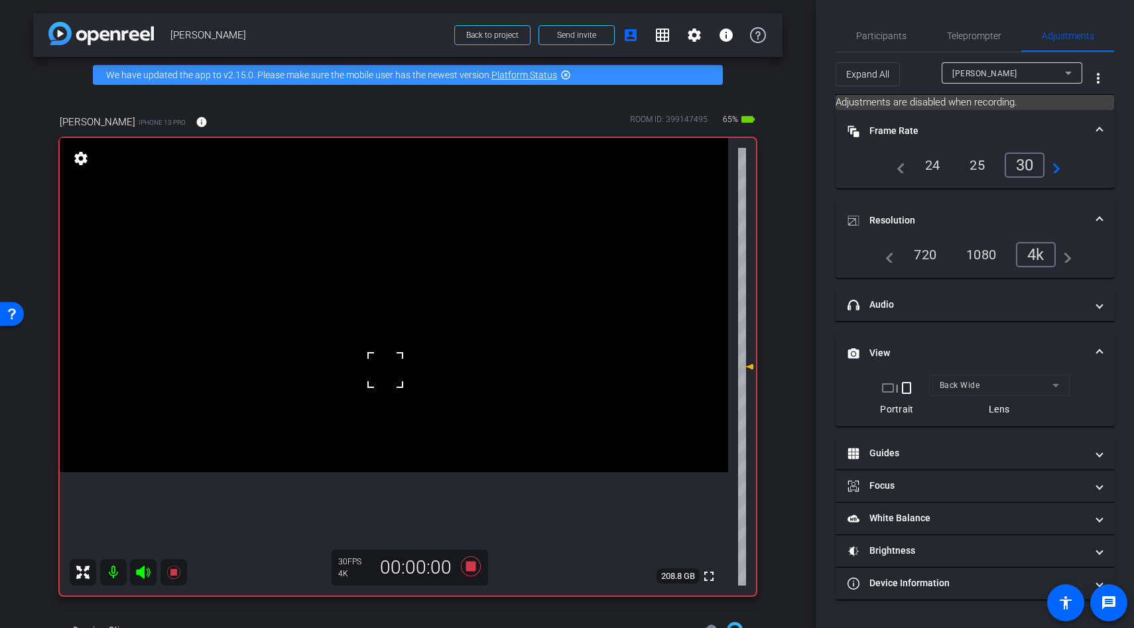
click at [385, 370] on div at bounding box center [385, 370] width 33 height 33
click at [395, 333] on video at bounding box center [394, 305] width 669 height 334
click at [395, 333] on div at bounding box center [394, 332] width 33 height 33
click at [392, 328] on div at bounding box center [394, 332] width 33 height 33
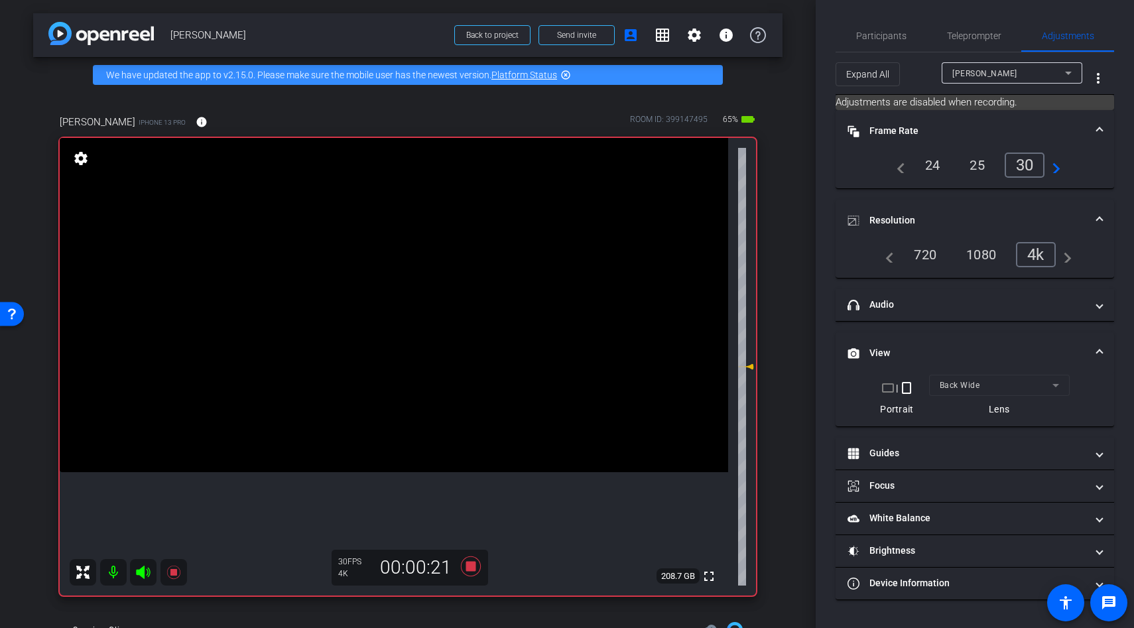
click at [391, 372] on video at bounding box center [394, 305] width 669 height 334
click at [391, 350] on div at bounding box center [394, 332] width 33 height 33
click at [391, 372] on div at bounding box center [391, 372] width 33 height 33
click at [402, 305] on video at bounding box center [394, 305] width 669 height 334
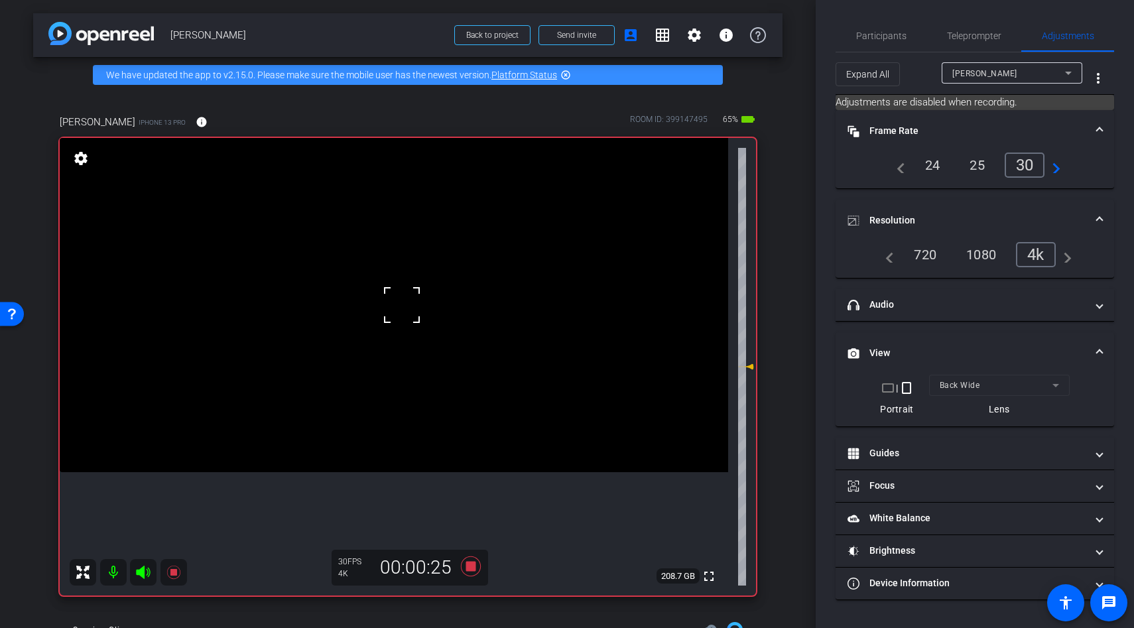
click at [402, 305] on div at bounding box center [401, 305] width 33 height 33
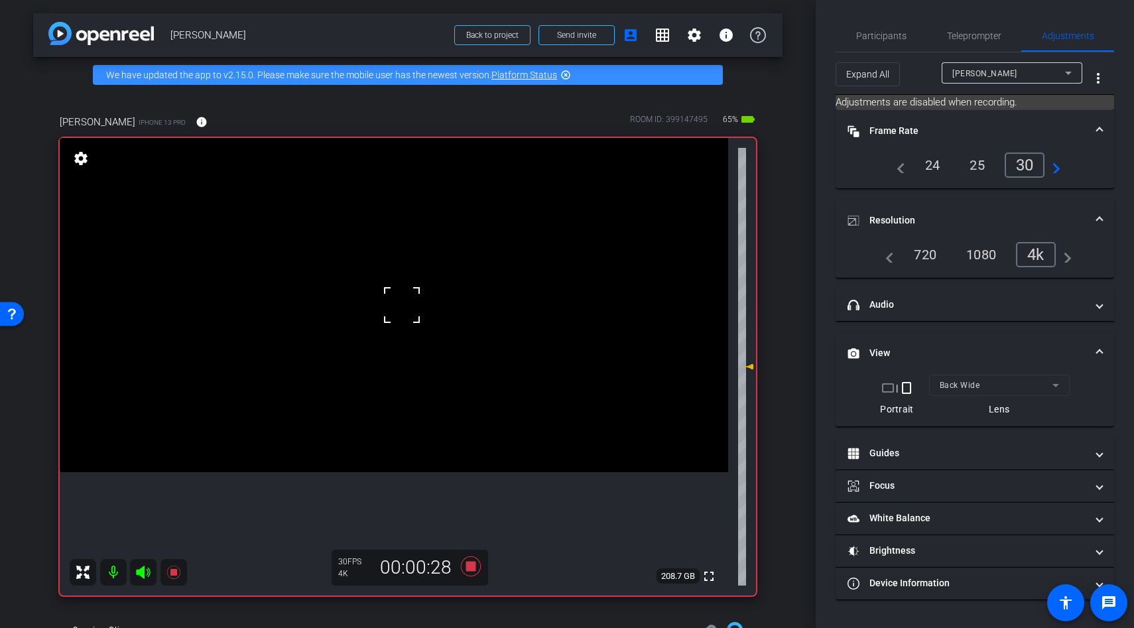
click at [400, 312] on div at bounding box center [401, 305] width 33 height 33
click at [398, 364] on video at bounding box center [394, 305] width 669 height 334
click at [397, 383] on video at bounding box center [394, 305] width 669 height 334
click at [397, 383] on div at bounding box center [396, 383] width 33 height 33
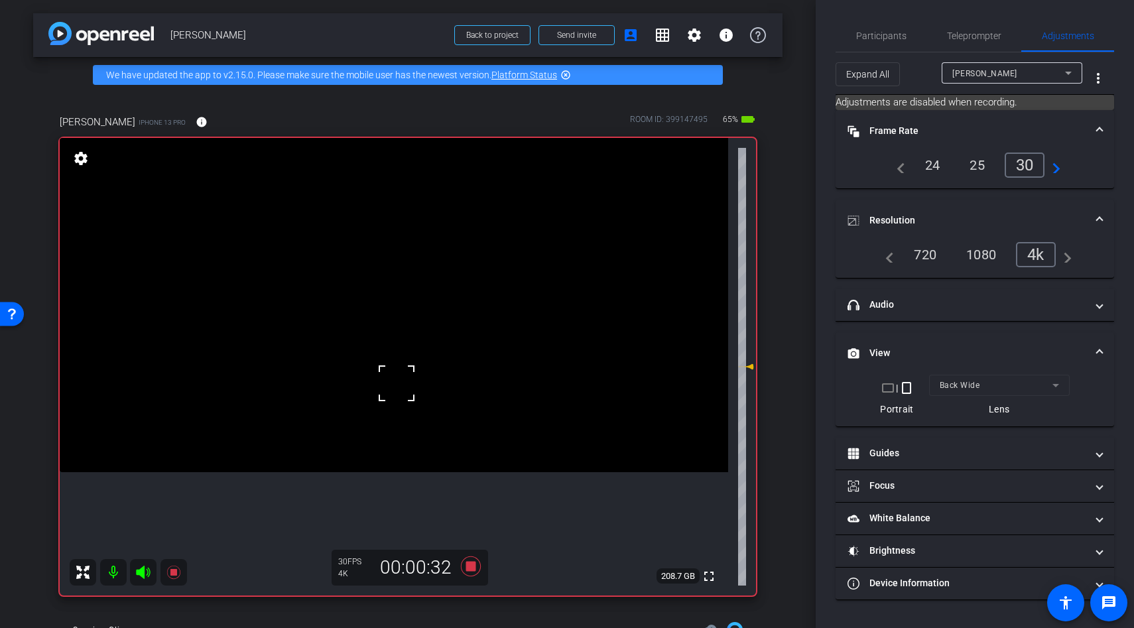
click at [400, 387] on div at bounding box center [396, 383] width 33 height 33
click at [400, 387] on video at bounding box center [394, 305] width 669 height 334
click at [400, 387] on div at bounding box center [399, 387] width 33 height 33
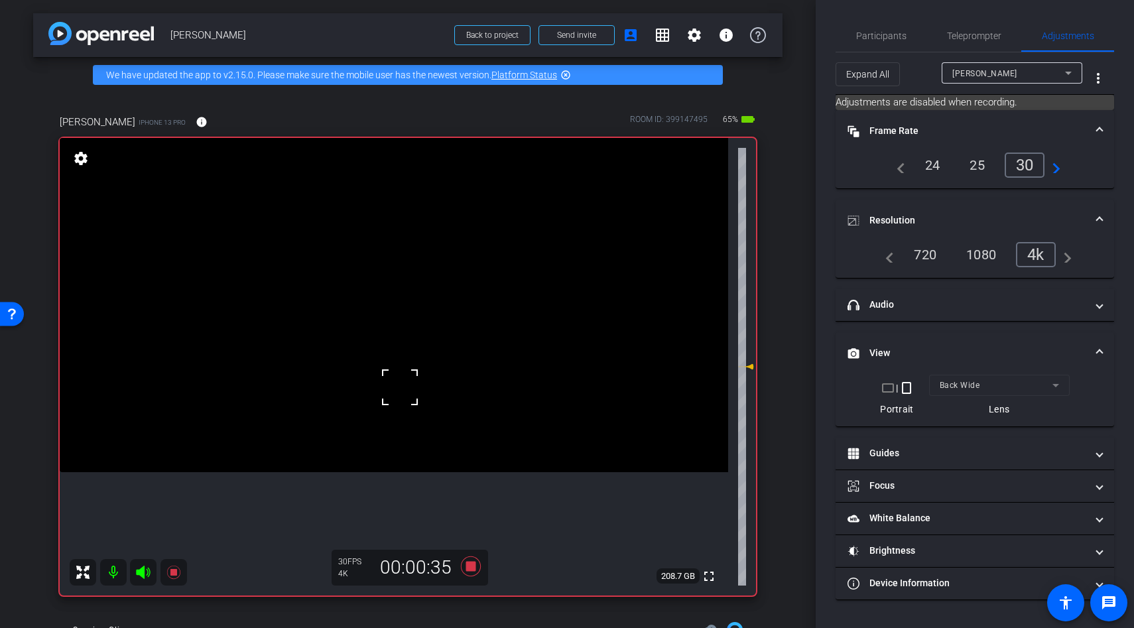
click at [400, 387] on div at bounding box center [399, 387] width 33 height 33
click at [403, 322] on video at bounding box center [394, 305] width 669 height 334
click at [403, 322] on div at bounding box center [403, 321] width 33 height 33
click at [403, 322] on video at bounding box center [394, 305] width 669 height 334
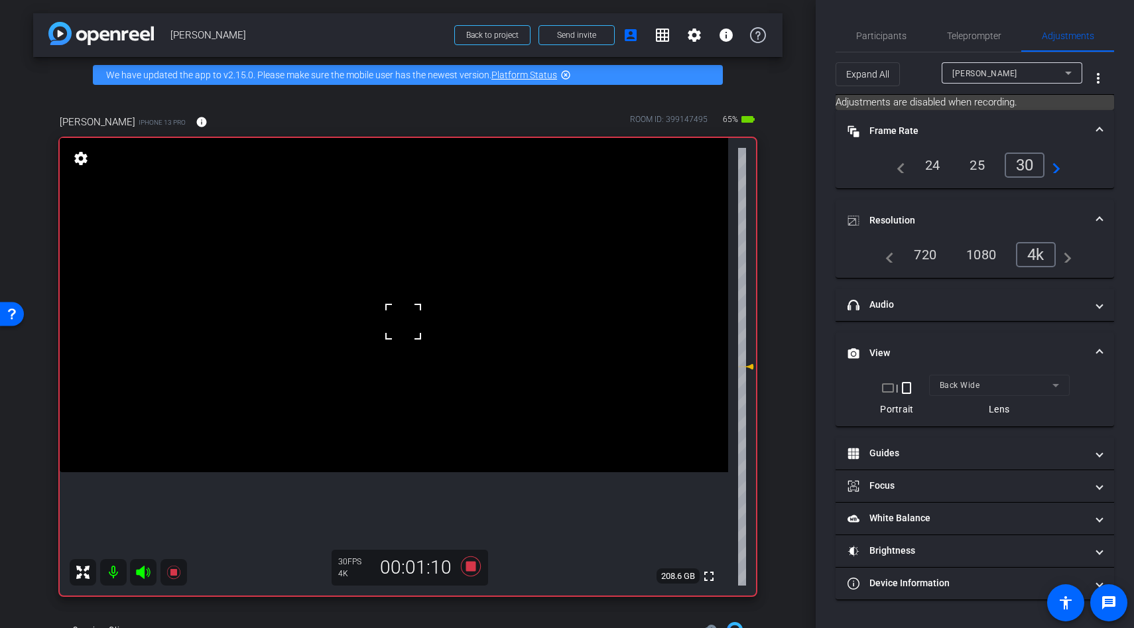
click at [387, 308] on div at bounding box center [403, 321] width 33 height 33
click at [387, 308] on video at bounding box center [394, 305] width 669 height 334
click at [387, 308] on div at bounding box center [386, 308] width 33 height 33
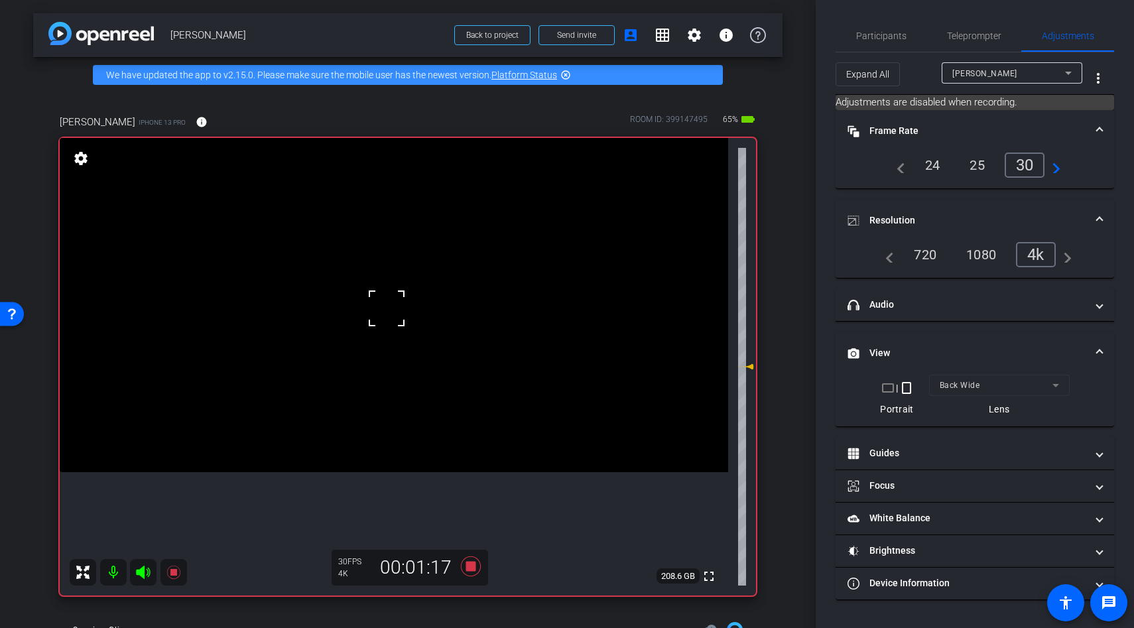
click at [387, 308] on div at bounding box center [386, 308] width 33 height 33
click at [387, 308] on video at bounding box center [394, 305] width 669 height 334
click at [387, 308] on div at bounding box center [386, 308] width 33 height 33
click at [379, 375] on video at bounding box center [394, 305] width 669 height 334
click at [379, 375] on div at bounding box center [379, 374] width 33 height 33
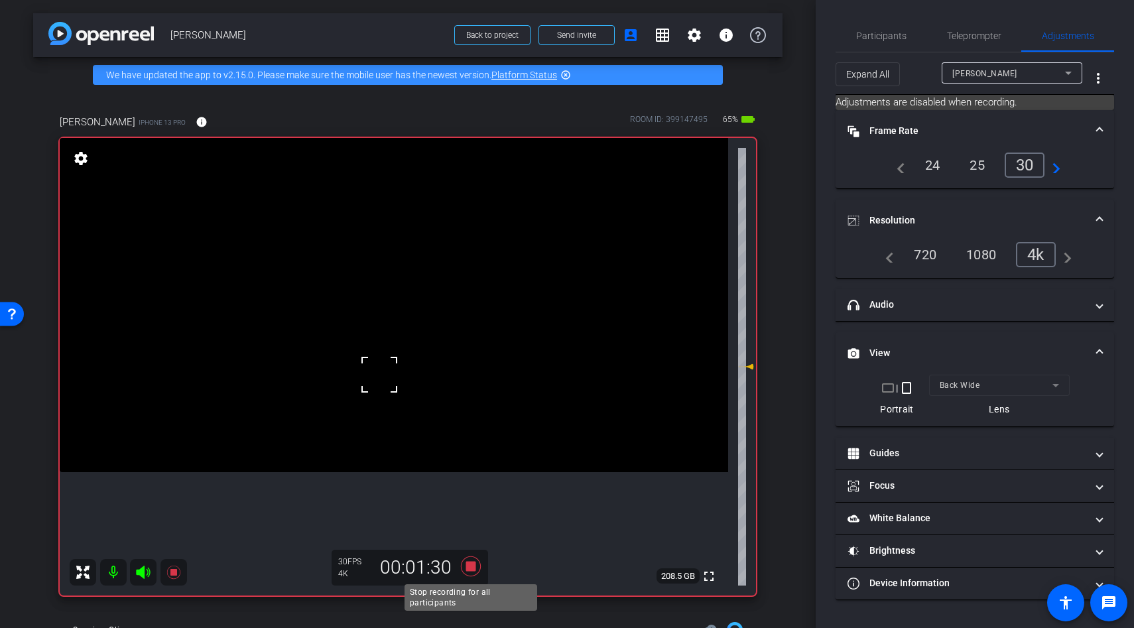
click at [469, 563] on icon at bounding box center [471, 566] width 20 height 20
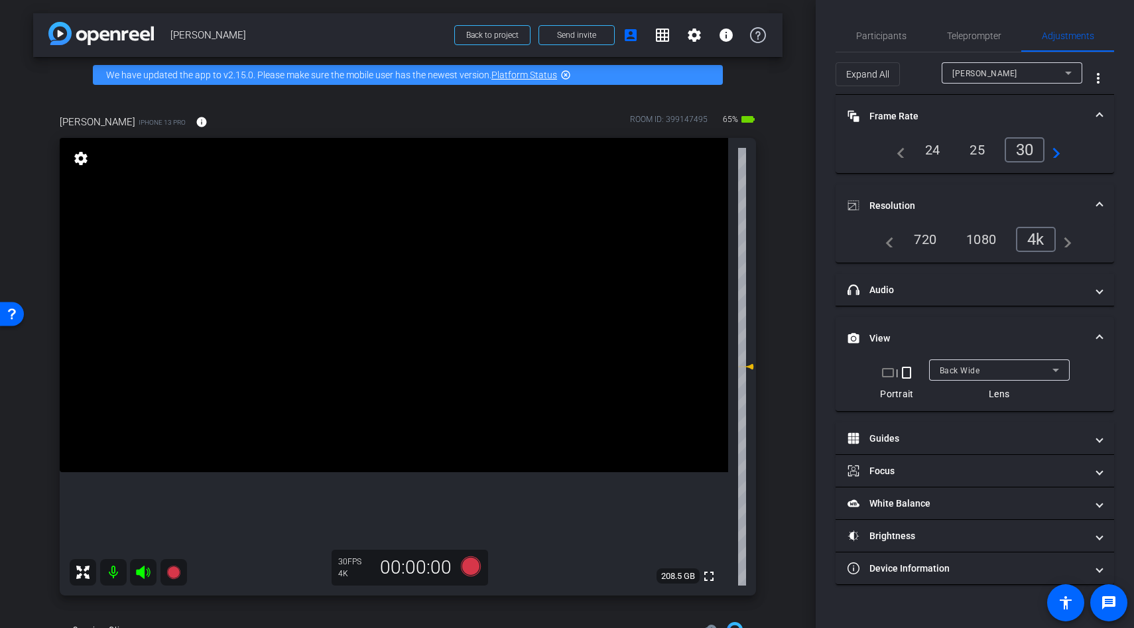
click at [980, 371] on div "Back Wide" at bounding box center [996, 370] width 113 height 17
click at [423, 371] on video at bounding box center [394, 305] width 669 height 334
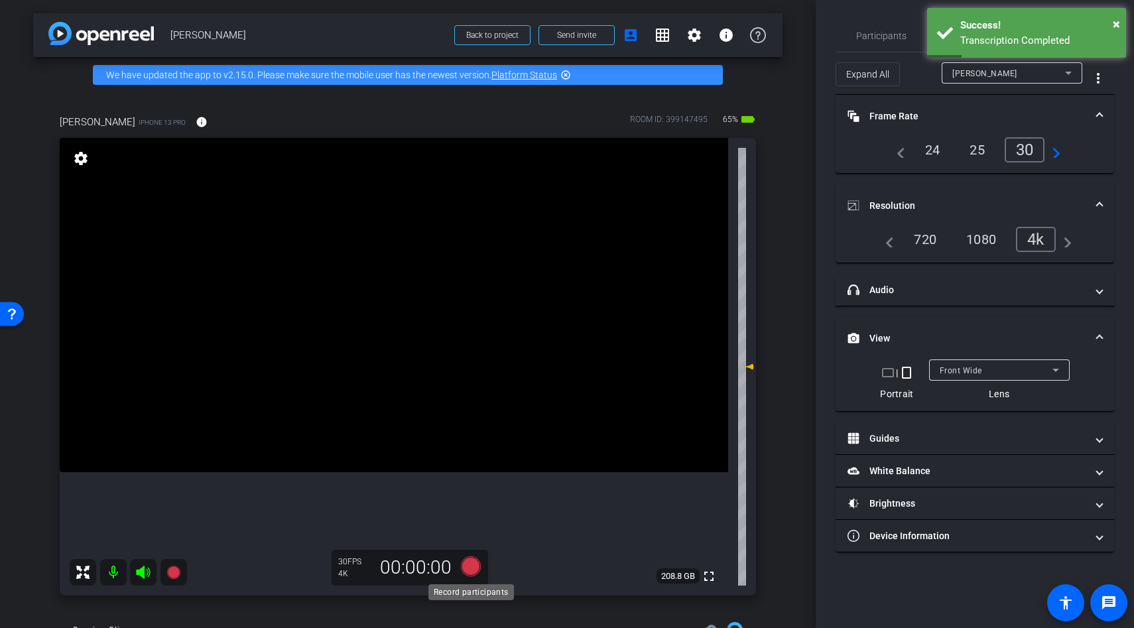
click at [470, 566] on icon at bounding box center [471, 566] width 20 height 20
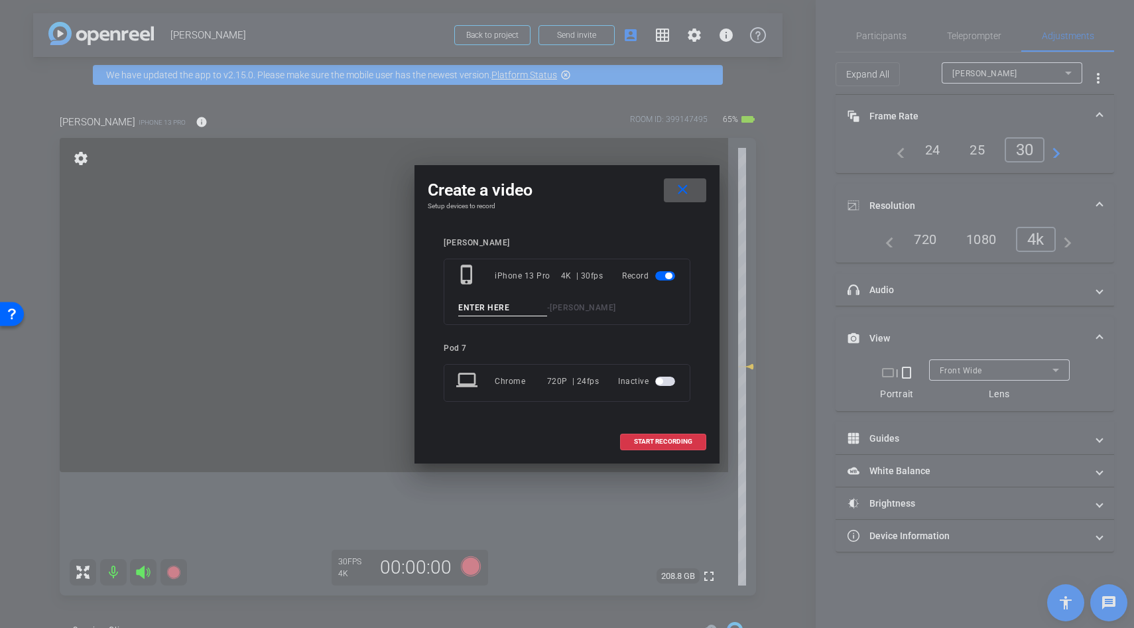
click at [475, 310] on input at bounding box center [502, 308] width 89 height 17
type input "sip"
click at [655, 448] on span at bounding box center [663, 442] width 85 height 32
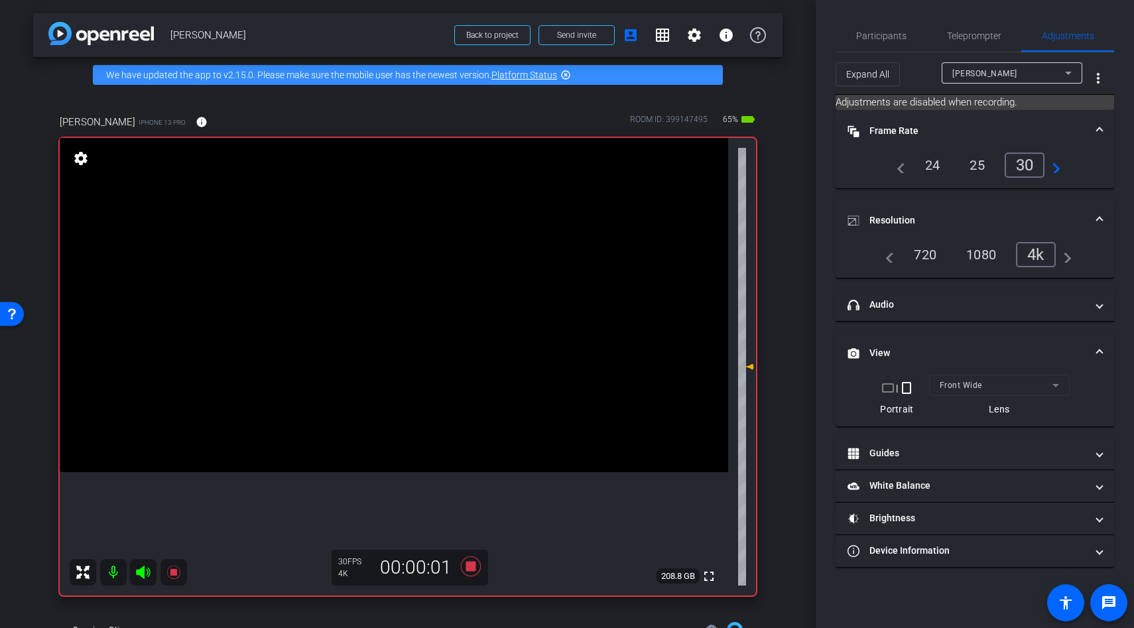
click at [434, 325] on video at bounding box center [394, 305] width 669 height 334
click at [438, 318] on video at bounding box center [394, 305] width 669 height 334
click at [436, 296] on video at bounding box center [394, 305] width 669 height 334
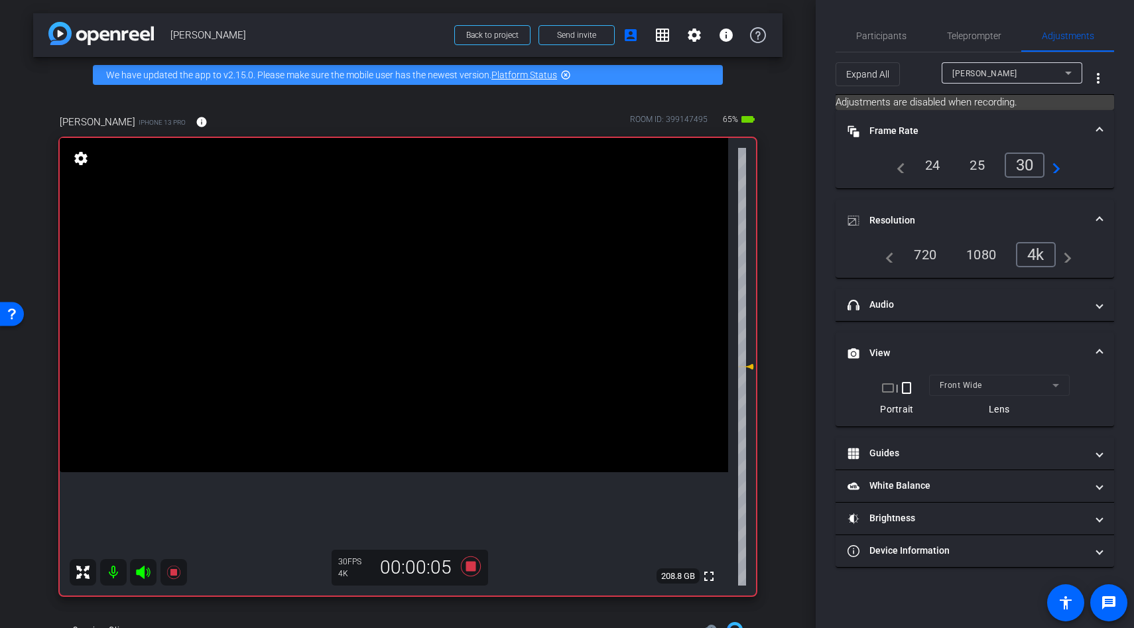
click at [436, 296] on video at bounding box center [394, 305] width 669 height 334
click at [469, 568] on icon at bounding box center [471, 566] width 20 height 20
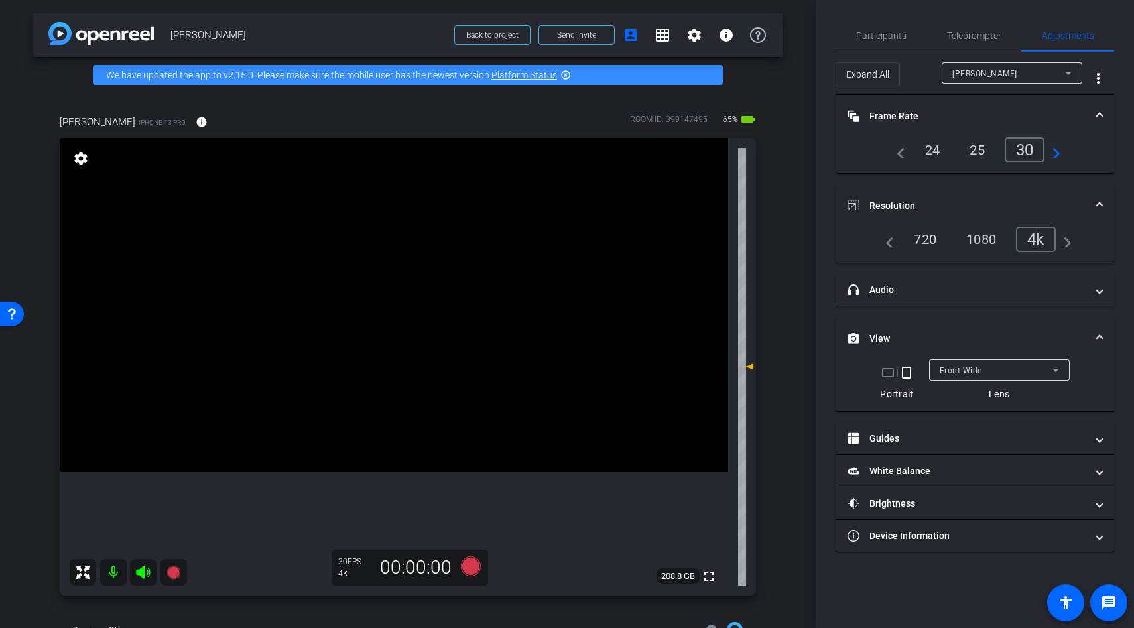
click at [429, 304] on video at bounding box center [394, 305] width 669 height 334
click at [473, 574] on icon at bounding box center [471, 566] width 20 height 20
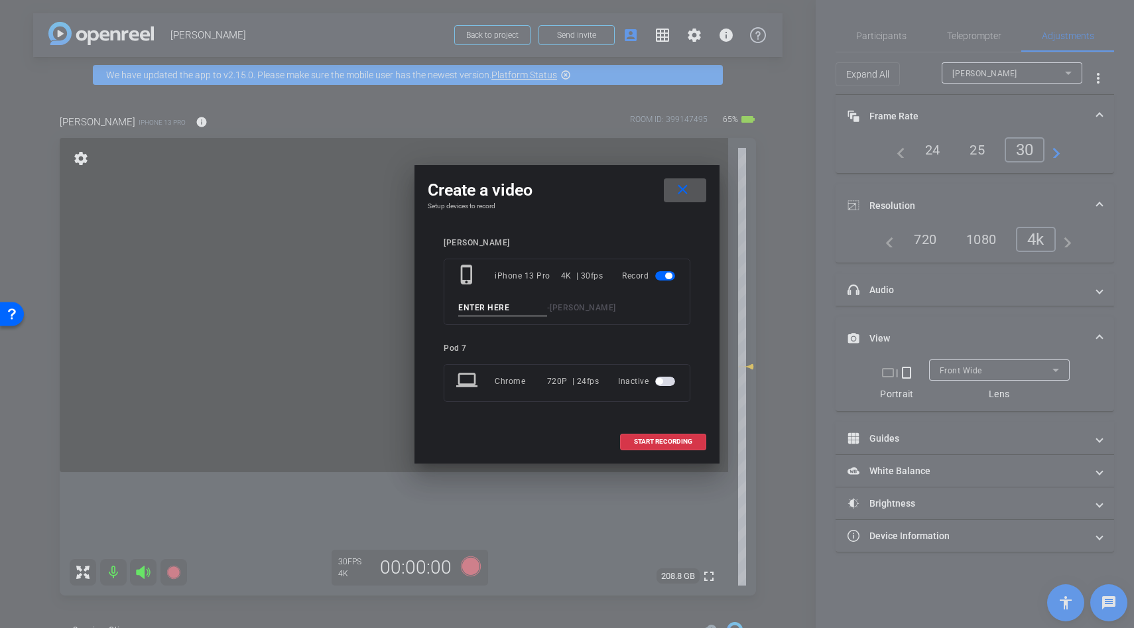
click at [477, 310] on input at bounding box center [502, 308] width 89 height 17
type input "sip"
click at [655, 429] on span at bounding box center [663, 442] width 85 height 32
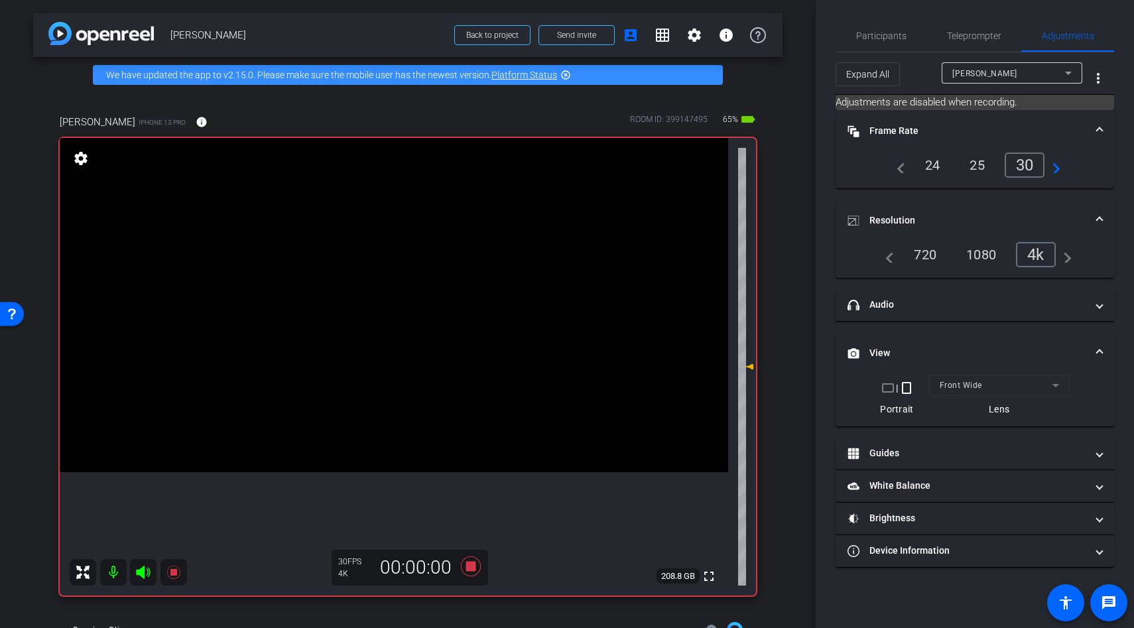
click at [426, 330] on video at bounding box center [394, 305] width 669 height 334
click at [458, 307] on video at bounding box center [394, 305] width 669 height 334
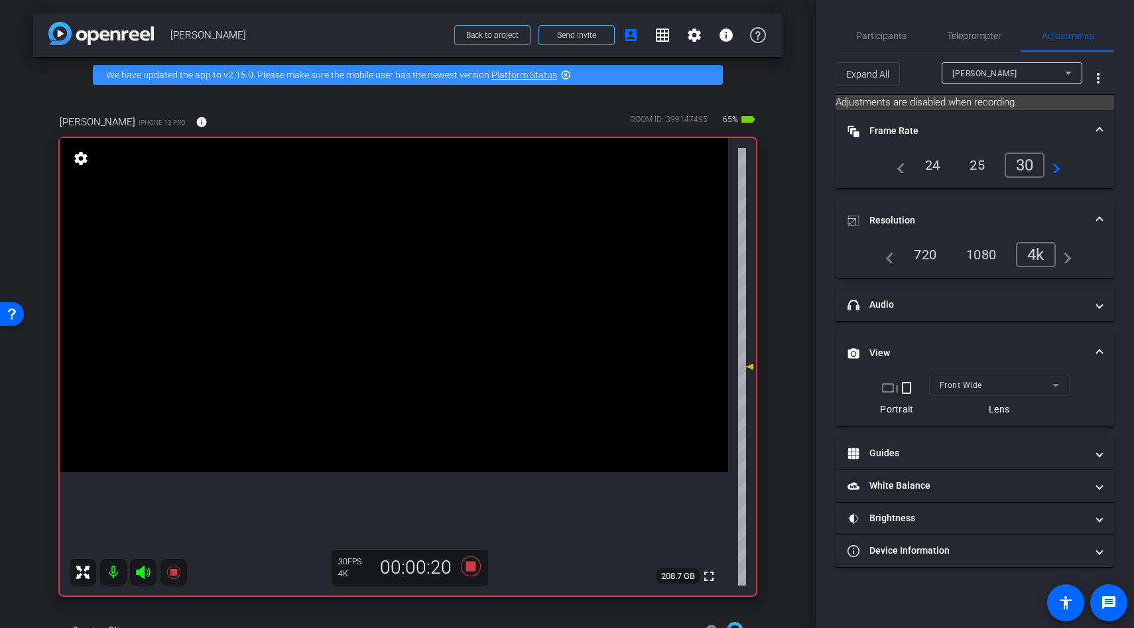
click at [396, 334] on video at bounding box center [394, 305] width 669 height 334
click at [415, 326] on video at bounding box center [394, 305] width 669 height 334
click at [424, 324] on video at bounding box center [394, 305] width 669 height 334
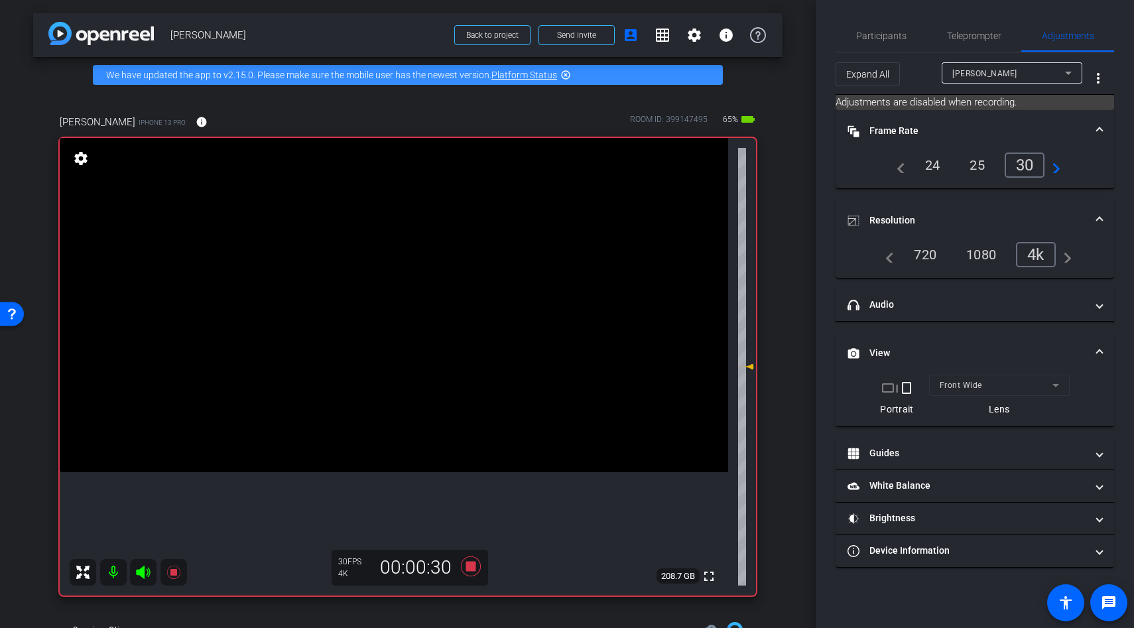
click at [424, 324] on video at bounding box center [394, 305] width 669 height 334
click at [472, 566] on icon at bounding box center [471, 566] width 20 height 20
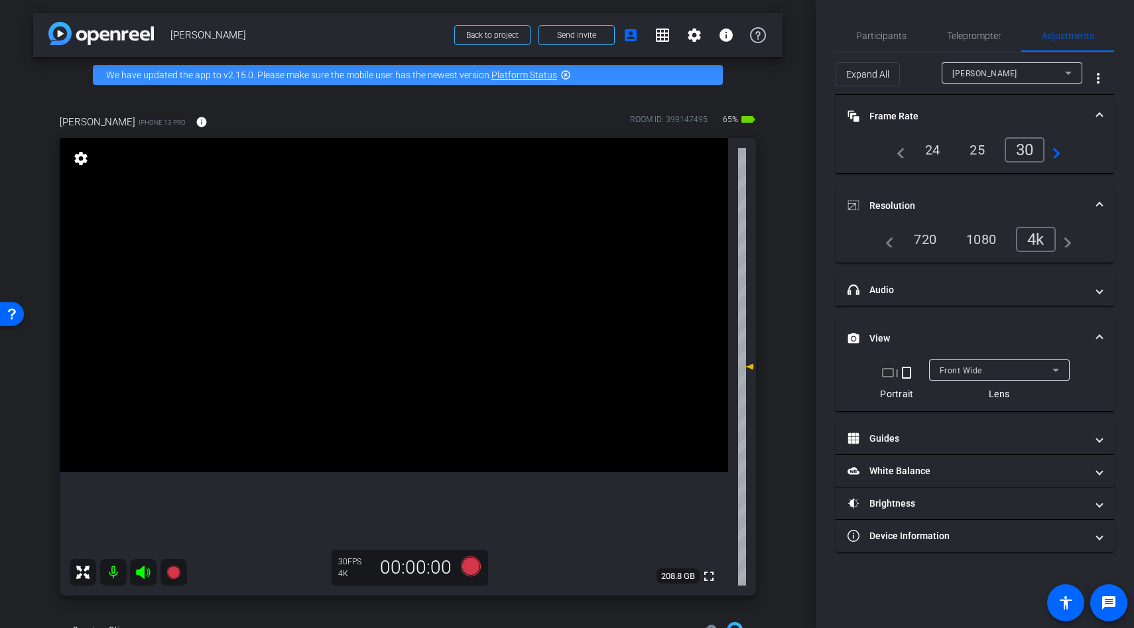
click at [322, 238] on video at bounding box center [394, 305] width 669 height 334
click at [316, 249] on video at bounding box center [394, 305] width 669 height 334
click at [334, 290] on video at bounding box center [394, 305] width 669 height 334
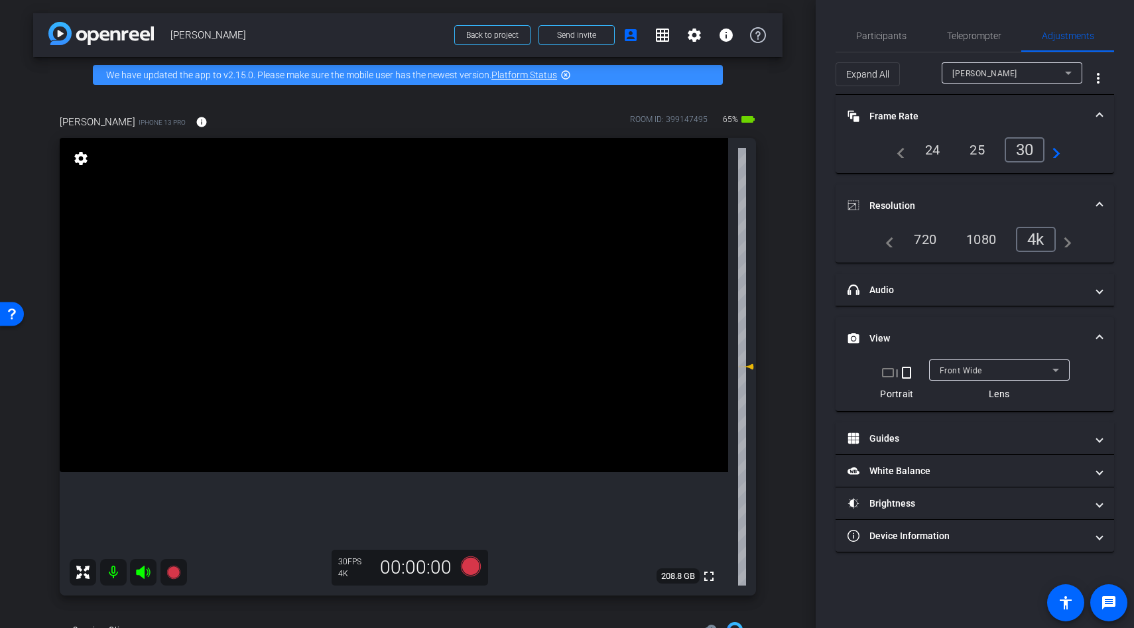
click at [334, 290] on video at bounding box center [394, 305] width 669 height 334
click at [470, 568] on icon at bounding box center [471, 566] width 20 height 20
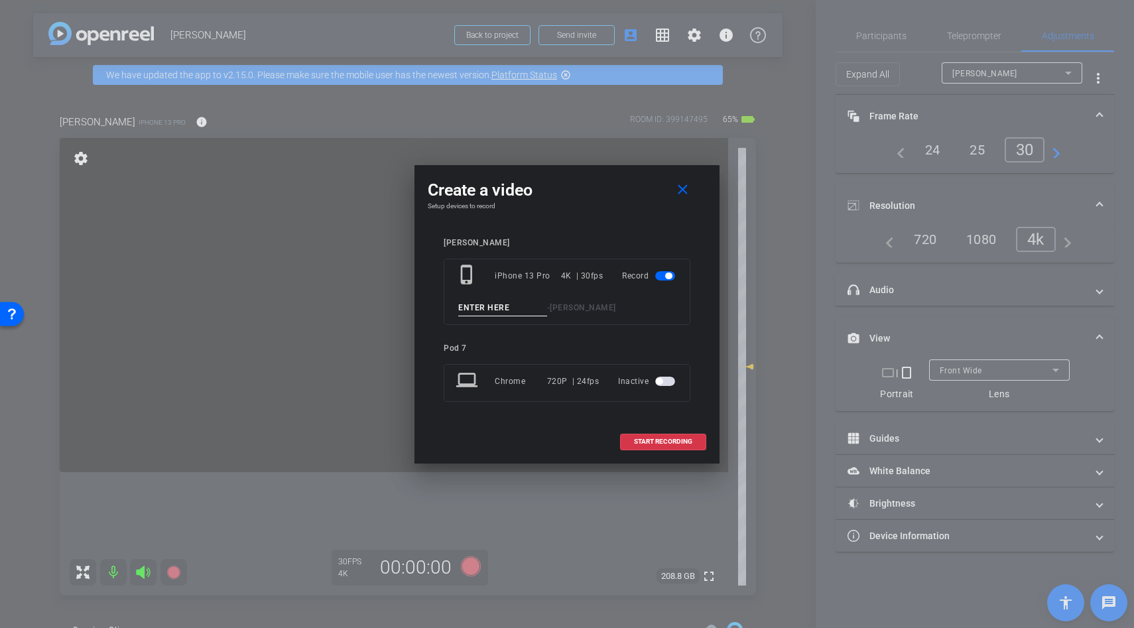
click at [482, 312] on input at bounding box center [502, 308] width 89 height 17
type input "sipping"
click at [651, 439] on span "START RECORDING" at bounding box center [663, 441] width 58 height 7
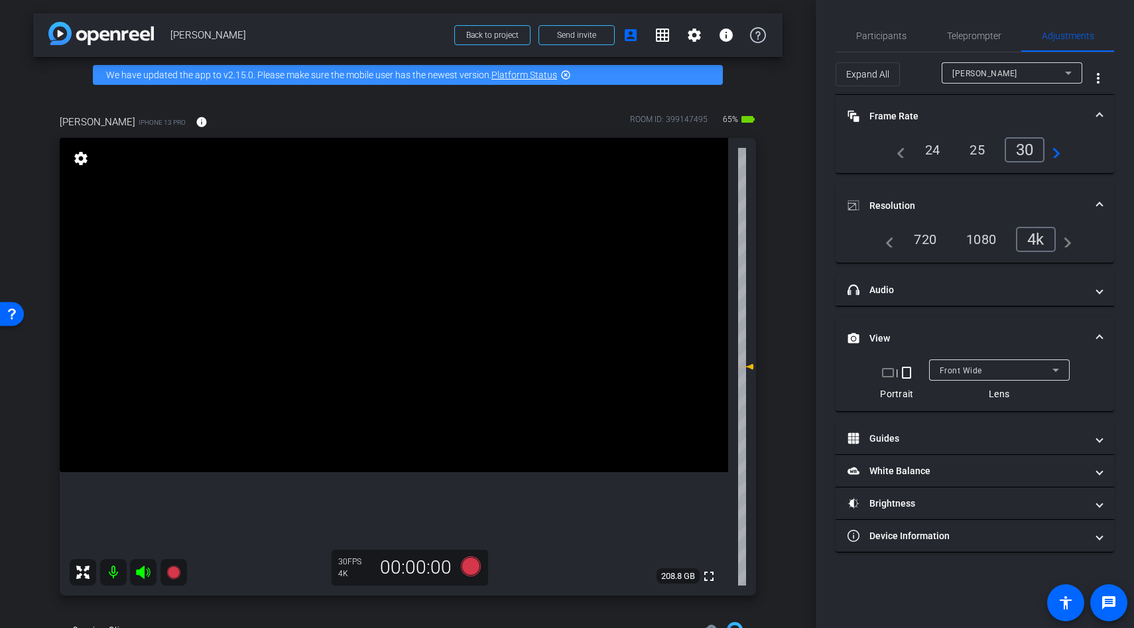
click at [422, 306] on video at bounding box center [394, 305] width 669 height 334
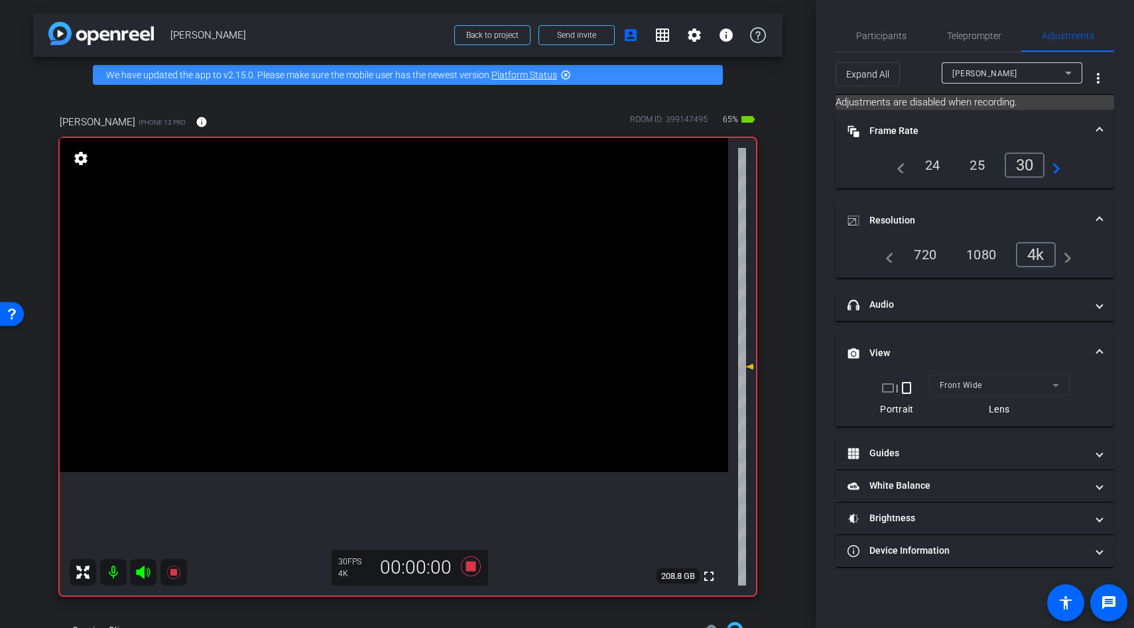
click at [422, 306] on video at bounding box center [394, 305] width 669 height 334
click at [402, 300] on video at bounding box center [394, 305] width 669 height 334
click at [472, 564] on icon at bounding box center [471, 566] width 20 height 20
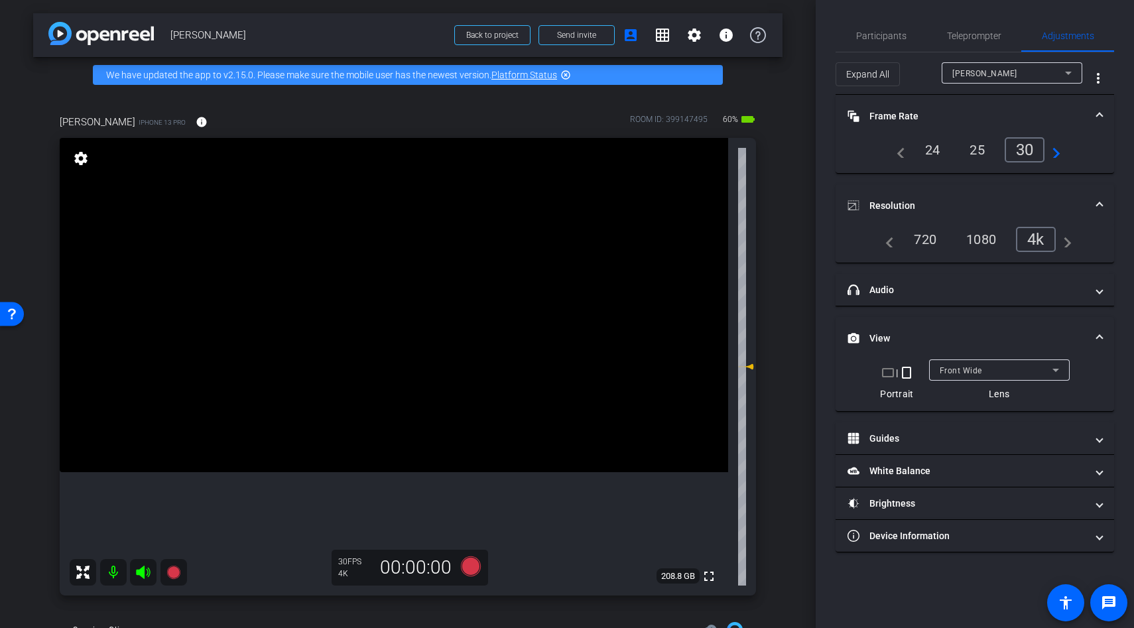
click at [448, 395] on video at bounding box center [394, 305] width 669 height 334
click at [356, 405] on video at bounding box center [394, 305] width 669 height 334
click at [464, 563] on icon at bounding box center [471, 566] width 20 height 20
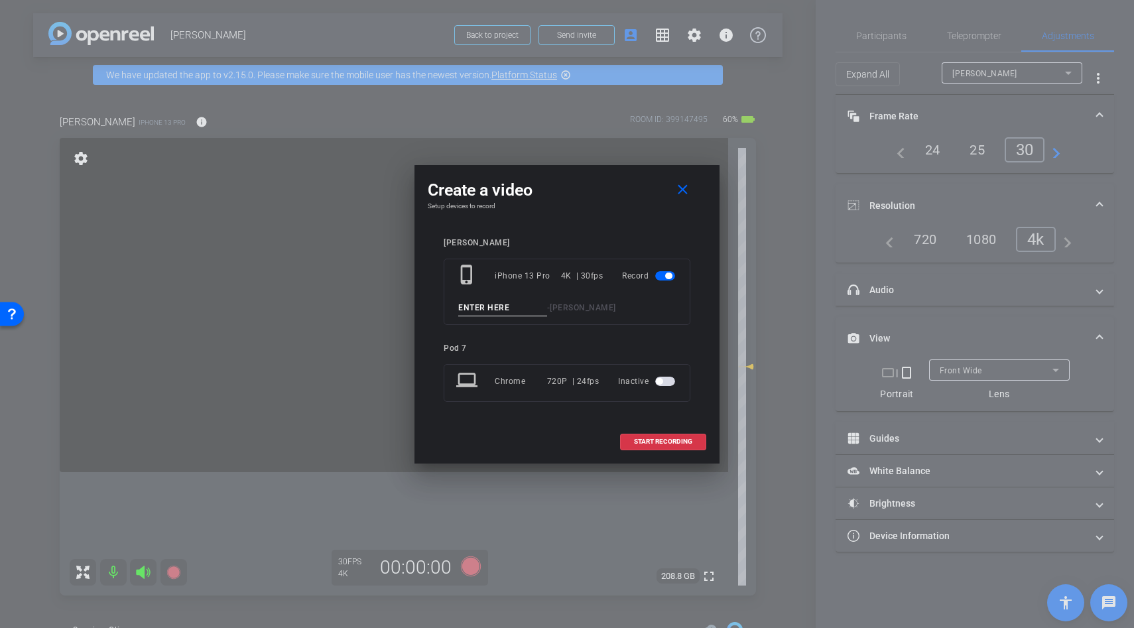
click at [497, 305] on input at bounding box center [502, 308] width 89 height 17
type input "sleeping"
click at [670, 443] on span "START RECORDING" at bounding box center [663, 441] width 58 height 7
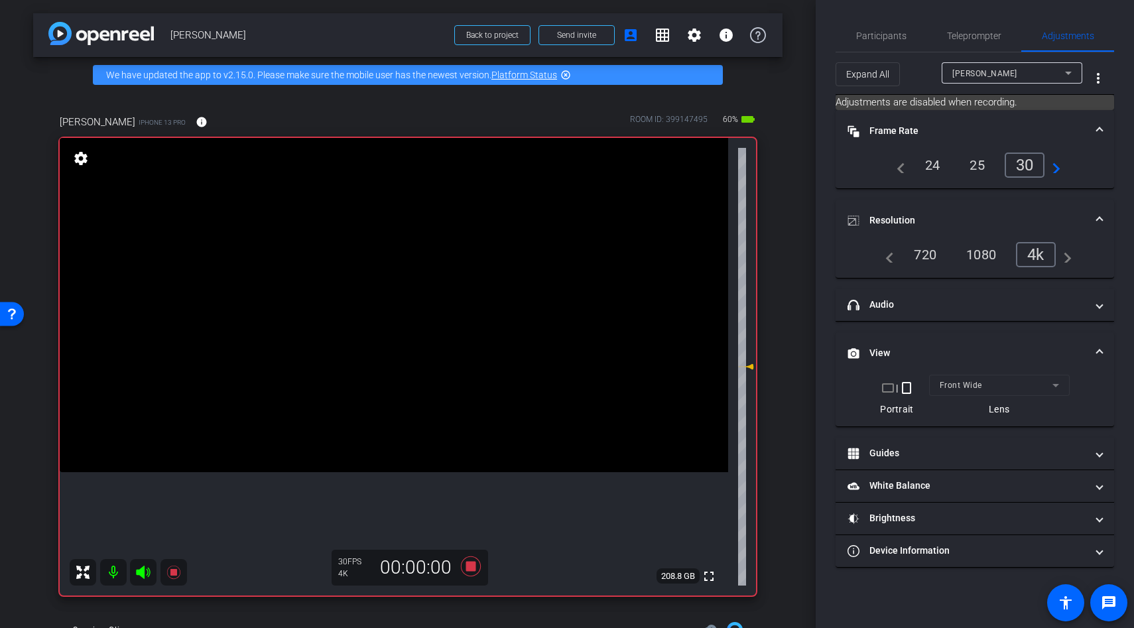
click at [365, 393] on video at bounding box center [394, 305] width 669 height 334
click at [346, 391] on video at bounding box center [394, 305] width 669 height 334
click at [344, 391] on video at bounding box center [394, 305] width 669 height 334
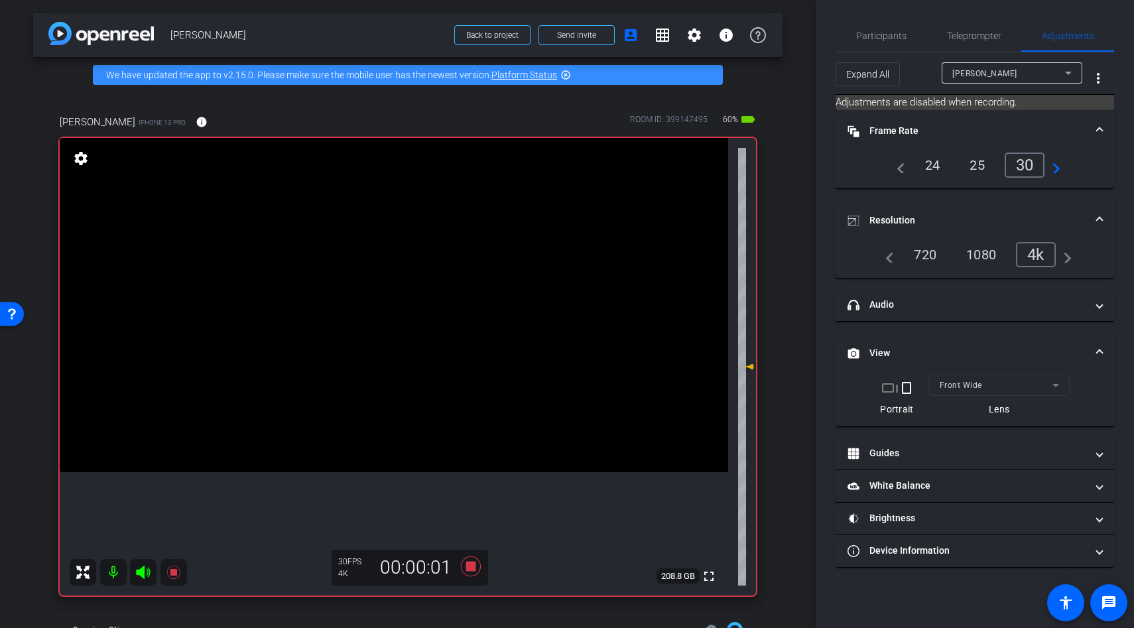
click at [334, 415] on video at bounding box center [394, 305] width 669 height 334
click at [468, 569] on icon at bounding box center [471, 566] width 20 height 20
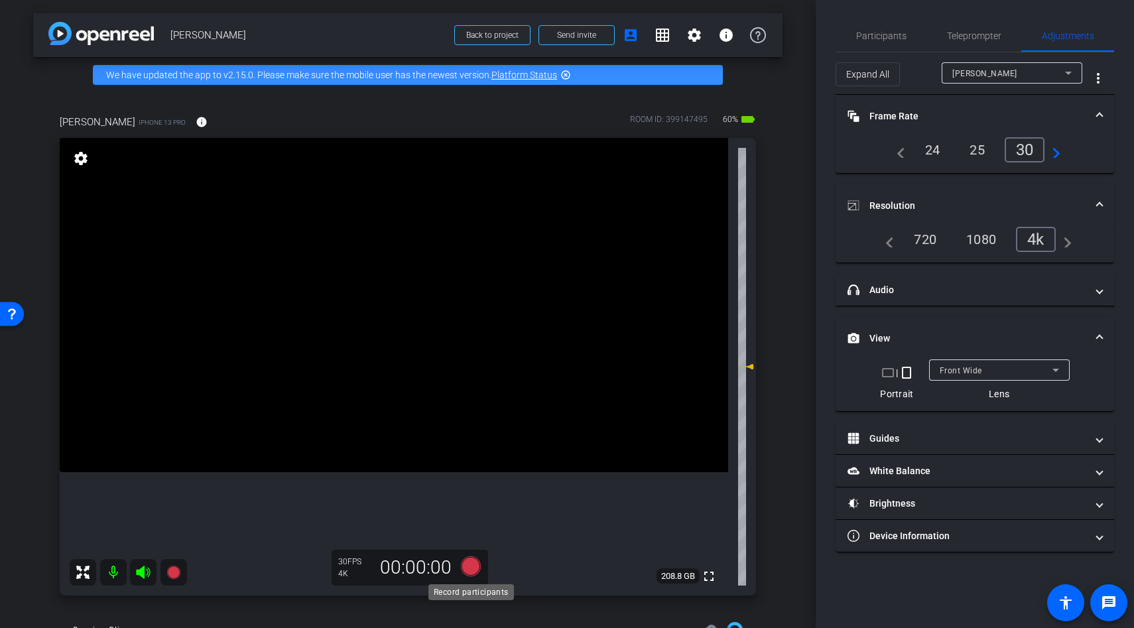
click at [471, 566] on icon at bounding box center [471, 566] width 20 height 20
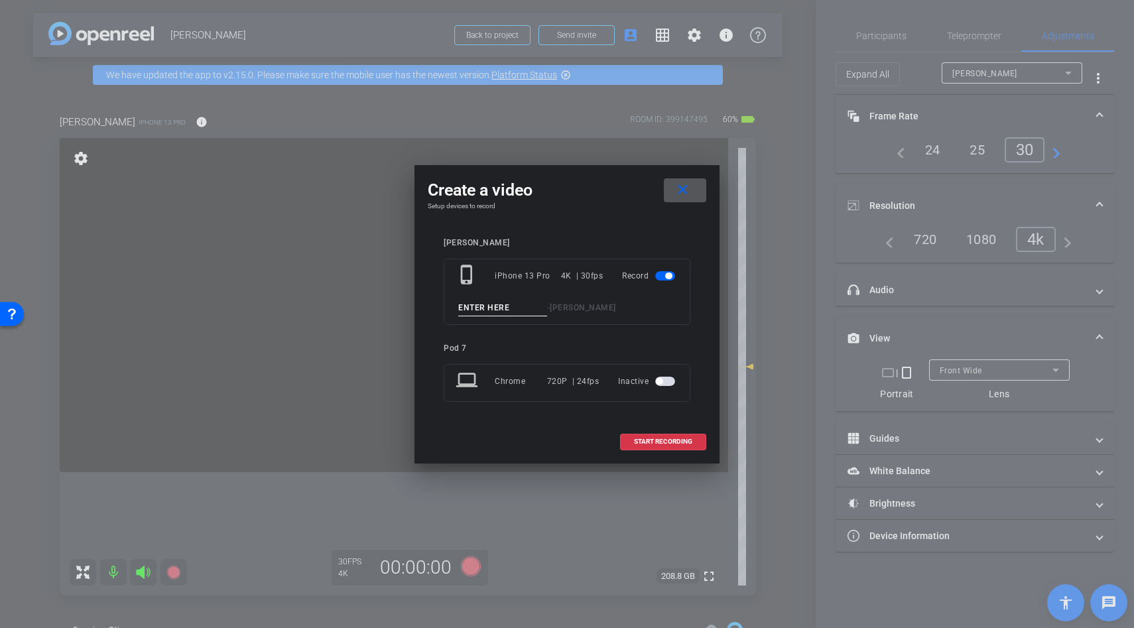
click at [488, 308] on input at bounding box center [502, 308] width 89 height 17
type input "sleep"
click at [643, 438] on button "START RECORDING" at bounding box center [663, 442] width 86 height 17
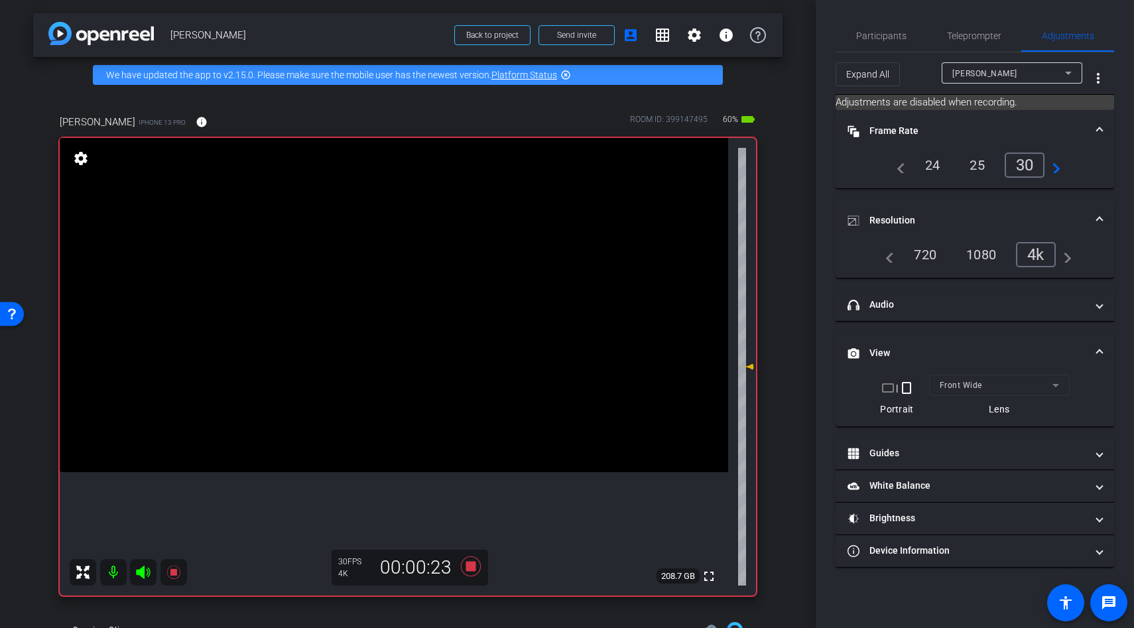
click at [444, 367] on video at bounding box center [394, 305] width 669 height 334
click at [469, 568] on icon at bounding box center [471, 566] width 20 height 20
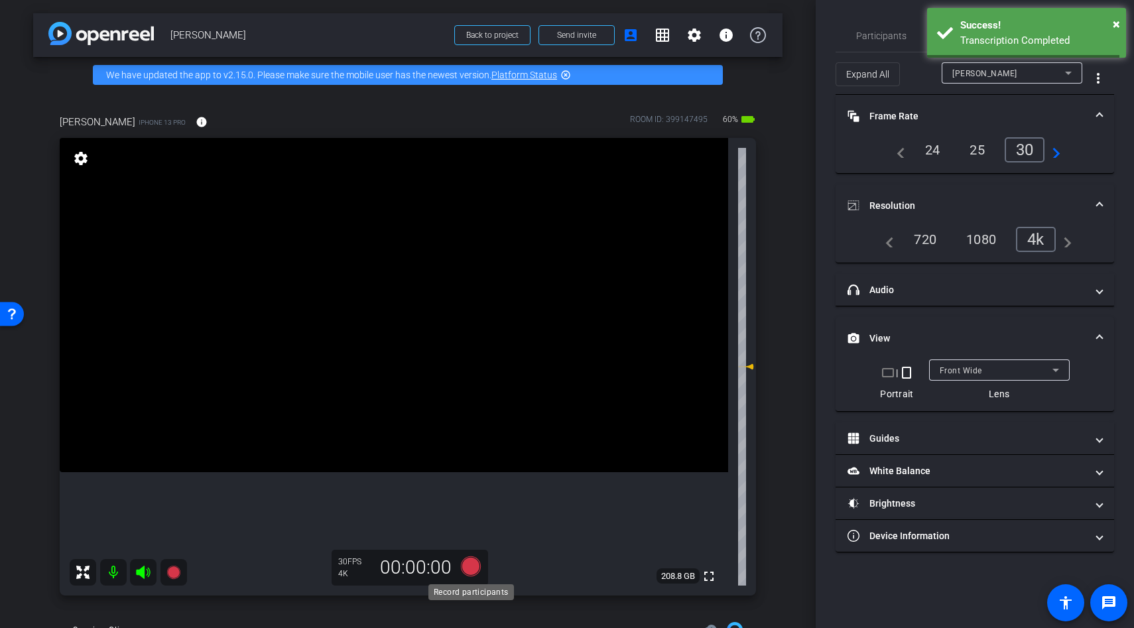
click at [470, 568] on icon at bounding box center [471, 566] width 20 height 20
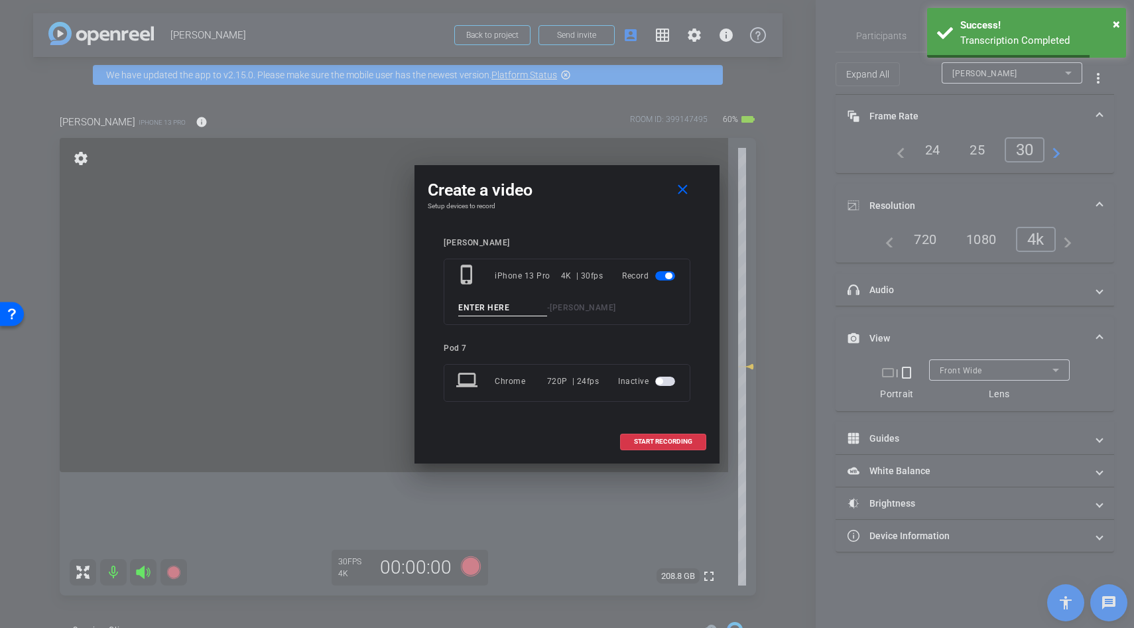
click at [492, 306] on input at bounding box center [502, 308] width 89 height 17
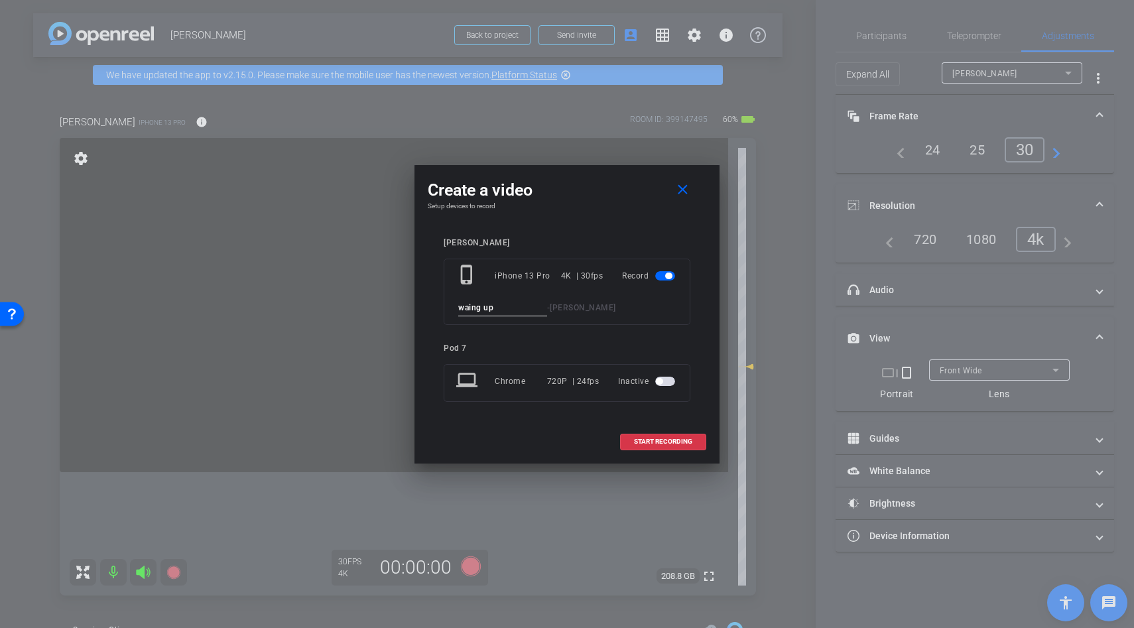
click at [469, 310] on input "waing up" at bounding box center [502, 308] width 89 height 17
type input "waking up"
click at [653, 442] on span "START RECORDING" at bounding box center [663, 441] width 58 height 7
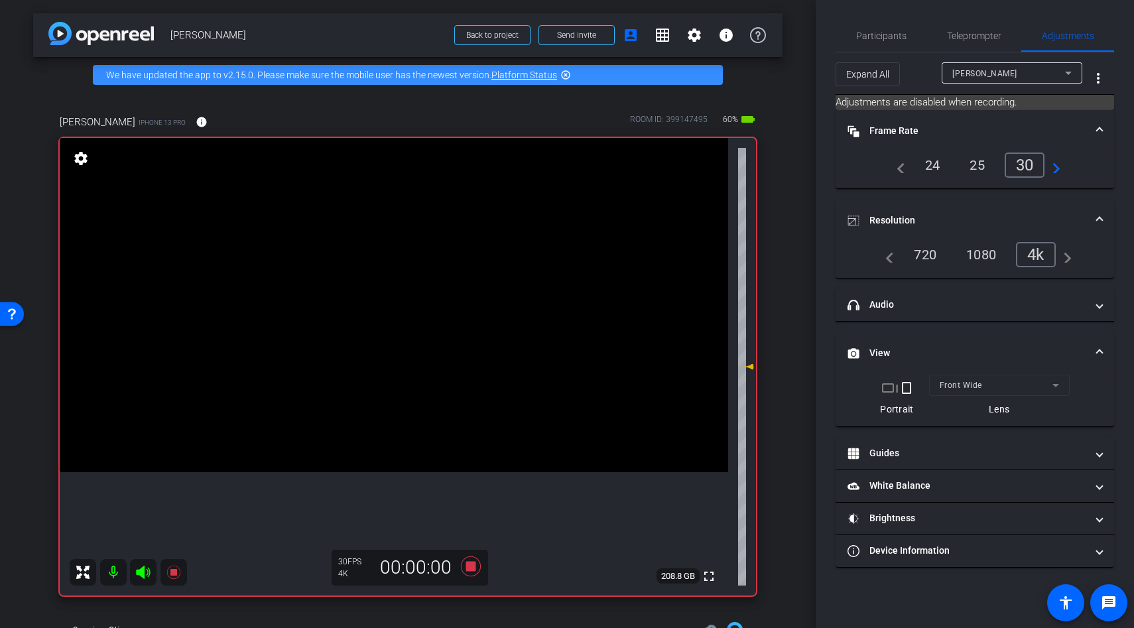
click at [377, 361] on video at bounding box center [394, 305] width 669 height 334
click at [467, 566] on icon at bounding box center [471, 566] width 20 height 20
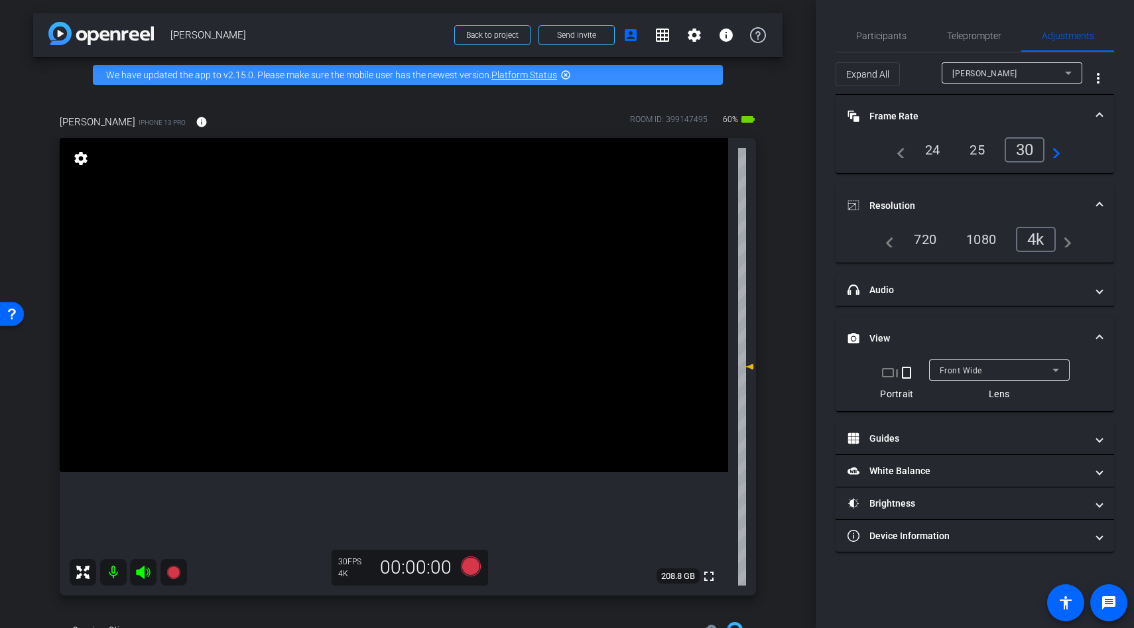
click at [398, 419] on video at bounding box center [394, 305] width 669 height 334
click at [401, 405] on video at bounding box center [394, 305] width 669 height 334
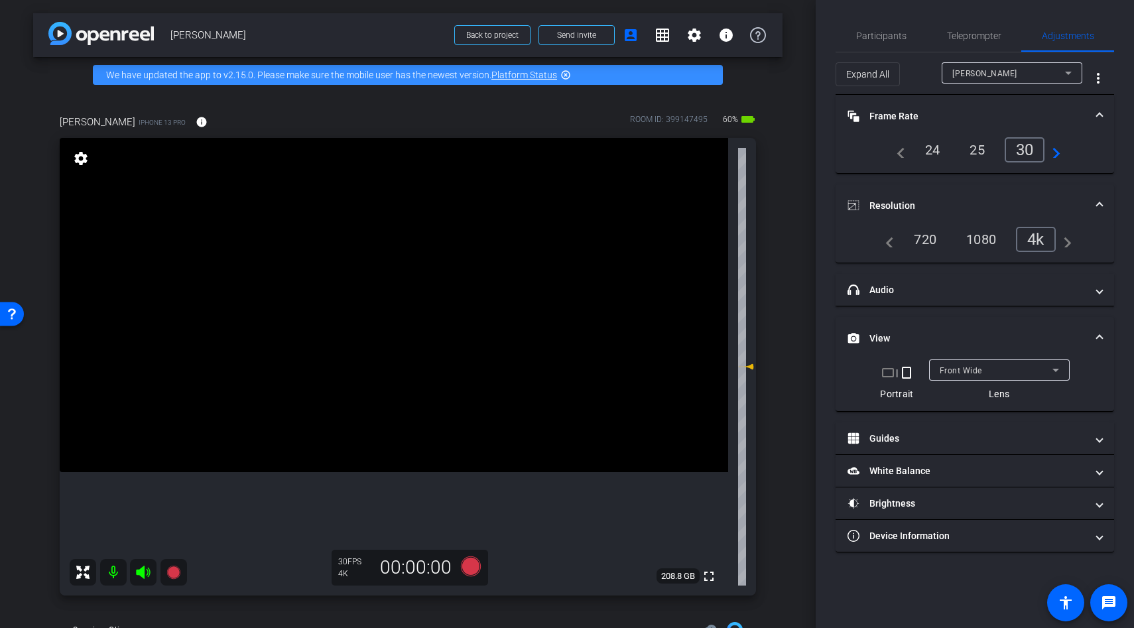
click at [371, 334] on video at bounding box center [394, 305] width 669 height 334
click at [384, 357] on video at bounding box center [394, 305] width 669 height 334
click at [475, 567] on icon at bounding box center [471, 566] width 20 height 20
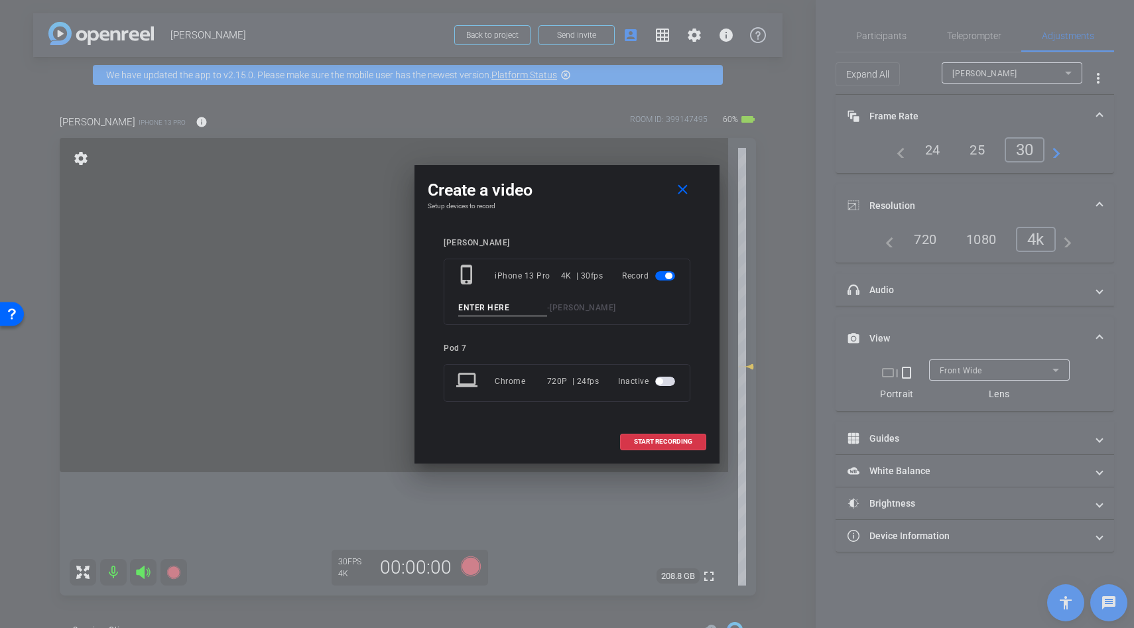
click at [474, 312] on input at bounding box center [502, 308] width 89 height 17
type input "bedtime"
click at [642, 436] on span at bounding box center [663, 442] width 85 height 32
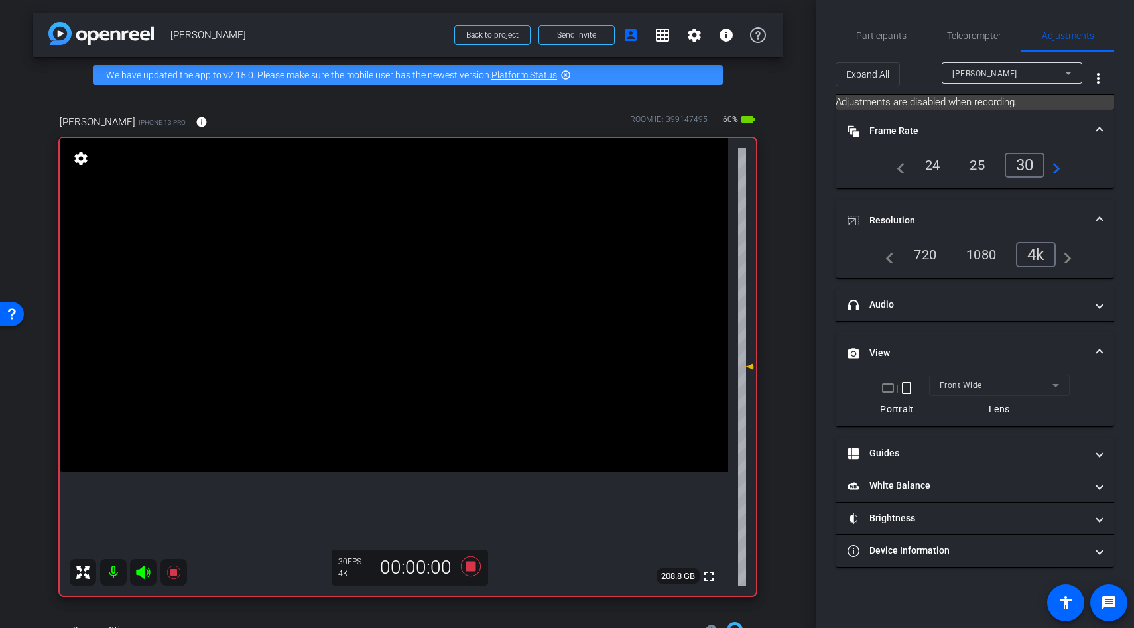
click at [420, 343] on video at bounding box center [394, 305] width 669 height 334
click at [393, 343] on video at bounding box center [394, 305] width 669 height 334
click at [468, 566] on icon at bounding box center [471, 566] width 20 height 20
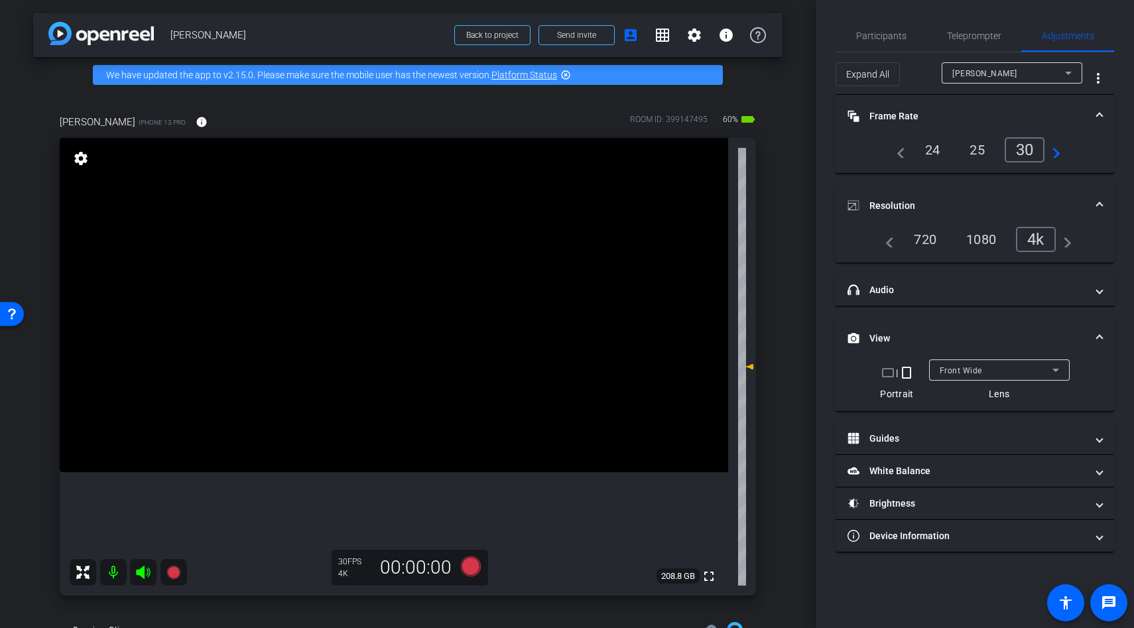
click at [974, 368] on span "Front Wide" at bounding box center [961, 370] width 42 height 9
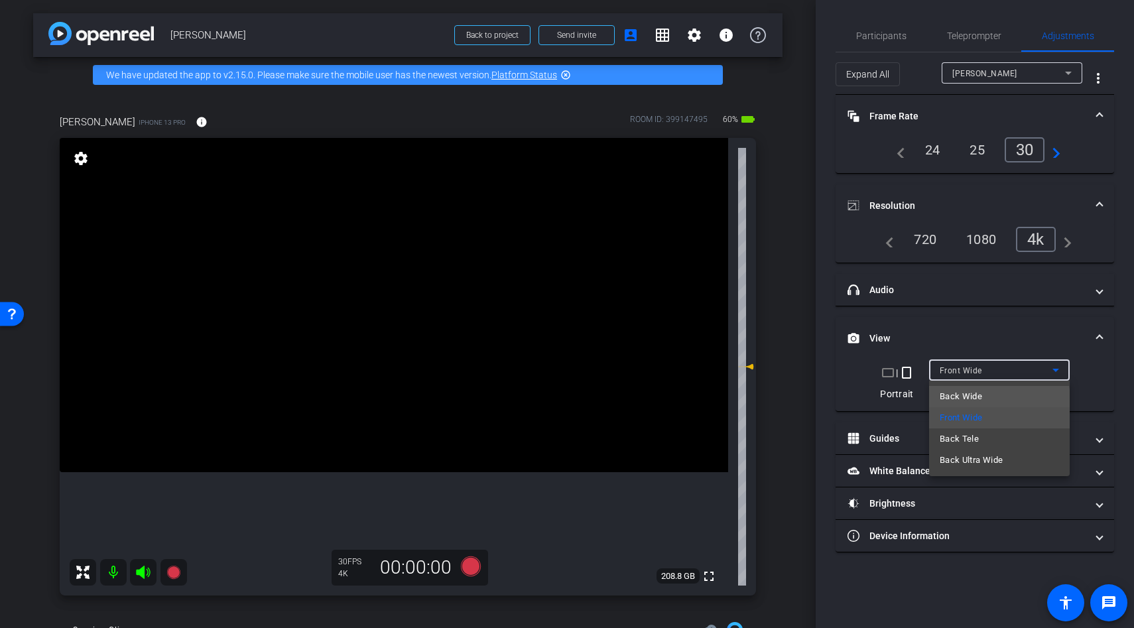
click at [963, 401] on span "Back Wide" at bounding box center [961, 397] width 42 height 16
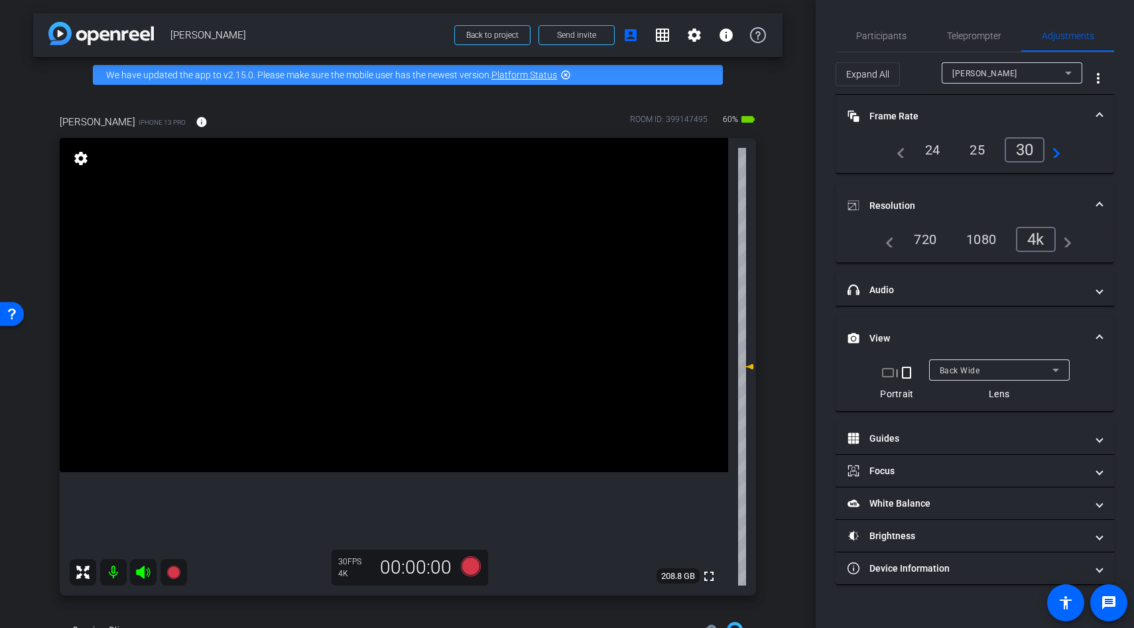
click at [362, 392] on video at bounding box center [394, 305] width 669 height 334
click at [363, 391] on div at bounding box center [379, 374] width 33 height 33
click at [471, 575] on icon at bounding box center [471, 566] width 20 height 20
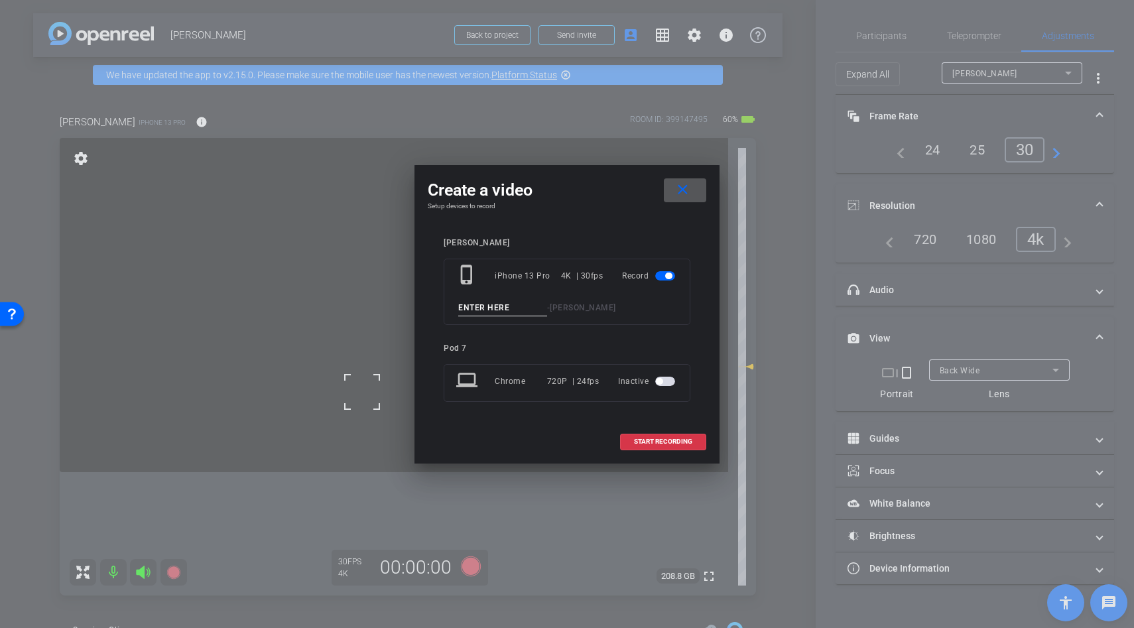
click at [483, 303] on input at bounding box center [502, 308] width 89 height 17
type input "bed time"
click at [671, 445] on button "START RECORDING" at bounding box center [663, 442] width 86 height 17
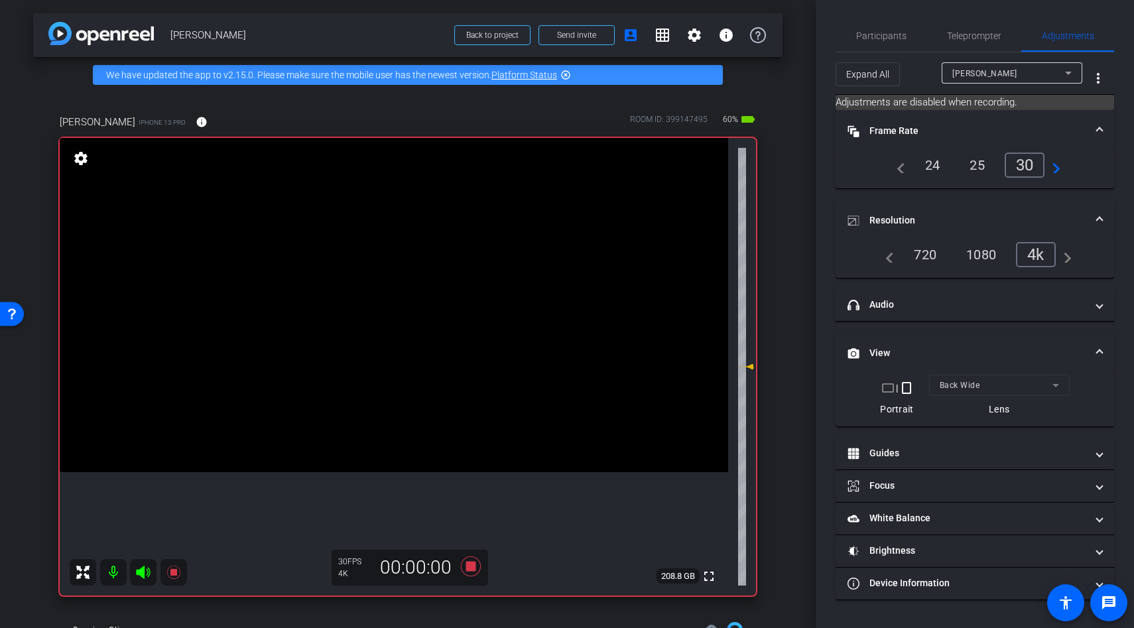
click at [376, 331] on video at bounding box center [394, 305] width 669 height 334
click at [386, 350] on video at bounding box center [394, 305] width 669 height 334
click at [386, 348] on div at bounding box center [375, 330] width 33 height 33
click at [466, 572] on icon at bounding box center [471, 566] width 32 height 24
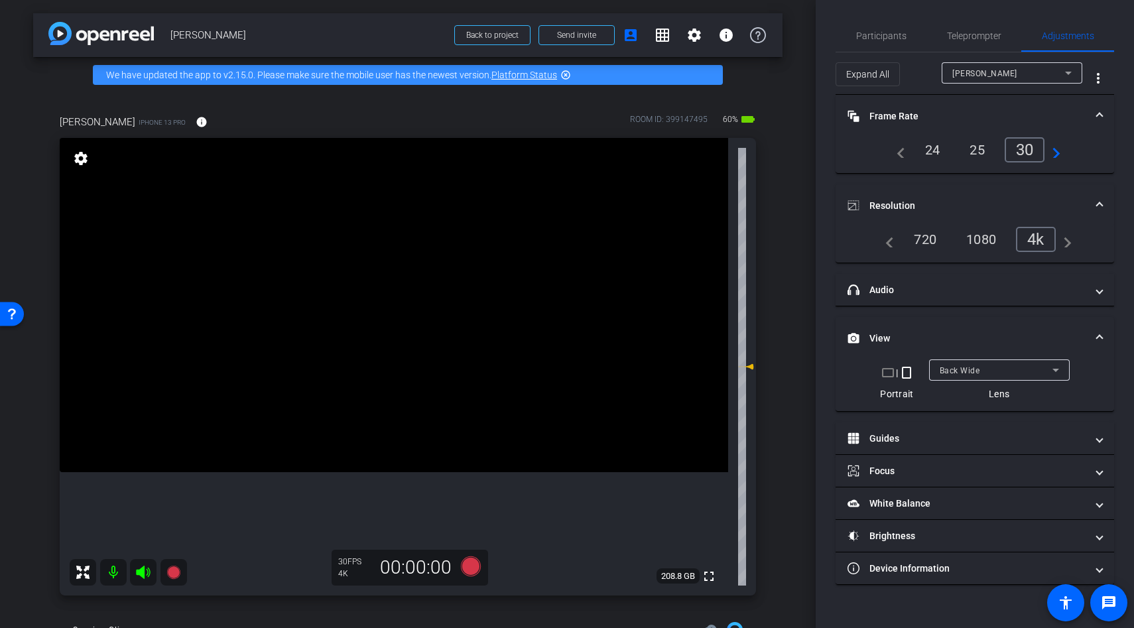
click at [461, 572] on icon at bounding box center [471, 566] width 32 height 24
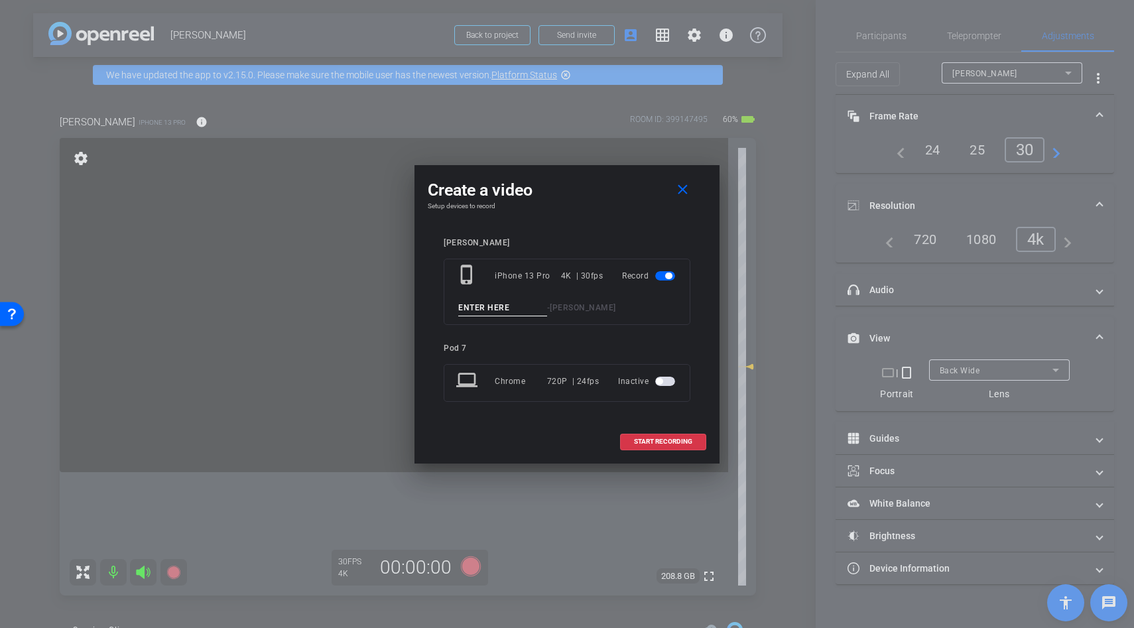
click at [499, 309] on input at bounding box center [502, 308] width 89 height 17
type input "l"
drag, startPoint x: 499, startPoint y: 312, endPoint x: 653, endPoint y: 444, distance: 202.7
click at [654, 444] on div "Create a video close Setup devices to record shannon phone_iphone iPhone 13 Pro…" at bounding box center [567, 314] width 305 height 298
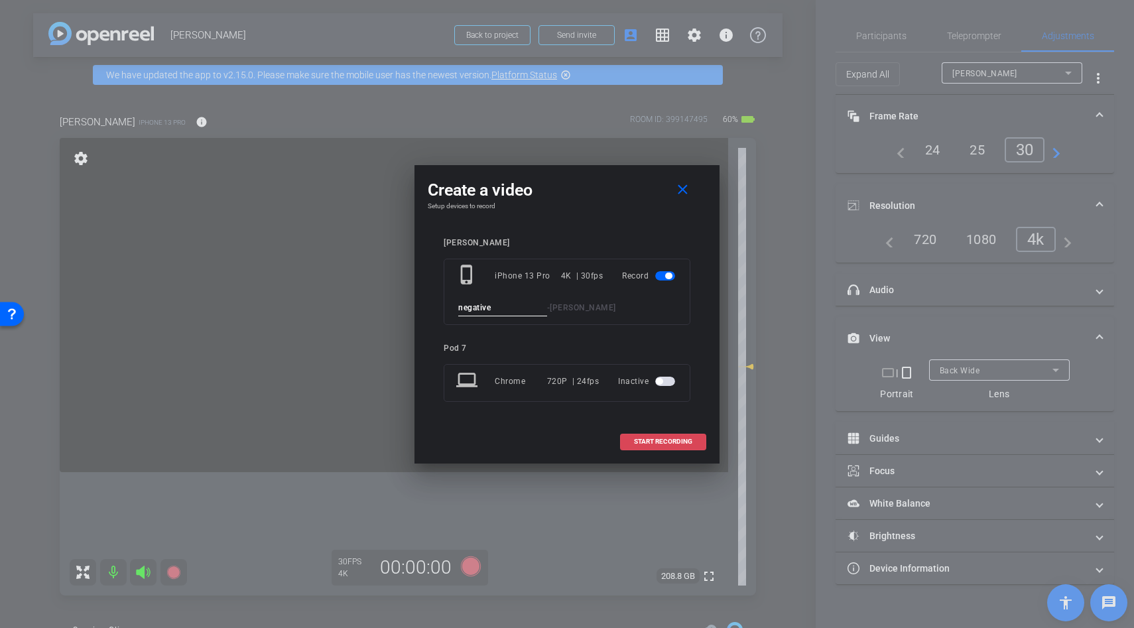
type input "negative"
click at [653, 444] on span "START RECORDING" at bounding box center [663, 441] width 58 height 7
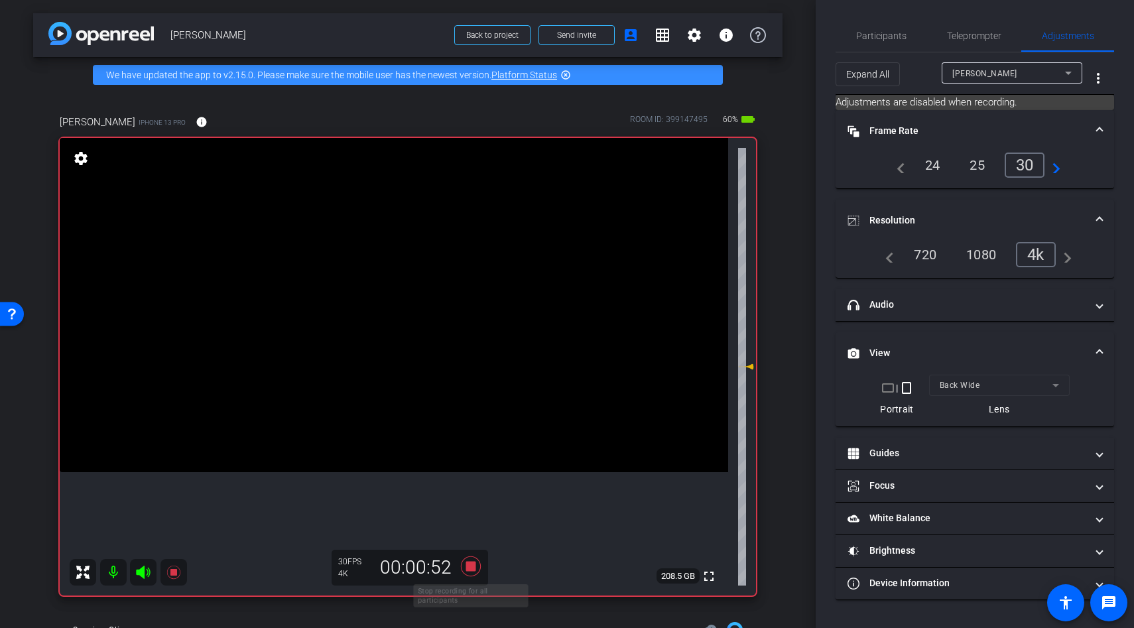
click at [470, 562] on icon at bounding box center [471, 566] width 20 height 20
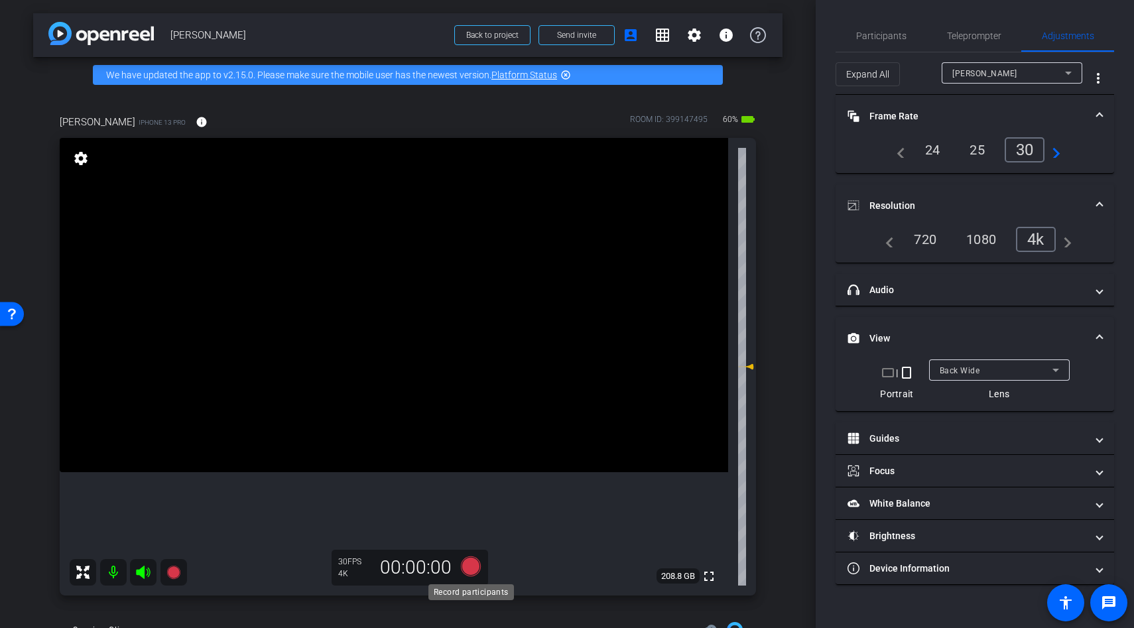
click at [470, 563] on icon at bounding box center [471, 566] width 20 height 20
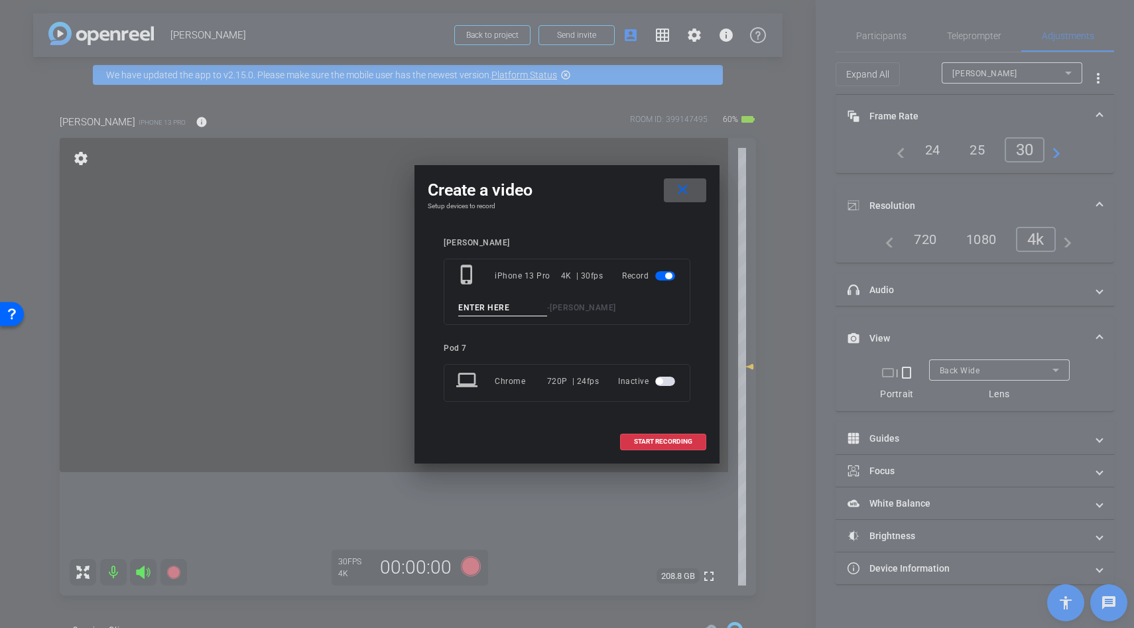
click at [479, 310] on input at bounding box center [502, 308] width 89 height 17
type input "lazy"
click at [648, 433] on span at bounding box center [663, 442] width 85 height 32
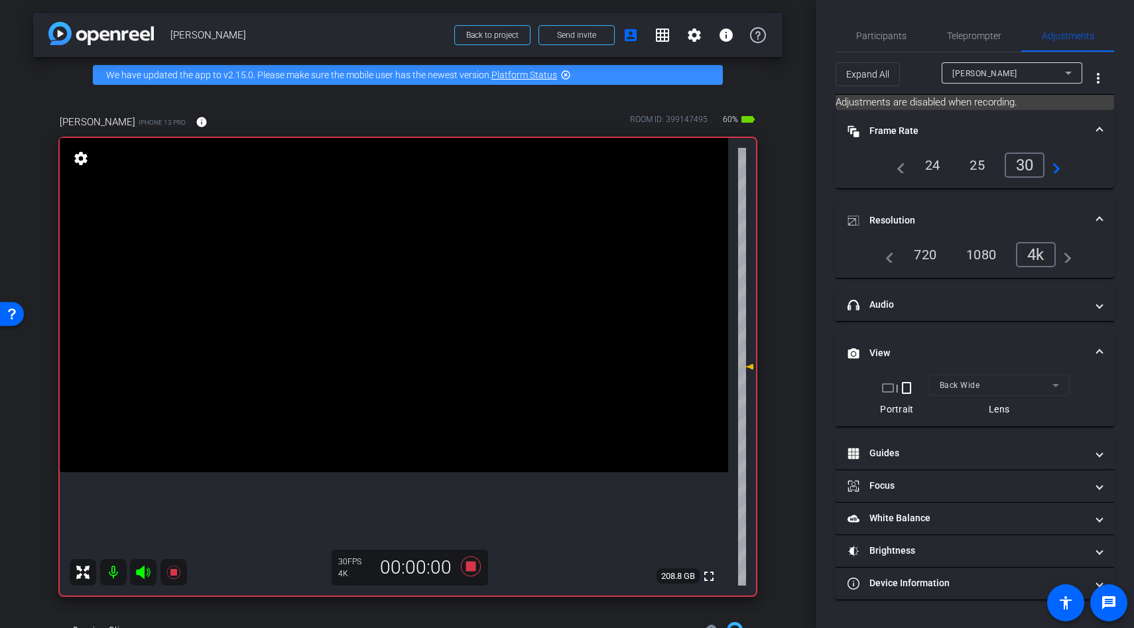
click at [384, 342] on video at bounding box center [394, 305] width 669 height 334
click at [384, 342] on div at bounding box center [383, 342] width 33 height 33
click at [471, 567] on icon at bounding box center [471, 566] width 20 height 20
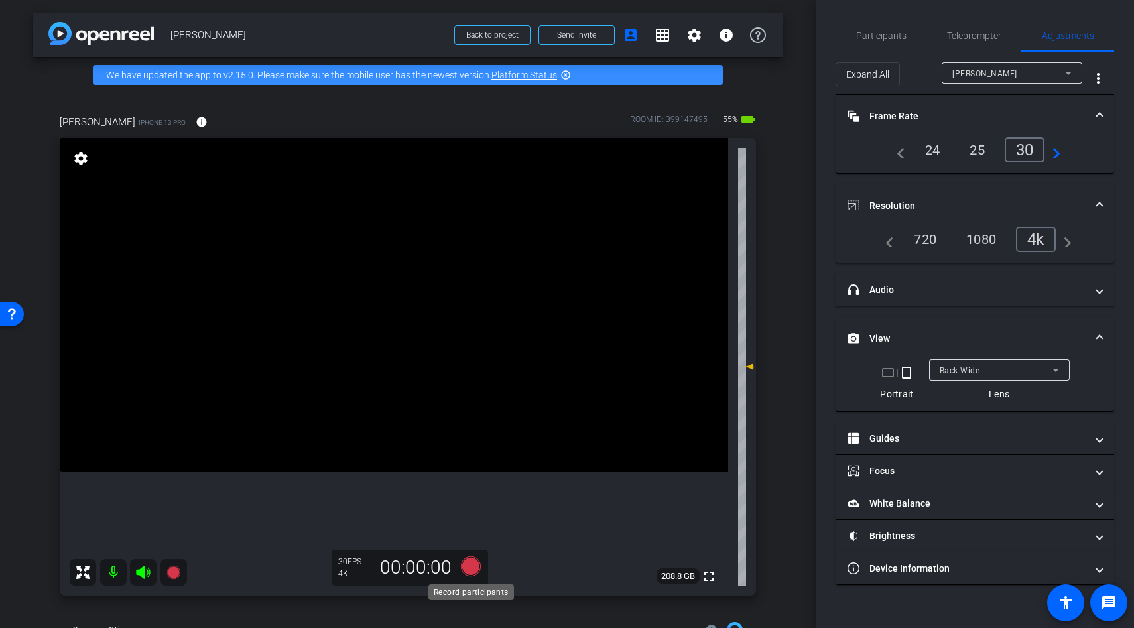
click at [467, 564] on icon at bounding box center [471, 566] width 20 height 20
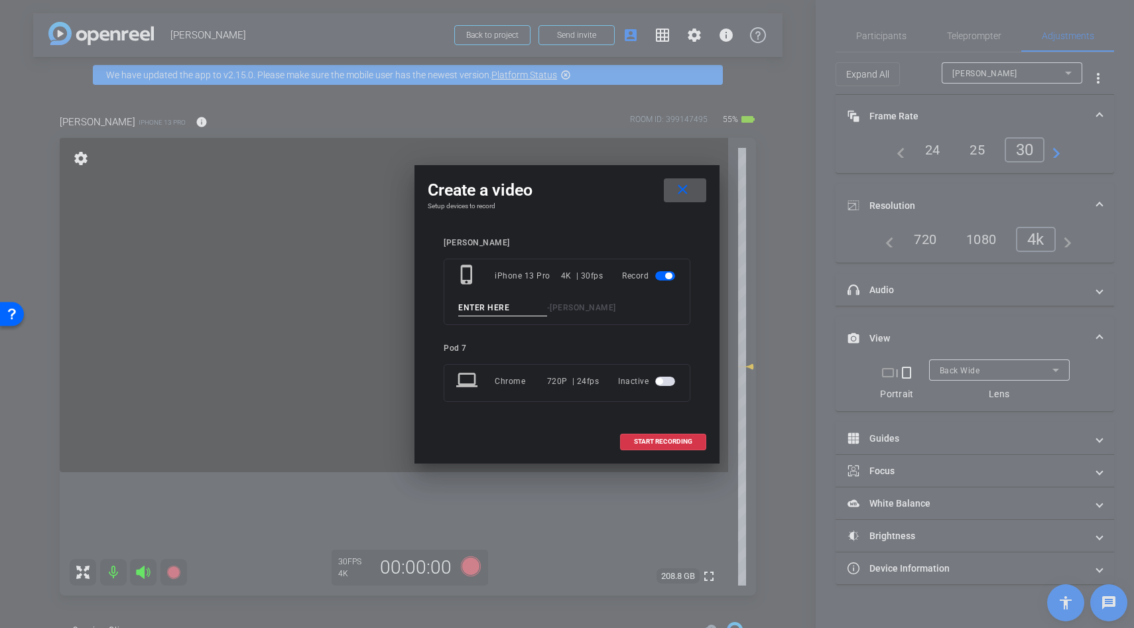
click at [483, 305] on input at bounding box center [502, 308] width 89 height 17
type input "doom scroll"
click at [628, 415] on div "shannon phone_iphone iPhone 13 Pro 4K | 30fps Record doom scroll - Shannon Moon…" at bounding box center [567, 329] width 247 height 182
click at [628, 434] on span at bounding box center [663, 442] width 85 height 32
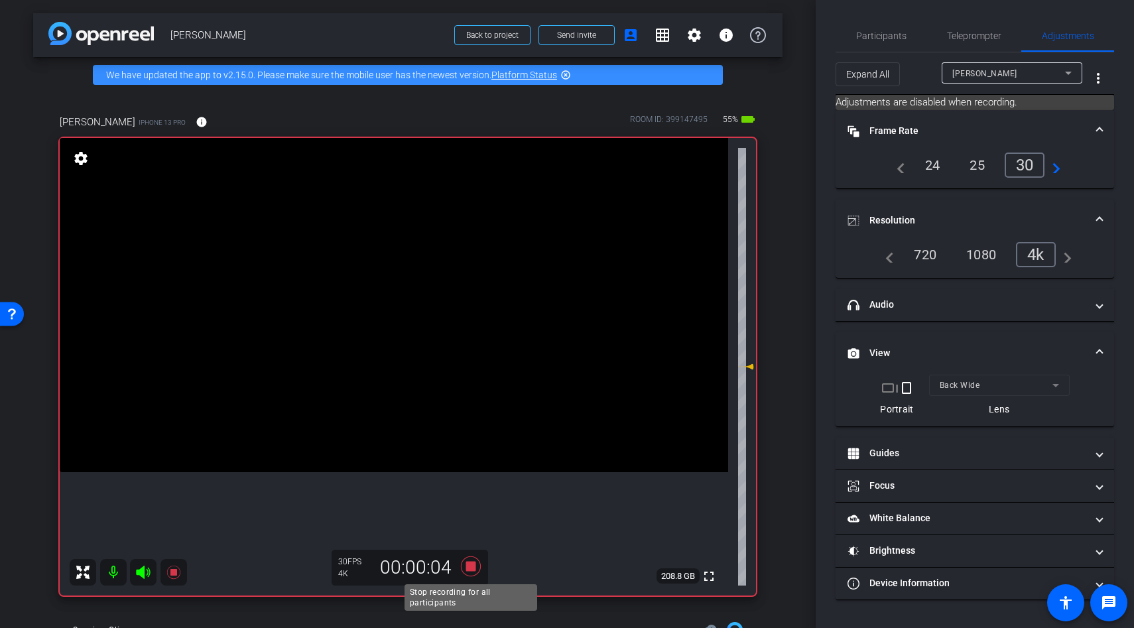
click at [470, 562] on icon at bounding box center [471, 566] width 20 height 20
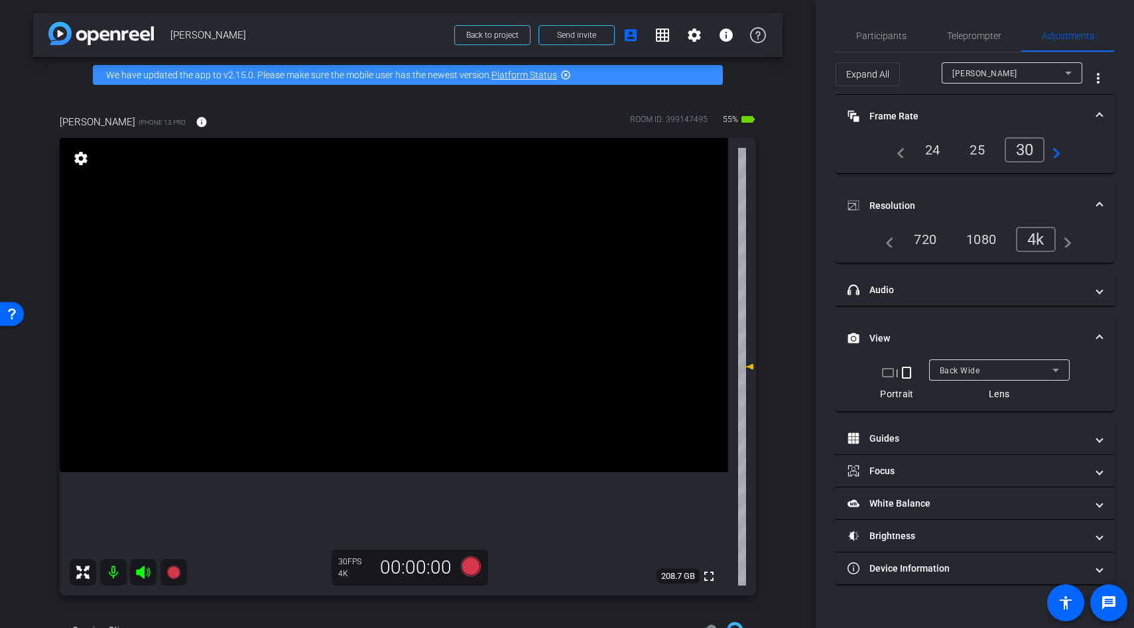
click at [424, 354] on video at bounding box center [394, 305] width 669 height 334
click at [424, 354] on div at bounding box center [424, 354] width 33 height 33
click at [451, 307] on video at bounding box center [394, 305] width 669 height 334
click at [391, 330] on video at bounding box center [394, 305] width 669 height 334
click at [393, 331] on div at bounding box center [391, 330] width 33 height 33
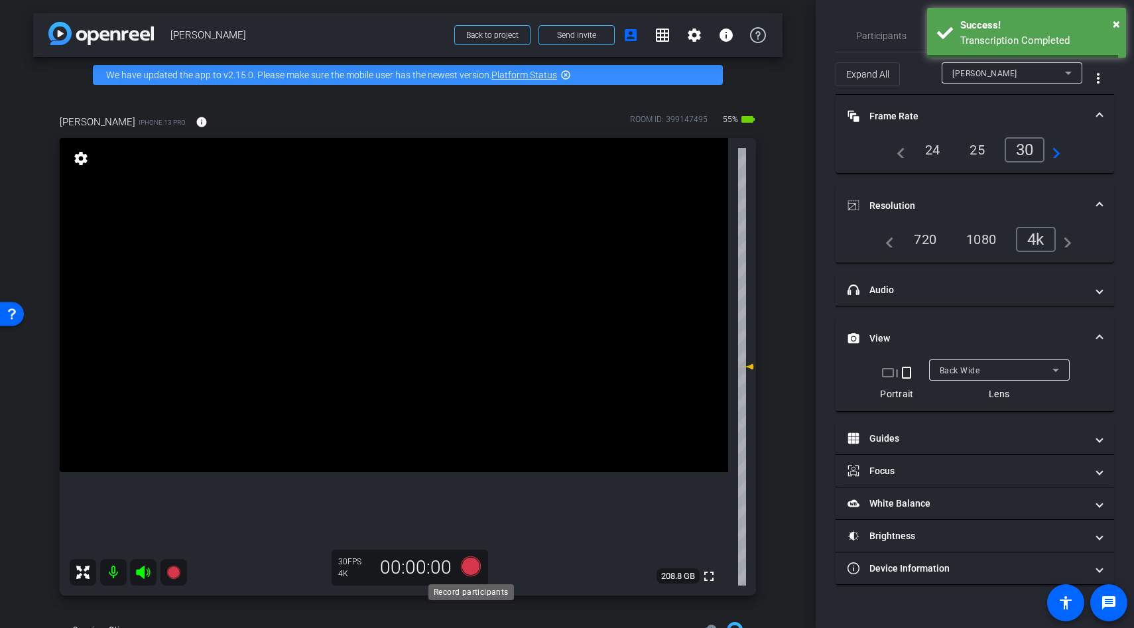
click at [464, 562] on icon at bounding box center [471, 566] width 20 height 20
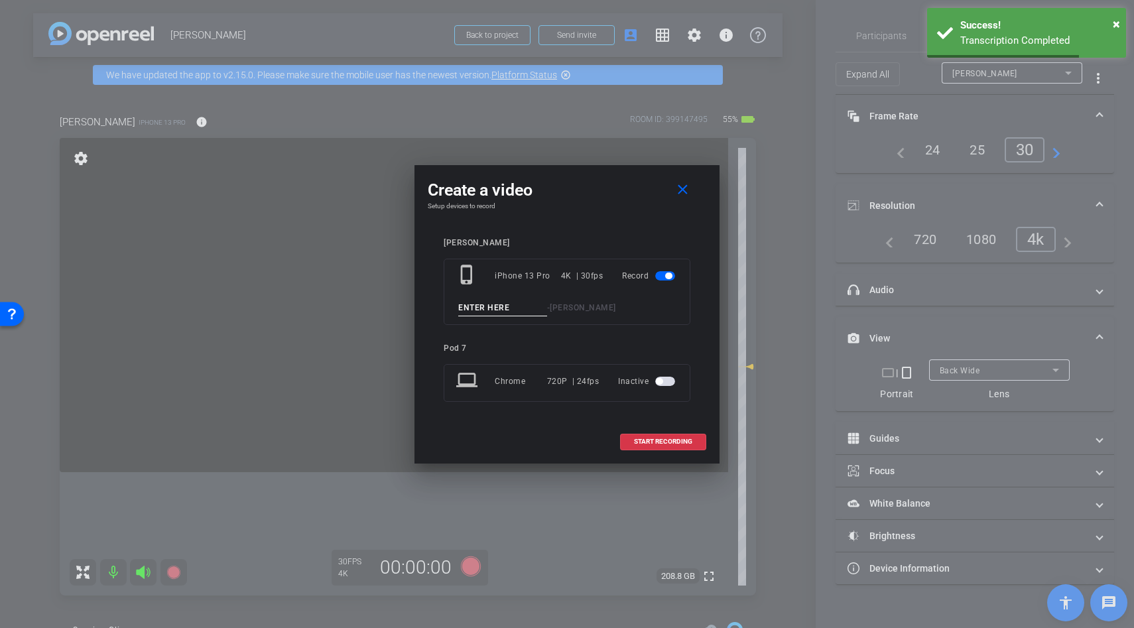
click at [474, 311] on input at bounding box center [502, 308] width 89 height 17
type input "doom scroll"
click at [640, 432] on span at bounding box center [663, 442] width 85 height 32
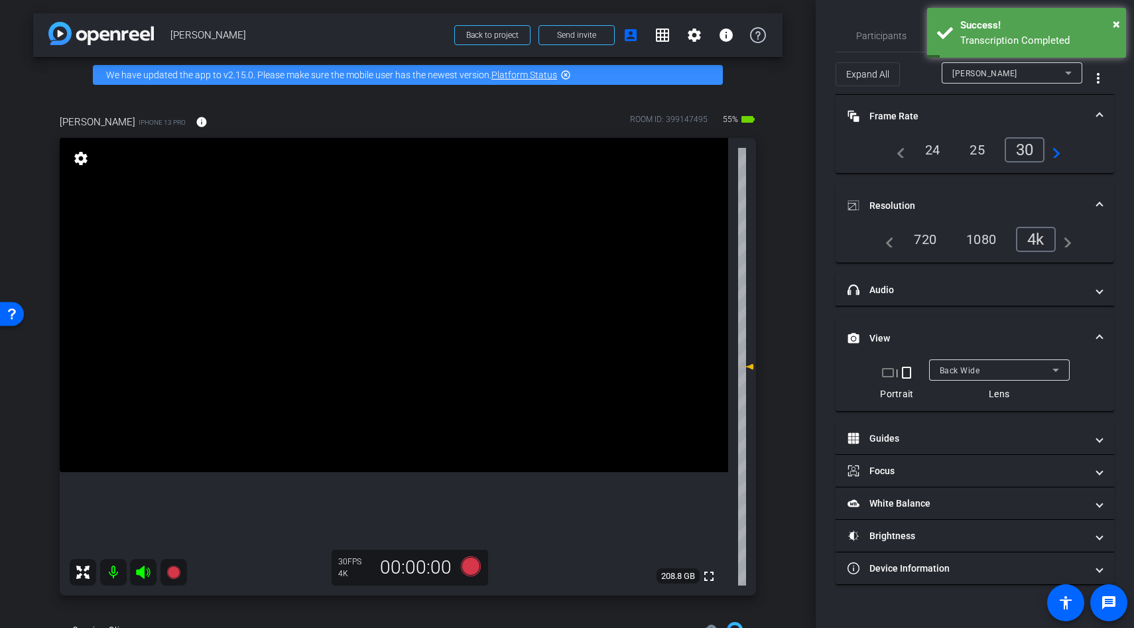
click at [427, 372] on video at bounding box center [394, 305] width 669 height 334
click at [408, 347] on div at bounding box center [391, 330] width 33 height 33
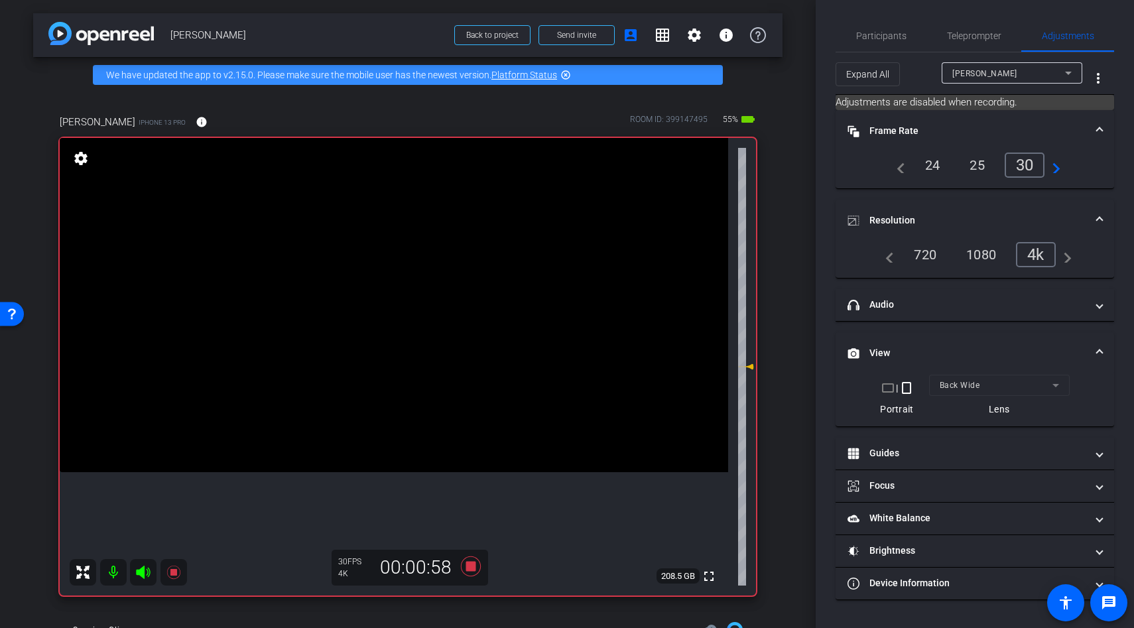
click at [390, 361] on video at bounding box center [394, 305] width 669 height 334
click at [410, 358] on video at bounding box center [394, 305] width 669 height 334
click at [440, 391] on video at bounding box center [394, 305] width 669 height 334
click at [430, 374] on div at bounding box center [439, 390] width 33 height 33
click at [423, 346] on video at bounding box center [394, 305] width 669 height 334
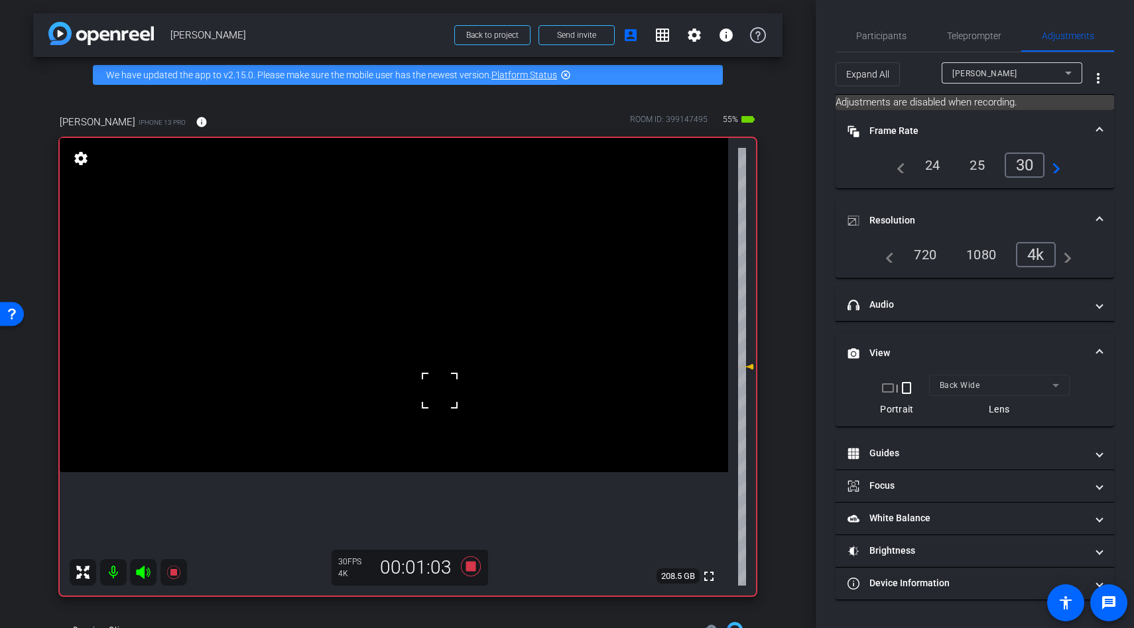
click at [423, 374] on div at bounding box center [439, 390] width 33 height 33
click at [468, 564] on icon at bounding box center [471, 566] width 20 height 20
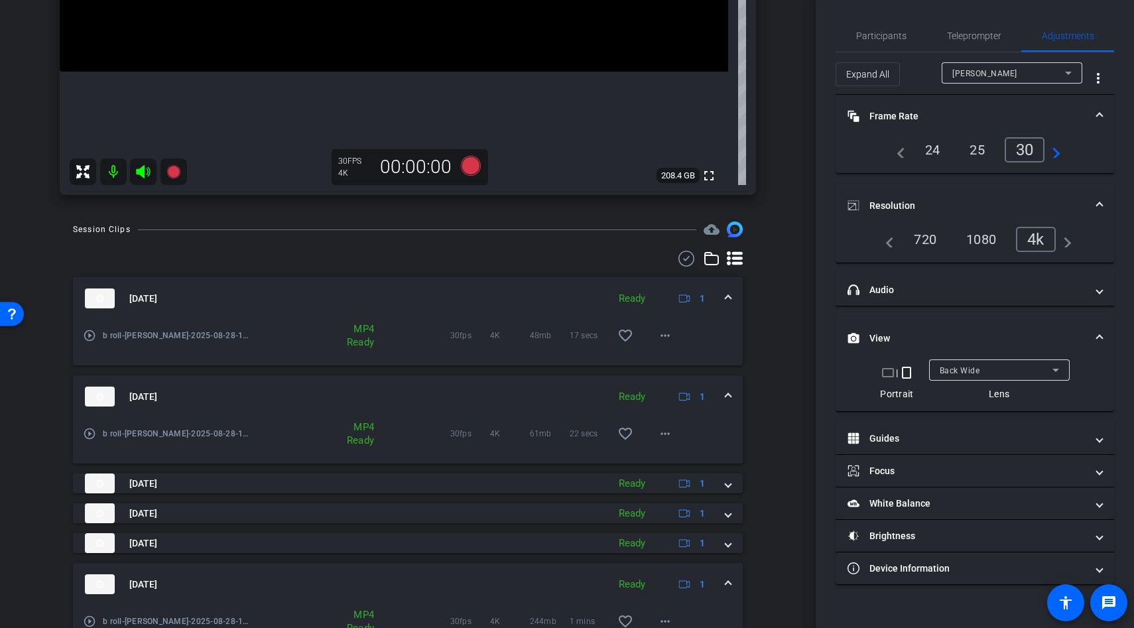
scroll to position [590, 0]
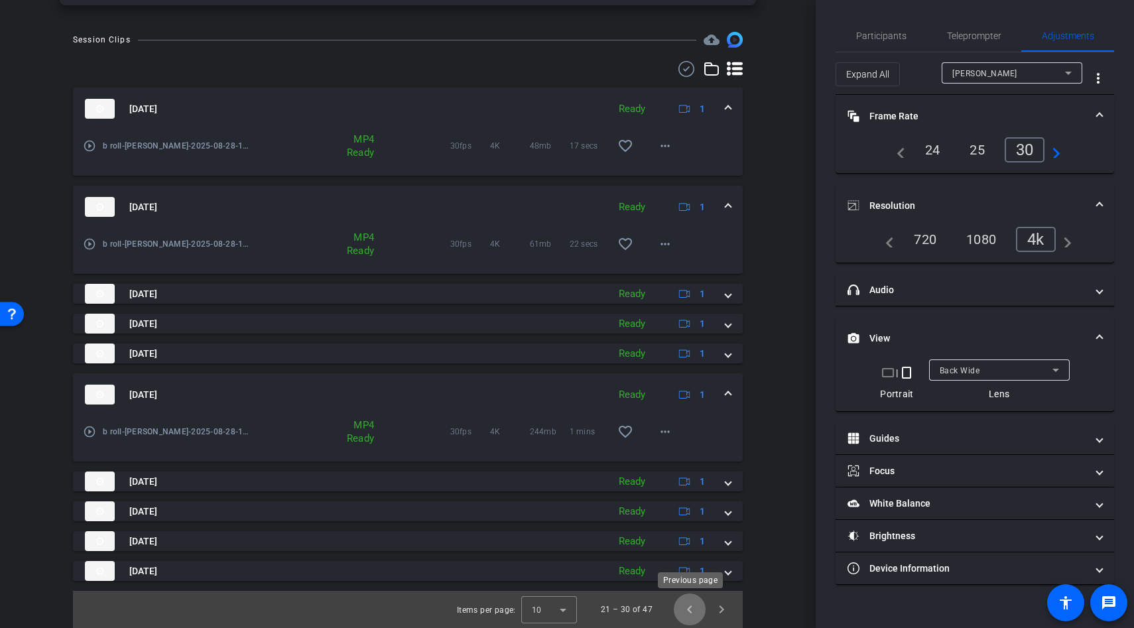
click at [682, 608] on span "Previous page" at bounding box center [690, 610] width 32 height 32
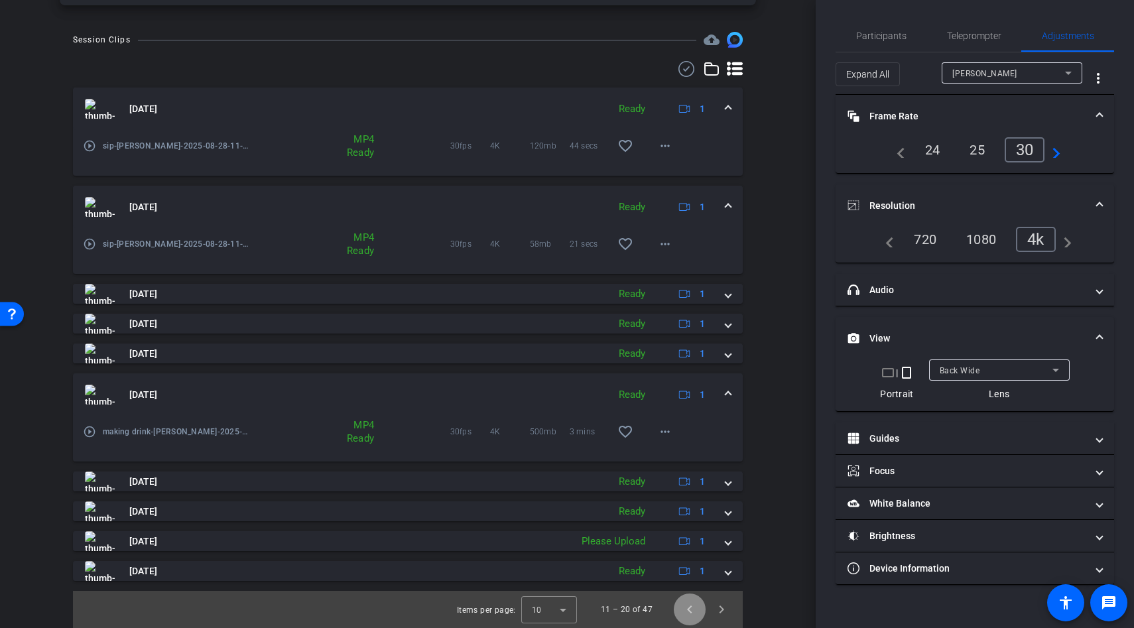
click at [682, 608] on span "Previous page" at bounding box center [690, 610] width 32 height 32
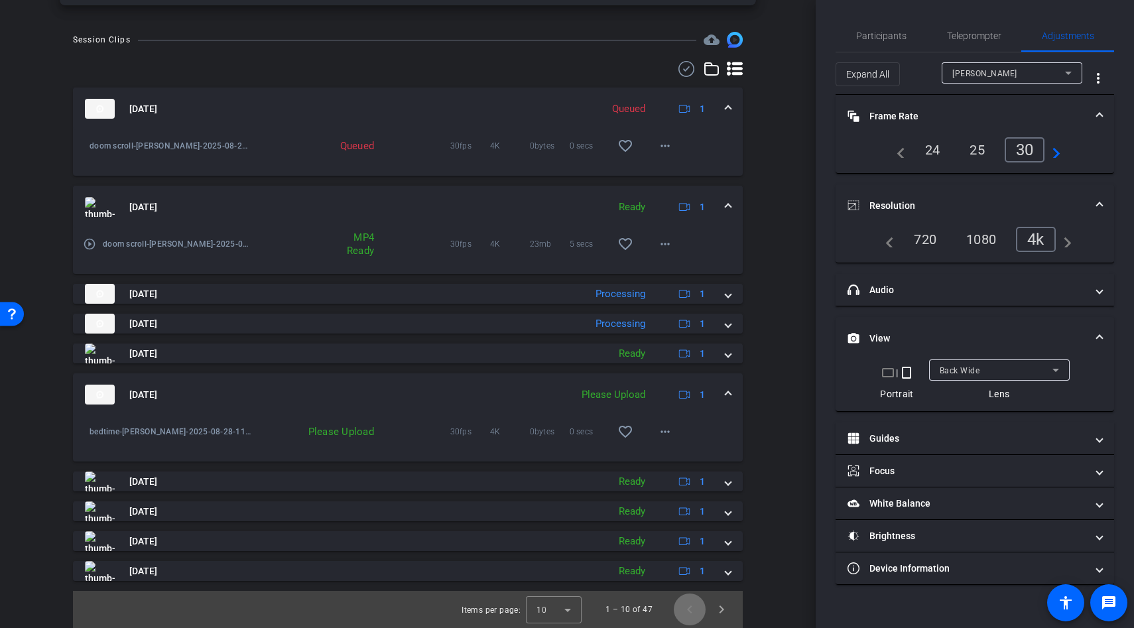
click at [682, 608] on span "Previous page" at bounding box center [690, 610] width 32 height 32
click at [667, 157] on span at bounding box center [665, 146] width 32 height 32
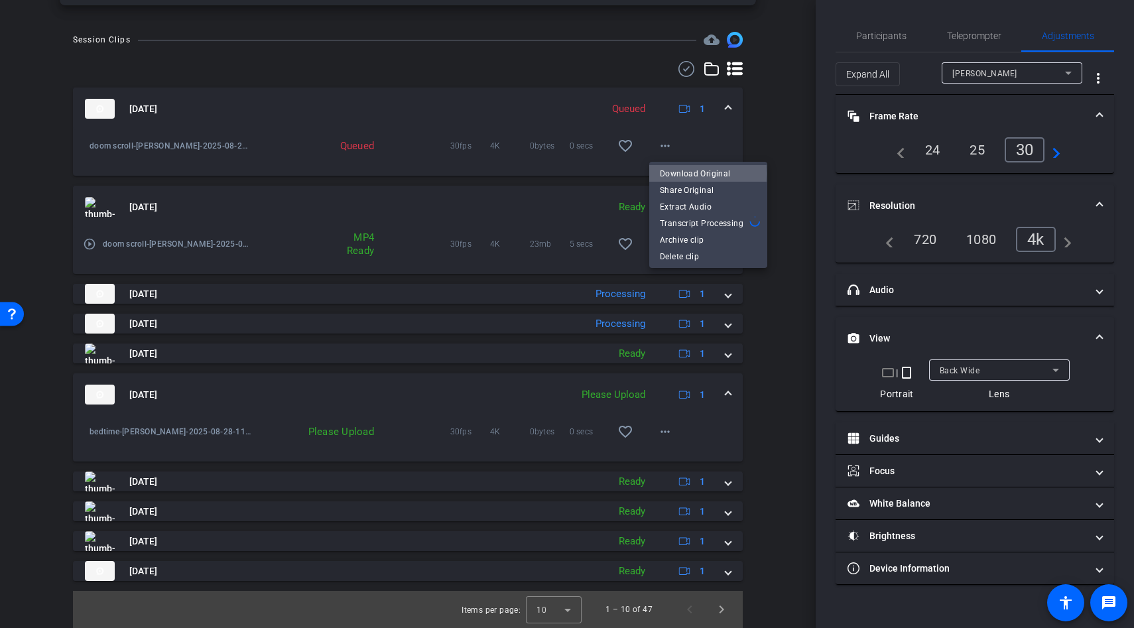
click at [677, 174] on span "Download Original" at bounding box center [708, 174] width 97 height 16
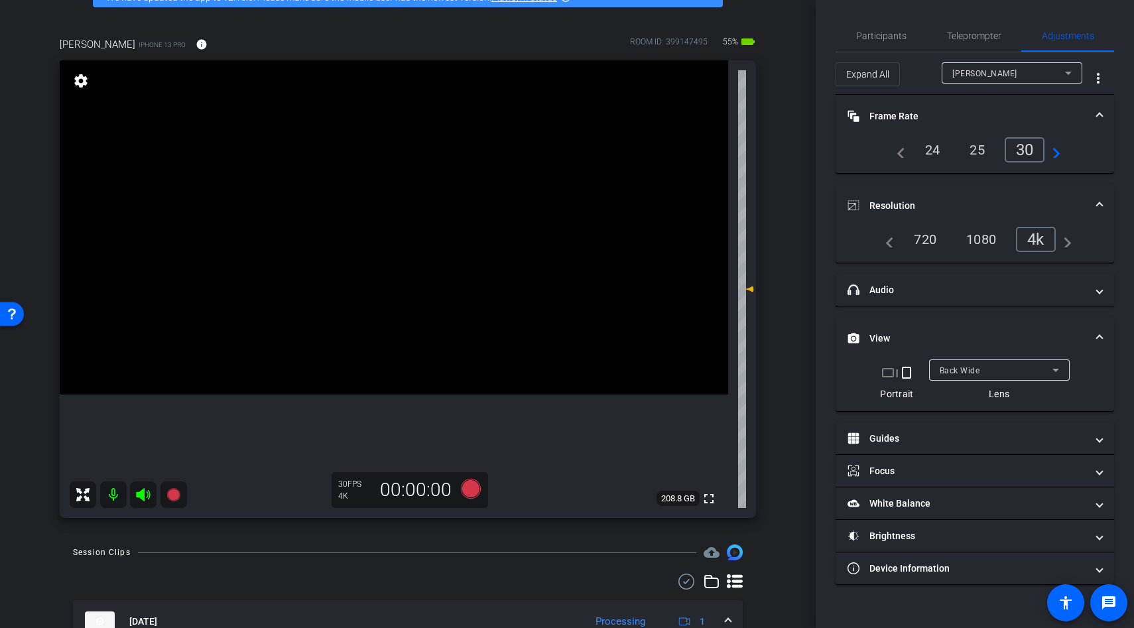
scroll to position [0, 0]
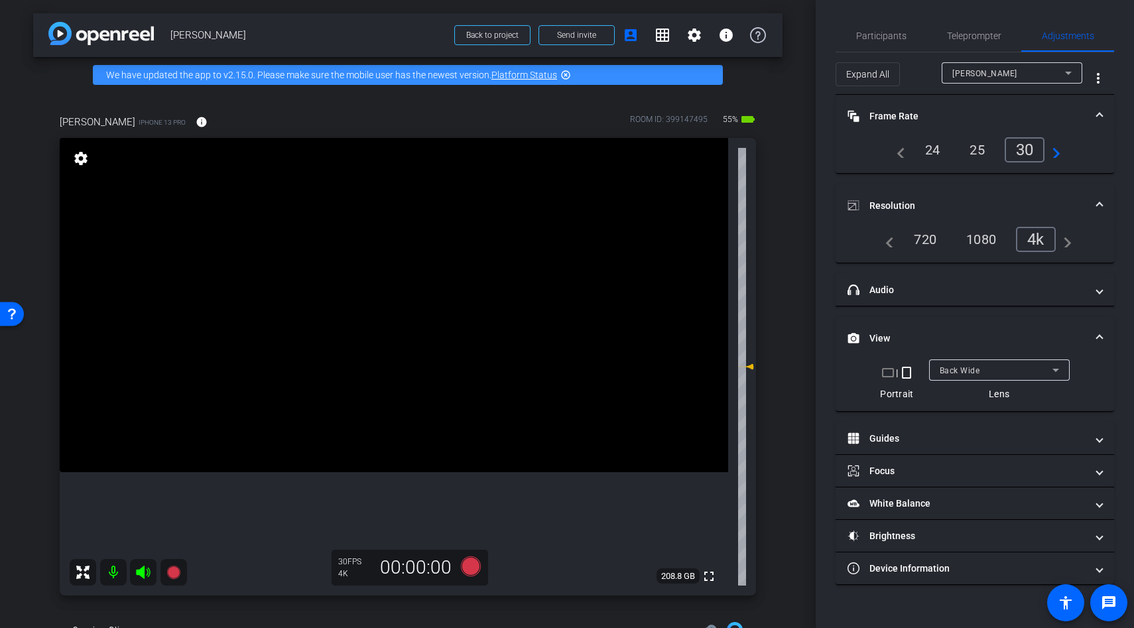
click at [393, 405] on video at bounding box center [394, 305] width 669 height 334
click at [394, 417] on div at bounding box center [392, 404] width 33 height 33
click at [952, 372] on span "Back Wide" at bounding box center [960, 370] width 40 height 9
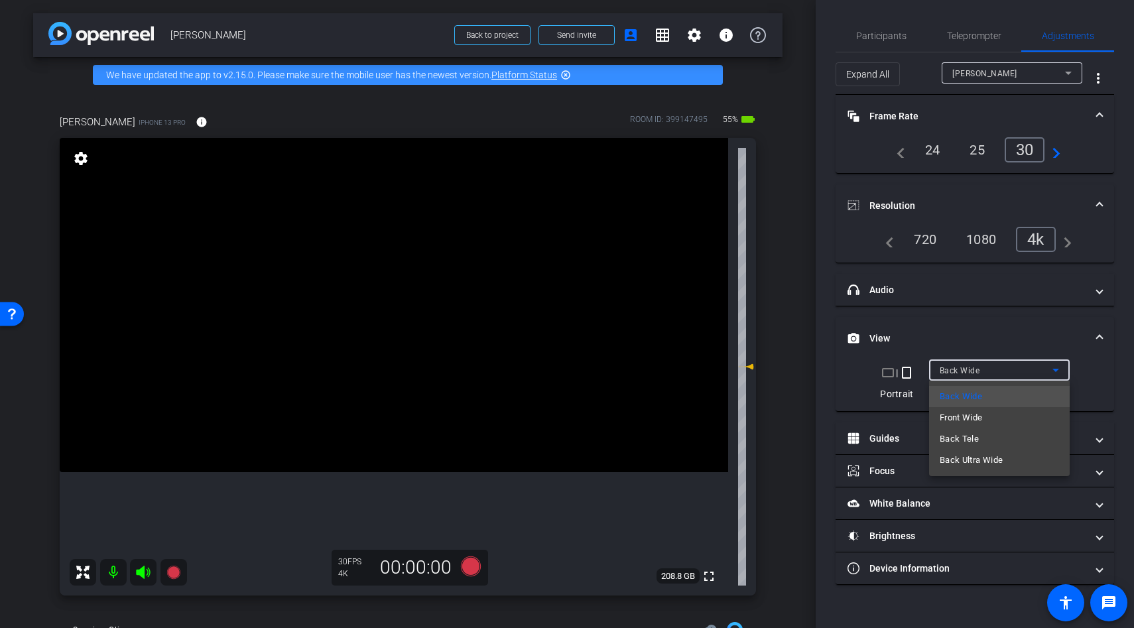
click at [962, 409] on mat-option "Front Wide" at bounding box center [999, 417] width 141 height 21
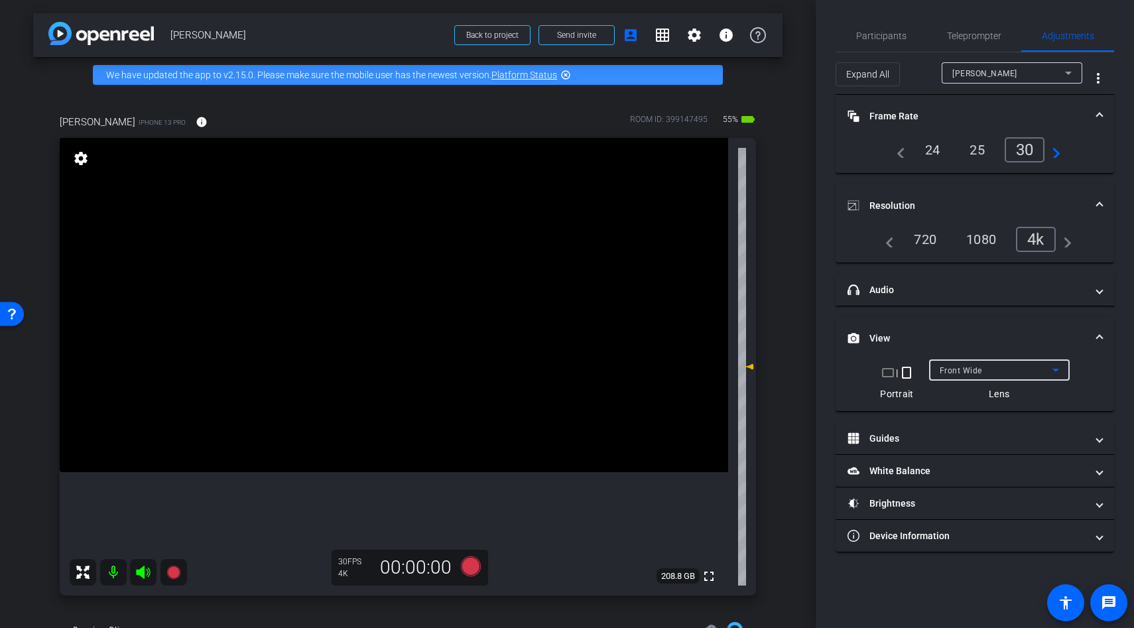
click at [411, 375] on video at bounding box center [394, 305] width 669 height 334
click at [383, 346] on video at bounding box center [394, 305] width 669 height 334
click at [360, 374] on video at bounding box center [394, 305] width 669 height 334
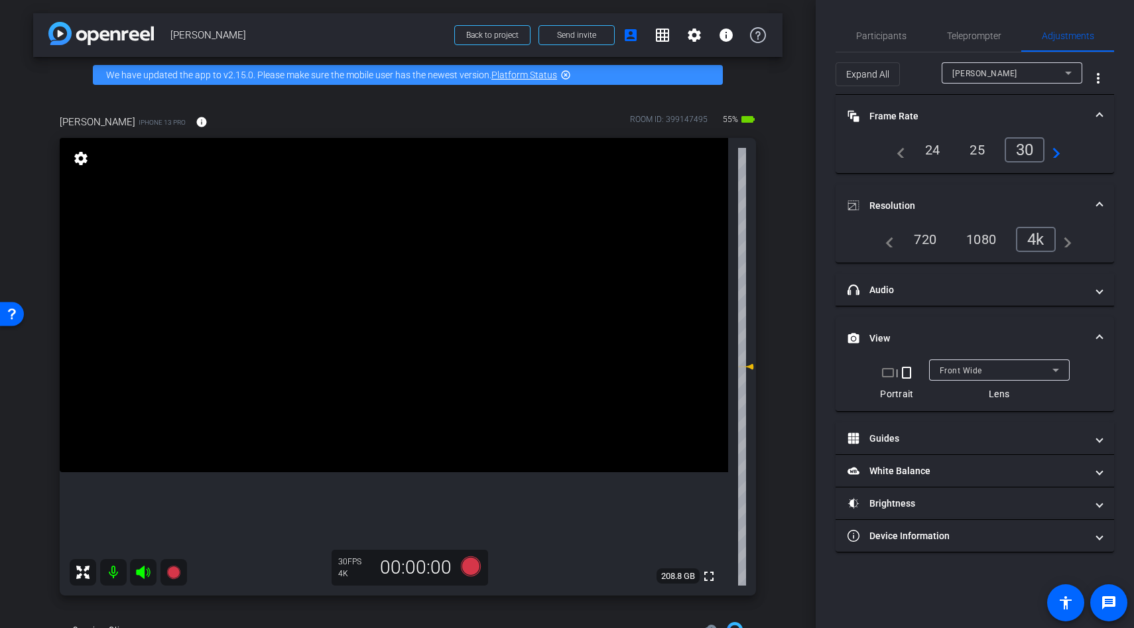
click at [360, 374] on video at bounding box center [394, 305] width 669 height 334
click at [468, 570] on icon at bounding box center [471, 566] width 20 height 20
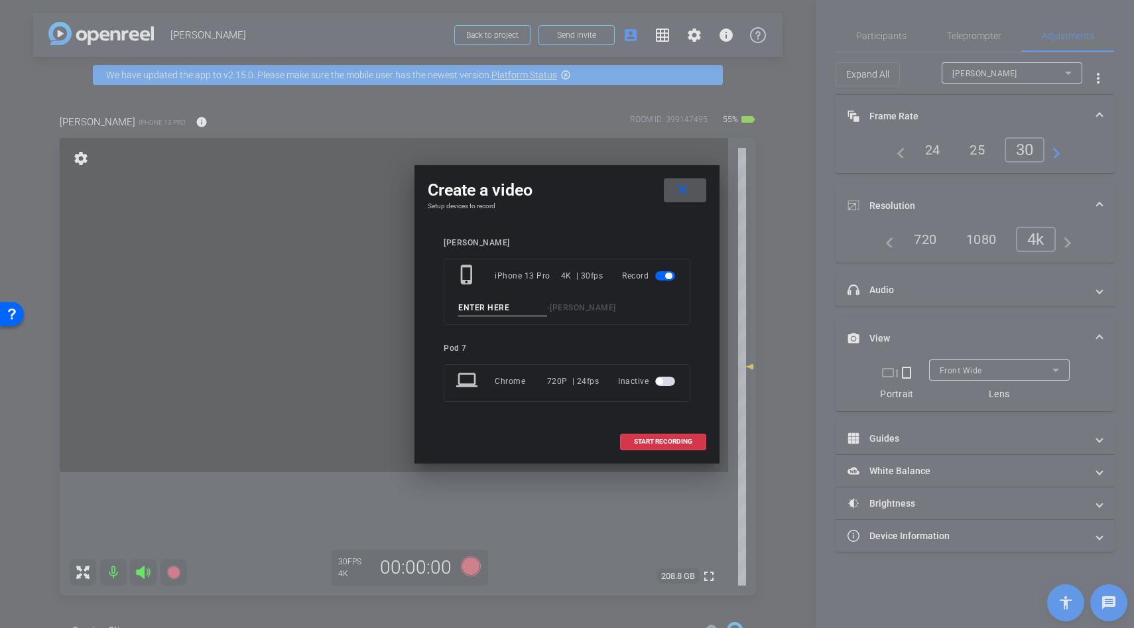
click at [469, 310] on input at bounding box center [502, 308] width 89 height 17
type input "doomscrolling"
click at [659, 431] on span at bounding box center [663, 442] width 85 height 32
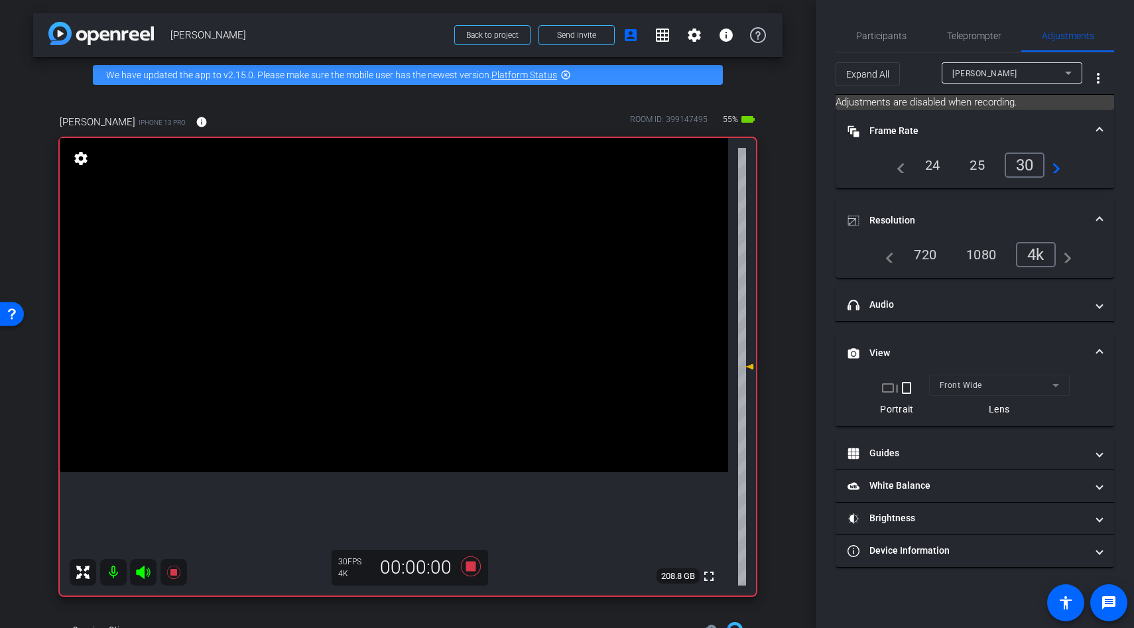
click at [368, 362] on video at bounding box center [394, 305] width 669 height 334
click at [369, 363] on video at bounding box center [394, 305] width 669 height 334
click at [362, 378] on video at bounding box center [394, 305] width 669 height 334
click at [474, 565] on icon at bounding box center [471, 566] width 20 height 20
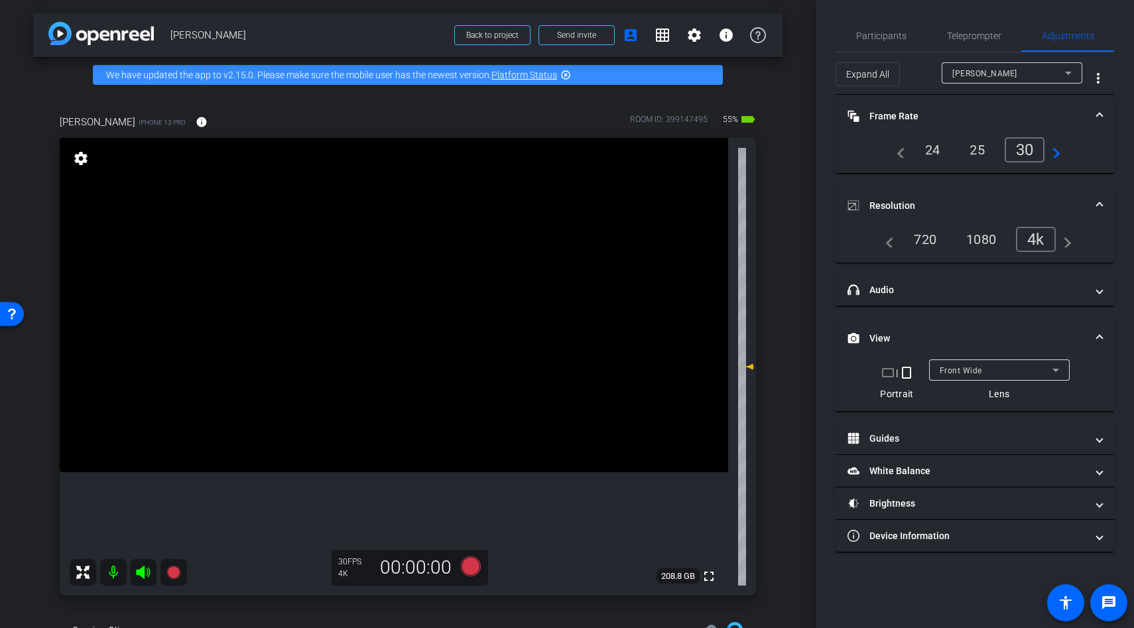
click at [406, 308] on video at bounding box center [394, 305] width 669 height 334
click at [359, 364] on video at bounding box center [394, 305] width 669 height 334
click at [465, 567] on icon at bounding box center [471, 566] width 20 height 20
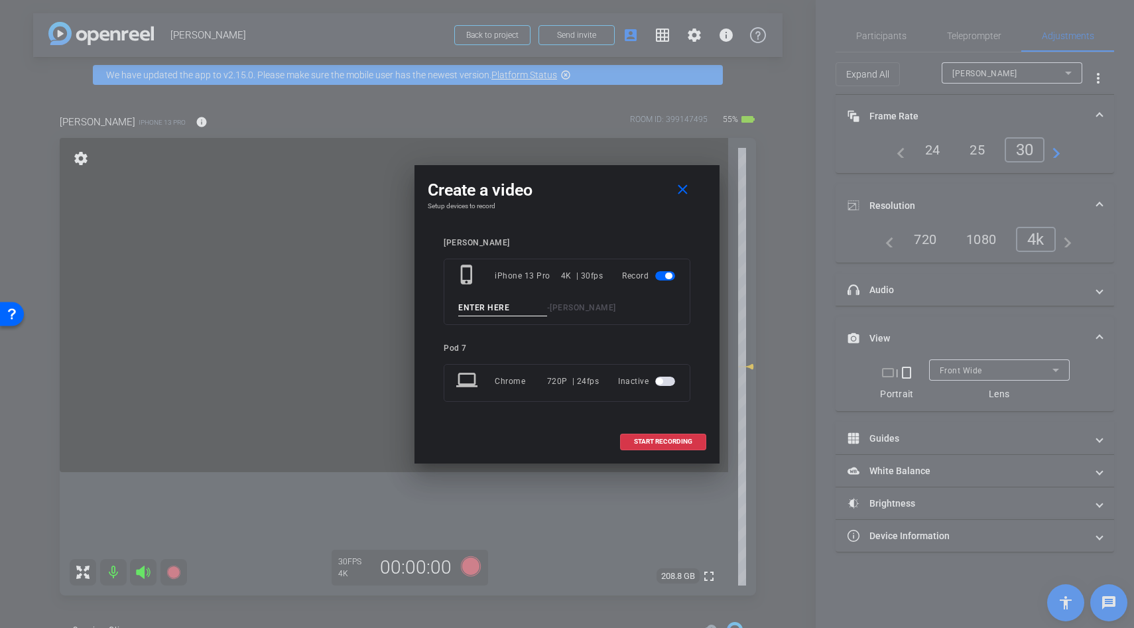
click at [470, 303] on input at bounding box center [502, 308] width 89 height 17
type input "coffee"
click at [644, 439] on span "START RECORDING" at bounding box center [663, 441] width 58 height 7
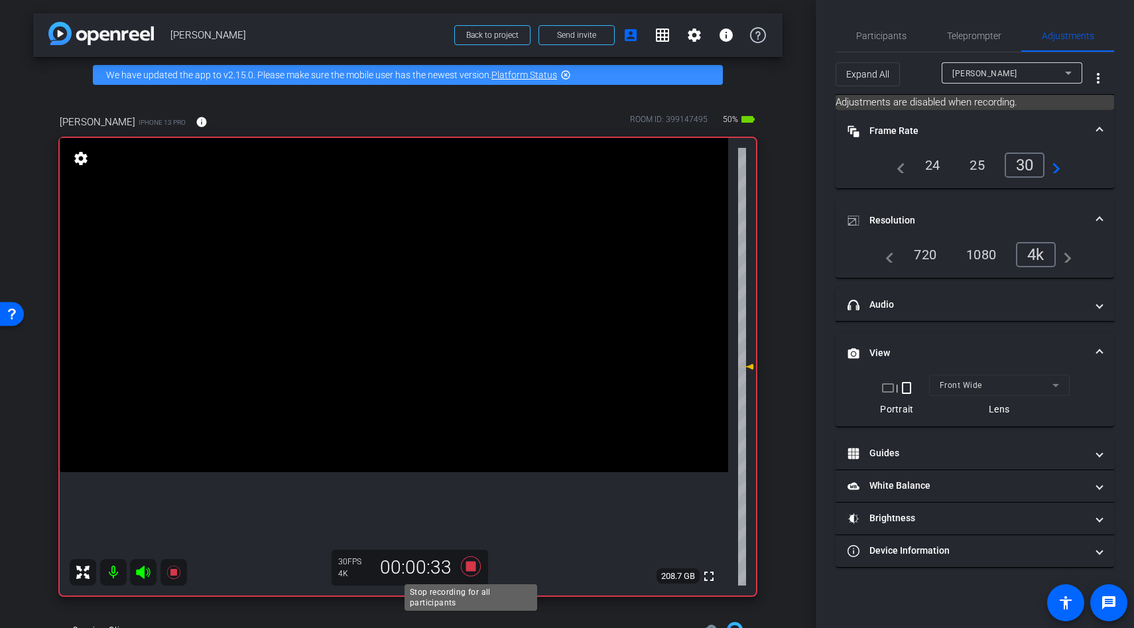
click at [474, 565] on icon at bounding box center [471, 566] width 20 height 20
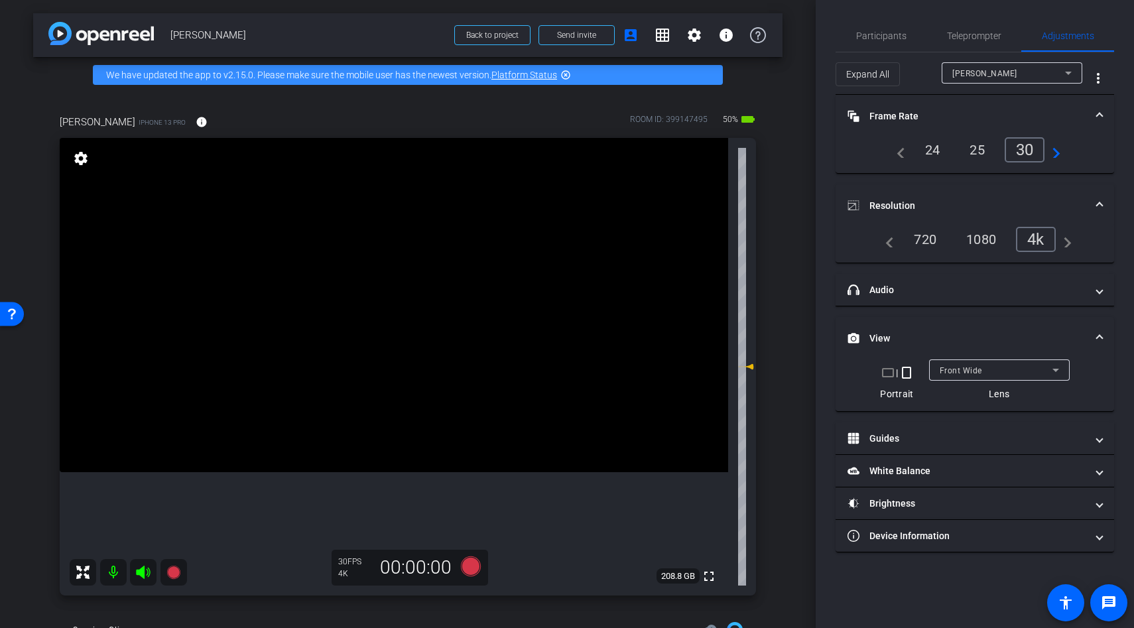
click at [141, 573] on icon at bounding box center [143, 572] width 14 height 13
click at [141, 573] on icon at bounding box center [143, 572] width 16 height 16
click at [472, 565] on icon at bounding box center [471, 566] width 20 height 20
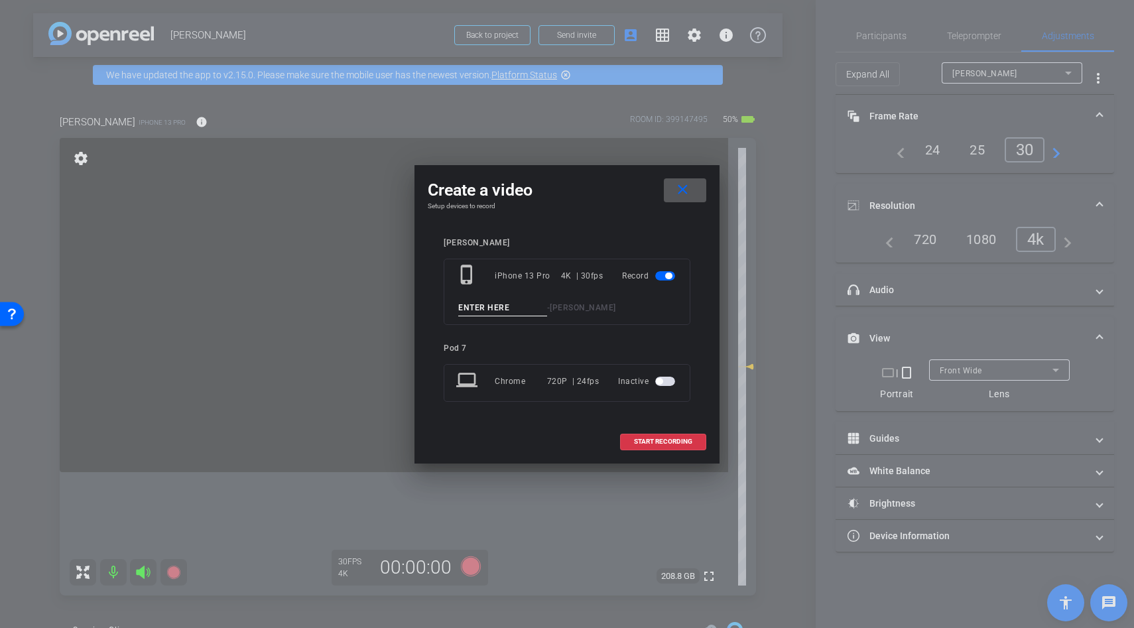
click at [495, 306] on input at bounding box center [502, 308] width 89 height 17
type input "eorking"
click at [657, 440] on span "START RECORDING" at bounding box center [663, 441] width 58 height 7
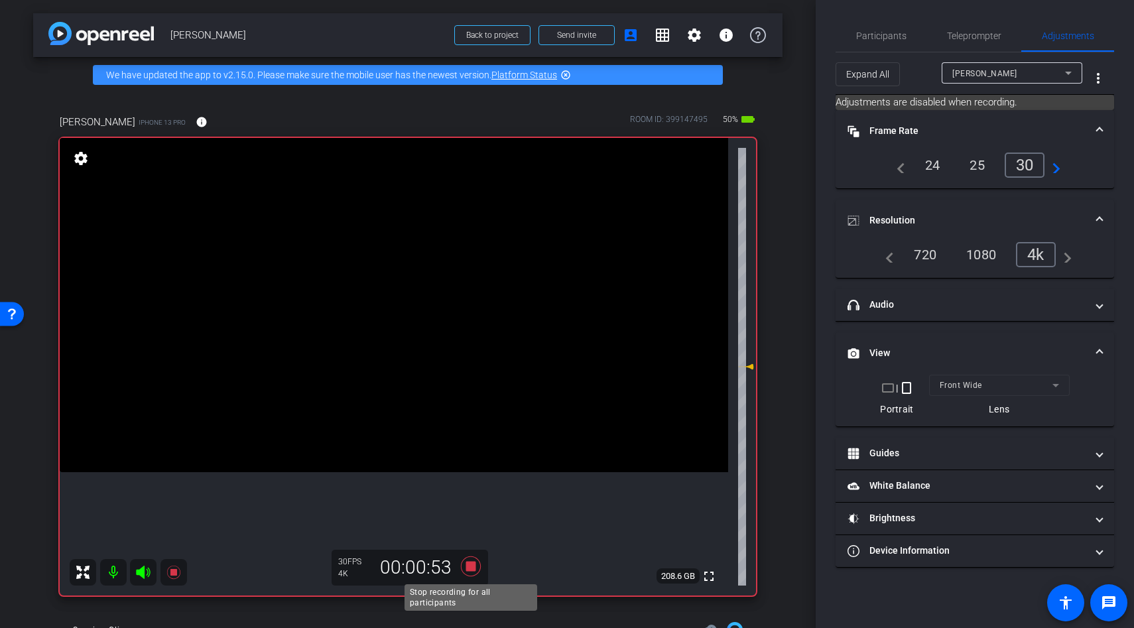
click at [474, 568] on icon at bounding box center [471, 566] width 20 height 20
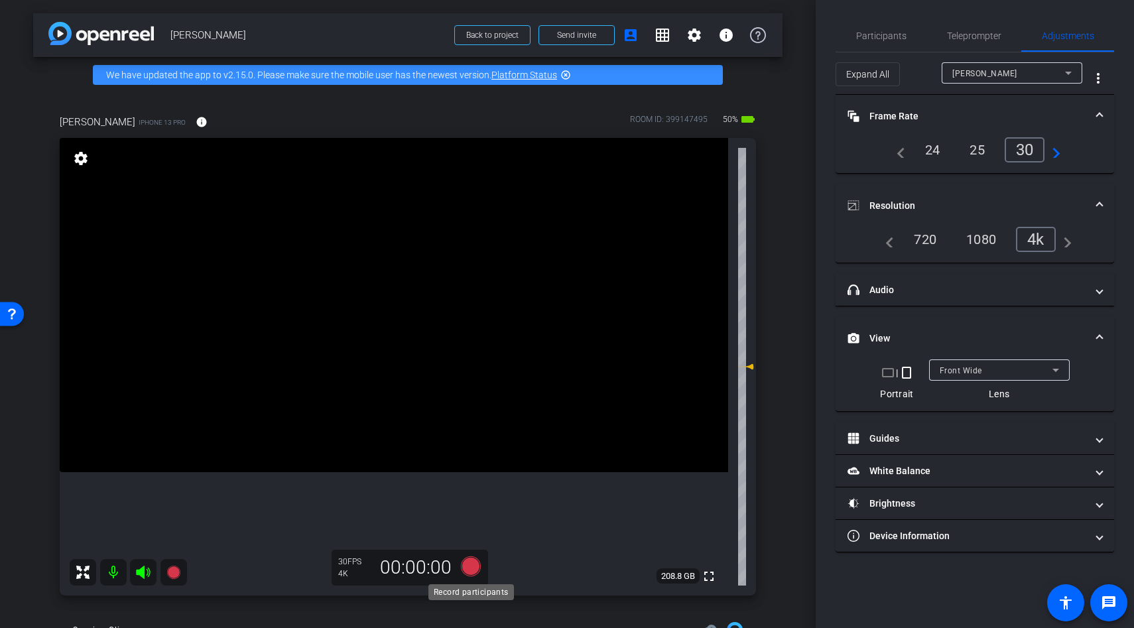
click at [467, 563] on icon at bounding box center [471, 566] width 20 height 20
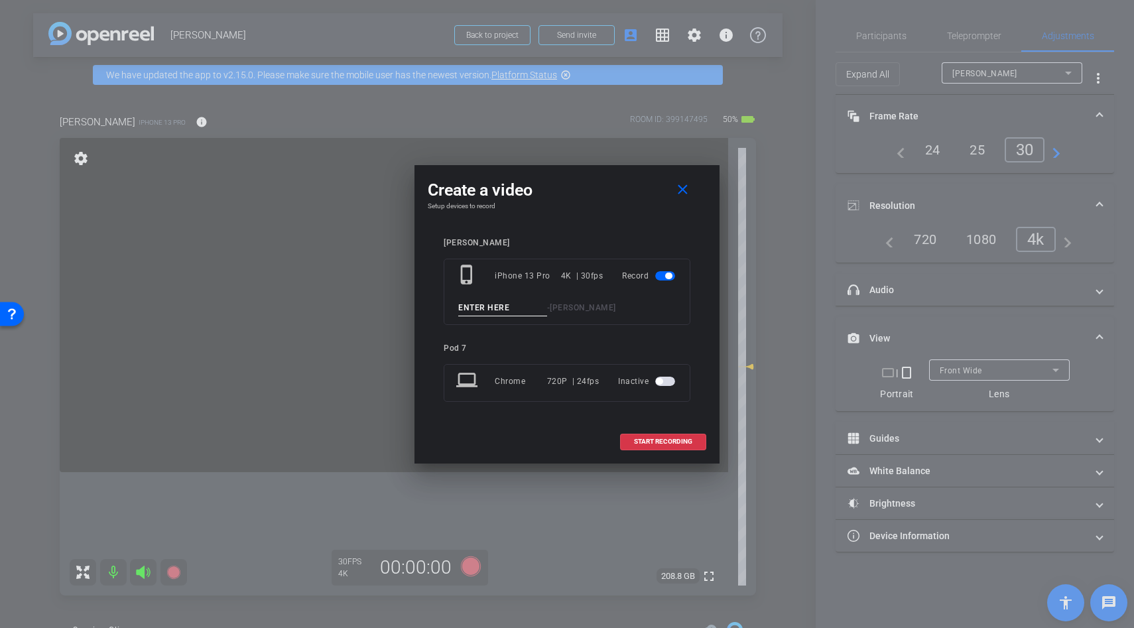
click at [488, 313] on input at bounding box center [502, 308] width 89 height 17
type input "working"
click at [649, 434] on span at bounding box center [663, 442] width 85 height 32
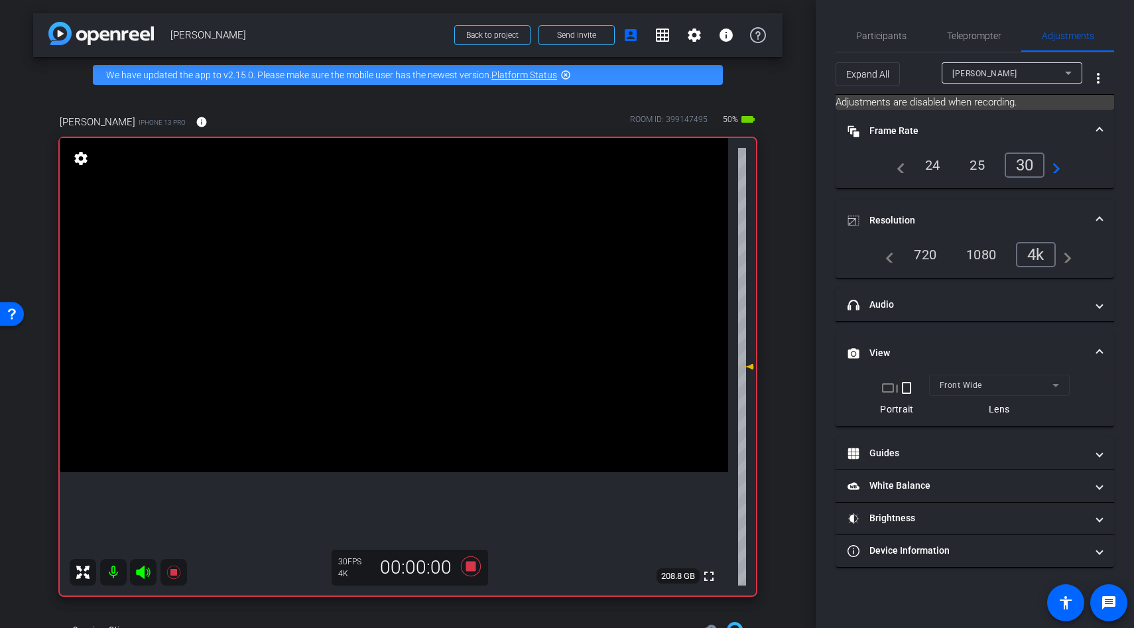
click at [401, 331] on video at bounding box center [394, 305] width 669 height 334
click at [472, 565] on icon at bounding box center [471, 566] width 20 height 20
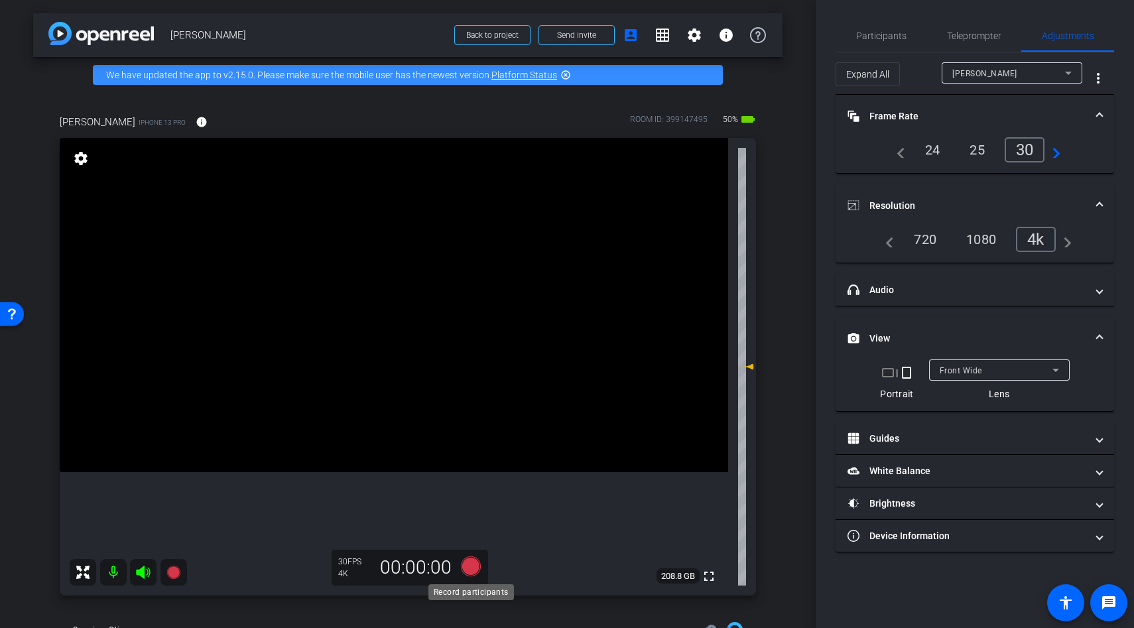
click at [467, 567] on icon at bounding box center [471, 566] width 20 height 20
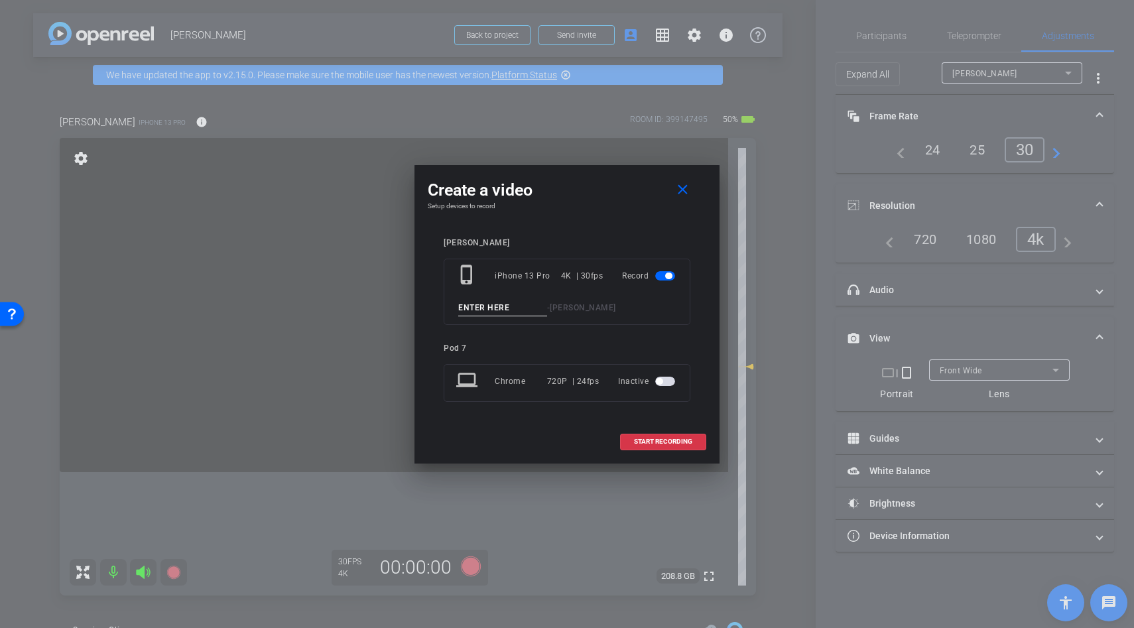
click at [480, 308] on input at bounding box center [502, 308] width 89 height 17
type input "walking out door"
click at [646, 441] on span "START RECORDING" at bounding box center [663, 441] width 58 height 7
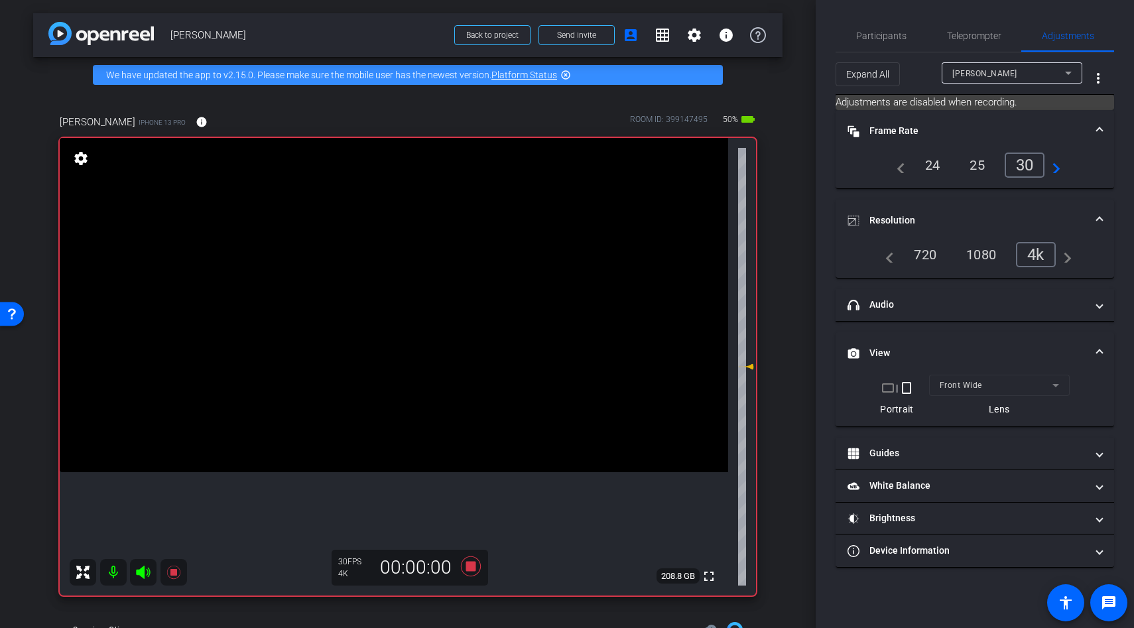
click at [346, 318] on video at bounding box center [394, 305] width 669 height 334
click at [472, 566] on icon at bounding box center [471, 566] width 20 height 20
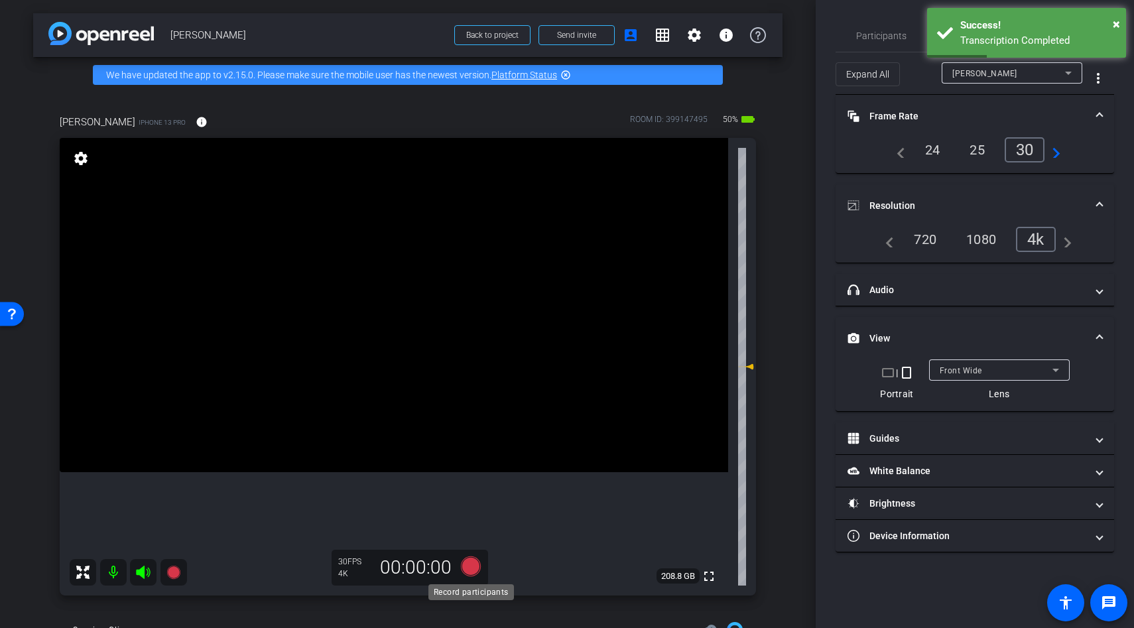
click at [465, 566] on icon at bounding box center [471, 566] width 20 height 20
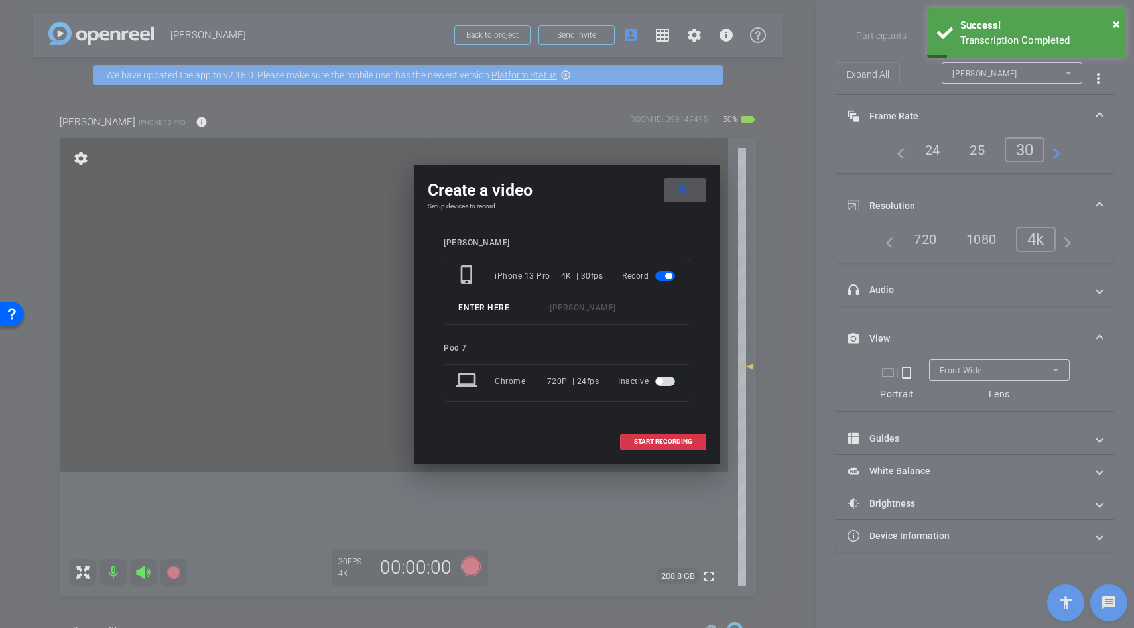
click at [489, 310] on input at bounding box center [502, 308] width 89 height 17
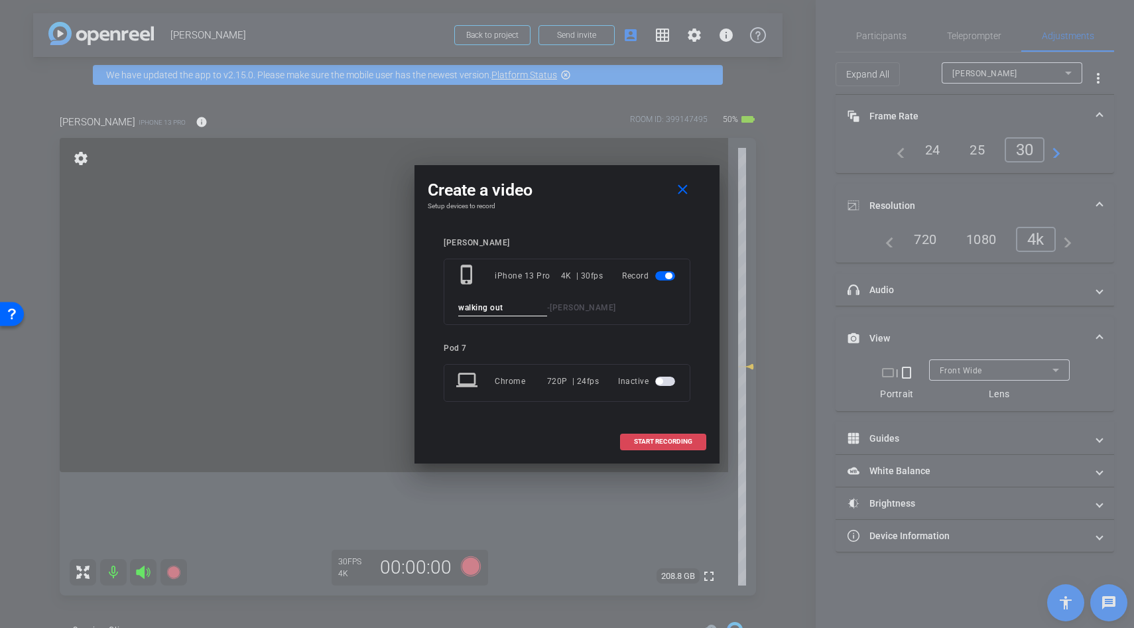
type input "walking out"
click at [659, 434] on span at bounding box center [663, 442] width 85 height 32
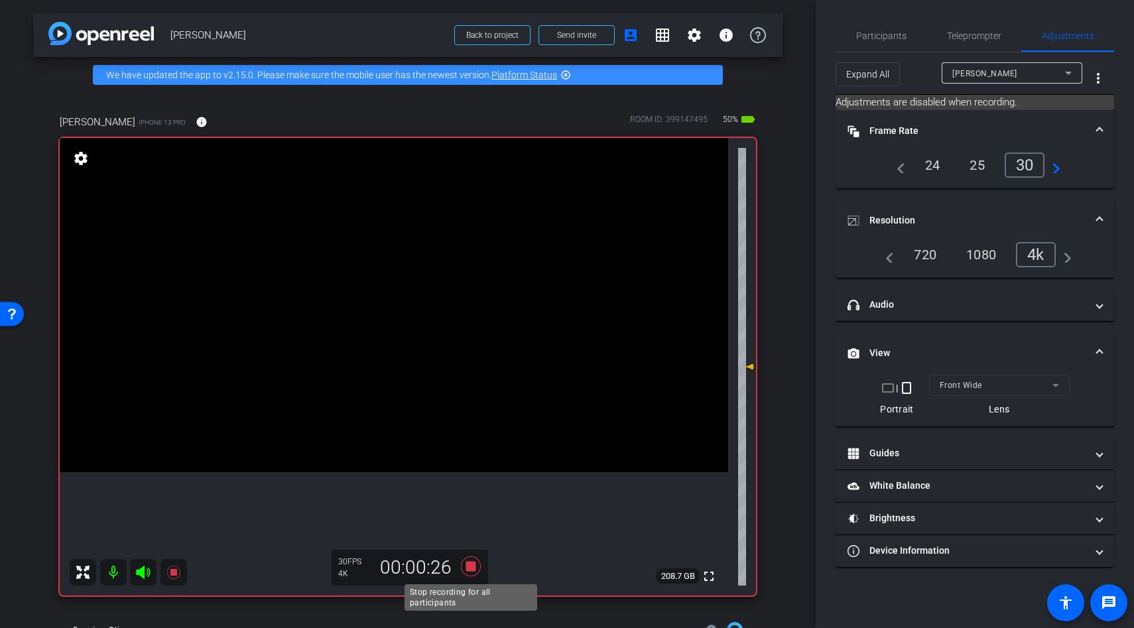
click at [470, 569] on icon at bounding box center [471, 566] width 20 height 20
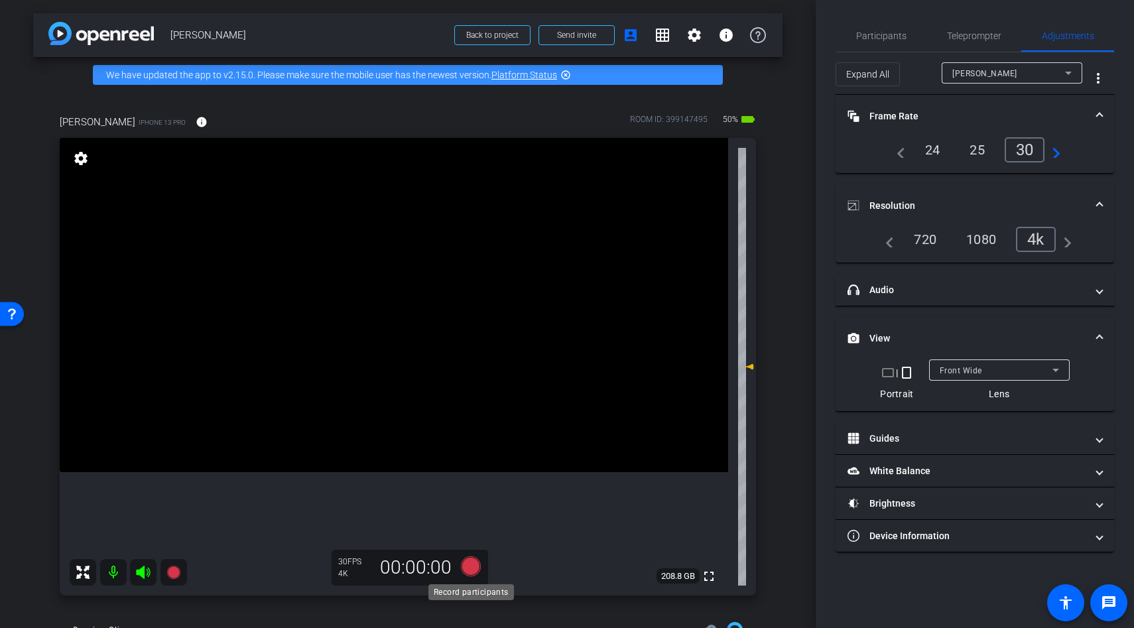
click at [469, 565] on icon at bounding box center [471, 566] width 20 height 20
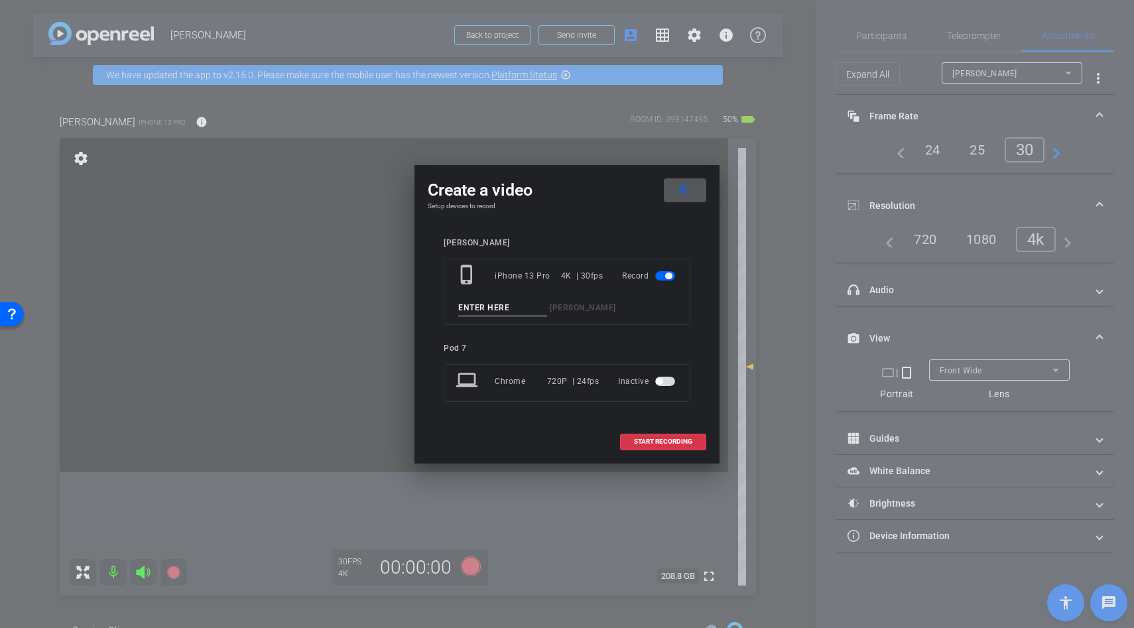
click at [482, 308] on input at bounding box center [502, 308] width 89 height 17
type input "coffee"
click at [630, 440] on span at bounding box center [663, 442] width 85 height 32
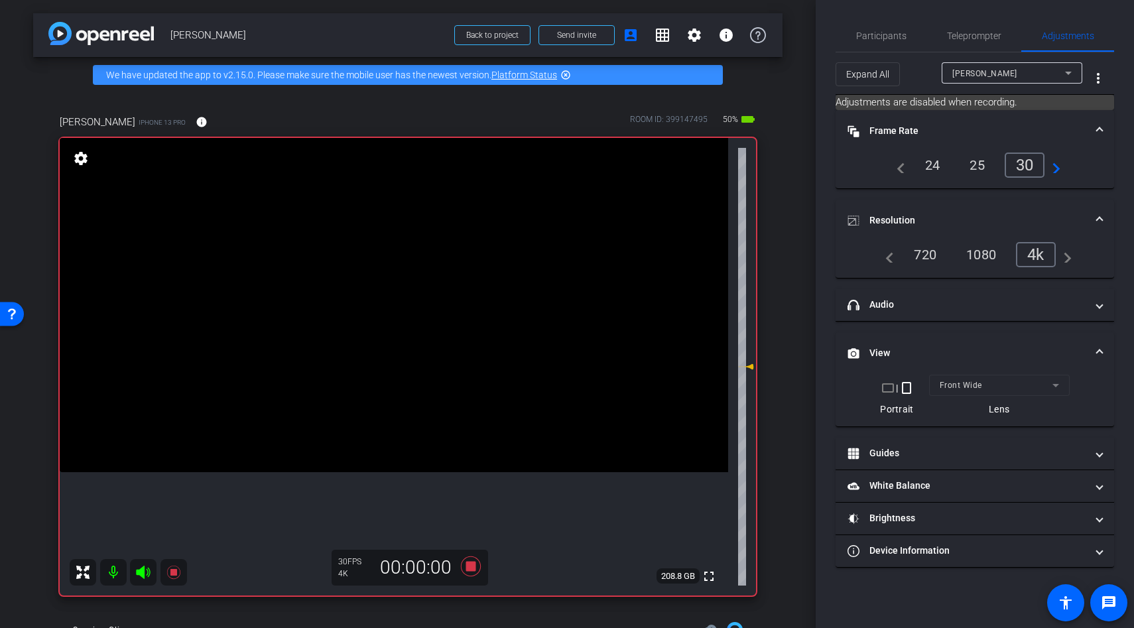
click at [334, 275] on video at bounding box center [394, 305] width 669 height 334
click at [470, 564] on icon at bounding box center [471, 566] width 20 height 20
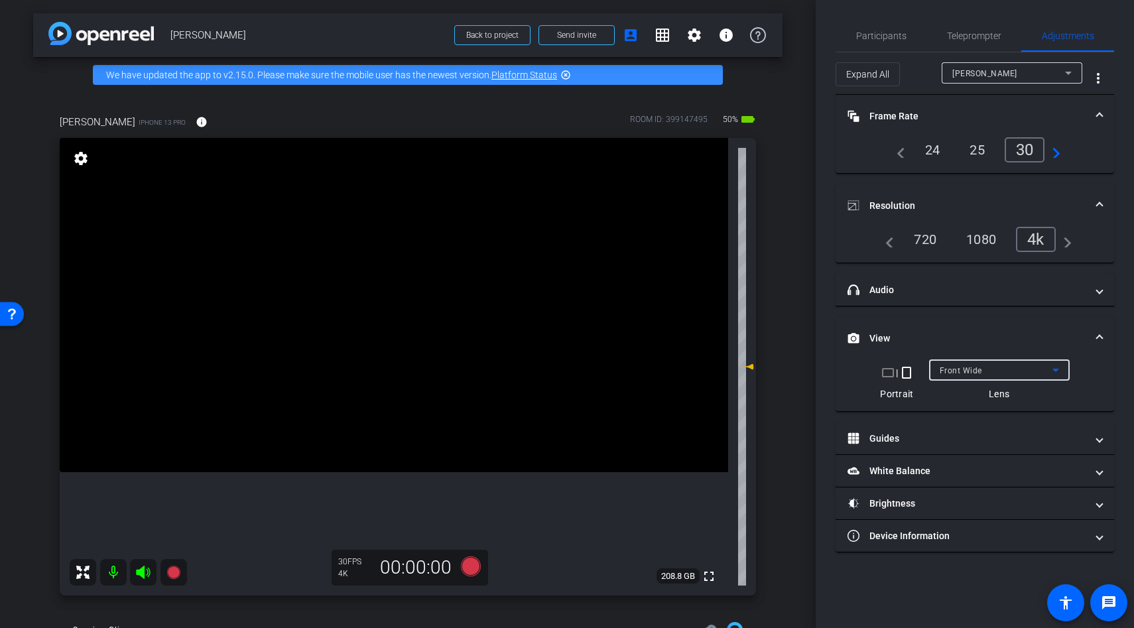
click at [952, 367] on span "Front Wide" at bounding box center [961, 370] width 42 height 9
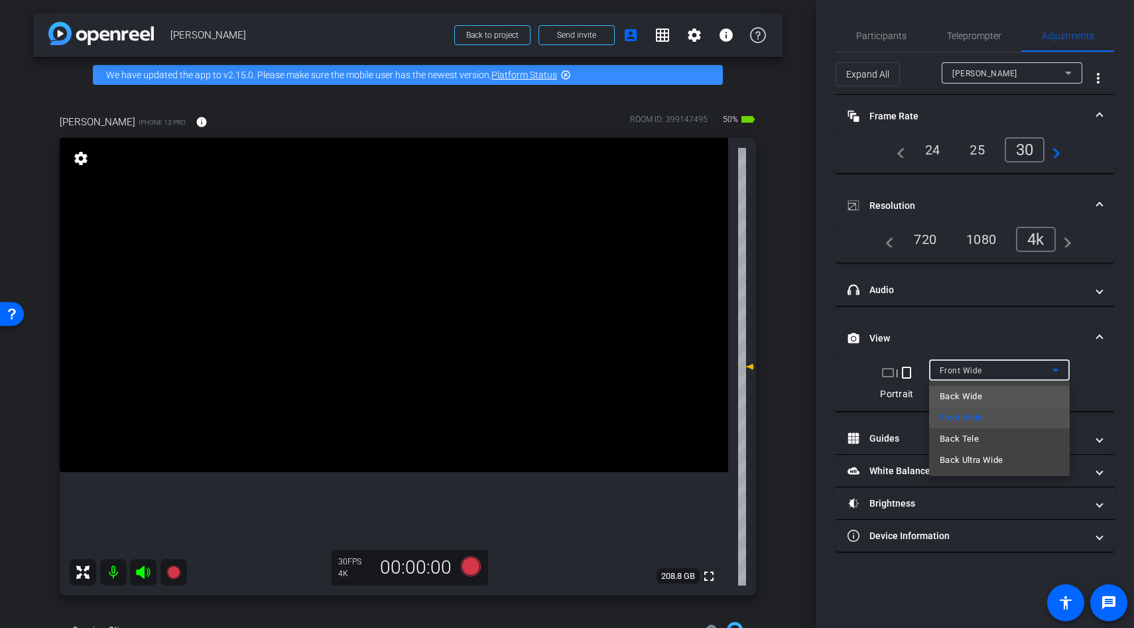
click at [962, 401] on span "Back Wide" at bounding box center [961, 397] width 42 height 16
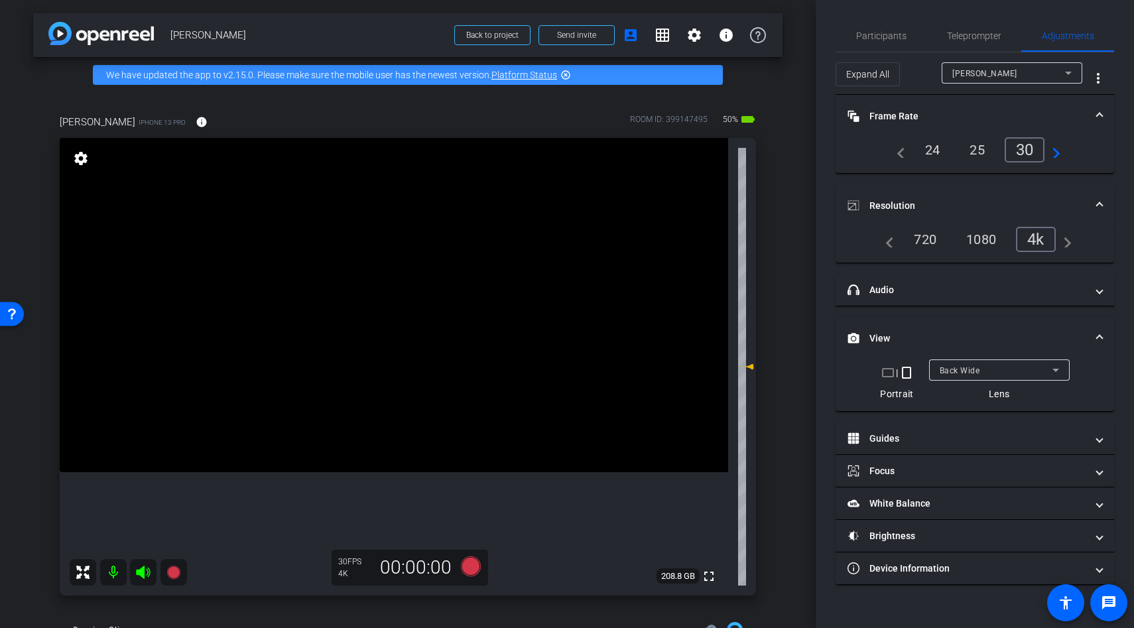
click at [391, 373] on video at bounding box center [394, 305] width 669 height 334
click at [391, 388] on div at bounding box center [392, 404] width 33 height 33
click at [405, 340] on video at bounding box center [394, 305] width 669 height 334
click at [405, 340] on div at bounding box center [405, 340] width 33 height 33
click at [472, 566] on icon at bounding box center [471, 566] width 20 height 20
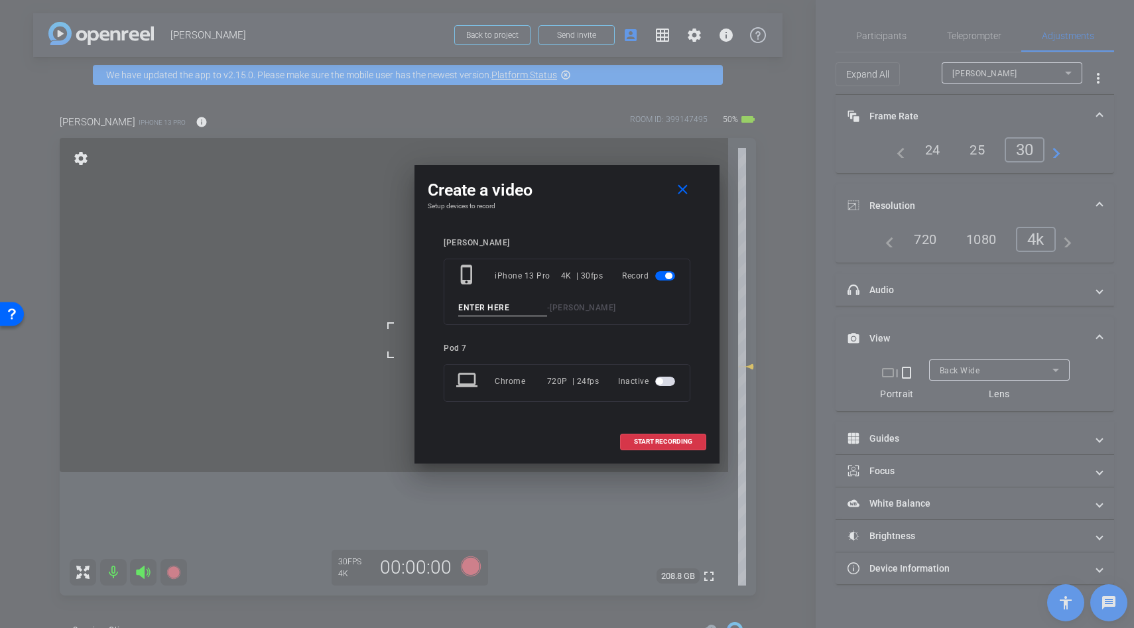
click at [483, 308] on input at bounding box center [502, 308] width 89 height 17
type input "bloated"
click at [657, 440] on span "START RECORDING" at bounding box center [663, 441] width 58 height 7
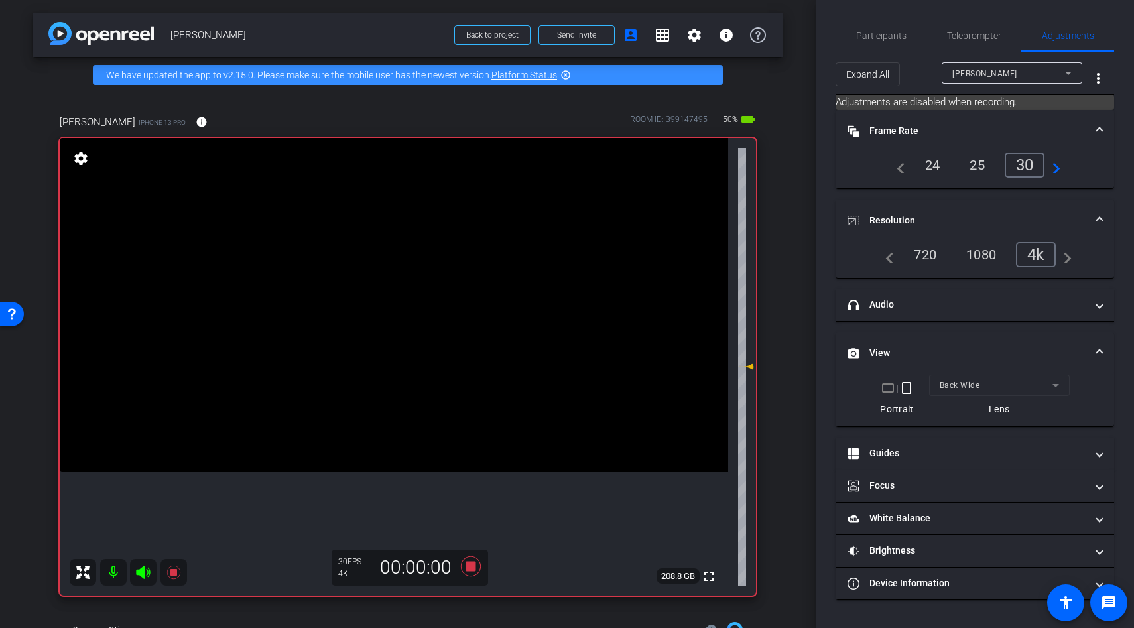
click at [352, 367] on video at bounding box center [394, 305] width 669 height 334
click at [389, 357] on div at bounding box center [405, 340] width 33 height 33
click at [340, 372] on div at bounding box center [351, 366] width 33 height 33
click at [358, 361] on div at bounding box center [351, 366] width 33 height 33
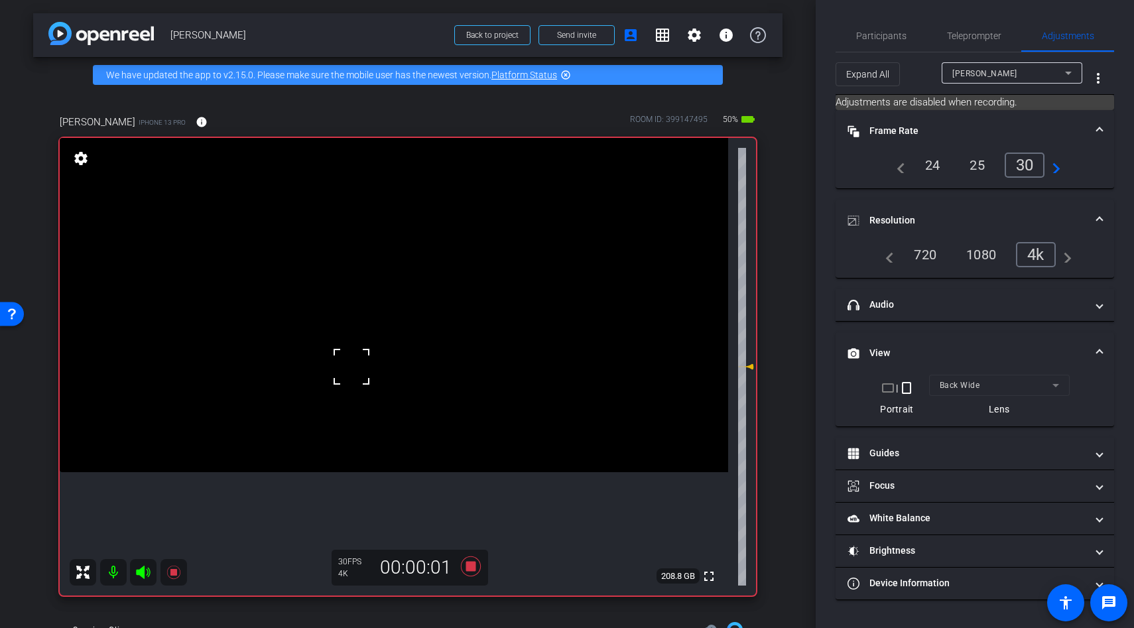
click at [383, 352] on video at bounding box center [394, 305] width 669 height 334
click at [383, 352] on div at bounding box center [382, 352] width 33 height 33
click at [405, 350] on video at bounding box center [394, 305] width 669 height 334
click at [405, 350] on div at bounding box center [405, 350] width 33 height 33
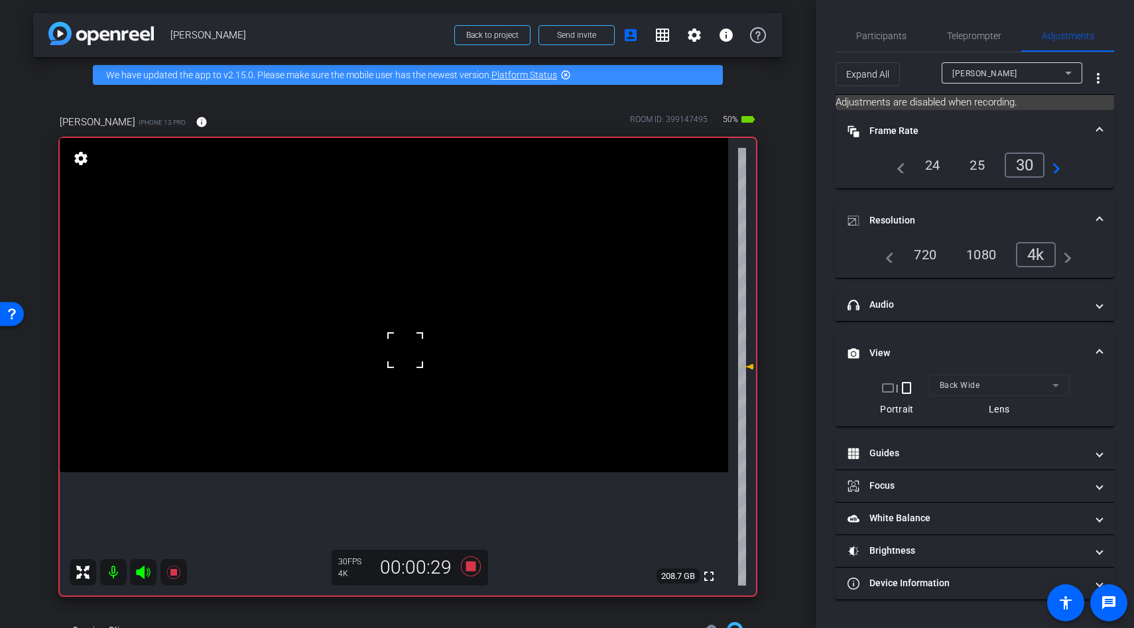
click at [399, 350] on div at bounding box center [405, 350] width 33 height 33
click at [474, 563] on icon at bounding box center [471, 566] width 20 height 20
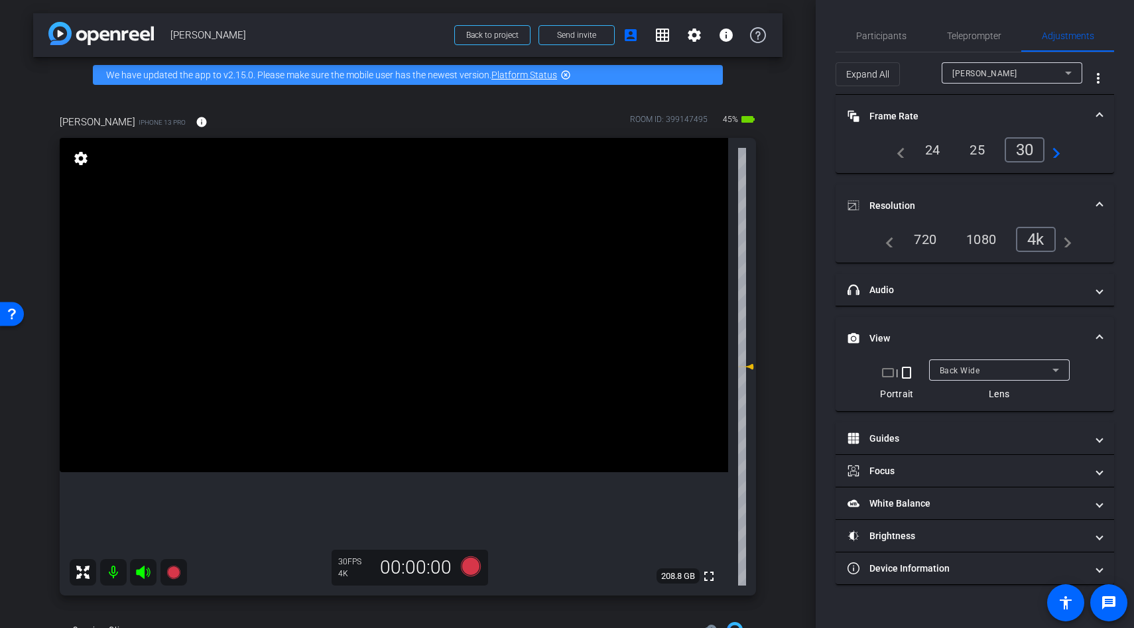
click at [967, 364] on div "Back Wide" at bounding box center [996, 370] width 113 height 17
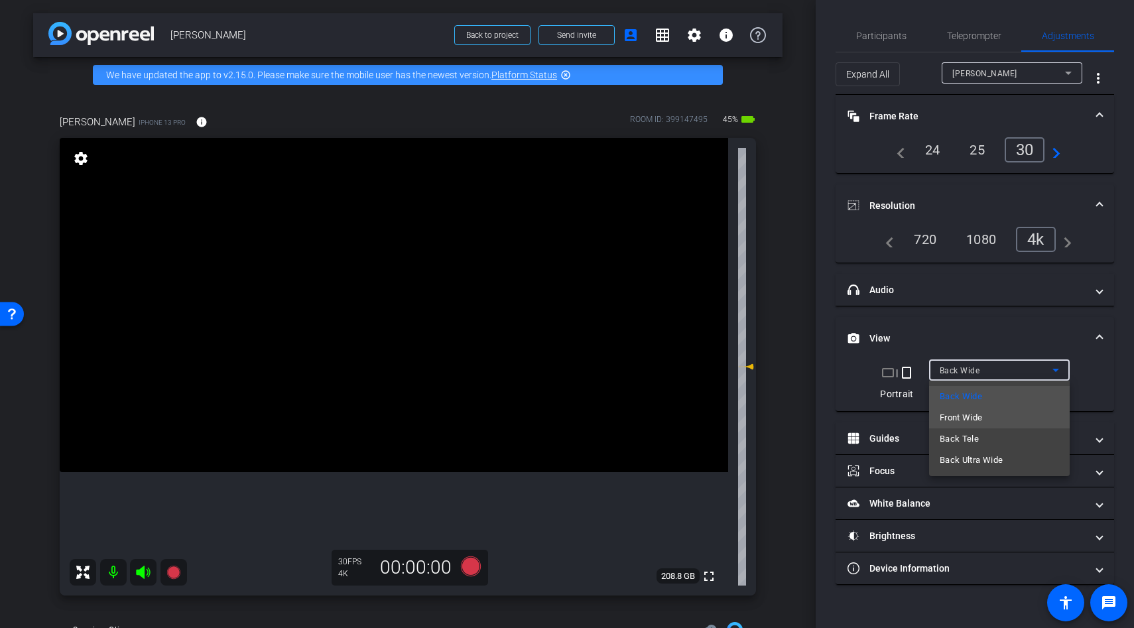
click at [961, 416] on span "Front Wide" at bounding box center [961, 418] width 43 height 16
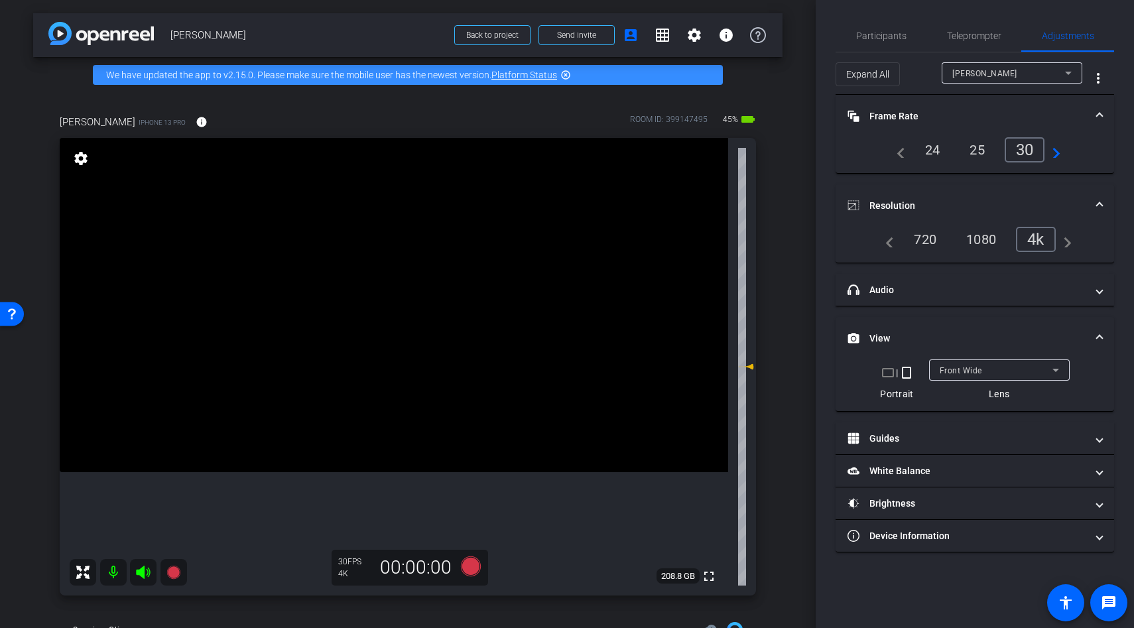
click at [444, 410] on video at bounding box center [394, 305] width 669 height 334
click at [372, 273] on video at bounding box center [394, 305] width 669 height 334
click at [430, 345] on video at bounding box center [394, 305] width 669 height 334
click at [474, 562] on icon at bounding box center [471, 566] width 20 height 20
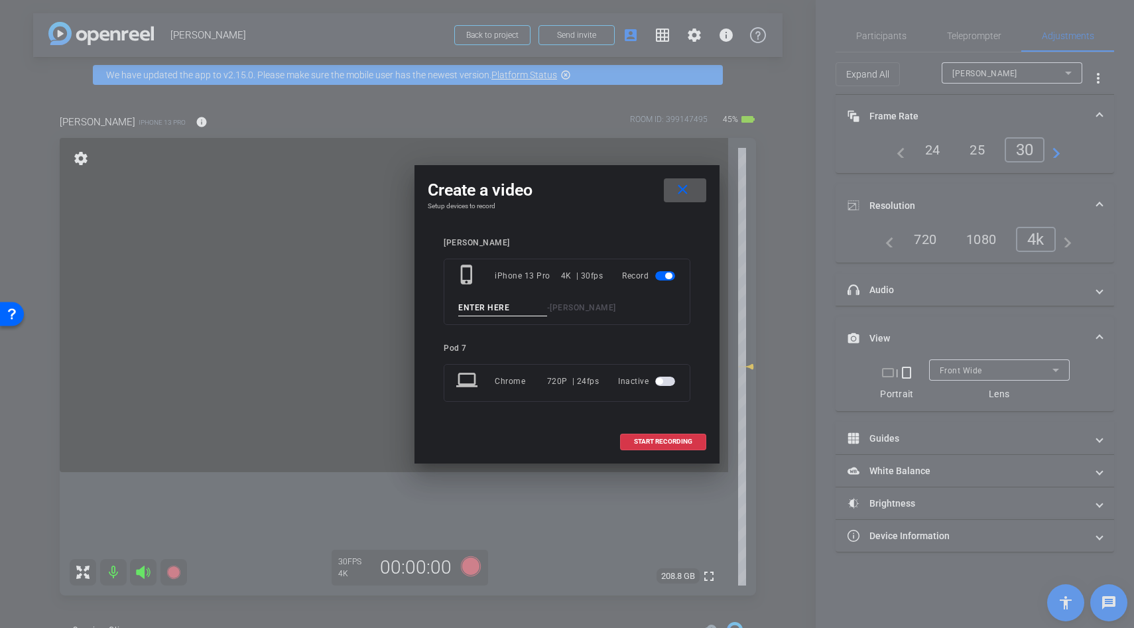
click at [480, 309] on input at bounding box center [502, 308] width 89 height 17
type input "dogs"
click at [660, 438] on span "START RECORDING" at bounding box center [663, 441] width 58 height 7
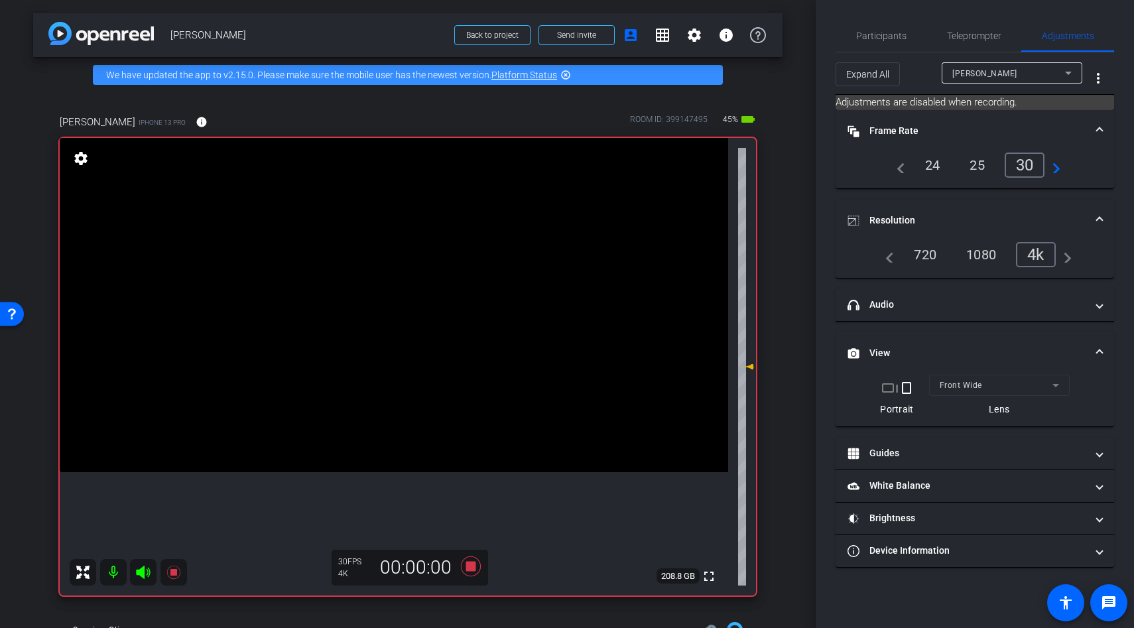
click at [426, 363] on video at bounding box center [394, 305] width 669 height 334
click at [400, 365] on video at bounding box center [394, 305] width 669 height 334
click at [474, 564] on icon at bounding box center [471, 566] width 20 height 20
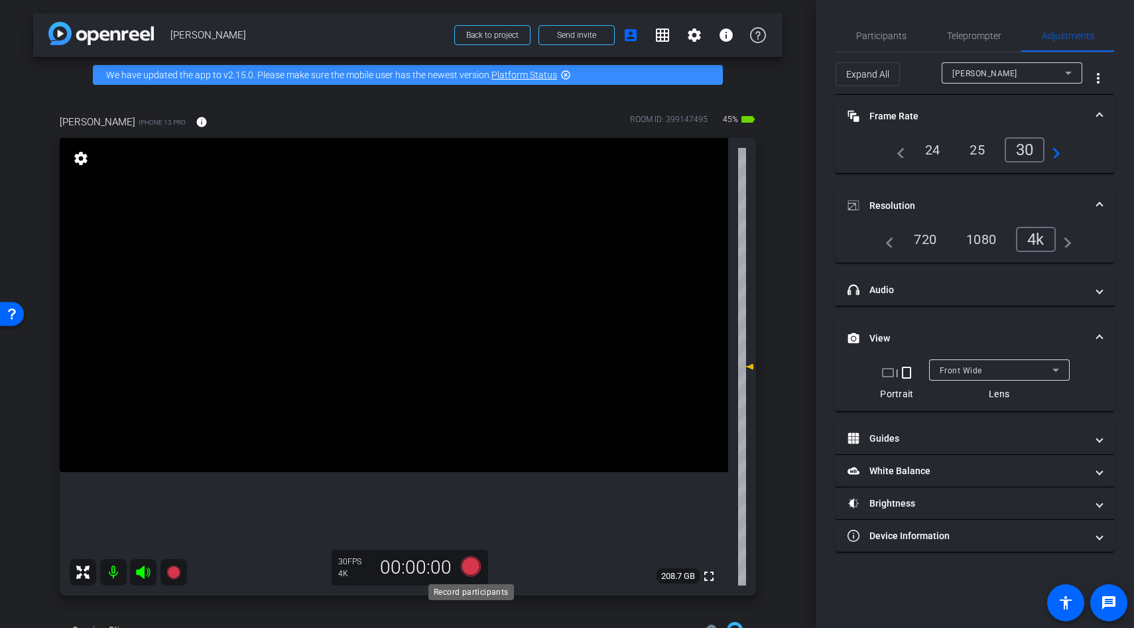
click at [473, 568] on icon at bounding box center [471, 566] width 20 height 20
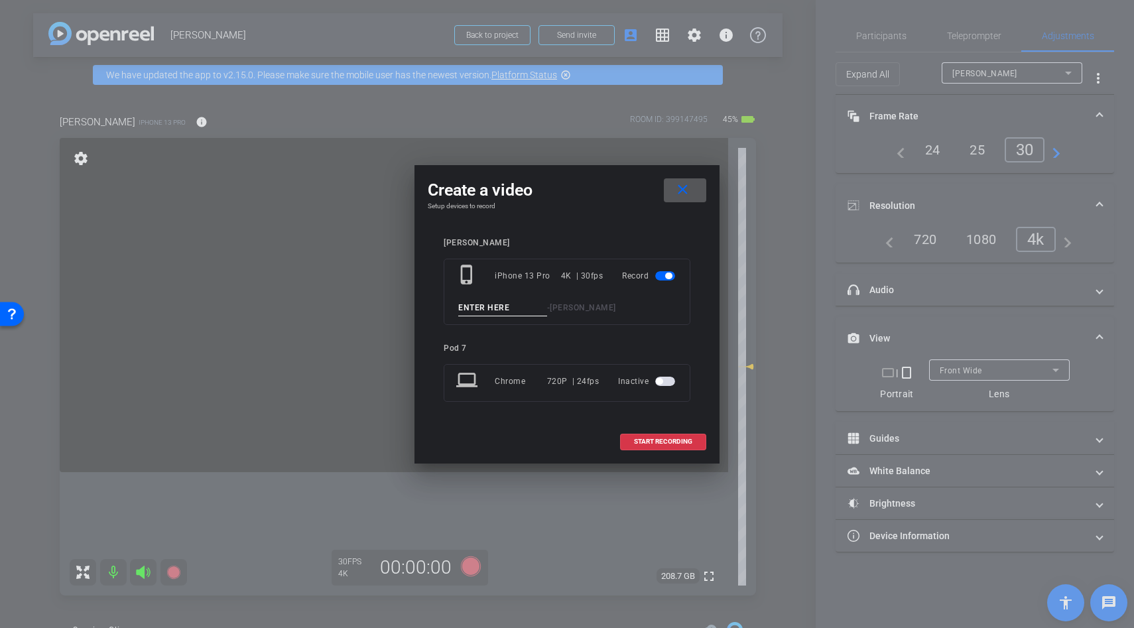
click at [488, 308] on input at bounding box center [502, 308] width 89 height 17
type input "dogs"
click at [655, 442] on span "START RECORDING" at bounding box center [663, 441] width 58 height 7
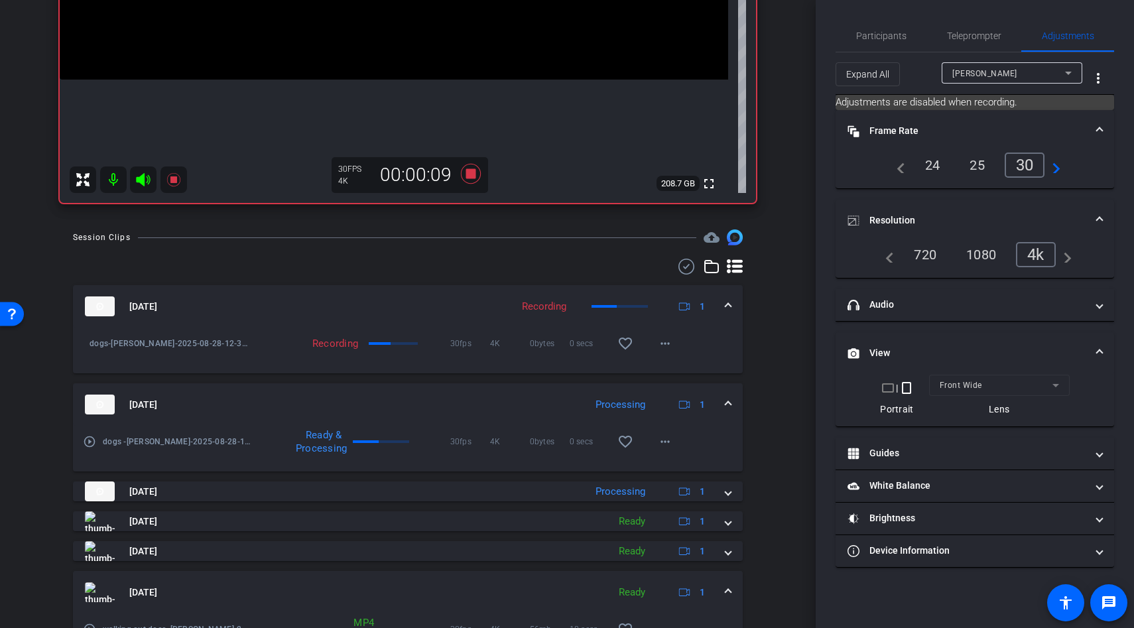
scroll to position [395, 0]
click at [669, 440] on mat-icon "more_horiz" at bounding box center [665, 440] width 16 height 16
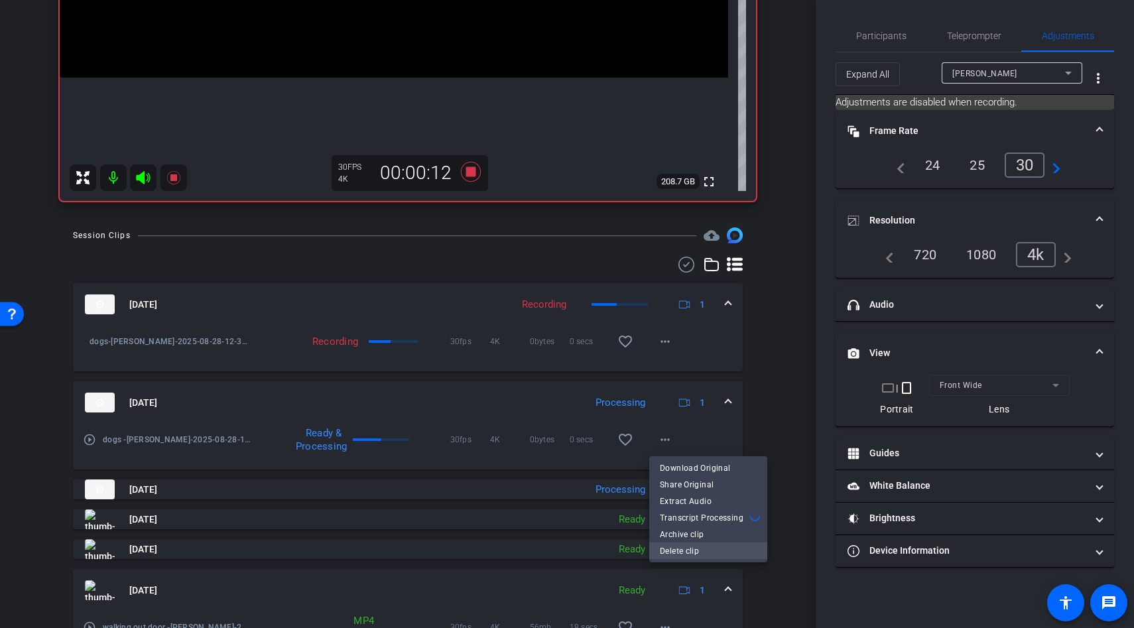
click at [686, 553] on span "Delete clip" at bounding box center [708, 551] width 97 height 16
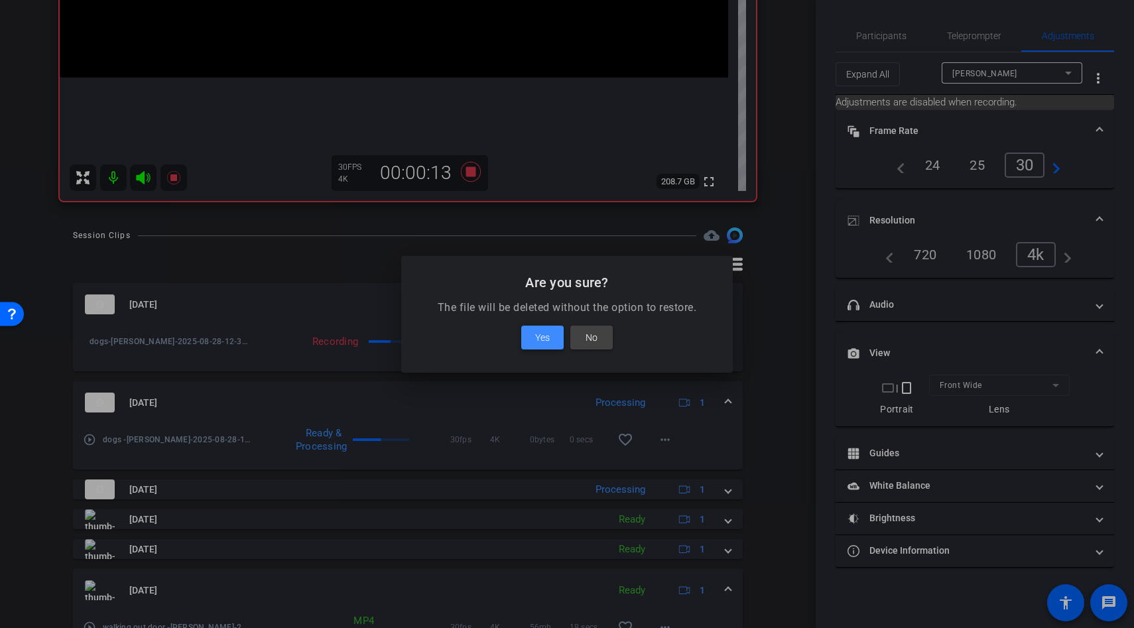
click at [547, 346] on span at bounding box center [542, 338] width 42 height 32
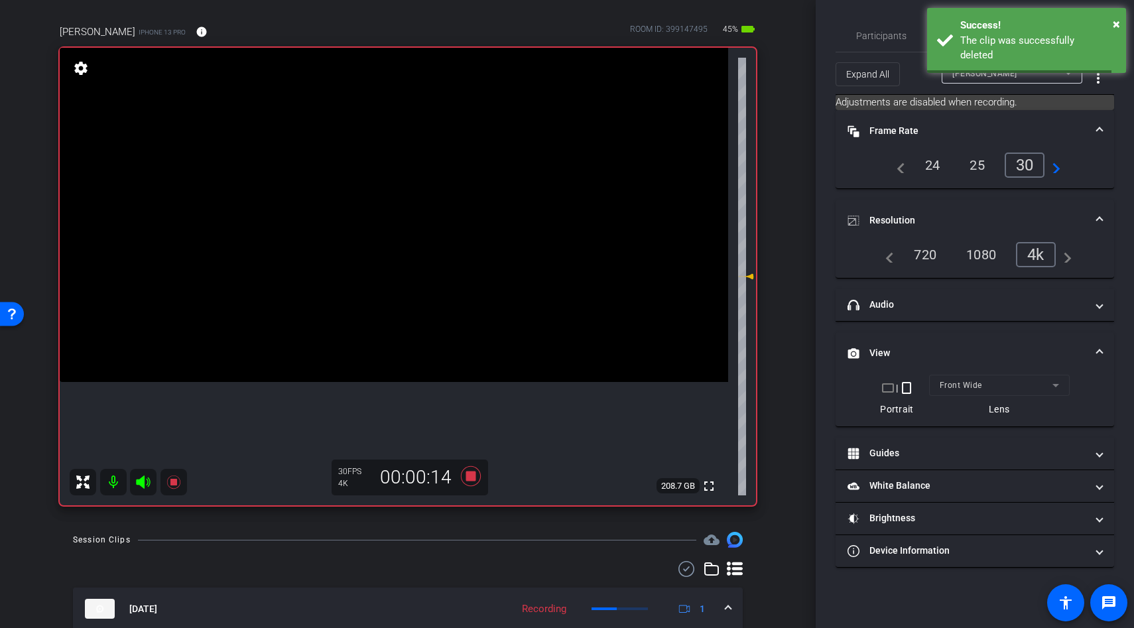
scroll to position [92, 0]
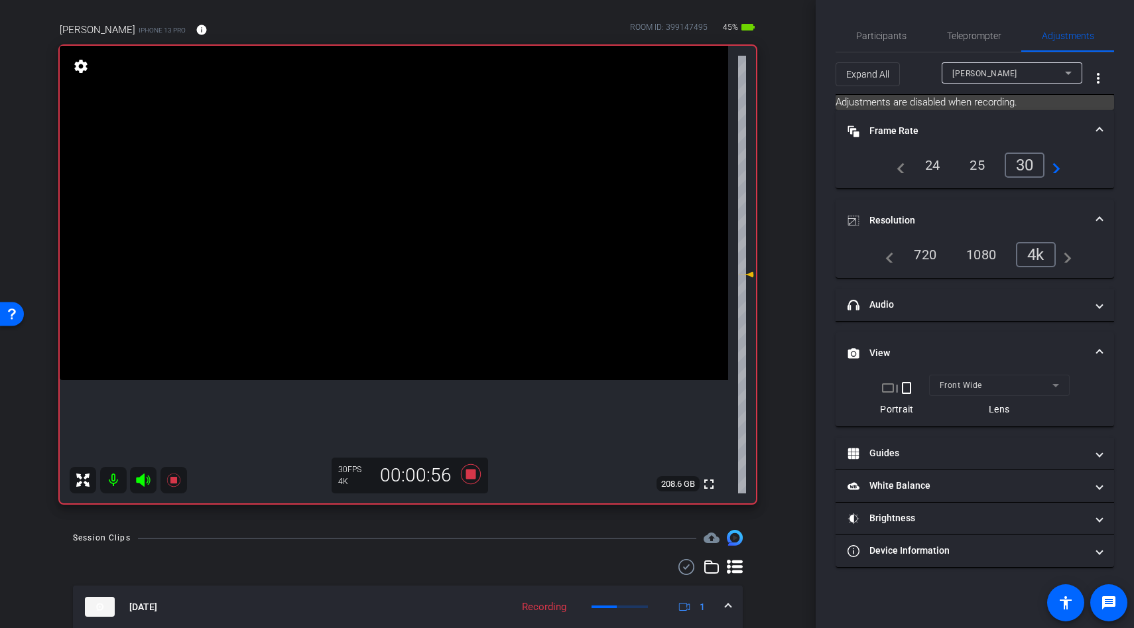
click at [371, 314] on video at bounding box center [394, 213] width 669 height 334
click at [472, 476] on icon at bounding box center [471, 474] width 20 height 20
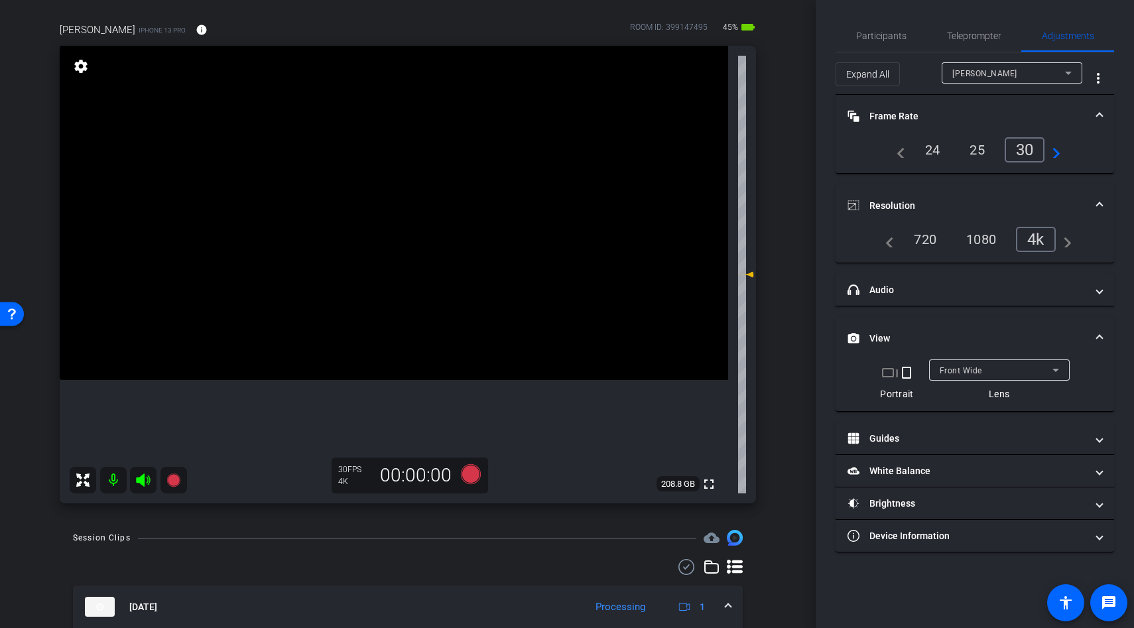
click at [964, 377] on div "Front Wide" at bounding box center [996, 370] width 113 height 17
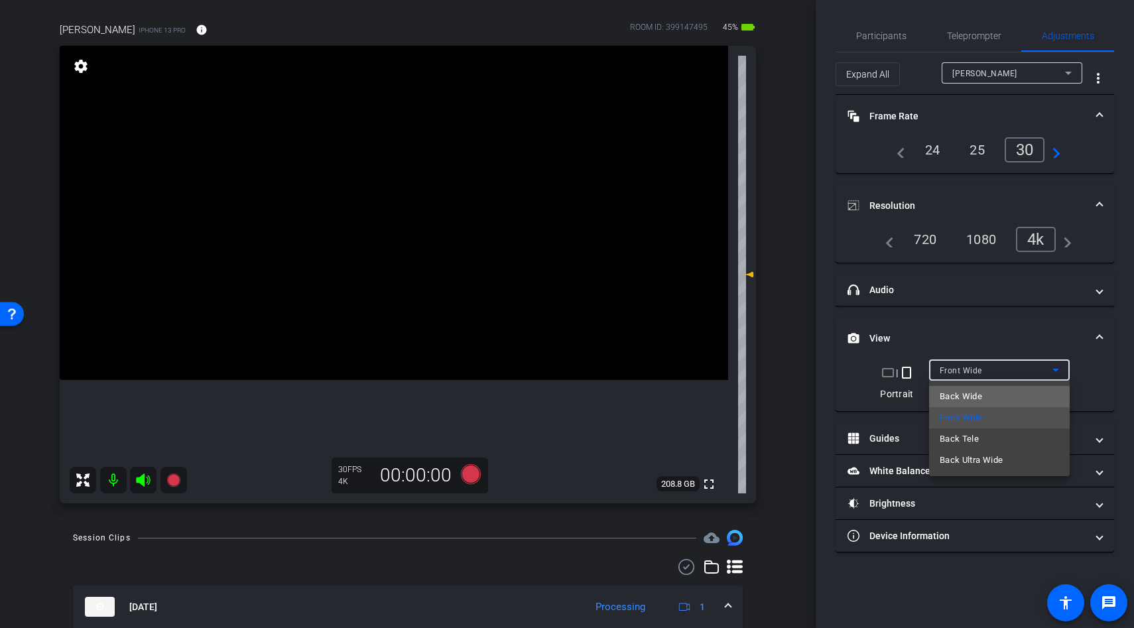
click at [969, 400] on span "Back Wide" at bounding box center [961, 397] width 42 height 16
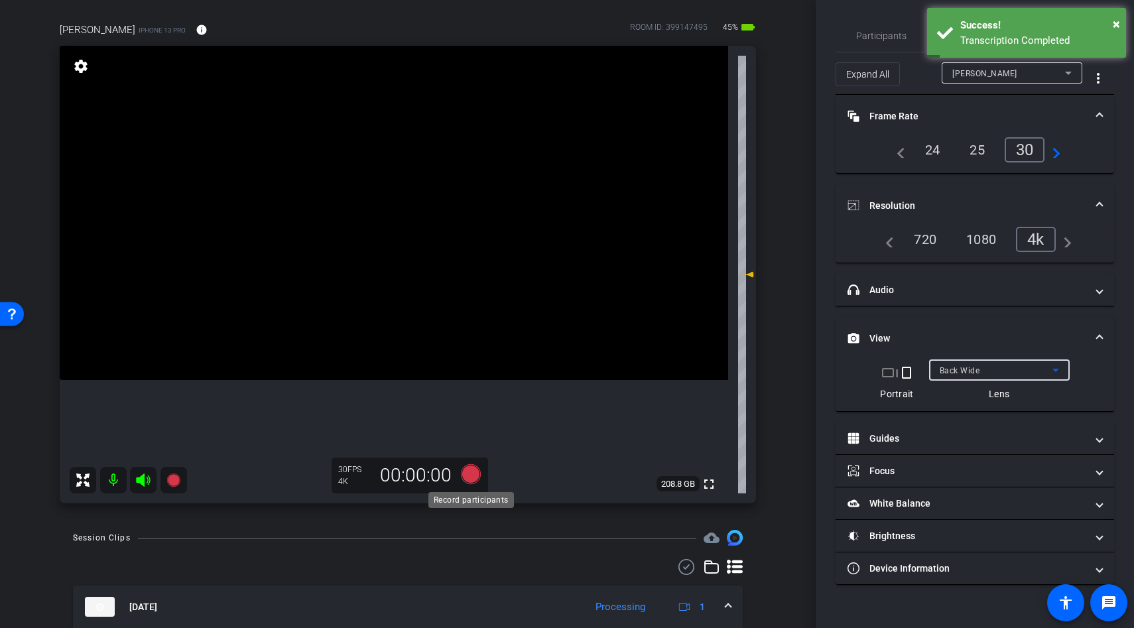
click at [472, 476] on icon at bounding box center [471, 474] width 20 height 20
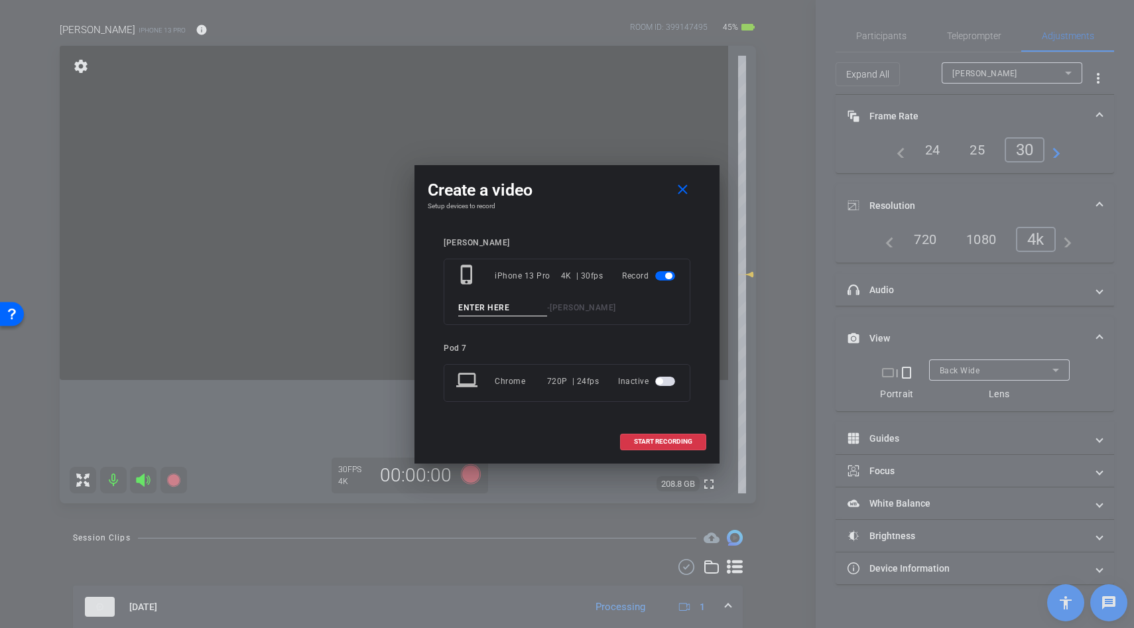
click at [492, 312] on input at bounding box center [502, 308] width 89 height 17
type input "dogs"
click at [661, 439] on span "START RECORDING" at bounding box center [663, 441] width 58 height 7
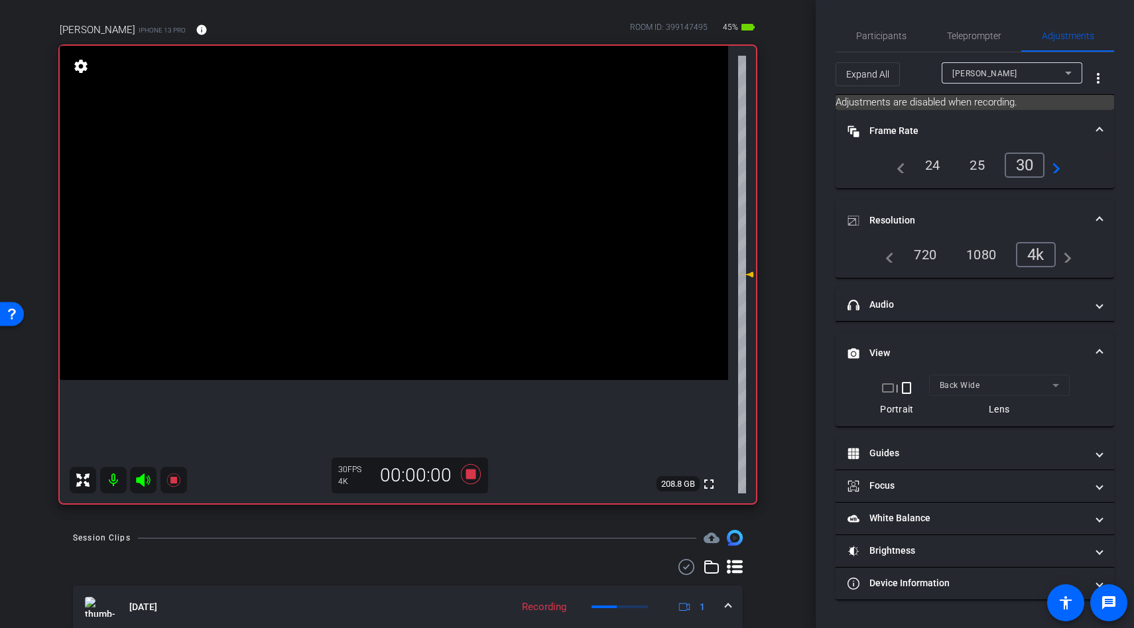
click at [442, 302] on video at bounding box center [394, 213] width 669 height 334
click at [405, 321] on video at bounding box center [394, 213] width 669 height 334
click at [450, 312] on video at bounding box center [394, 213] width 669 height 334
click at [449, 312] on div at bounding box center [450, 311] width 33 height 33
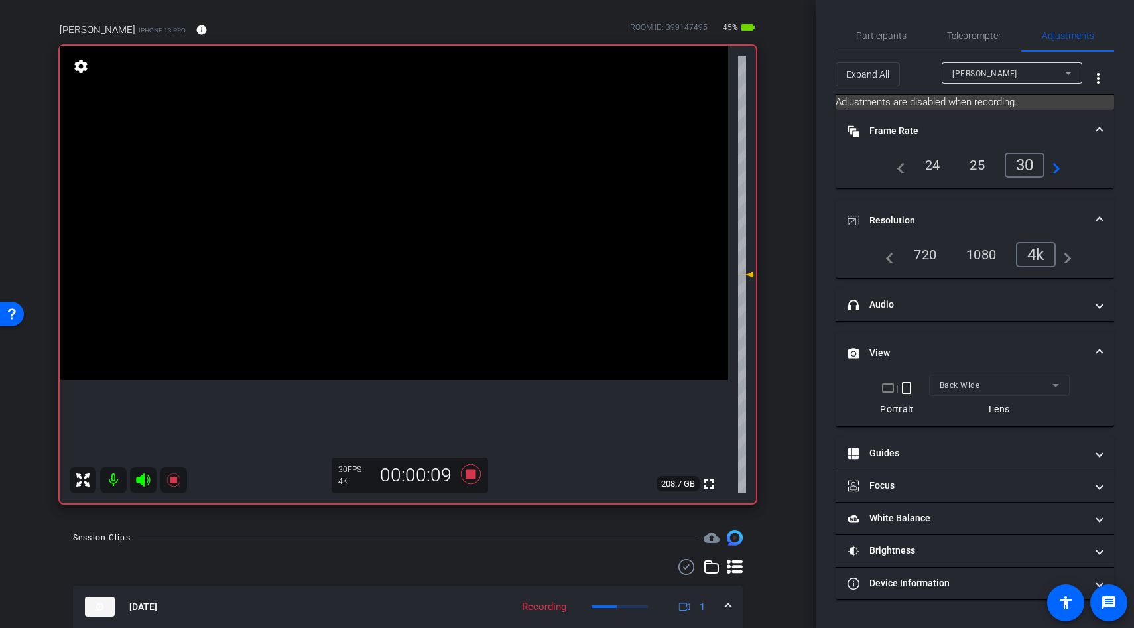
click at [387, 308] on video at bounding box center [394, 213] width 669 height 334
click at [406, 320] on video at bounding box center [394, 213] width 669 height 334
click at [403, 320] on div at bounding box center [386, 307] width 33 height 33
click at [390, 329] on div at bounding box center [405, 320] width 33 height 33
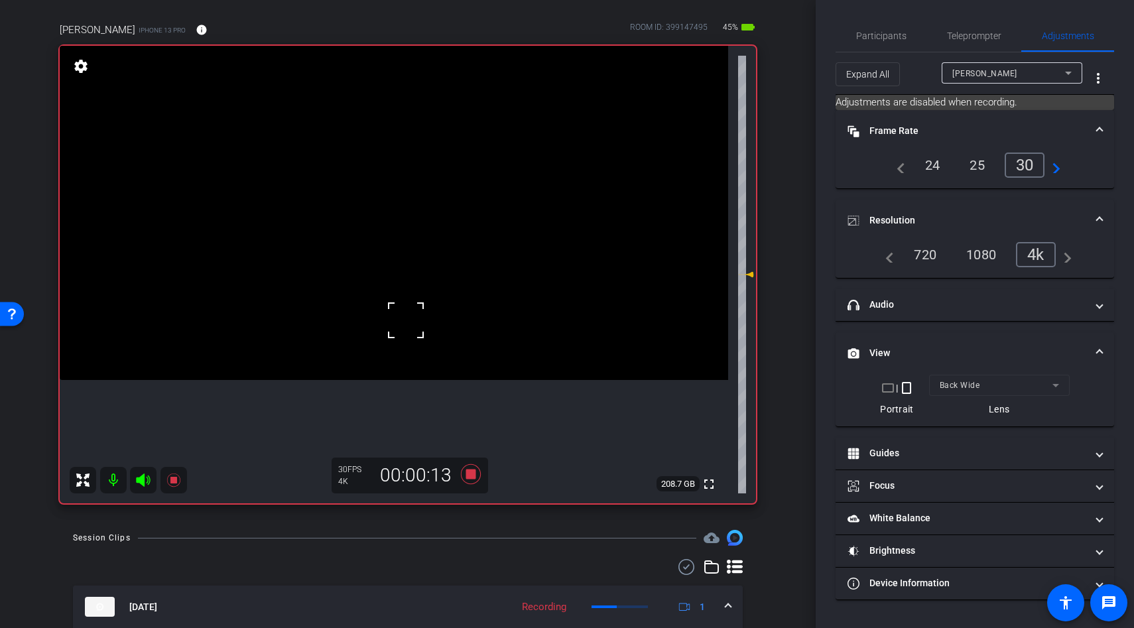
click at [383, 328] on video at bounding box center [394, 213] width 669 height 334
click at [389, 328] on div at bounding box center [405, 320] width 33 height 33
click at [413, 335] on video at bounding box center [394, 213] width 669 height 334
click at [413, 335] on div at bounding box center [413, 334] width 33 height 33
click at [400, 234] on video at bounding box center [394, 213] width 669 height 334
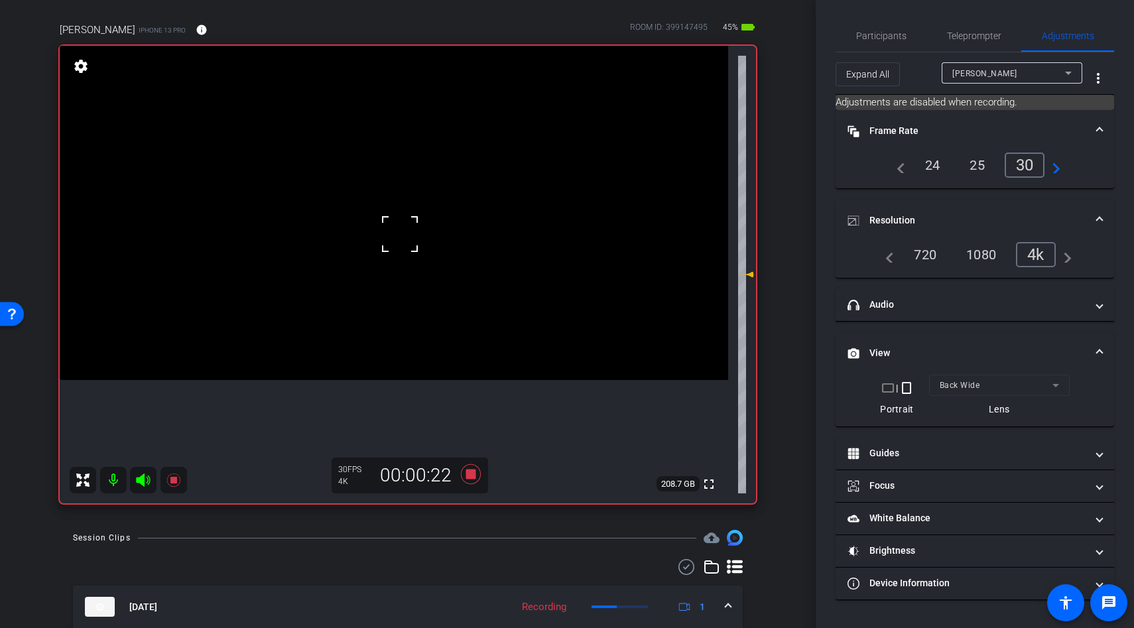
click at [400, 234] on div at bounding box center [399, 234] width 33 height 33
click at [469, 472] on icon at bounding box center [471, 474] width 20 height 20
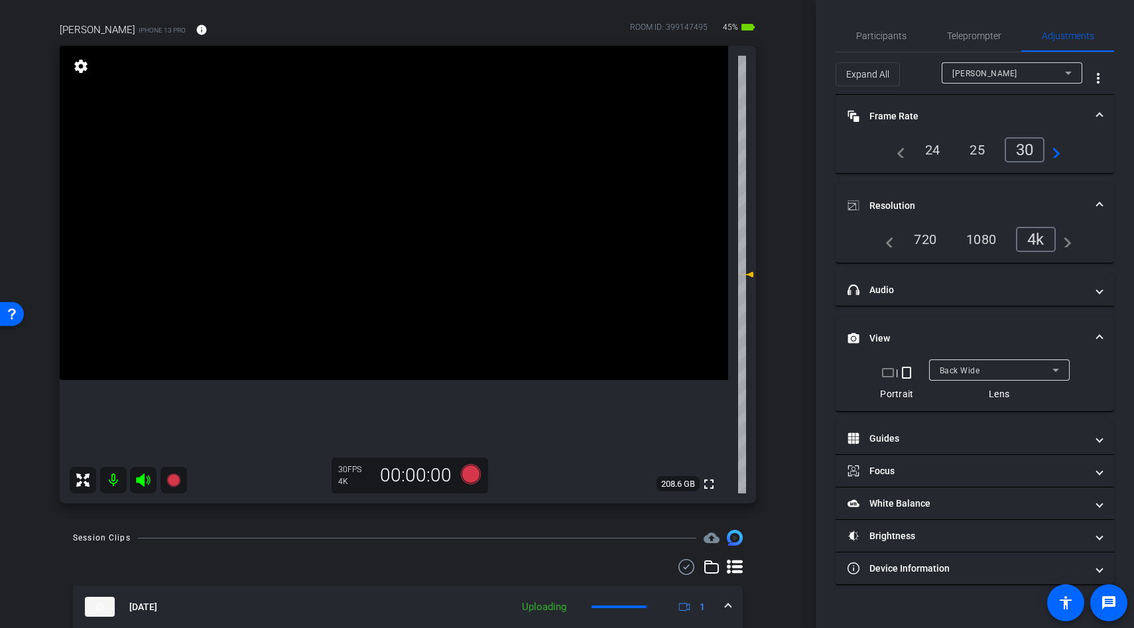
click at [962, 381] on div at bounding box center [999, 388] width 141 height 15
click at [957, 366] on span "Back Wide" at bounding box center [960, 370] width 40 height 9
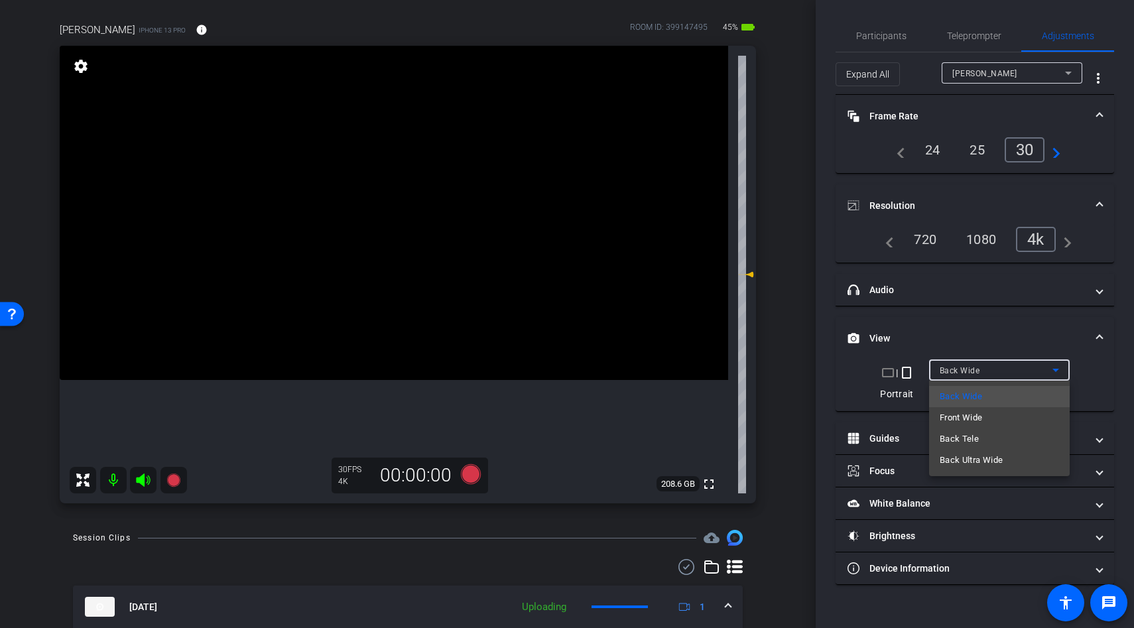
click at [954, 416] on span "Front Wide" at bounding box center [961, 418] width 43 height 16
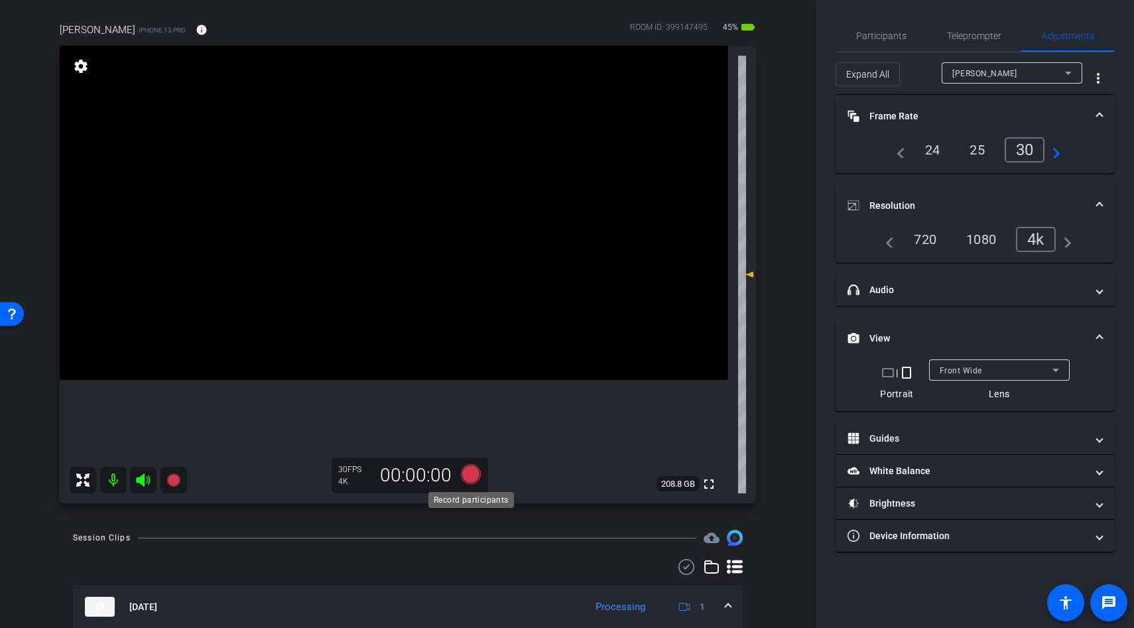
click at [475, 473] on icon at bounding box center [471, 474] width 20 height 20
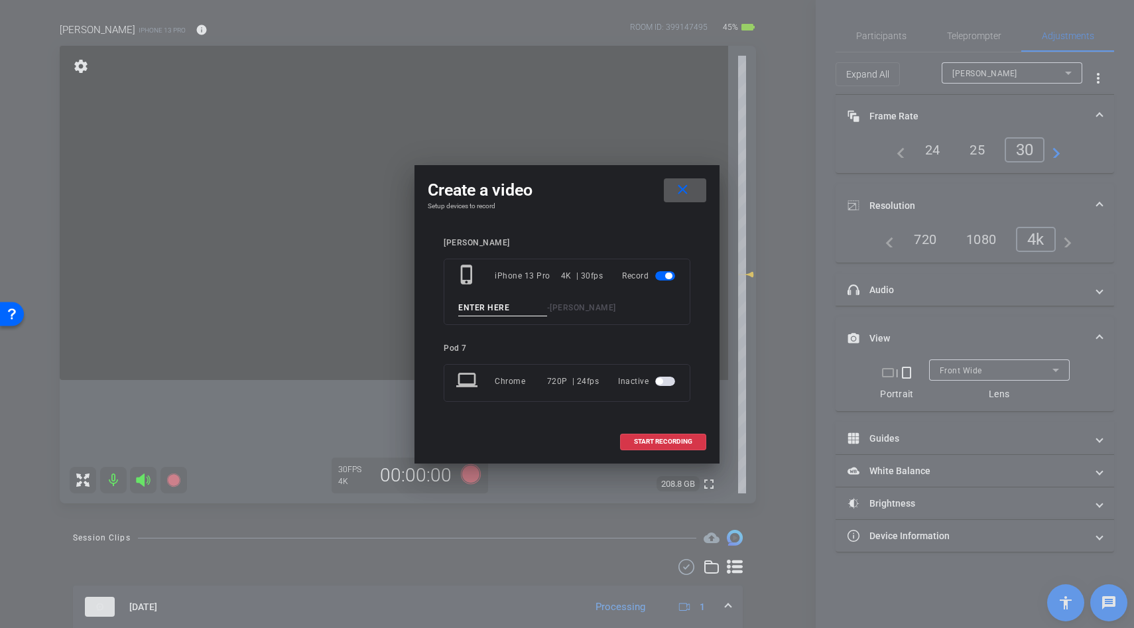
click at [492, 306] on input at bounding box center [502, 308] width 89 height 17
type input "watering plants"
click at [652, 446] on span at bounding box center [663, 442] width 85 height 32
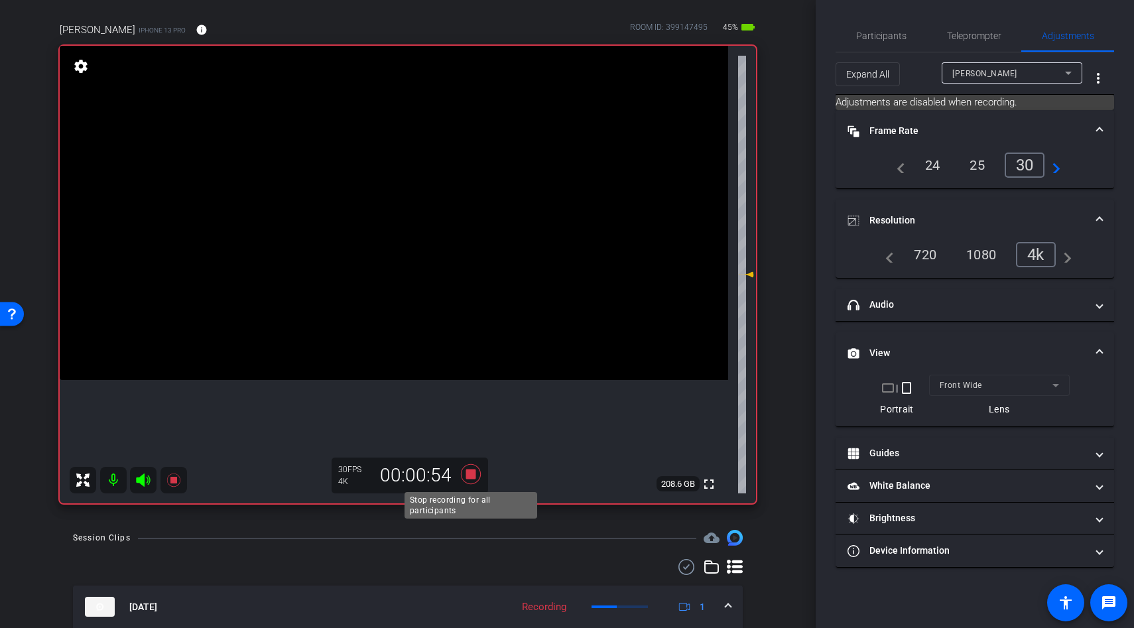
click at [473, 476] on icon at bounding box center [471, 474] width 20 height 20
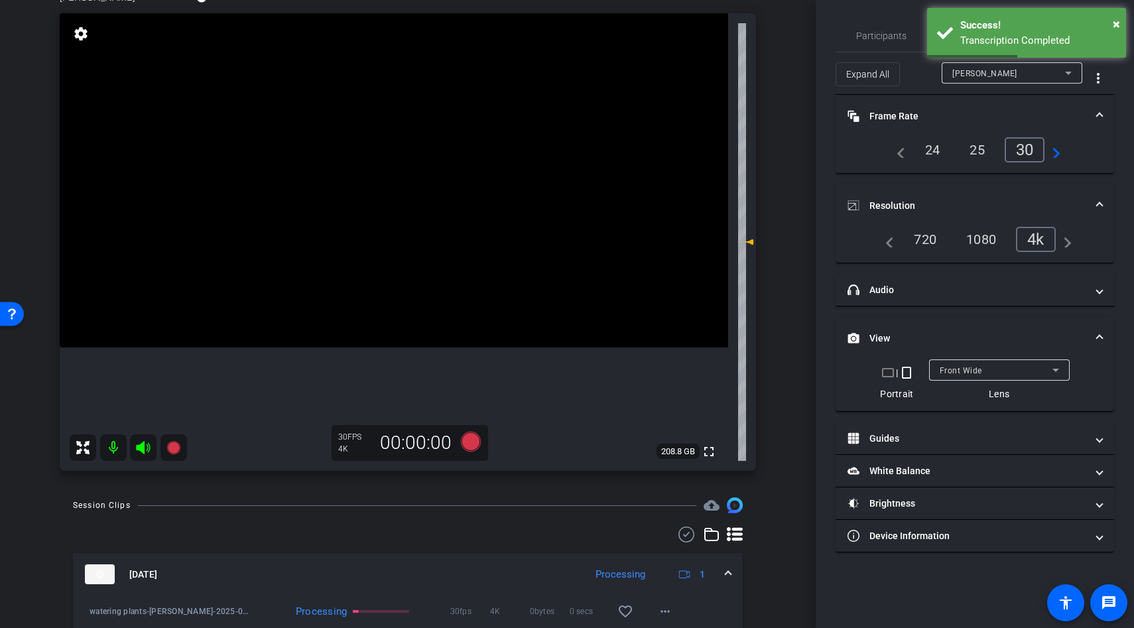
scroll to position [109, 0]
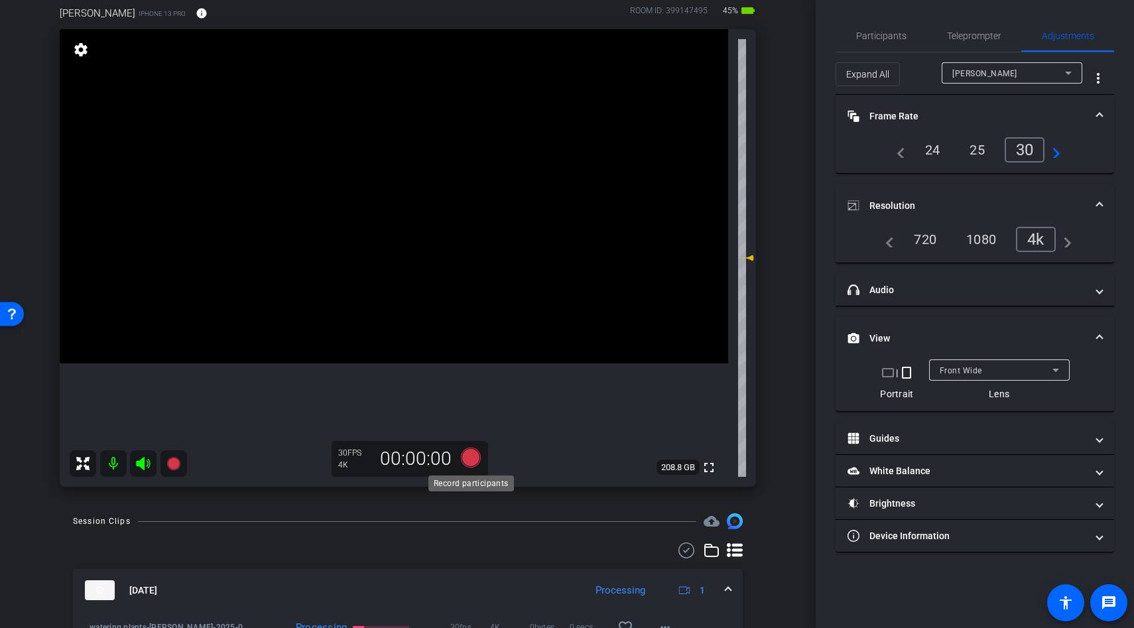
click at [475, 460] on icon at bounding box center [471, 458] width 20 height 20
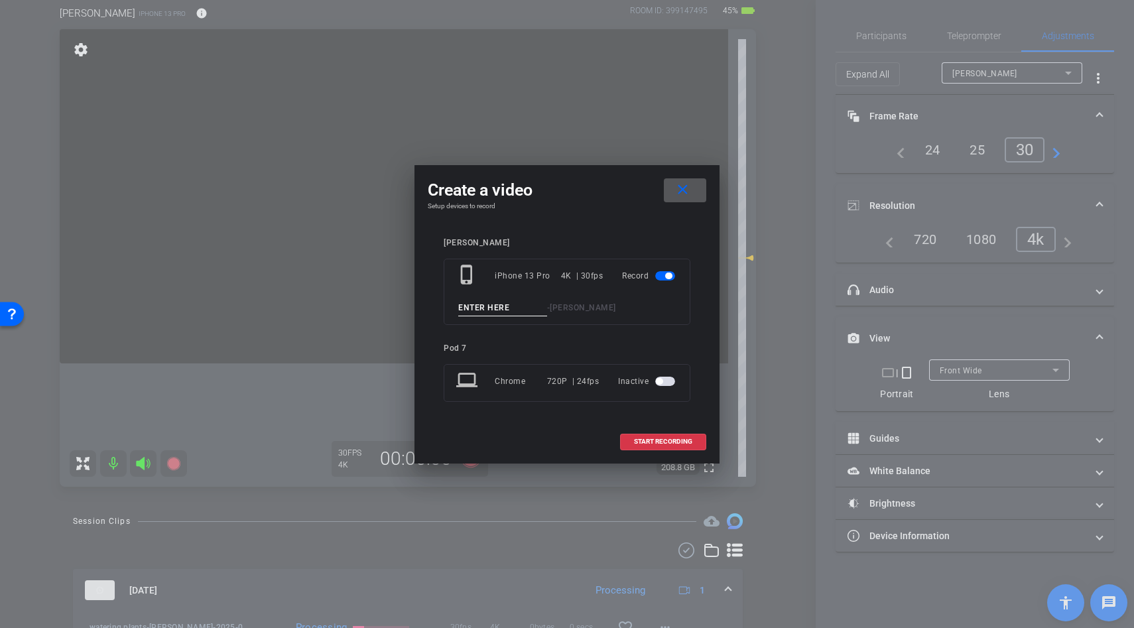
click at [472, 302] on input at bounding box center [502, 308] width 89 height 17
type input "walking"
click at [657, 437] on span at bounding box center [663, 442] width 85 height 32
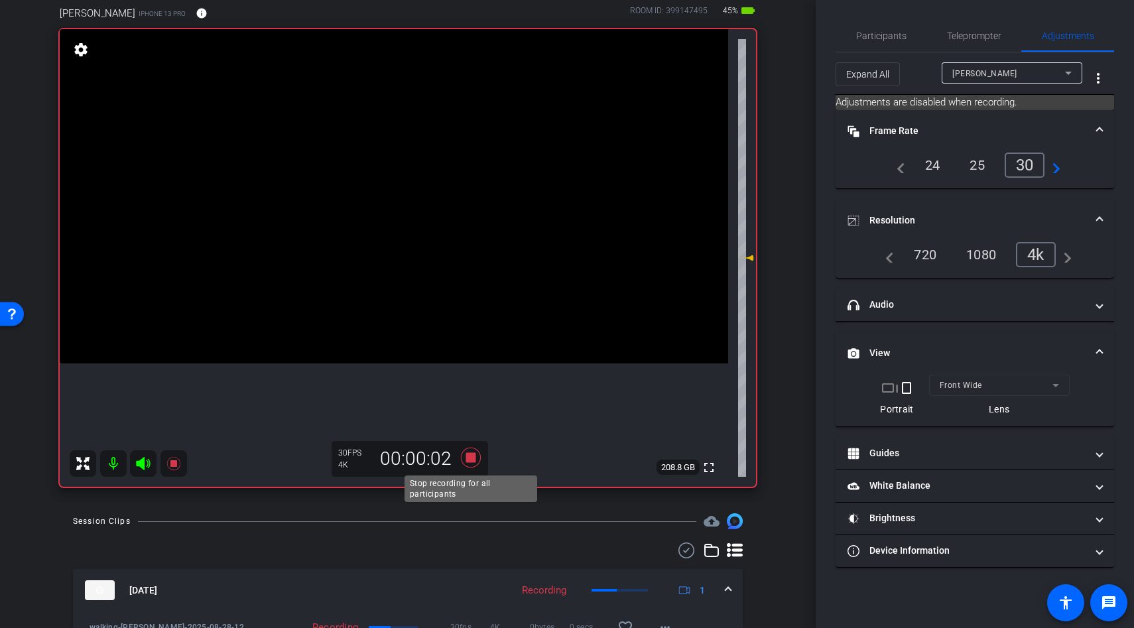
click at [469, 459] on icon at bounding box center [471, 458] width 20 height 20
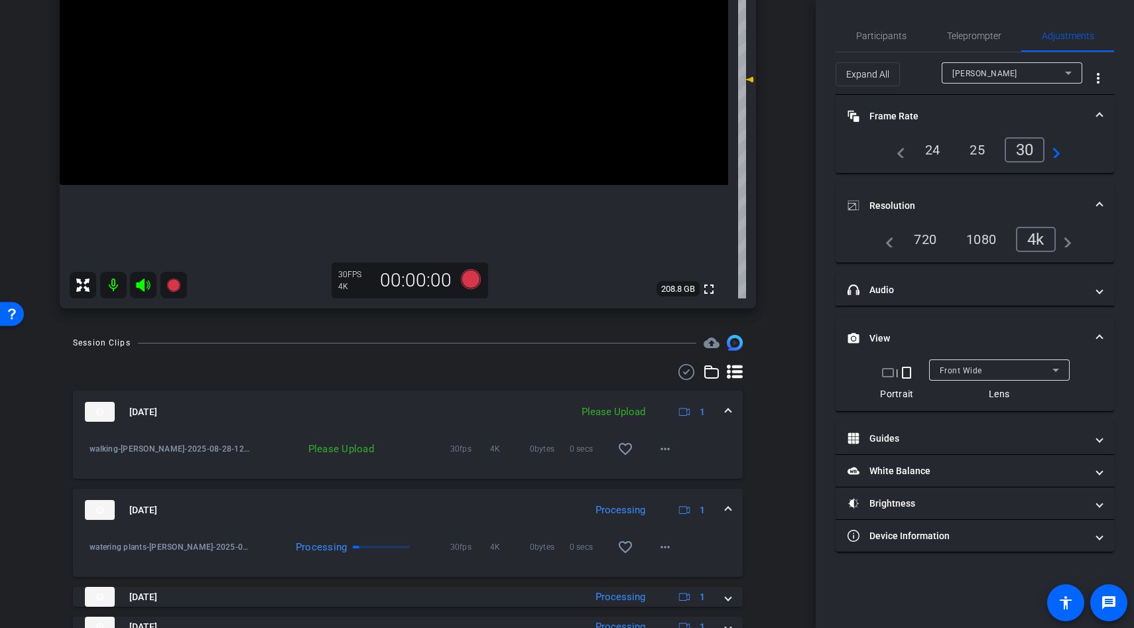
scroll to position [289, 0]
click at [666, 446] on mat-icon "more_horiz" at bounding box center [665, 448] width 16 height 16
click at [676, 510] on span "Delete clip" at bounding box center [686, 509] width 53 height 16
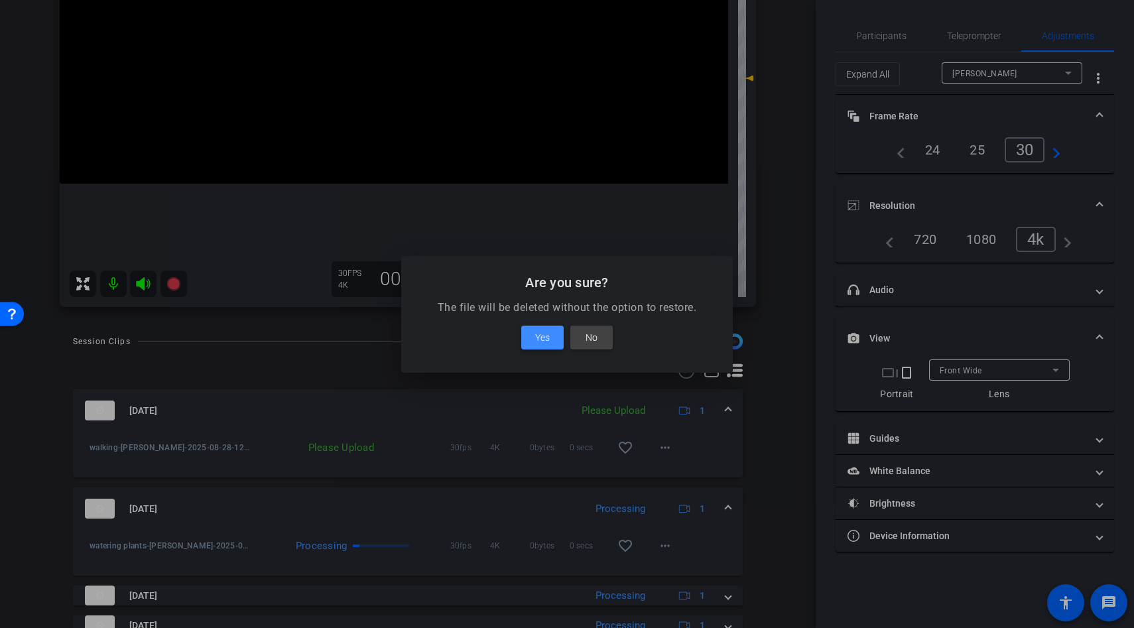
click at [539, 332] on span "Yes" at bounding box center [542, 338] width 15 height 16
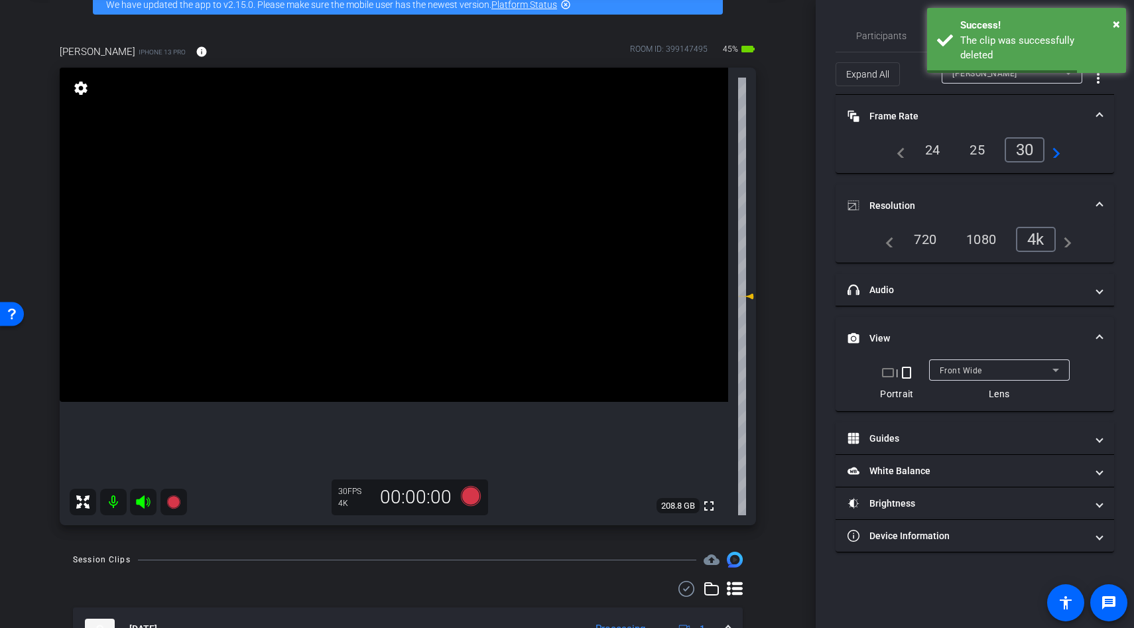
scroll to position [66, 0]
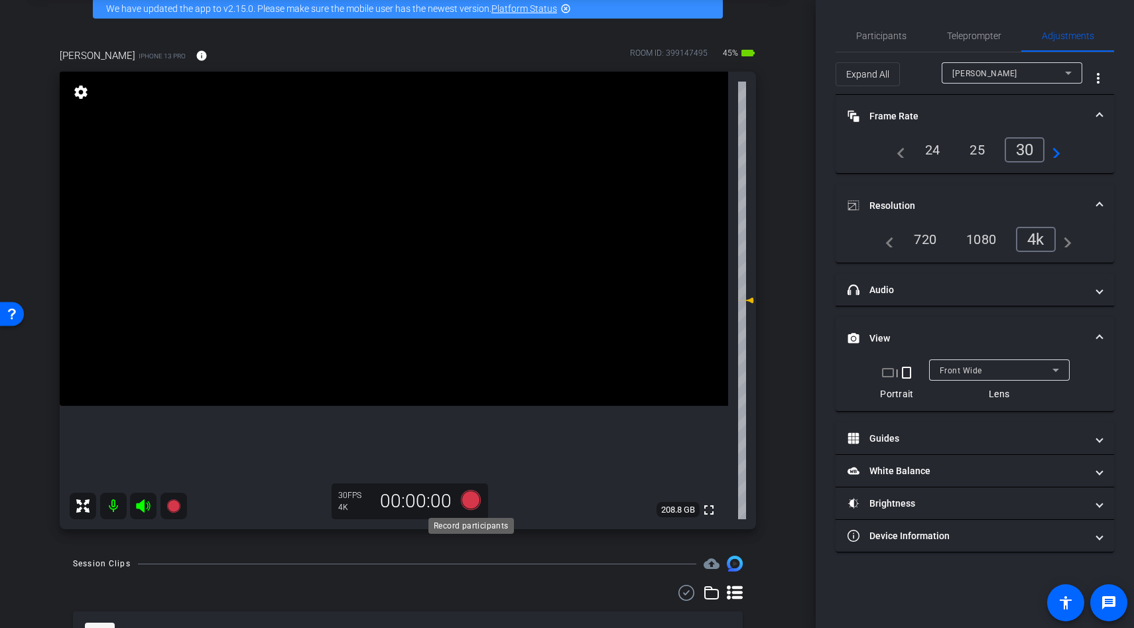
click at [471, 504] on icon at bounding box center [471, 500] width 20 height 20
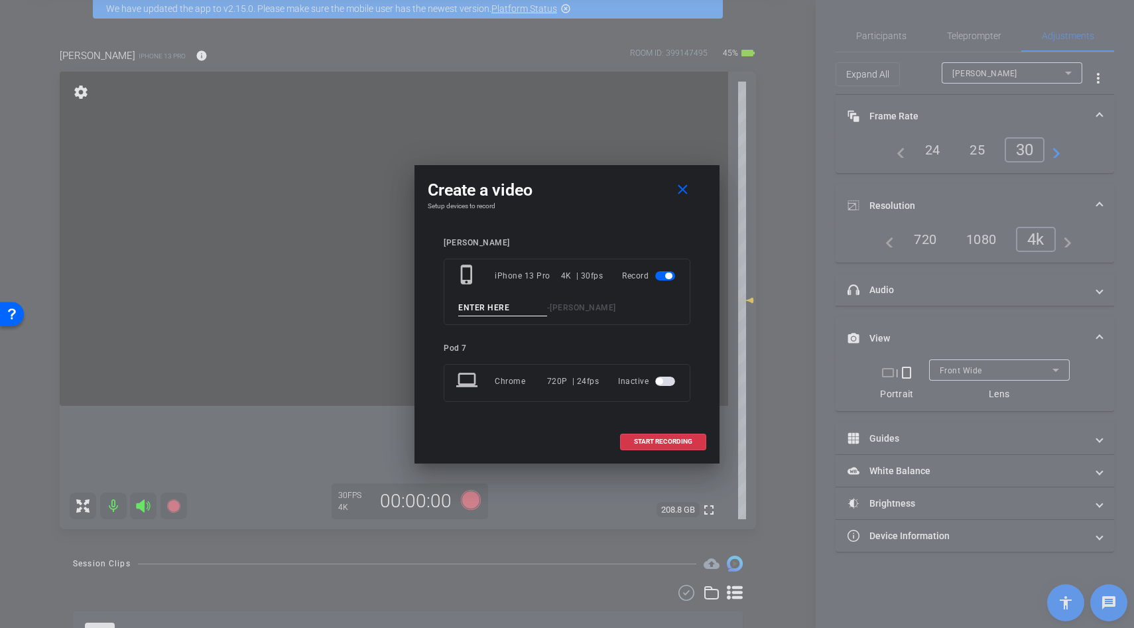
click at [477, 311] on input at bounding box center [502, 308] width 89 height 17
type input "walking"
click at [653, 444] on span "START RECORDING" at bounding box center [663, 441] width 58 height 7
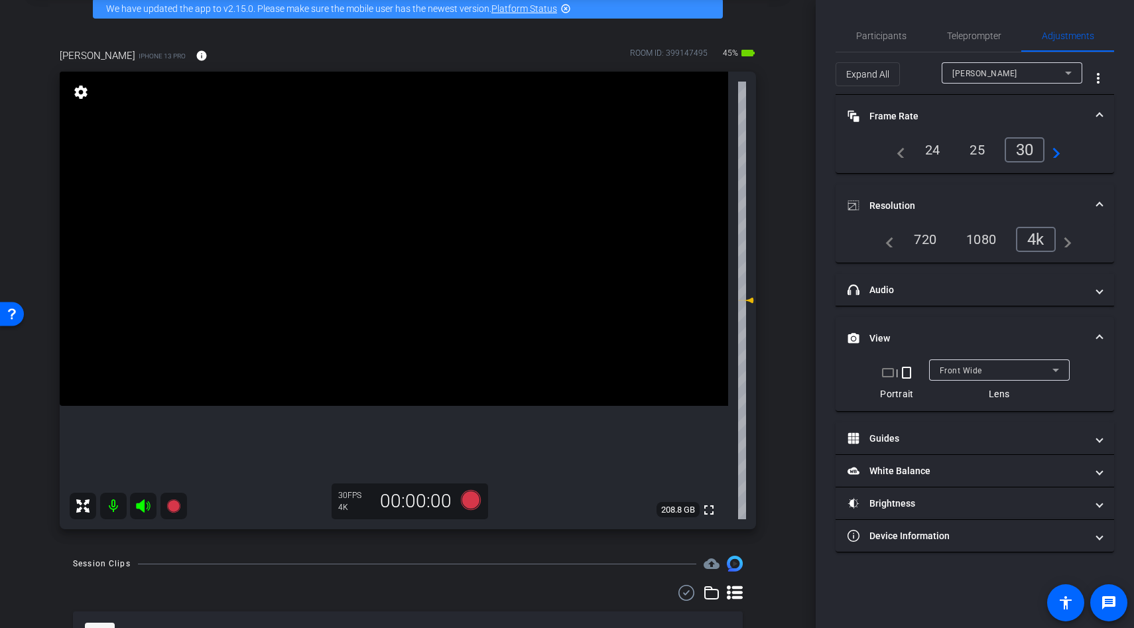
click at [350, 253] on video at bounding box center [394, 239] width 669 height 334
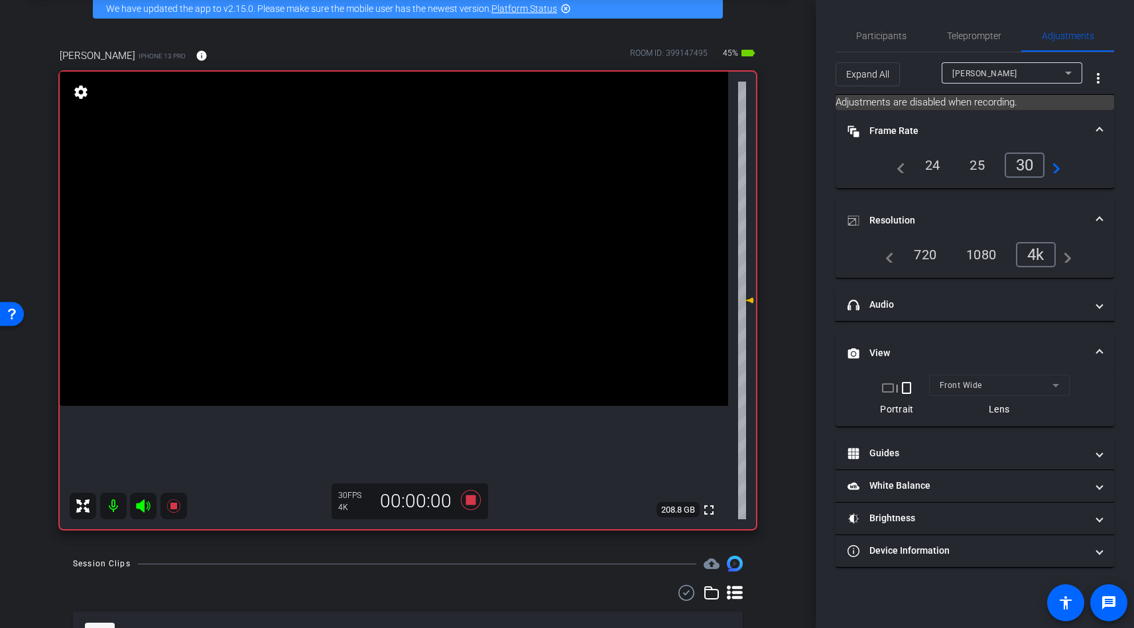
click at [350, 253] on video at bounding box center [394, 239] width 669 height 334
click at [379, 230] on video at bounding box center [394, 239] width 669 height 334
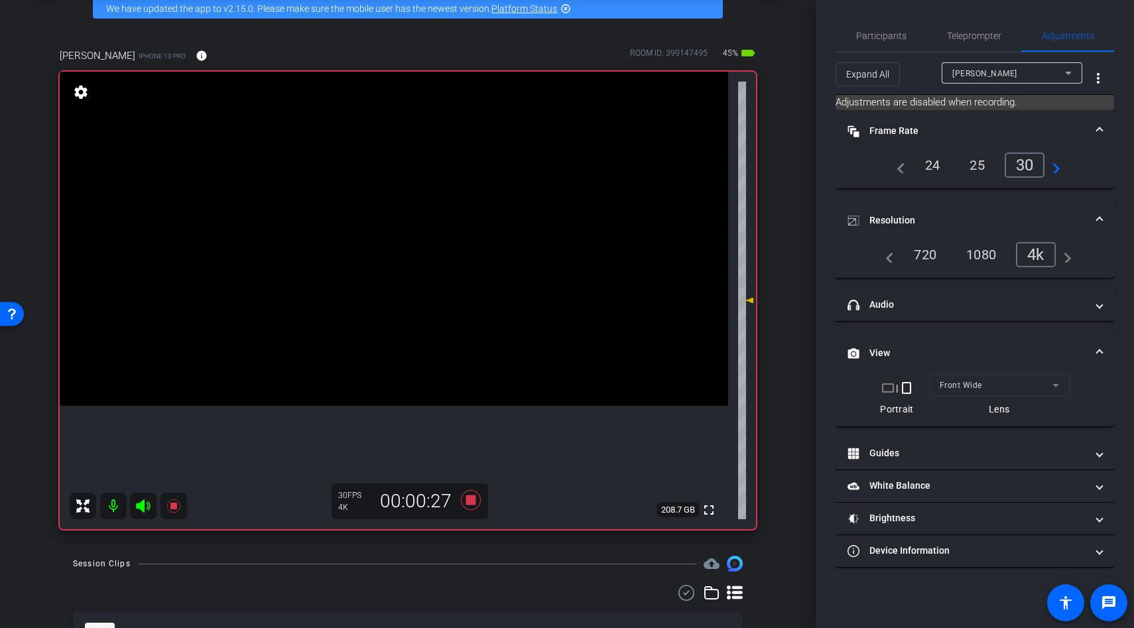
click at [381, 230] on video at bounding box center [394, 239] width 669 height 334
click at [450, 246] on video at bounding box center [394, 239] width 669 height 334
click at [399, 262] on video at bounding box center [394, 239] width 669 height 334
click at [385, 273] on video at bounding box center [394, 239] width 669 height 334
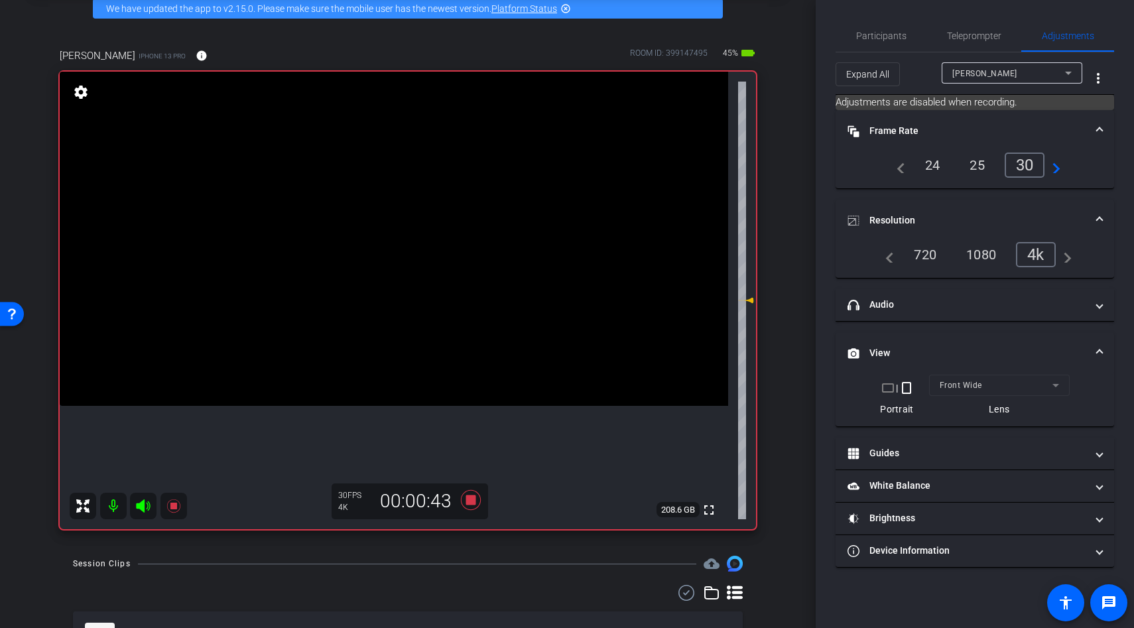
click at [388, 273] on video at bounding box center [394, 239] width 669 height 334
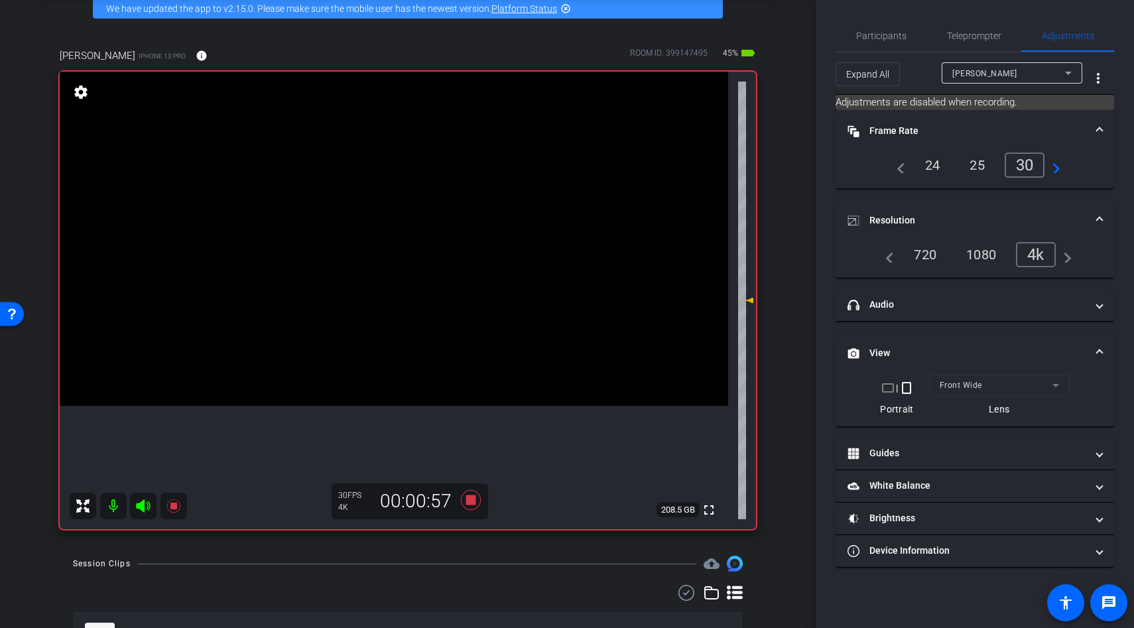
click at [388, 273] on video at bounding box center [394, 239] width 669 height 334
click at [470, 507] on icon at bounding box center [471, 500] width 32 height 24
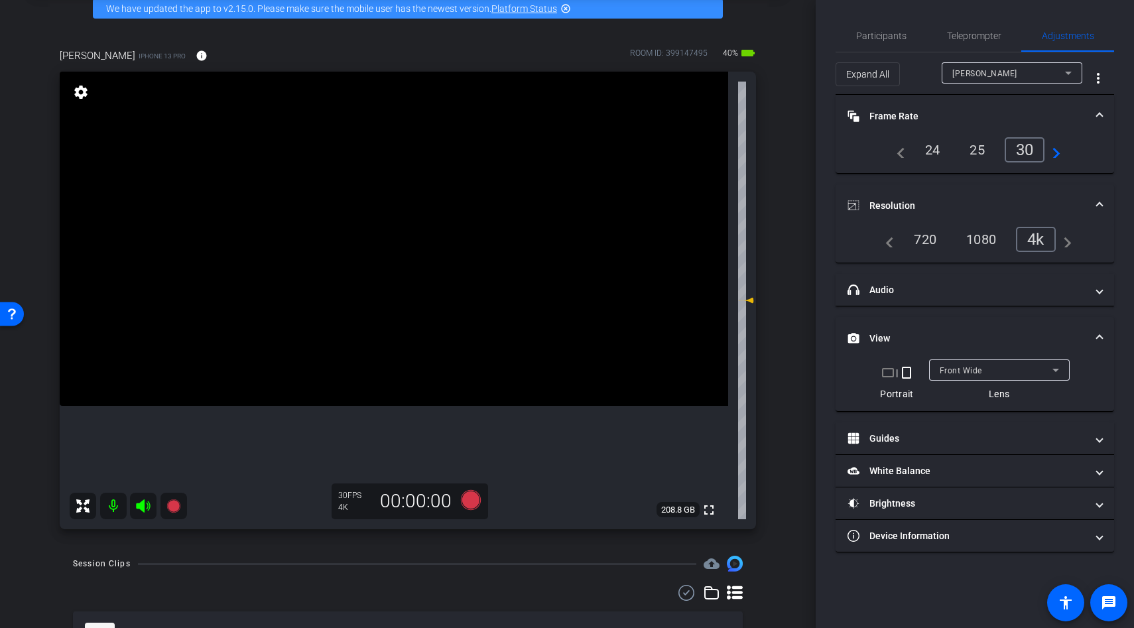
click at [389, 334] on video at bounding box center [394, 239] width 669 height 334
click at [411, 285] on video at bounding box center [394, 239] width 669 height 334
click at [397, 274] on video at bounding box center [394, 239] width 669 height 334
click at [475, 504] on icon at bounding box center [471, 500] width 20 height 20
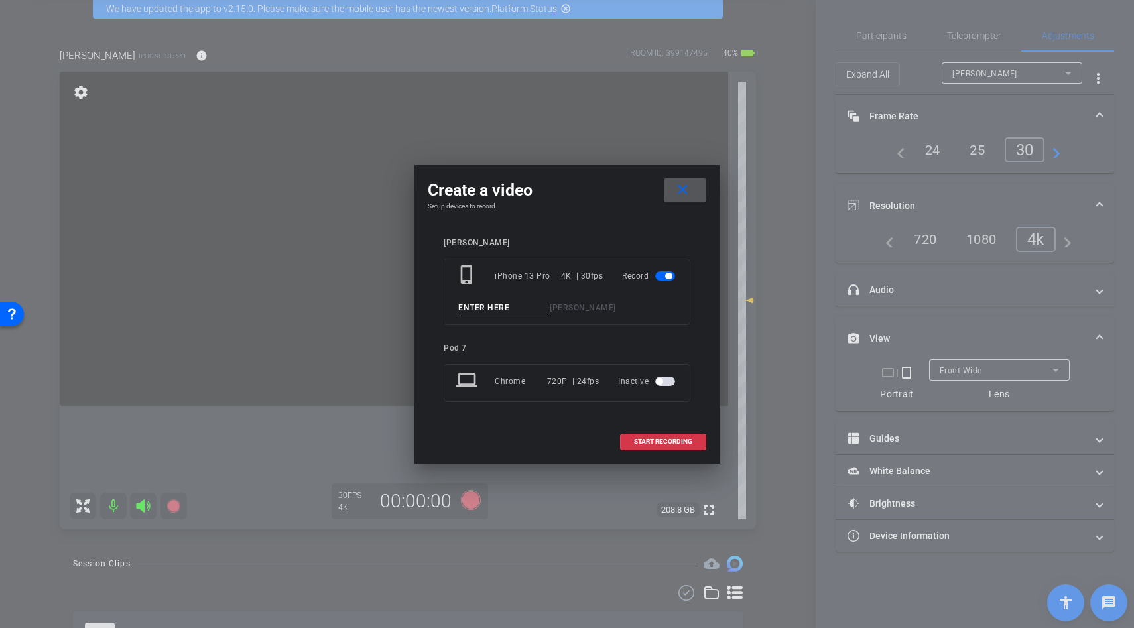
click at [495, 306] on input at bounding box center [502, 308] width 89 height 17
type input "suppletments"
click at [643, 435] on span at bounding box center [663, 442] width 85 height 32
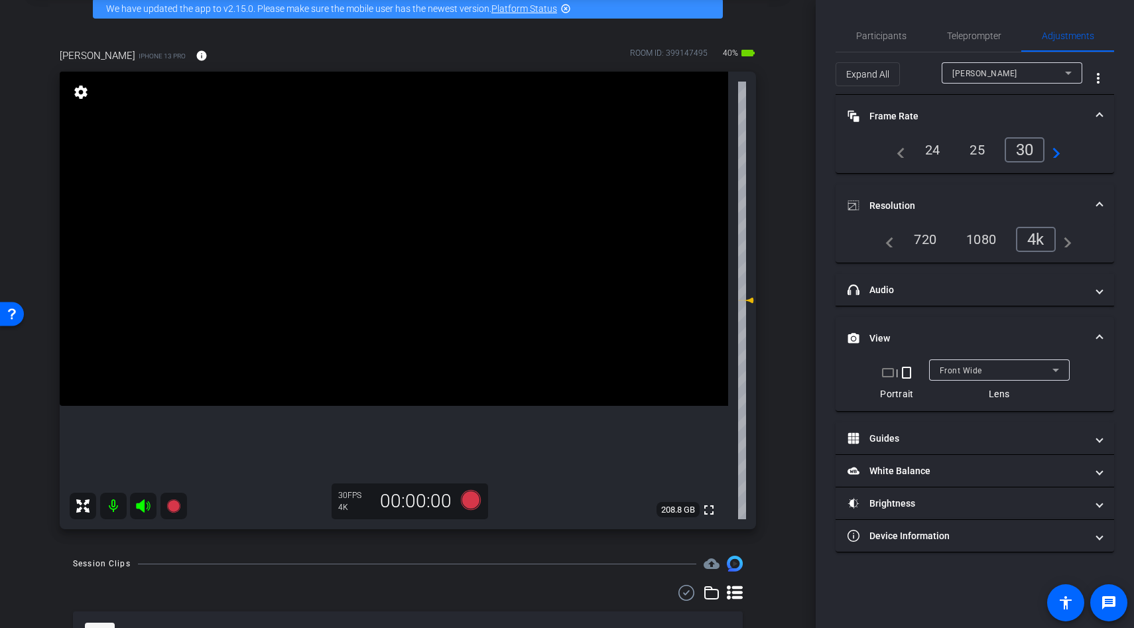
click at [383, 267] on video at bounding box center [394, 239] width 669 height 334
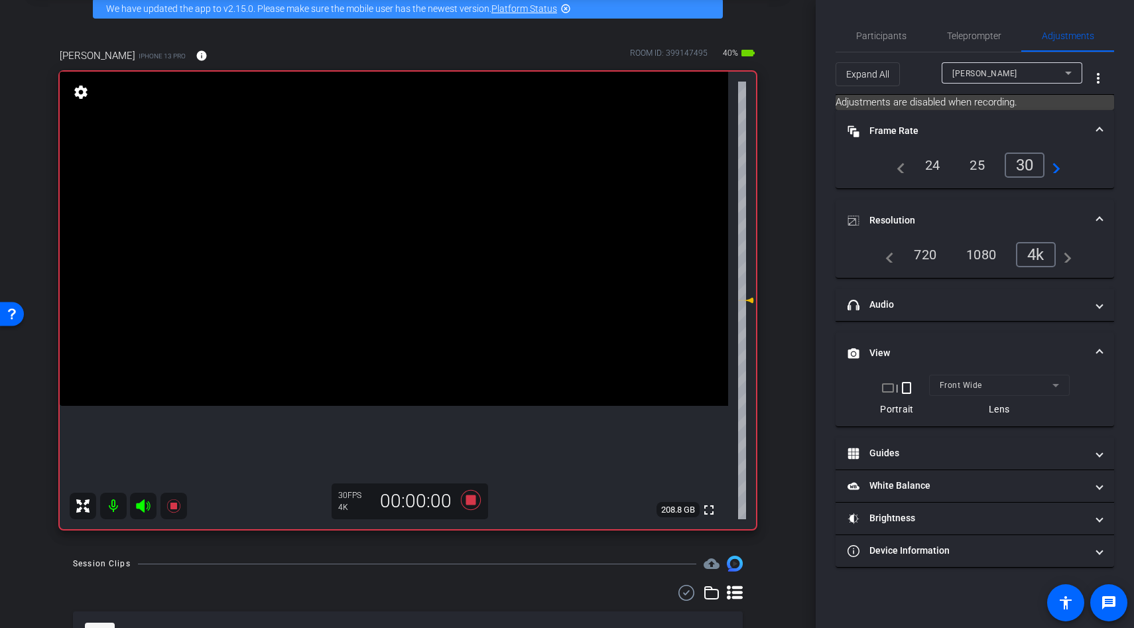
click at [383, 267] on video at bounding box center [394, 239] width 669 height 334
click at [396, 264] on video at bounding box center [394, 239] width 669 height 334
click at [472, 497] on icon at bounding box center [471, 500] width 20 height 20
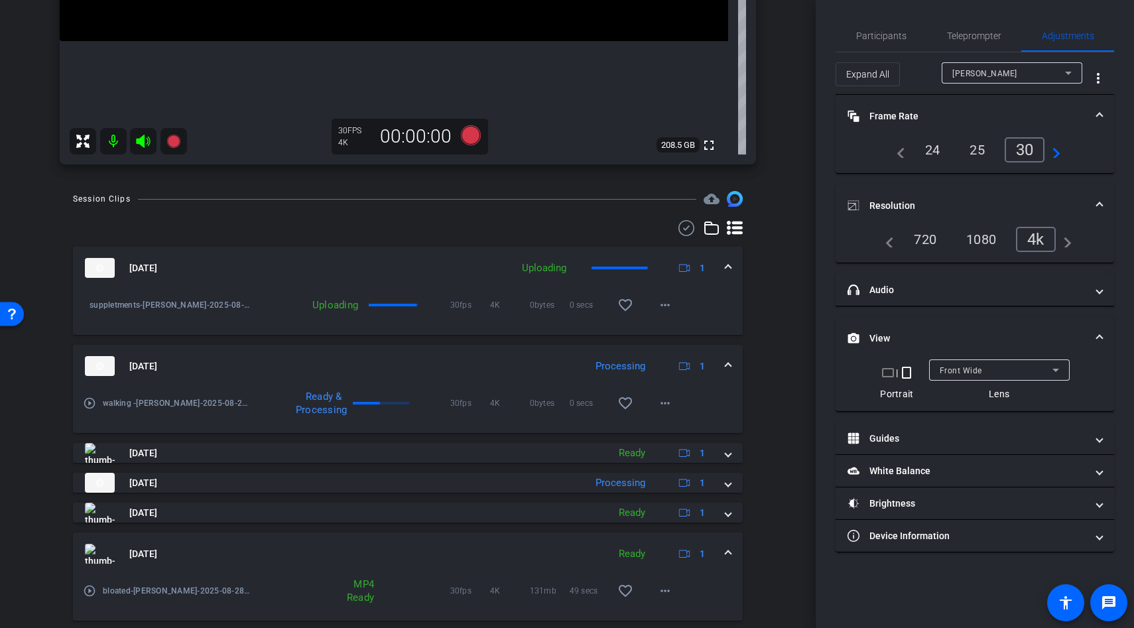
scroll to position [450, 0]
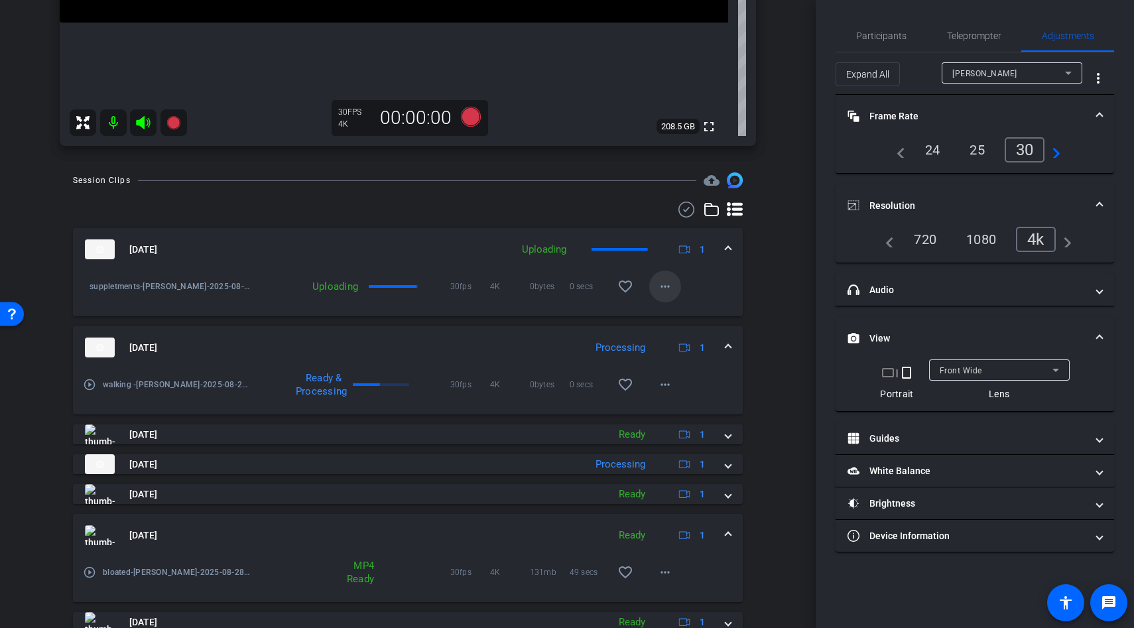
click at [663, 291] on mat-icon "more_horiz" at bounding box center [665, 287] width 16 height 16
click at [761, 285] on div at bounding box center [567, 314] width 1134 height 628
click at [665, 290] on mat-icon "more_horiz" at bounding box center [665, 287] width 16 height 16
click at [712, 271] on div at bounding box center [567, 314] width 1134 height 628
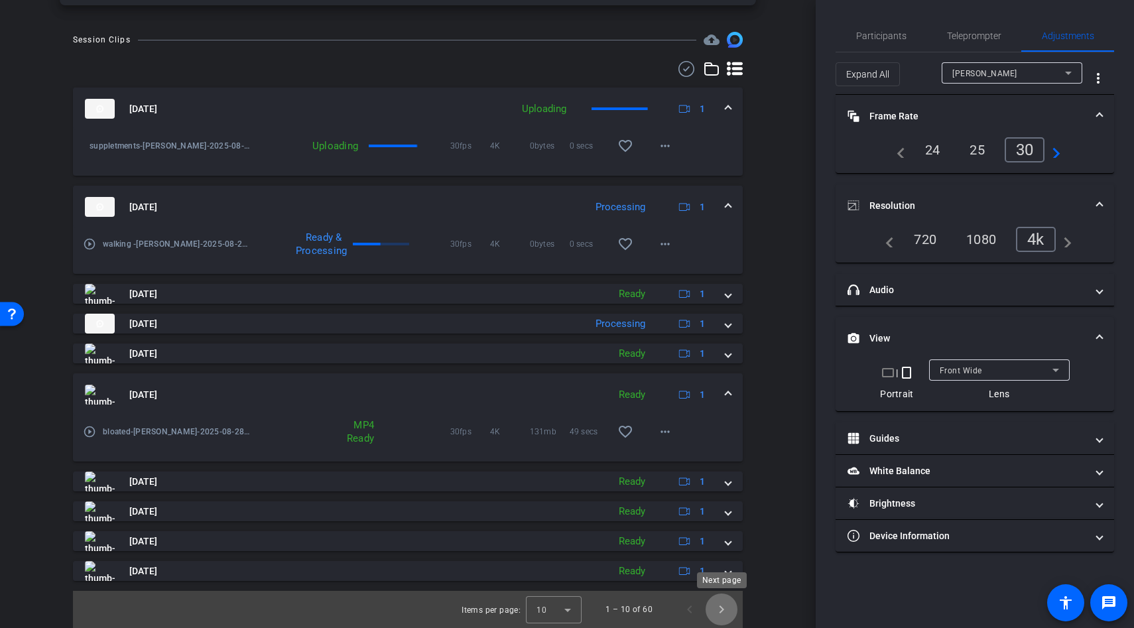
click at [723, 616] on span "Next page" at bounding box center [722, 610] width 32 height 32
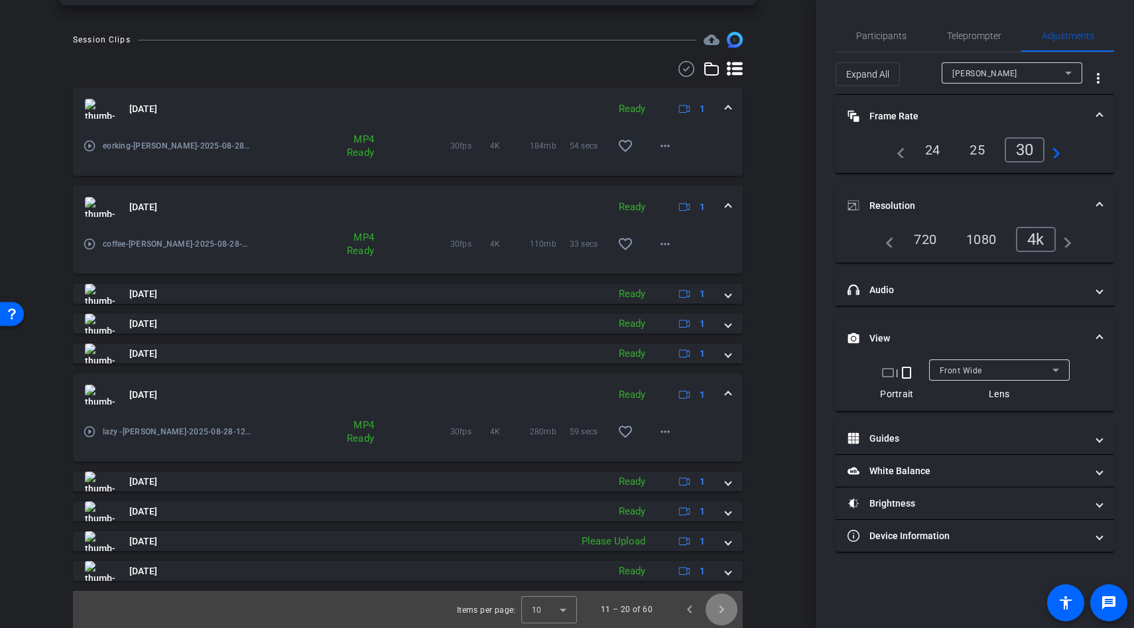
click at [723, 616] on span "Next page" at bounding box center [722, 610] width 32 height 32
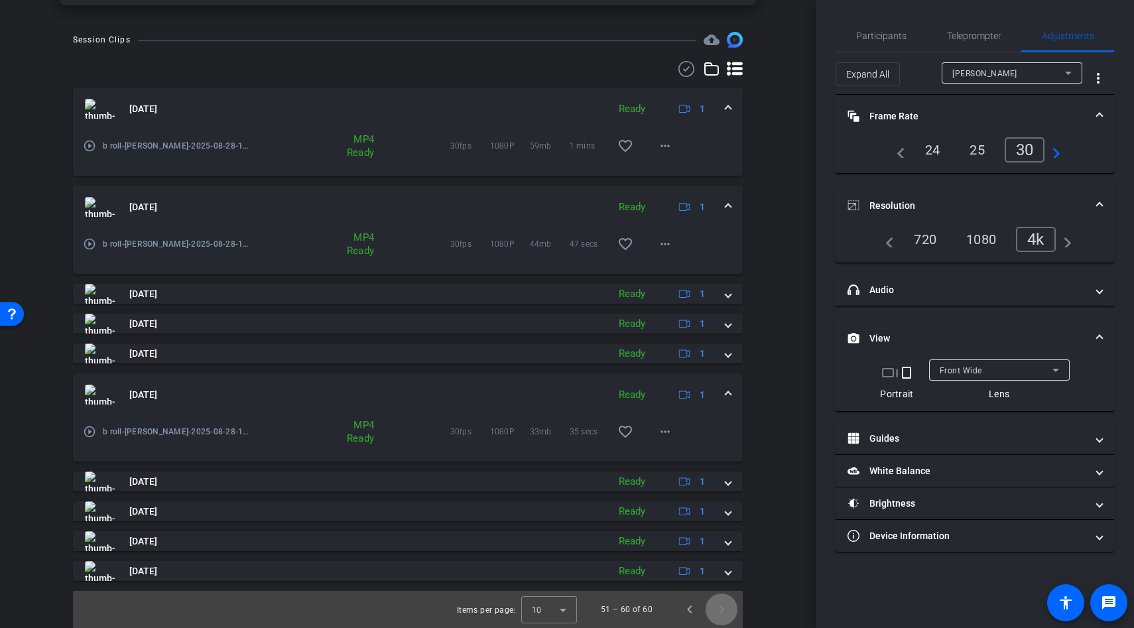
click at [723, 616] on span "Next page" at bounding box center [722, 610] width 32 height 32
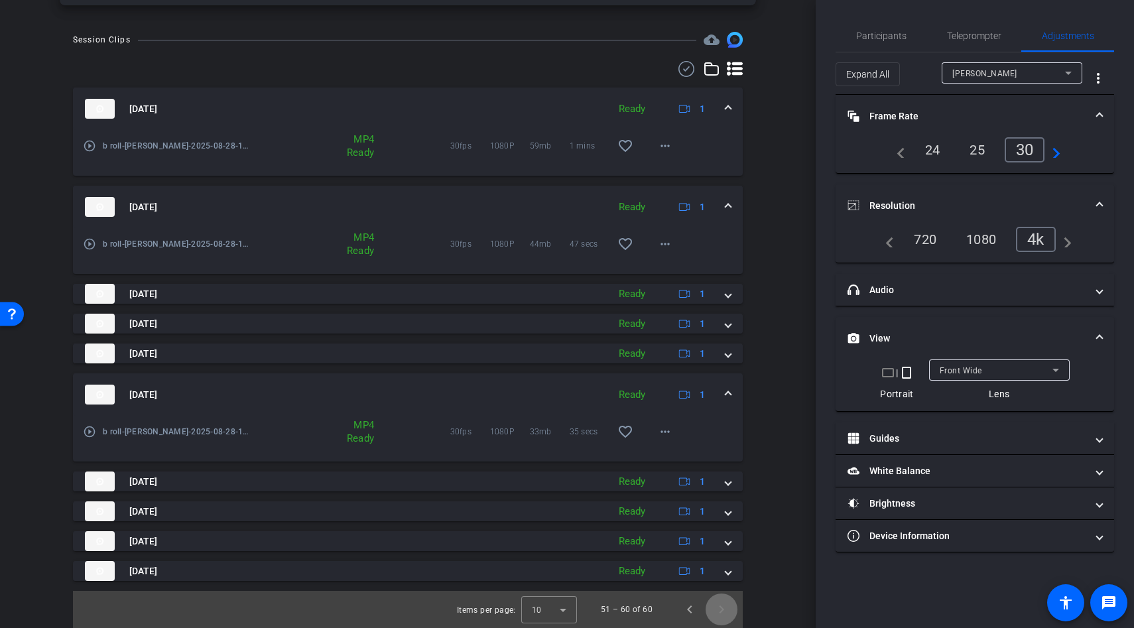
click at [723, 616] on span "Next page" at bounding box center [722, 610] width 32 height 32
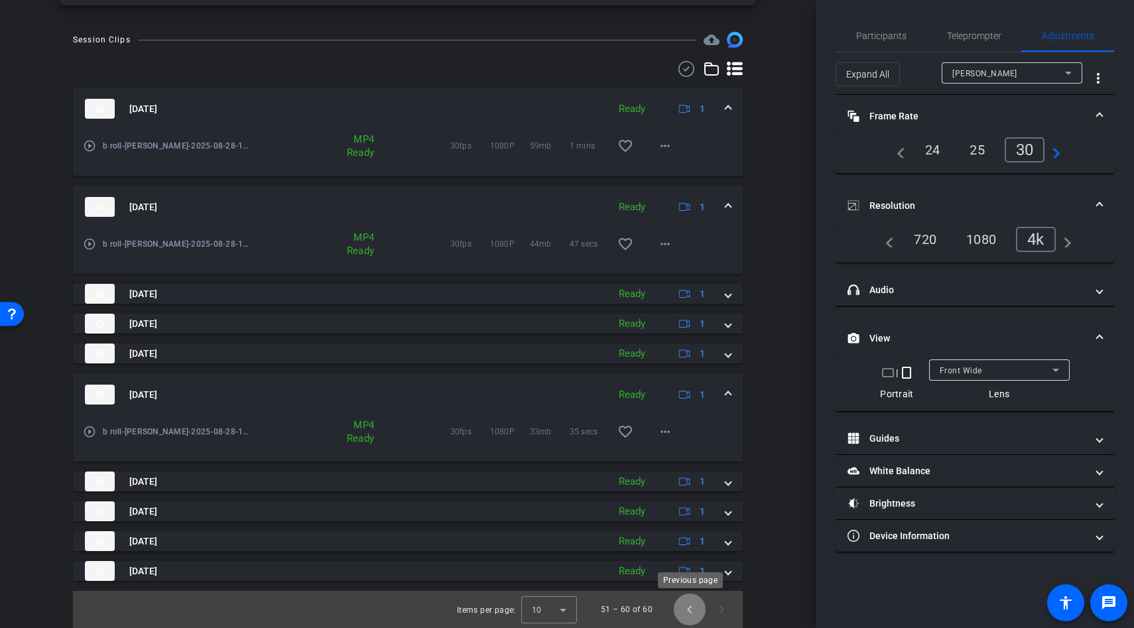
click at [688, 612] on span "Previous page" at bounding box center [690, 610] width 32 height 32
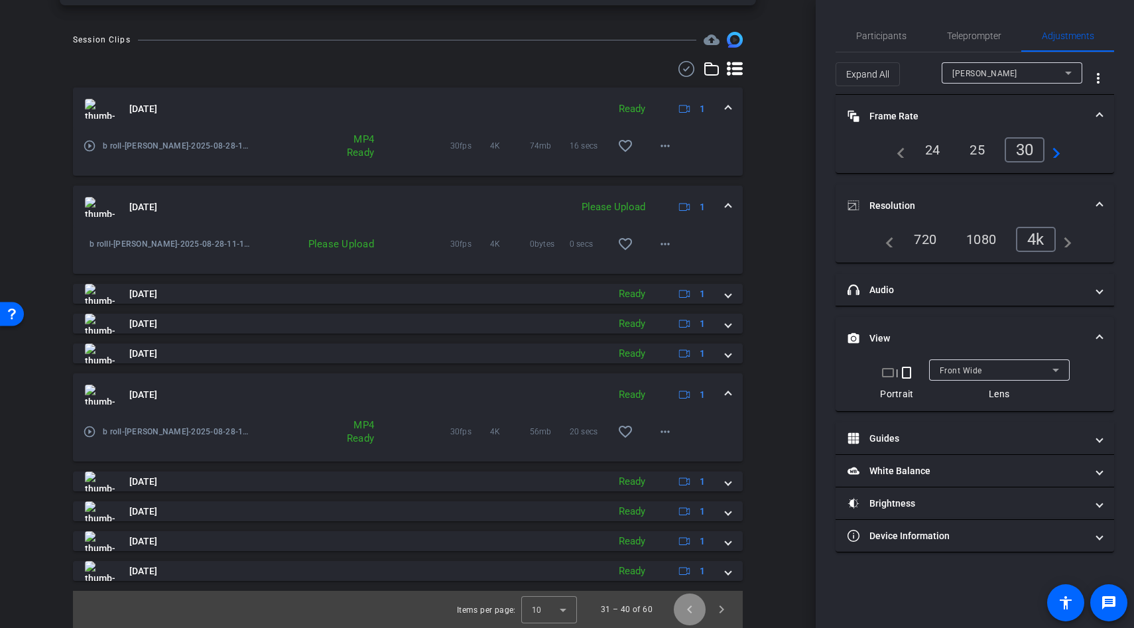
click at [688, 612] on span "Previous page" at bounding box center [690, 610] width 32 height 32
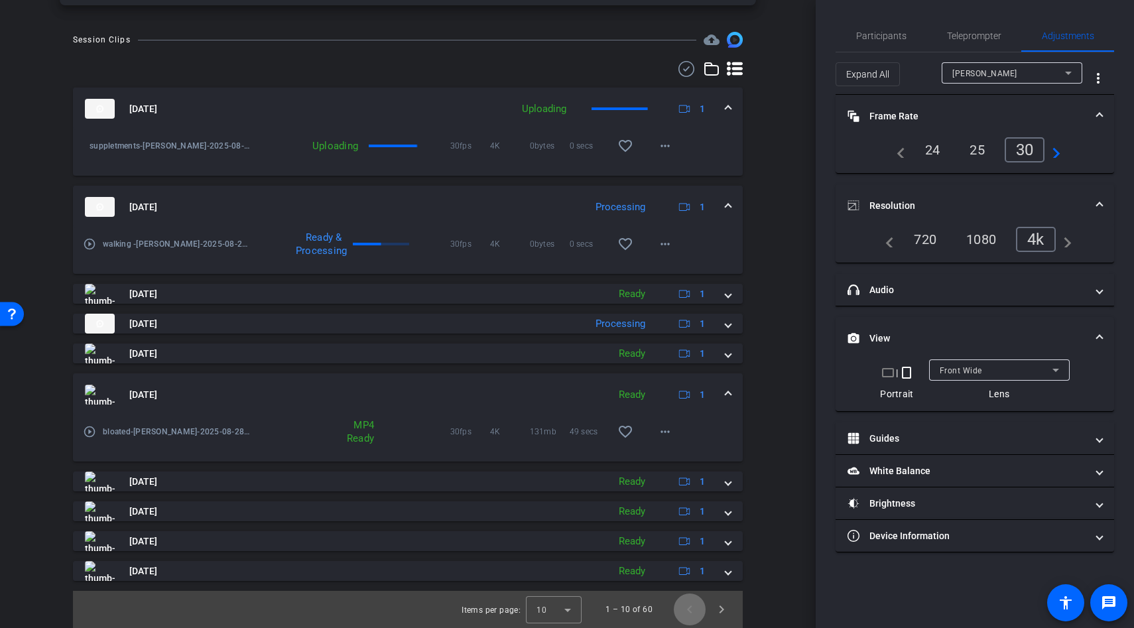
click at [688, 612] on span "Previous page" at bounding box center [690, 610] width 32 height 32
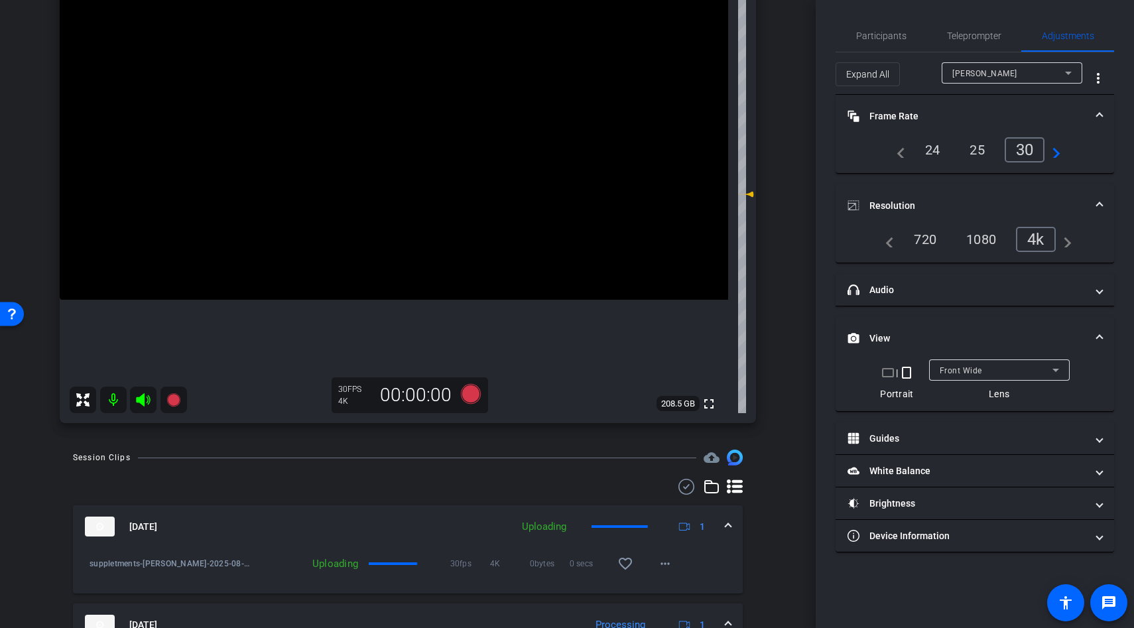
scroll to position [0, 0]
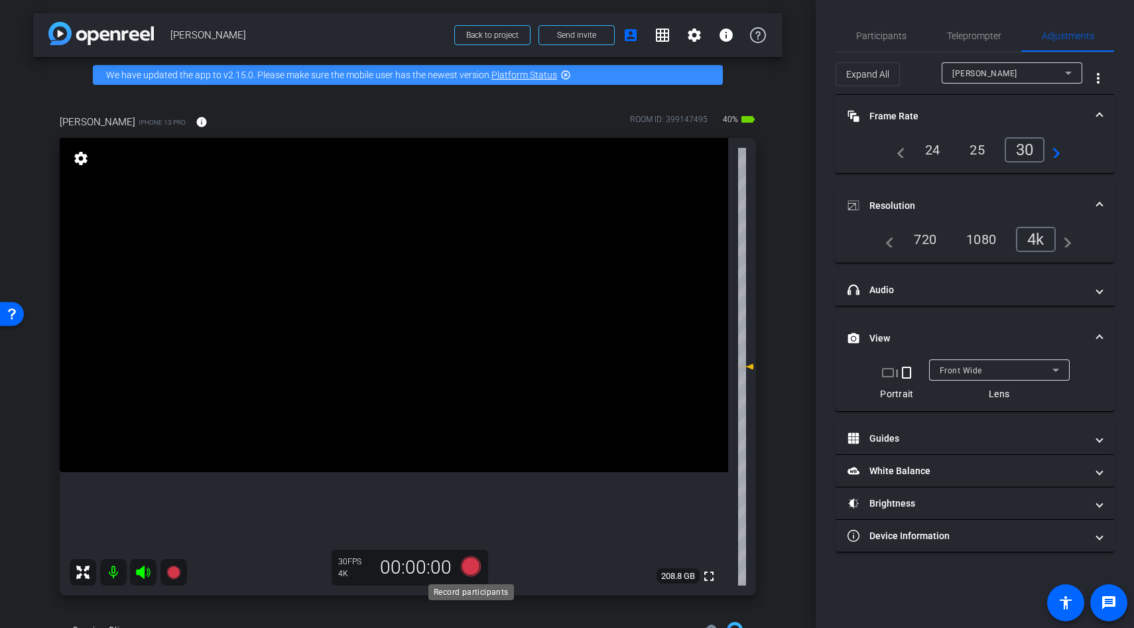
click at [473, 560] on icon at bounding box center [471, 566] width 20 height 20
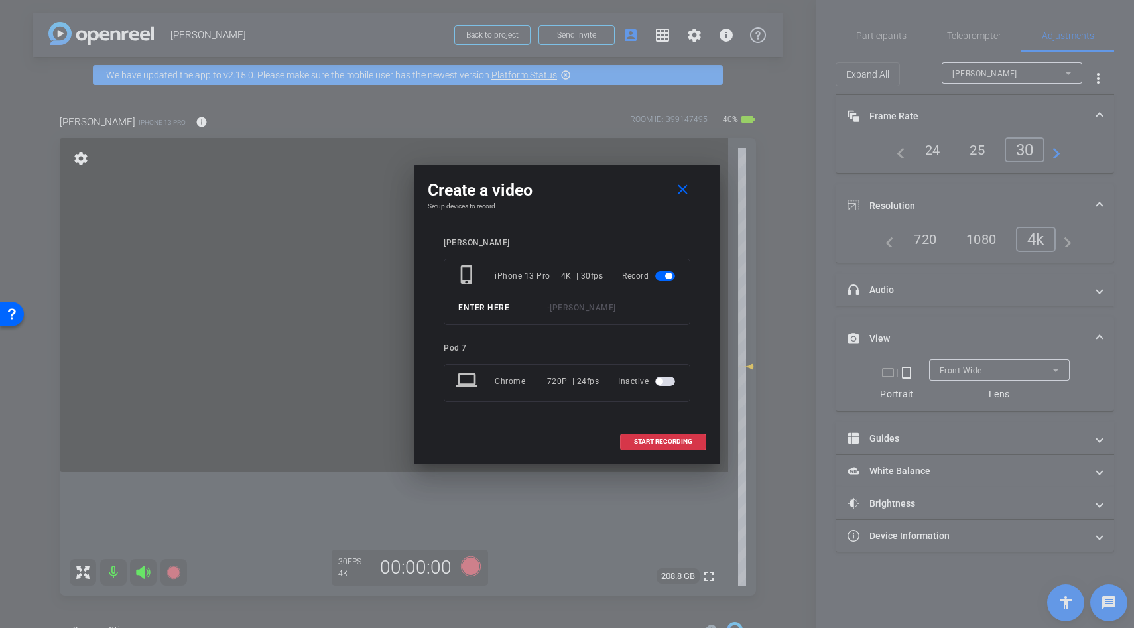
click at [483, 304] on input at bounding box center [502, 308] width 89 height 17
type input "line"
click at [643, 442] on span "START RECORDING" at bounding box center [663, 441] width 58 height 7
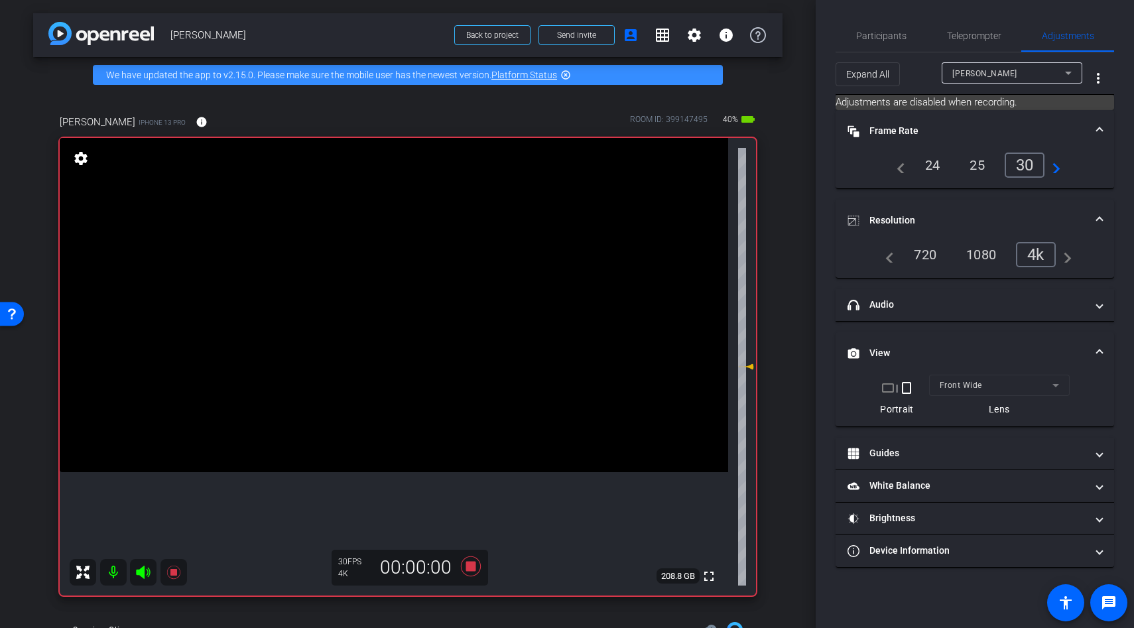
click at [391, 316] on video at bounding box center [394, 305] width 669 height 334
click at [468, 564] on icon at bounding box center [471, 566] width 20 height 20
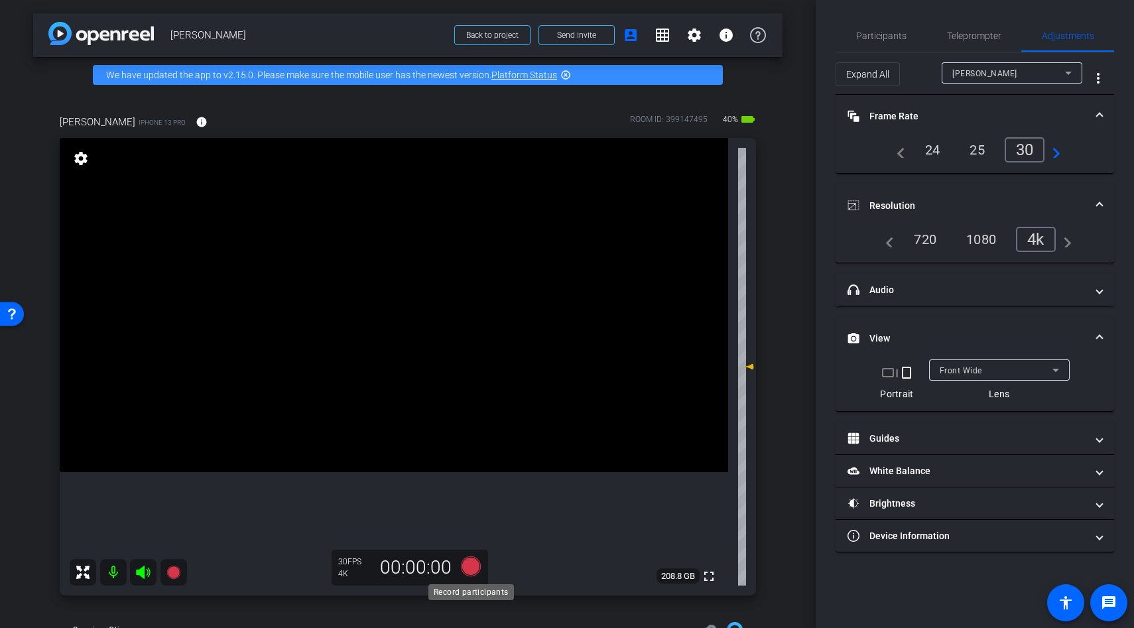
click at [470, 566] on icon at bounding box center [471, 566] width 20 height 20
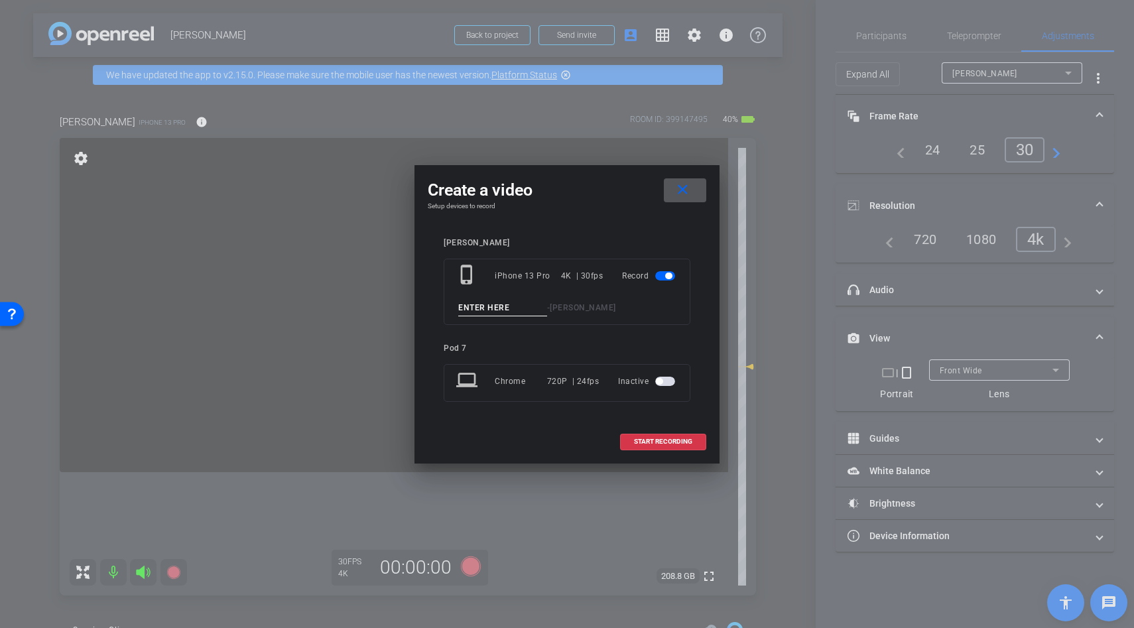
click at [474, 301] on input at bounding box center [502, 308] width 89 height 17
type input "line"
click at [642, 432] on span at bounding box center [663, 442] width 85 height 32
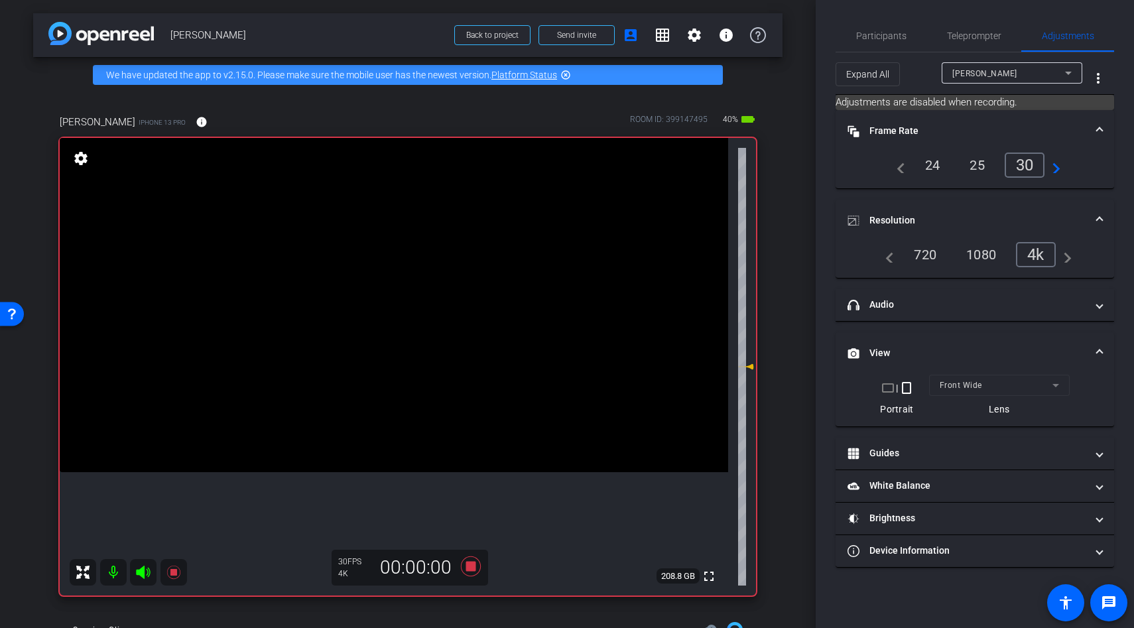
click at [392, 314] on video at bounding box center [394, 305] width 669 height 334
click at [469, 570] on icon at bounding box center [471, 566] width 20 height 20
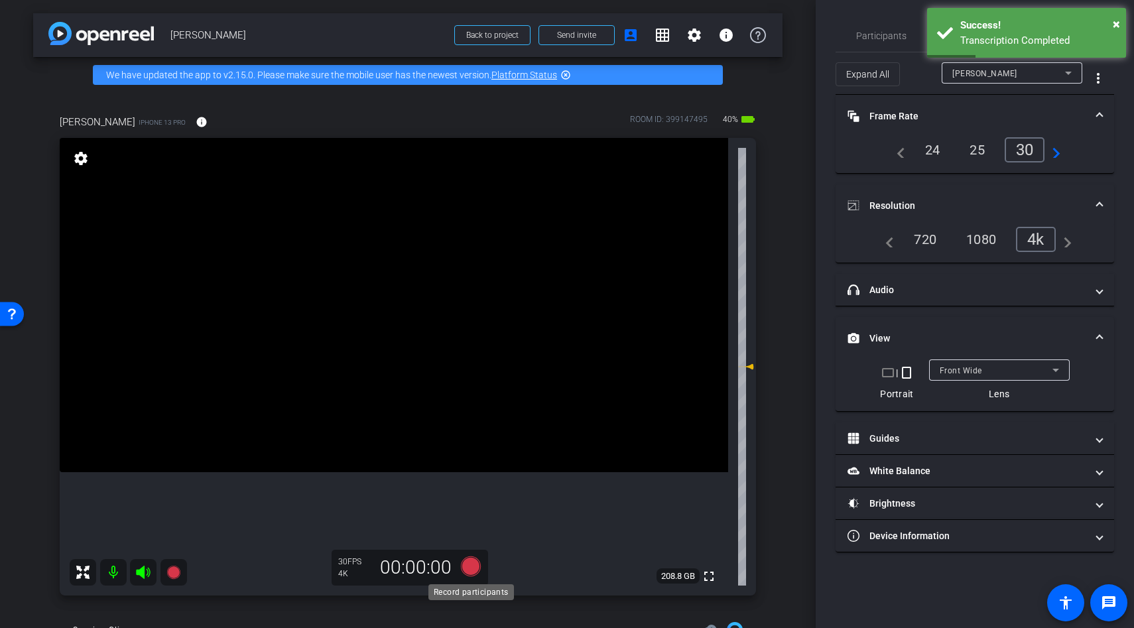
click at [465, 565] on icon at bounding box center [471, 566] width 20 height 20
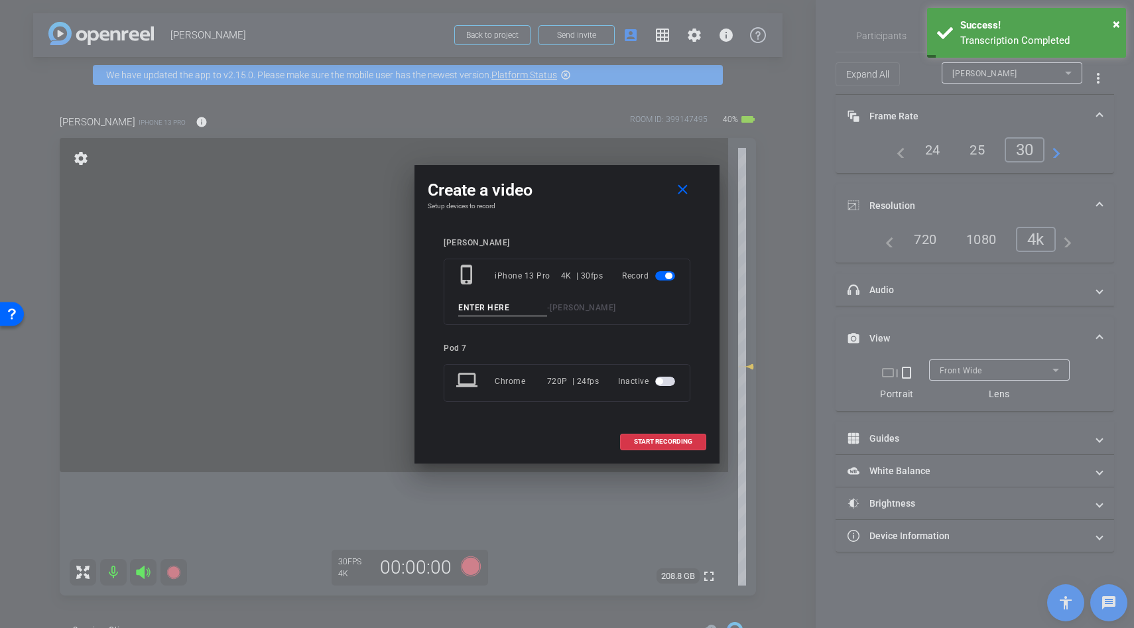
click at [476, 308] on input at bounding box center [502, 308] width 89 height 17
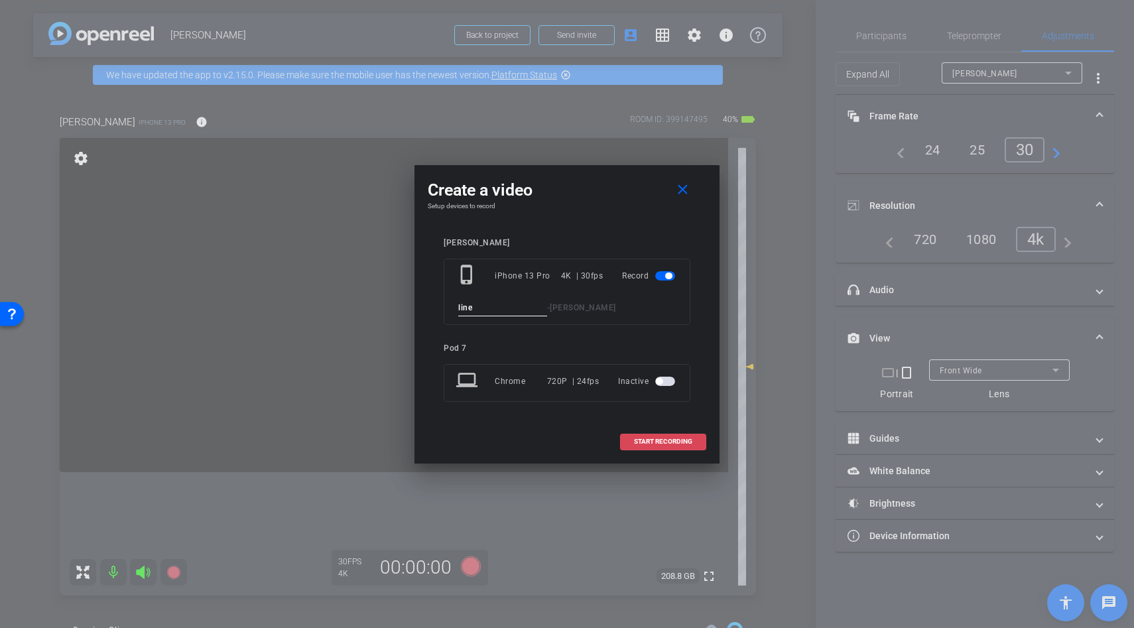
type input "line"
click at [666, 440] on span "START RECORDING" at bounding box center [663, 441] width 58 height 7
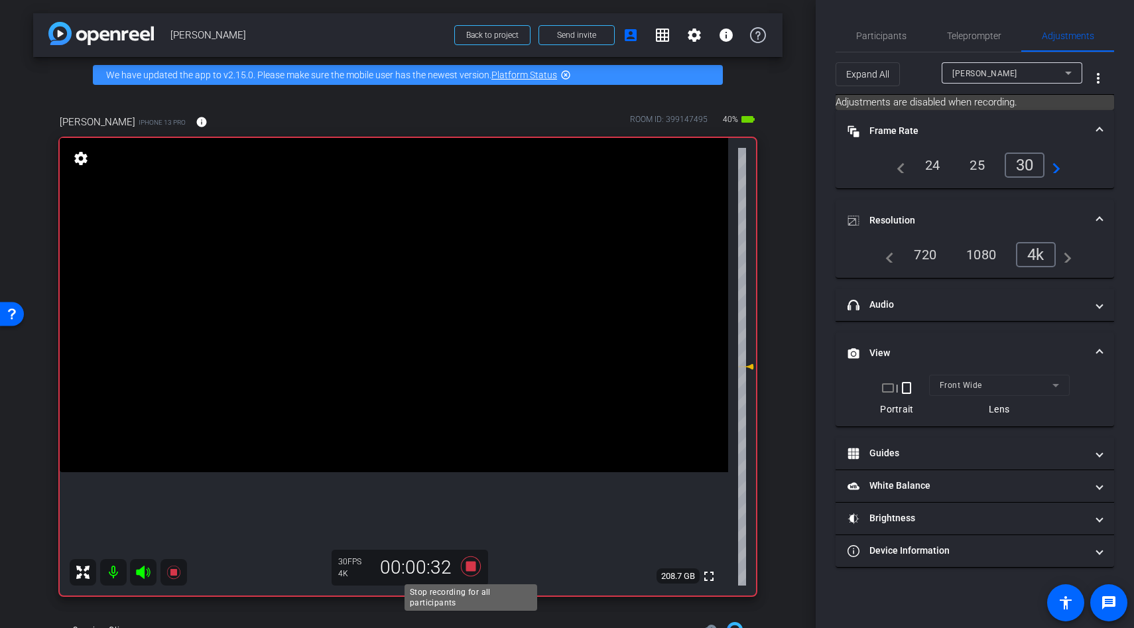
click at [475, 564] on icon at bounding box center [471, 566] width 20 height 20
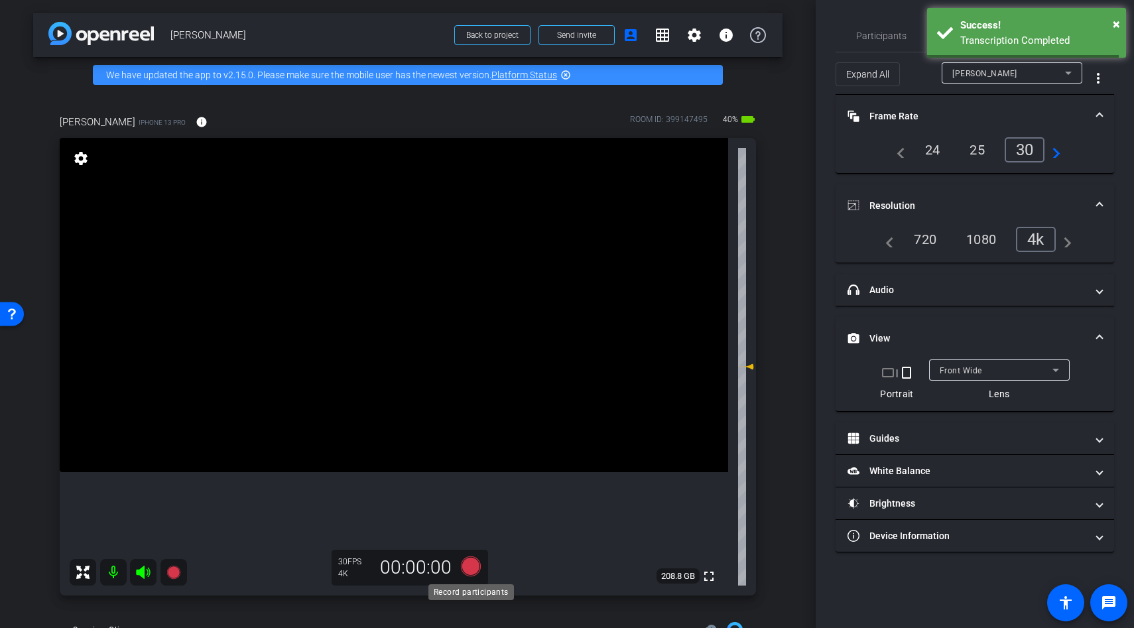
click at [470, 570] on icon at bounding box center [471, 566] width 20 height 20
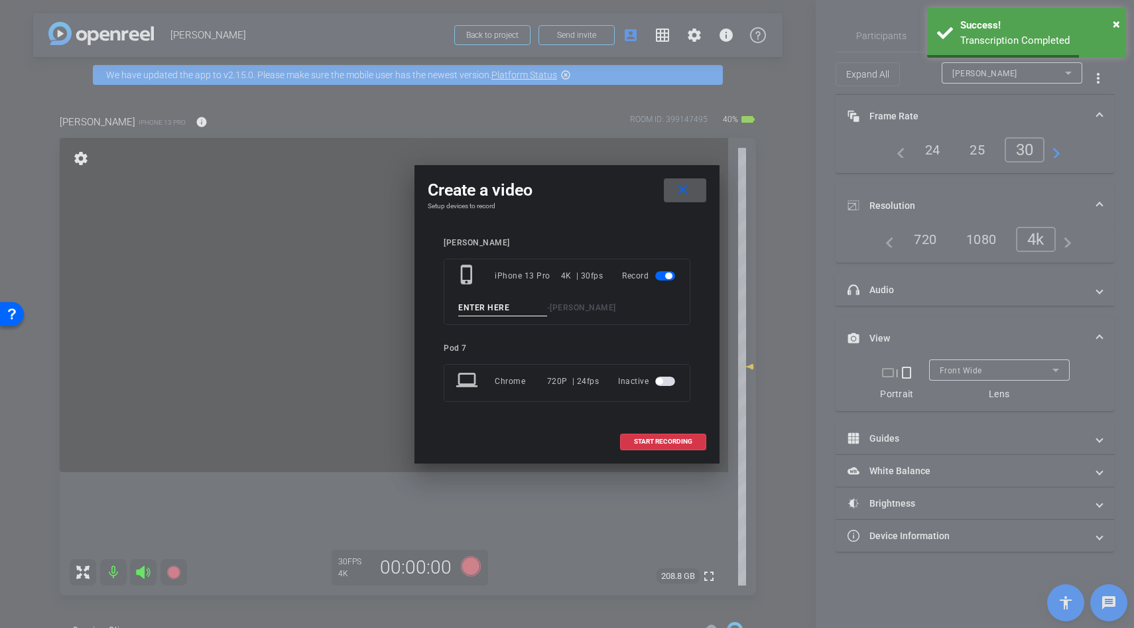
click at [484, 304] on input at bounding box center [502, 308] width 89 height 17
type input "line"
click at [649, 438] on span "START RECORDING" at bounding box center [663, 441] width 58 height 7
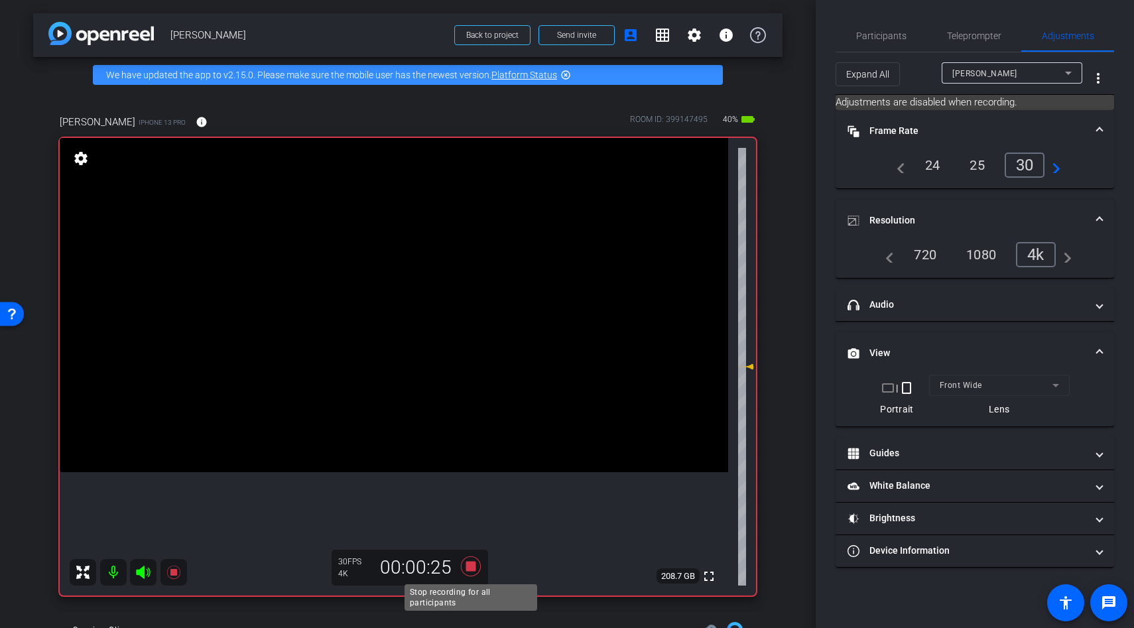
click at [470, 564] on icon at bounding box center [471, 566] width 20 height 20
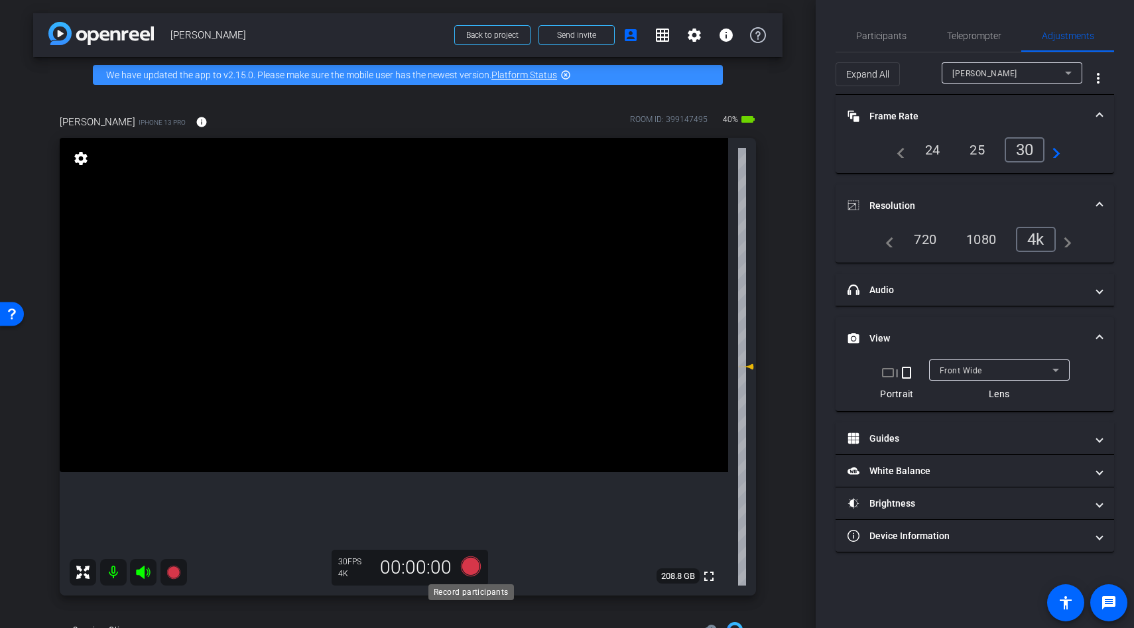
click at [464, 561] on icon at bounding box center [471, 566] width 20 height 20
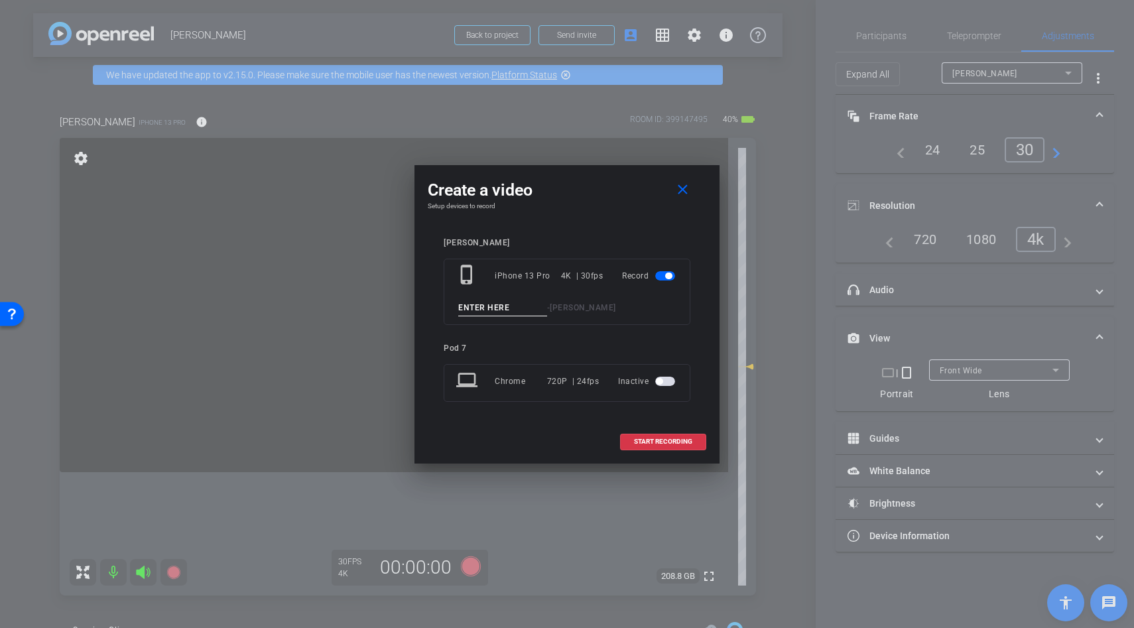
click at [468, 308] on input at bounding box center [502, 308] width 89 height 17
type input "line"
click at [660, 445] on span "START RECORDING" at bounding box center [663, 441] width 58 height 7
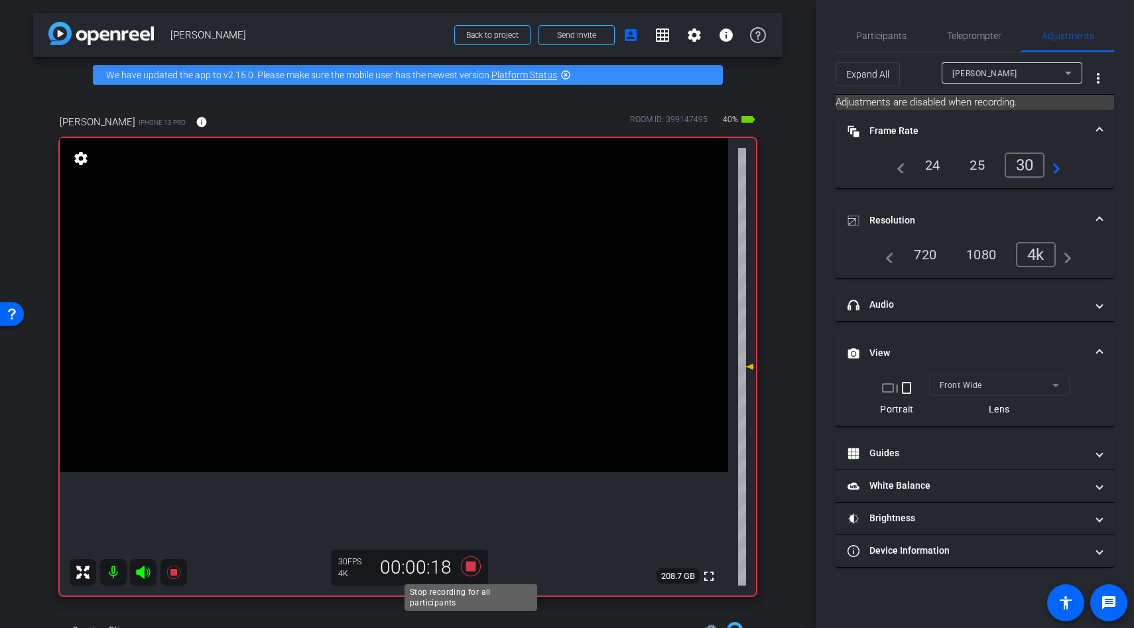
click at [476, 566] on icon at bounding box center [471, 566] width 32 height 24
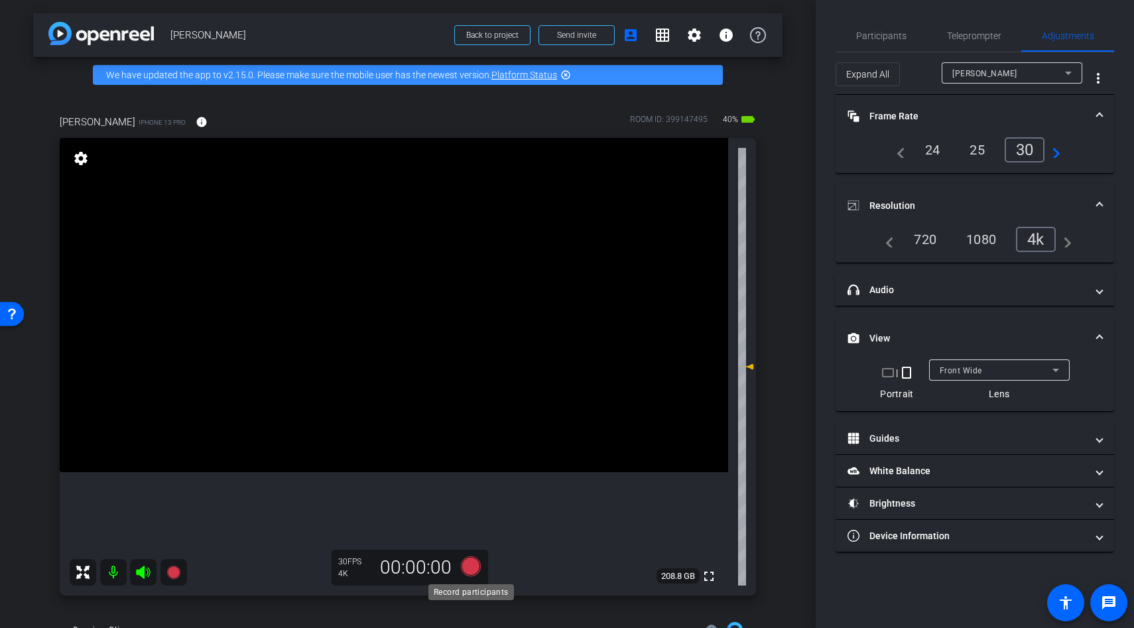
click at [464, 563] on icon at bounding box center [471, 566] width 20 height 20
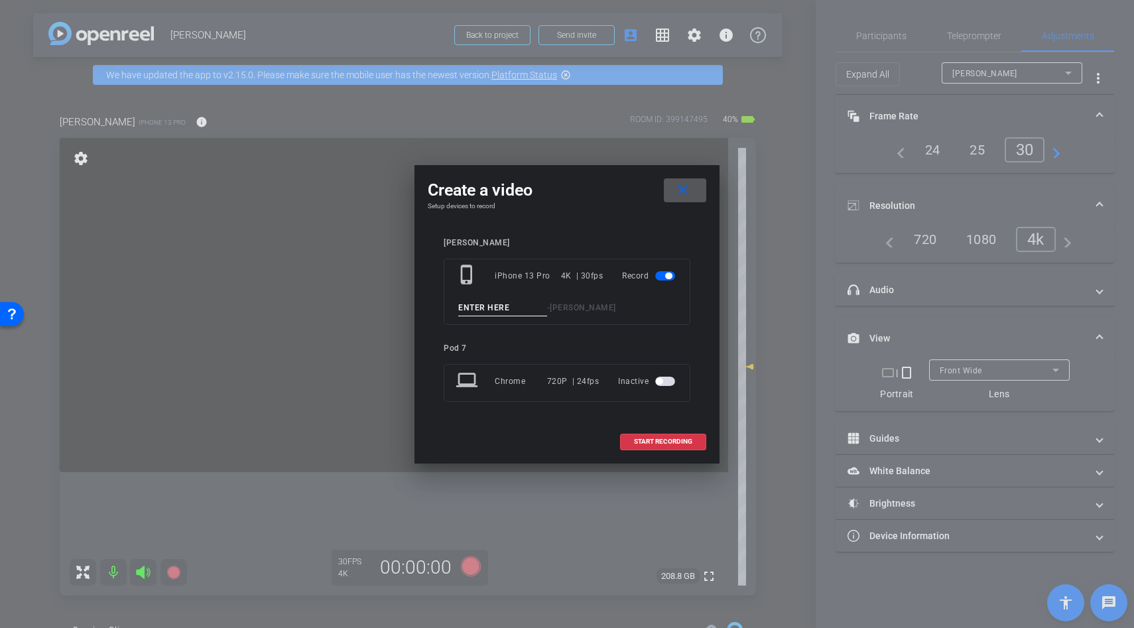
click at [484, 304] on input at bounding box center [502, 308] width 89 height 17
type input "line"
click at [637, 439] on span "START RECORDING" at bounding box center [663, 441] width 58 height 7
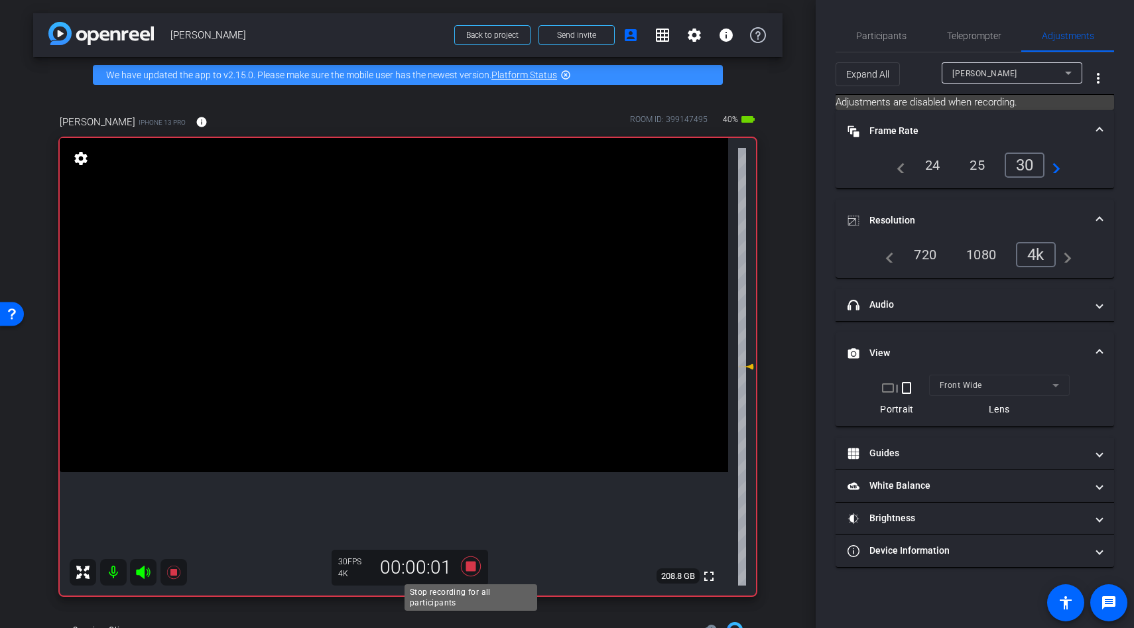
click at [471, 568] on icon at bounding box center [471, 566] width 20 height 20
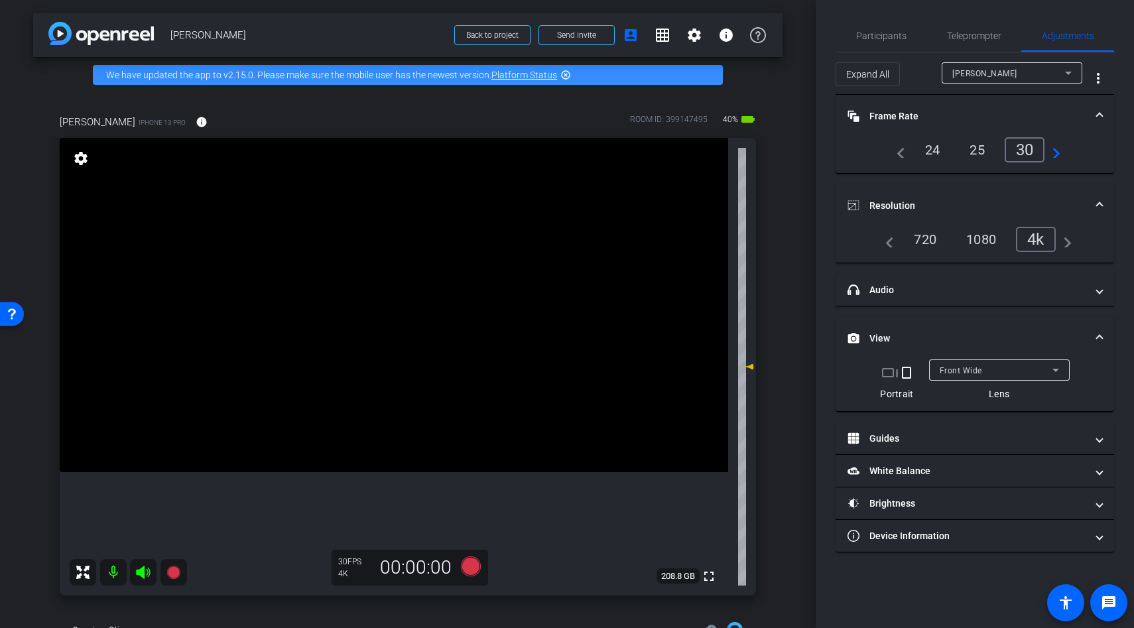
click at [140, 571] on icon at bounding box center [143, 572] width 14 height 13
click at [144, 560] on mat-icon at bounding box center [143, 572] width 27 height 27
click at [469, 566] on icon at bounding box center [471, 566] width 20 height 20
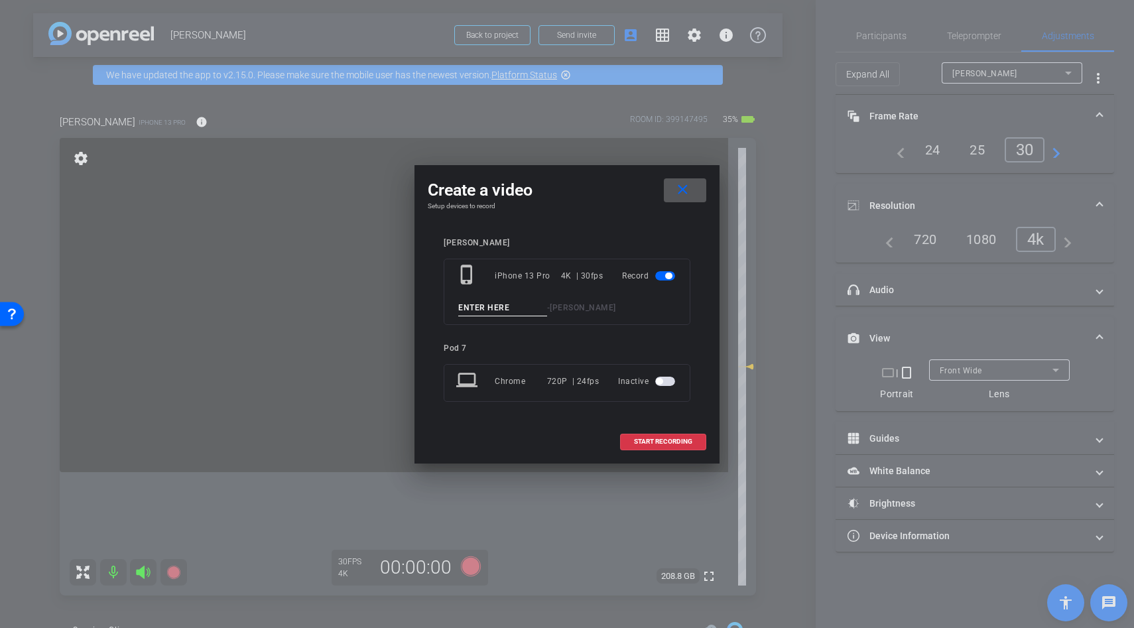
click at [478, 311] on input at bounding box center [502, 308] width 89 height 17
type input "line"
click at [651, 442] on span "START RECORDING" at bounding box center [663, 441] width 58 height 7
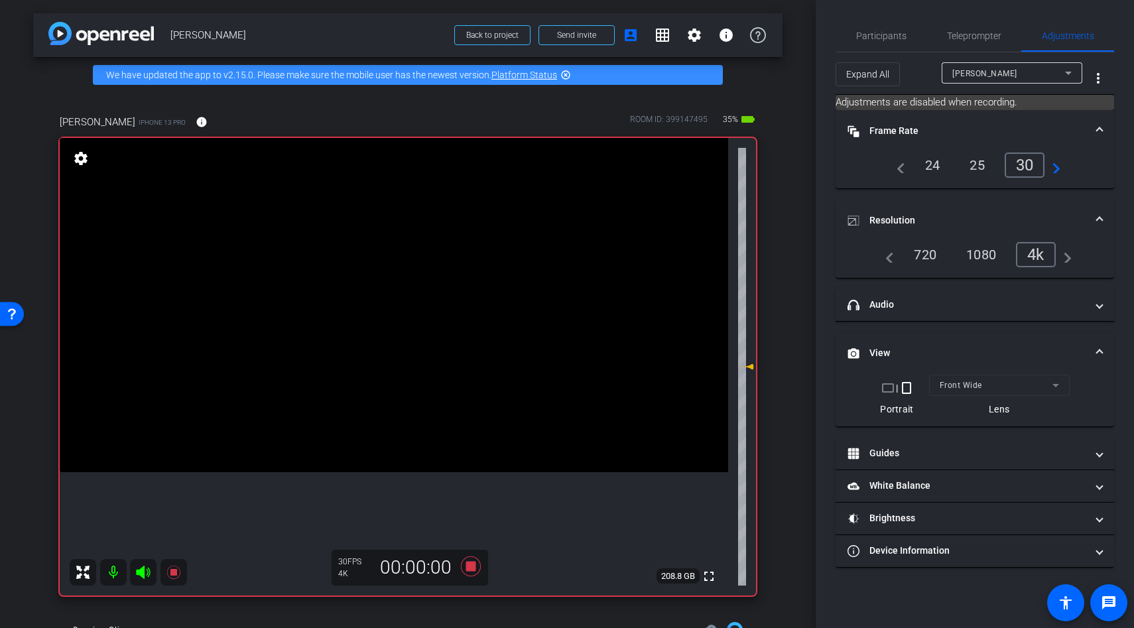
click at [143, 572] on icon at bounding box center [143, 572] width 14 height 13
click at [172, 572] on icon at bounding box center [172, 572] width 13 height 13
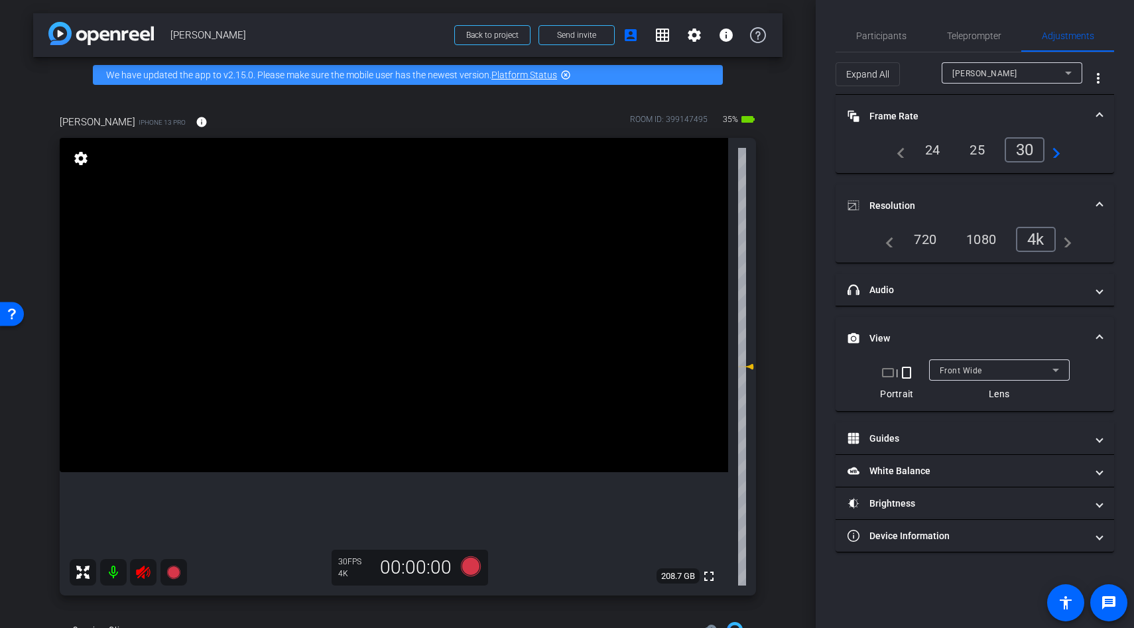
click at [137, 565] on icon at bounding box center [143, 572] width 16 height 16
click at [391, 372] on video at bounding box center [394, 305] width 669 height 334
click at [472, 564] on icon at bounding box center [471, 566] width 20 height 20
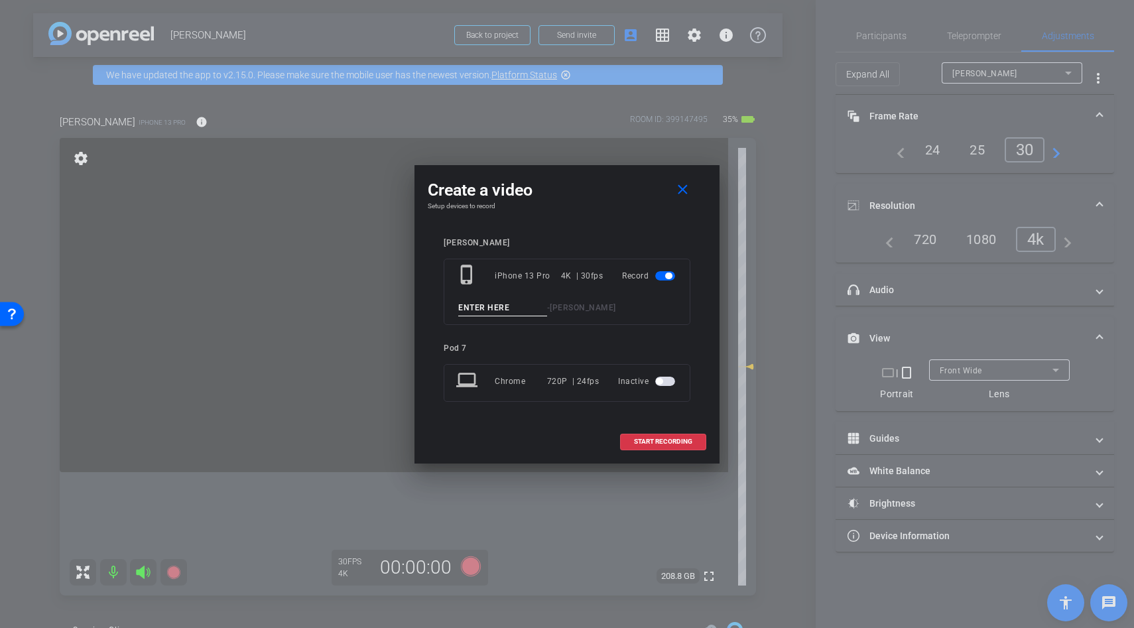
click at [480, 309] on input at bounding box center [502, 308] width 89 height 17
type input "line"
click at [644, 444] on span "START RECORDING" at bounding box center [663, 441] width 58 height 7
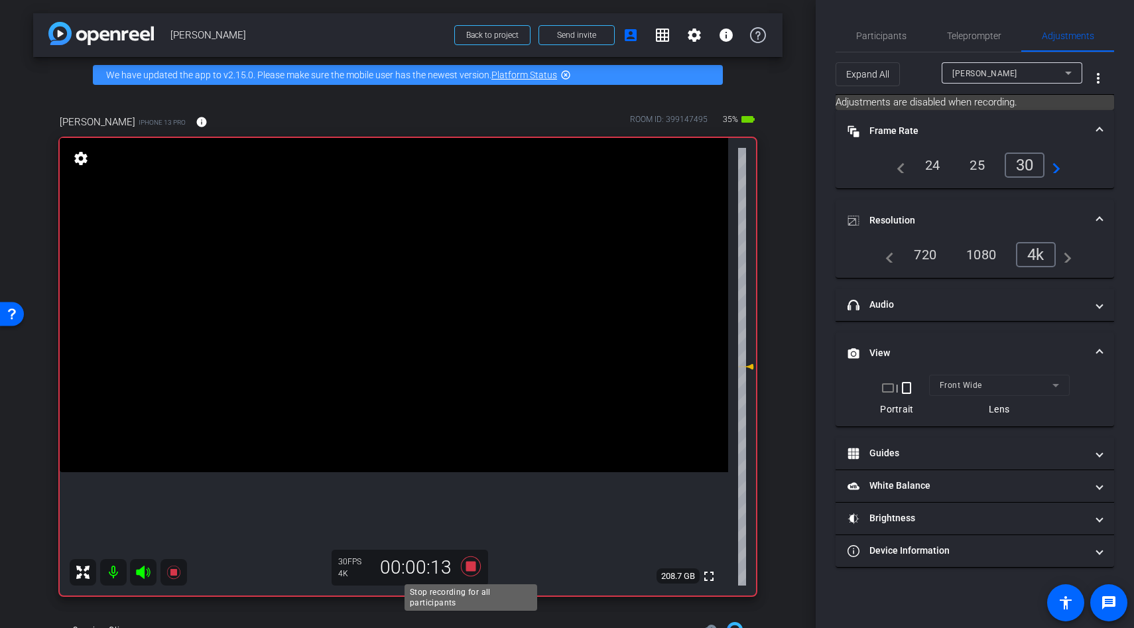
click at [468, 566] on icon at bounding box center [471, 566] width 20 height 20
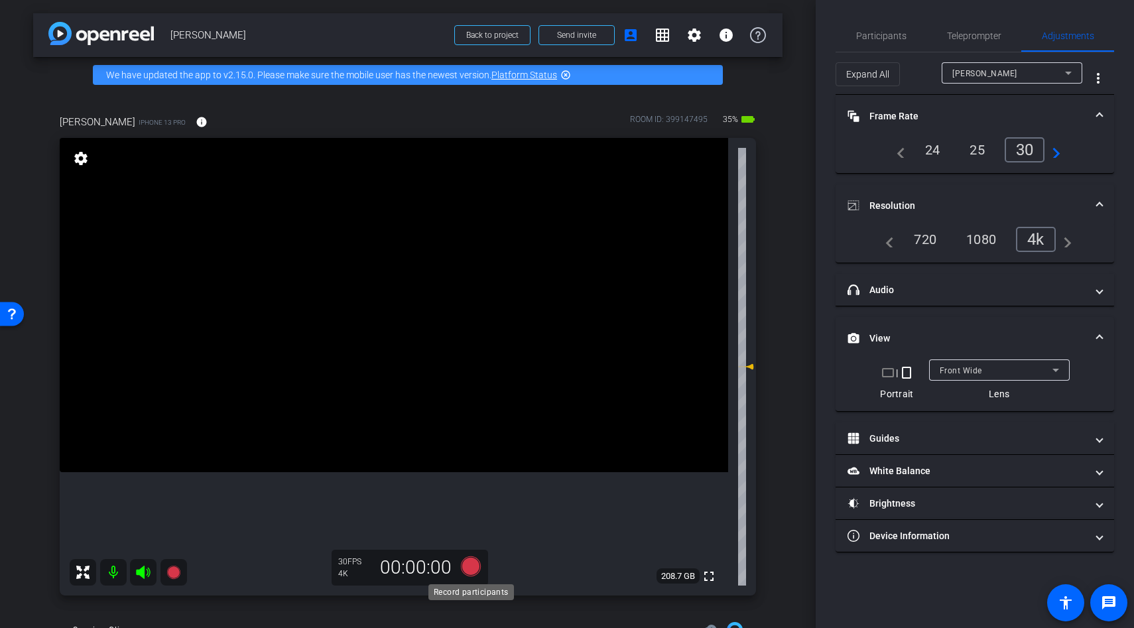
click at [468, 567] on icon at bounding box center [471, 566] width 20 height 20
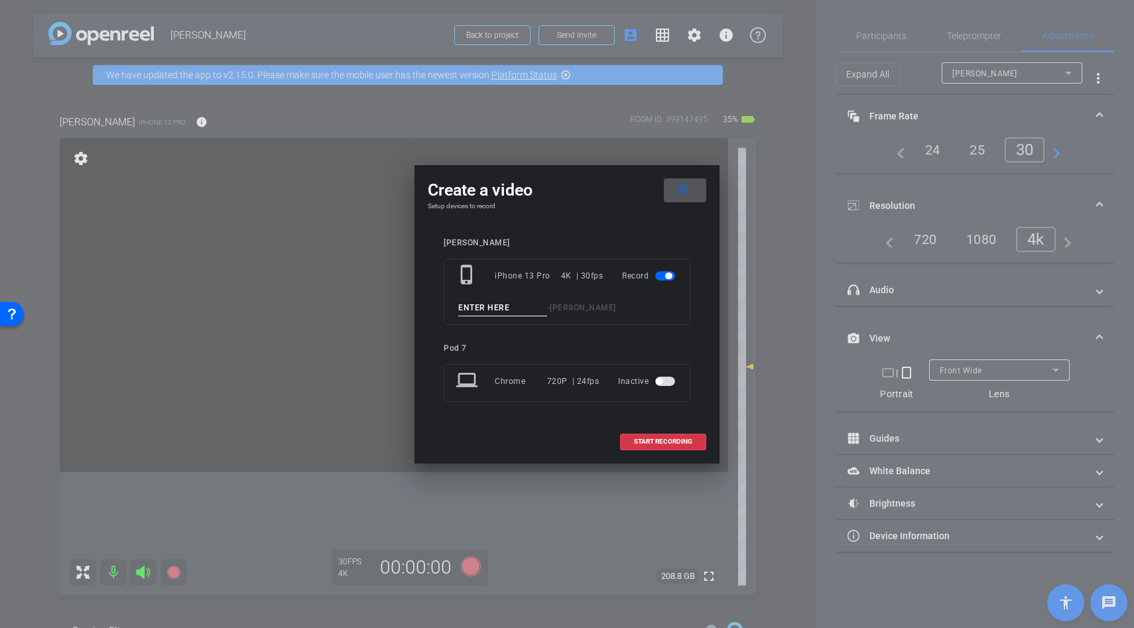
click at [466, 311] on input at bounding box center [502, 308] width 89 height 17
type input "line"
click at [630, 437] on span at bounding box center [663, 442] width 85 height 32
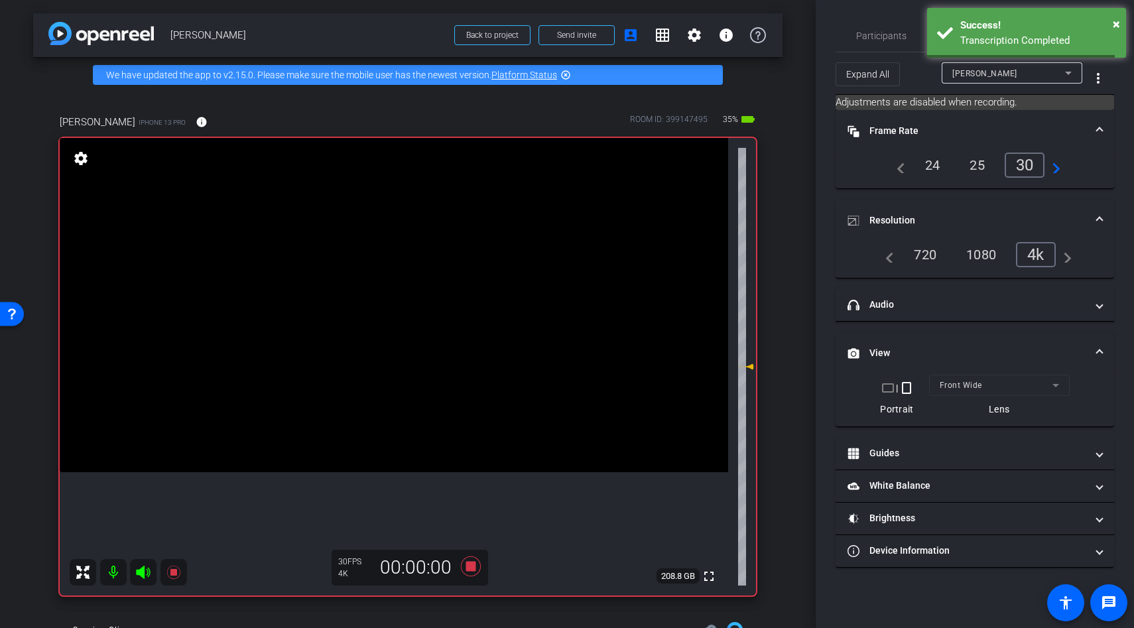
click at [142, 574] on icon at bounding box center [143, 572] width 14 height 13
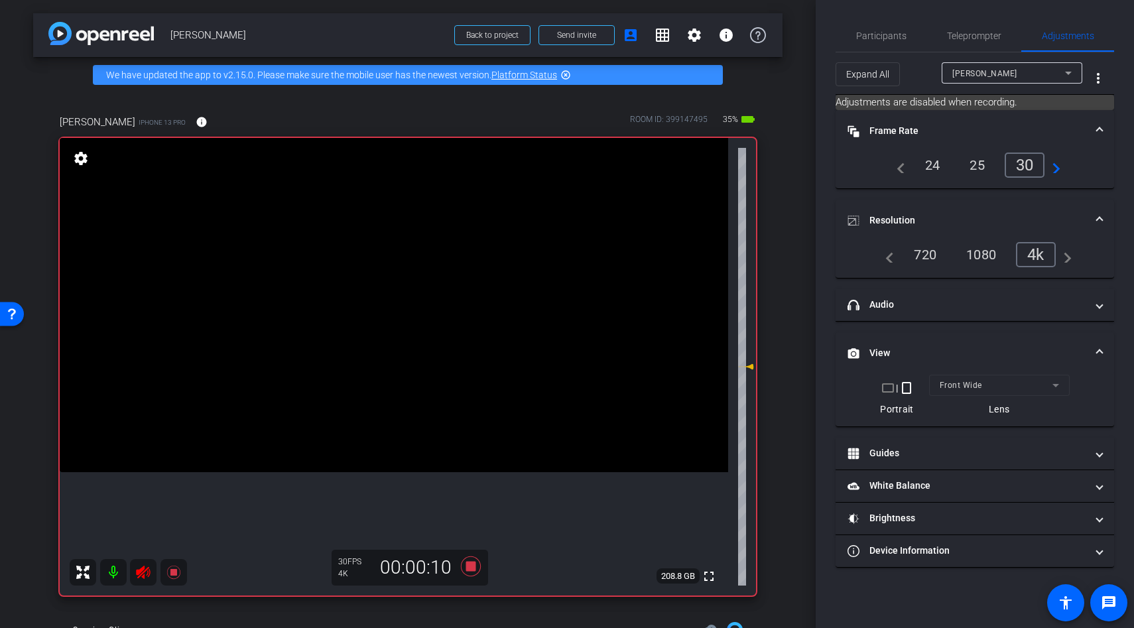
click at [141, 571] on icon at bounding box center [143, 572] width 14 height 13
click at [170, 570] on icon at bounding box center [172, 572] width 13 height 13
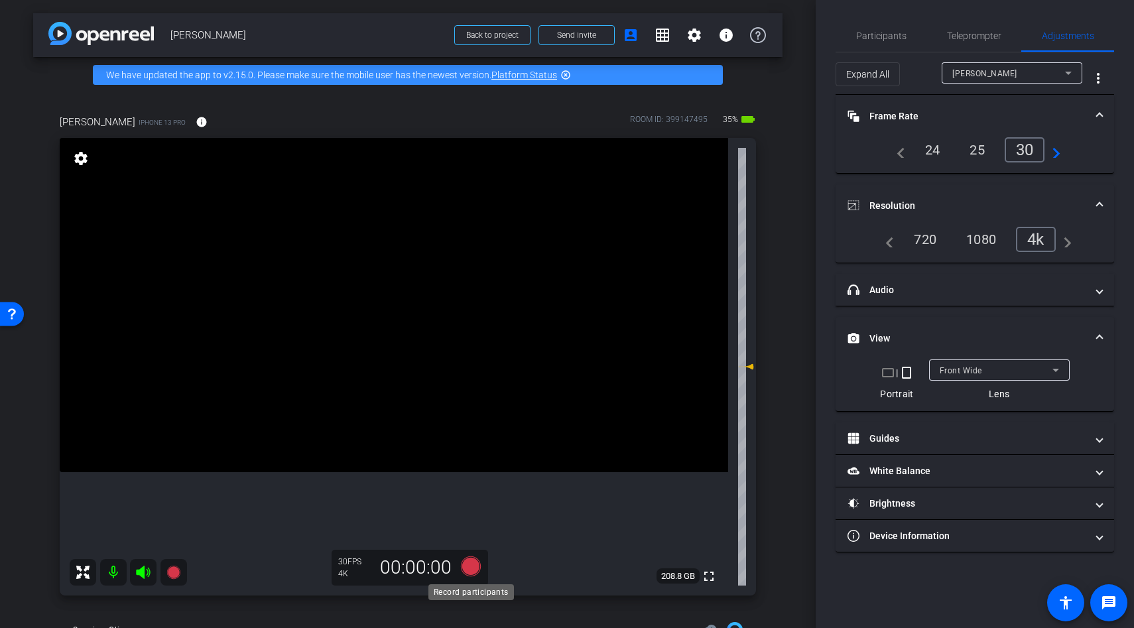
click at [470, 569] on icon at bounding box center [471, 566] width 20 height 20
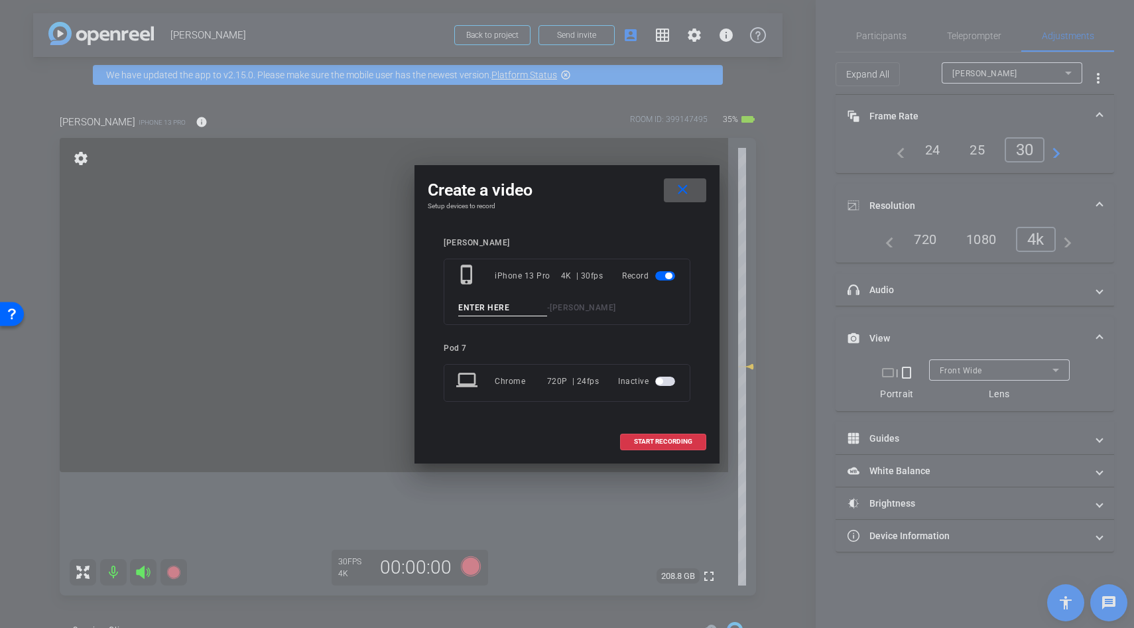
click at [494, 303] on input at bounding box center [502, 308] width 89 height 17
type input "line"
click at [651, 443] on span "START RECORDING" at bounding box center [663, 441] width 58 height 7
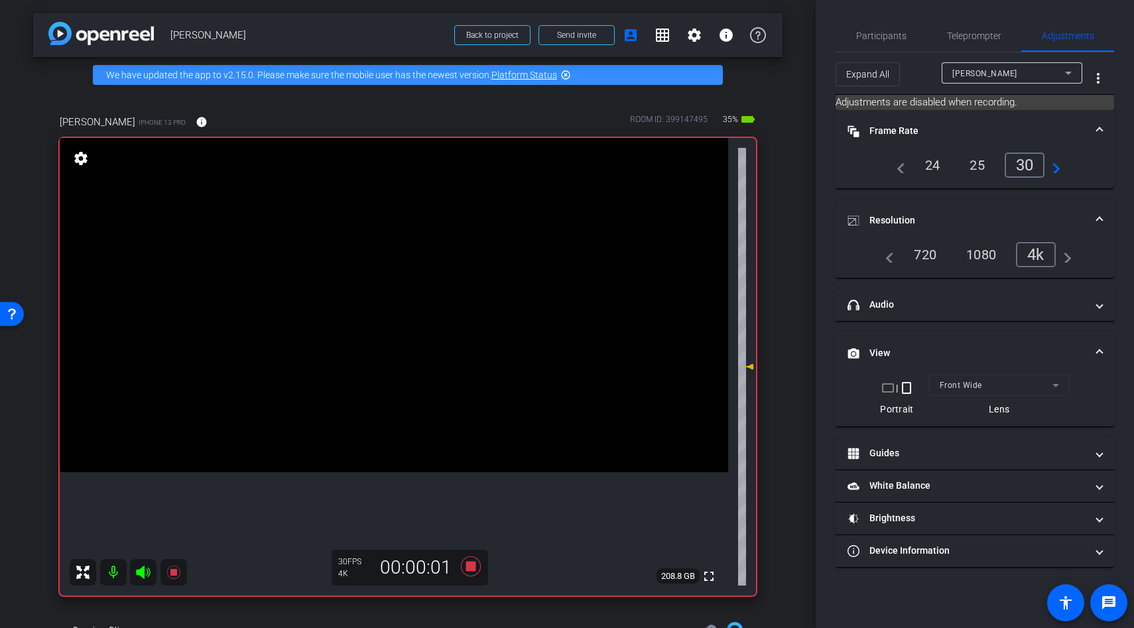
click at [142, 571] on icon at bounding box center [143, 572] width 14 height 13
click at [138, 574] on icon at bounding box center [143, 572] width 14 height 13
click at [180, 571] on icon at bounding box center [174, 572] width 16 height 16
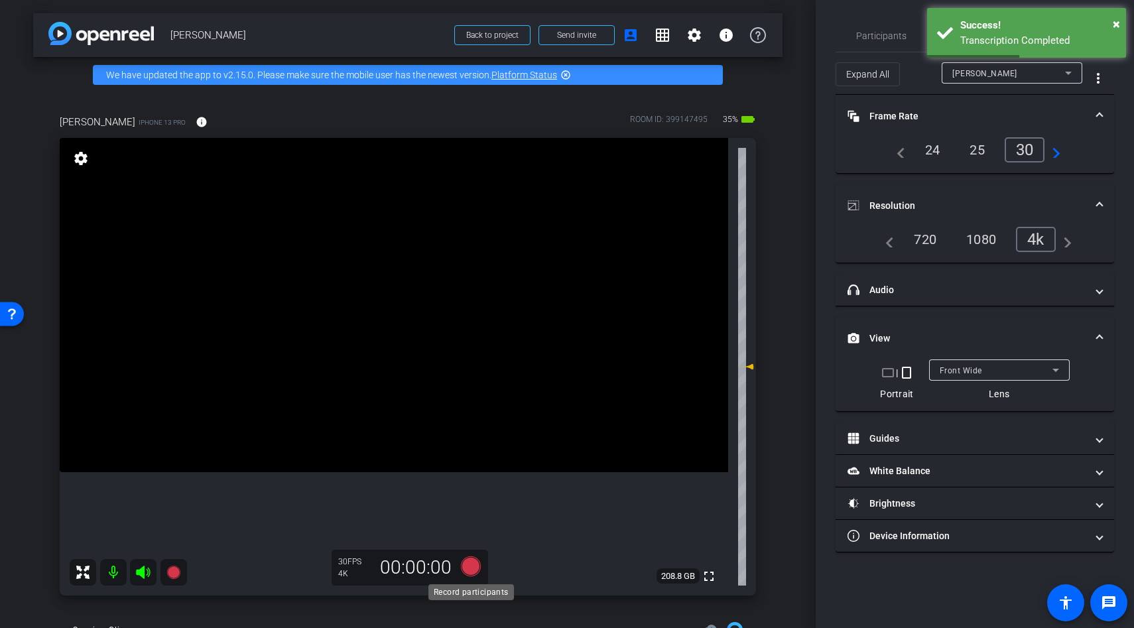
click at [472, 567] on icon at bounding box center [471, 566] width 20 height 20
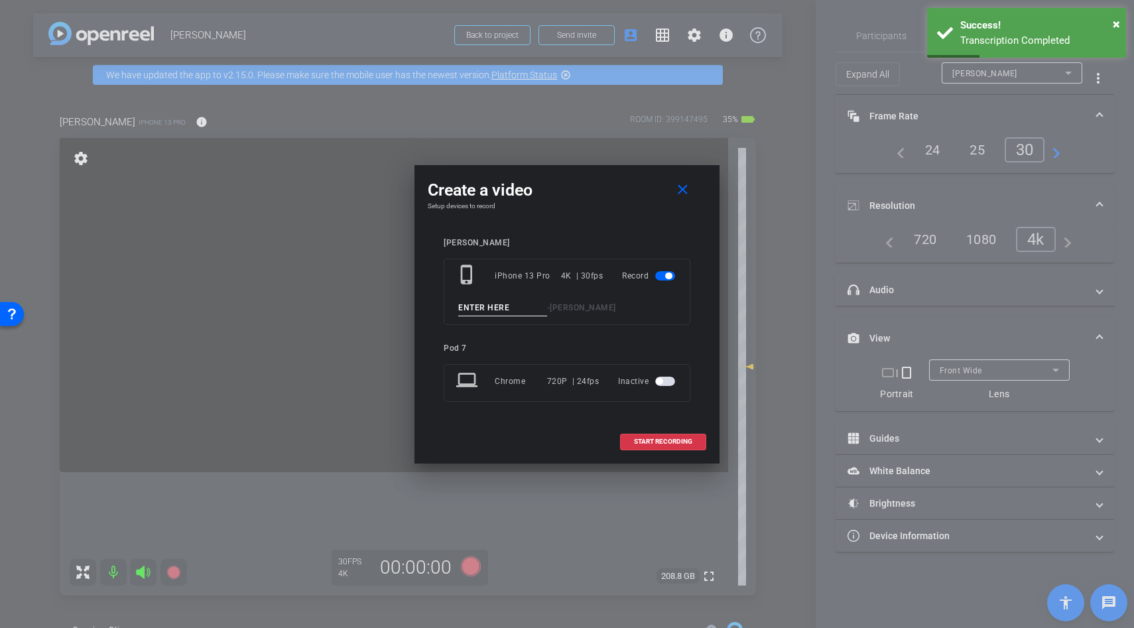
click at [485, 309] on input at bounding box center [502, 308] width 89 height 17
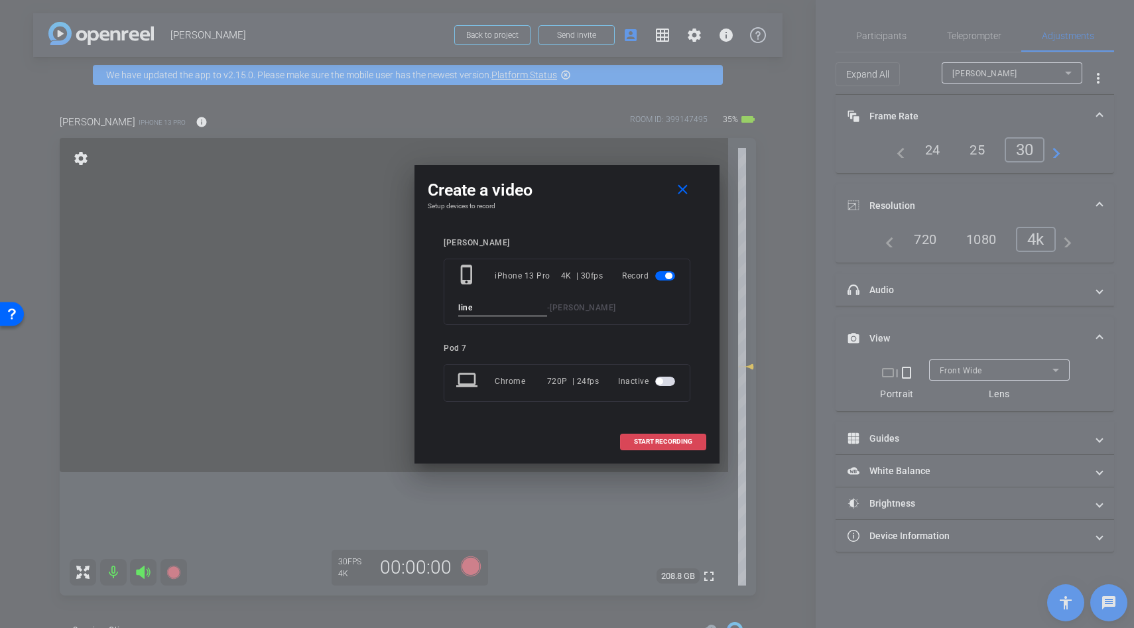
type input "line"
click at [647, 442] on span "START RECORDING" at bounding box center [663, 441] width 58 height 7
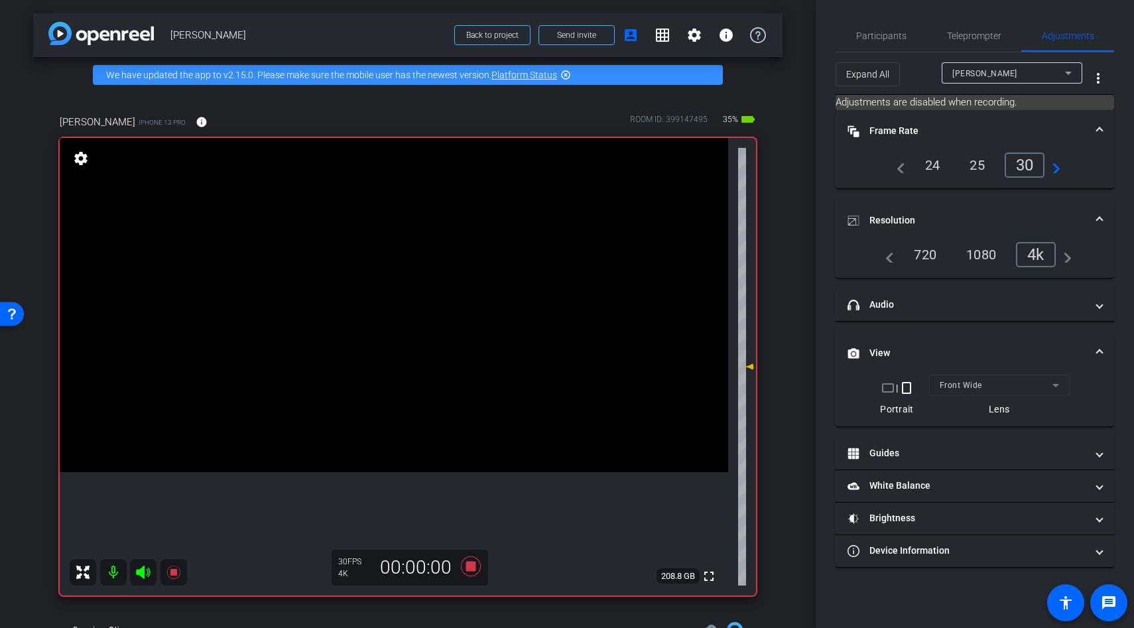
click at [142, 574] on icon at bounding box center [143, 572] width 14 height 13
click at [141, 573] on icon at bounding box center [143, 572] width 14 height 13
click at [176, 573] on icon at bounding box center [174, 572] width 16 height 16
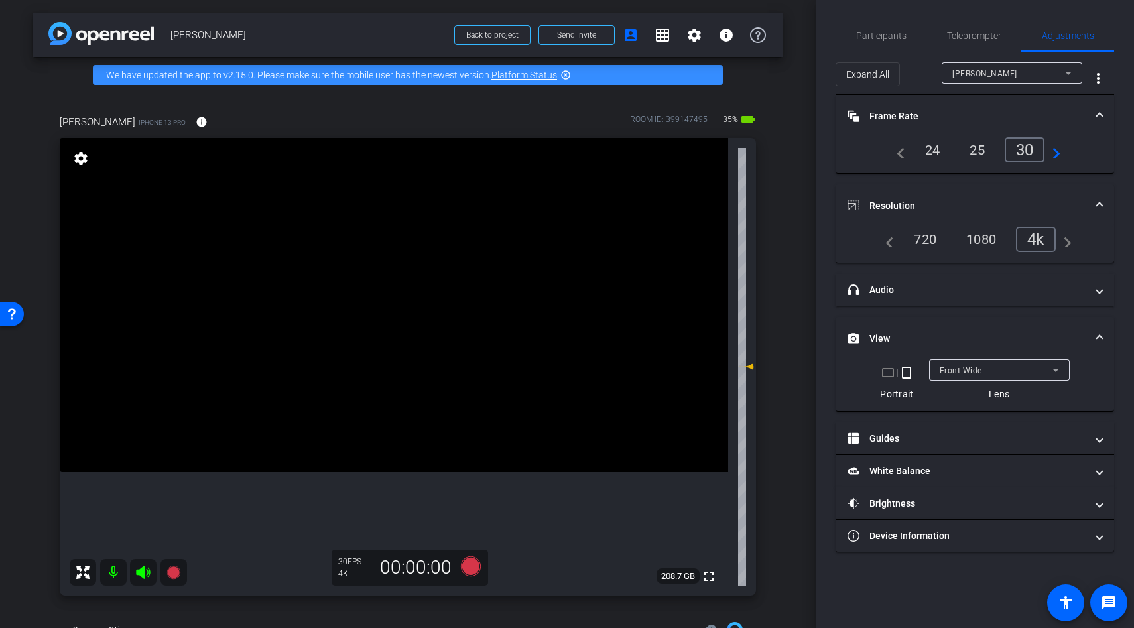
click at [473, 560] on icon at bounding box center [471, 566] width 20 height 20
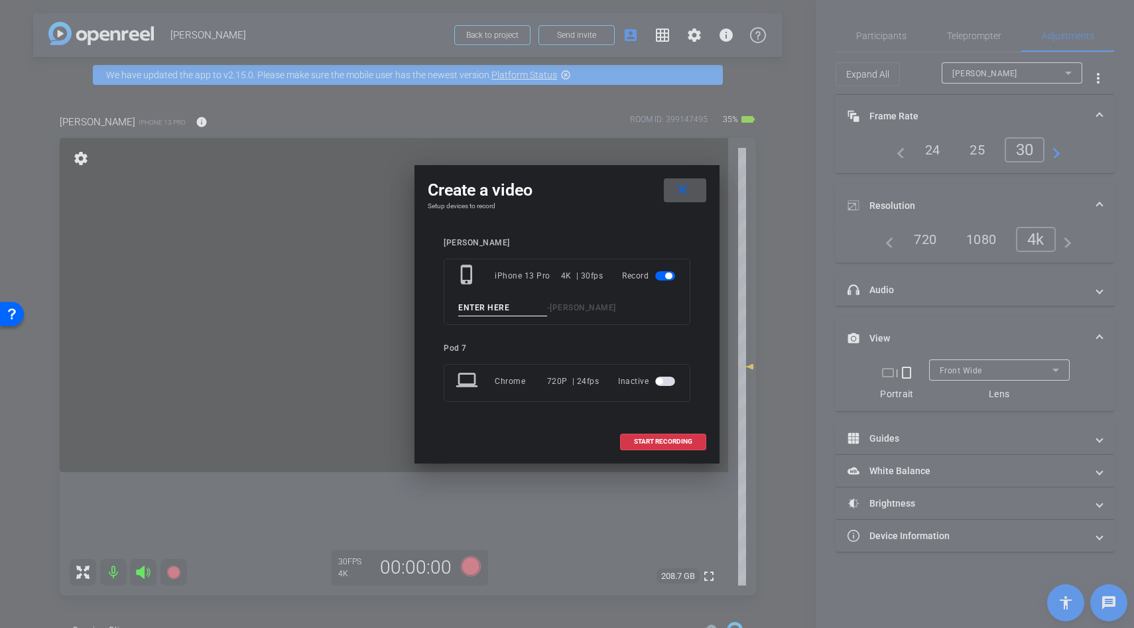
click at [482, 310] on input at bounding box center [502, 308] width 89 height 17
type input "line"
click at [648, 432] on span at bounding box center [663, 442] width 85 height 32
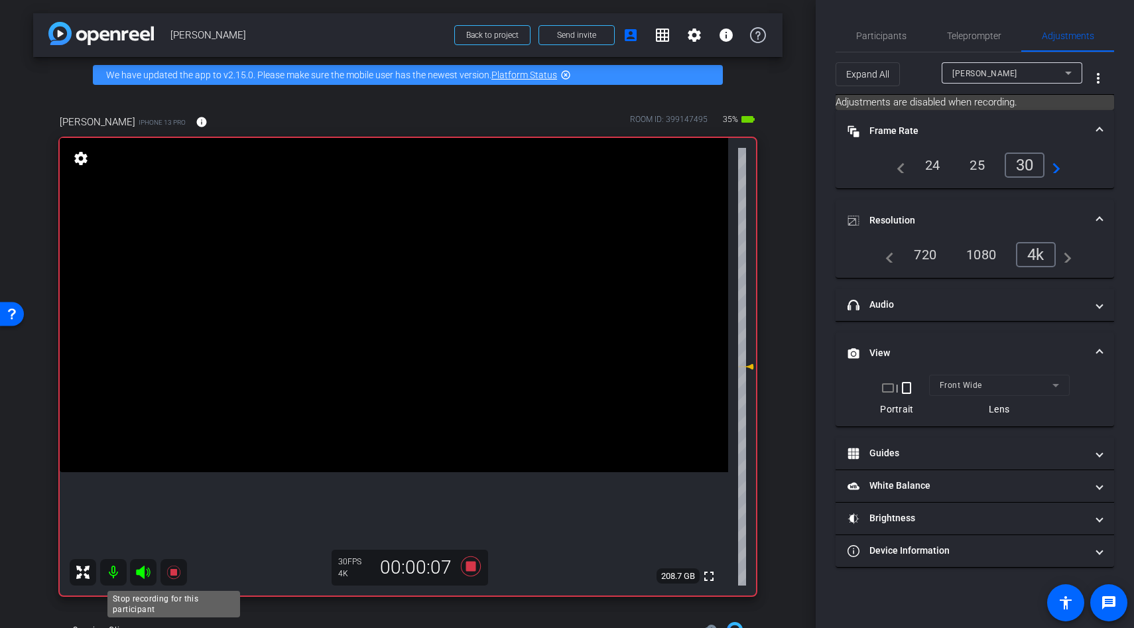
click at [169, 570] on icon at bounding box center [174, 572] width 16 height 16
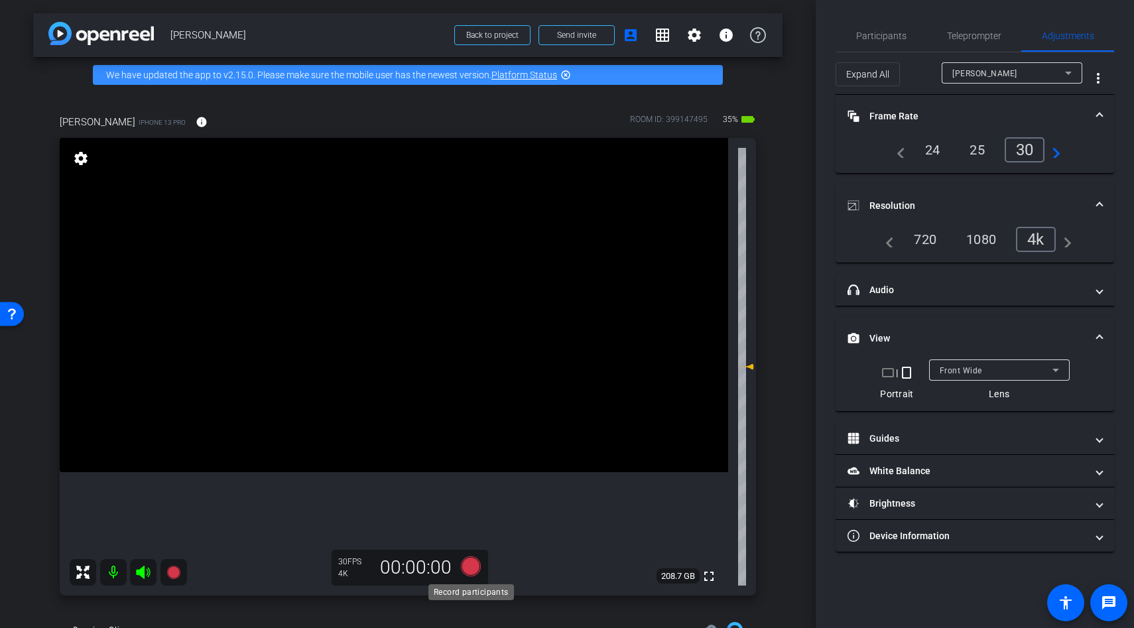
click at [480, 575] on icon at bounding box center [471, 566] width 32 height 24
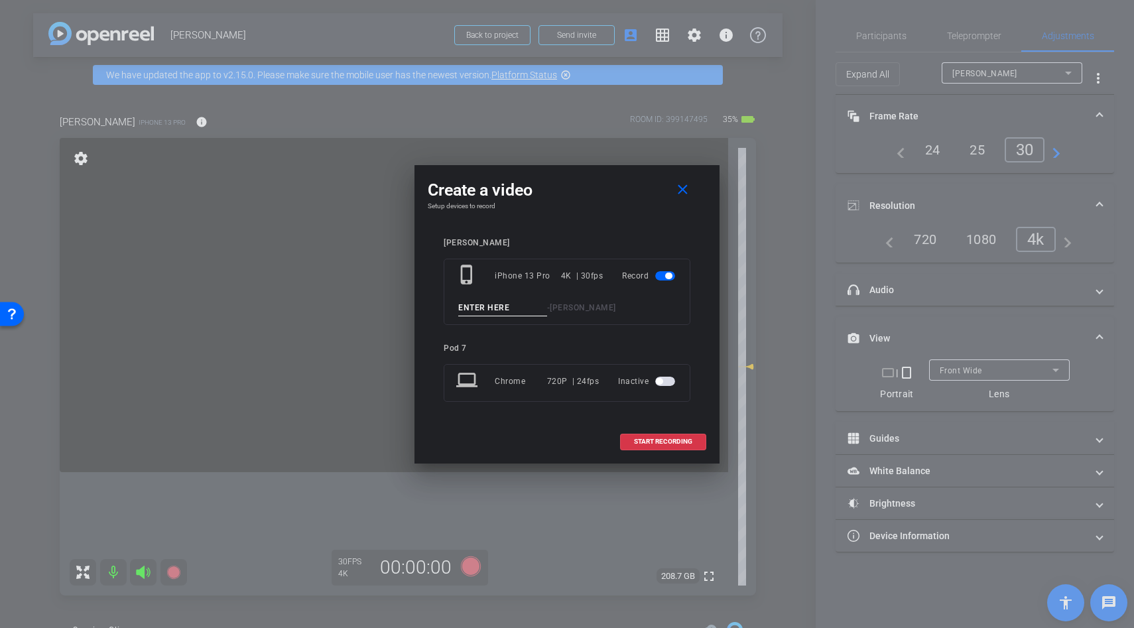
click at [466, 322] on div "phone_iphone iPhone 13 Pro 4K | 30fps Record - Shannon Moonbrew" at bounding box center [567, 292] width 247 height 66
click at [467, 316] on div "phone_iphone iPhone 13 Pro 4K | 30fps Record - Shannon Moonbrew" at bounding box center [567, 292] width 247 height 66
click at [470, 309] on input at bounding box center [502, 308] width 89 height 17
type input "line"
click at [639, 438] on span "START RECORDING" at bounding box center [663, 441] width 58 height 7
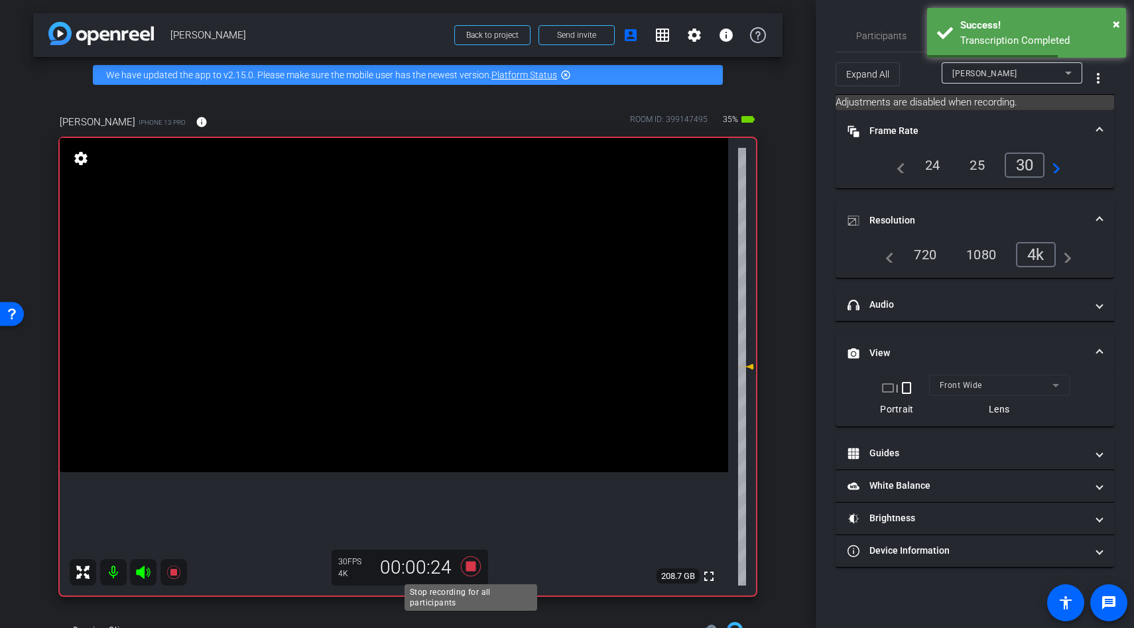
click at [469, 565] on icon at bounding box center [471, 566] width 20 height 20
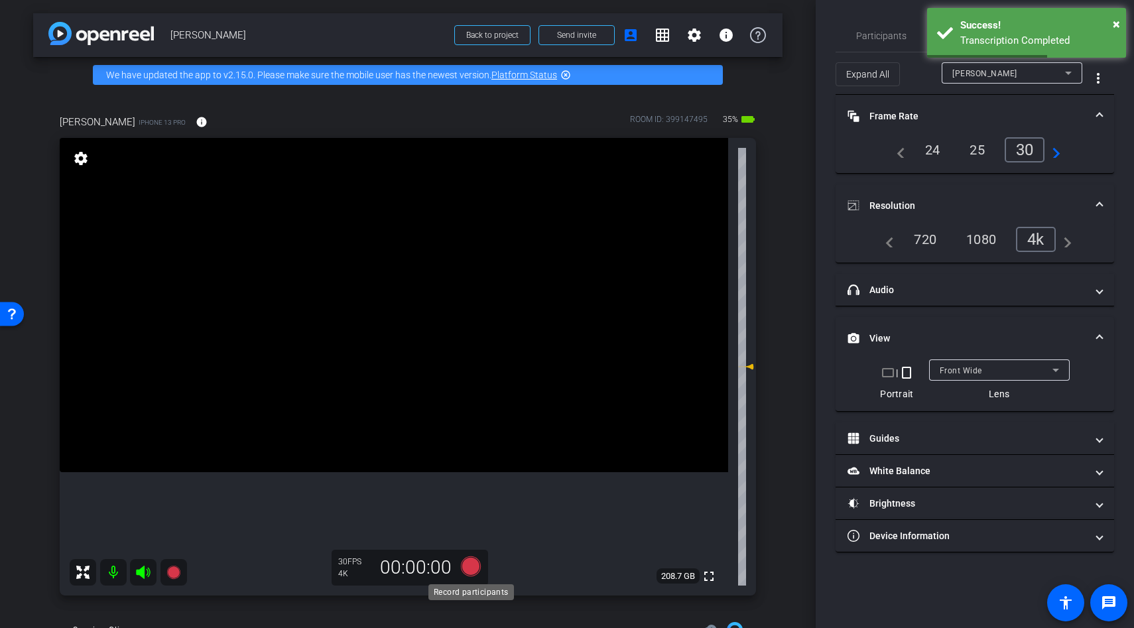
click at [474, 570] on icon at bounding box center [471, 566] width 20 height 20
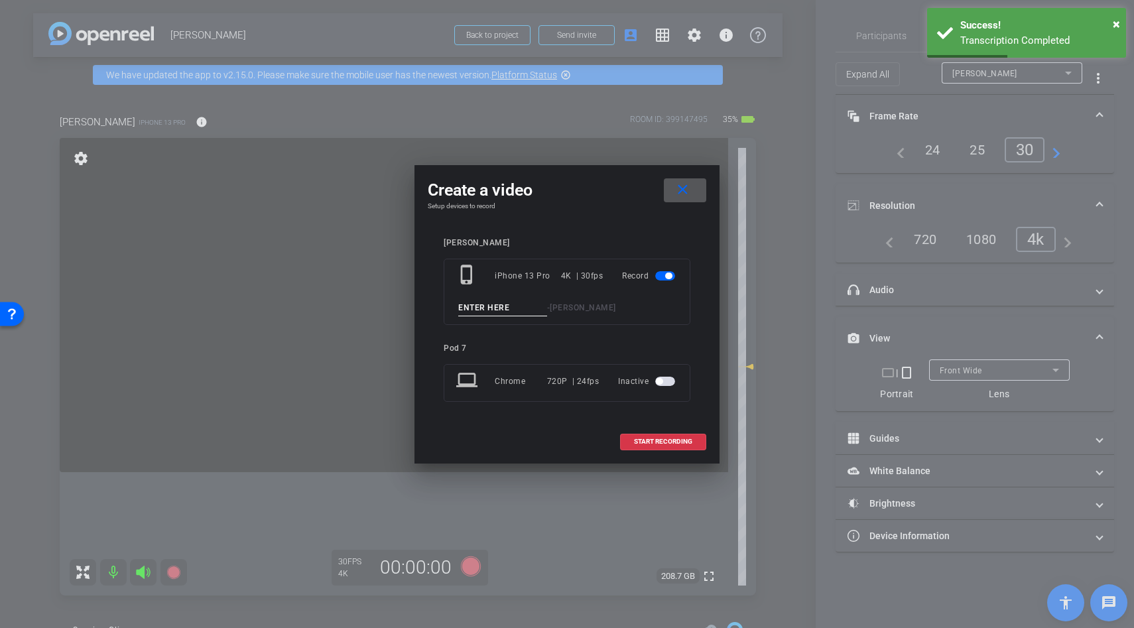
click at [500, 306] on input at bounding box center [502, 308] width 89 height 17
type input "line"
click at [667, 440] on span "START RECORDING" at bounding box center [663, 441] width 58 height 7
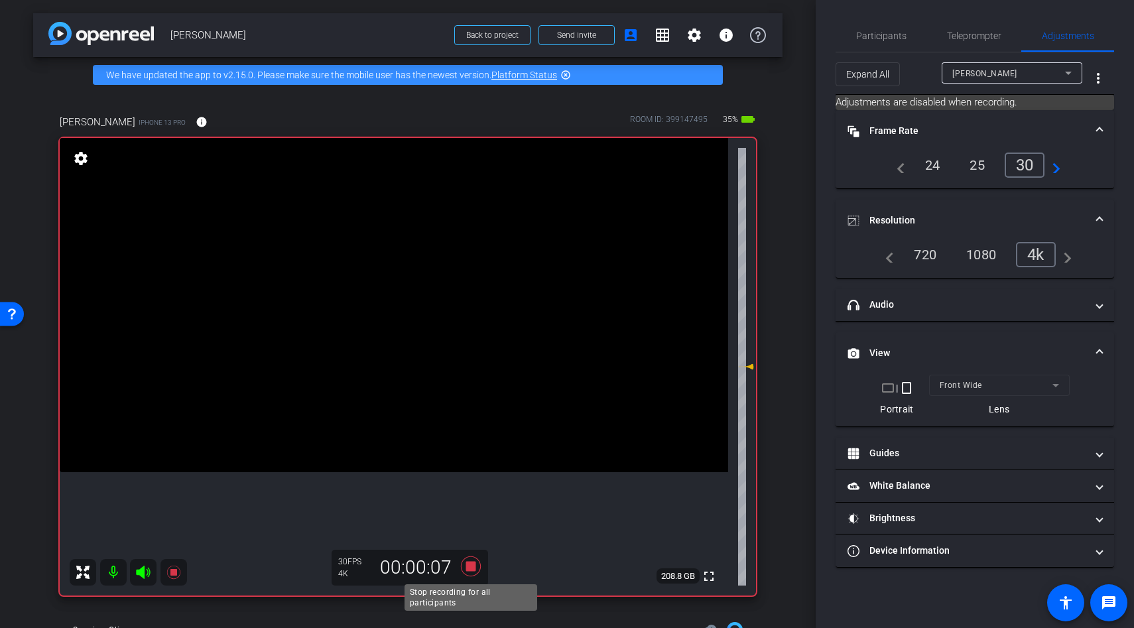
click at [474, 568] on icon at bounding box center [471, 566] width 20 height 20
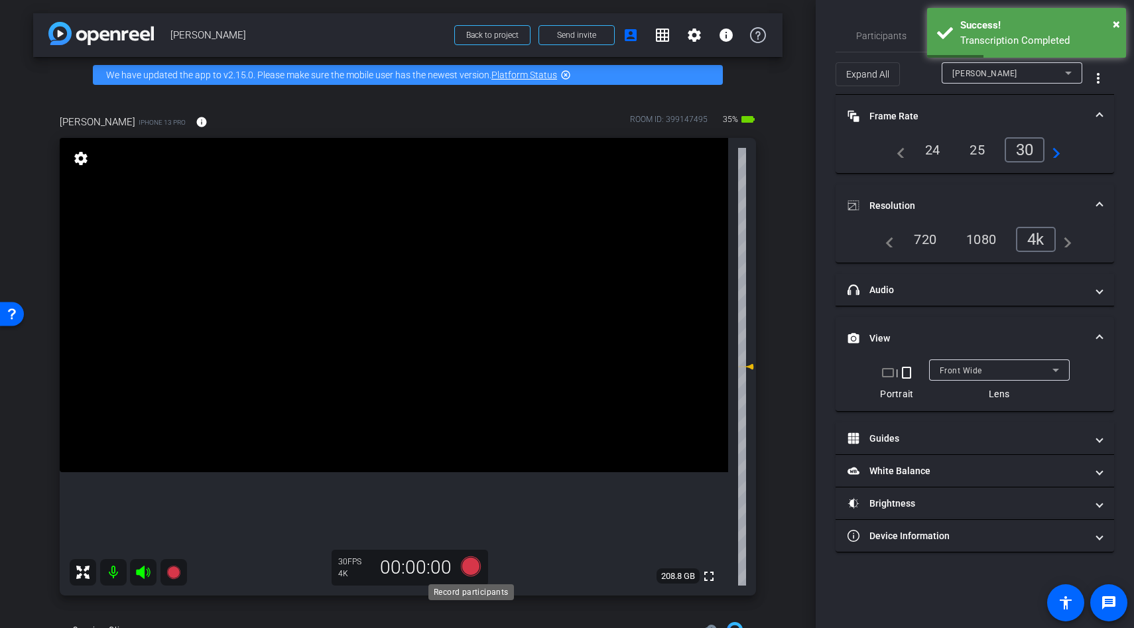
click at [468, 556] on icon at bounding box center [471, 566] width 32 height 24
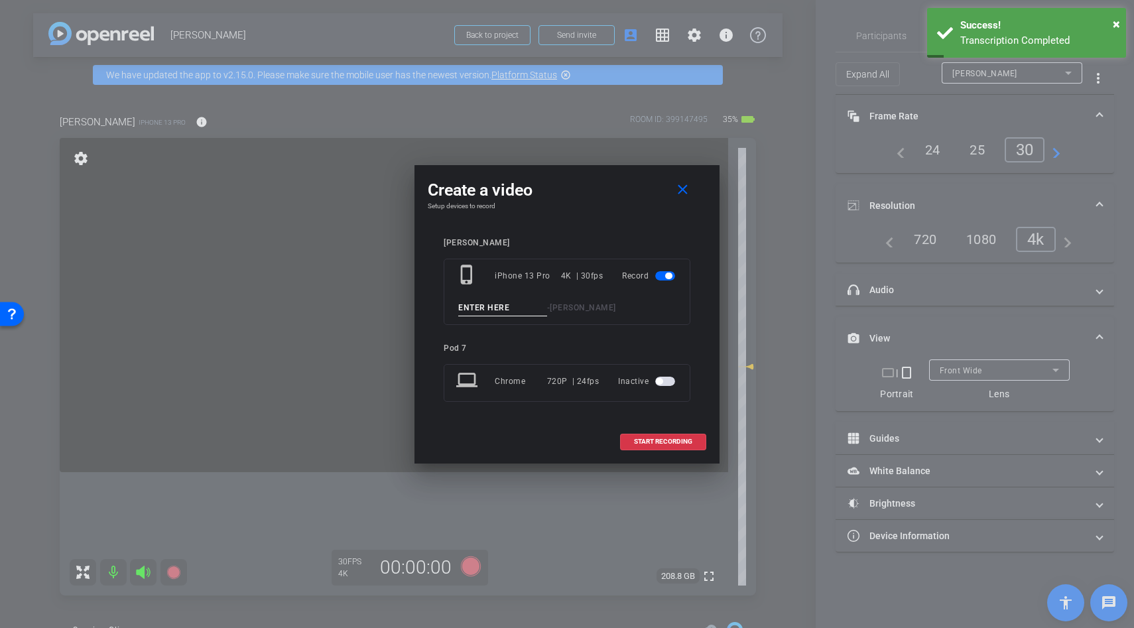
click at [488, 300] on input at bounding box center [502, 308] width 89 height 17
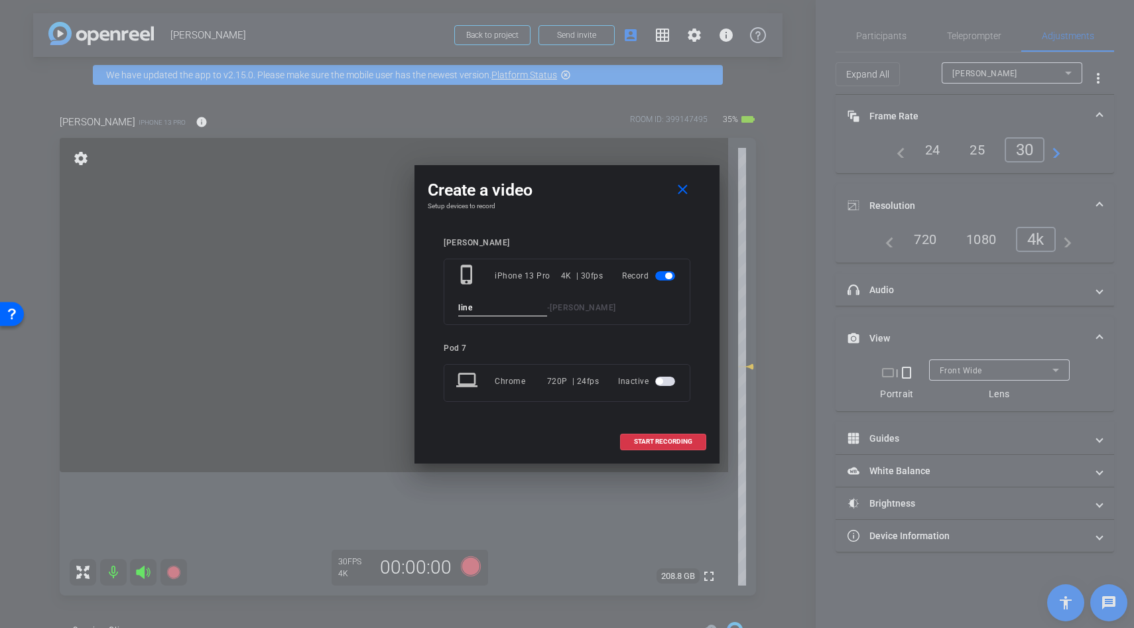
type input "line"
click at [638, 444] on span "START RECORDING" at bounding box center [663, 441] width 58 height 7
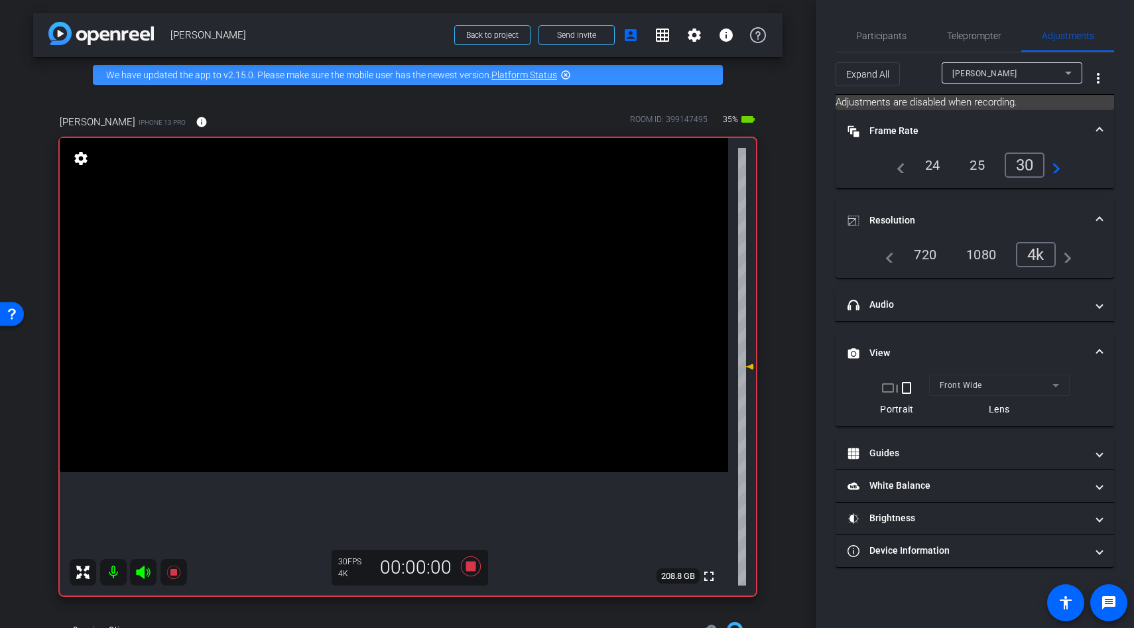
click at [143, 574] on icon at bounding box center [143, 572] width 14 height 13
click at [142, 572] on icon at bounding box center [143, 572] width 16 height 16
click at [143, 576] on icon at bounding box center [143, 572] width 14 height 13
click at [172, 575] on icon at bounding box center [172, 572] width 13 height 13
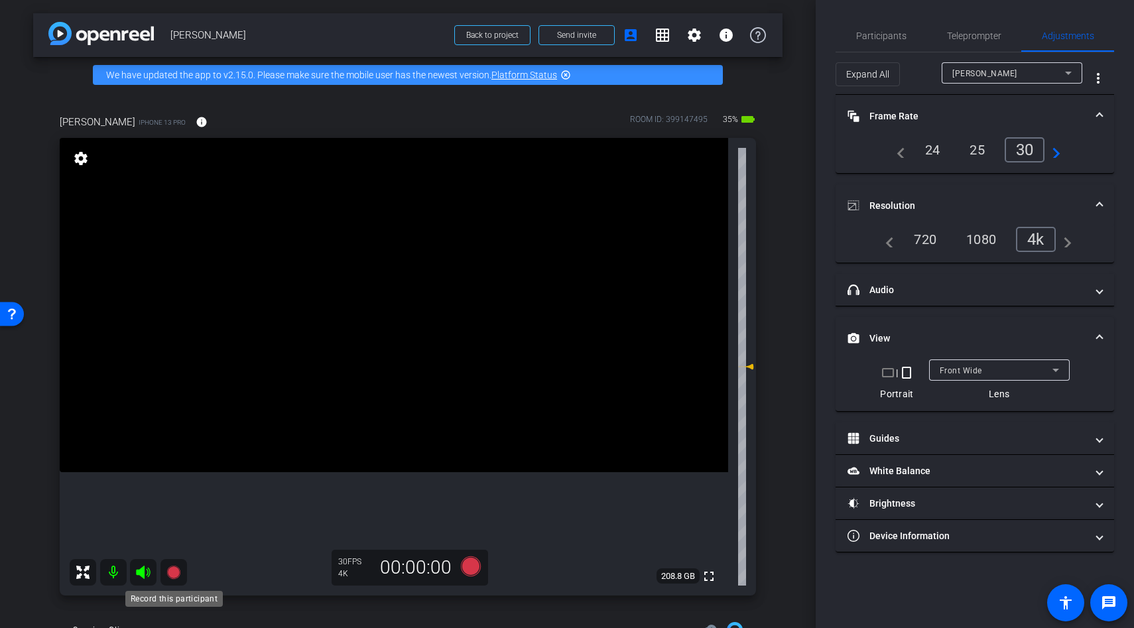
click at [178, 575] on icon at bounding box center [172, 572] width 13 height 13
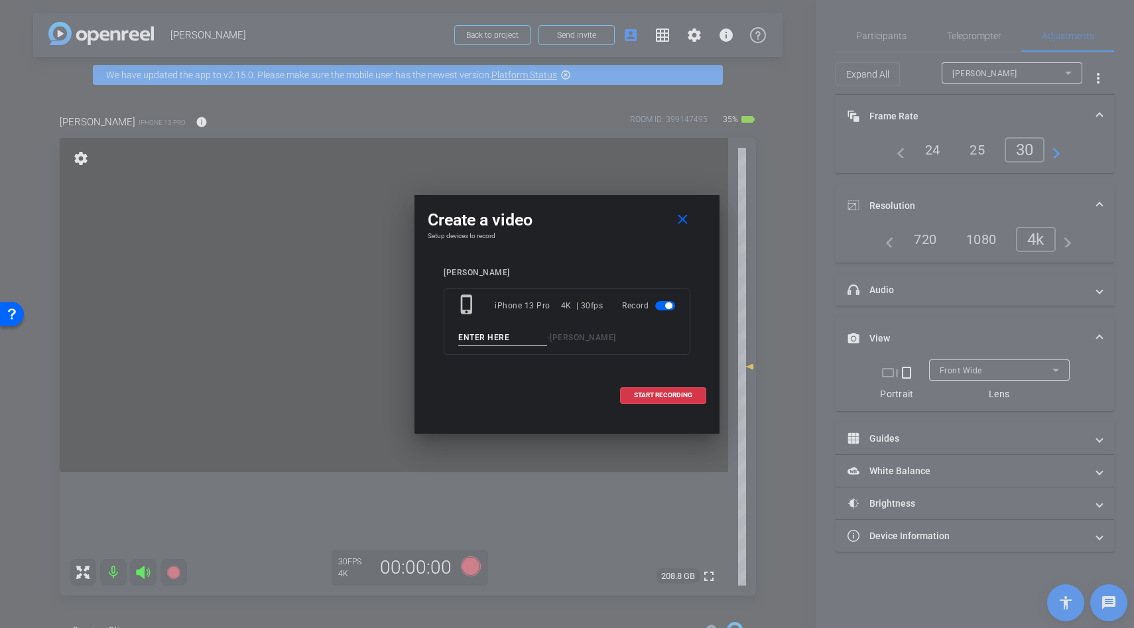
click at [485, 336] on input at bounding box center [502, 338] width 89 height 17
type input "line"
click at [641, 395] on span "START RECORDING" at bounding box center [663, 395] width 58 height 7
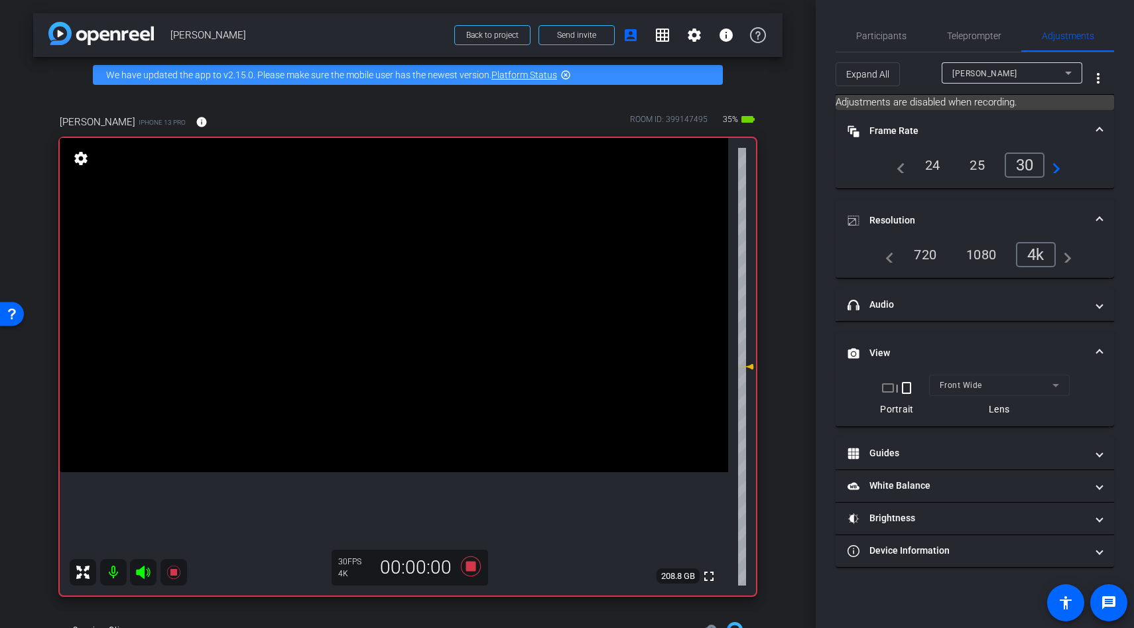
click at [141, 571] on icon at bounding box center [143, 572] width 14 height 13
click at [464, 570] on icon at bounding box center [471, 566] width 32 height 24
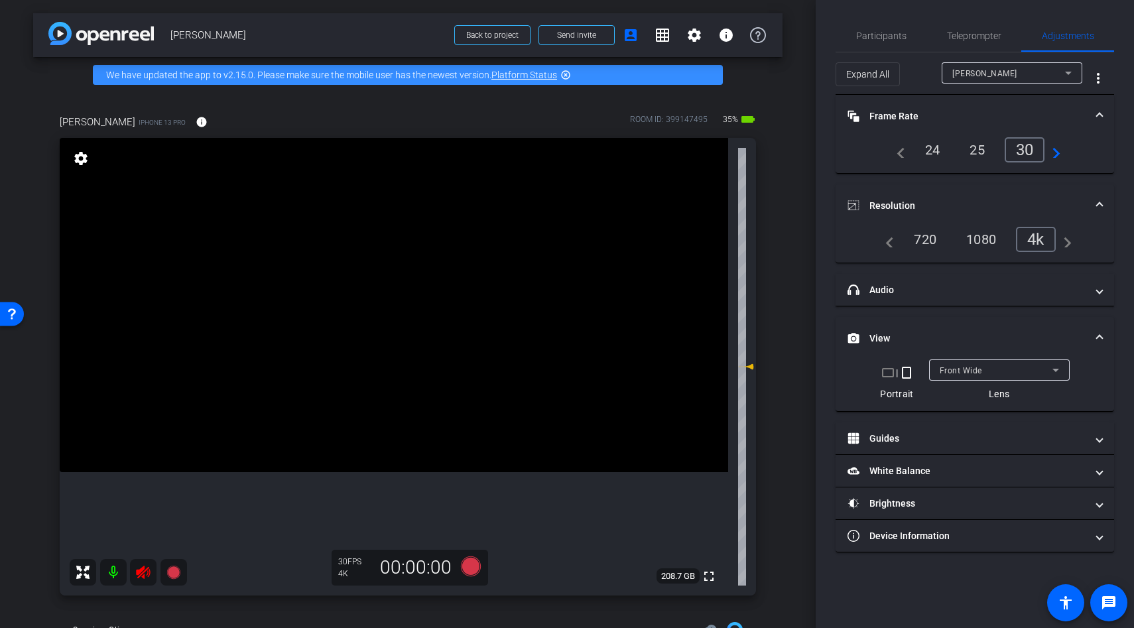
click at [139, 566] on icon at bounding box center [143, 572] width 16 height 16
click at [474, 570] on icon at bounding box center [471, 566] width 20 height 20
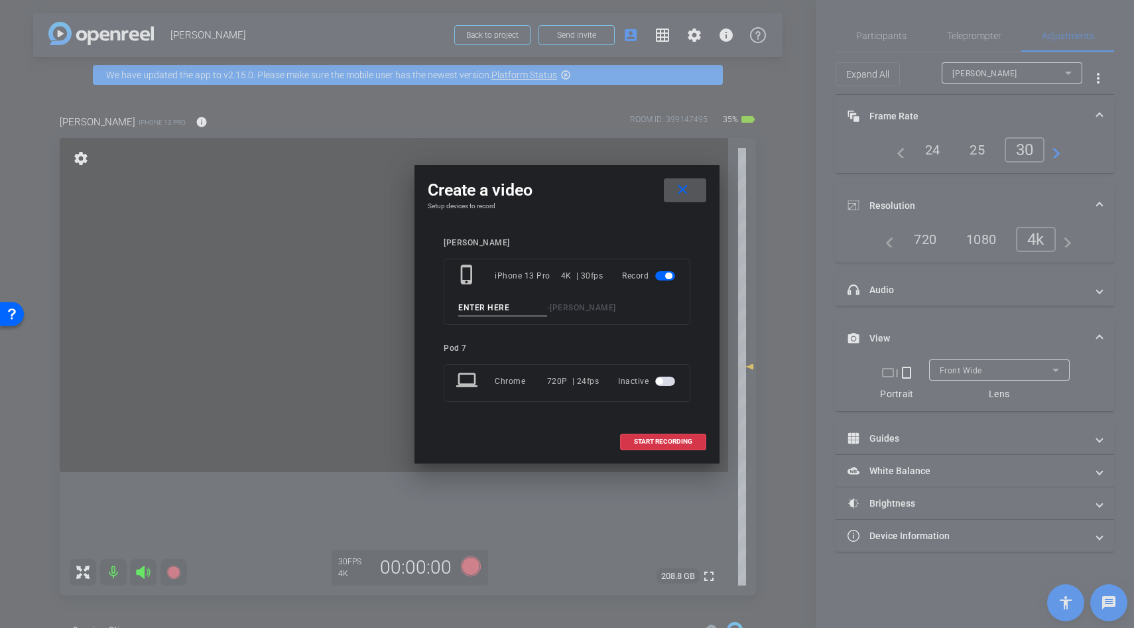
click at [475, 306] on input at bounding box center [502, 308] width 89 height 17
type input "line"
click at [632, 433] on span at bounding box center [663, 442] width 85 height 32
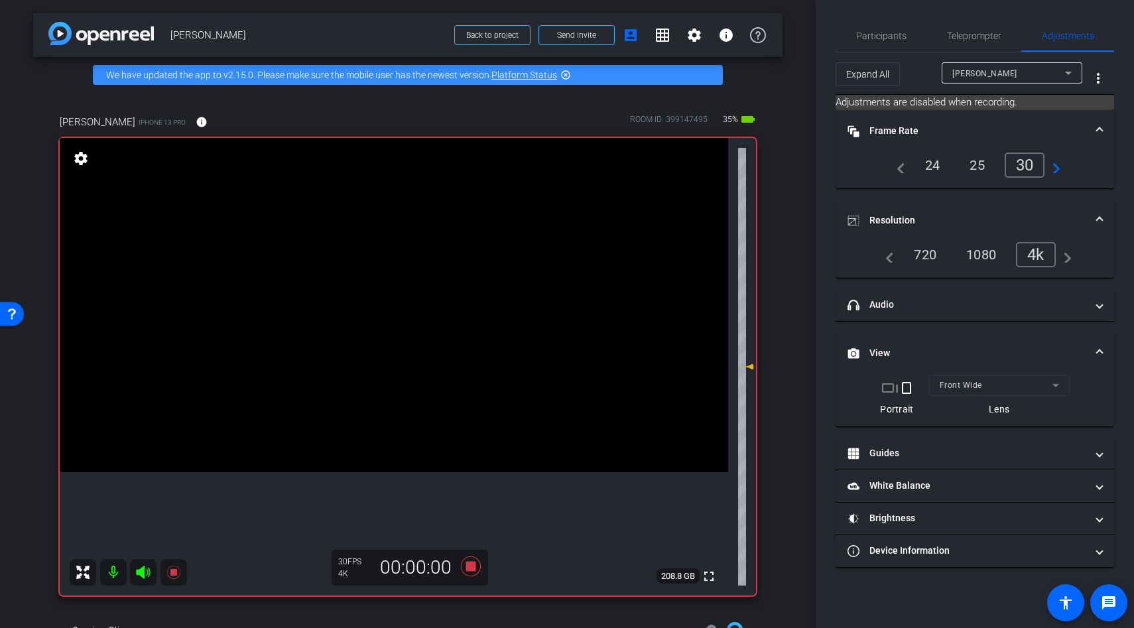
click at [141, 574] on icon at bounding box center [143, 572] width 14 height 13
click at [473, 568] on icon at bounding box center [471, 566] width 20 height 20
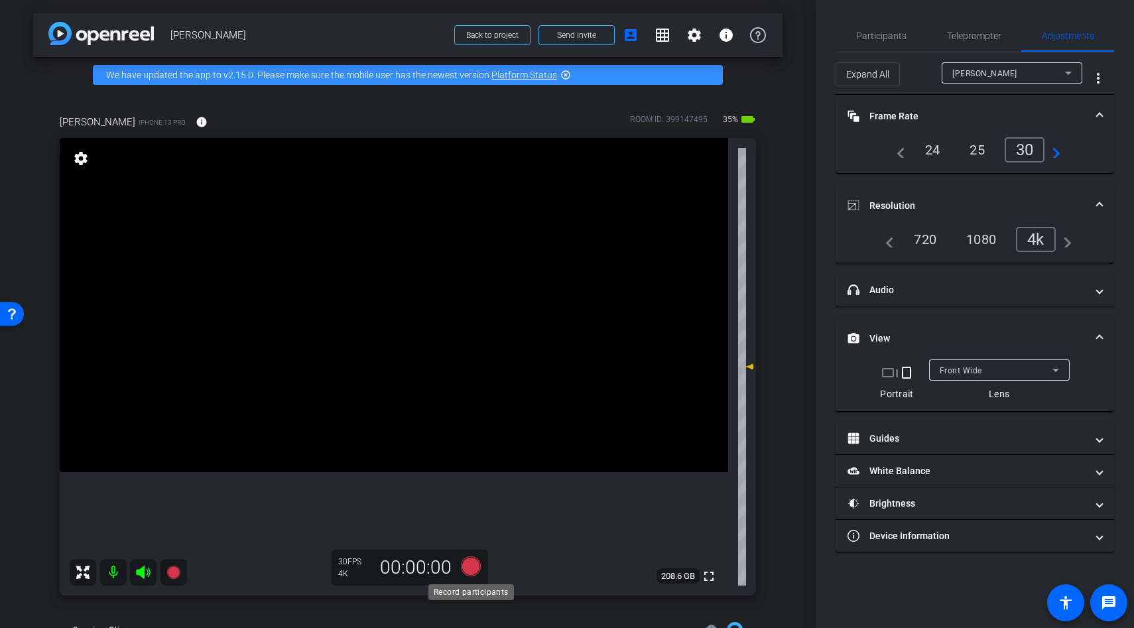
click at [474, 566] on icon at bounding box center [471, 566] width 20 height 20
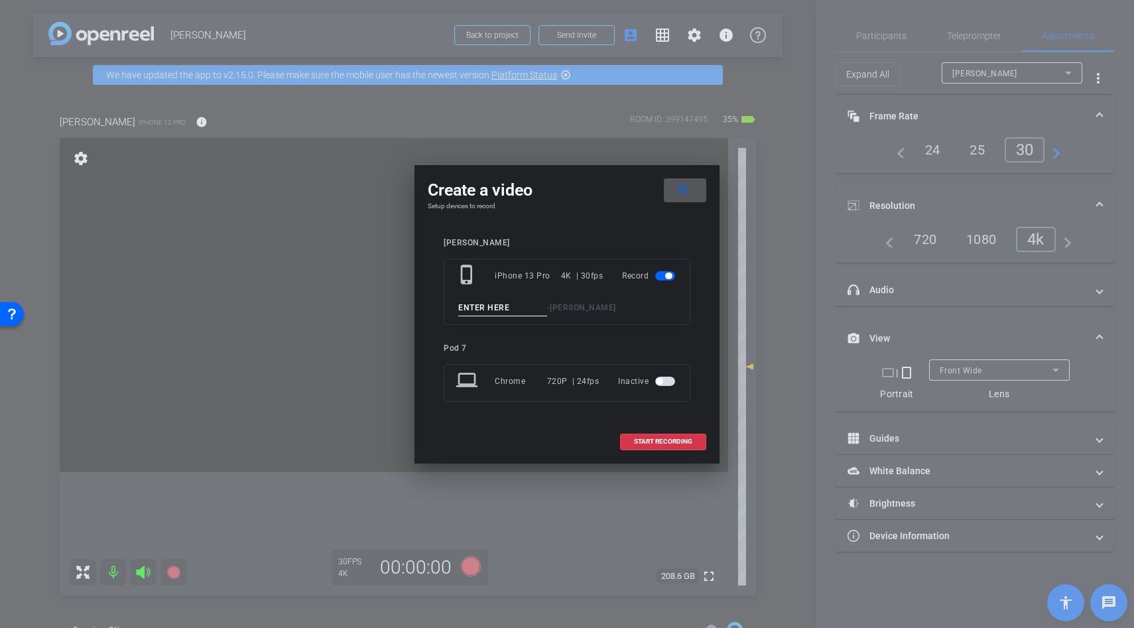
click at [499, 310] on input at bounding box center [502, 308] width 89 height 17
type input "line"
click at [633, 432] on span at bounding box center [663, 442] width 85 height 32
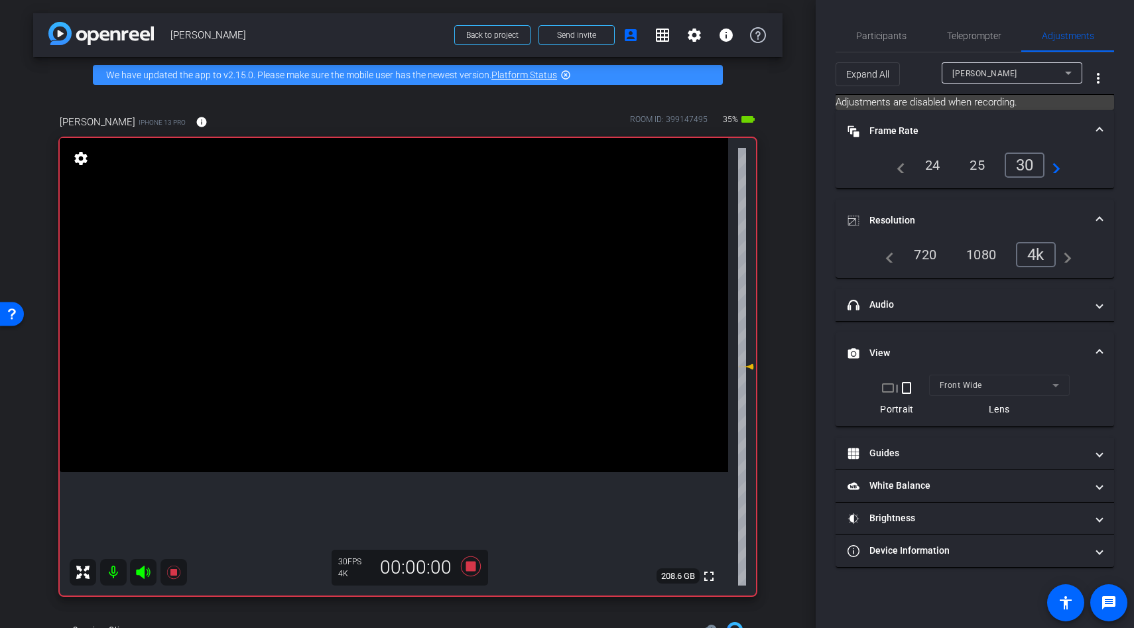
click at [139, 572] on icon at bounding box center [143, 572] width 14 height 13
click at [143, 570] on icon at bounding box center [143, 572] width 14 height 13
click at [173, 574] on icon at bounding box center [172, 572] width 13 height 13
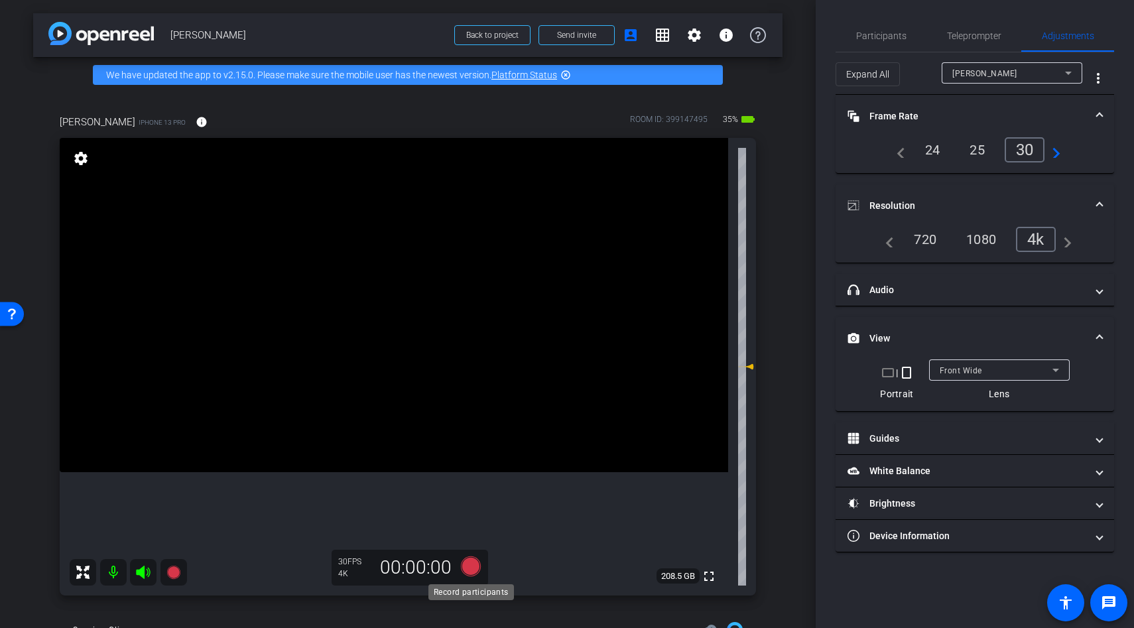
click at [470, 568] on icon at bounding box center [471, 566] width 20 height 20
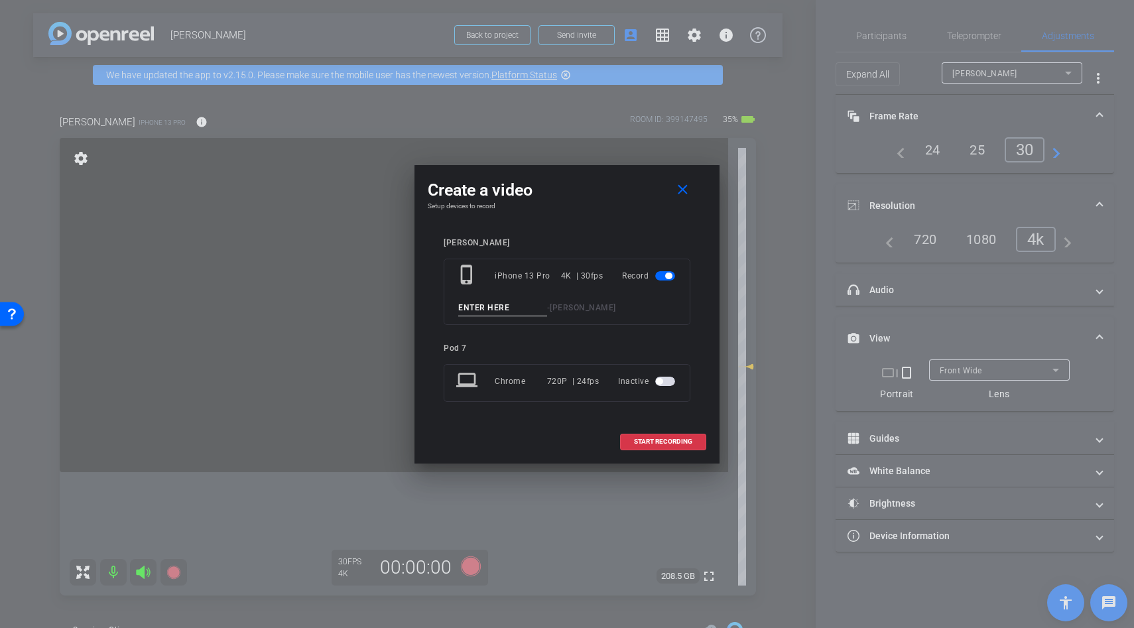
click at [492, 302] on input at bounding box center [502, 308] width 89 height 17
type input "line"
click at [665, 441] on span "START RECORDING" at bounding box center [663, 441] width 58 height 7
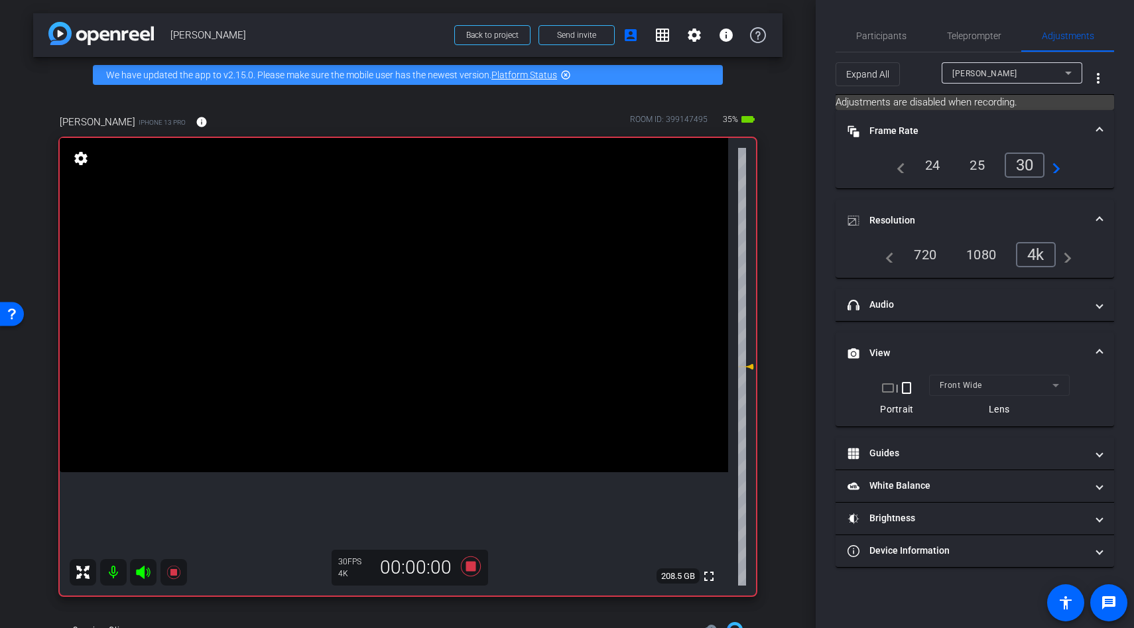
click at [141, 572] on icon at bounding box center [143, 572] width 14 height 13
click at [143, 572] on icon at bounding box center [143, 572] width 14 height 13
click at [174, 571] on icon at bounding box center [172, 572] width 13 height 13
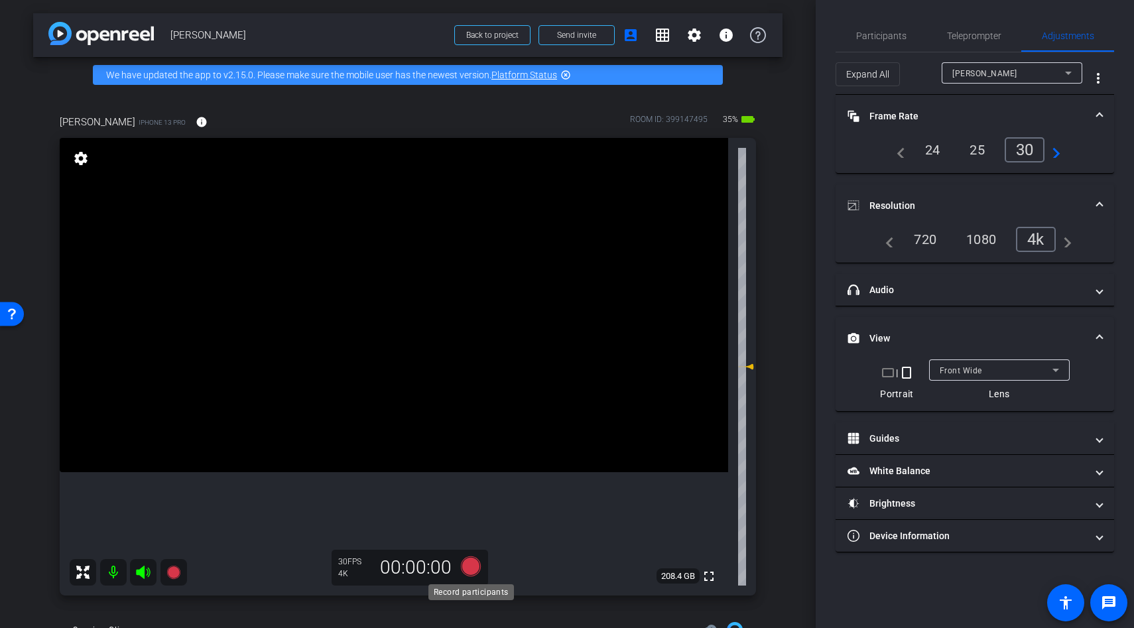
click at [471, 568] on icon at bounding box center [471, 566] width 20 height 20
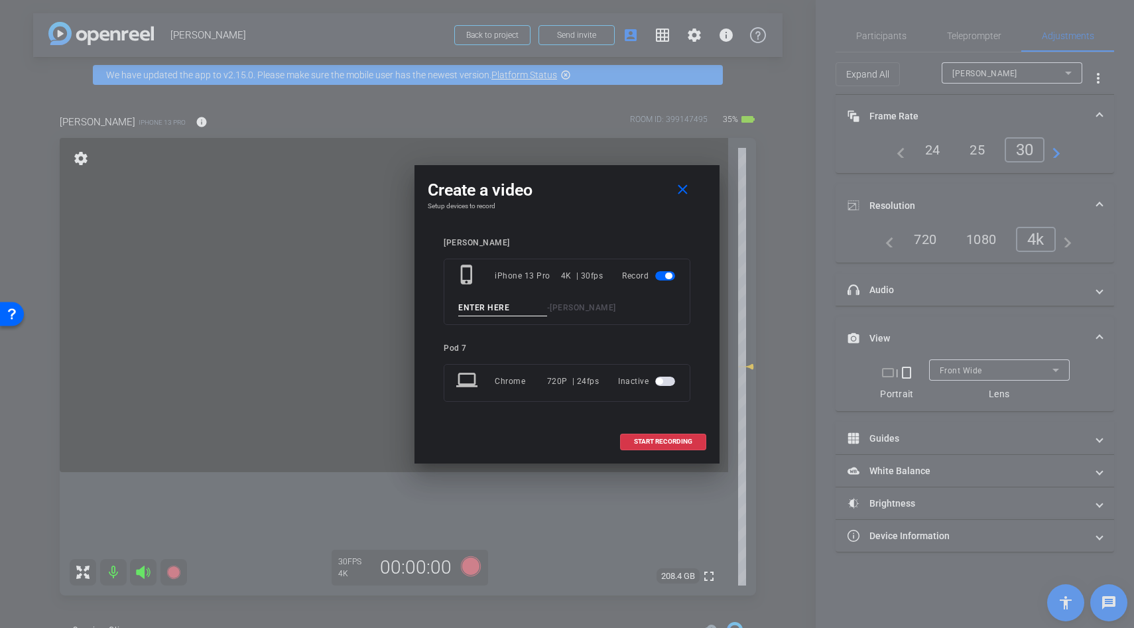
click at [482, 308] on input at bounding box center [502, 308] width 89 height 17
drag, startPoint x: 482, startPoint y: 308, endPoint x: 499, endPoint y: 308, distance: 17.2
click at [493, 308] on input at bounding box center [502, 308] width 89 height 17
click at [499, 308] on input at bounding box center [502, 308] width 89 height 17
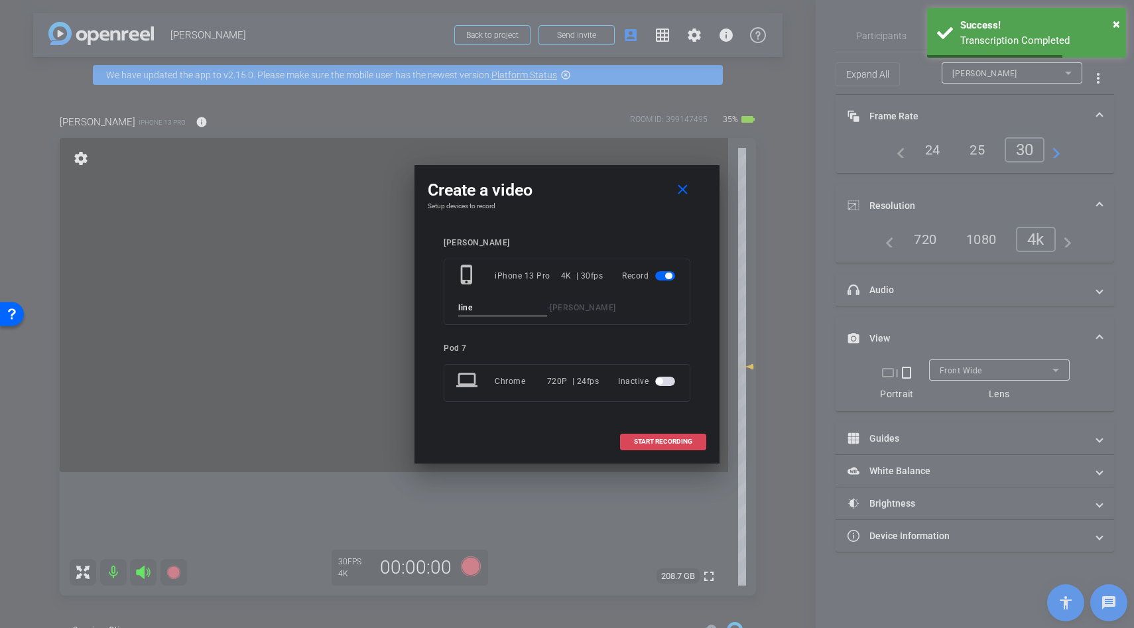
type input "line"
click at [625, 437] on span at bounding box center [663, 442] width 85 height 32
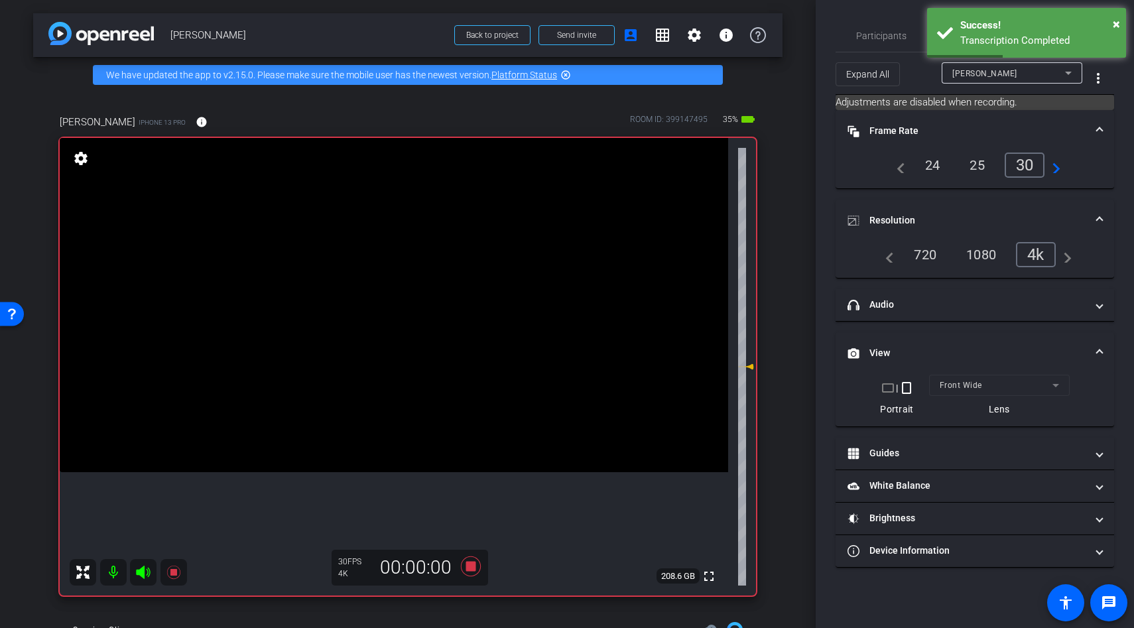
click at [143, 570] on icon at bounding box center [143, 572] width 14 height 13
click at [139, 574] on icon at bounding box center [143, 572] width 14 height 13
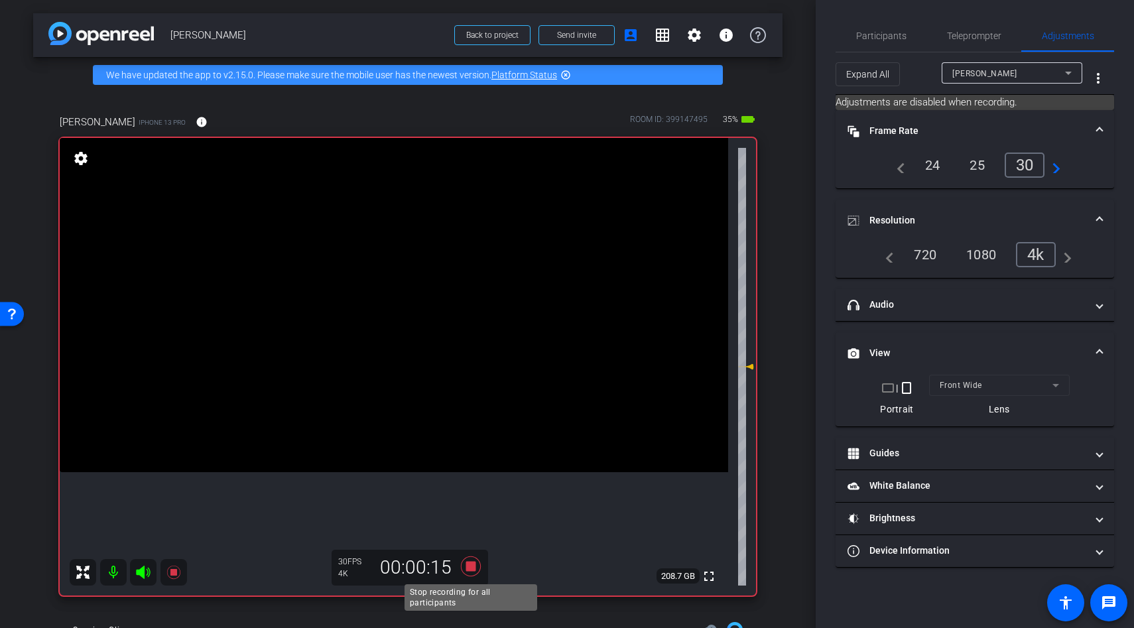
click at [469, 565] on icon at bounding box center [471, 566] width 20 height 20
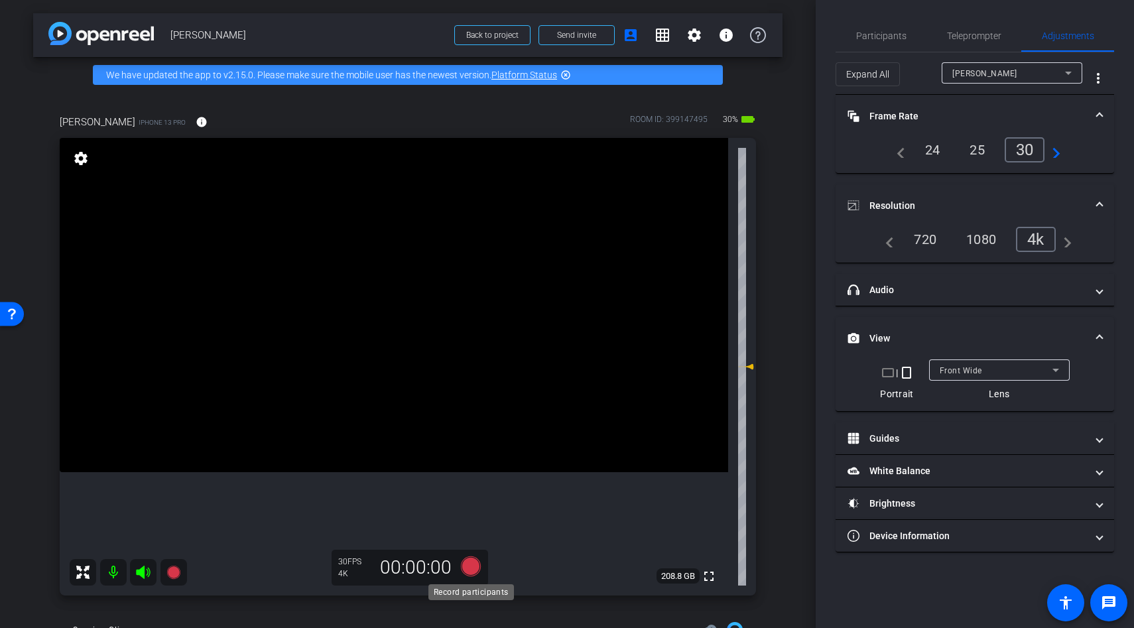
click at [468, 568] on icon at bounding box center [471, 566] width 20 height 20
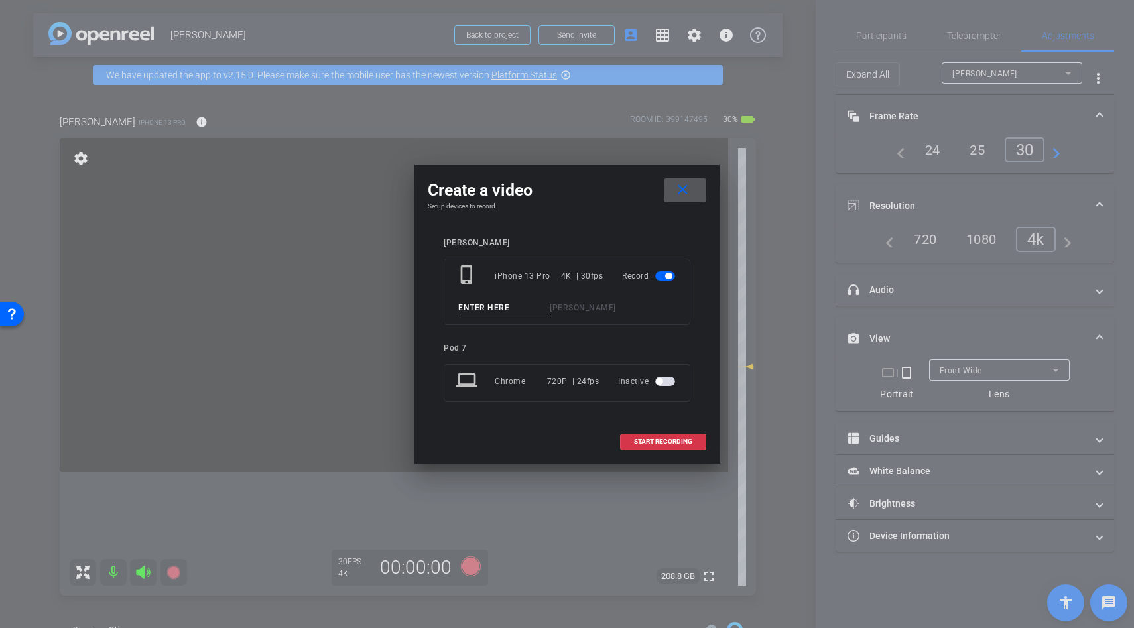
click at [484, 308] on input at bounding box center [502, 308] width 89 height 17
type input "line"
click at [650, 436] on span at bounding box center [663, 442] width 85 height 32
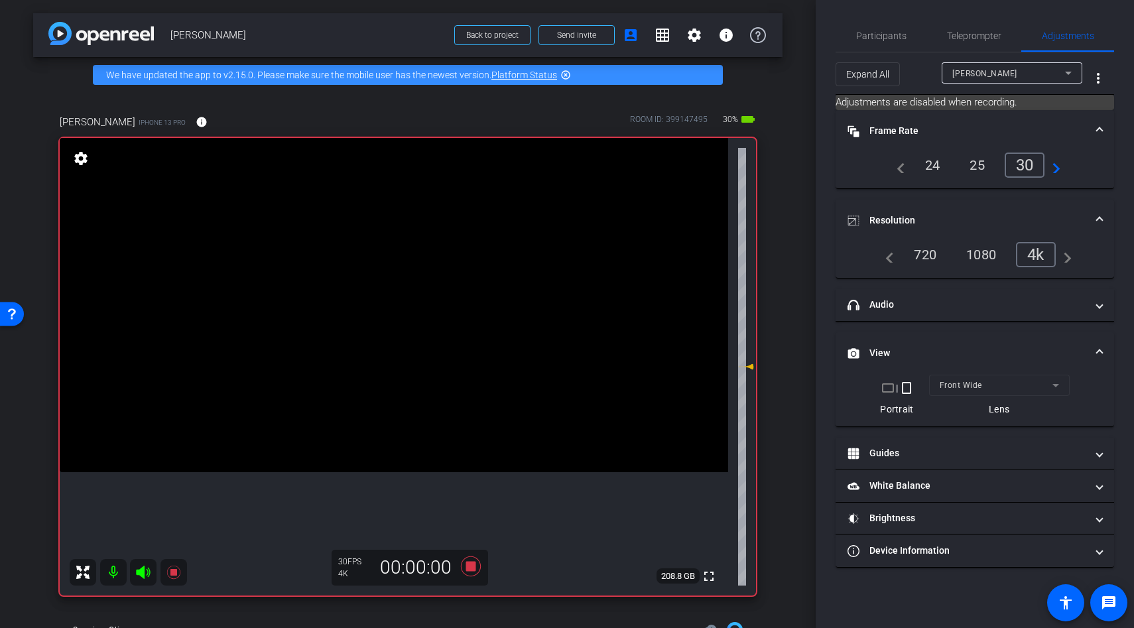
click at [142, 571] on icon at bounding box center [143, 572] width 14 height 13
click at [141, 570] on icon at bounding box center [143, 572] width 14 height 13
click at [170, 572] on icon at bounding box center [172, 572] width 13 height 13
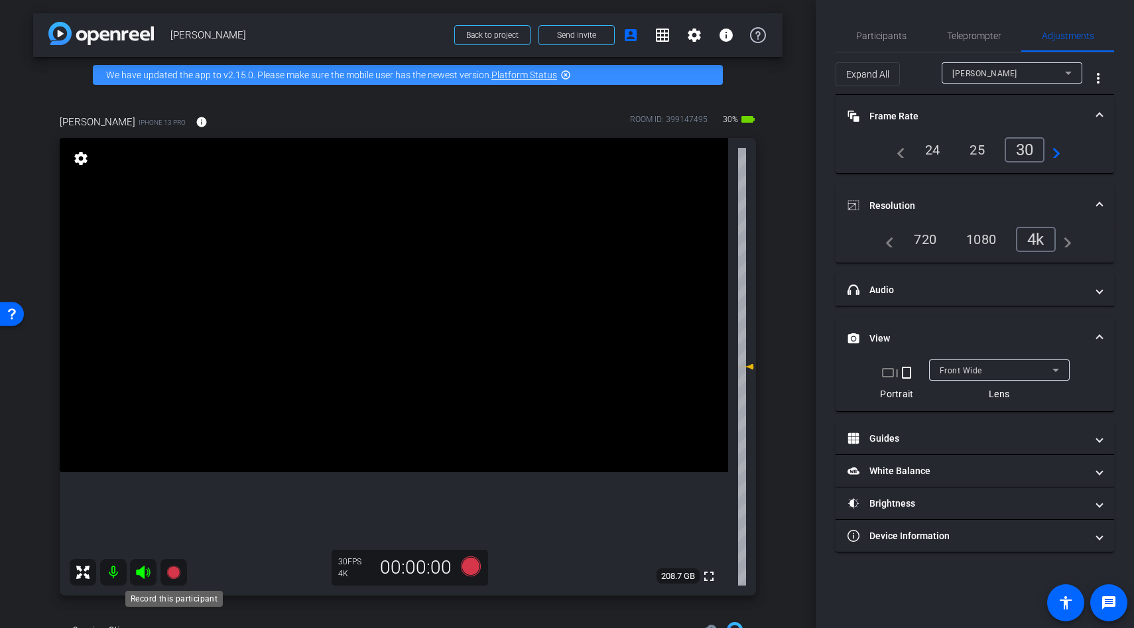
click at [172, 572] on icon at bounding box center [172, 572] width 13 height 13
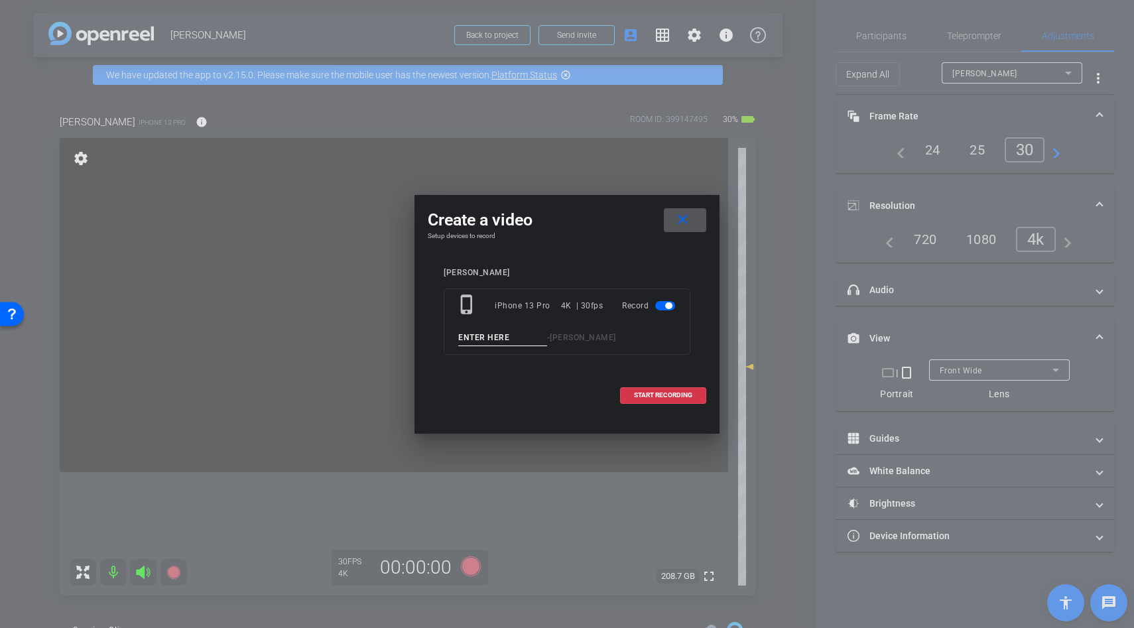
click at [473, 337] on input at bounding box center [502, 338] width 89 height 17
type input "line"
click at [666, 400] on span at bounding box center [663, 395] width 85 height 32
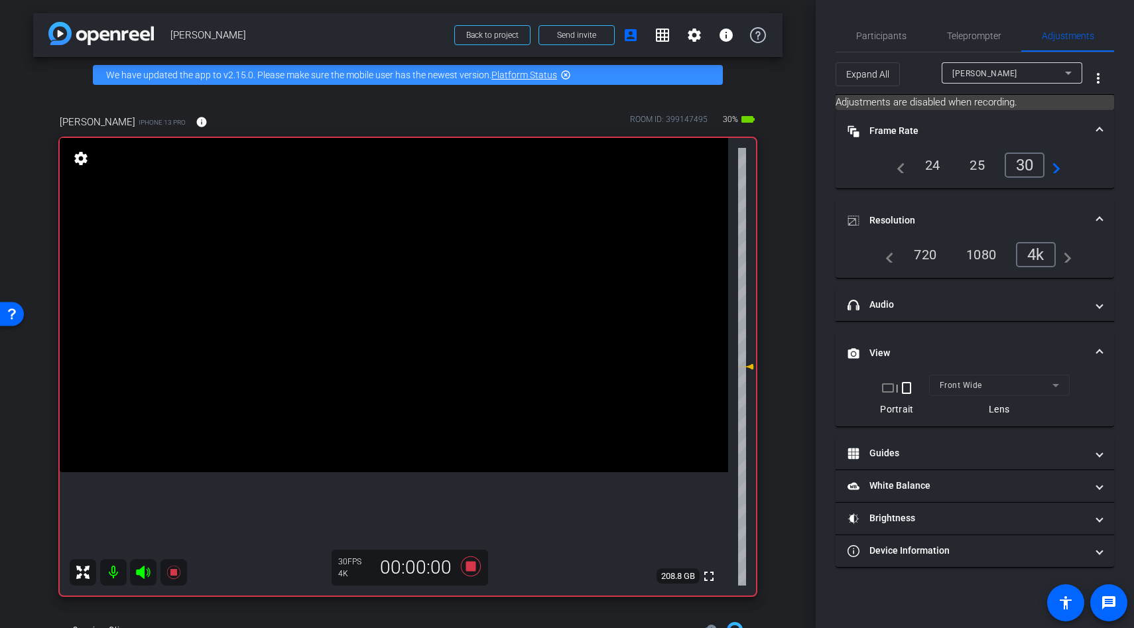
click at [141, 569] on icon at bounding box center [143, 572] width 14 height 13
click at [143, 573] on icon at bounding box center [143, 572] width 14 height 13
click at [172, 574] on icon at bounding box center [172, 572] width 13 height 13
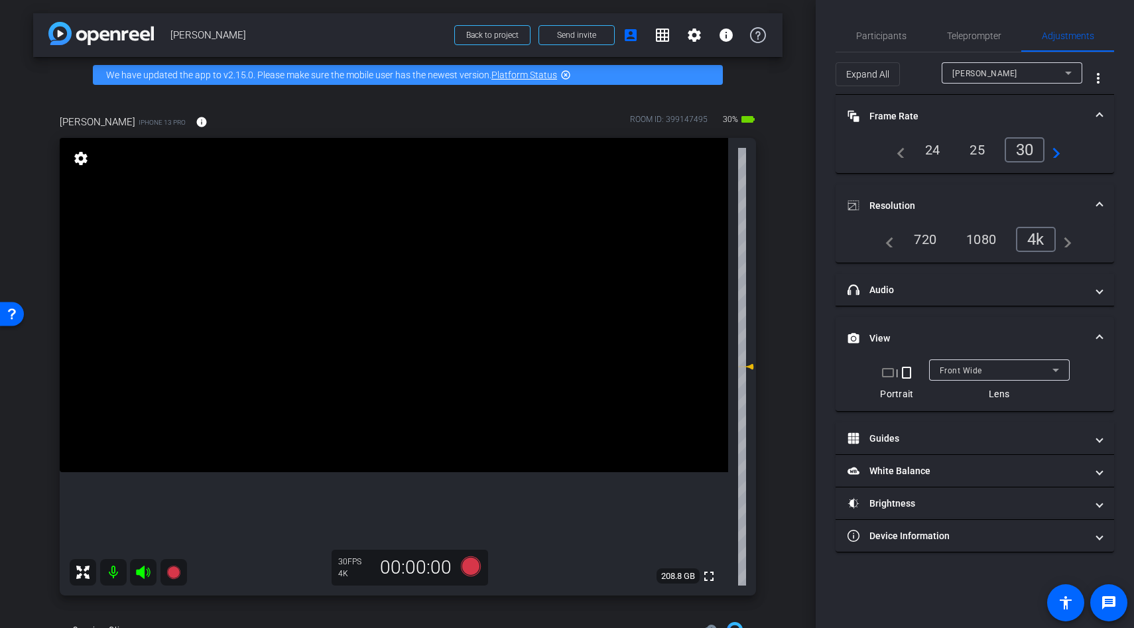
click at [518, 310] on video at bounding box center [394, 305] width 669 height 334
click at [467, 300] on video at bounding box center [394, 305] width 669 height 334
click at [393, 353] on video at bounding box center [394, 305] width 669 height 334
click at [467, 559] on icon at bounding box center [471, 566] width 20 height 20
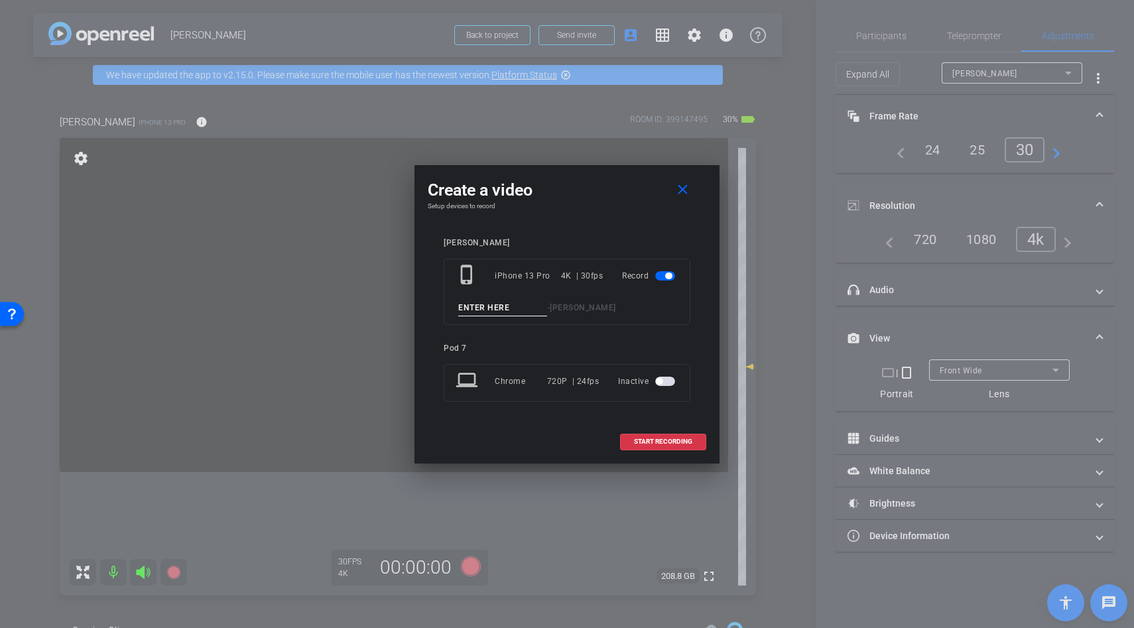
click at [483, 309] on input at bounding box center [502, 308] width 89 height 17
type input "line"
click at [634, 444] on span "START RECORDING" at bounding box center [663, 441] width 58 height 7
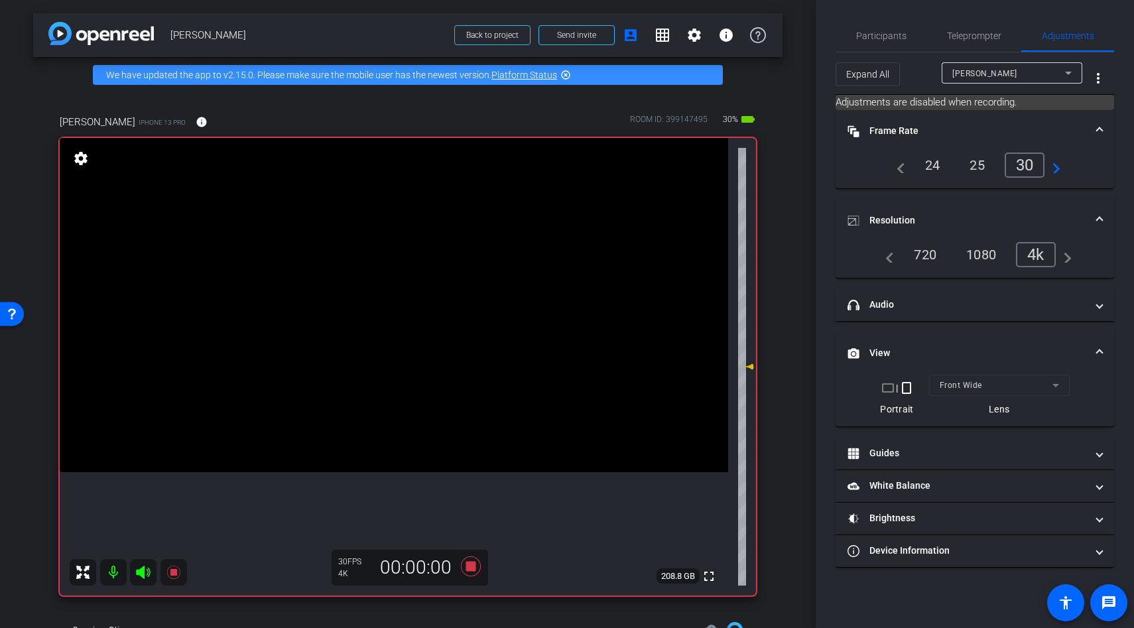
click at [143, 572] on icon at bounding box center [143, 572] width 14 height 13
click at [140, 572] on icon at bounding box center [143, 572] width 14 height 13
click at [145, 571] on icon at bounding box center [143, 572] width 16 height 16
click at [145, 571] on icon at bounding box center [143, 572] width 14 height 13
click at [174, 574] on icon at bounding box center [172, 572] width 13 height 13
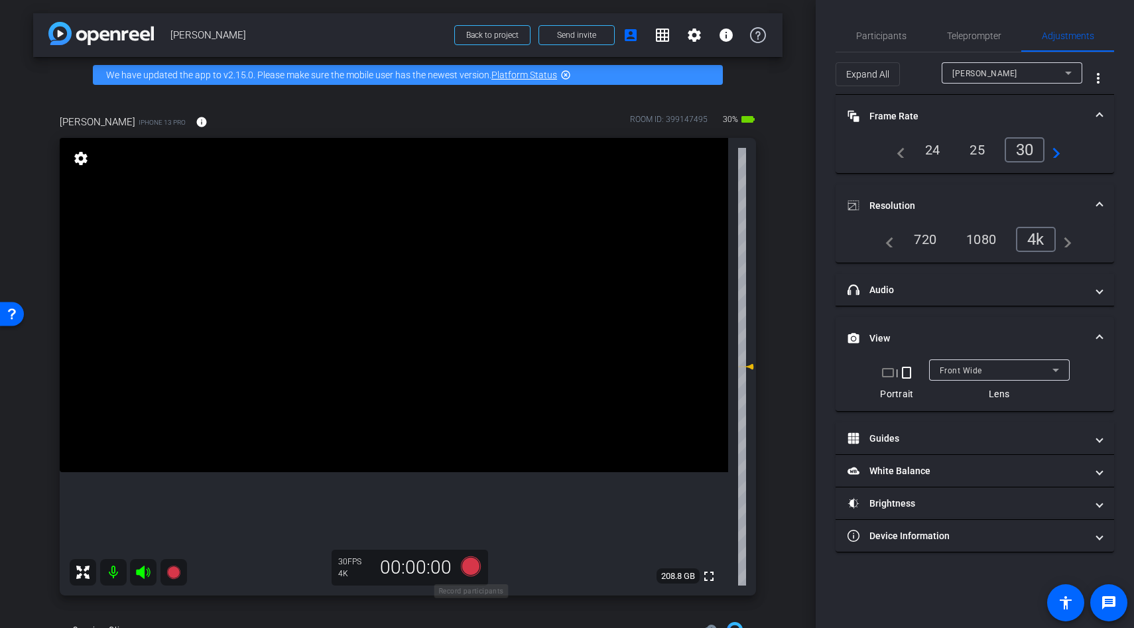
click at [474, 563] on icon at bounding box center [471, 566] width 20 height 20
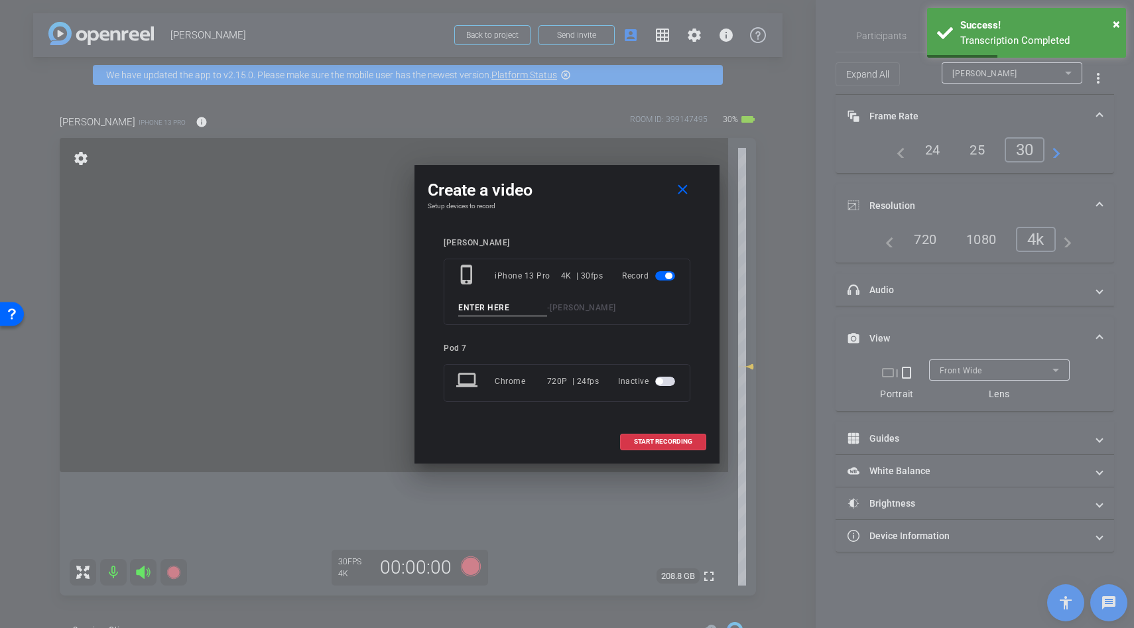
click at [508, 312] on input at bounding box center [502, 308] width 89 height 17
type input "line"
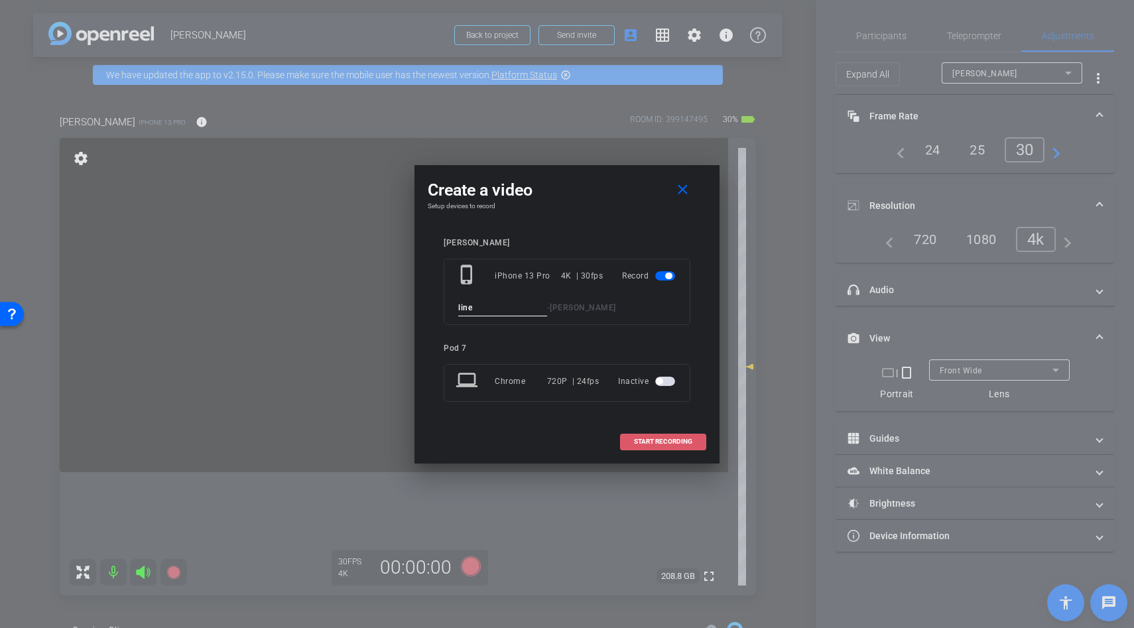
click at [677, 442] on span "START RECORDING" at bounding box center [663, 441] width 58 height 7
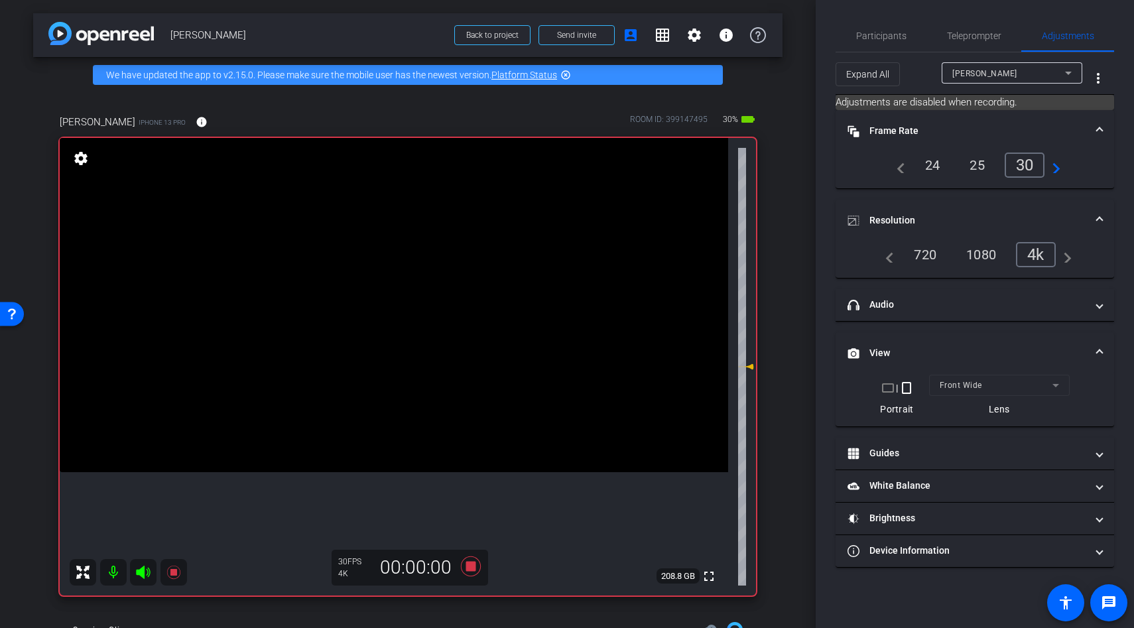
click at [145, 574] on icon at bounding box center [143, 572] width 14 height 13
click at [143, 573] on icon at bounding box center [143, 572] width 14 height 13
click at [170, 573] on icon at bounding box center [172, 572] width 13 height 13
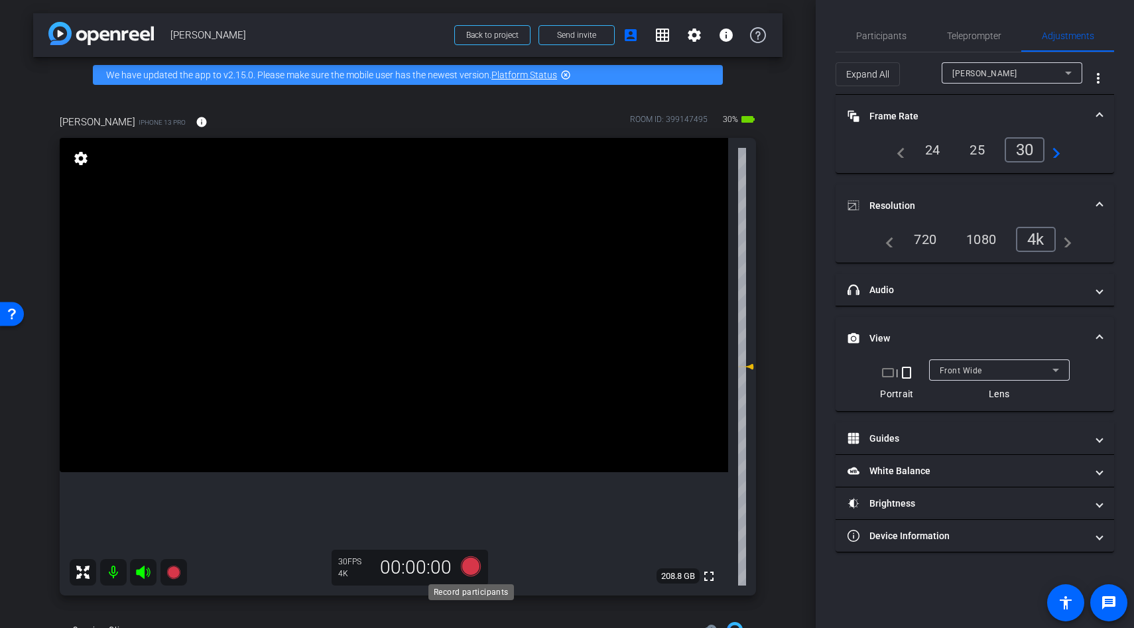
click at [472, 558] on icon at bounding box center [471, 566] width 32 height 24
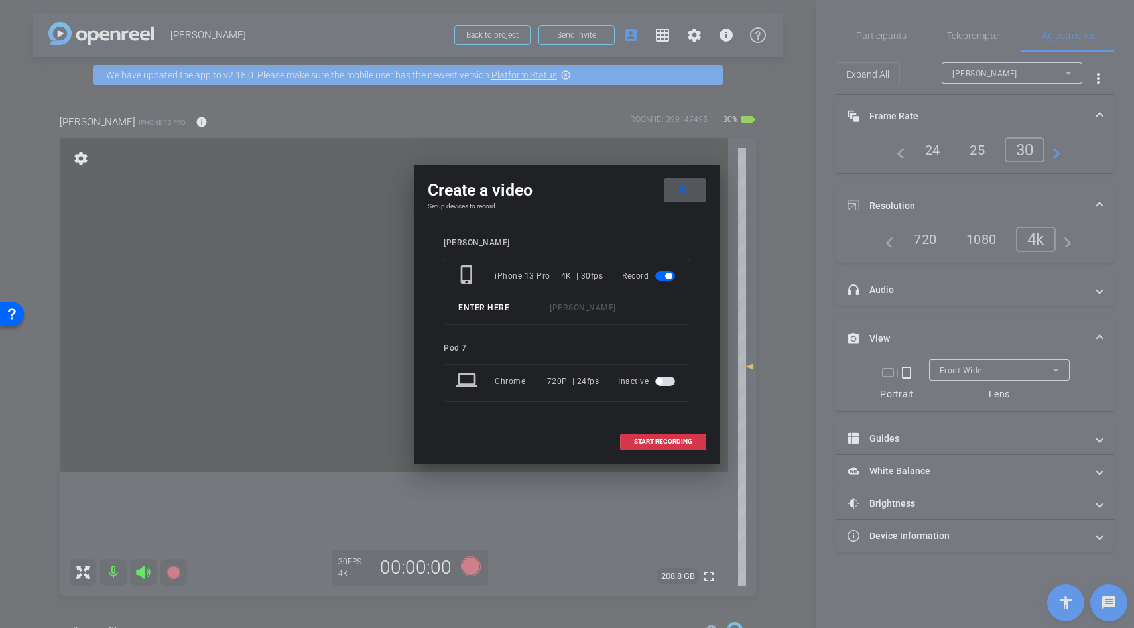
click at [471, 309] on input at bounding box center [502, 308] width 89 height 17
type input "line"
click at [616, 436] on div "START RECORDING" at bounding box center [567, 442] width 279 height 17
click at [634, 440] on button "START RECORDING" at bounding box center [663, 442] width 86 height 17
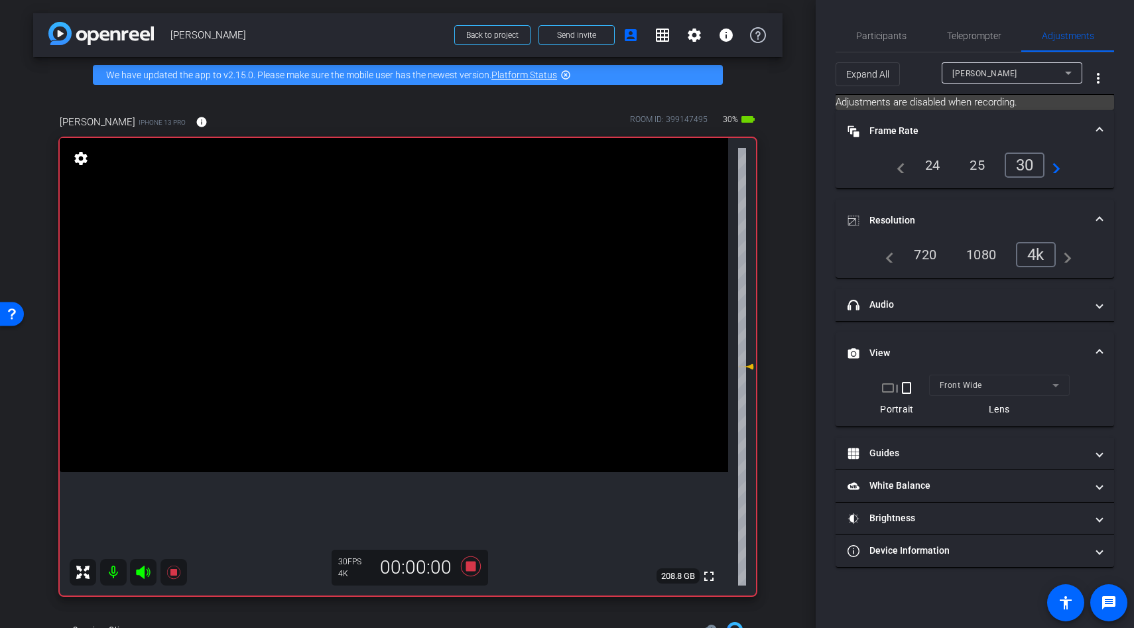
click at [141, 570] on icon at bounding box center [143, 572] width 14 height 13
click at [138, 572] on icon at bounding box center [143, 572] width 14 height 13
click at [173, 572] on icon at bounding box center [172, 572] width 13 height 13
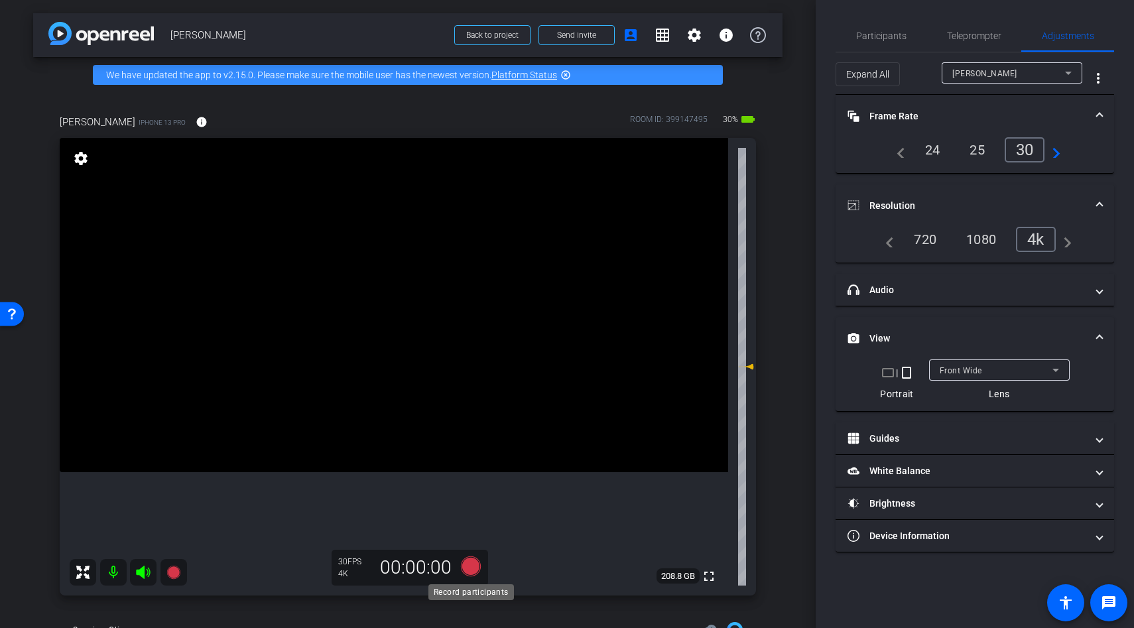
click at [472, 567] on icon at bounding box center [471, 566] width 20 height 20
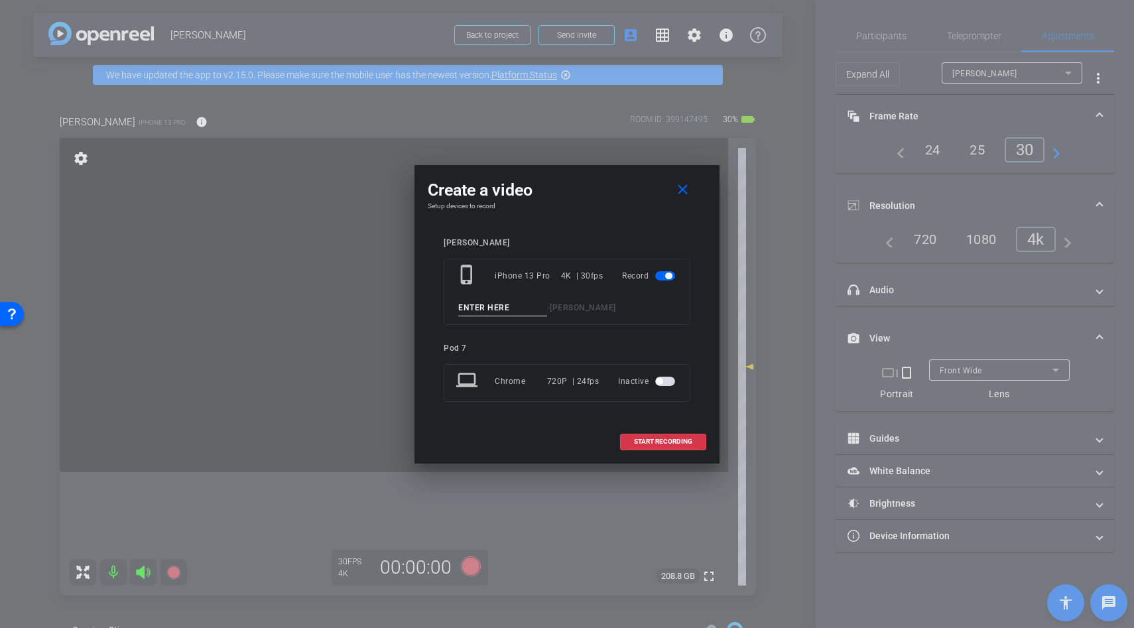
click at [486, 305] on input at bounding box center [502, 308] width 89 height 17
type input "line"
click at [638, 437] on button "START RECORDING" at bounding box center [663, 442] width 86 height 17
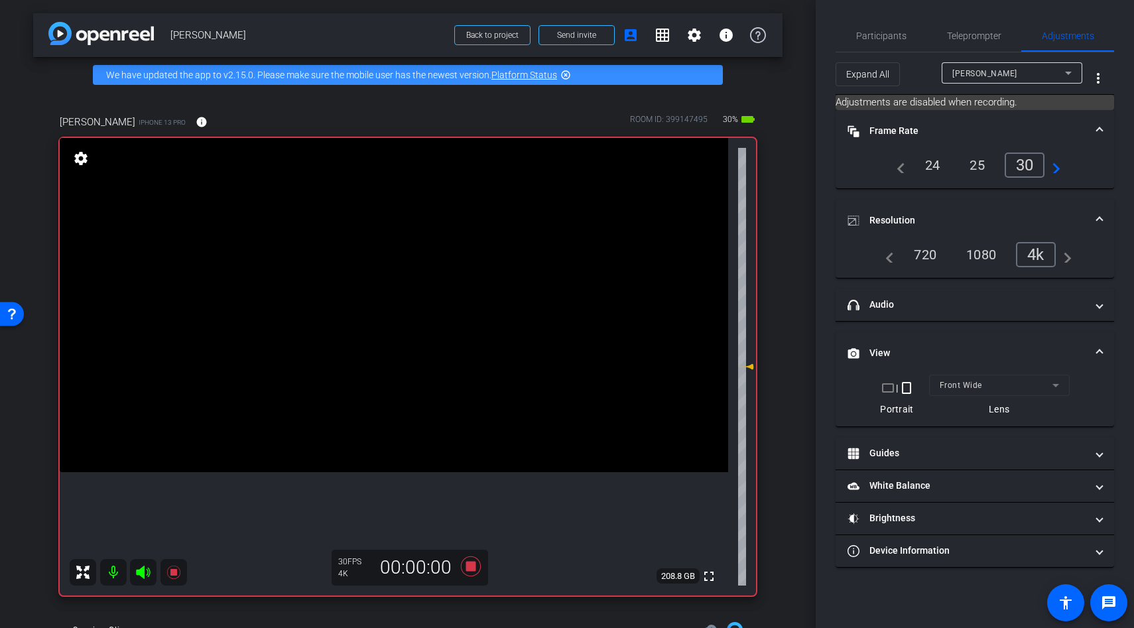
click at [141, 572] on icon at bounding box center [143, 572] width 14 height 13
click at [143, 576] on icon at bounding box center [143, 572] width 14 height 13
click at [174, 574] on icon at bounding box center [172, 572] width 13 height 13
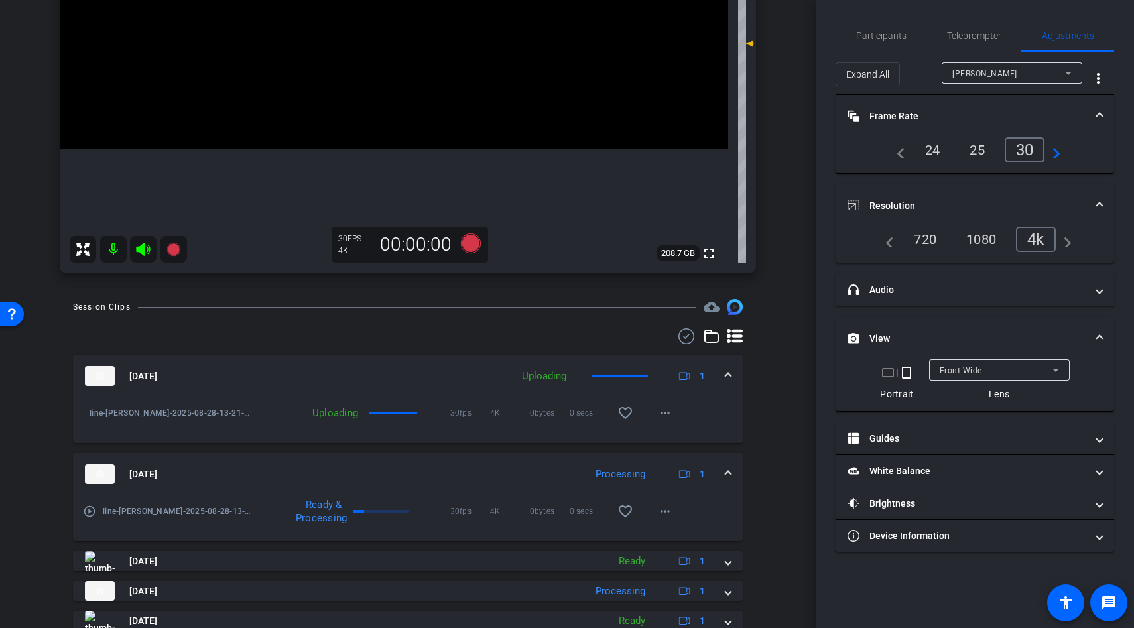
scroll to position [329, 0]
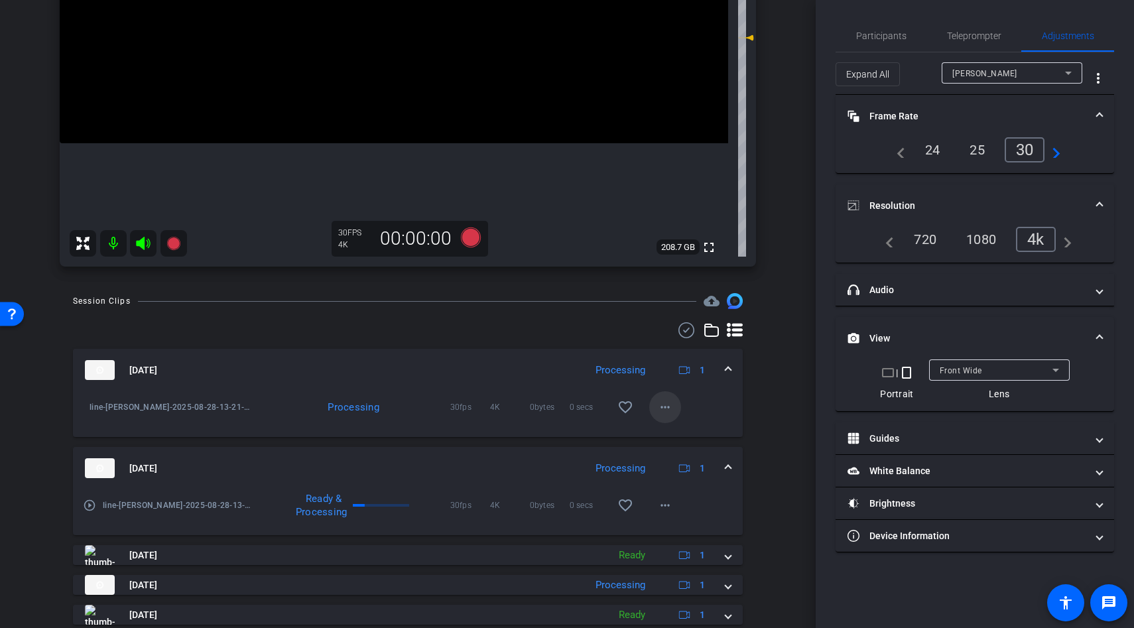
click at [661, 407] on mat-icon "more_horiz" at bounding box center [665, 407] width 16 height 16
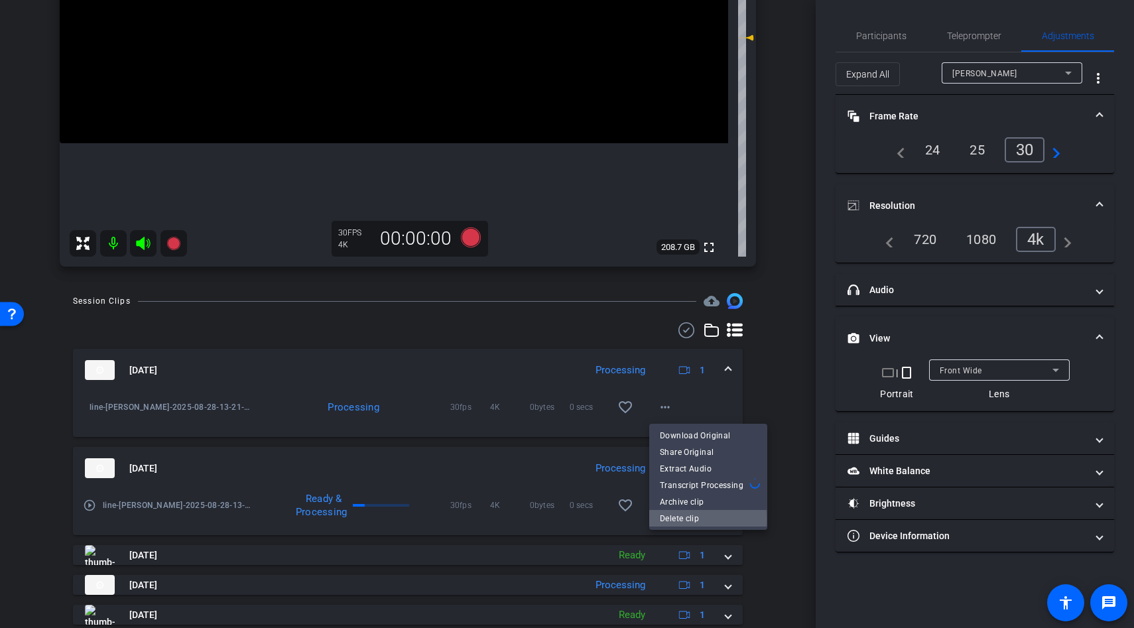
click at [675, 519] on span "Delete clip" at bounding box center [708, 518] width 97 height 16
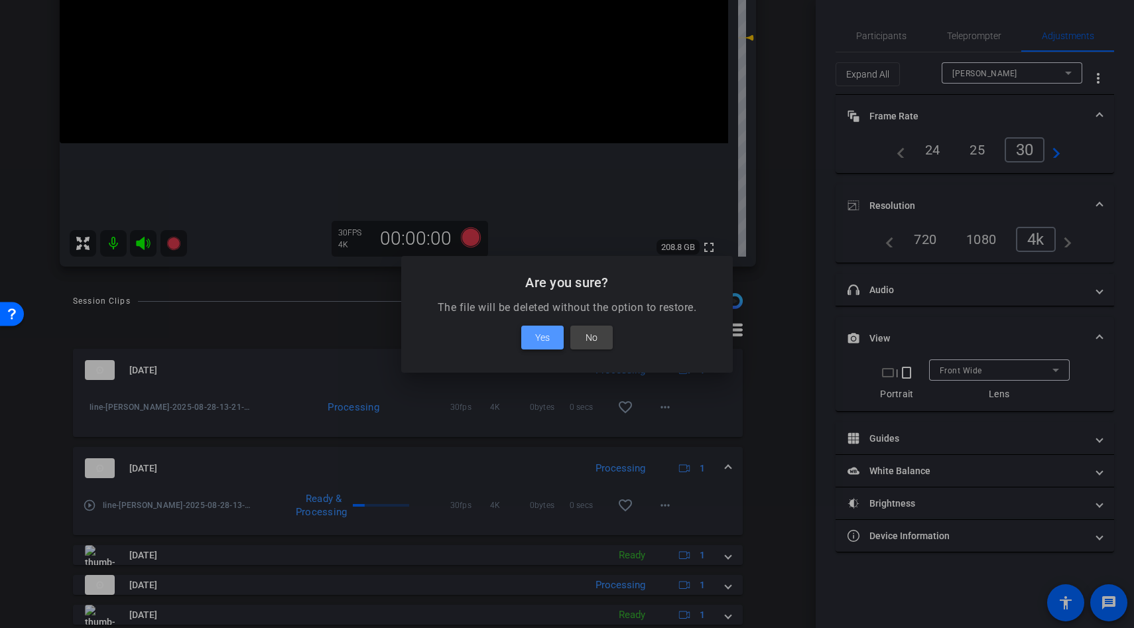
click at [541, 345] on span "Yes" at bounding box center [542, 338] width 15 height 16
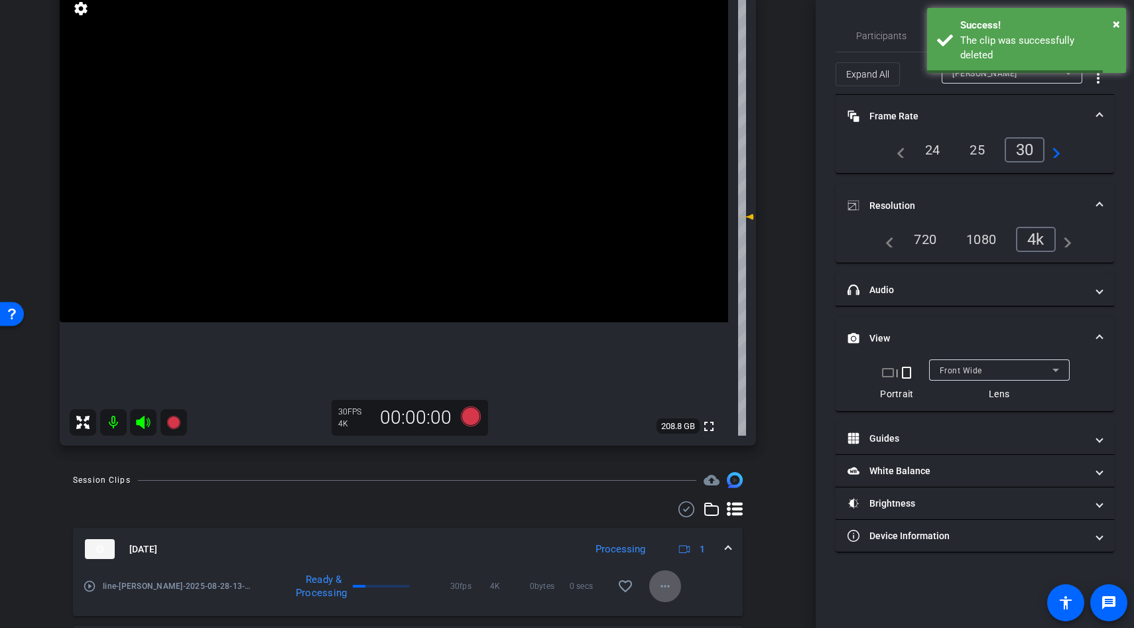
scroll to position [141, 0]
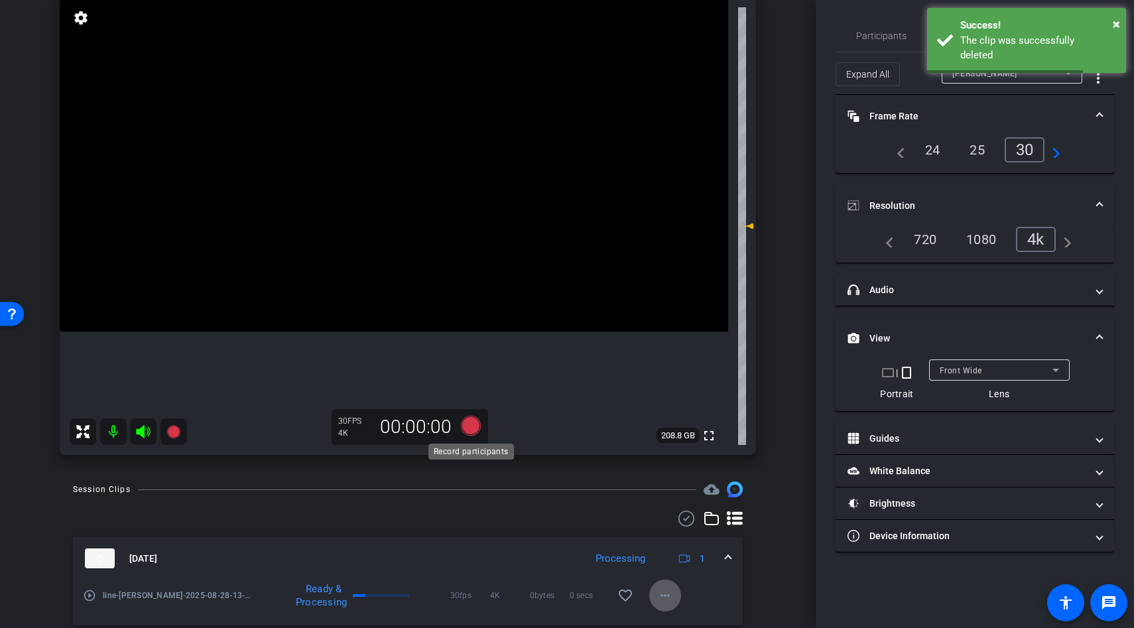
click at [468, 427] on icon at bounding box center [471, 426] width 20 height 20
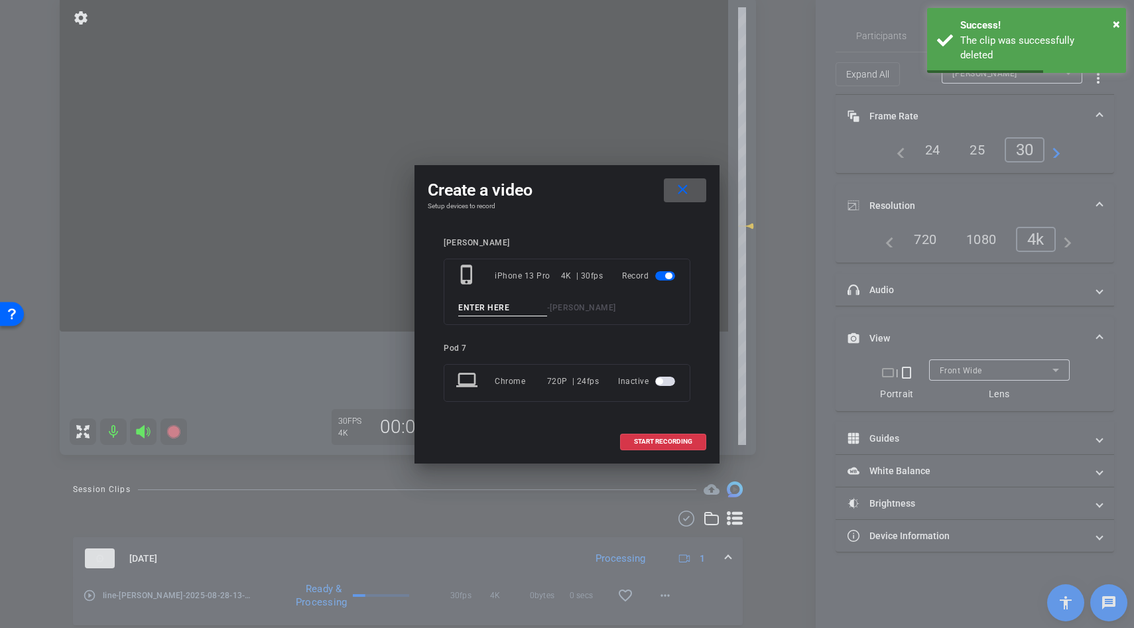
click at [477, 316] on div "phone_iphone iPhone 13 Pro 4K | 30fps Record - Shannon Moonbrew" at bounding box center [567, 292] width 247 height 66
click at [478, 309] on input at bounding box center [502, 308] width 89 height 17
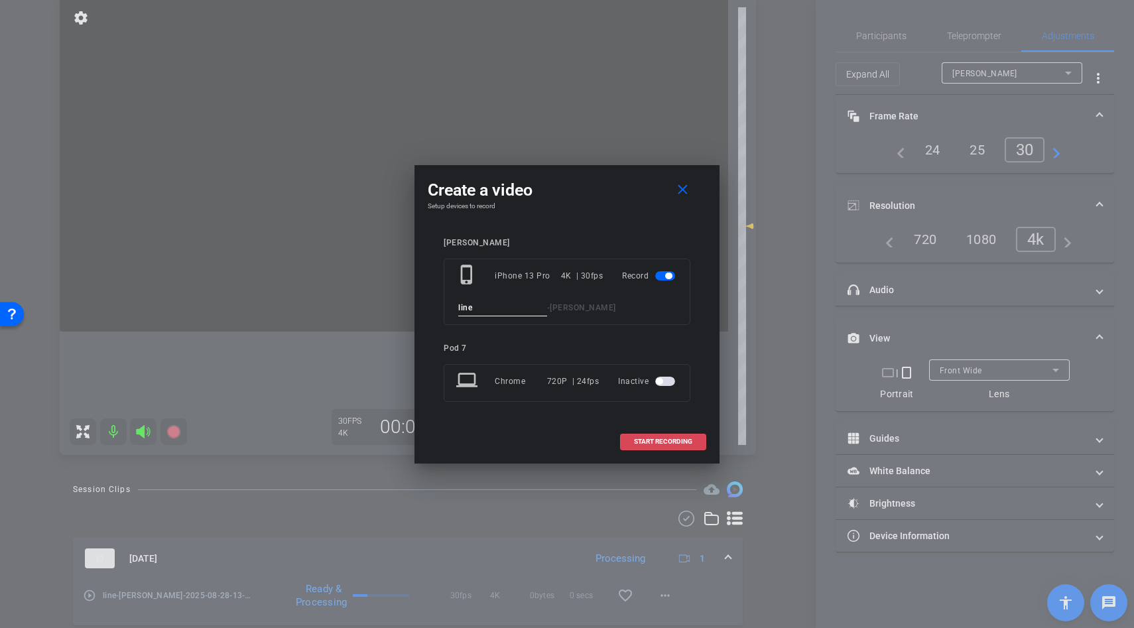
type input "line"
click at [636, 437] on span at bounding box center [663, 442] width 85 height 32
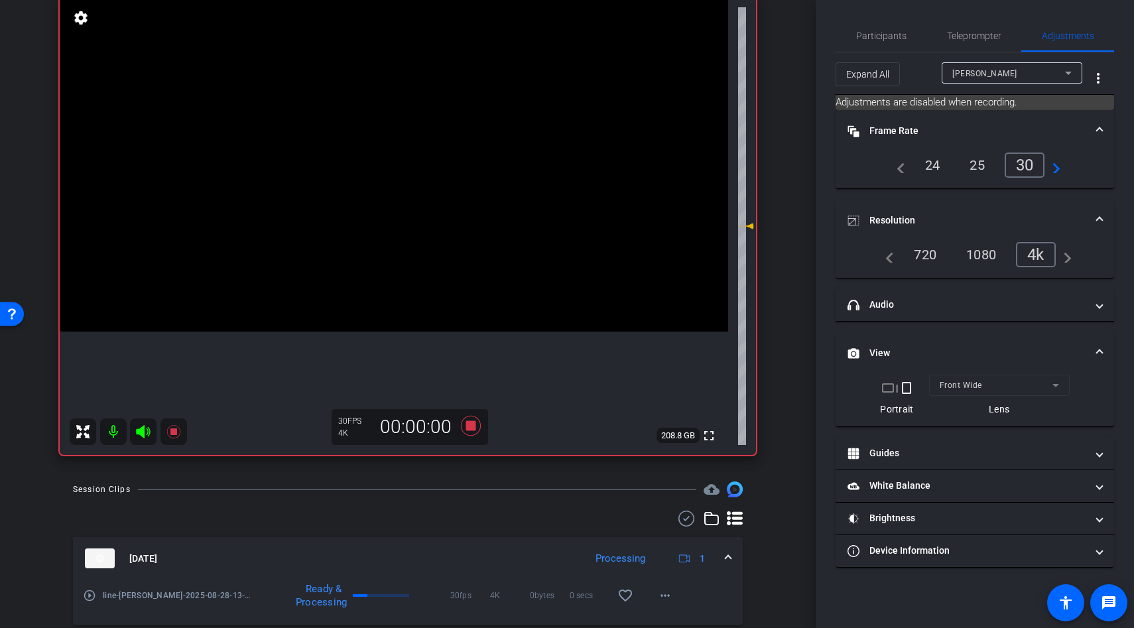
click at [144, 433] on icon at bounding box center [143, 431] width 14 height 13
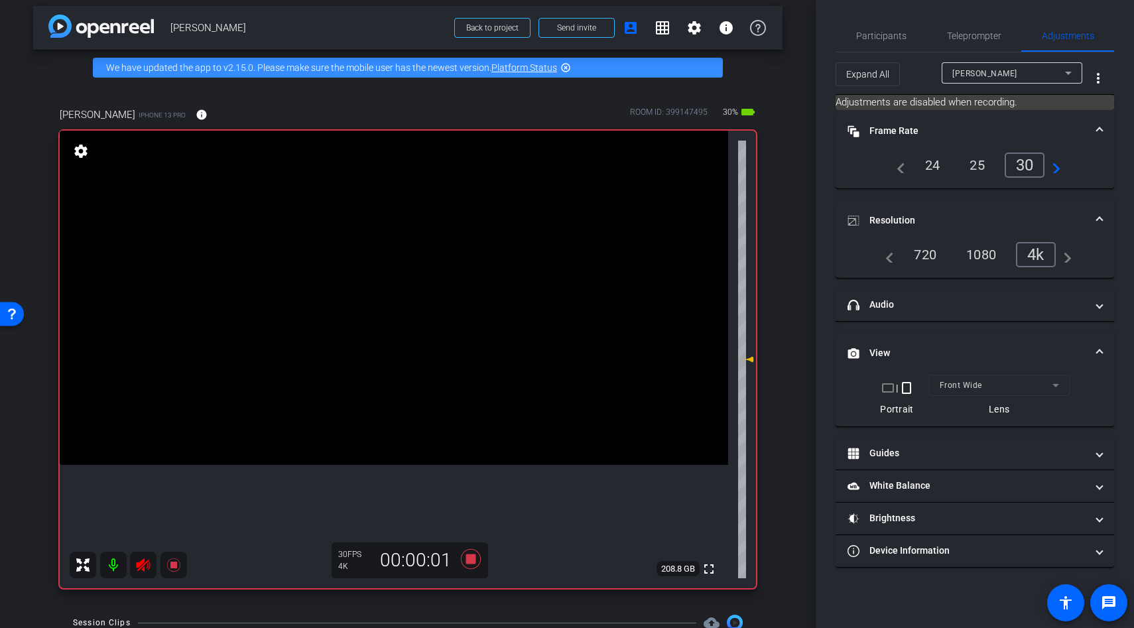
scroll to position [3, 0]
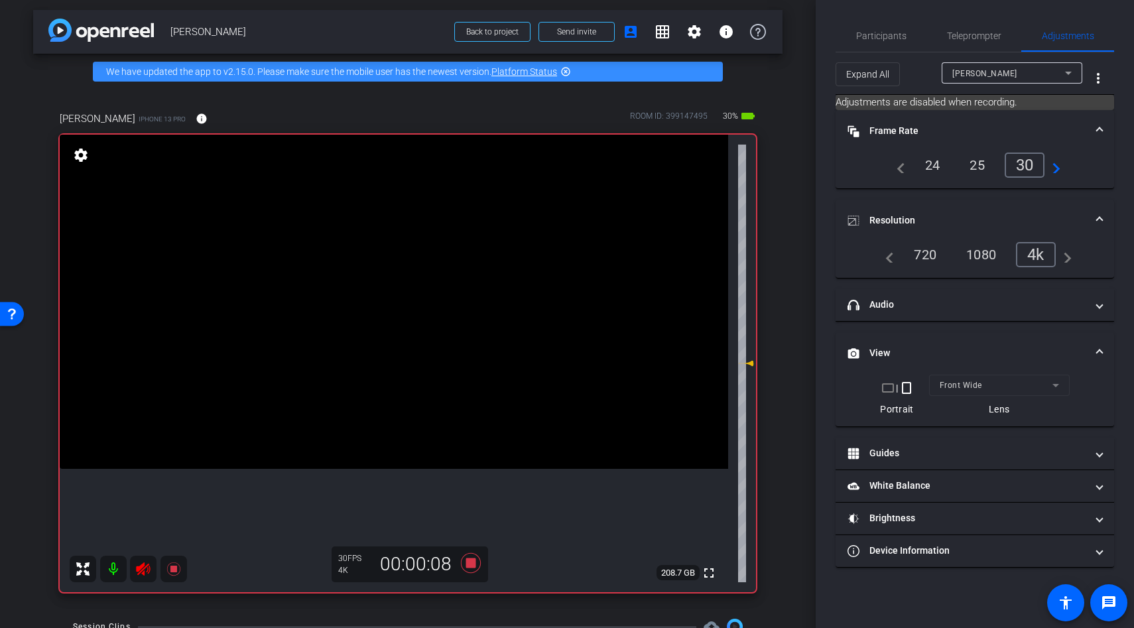
click at [140, 568] on icon at bounding box center [143, 568] width 14 height 13
click at [139, 574] on icon at bounding box center [143, 569] width 16 height 16
click at [139, 571] on icon at bounding box center [143, 569] width 16 height 16
click at [176, 570] on icon at bounding box center [172, 568] width 13 height 13
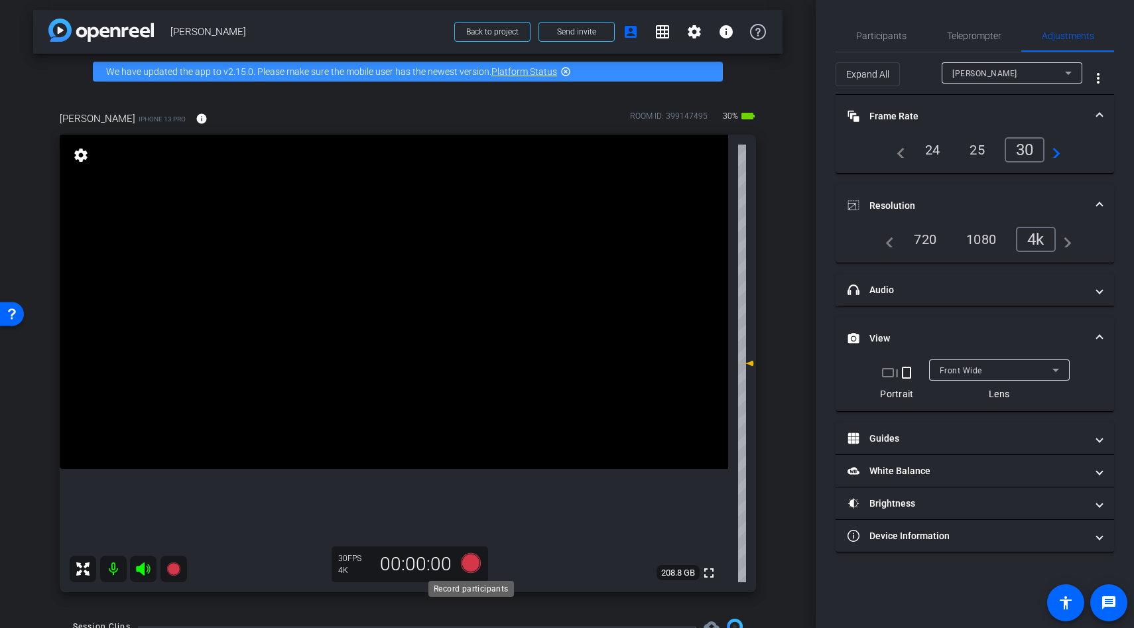
click at [474, 567] on icon at bounding box center [471, 563] width 20 height 20
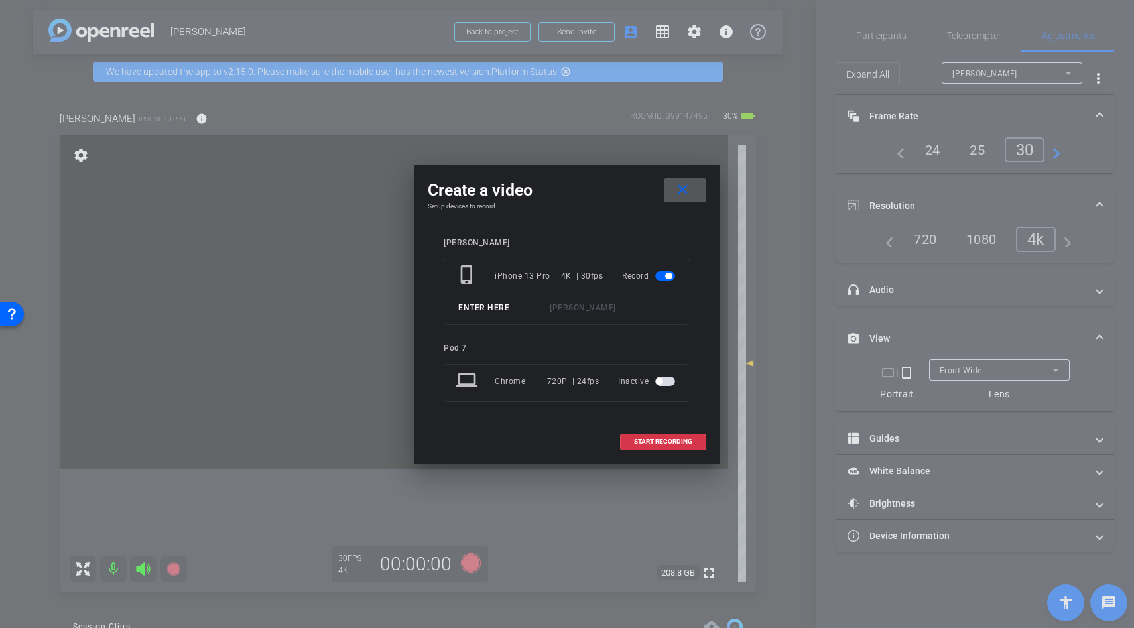
click at [482, 309] on input at bounding box center [502, 308] width 89 height 17
type input "i"
type input "line"
click at [678, 456] on span at bounding box center [663, 442] width 85 height 32
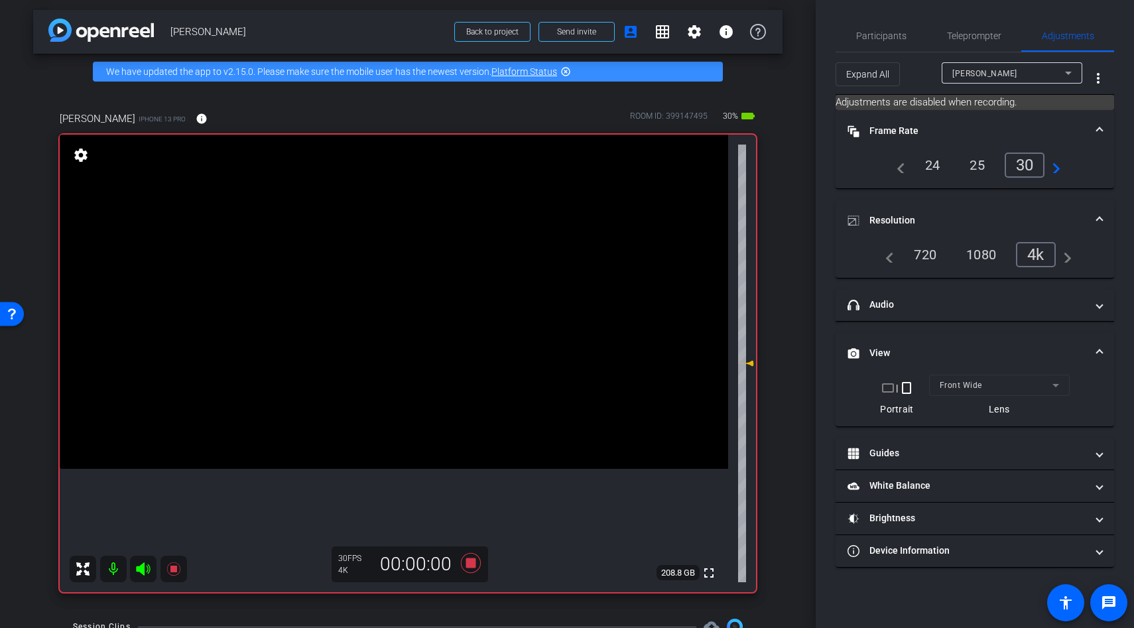
click at [147, 567] on icon at bounding box center [143, 569] width 16 height 16
click at [143, 570] on icon at bounding box center [143, 569] width 16 height 16
click at [144, 567] on icon at bounding box center [143, 568] width 14 height 13
click at [137, 564] on icon at bounding box center [143, 569] width 16 height 16
click at [138, 570] on icon at bounding box center [143, 568] width 14 height 13
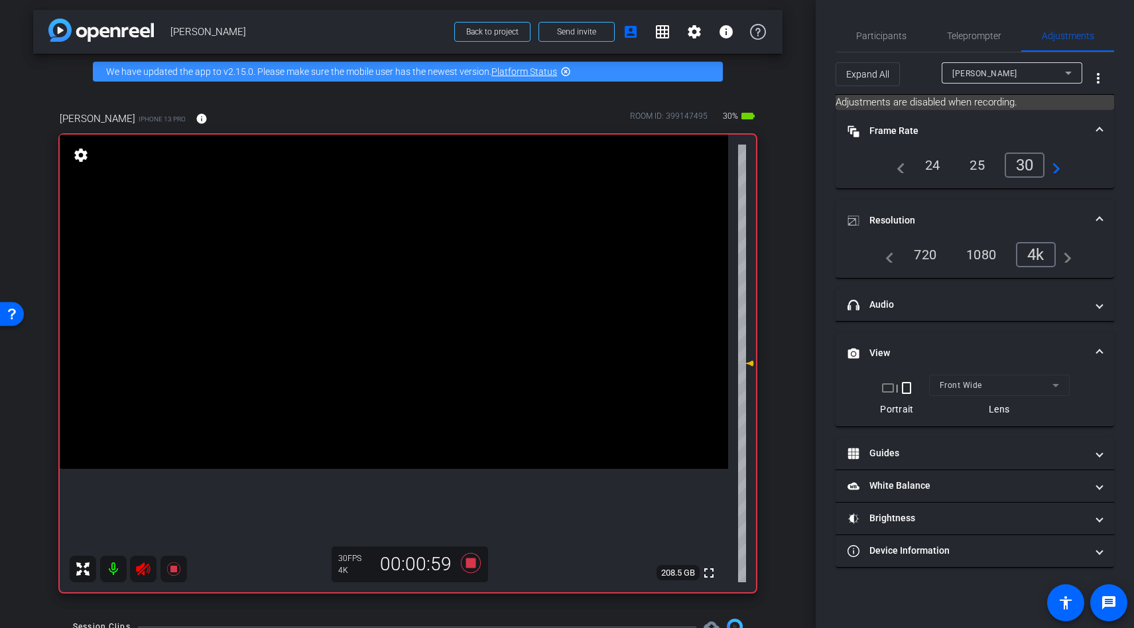
click at [139, 570] on icon at bounding box center [143, 568] width 14 height 13
click at [176, 572] on icon at bounding box center [174, 569] width 16 height 16
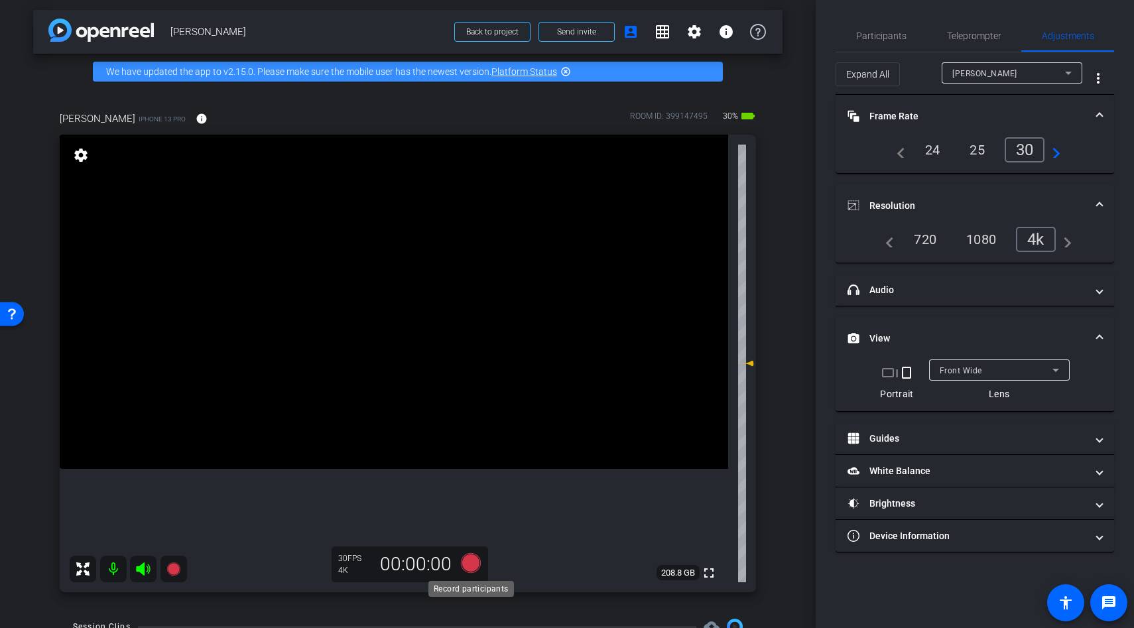
click at [469, 551] on icon at bounding box center [471, 563] width 32 height 24
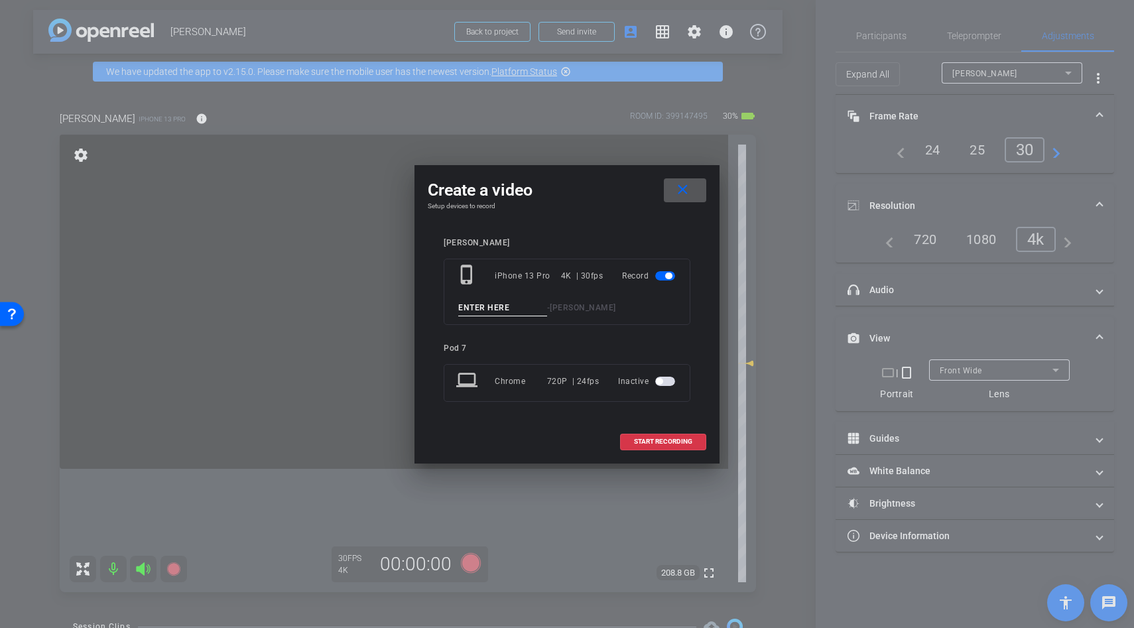
click at [482, 314] on input at bounding box center [502, 308] width 89 height 17
type input "line"
click at [680, 442] on span "START RECORDING" at bounding box center [663, 441] width 58 height 7
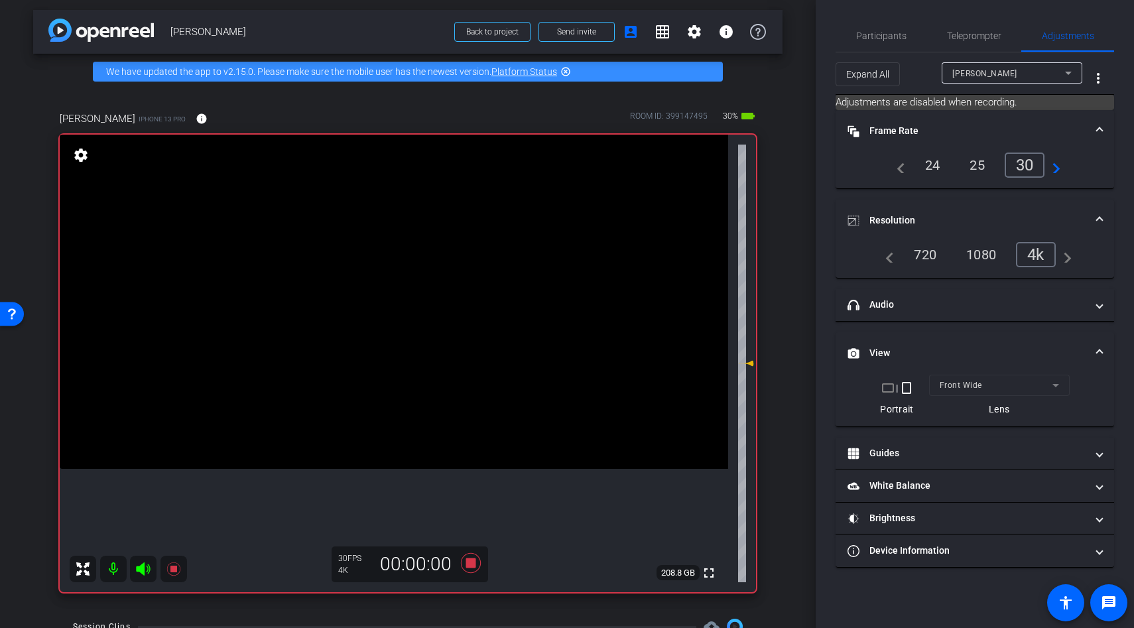
click at [142, 570] on icon at bounding box center [143, 568] width 14 height 13
click at [143, 568] on icon at bounding box center [143, 568] width 14 height 13
click at [172, 570] on icon at bounding box center [172, 568] width 13 height 13
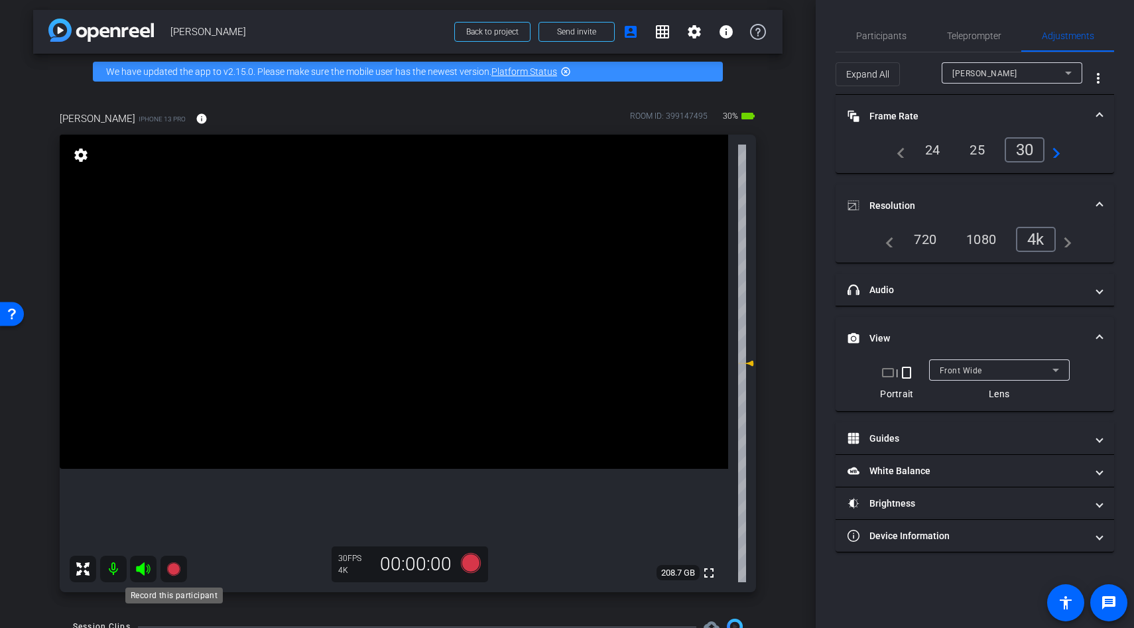
click at [172, 570] on icon at bounding box center [172, 568] width 13 height 13
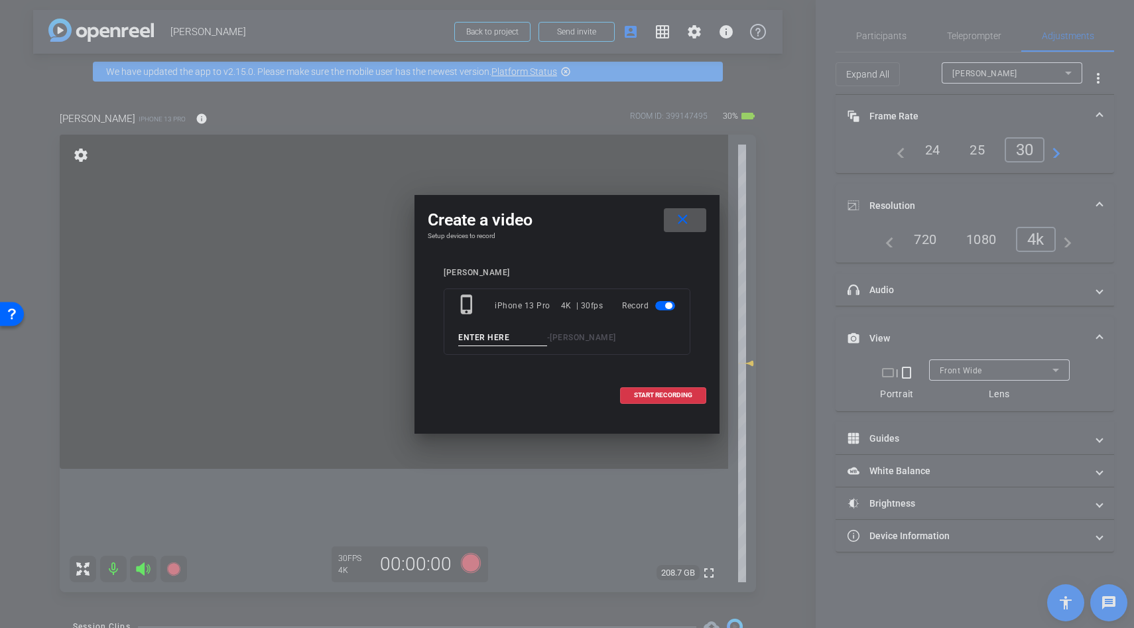
click at [472, 339] on input at bounding box center [502, 338] width 89 height 17
type input "line"
click at [621, 393] on span at bounding box center [663, 395] width 85 height 32
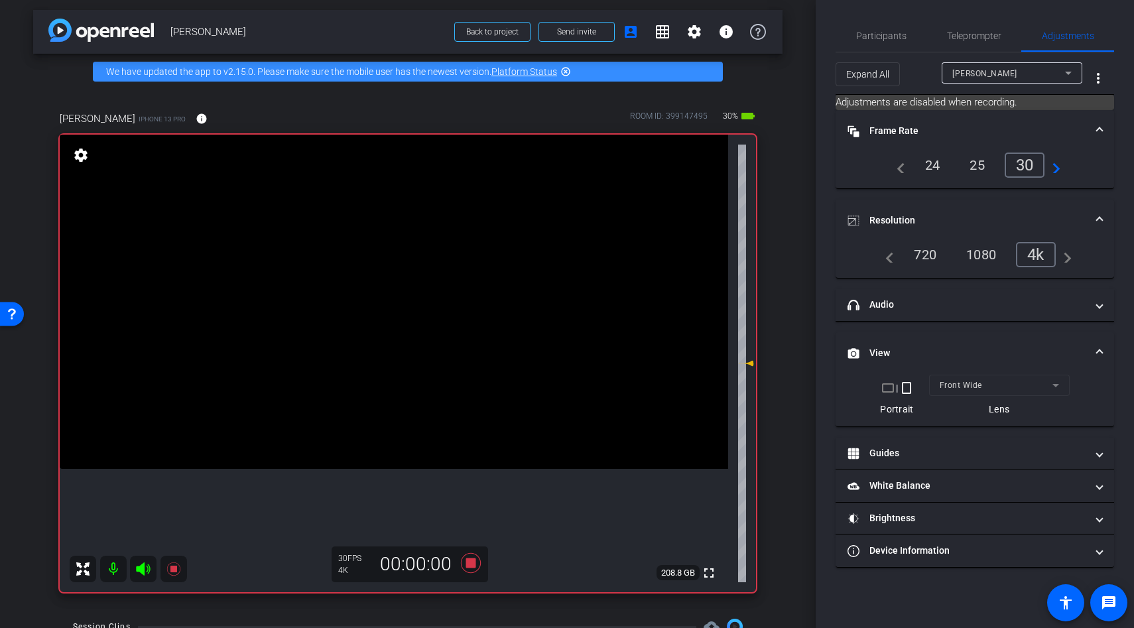
click at [142, 570] on icon at bounding box center [143, 568] width 14 height 13
click at [139, 570] on icon at bounding box center [143, 568] width 14 height 13
click at [174, 570] on icon at bounding box center [172, 568] width 13 height 13
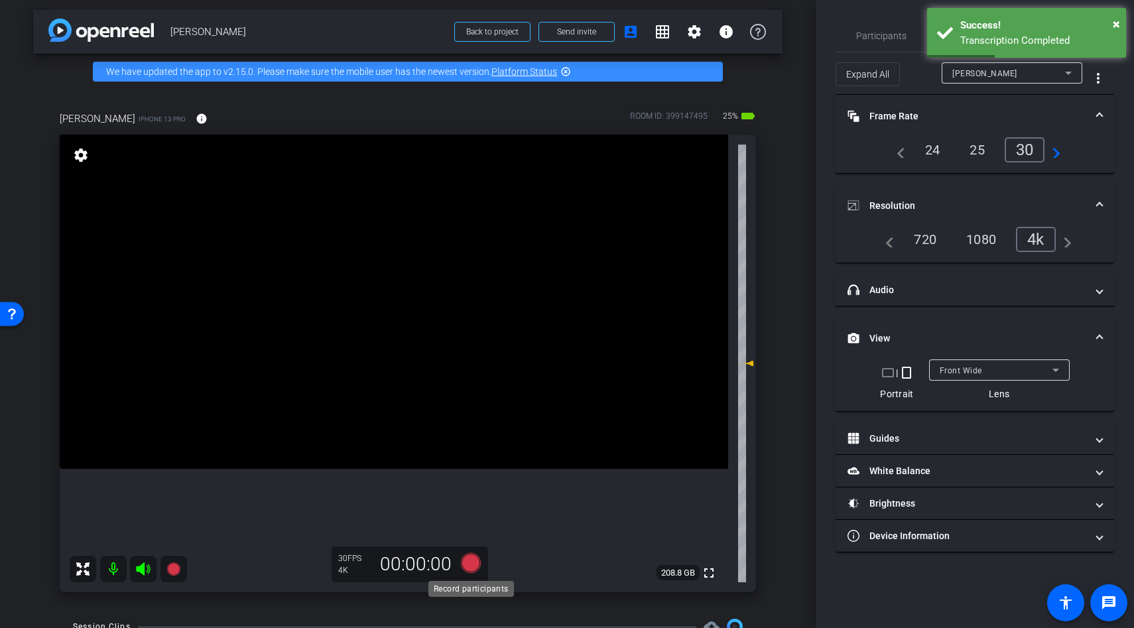
click at [474, 559] on icon at bounding box center [471, 563] width 20 height 20
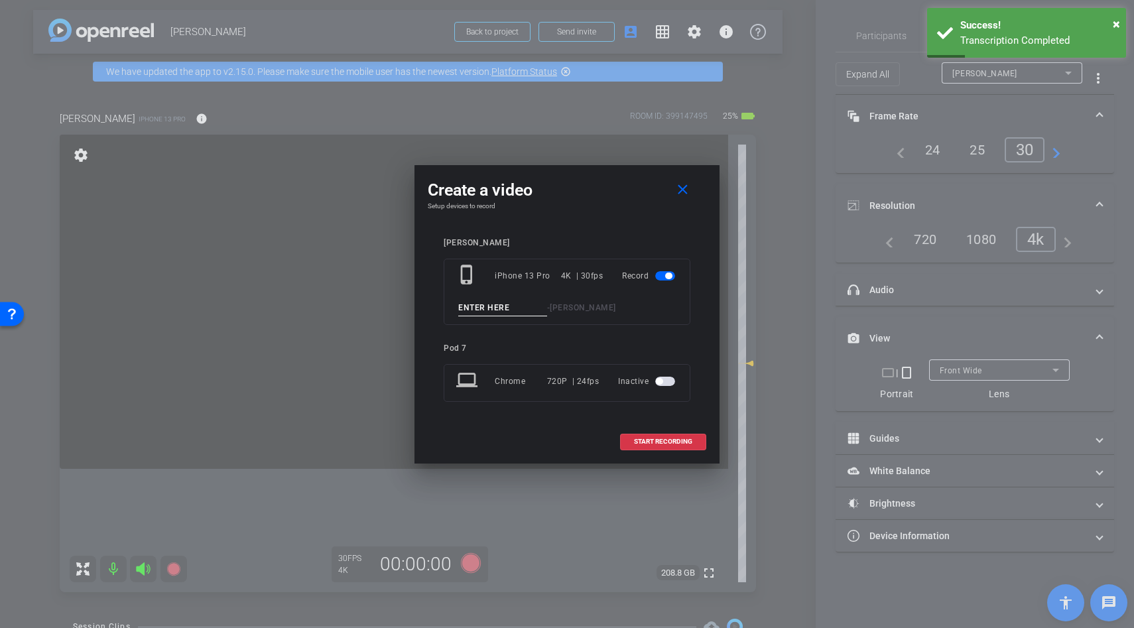
click at [496, 302] on input at bounding box center [502, 308] width 89 height 17
type input "line"
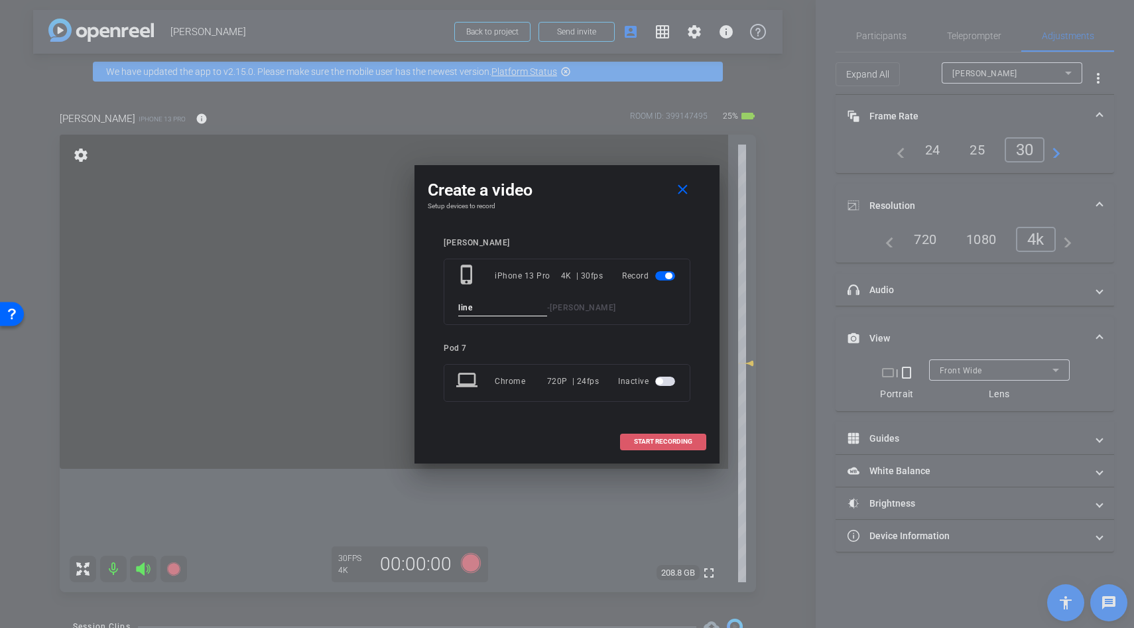
click at [627, 443] on span at bounding box center [663, 442] width 85 height 32
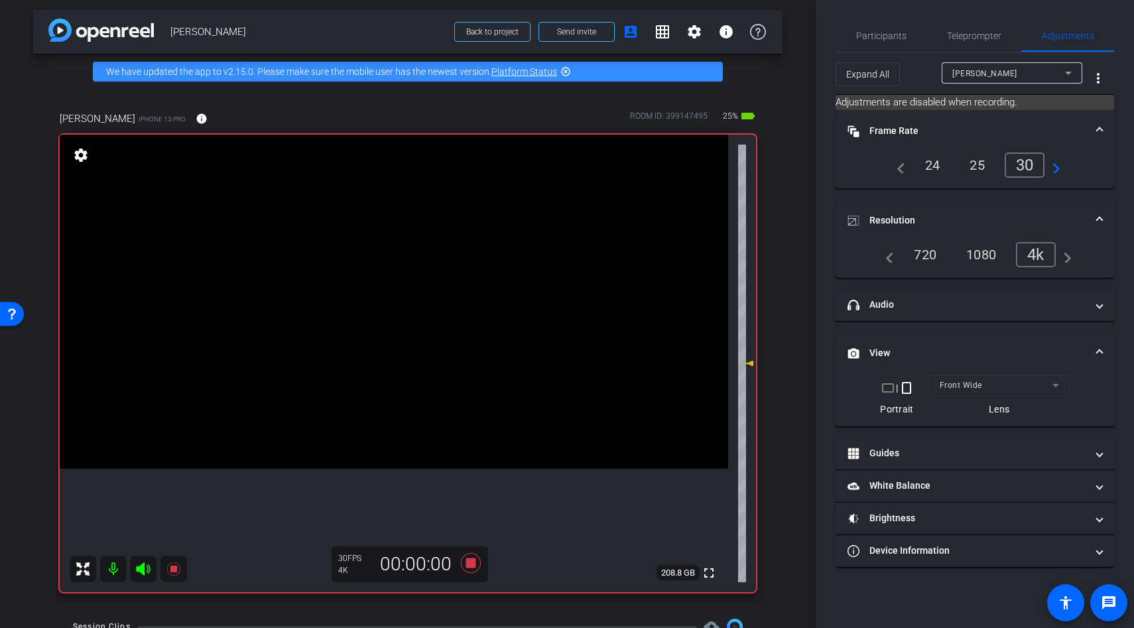
click at [139, 570] on icon at bounding box center [143, 568] width 14 height 13
click at [142, 572] on icon at bounding box center [143, 568] width 14 height 13
click at [175, 573] on icon at bounding box center [174, 569] width 16 height 16
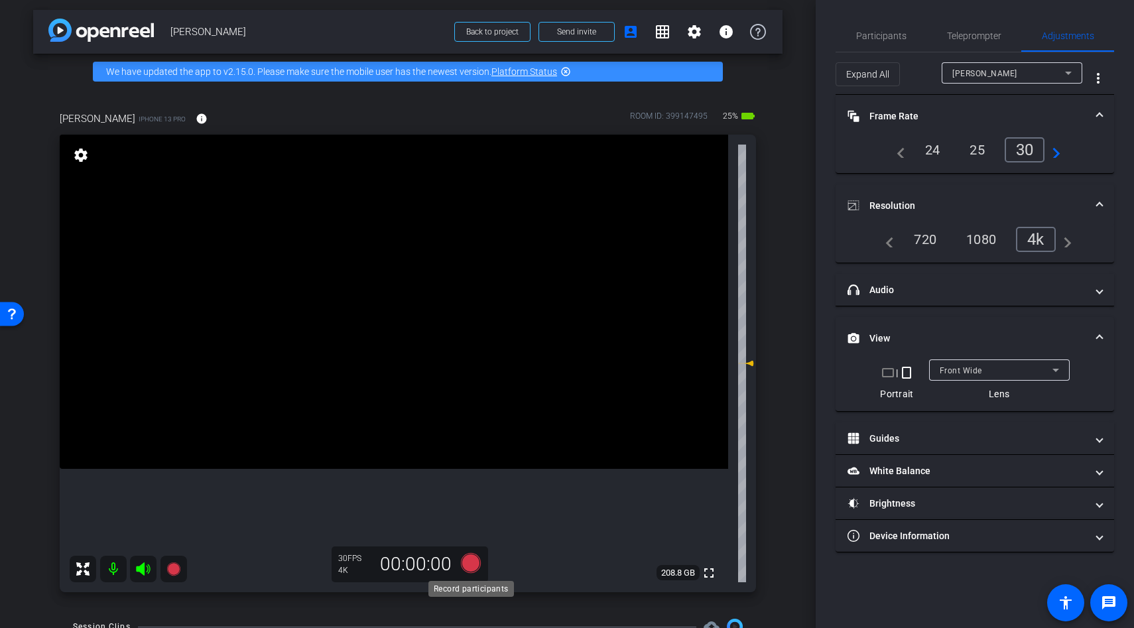
click at [476, 581] on div "Record participants" at bounding box center [471, 589] width 86 height 16
click at [470, 563] on icon at bounding box center [471, 563] width 20 height 20
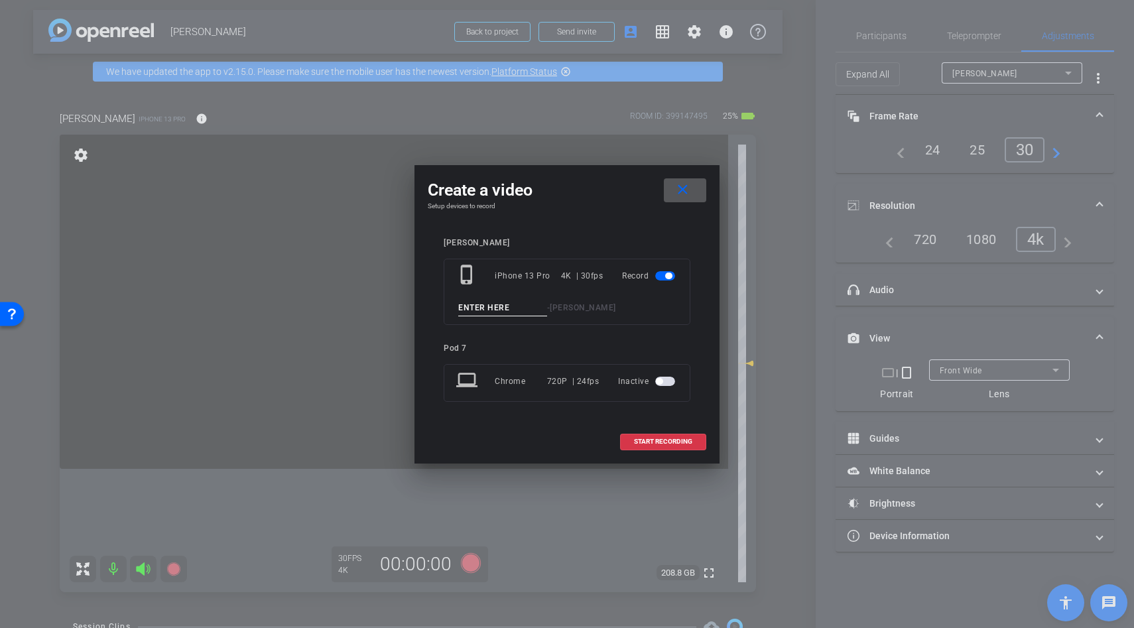
click at [482, 306] on input at bounding box center [502, 308] width 89 height 17
type input "line"
click at [641, 445] on span "START RECORDING" at bounding box center [663, 441] width 58 height 7
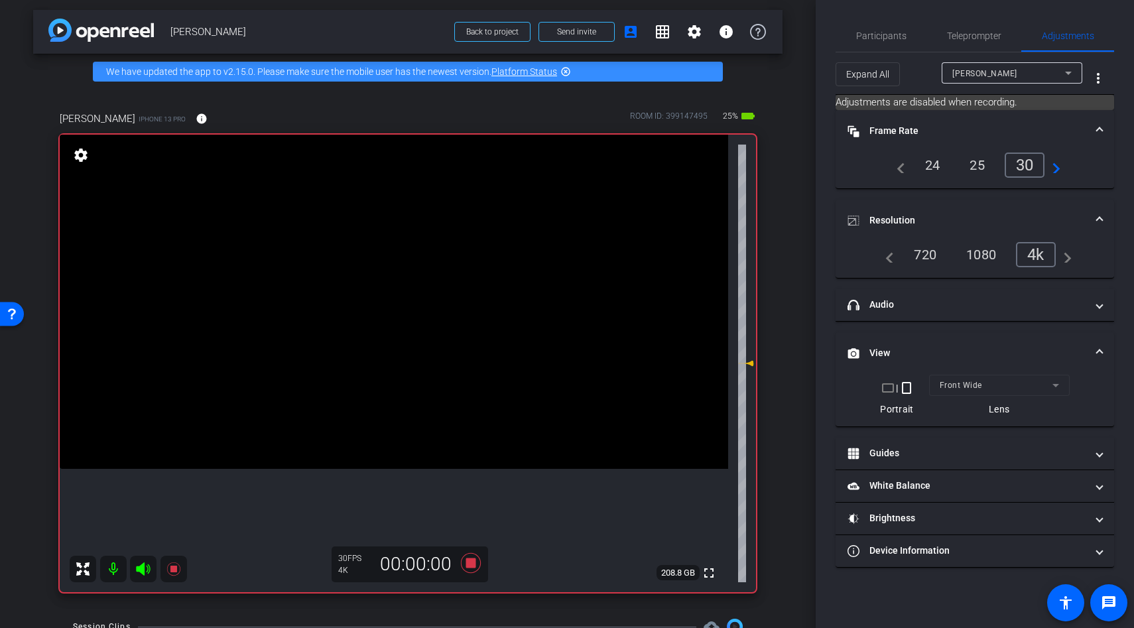
click at [143, 570] on icon at bounding box center [143, 568] width 14 height 13
click at [141, 570] on icon at bounding box center [143, 568] width 14 height 13
click at [145, 565] on icon at bounding box center [143, 569] width 16 height 16
click at [141, 571] on icon at bounding box center [143, 568] width 14 height 13
click at [170, 574] on icon at bounding box center [174, 569] width 16 height 16
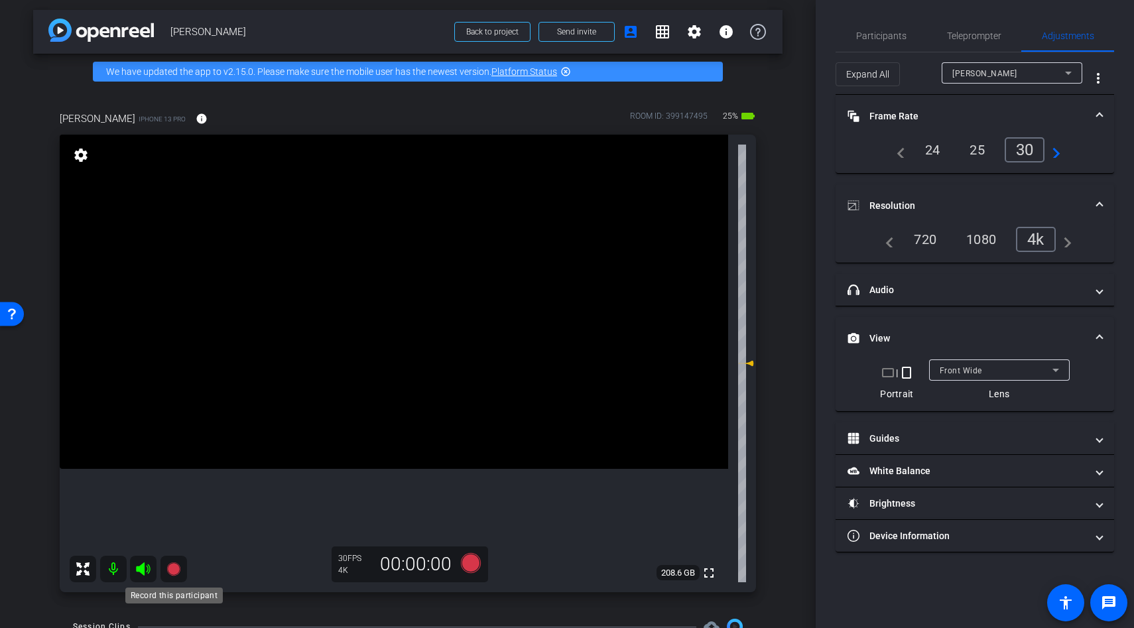
click at [174, 569] on icon at bounding box center [172, 568] width 13 height 13
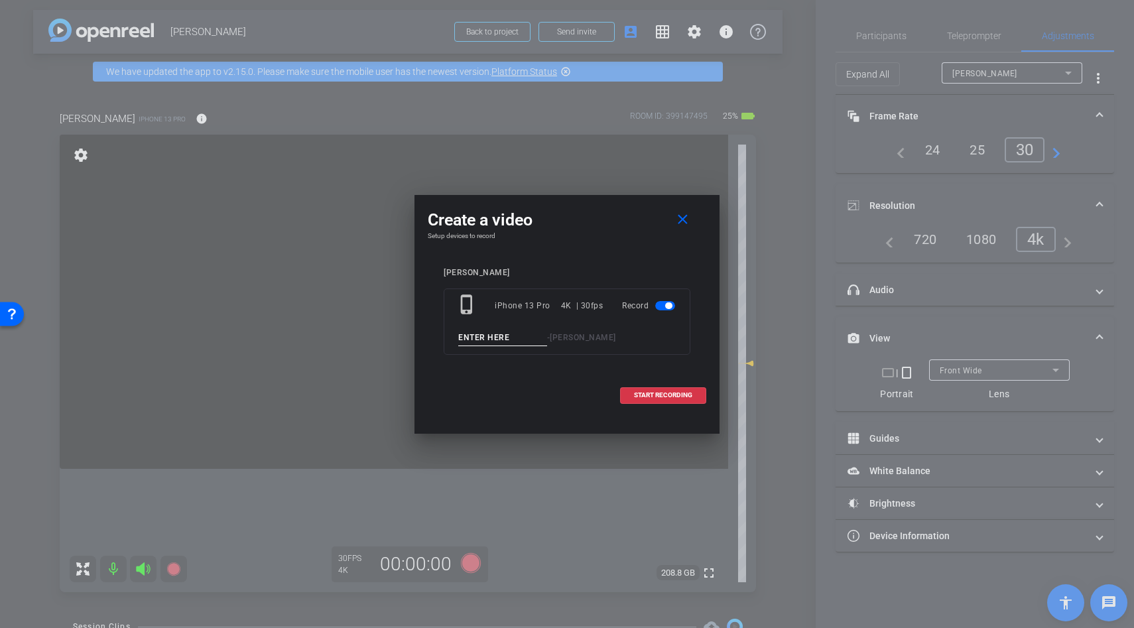
click at [501, 337] on input at bounding box center [502, 338] width 89 height 17
type input "line"
click at [673, 402] on span at bounding box center [663, 395] width 85 height 32
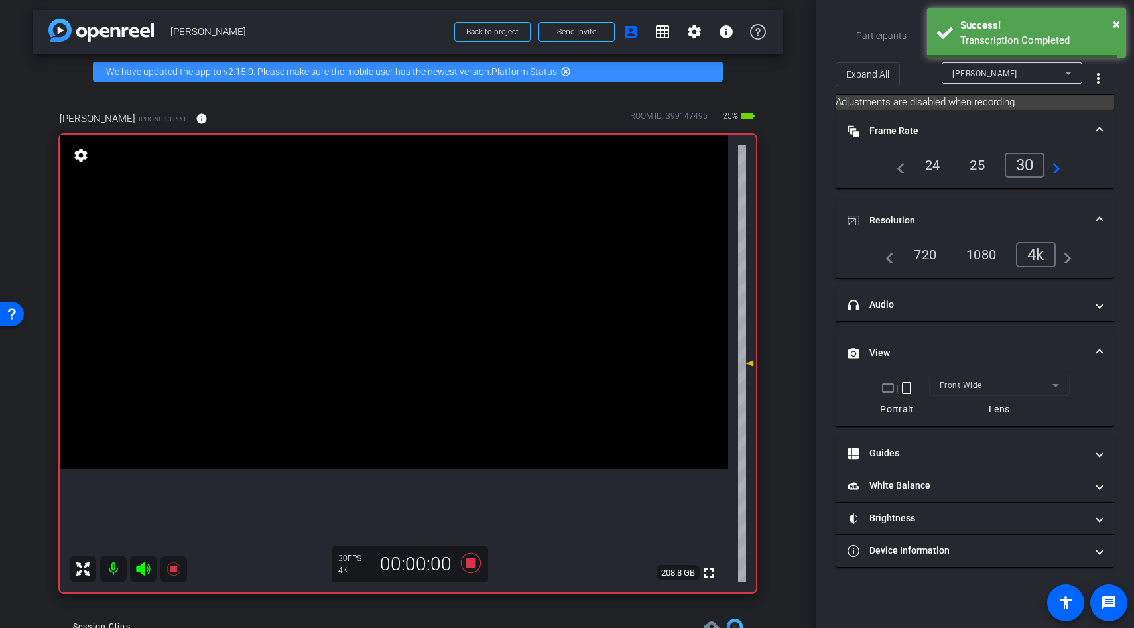
click at [143, 568] on icon at bounding box center [143, 568] width 14 height 13
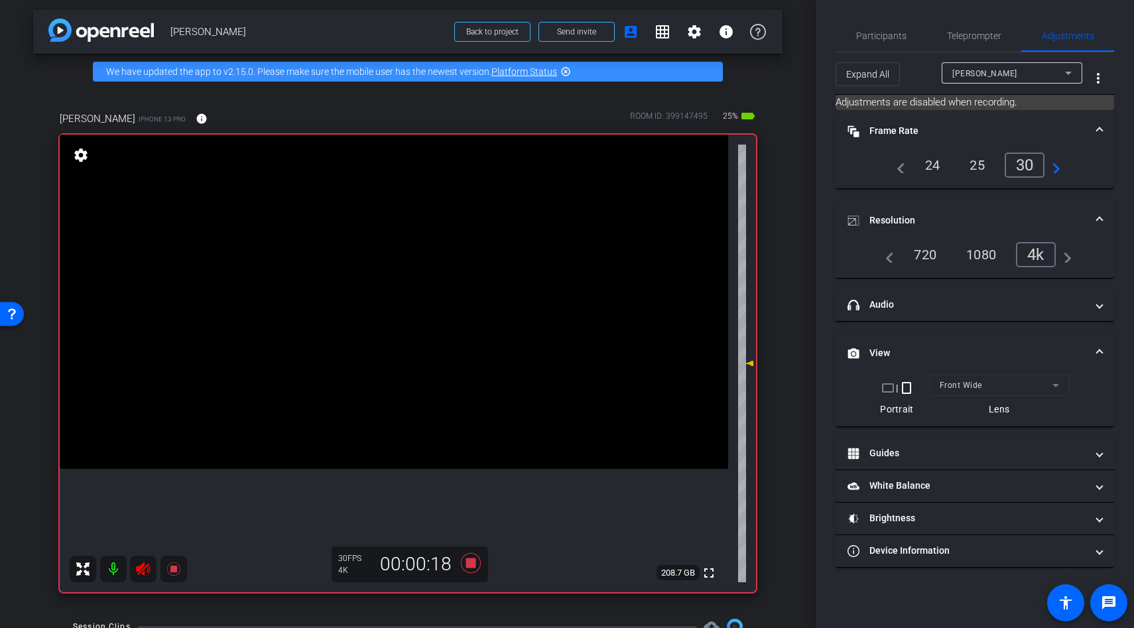
click at [143, 570] on icon at bounding box center [143, 568] width 14 height 13
click at [172, 572] on icon at bounding box center [172, 568] width 13 height 13
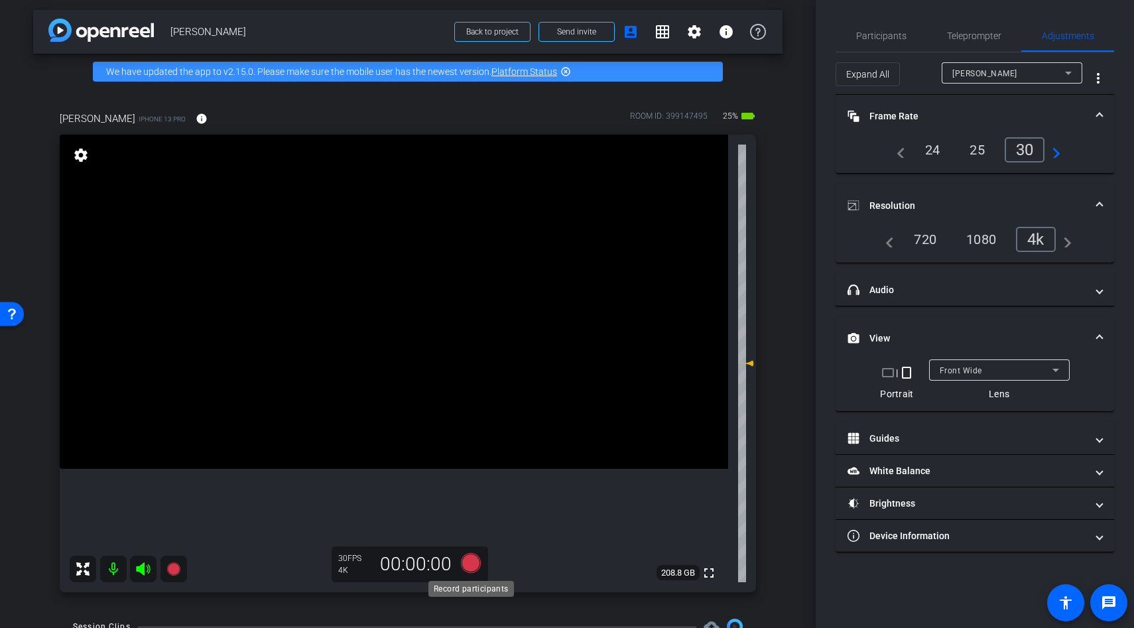
click at [466, 556] on icon at bounding box center [471, 563] width 20 height 20
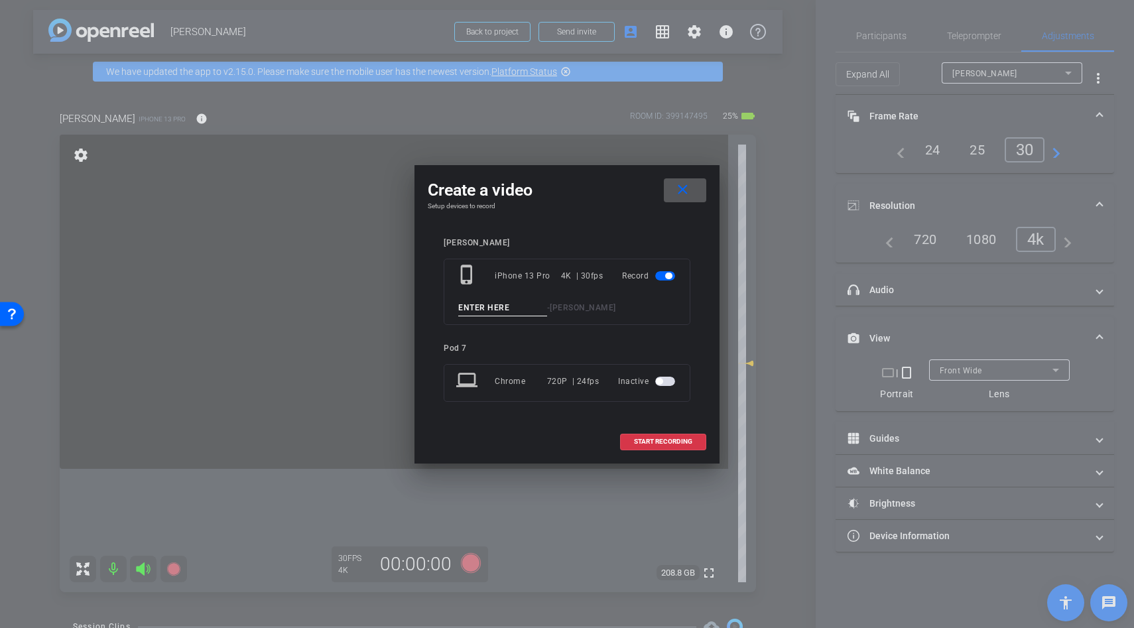
click at [498, 306] on input at bounding box center [502, 308] width 89 height 17
type input "line"
click at [672, 436] on span at bounding box center [663, 442] width 85 height 32
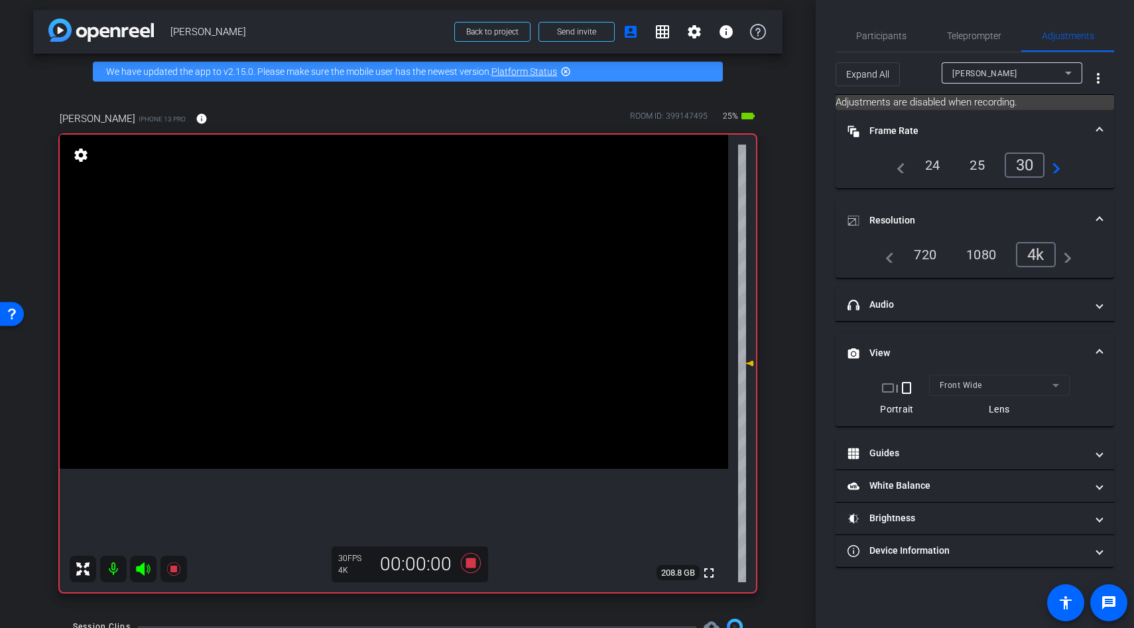
click at [142, 569] on icon at bounding box center [143, 568] width 14 height 13
click at [141, 567] on icon at bounding box center [143, 568] width 14 height 13
click at [172, 568] on icon at bounding box center [172, 568] width 13 height 13
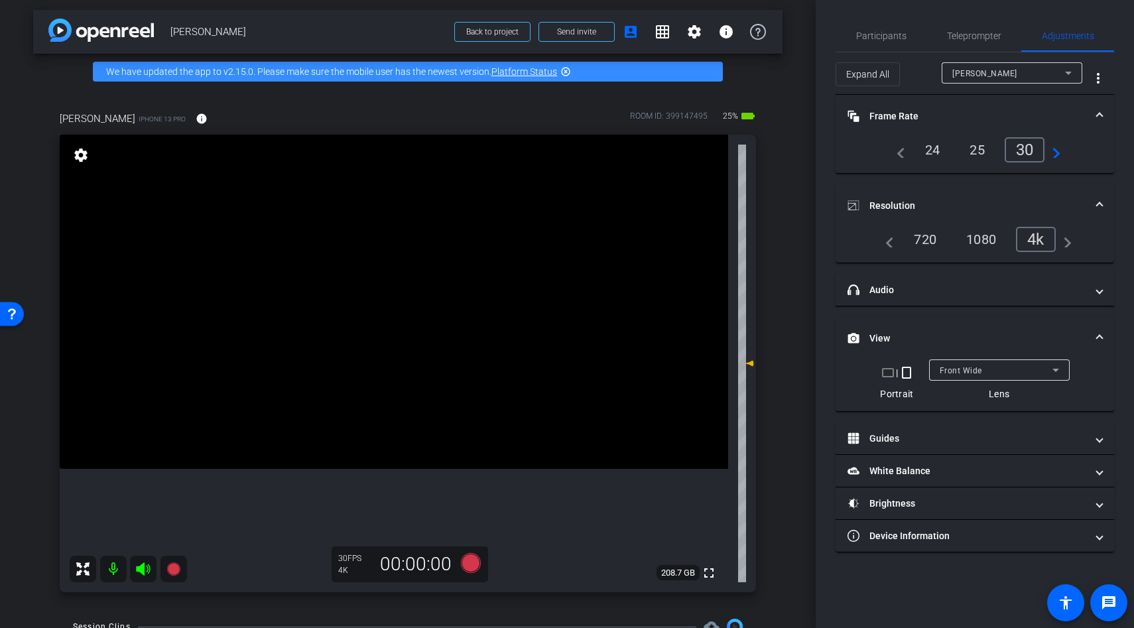
click at [142, 570] on icon at bounding box center [143, 568] width 14 height 13
click at [862, 33] on span "Participants" at bounding box center [881, 35] width 50 height 9
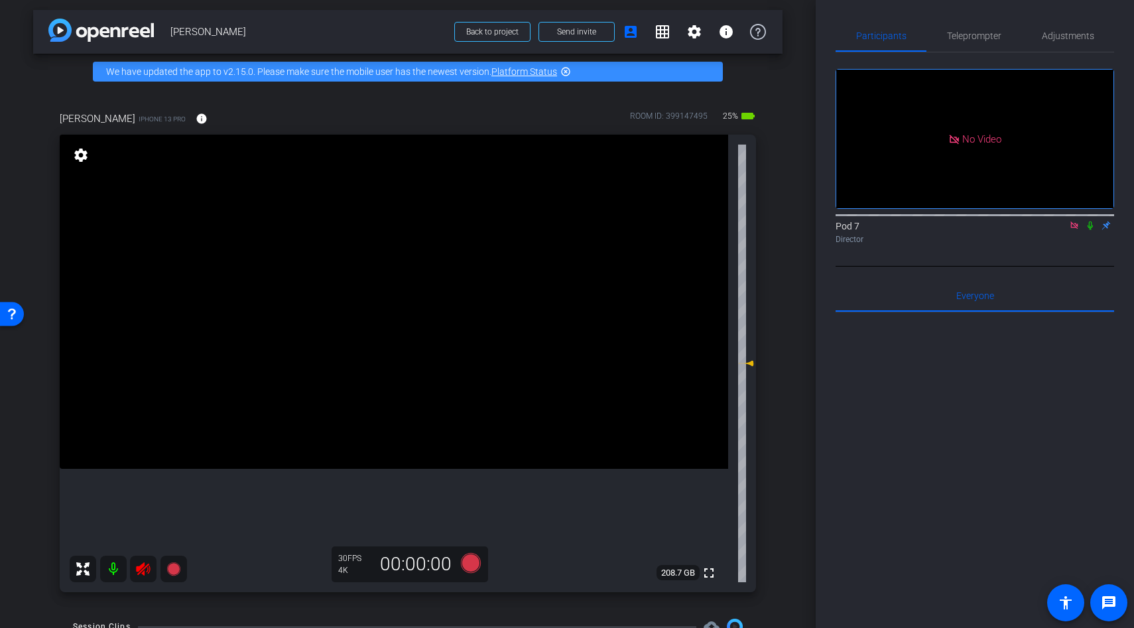
click at [143, 569] on icon at bounding box center [143, 568] width 14 height 13
click at [472, 564] on icon at bounding box center [471, 563] width 20 height 20
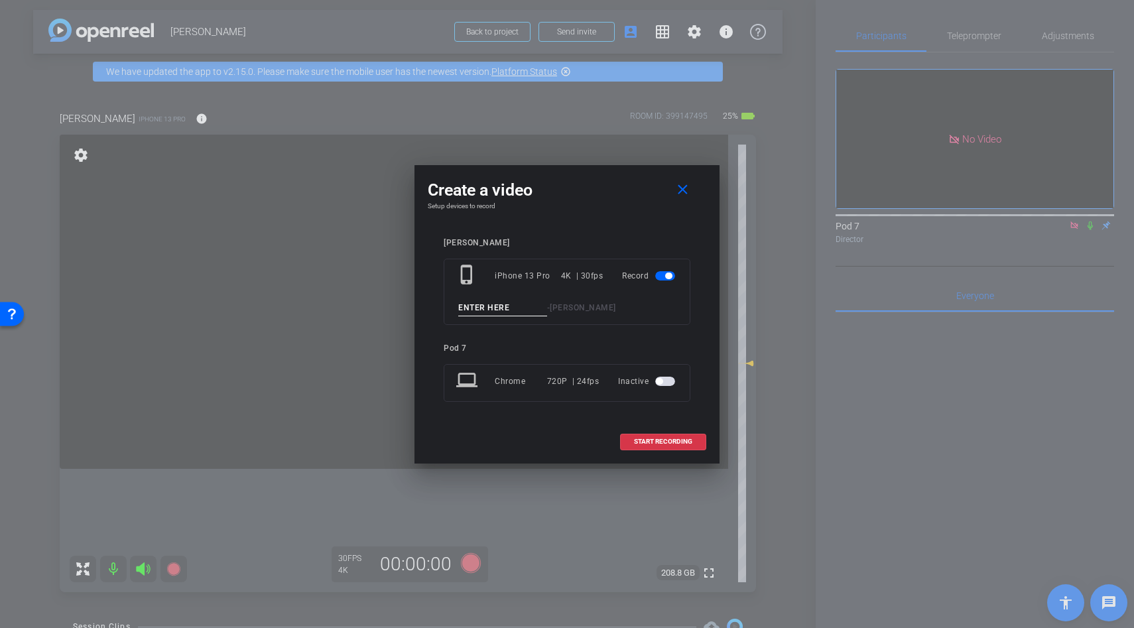
click at [478, 307] on input at bounding box center [502, 308] width 89 height 17
type input "line"
click at [643, 433] on span at bounding box center [663, 442] width 85 height 32
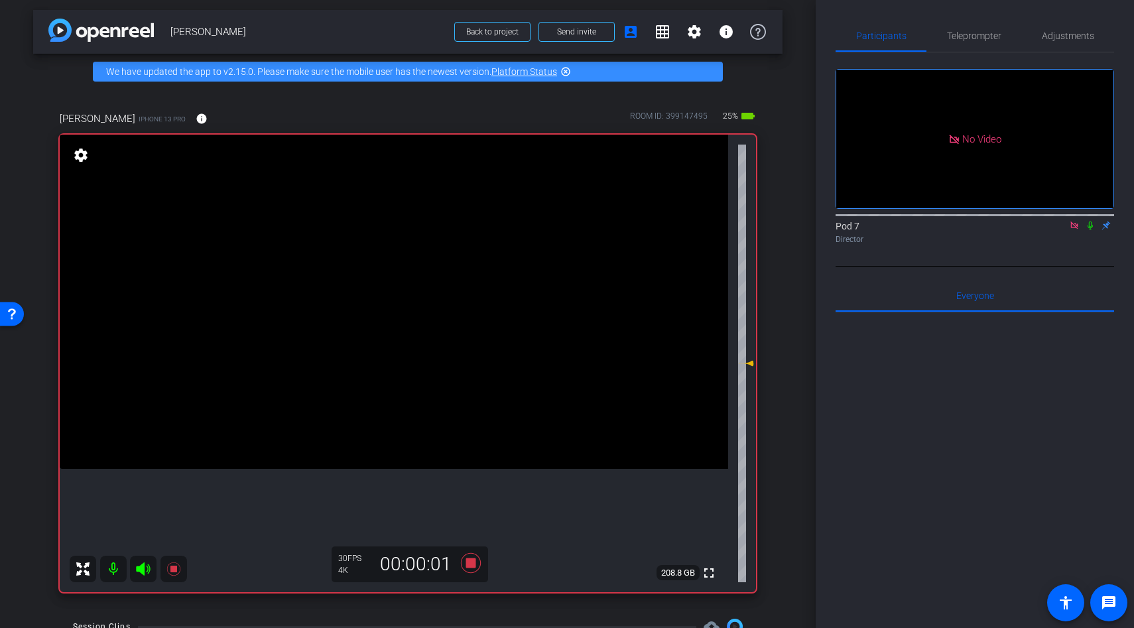
click at [139, 565] on icon at bounding box center [143, 569] width 16 height 16
click at [144, 572] on icon at bounding box center [143, 568] width 14 height 13
click at [144, 570] on icon at bounding box center [143, 568] width 14 height 13
click at [143, 570] on icon at bounding box center [143, 568] width 14 height 13
click at [174, 572] on icon at bounding box center [172, 568] width 13 height 13
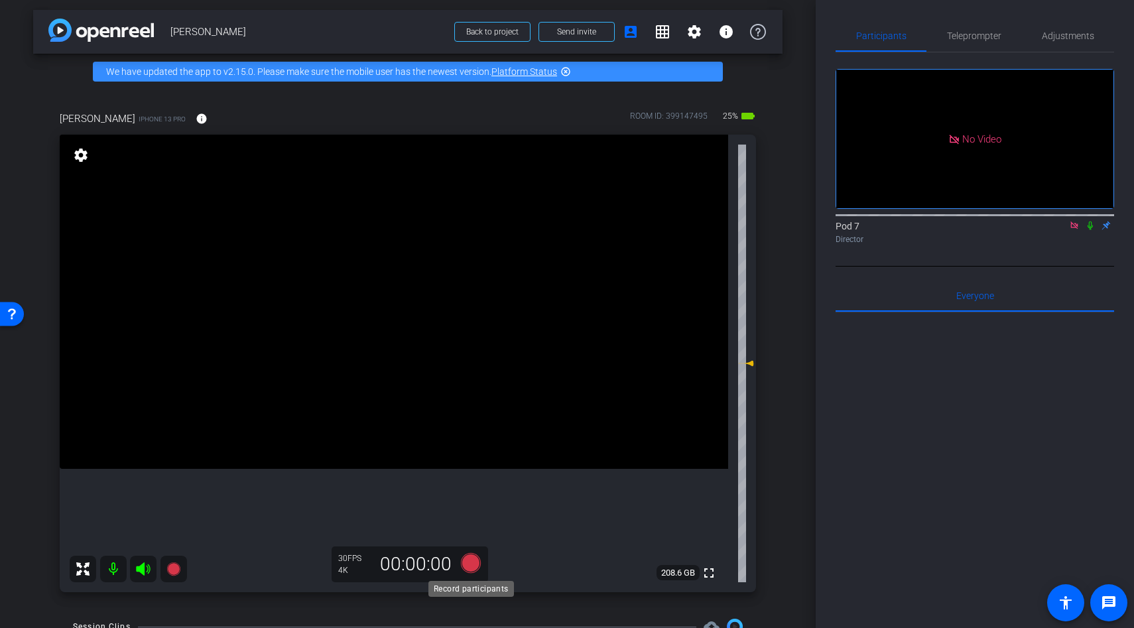
click at [462, 560] on icon at bounding box center [471, 563] width 32 height 24
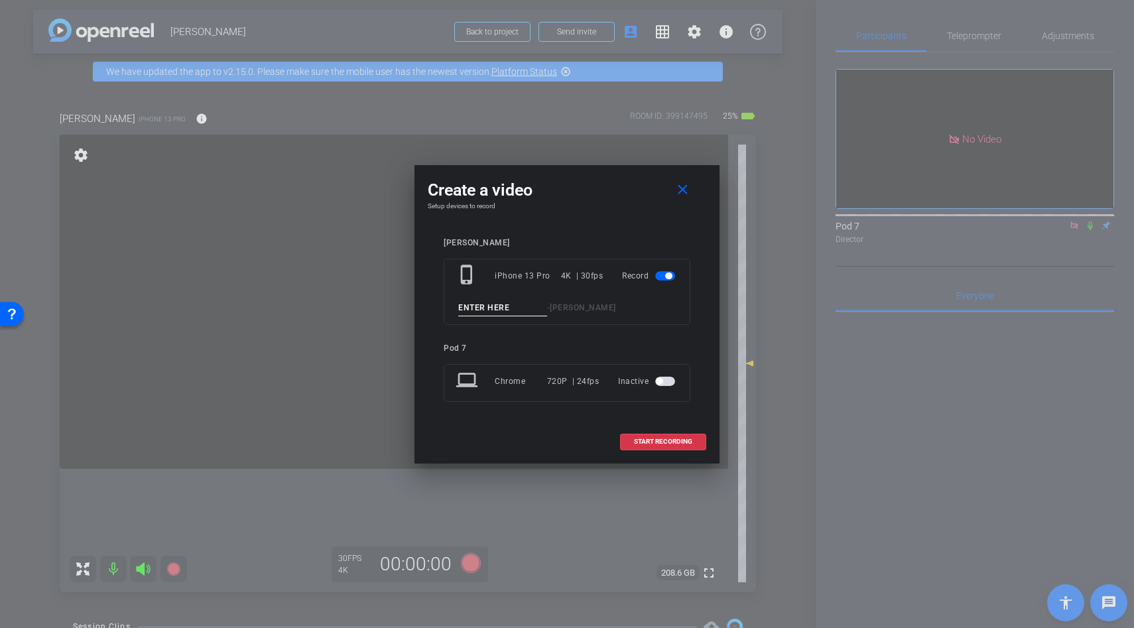
click at [489, 308] on input at bounding box center [502, 308] width 89 height 17
type input "line"
click at [644, 438] on span "START RECORDING" at bounding box center [663, 441] width 58 height 7
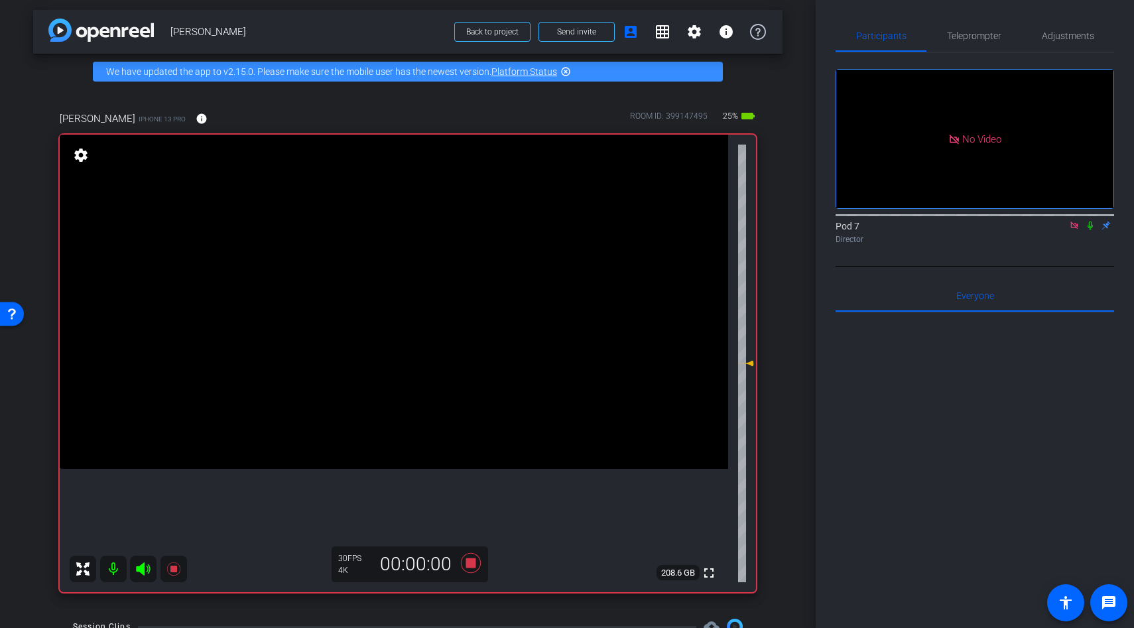
click at [141, 568] on icon at bounding box center [143, 568] width 14 height 13
click at [144, 567] on icon at bounding box center [143, 569] width 16 height 16
click at [167, 568] on icon at bounding box center [174, 569] width 16 height 16
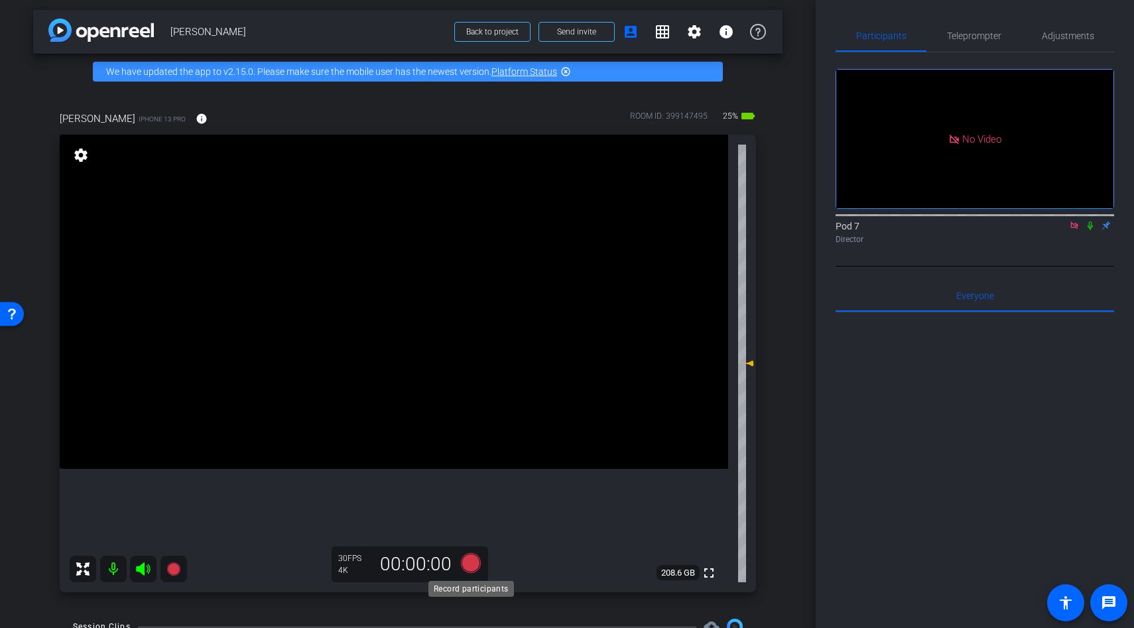
click at [460, 565] on icon at bounding box center [471, 563] width 32 height 24
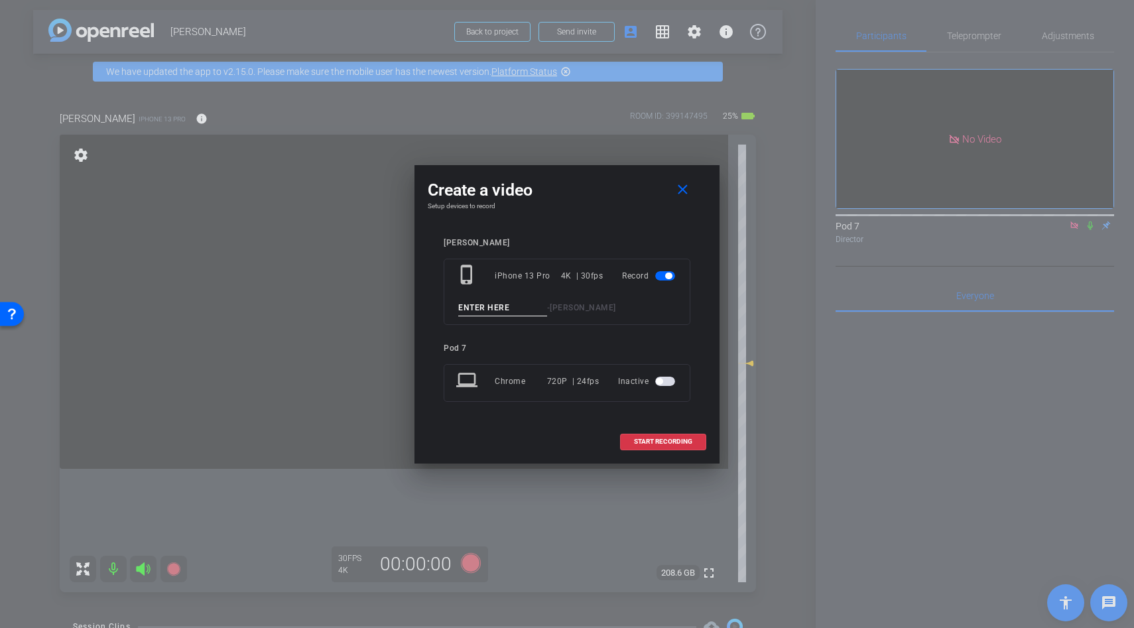
click at [485, 306] on input at bounding box center [502, 308] width 89 height 17
type input "line"
click at [638, 430] on span at bounding box center [663, 442] width 85 height 32
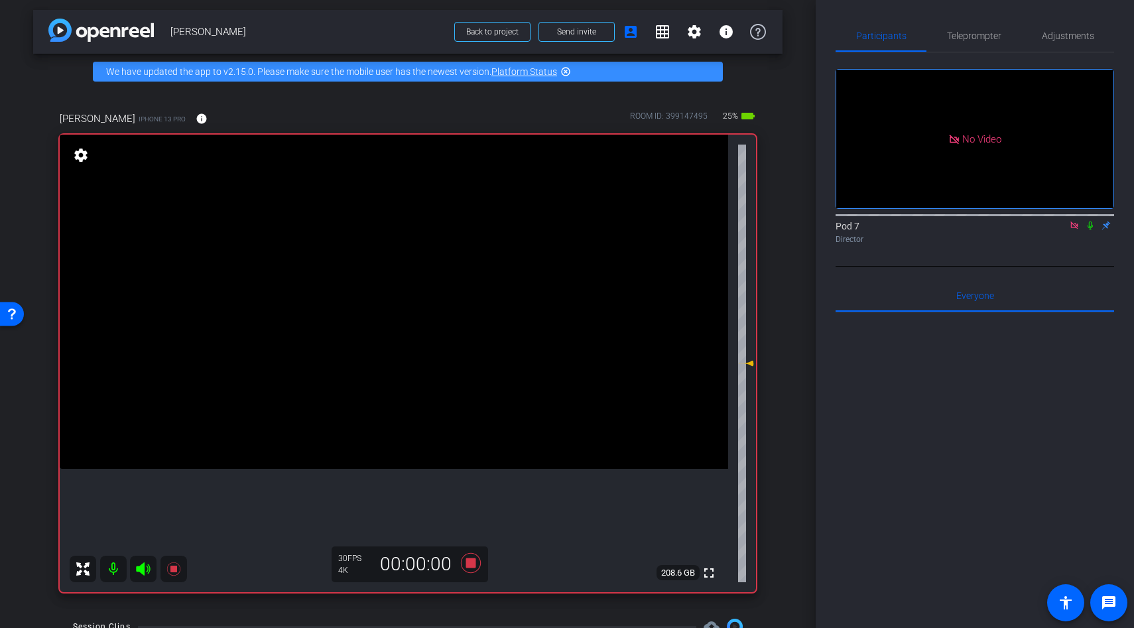
click at [139, 566] on icon at bounding box center [143, 569] width 16 height 16
click at [176, 570] on icon at bounding box center [172, 568] width 13 height 13
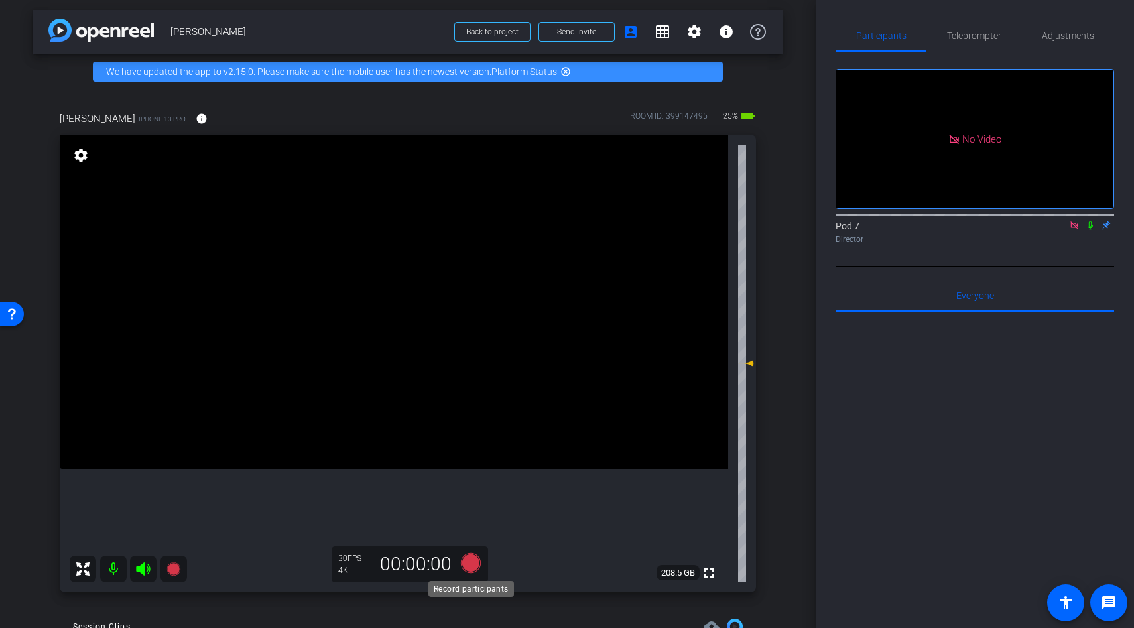
click at [477, 556] on icon at bounding box center [471, 563] width 32 height 24
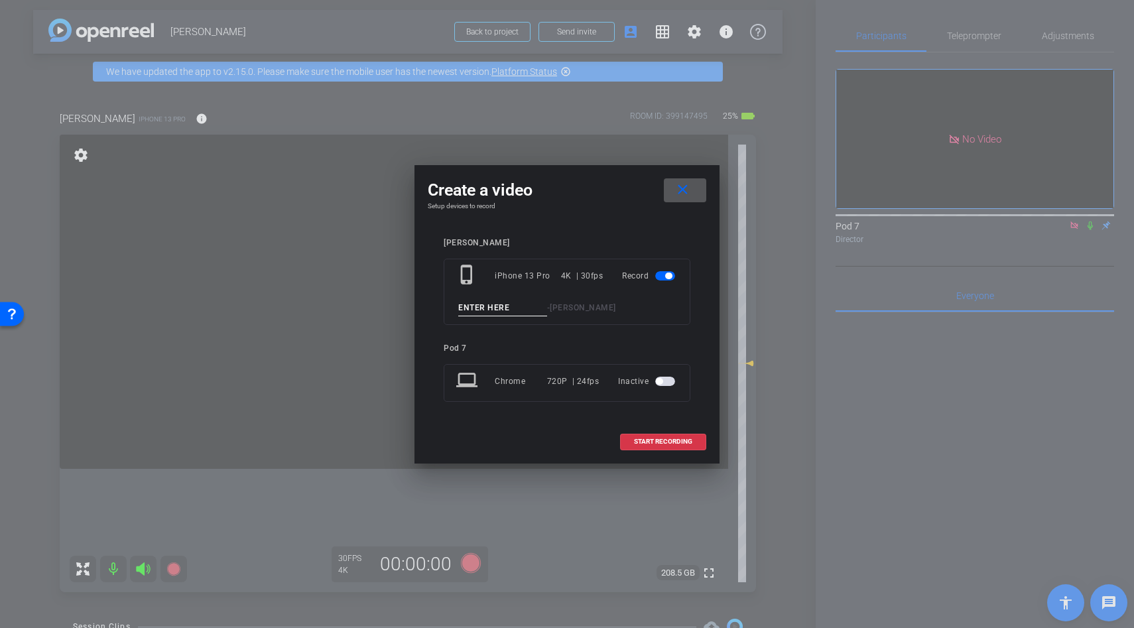
click at [488, 308] on input at bounding box center [502, 308] width 89 height 17
type input "lline"
click at [635, 446] on button "START RECORDING" at bounding box center [663, 442] width 86 height 17
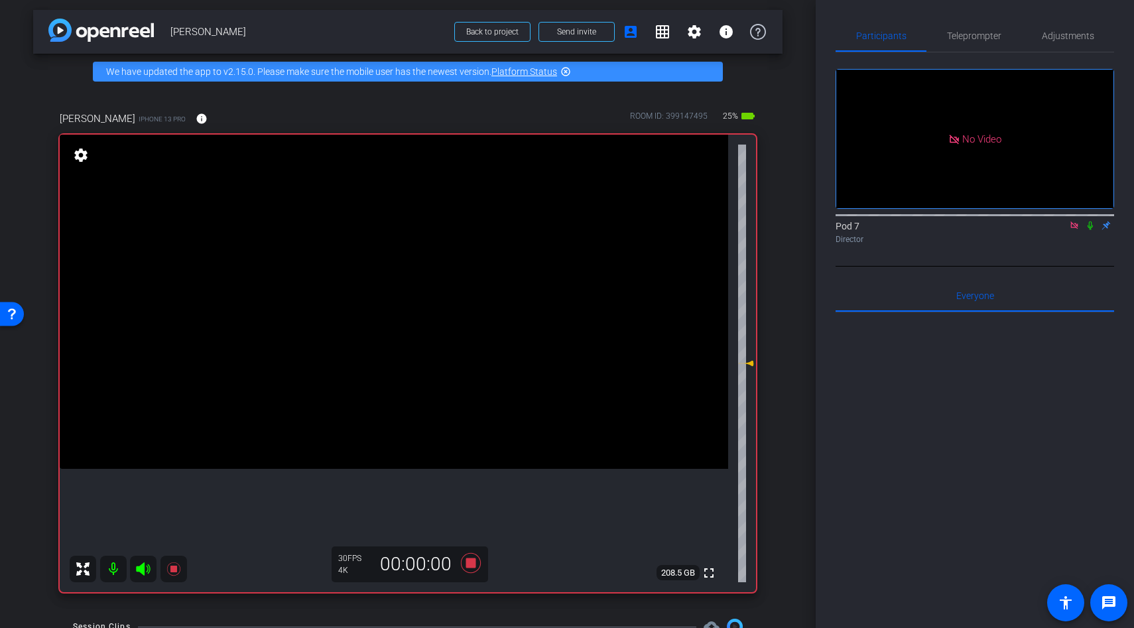
click at [143, 567] on icon at bounding box center [143, 568] width 14 height 13
click at [138, 568] on icon at bounding box center [143, 568] width 14 height 13
click at [171, 571] on icon at bounding box center [172, 568] width 13 height 13
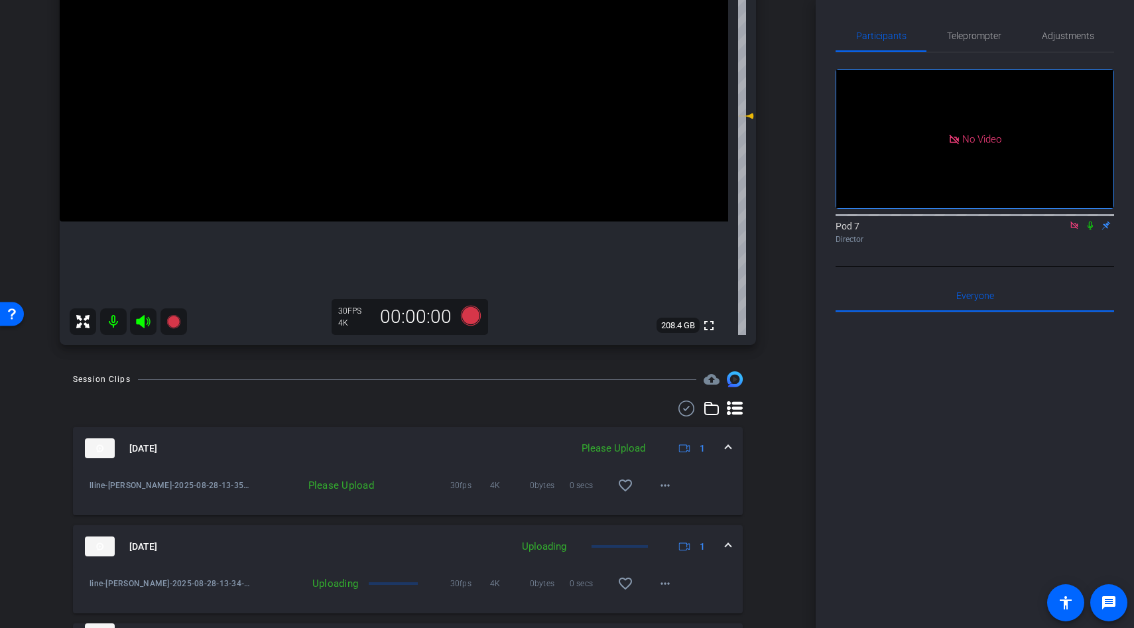
scroll to position [252, 0]
click at [667, 481] on mat-icon "more_horiz" at bounding box center [665, 484] width 16 height 16
click at [678, 542] on span "Delete clip" at bounding box center [686, 545] width 53 height 16
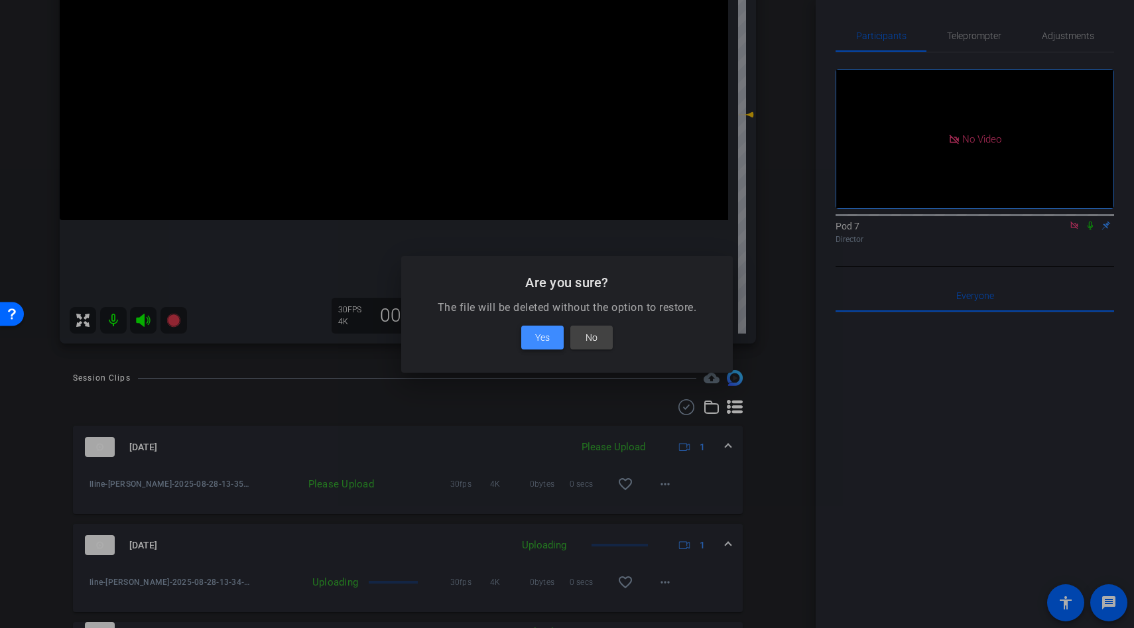
click at [547, 340] on span "Yes" at bounding box center [542, 338] width 15 height 16
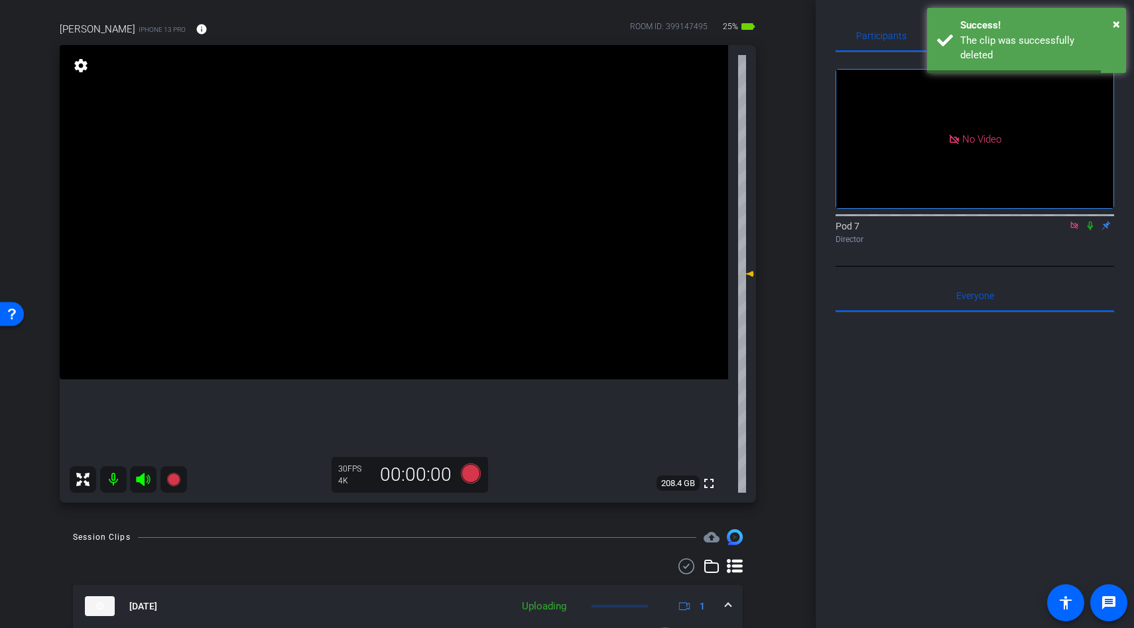
scroll to position [37, 0]
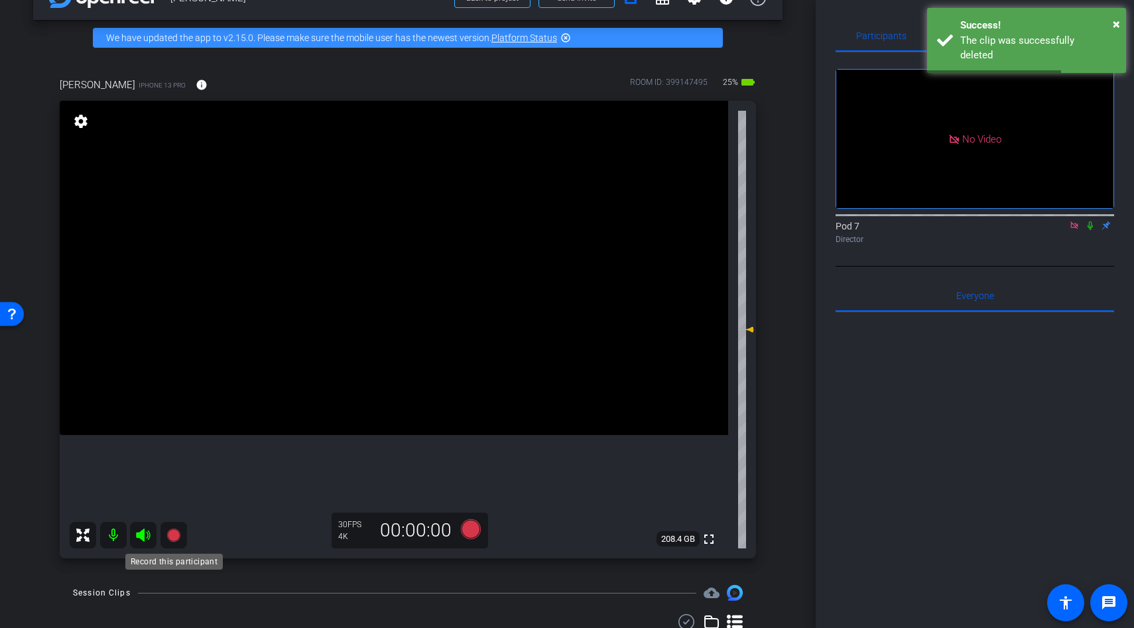
click at [172, 535] on icon at bounding box center [172, 535] width 13 height 13
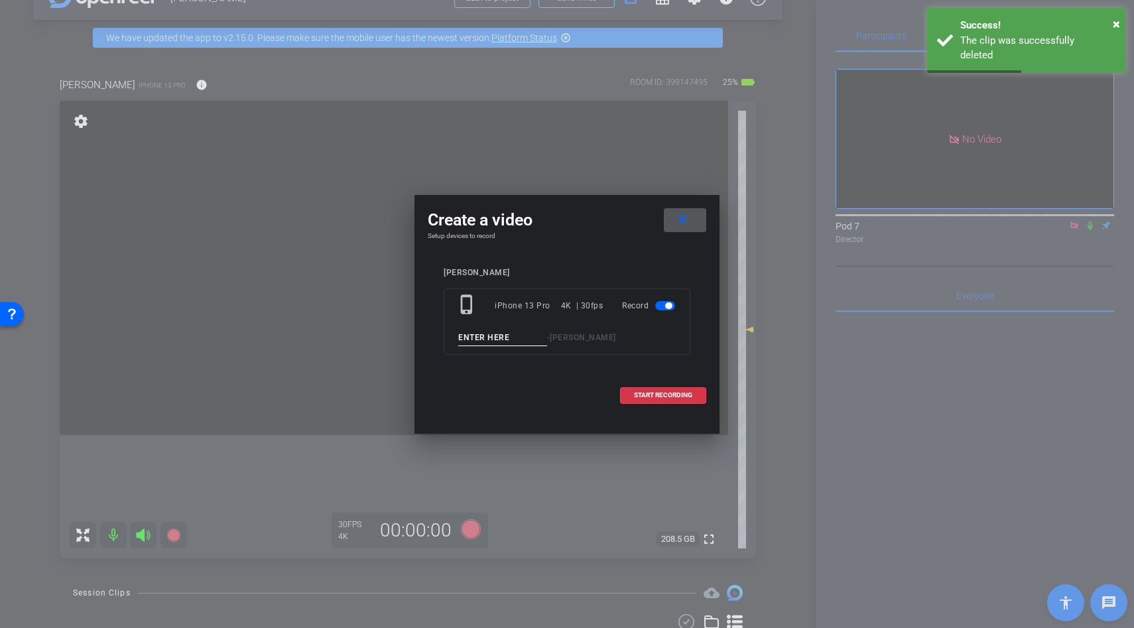
click at [475, 332] on input at bounding box center [502, 338] width 89 height 17
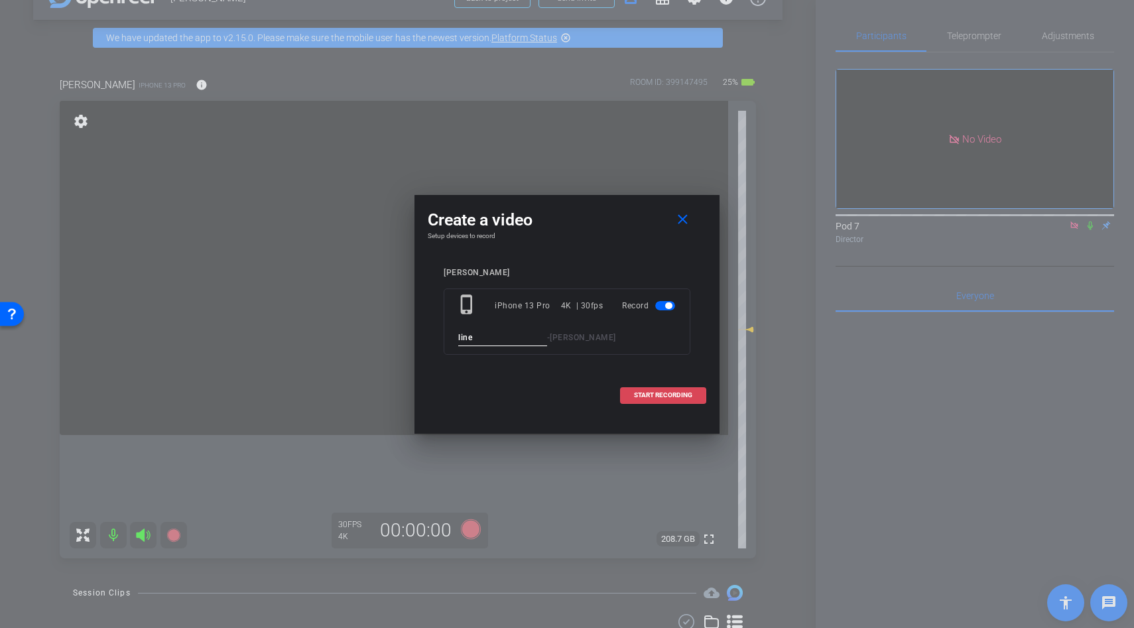
type input "line"
click at [639, 397] on span "START RECORDING" at bounding box center [663, 395] width 58 height 7
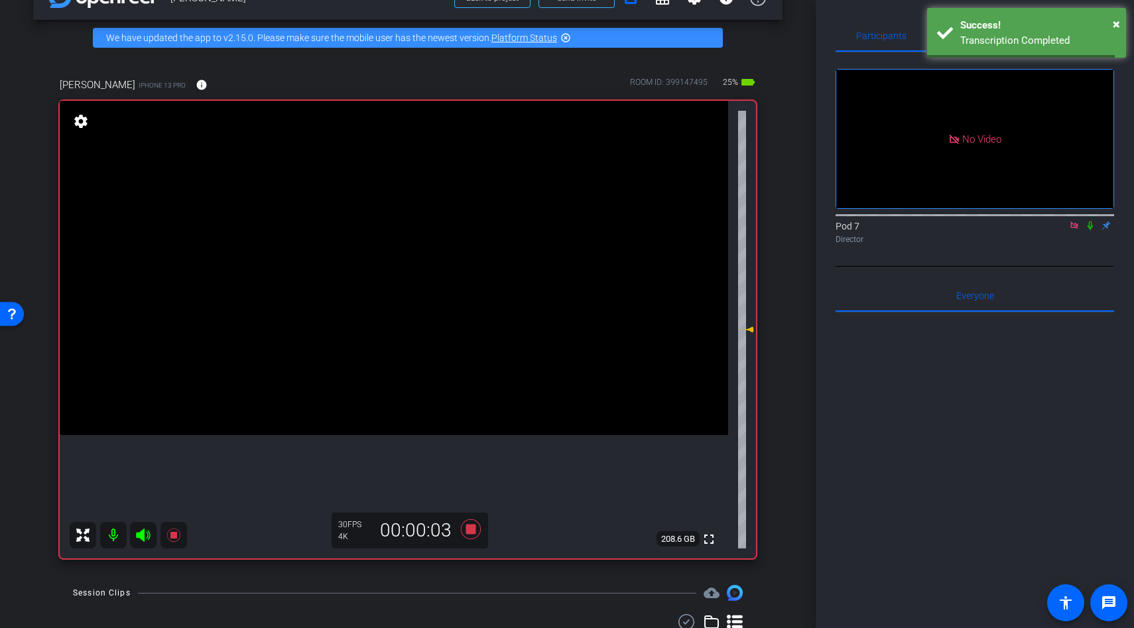
click at [144, 533] on icon at bounding box center [143, 535] width 14 height 13
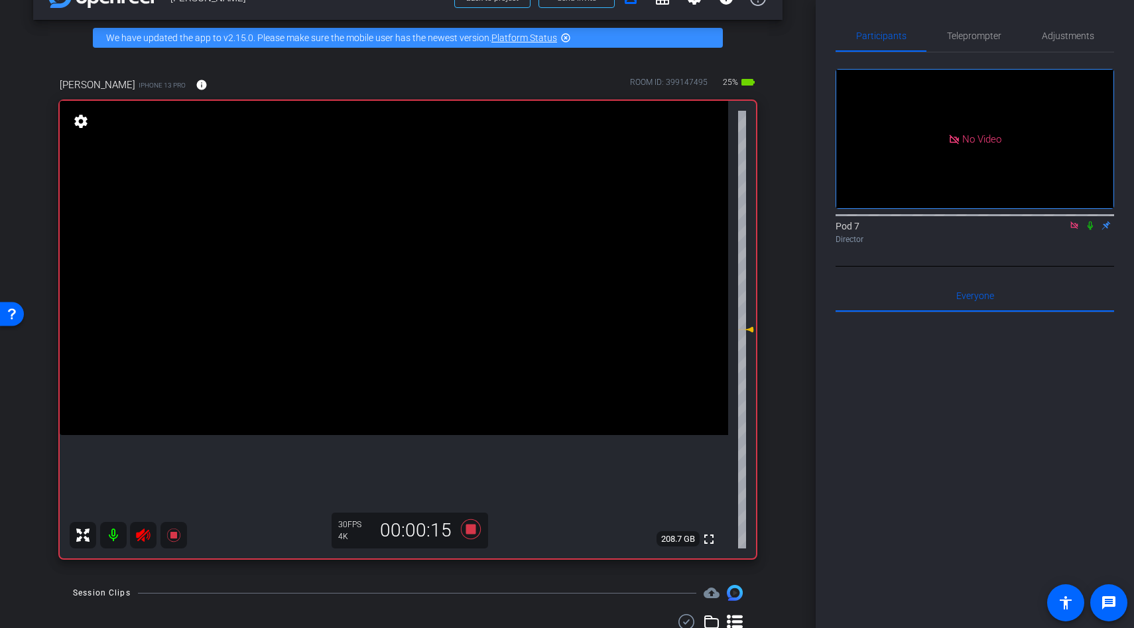
click at [144, 535] on icon at bounding box center [143, 535] width 14 height 13
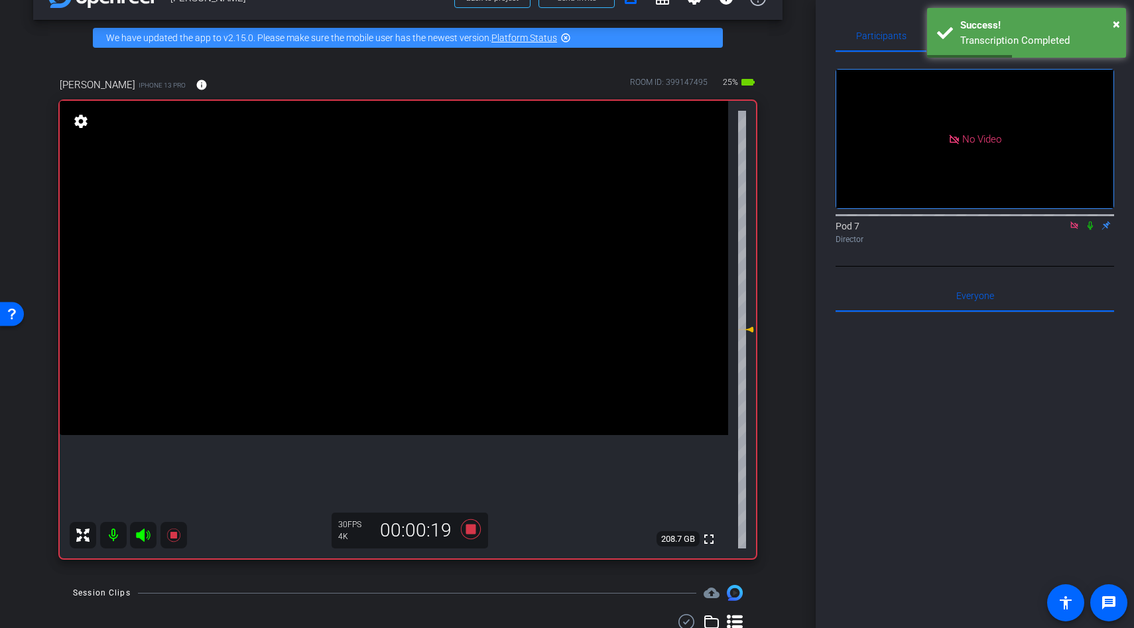
click at [141, 537] on icon at bounding box center [143, 535] width 14 height 13
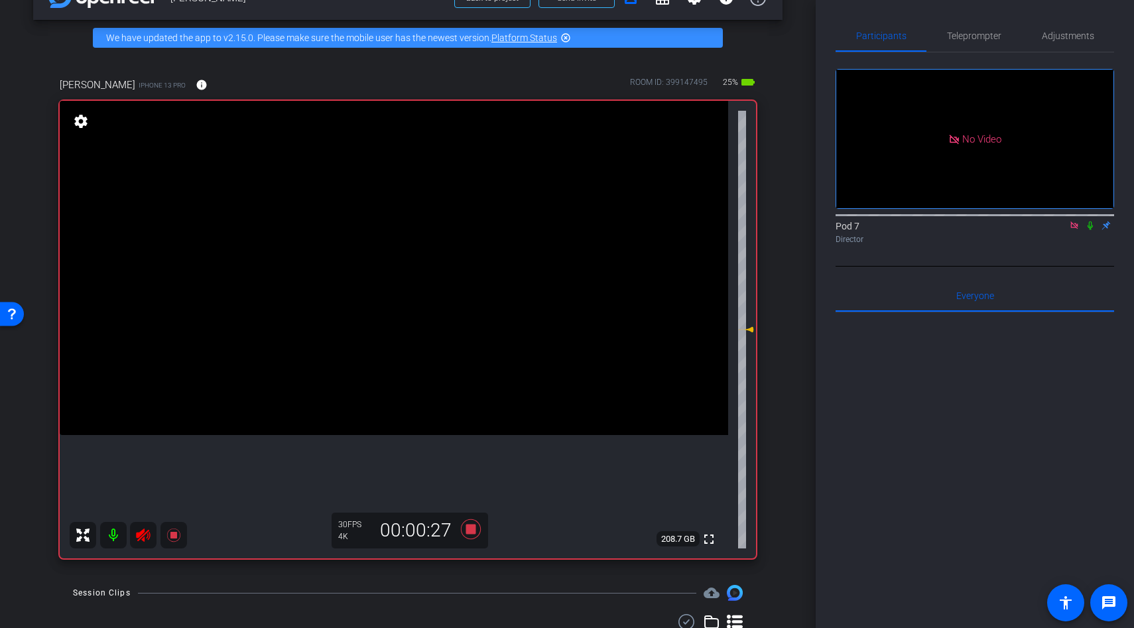
click at [372, 281] on video at bounding box center [394, 268] width 669 height 334
click at [393, 247] on video at bounding box center [394, 268] width 669 height 334
click at [143, 540] on icon at bounding box center [143, 535] width 14 height 13
click at [173, 535] on icon at bounding box center [172, 535] width 13 height 13
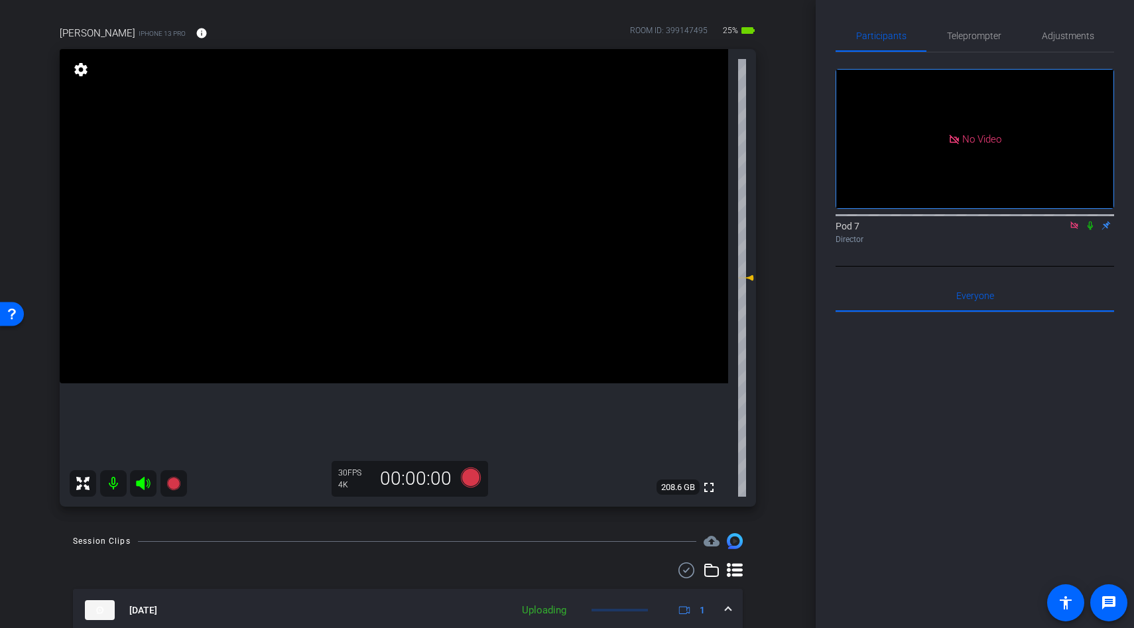
scroll to position [55, 0]
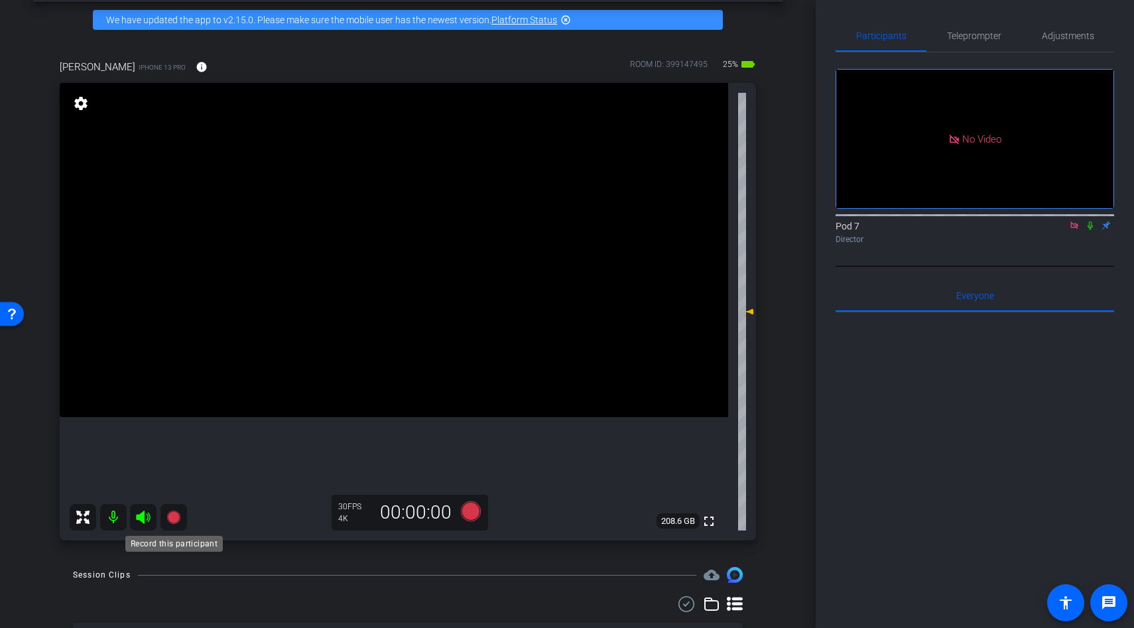
click at [172, 522] on icon at bounding box center [172, 517] width 13 height 13
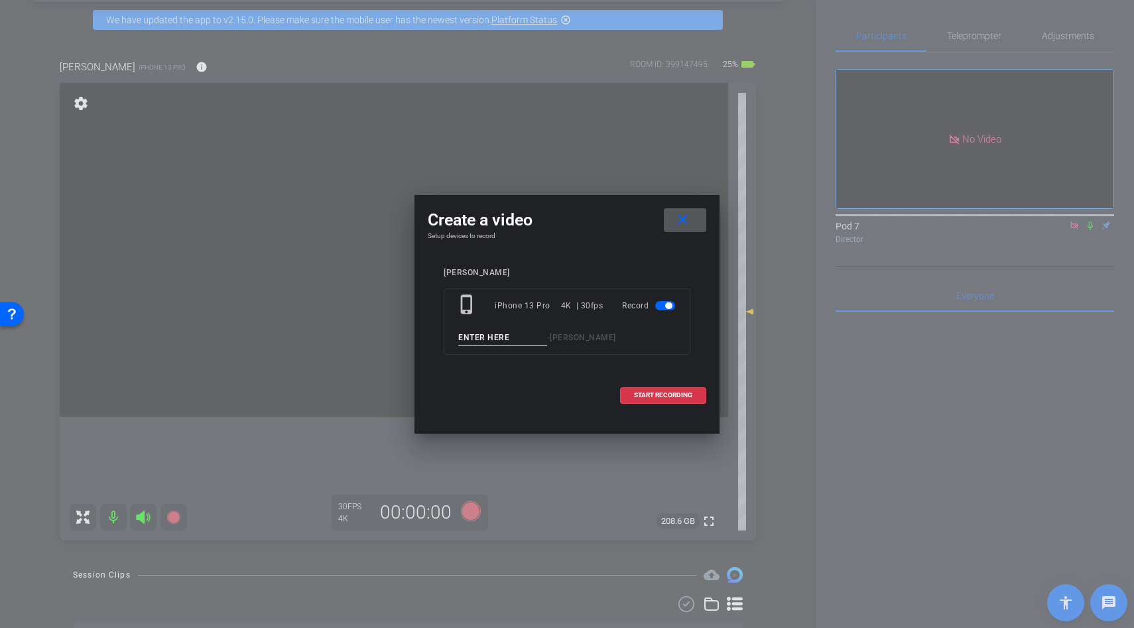
click at [485, 330] on input at bounding box center [502, 338] width 89 height 17
type input "line"
click at [650, 392] on span "START RECORDING" at bounding box center [663, 395] width 58 height 7
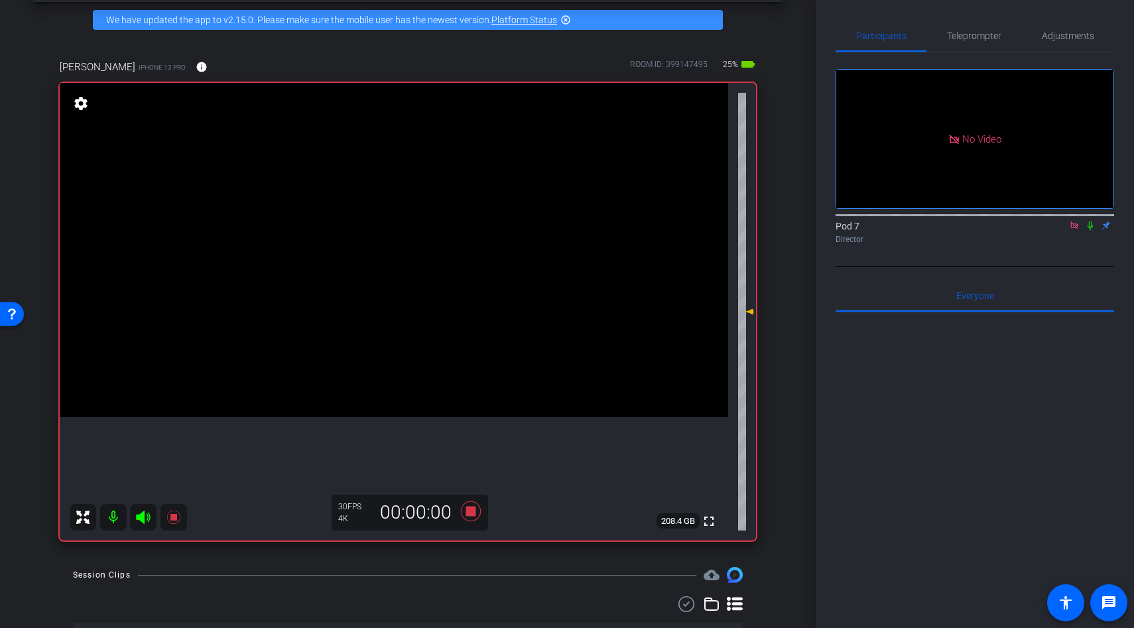
click at [143, 515] on icon at bounding box center [143, 517] width 14 height 13
click at [139, 519] on icon at bounding box center [143, 517] width 16 height 16
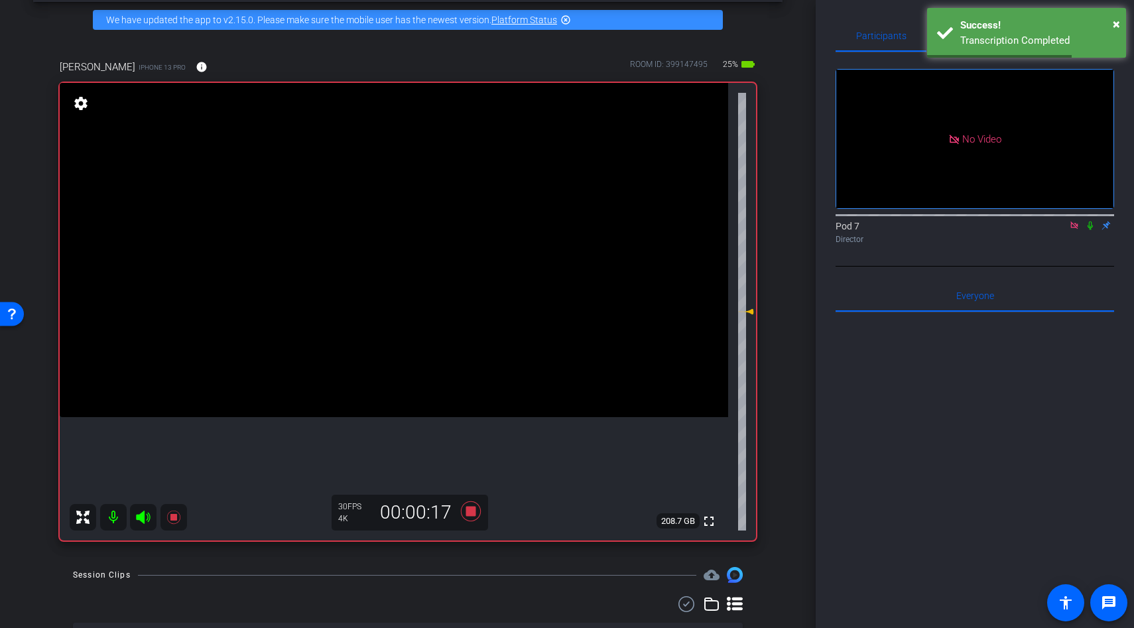
click at [143, 522] on icon at bounding box center [143, 517] width 16 height 16
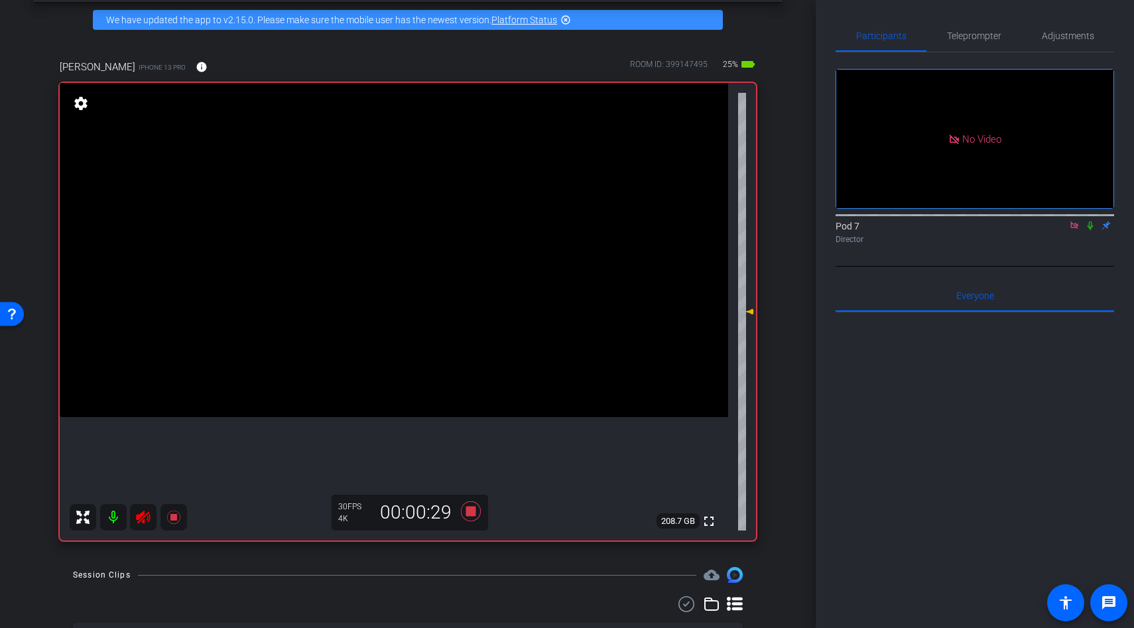
click at [144, 520] on icon at bounding box center [143, 517] width 14 height 13
click at [170, 519] on icon at bounding box center [172, 517] width 13 height 13
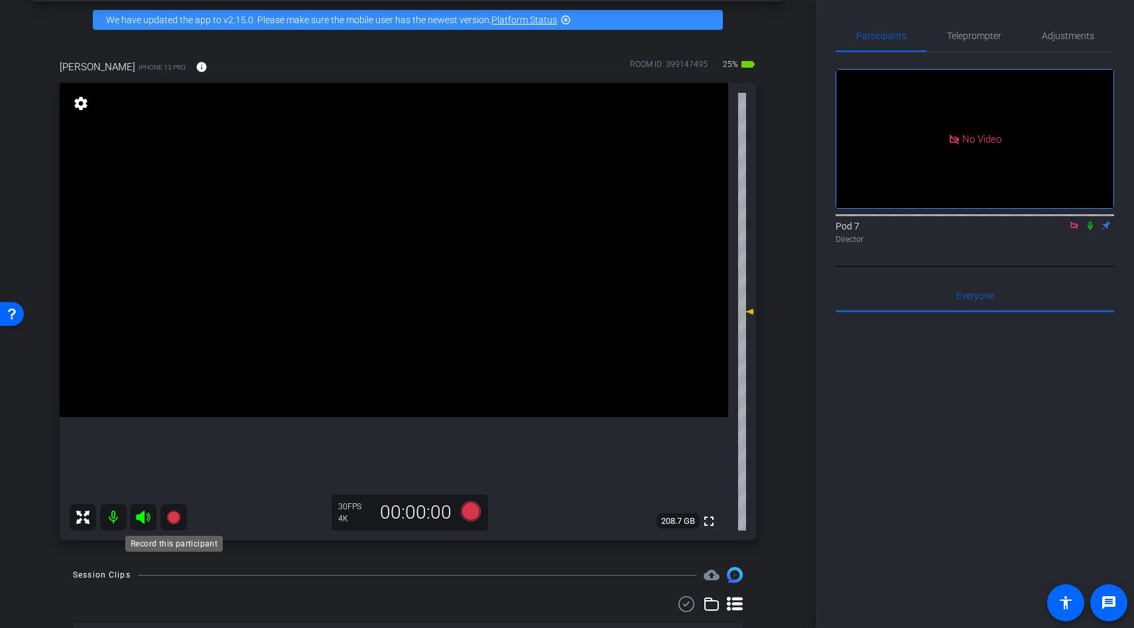
click at [172, 514] on icon at bounding box center [172, 517] width 13 height 13
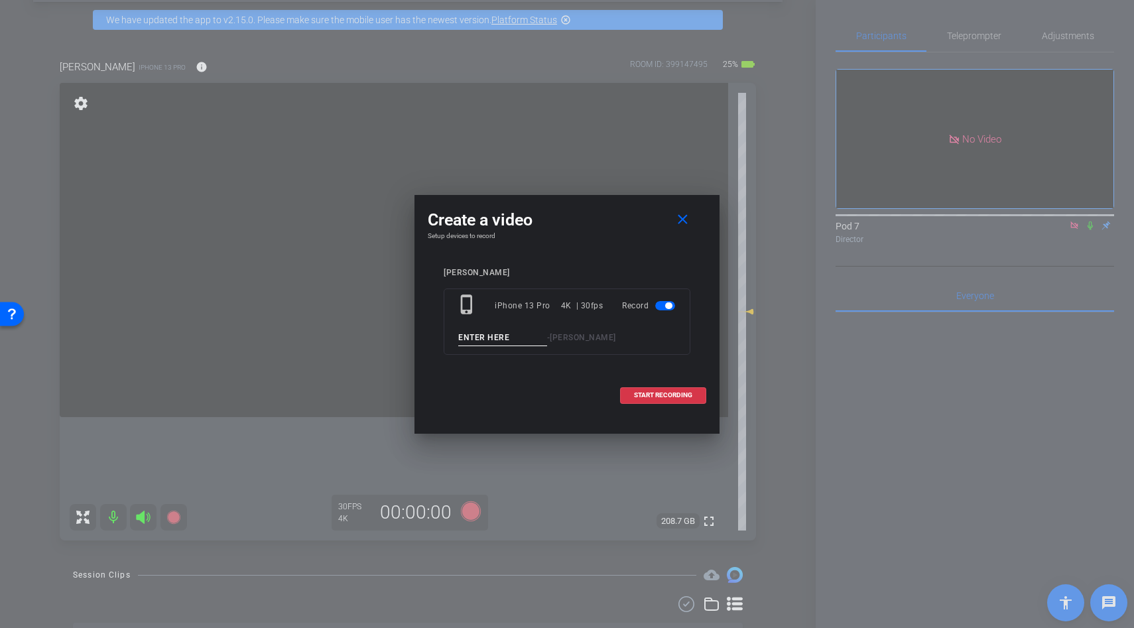
click at [472, 345] on input at bounding box center [502, 338] width 89 height 17
type input "line"
click at [664, 385] on span at bounding box center [663, 395] width 85 height 32
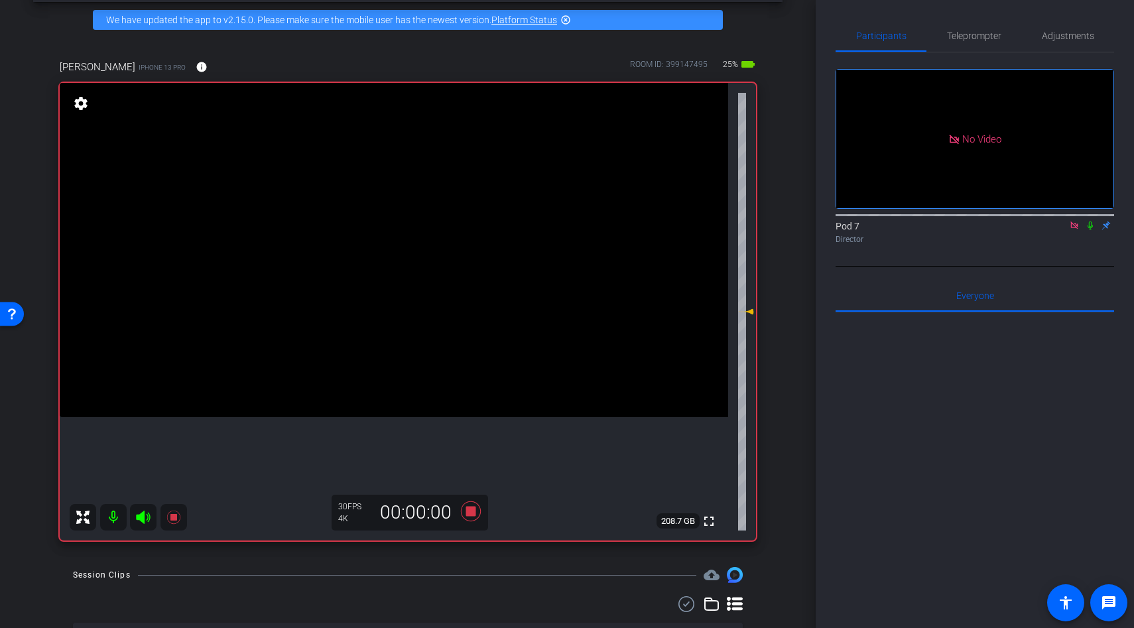
click at [143, 521] on icon at bounding box center [143, 517] width 14 height 13
click at [145, 518] on icon at bounding box center [143, 517] width 16 height 16
click at [174, 518] on icon at bounding box center [172, 517] width 13 height 13
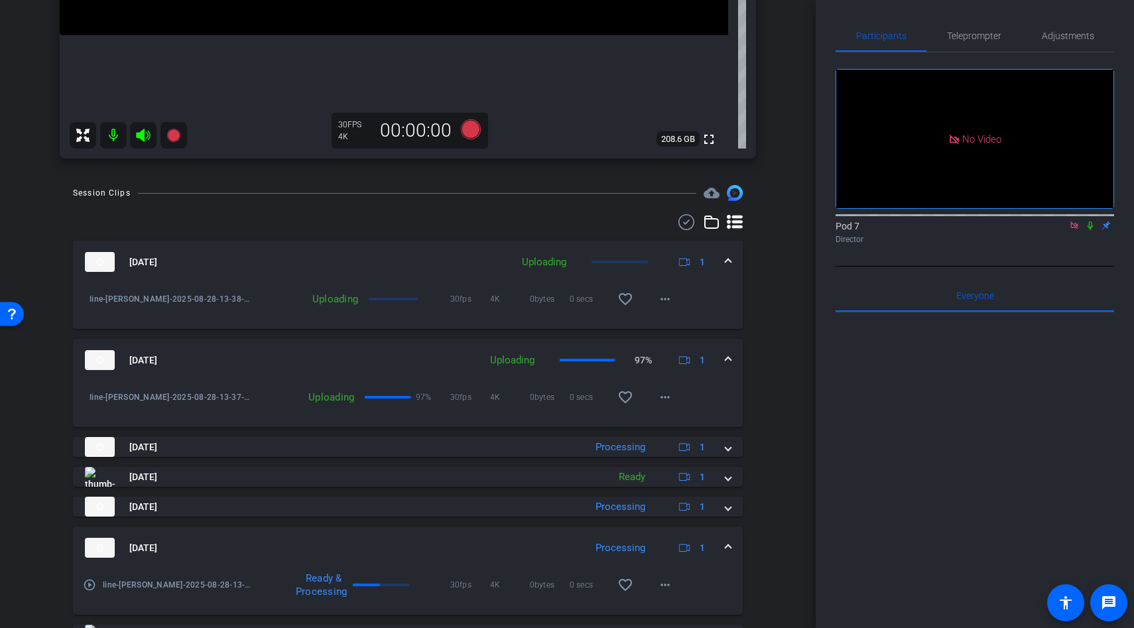
scroll to position [590, 0]
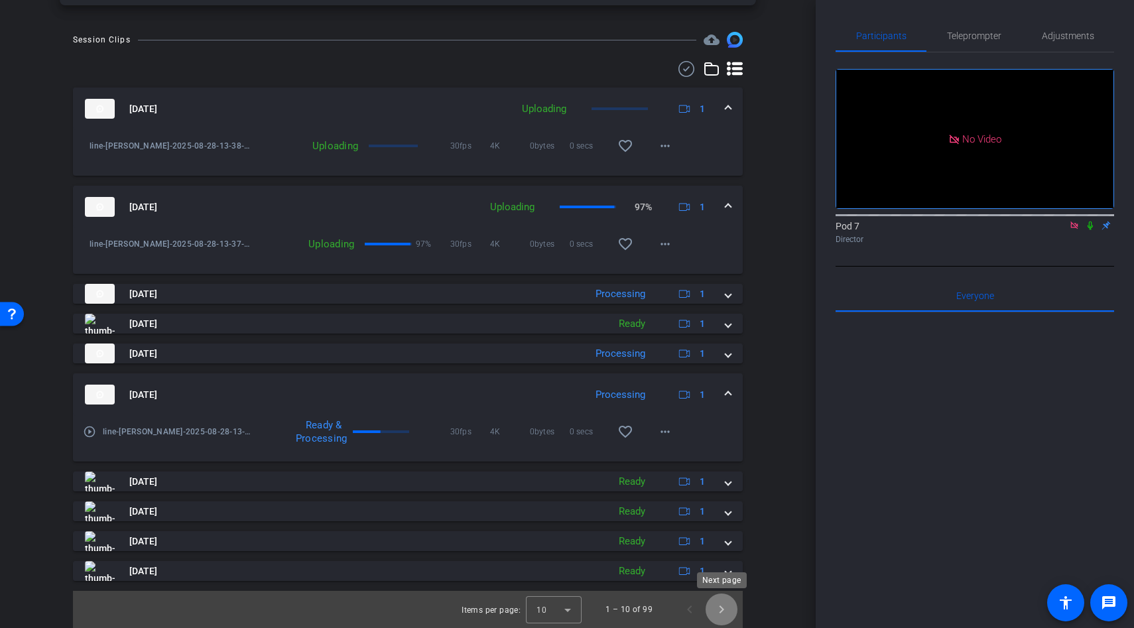
click at [710, 607] on span "Next page" at bounding box center [722, 610] width 32 height 32
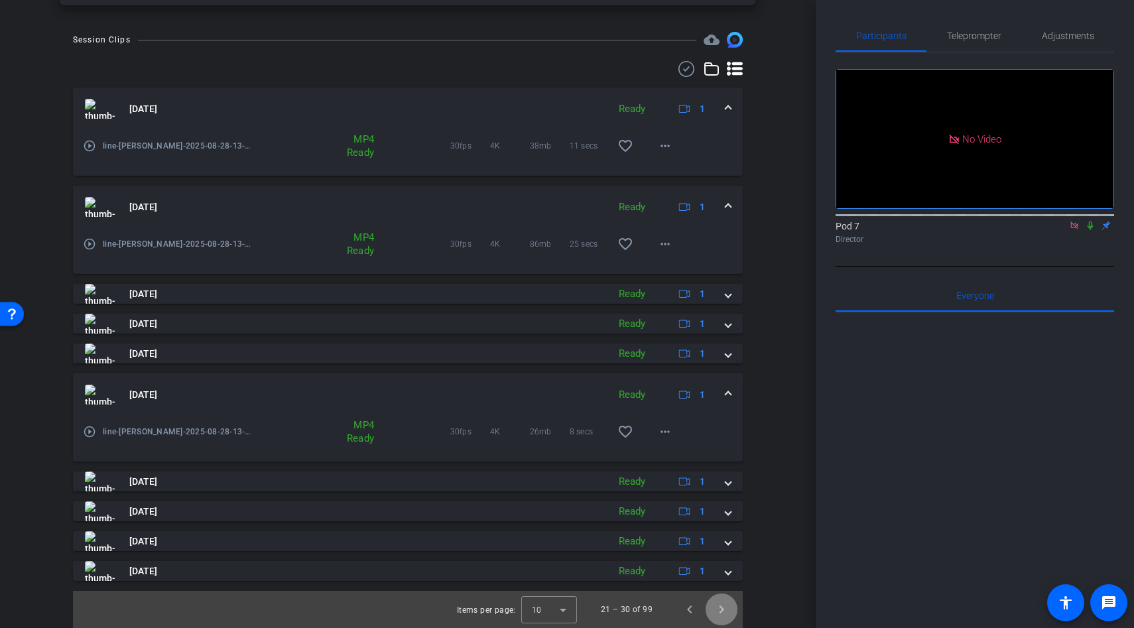
click at [710, 607] on span "Next page" at bounding box center [722, 610] width 32 height 32
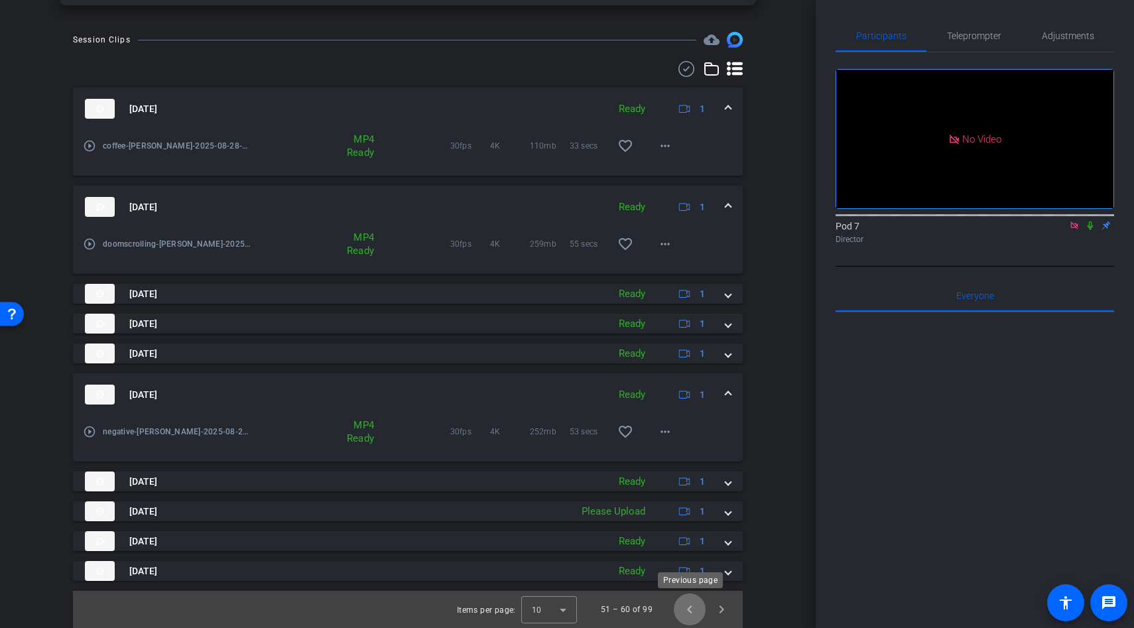
click at [692, 610] on span "Previous page" at bounding box center [690, 610] width 32 height 32
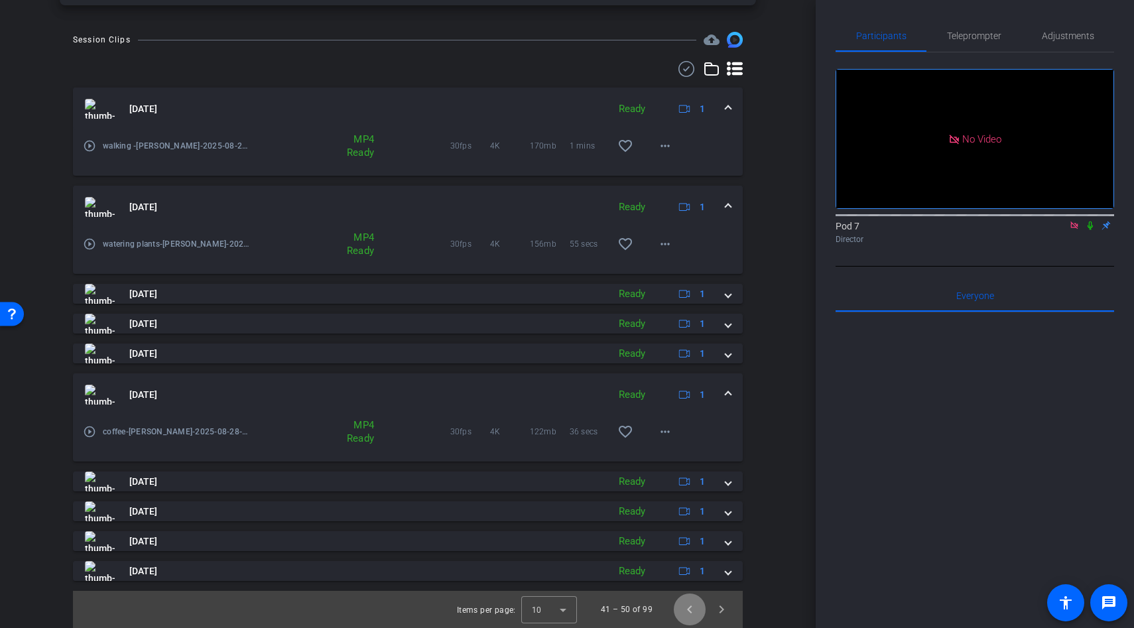
click at [692, 610] on span "Previous page" at bounding box center [690, 610] width 32 height 32
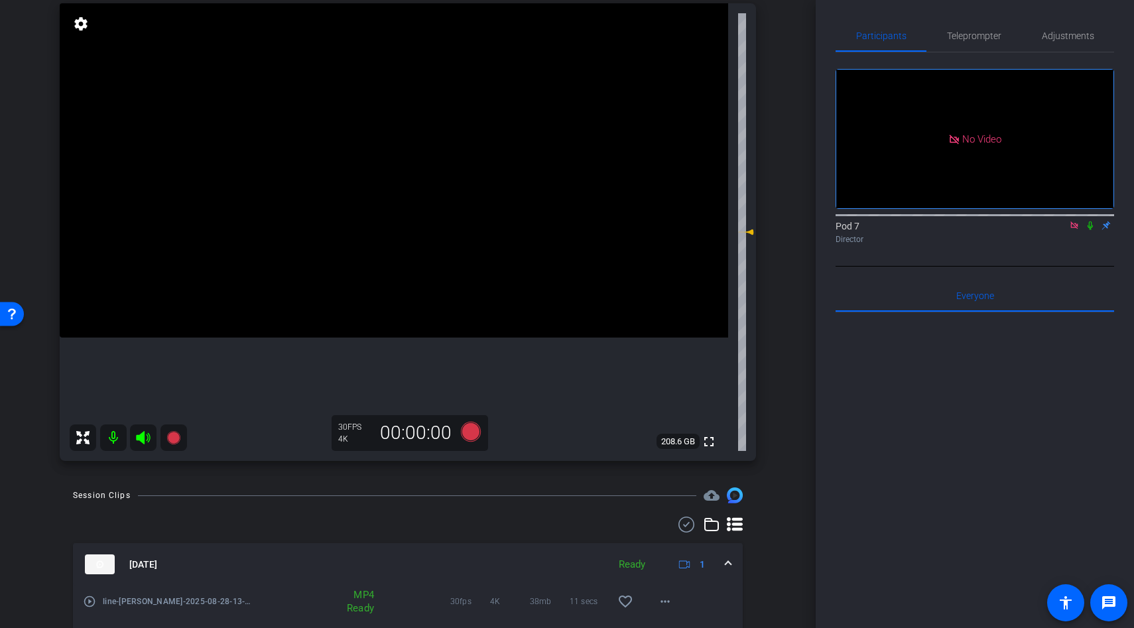
scroll to position [0, 0]
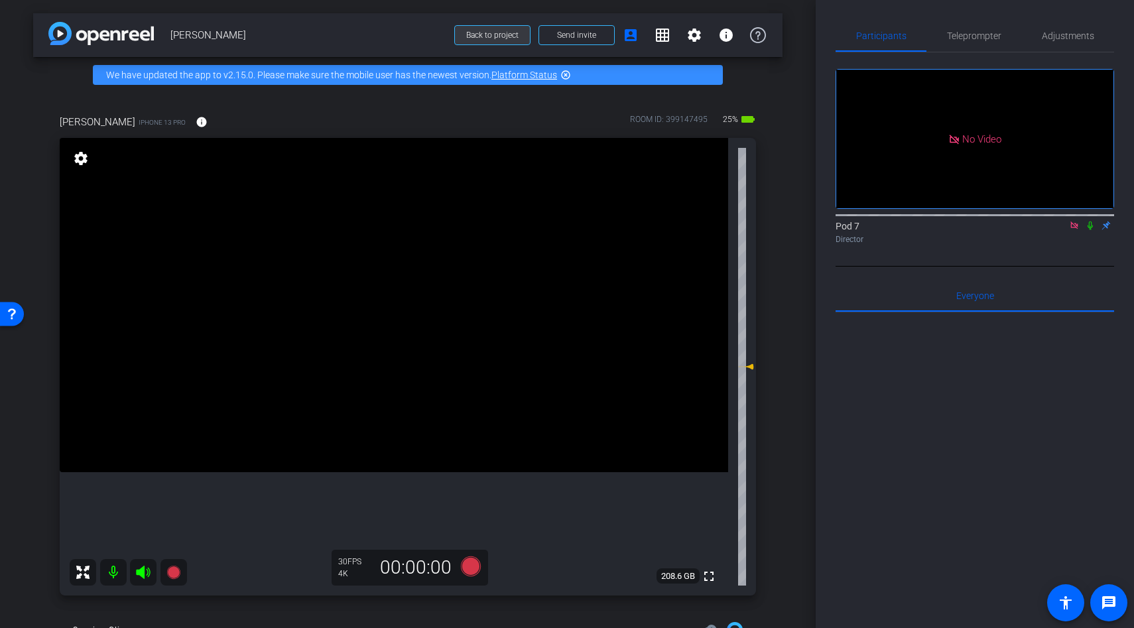
click at [494, 50] on div "arrow_back Shannon Moonbrew Back to project Send invite account_box grid_on set…" at bounding box center [407, 35] width 749 height 44
click at [492, 41] on span at bounding box center [492, 35] width 75 height 32
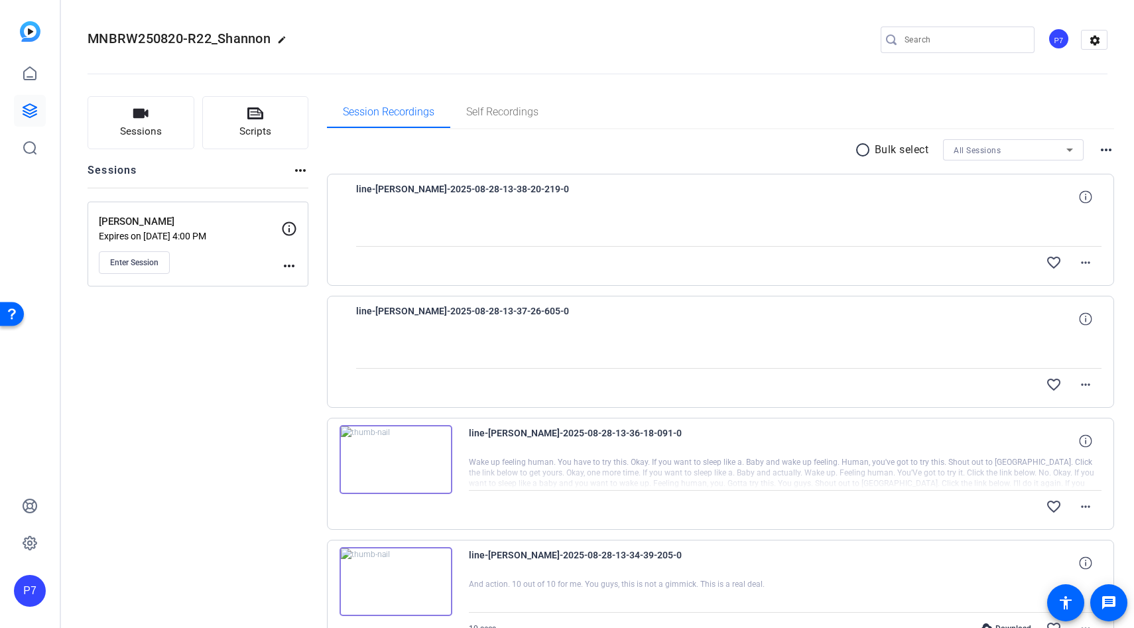
click at [627, 356] on div at bounding box center [729, 351] width 746 height 33
click at [421, 468] on img at bounding box center [396, 459] width 113 height 69
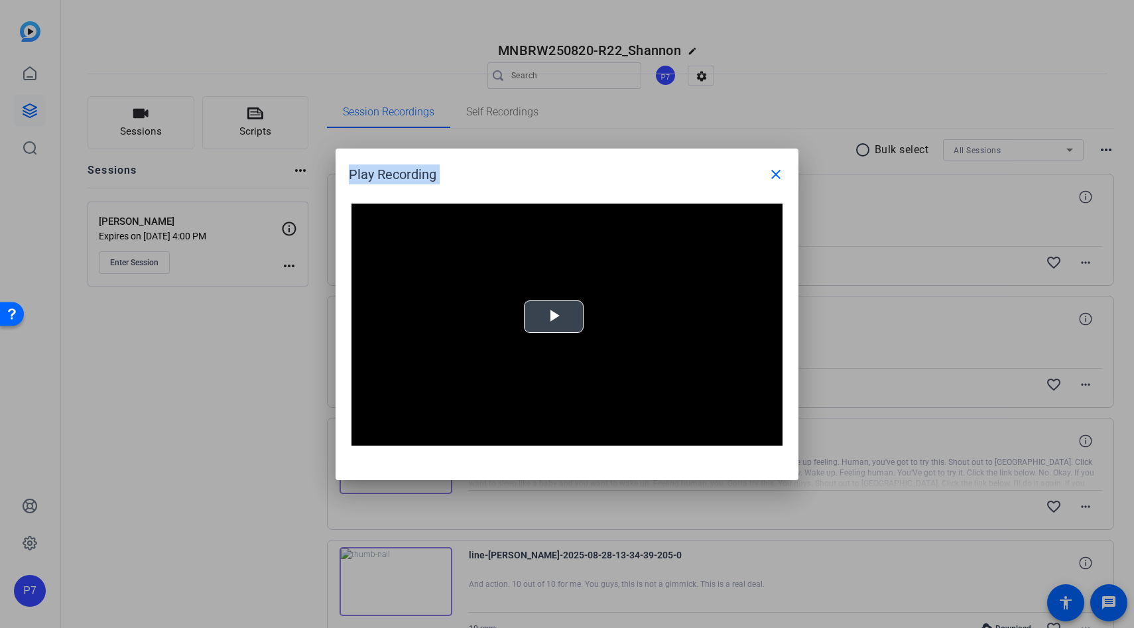
click at [554, 316] on span "Video Player" at bounding box center [554, 316] width 0 height 0
click at [776, 173] on mat-icon "close" at bounding box center [776, 174] width 16 height 16
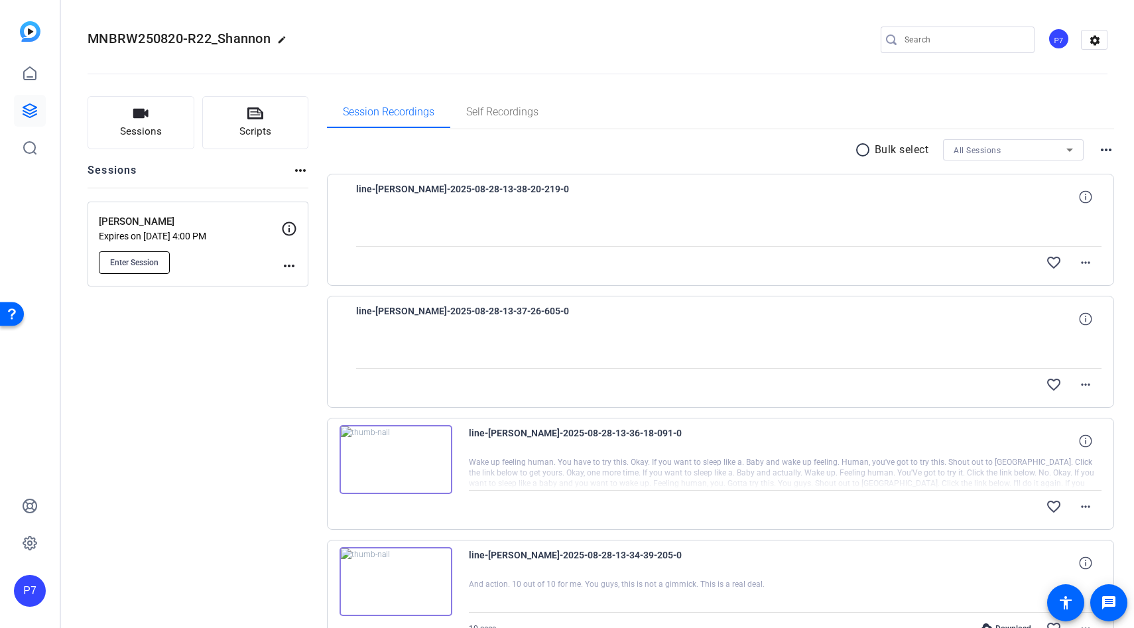
click at [112, 256] on button "Enter Session" at bounding box center [134, 262] width 71 height 23
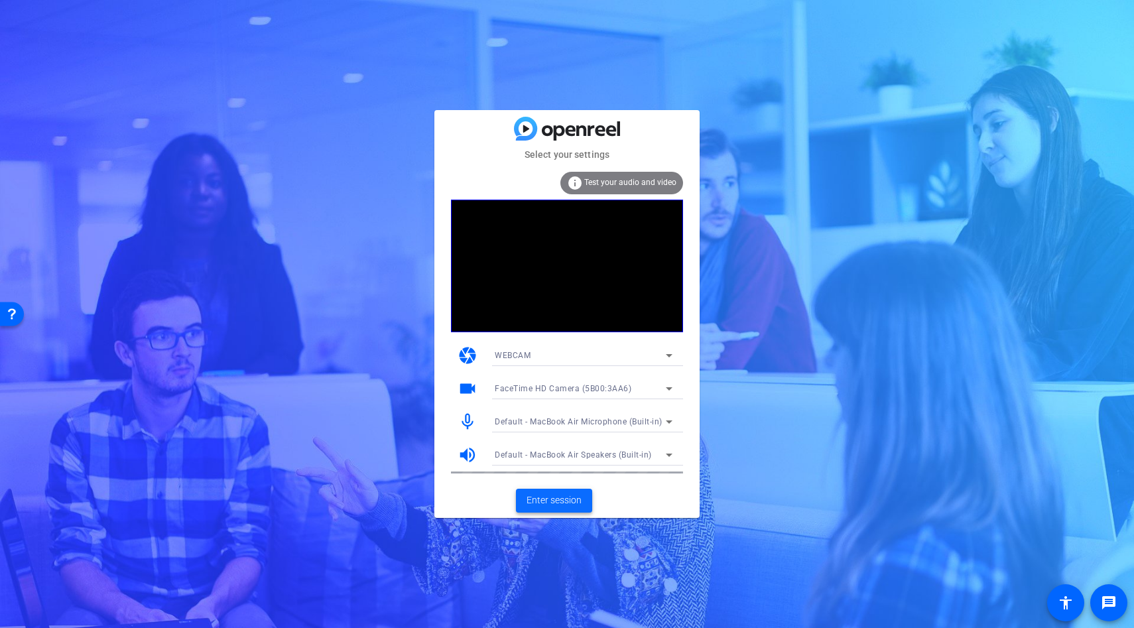
click at [539, 501] on span "Enter session" at bounding box center [554, 500] width 55 height 14
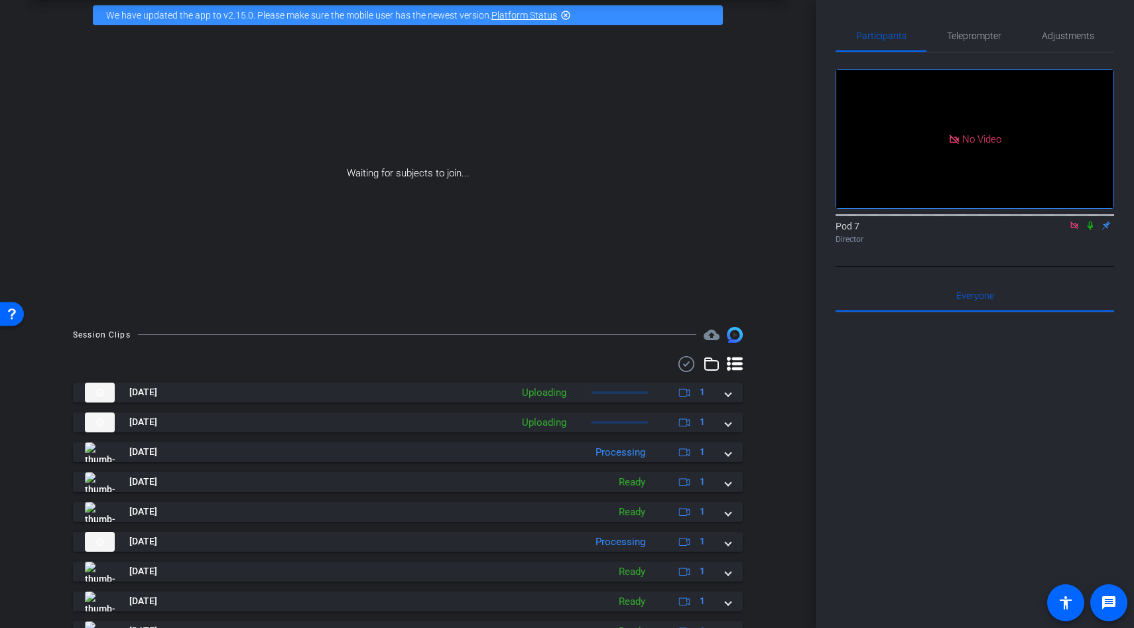
scroll to position [62, 0]
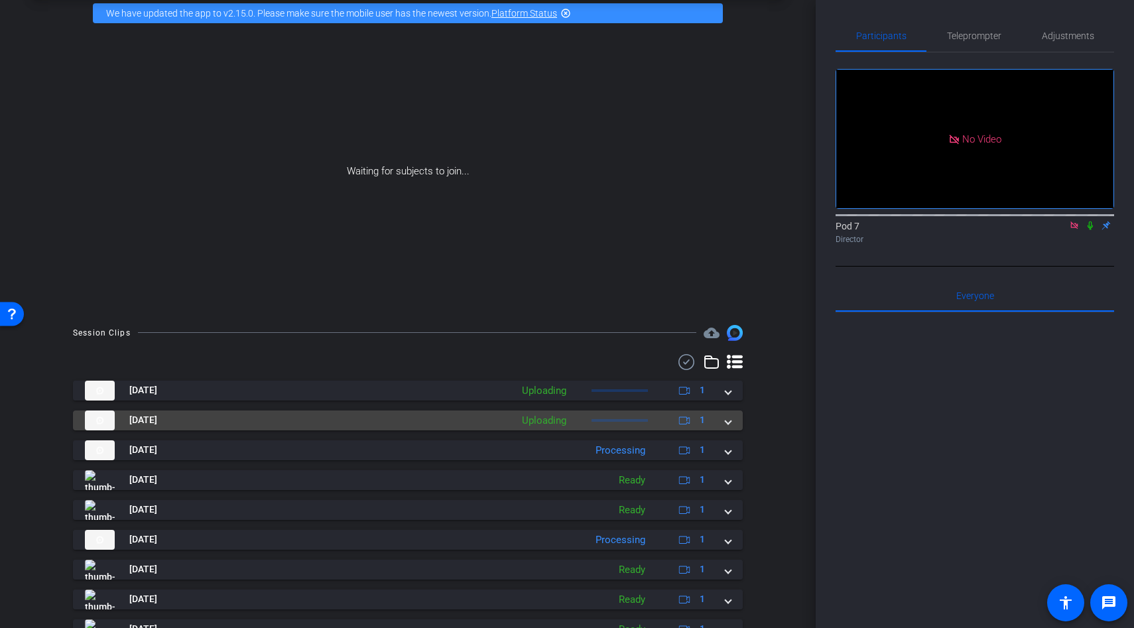
click at [421, 422] on mat-panel-title "[DATE]" at bounding box center [295, 421] width 420 height 20
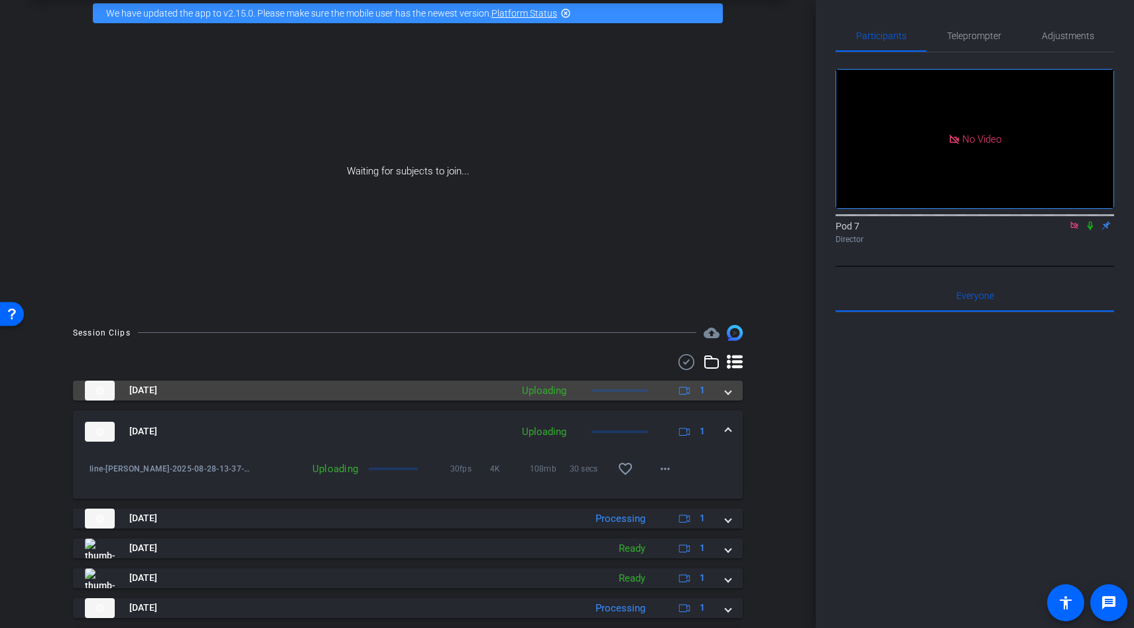
click at [418, 391] on mat-panel-title "[DATE]" at bounding box center [295, 391] width 420 height 20
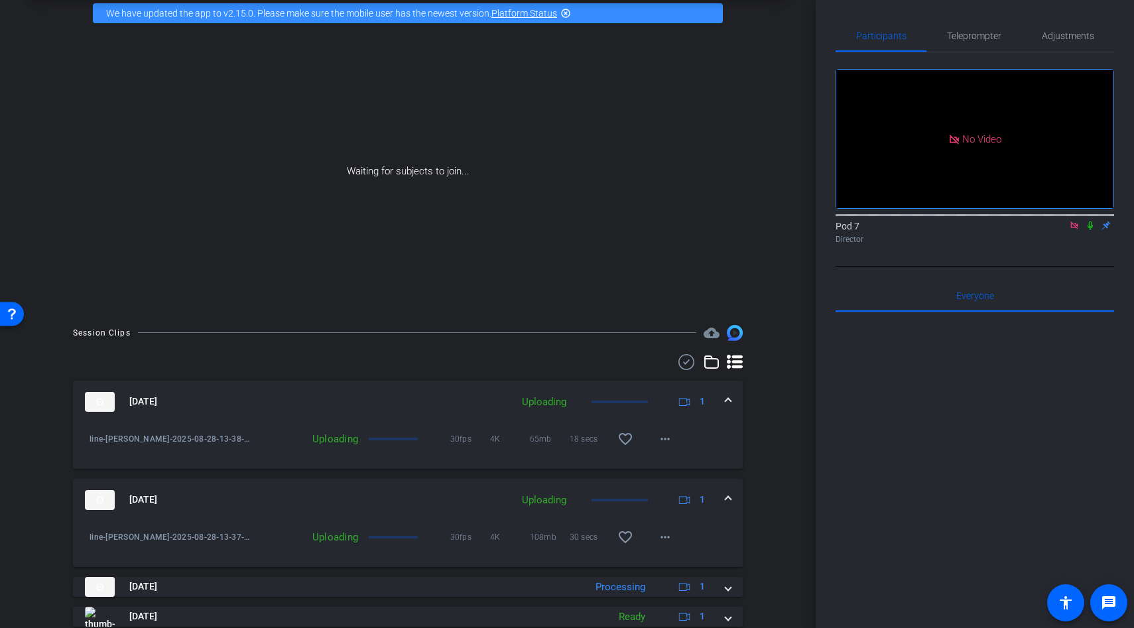
scroll to position [0, 0]
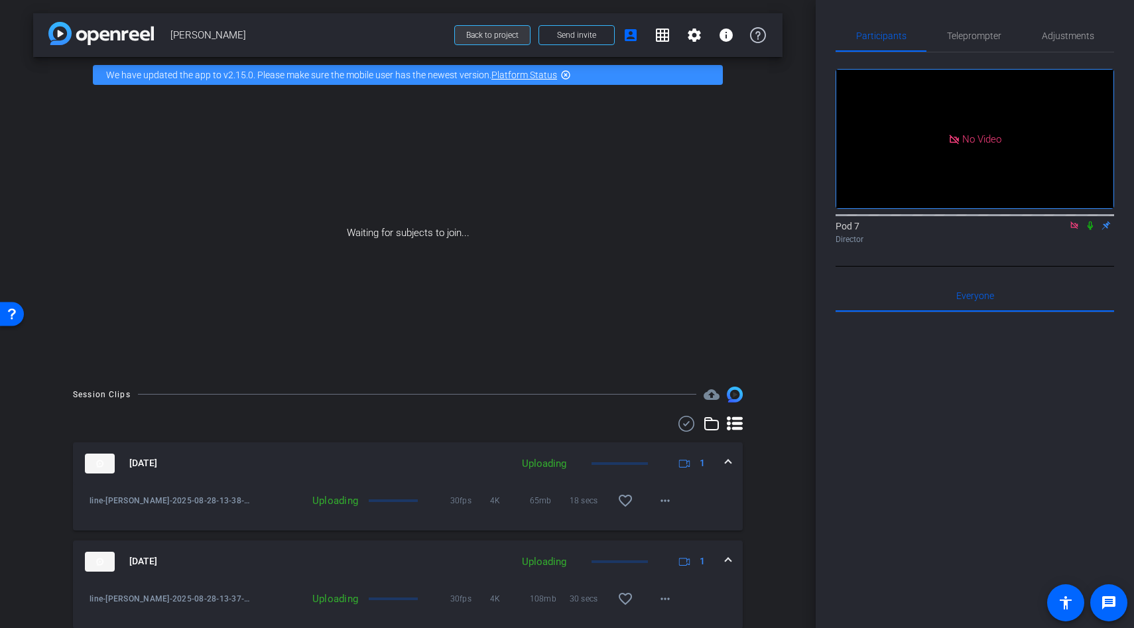
click at [472, 46] on span at bounding box center [492, 35] width 75 height 32
